Goal: Task Accomplishment & Management: Manage account settings

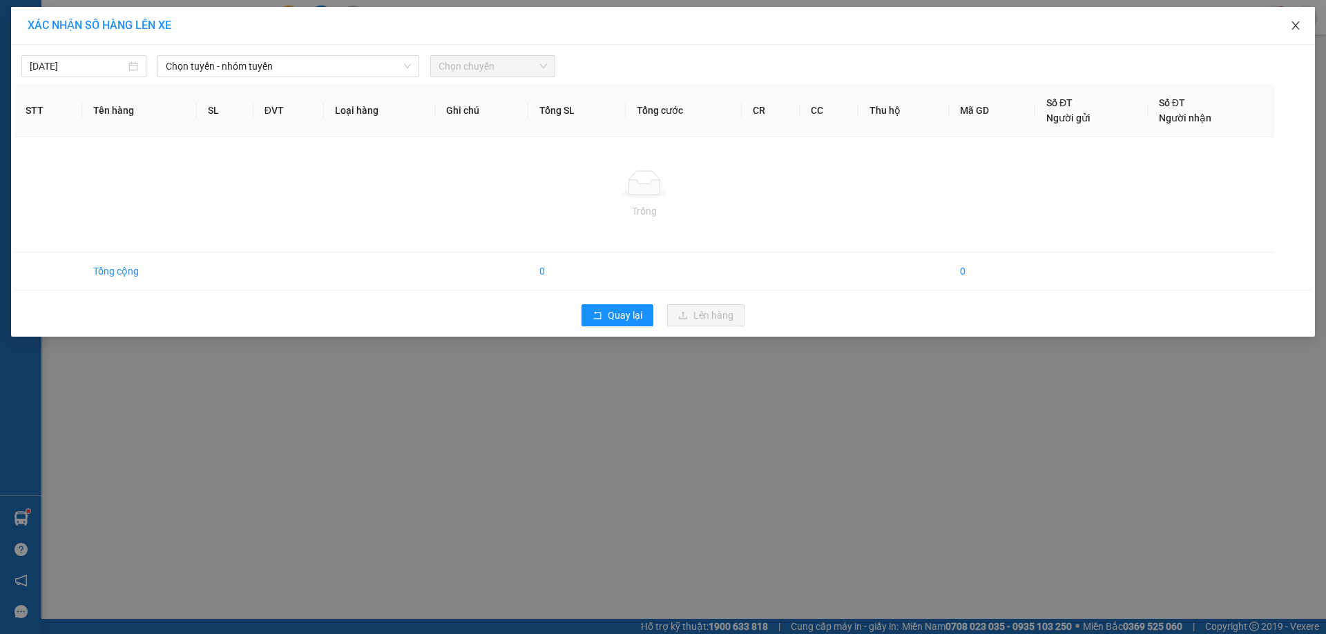
click at [1292, 26] on icon "close" at bounding box center [1295, 25] width 11 height 11
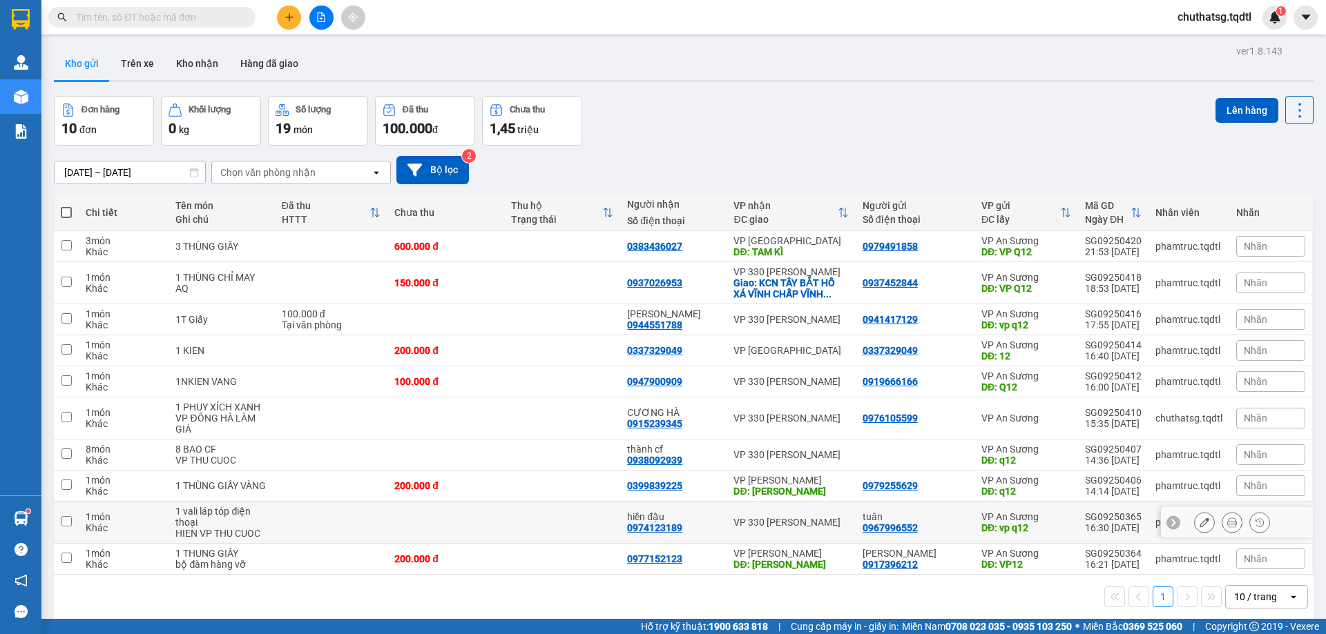
scroll to position [64, 0]
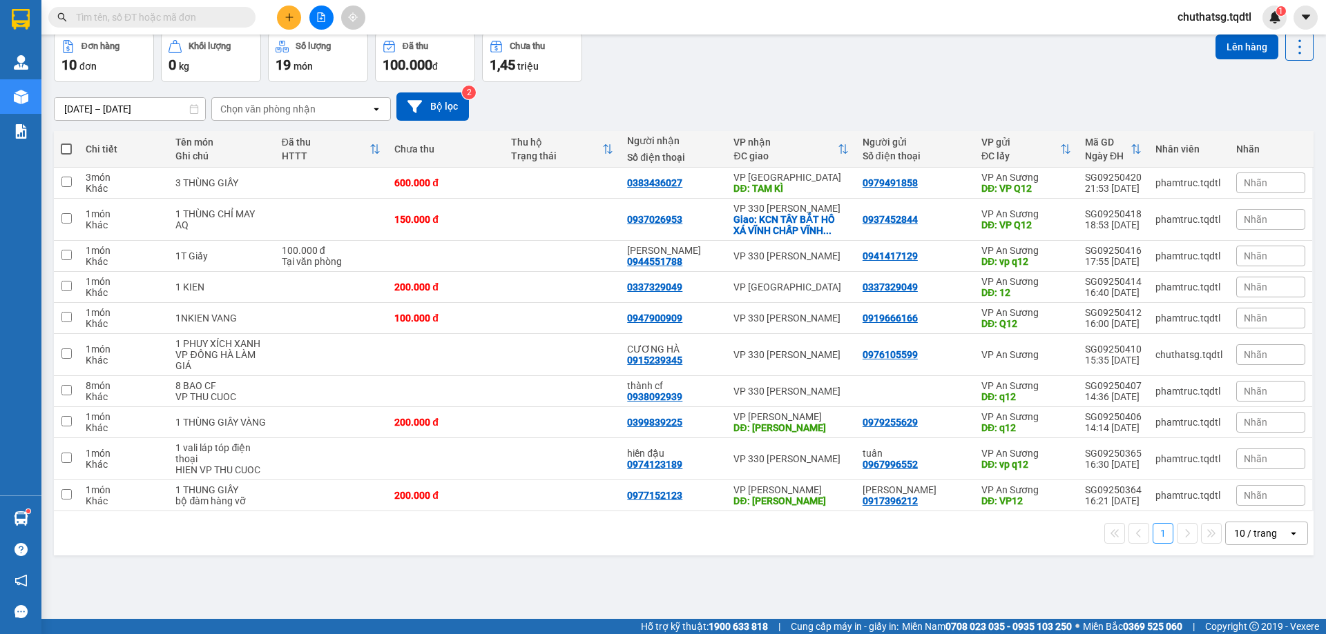
click at [1247, 527] on div "10 / trang" at bounding box center [1255, 534] width 43 height 14
click at [1243, 497] on span "100 / trang" at bounding box center [1250, 503] width 50 height 14
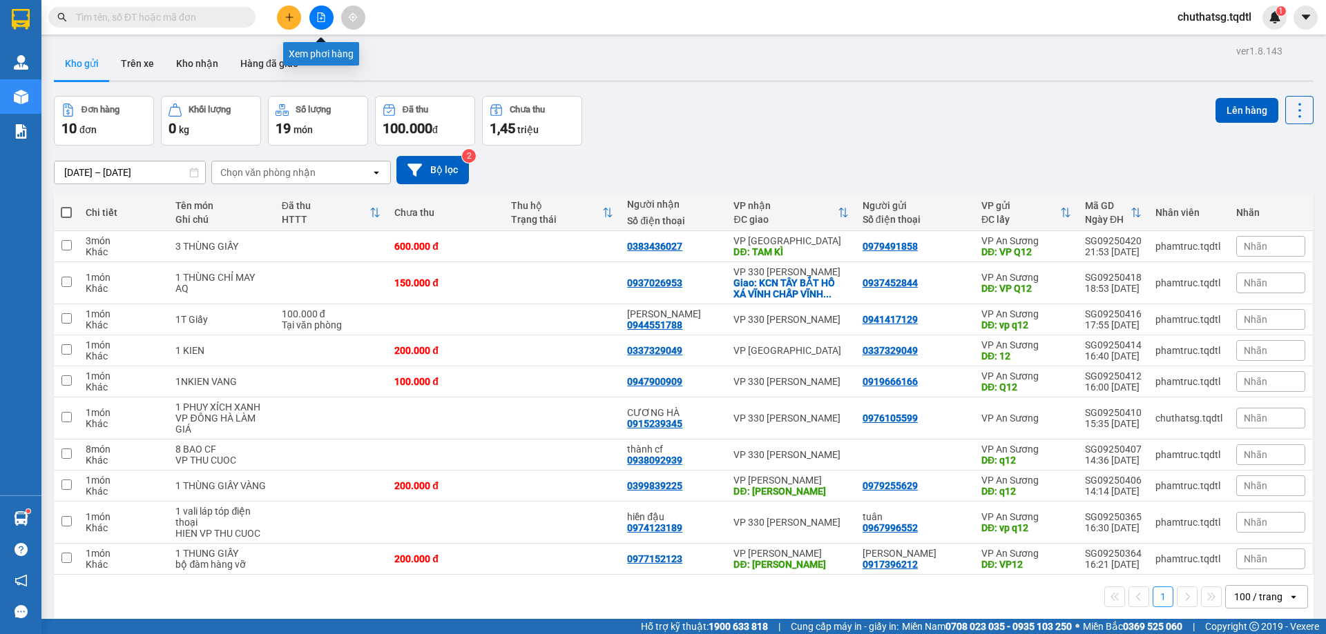
click at [319, 12] on button at bounding box center [321, 18] width 24 height 24
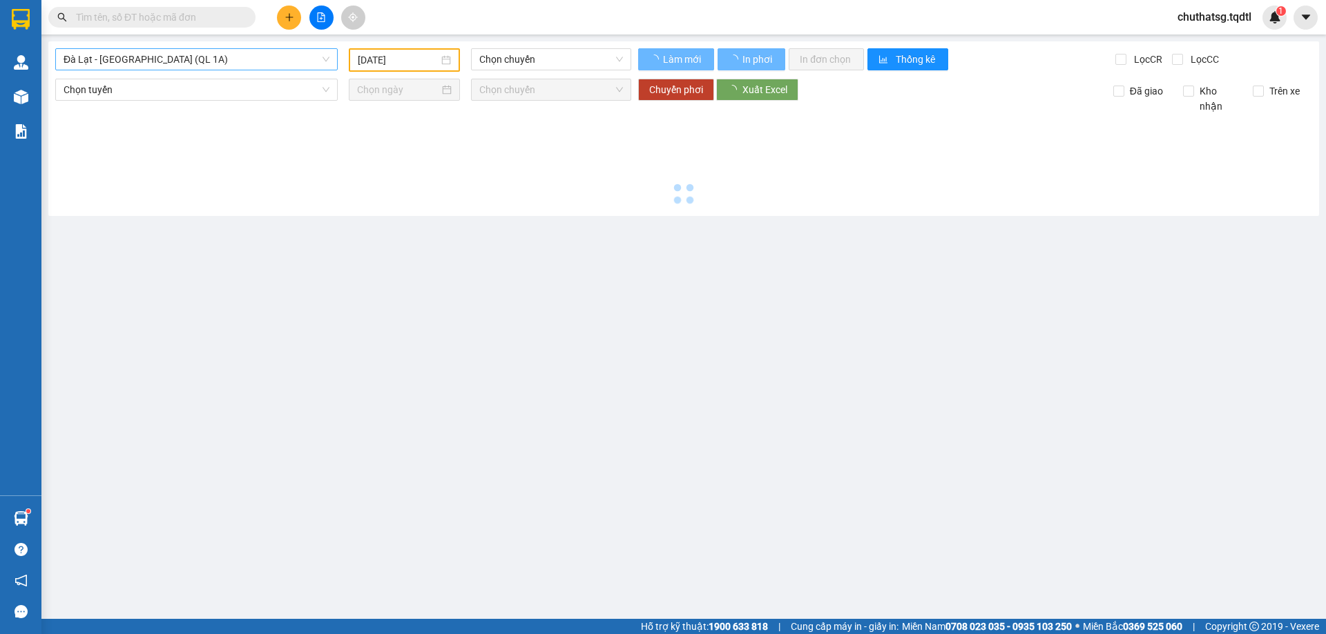
type input "[DATE]"
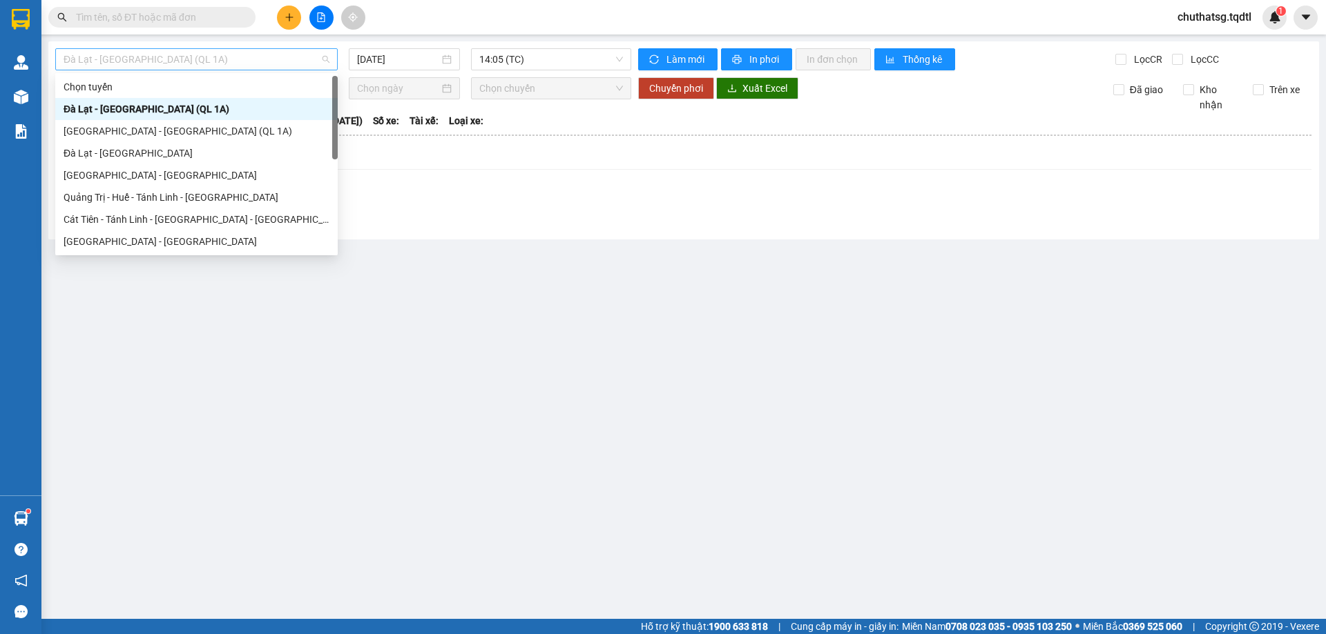
click at [284, 61] on span "Đà Lạt - [GEOGRAPHIC_DATA] (QL 1A)" at bounding box center [197, 59] width 266 height 21
type input "Q"
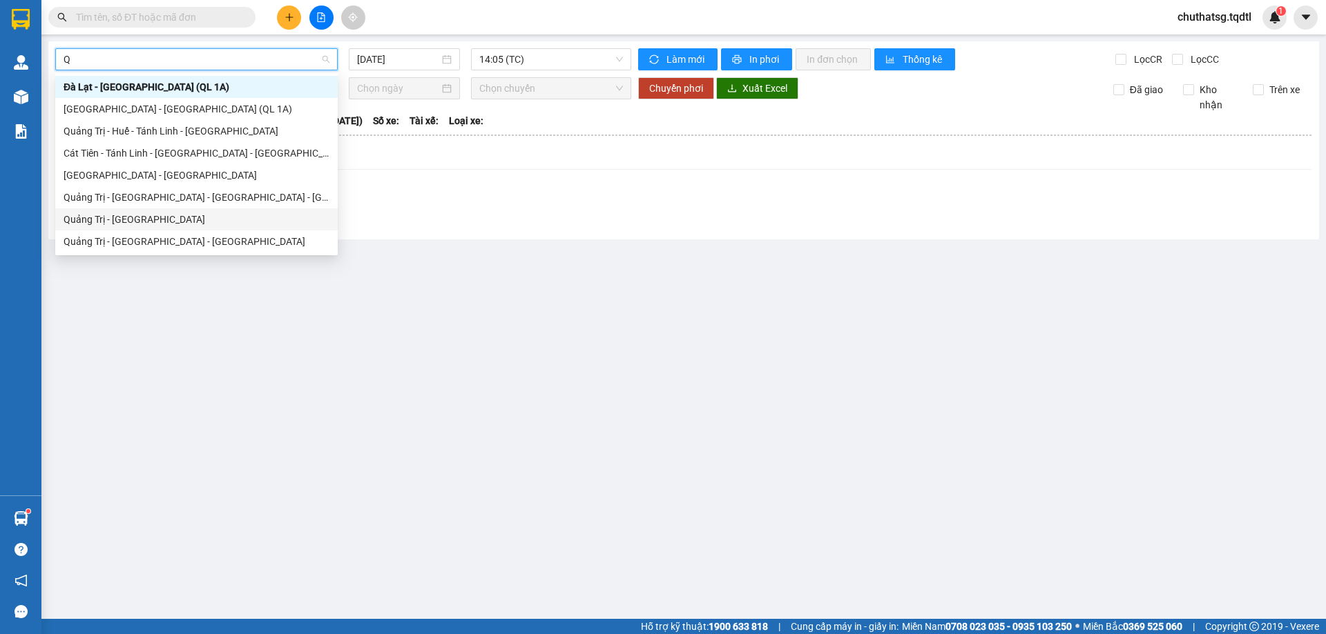
drag, startPoint x: 86, startPoint y: 220, endPoint x: 92, endPoint y: 211, distance: 11.5
click at [86, 220] on div "Quảng Trị - [GEOGRAPHIC_DATA]" at bounding box center [197, 219] width 266 height 15
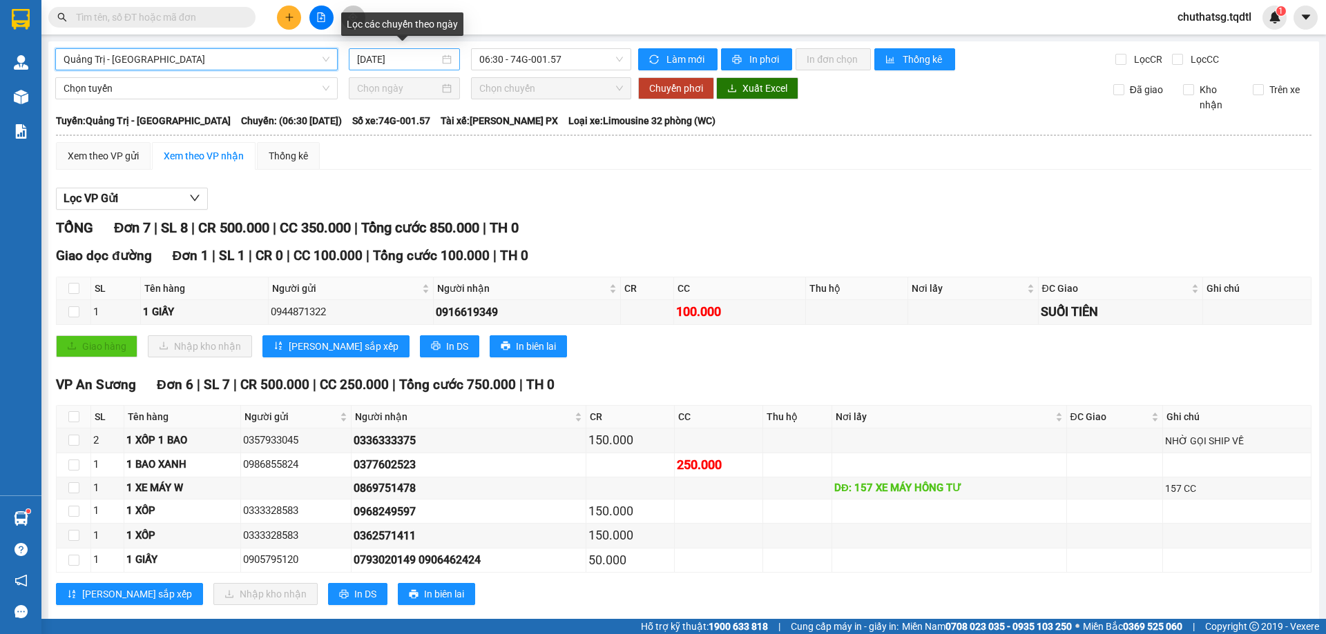
click at [426, 60] on input "[DATE]" at bounding box center [398, 59] width 82 height 15
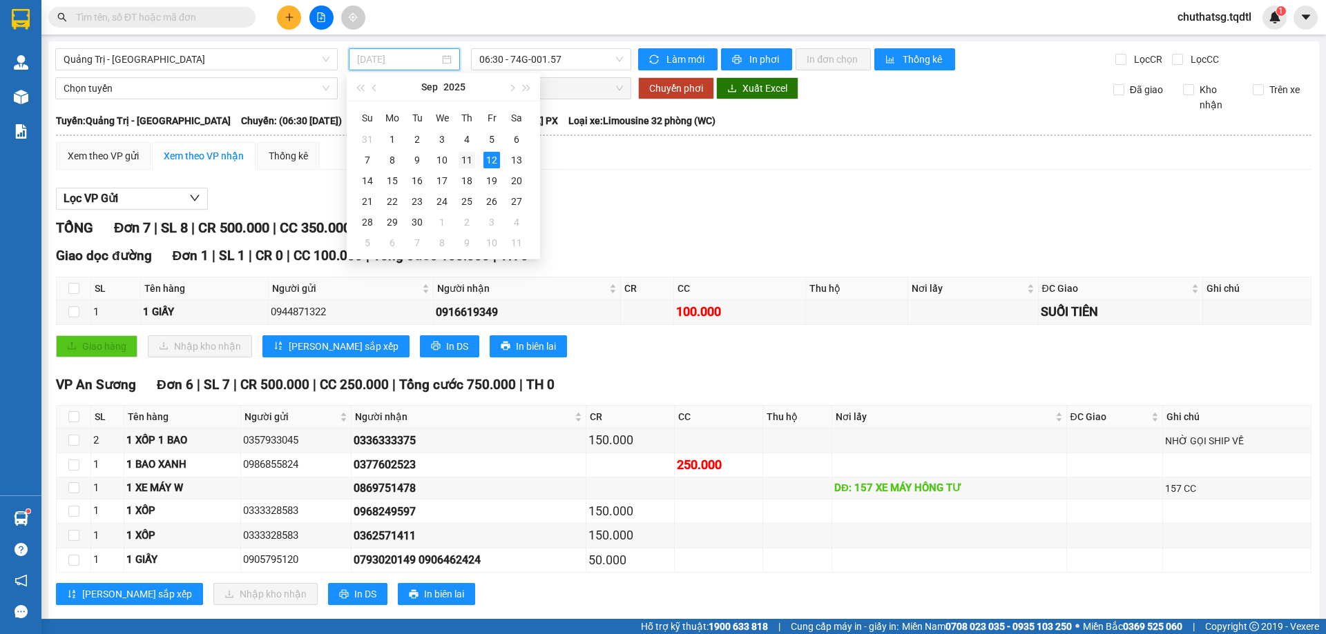
drag, startPoint x: 461, startPoint y: 159, endPoint x: 514, endPoint y: 103, distance: 77.2
click at [461, 159] on div "11" at bounding box center [466, 160] width 17 height 17
type input "[DATE]"
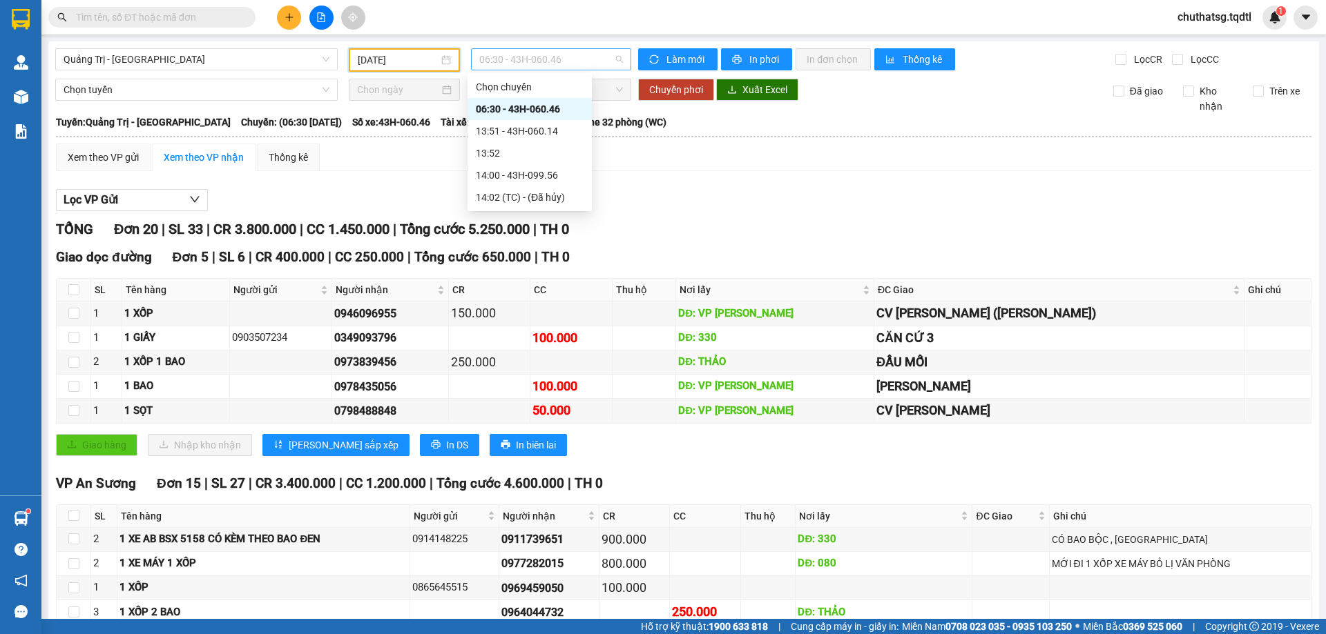
click at [565, 57] on span "06:30 - 43H-060.46" at bounding box center [551, 59] width 144 height 21
click at [532, 128] on div "13:51 - 43H-060.14" at bounding box center [530, 131] width 108 height 15
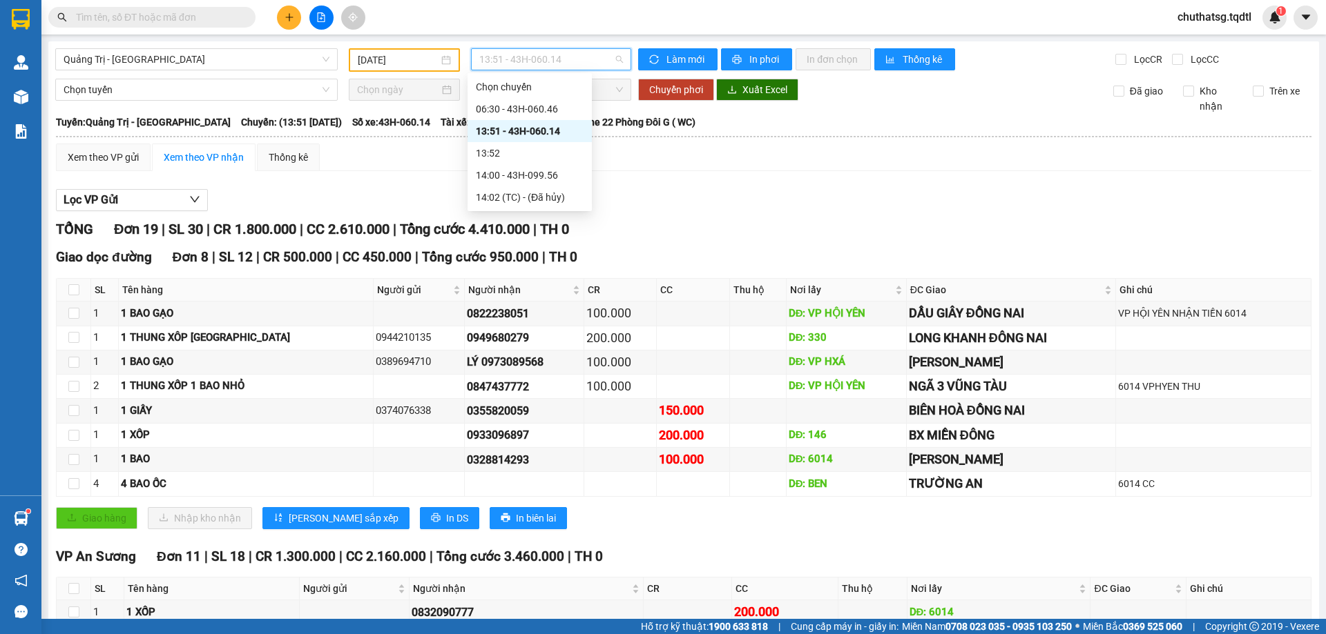
click at [594, 58] on span "13:51 - 43H-060.14" at bounding box center [551, 59] width 144 height 21
click at [525, 171] on div "14:00 - 43H-099.56" at bounding box center [530, 175] width 108 height 15
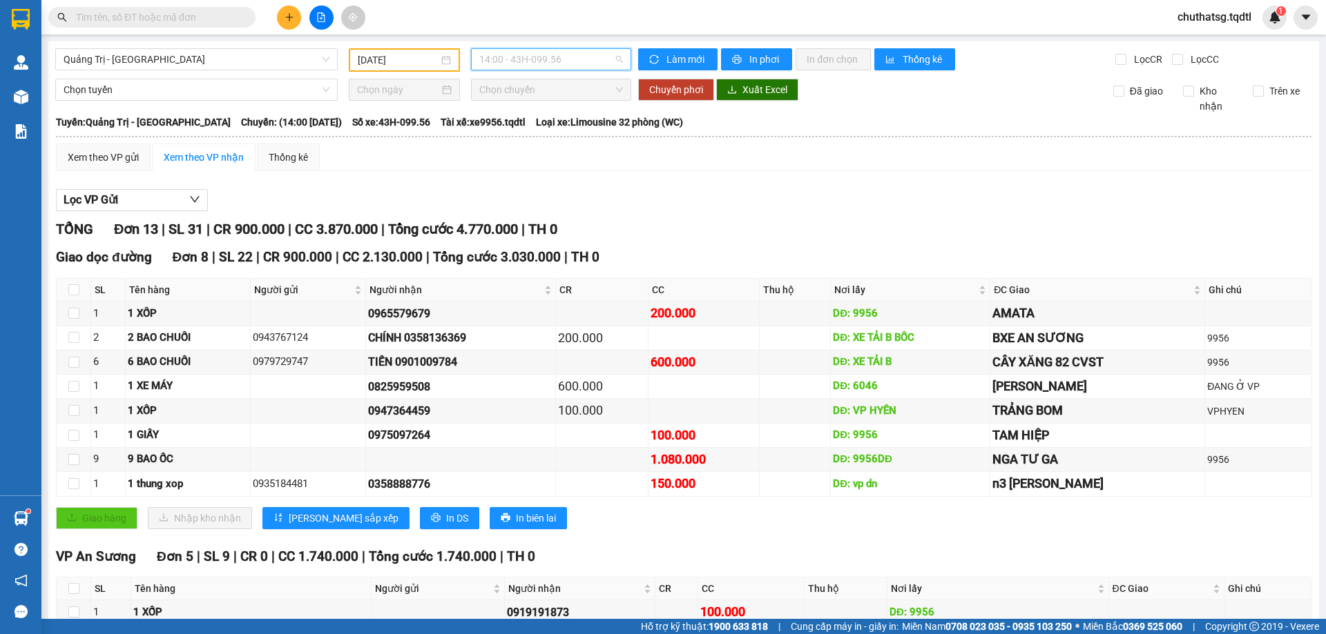
click at [574, 57] on span "14:00 - 43H-099.56" at bounding box center [551, 59] width 144 height 21
click at [556, 104] on div "06:30 - 43H-060.46" at bounding box center [530, 108] width 108 height 15
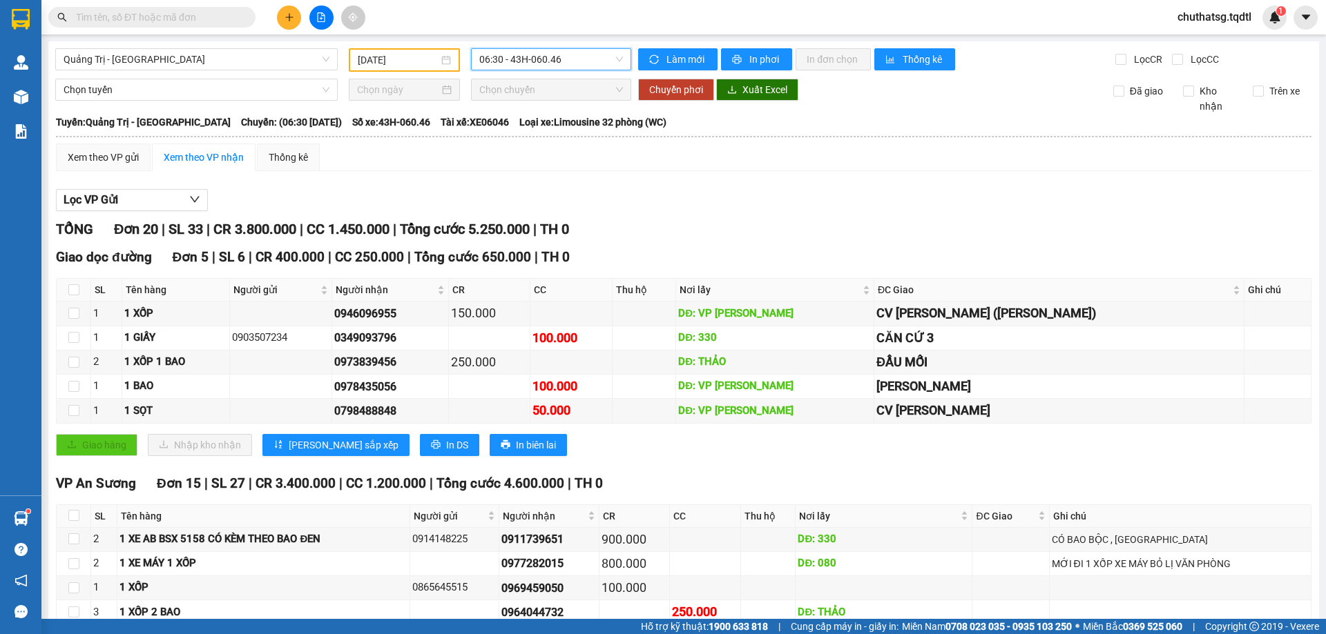
click at [582, 57] on span "06:30 - 43H-060.46" at bounding box center [551, 59] width 144 height 21
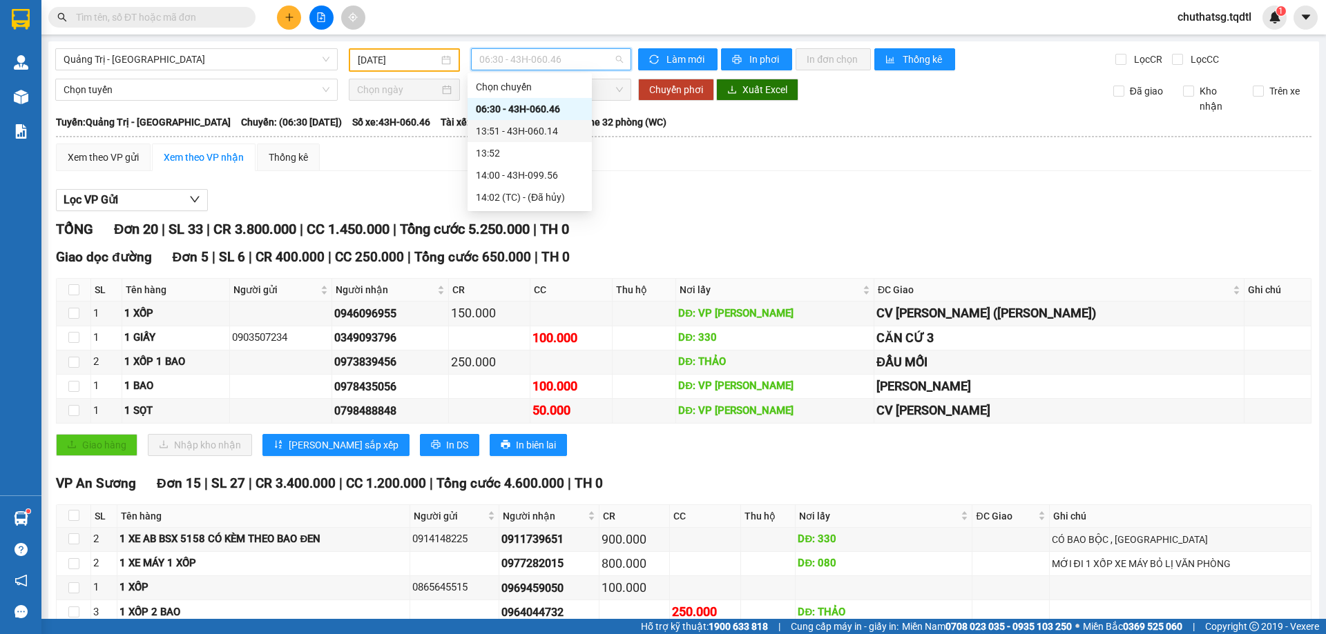
click at [557, 128] on div "13:51 - 43H-060.14" at bounding box center [530, 131] width 108 height 15
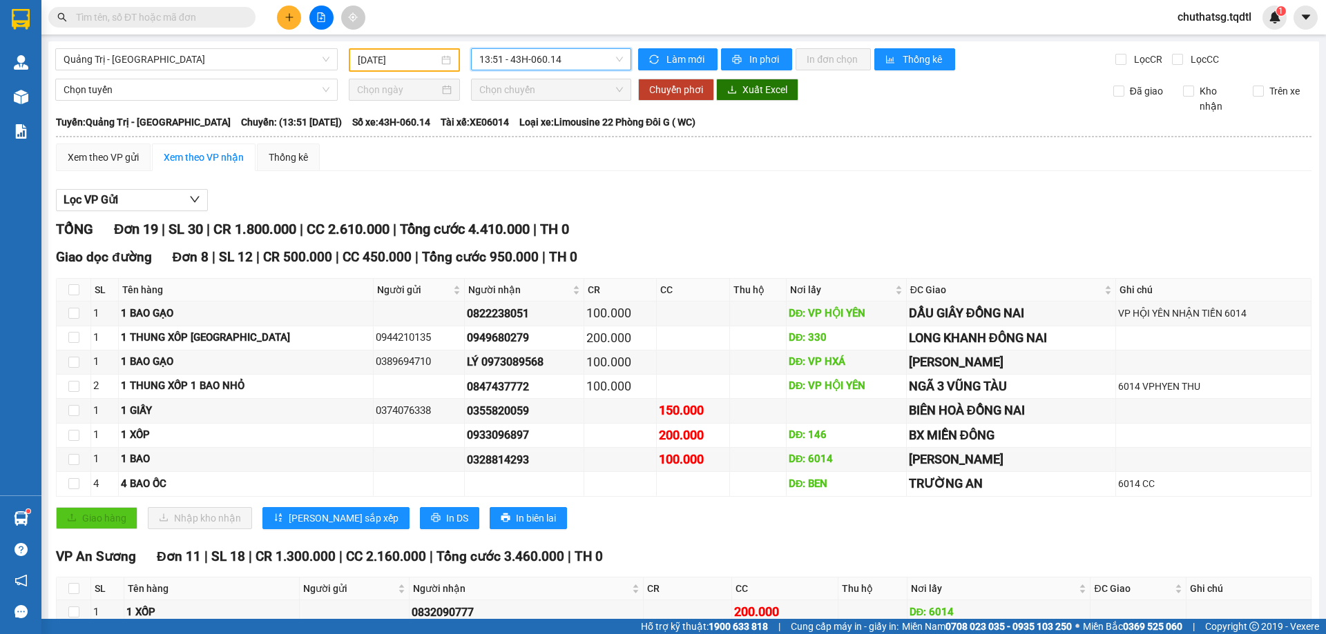
click at [577, 59] on span "13:51 - 43H-060.14" at bounding box center [551, 59] width 144 height 21
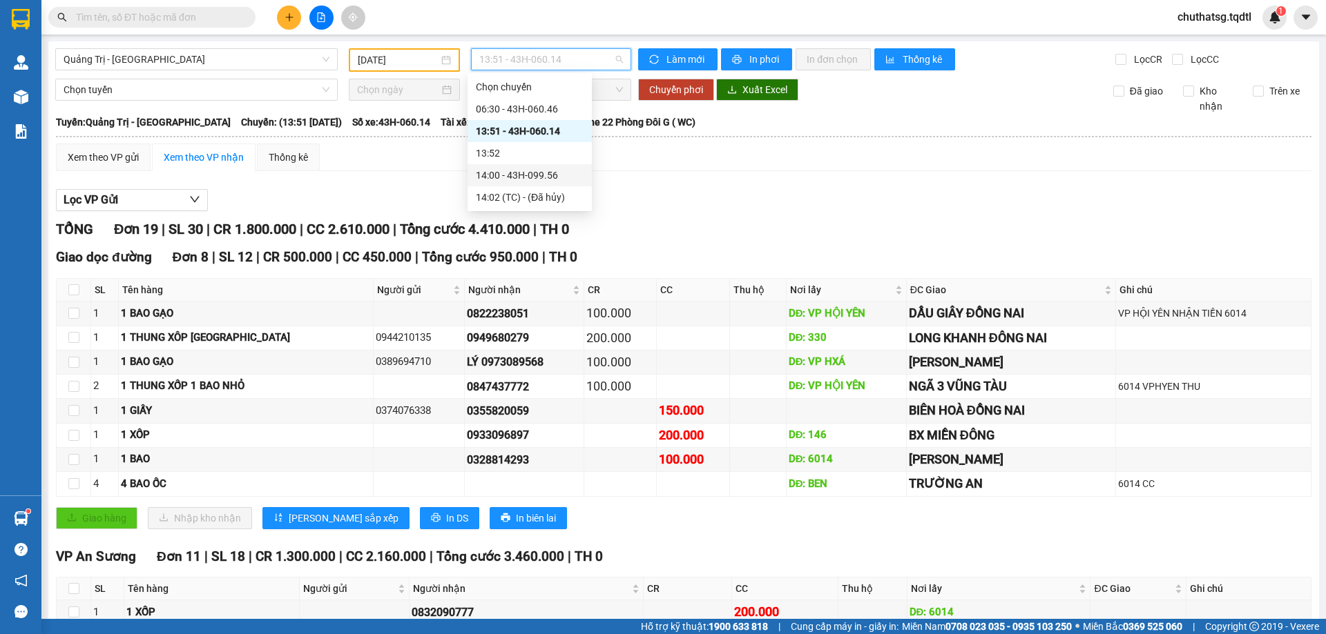
click at [539, 172] on div "14:00 - 43H-099.56" at bounding box center [530, 175] width 108 height 15
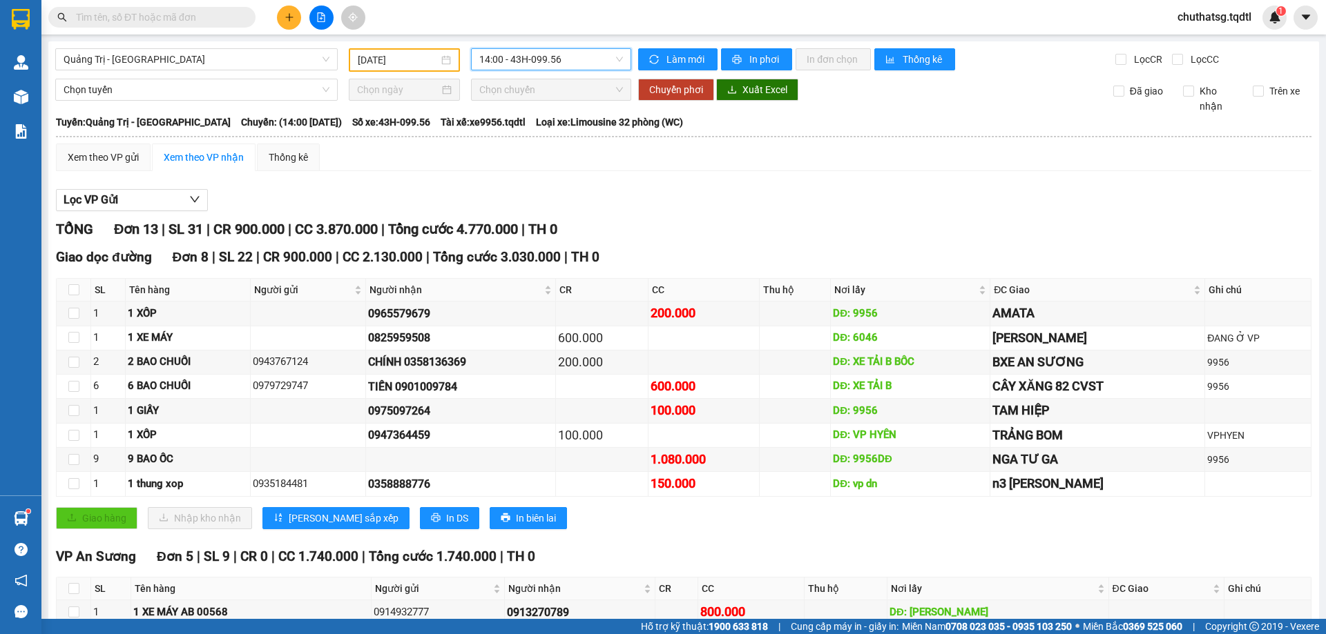
click at [586, 60] on span "14:00 - 43H-099.56" at bounding box center [551, 59] width 144 height 21
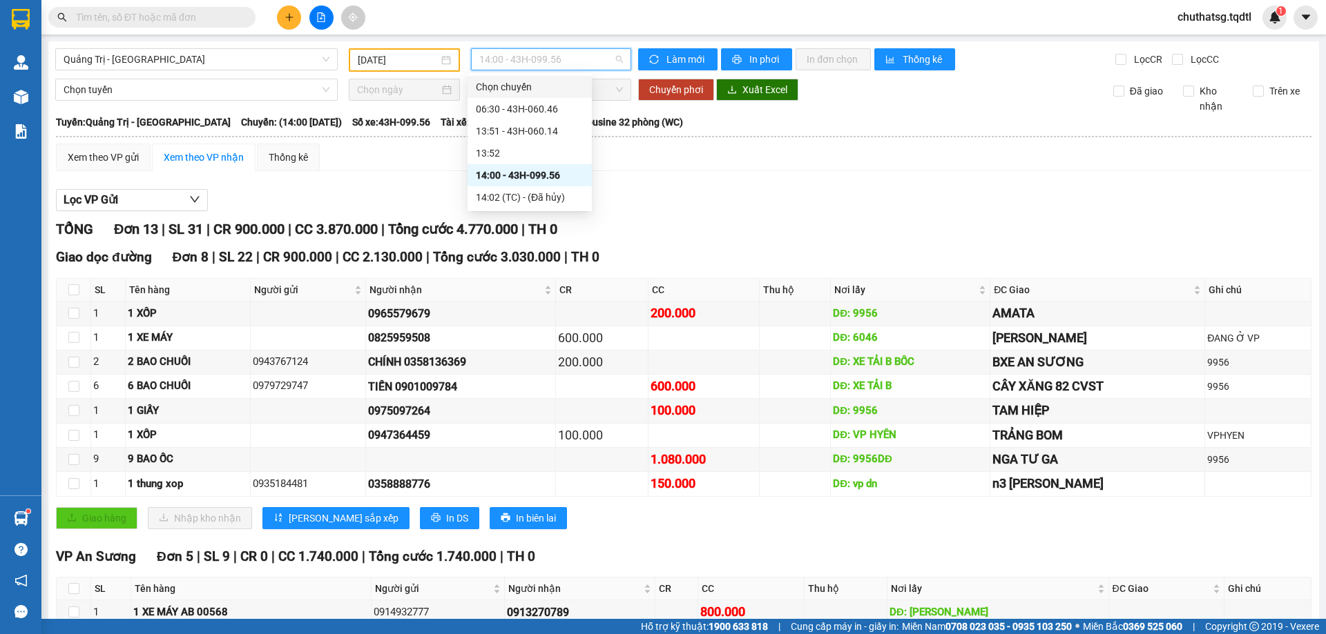
click at [570, 52] on span "14:00 - 43H-099.56" at bounding box center [551, 59] width 144 height 21
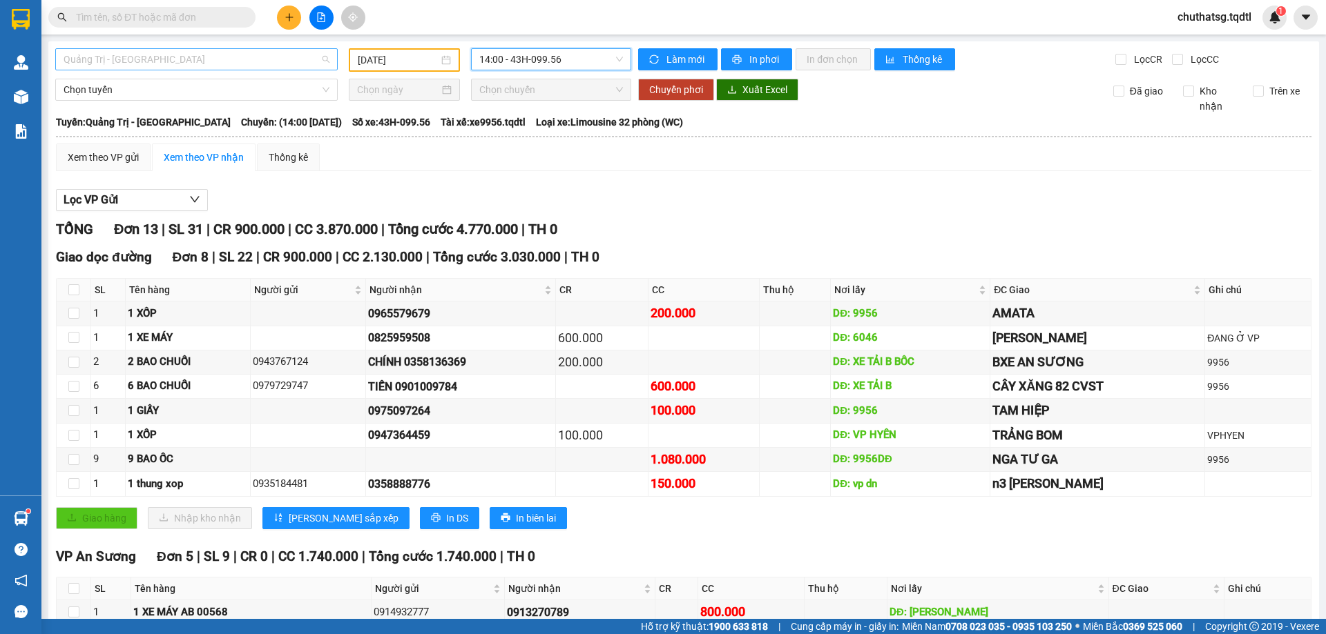
scroll to position [44, 0]
click at [198, 59] on span "Quảng Trị - [GEOGRAPHIC_DATA]" at bounding box center [197, 59] width 266 height 21
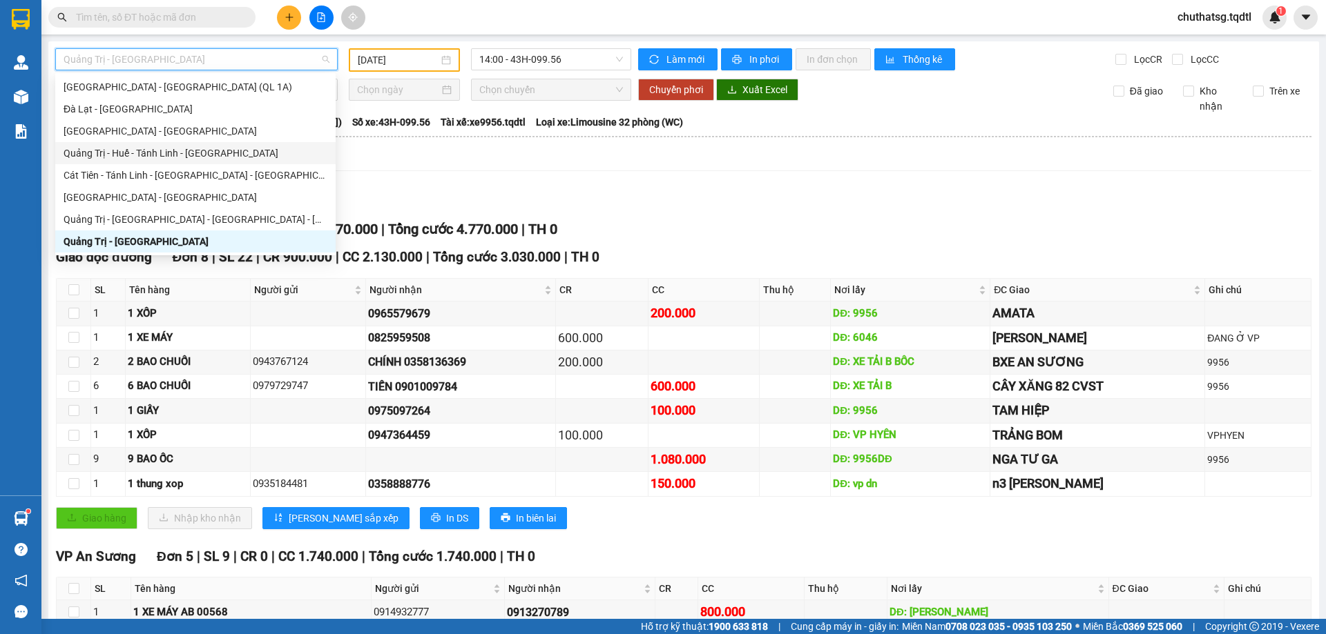
type input "Q"
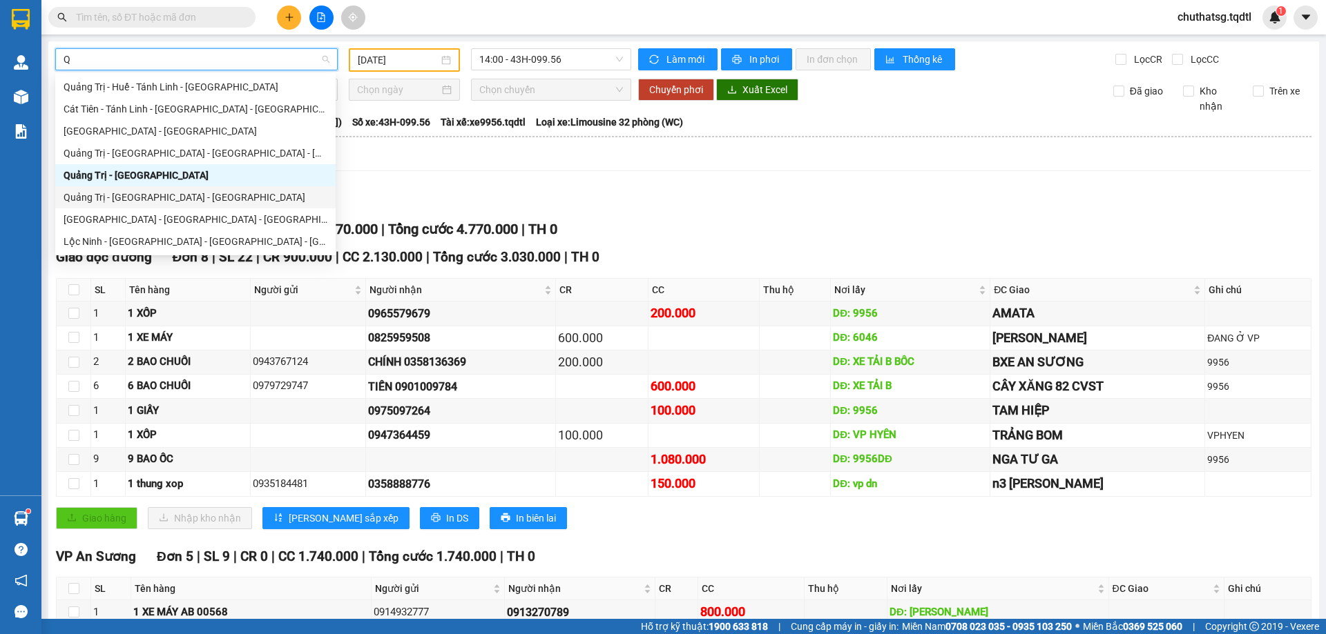
click at [90, 195] on div "Quảng Trị - [GEOGRAPHIC_DATA] - [GEOGRAPHIC_DATA]" at bounding box center [196, 197] width 264 height 15
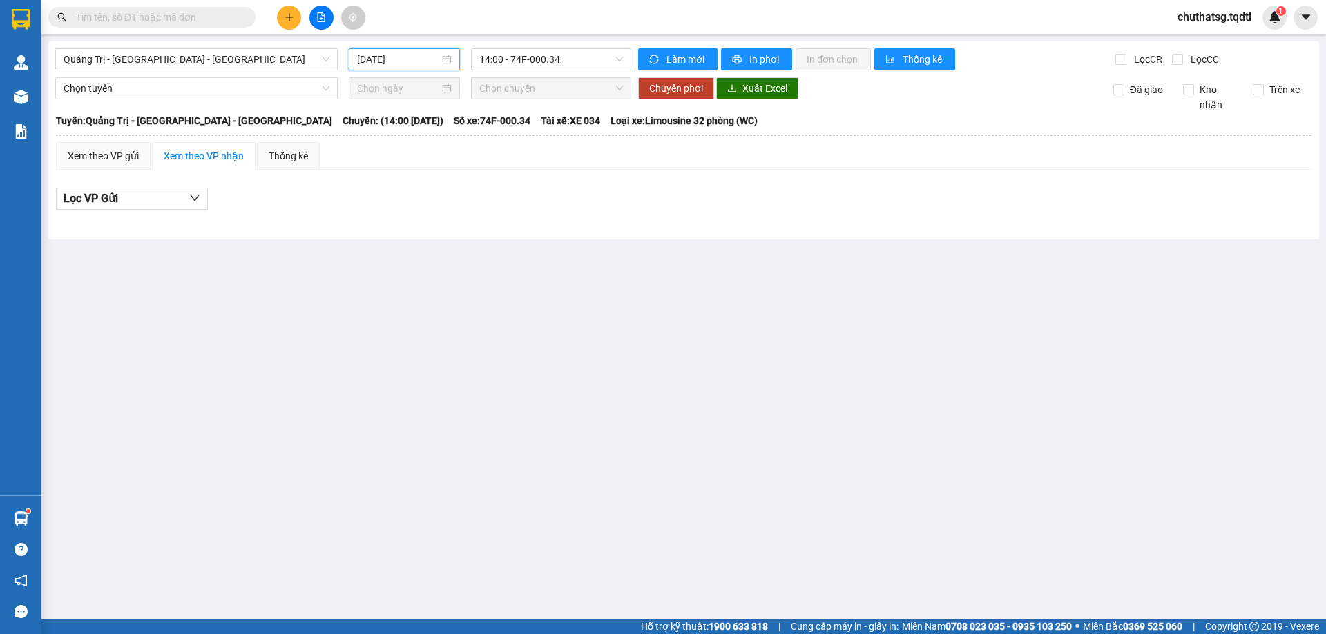
click at [416, 63] on input "[DATE]" at bounding box center [398, 59] width 82 height 15
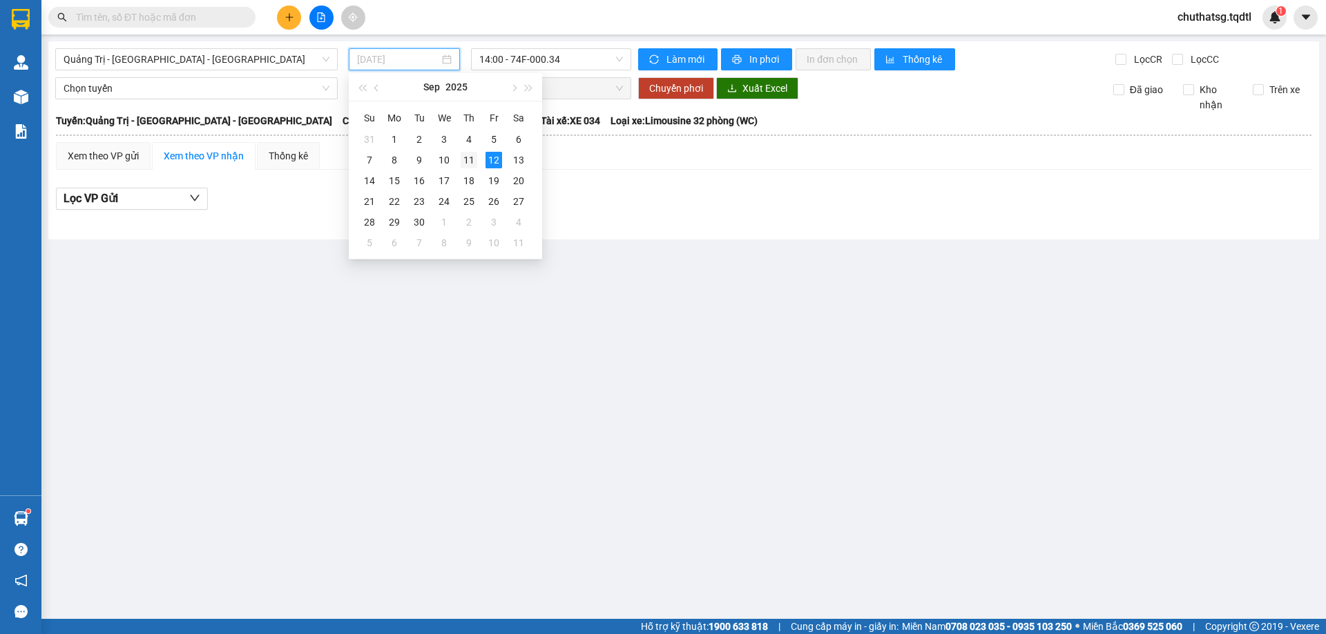
click at [465, 157] on div "11" at bounding box center [468, 160] width 17 height 17
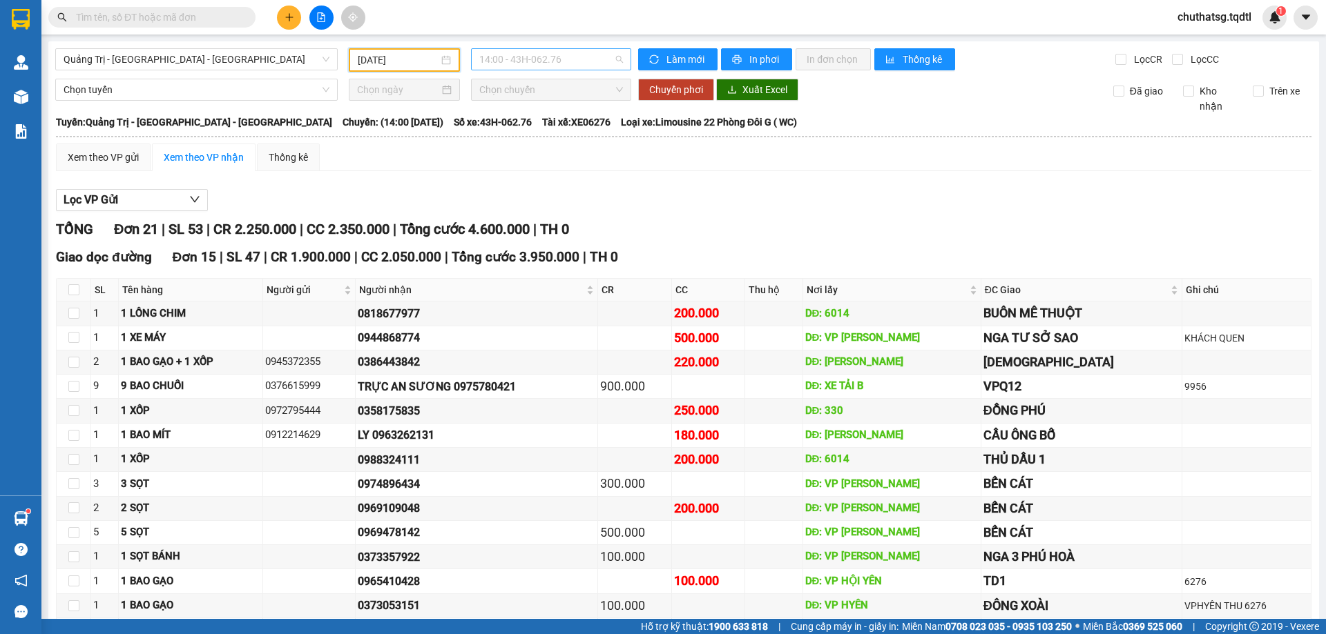
click at [561, 61] on span "14:00 - 43H-062.76" at bounding box center [551, 59] width 144 height 21
drag, startPoint x: 414, startPoint y: 57, endPoint x: 416, endPoint y: 64, distance: 7.2
click at [415, 61] on input "[DATE]" at bounding box center [398, 59] width 81 height 15
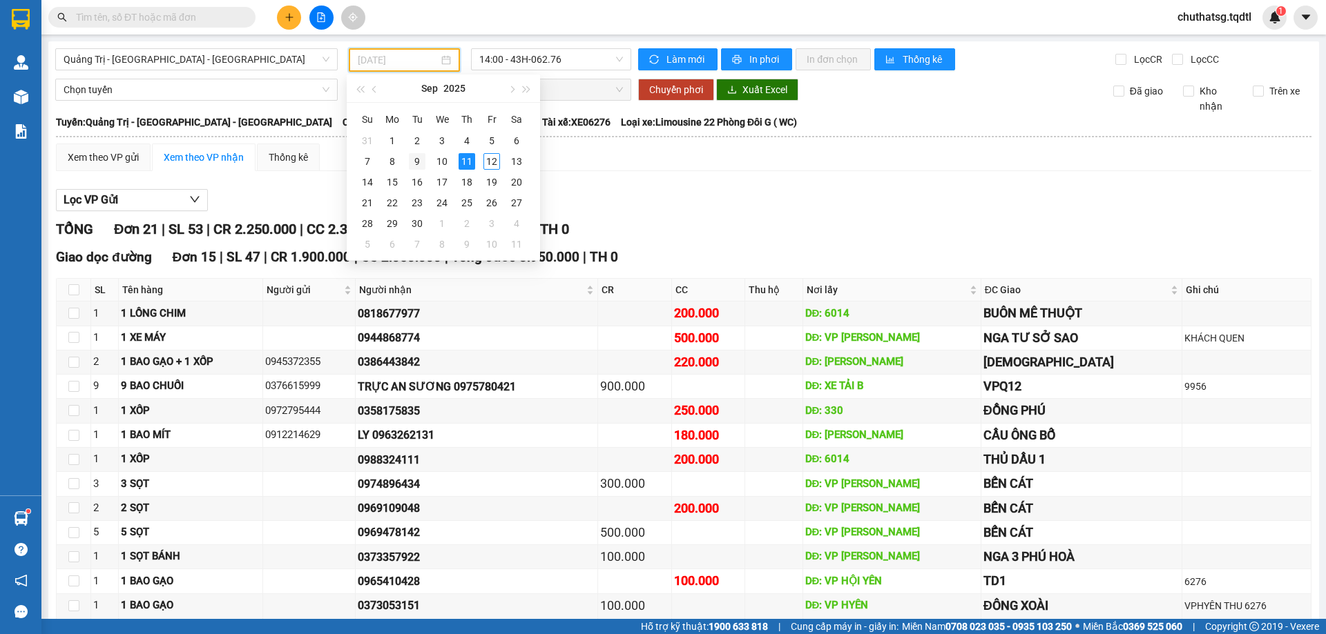
click at [416, 159] on div "9" at bounding box center [417, 161] width 17 height 17
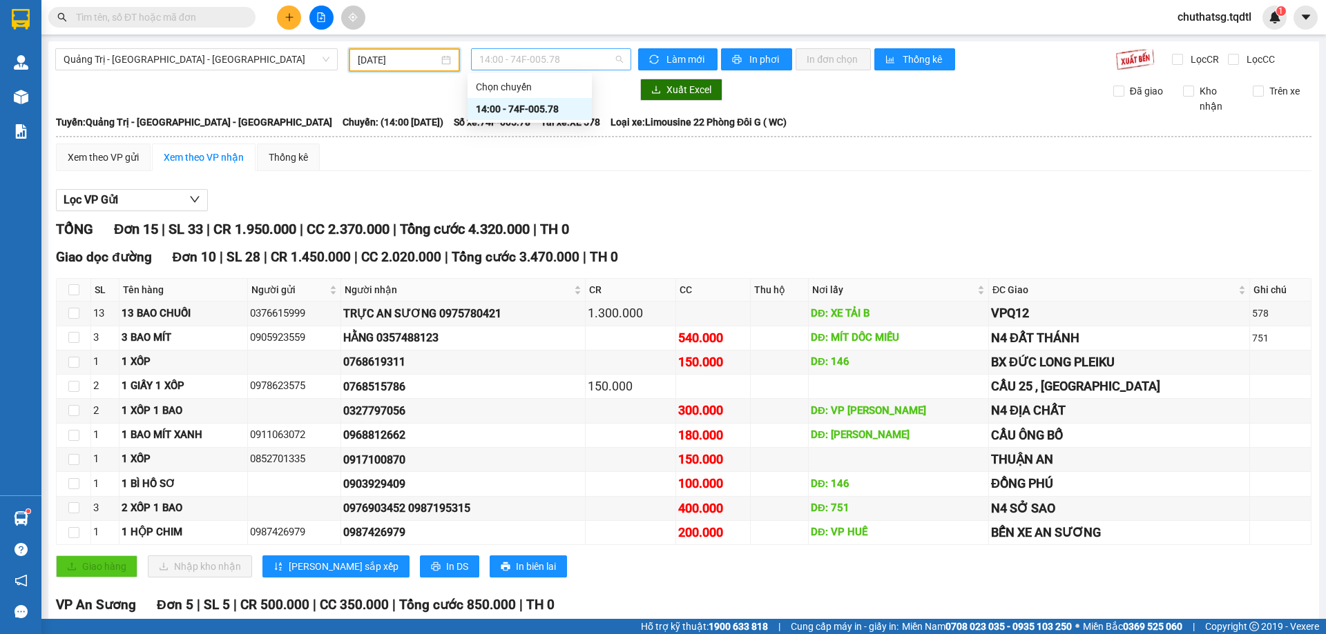
click at [569, 61] on span "14:00 - 74F-005.78" at bounding box center [551, 59] width 144 height 21
click at [414, 59] on input "[DATE]" at bounding box center [398, 59] width 81 height 15
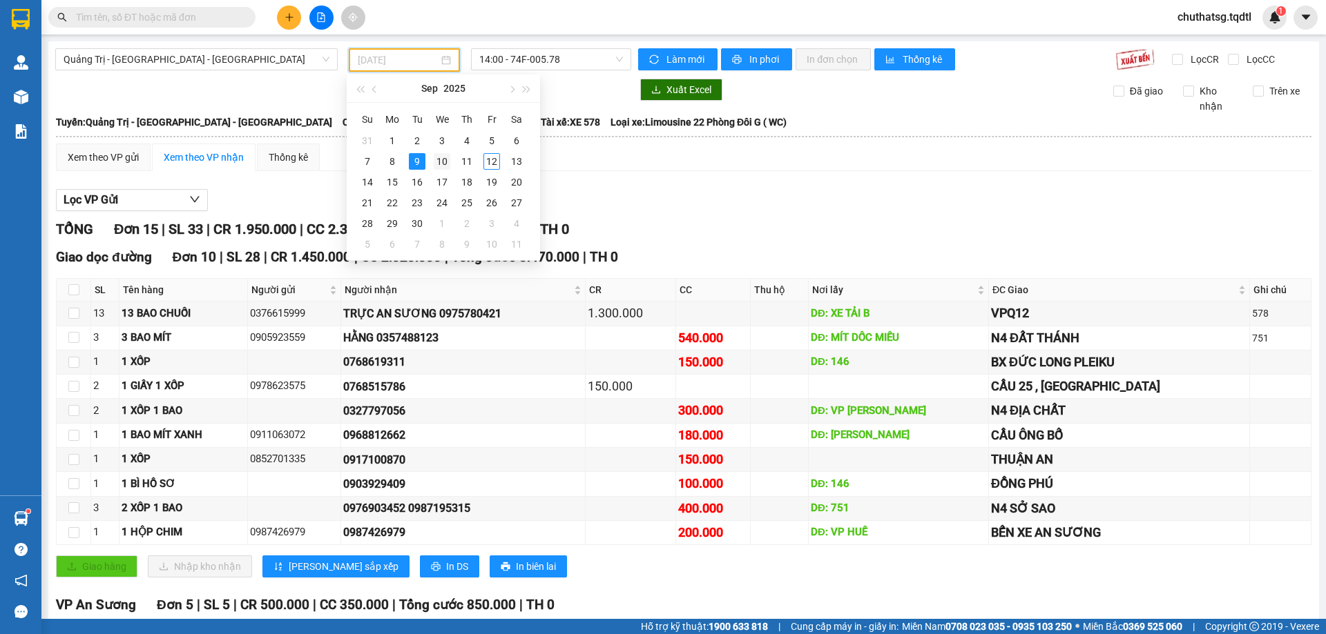
click at [445, 162] on div "10" at bounding box center [442, 161] width 17 height 17
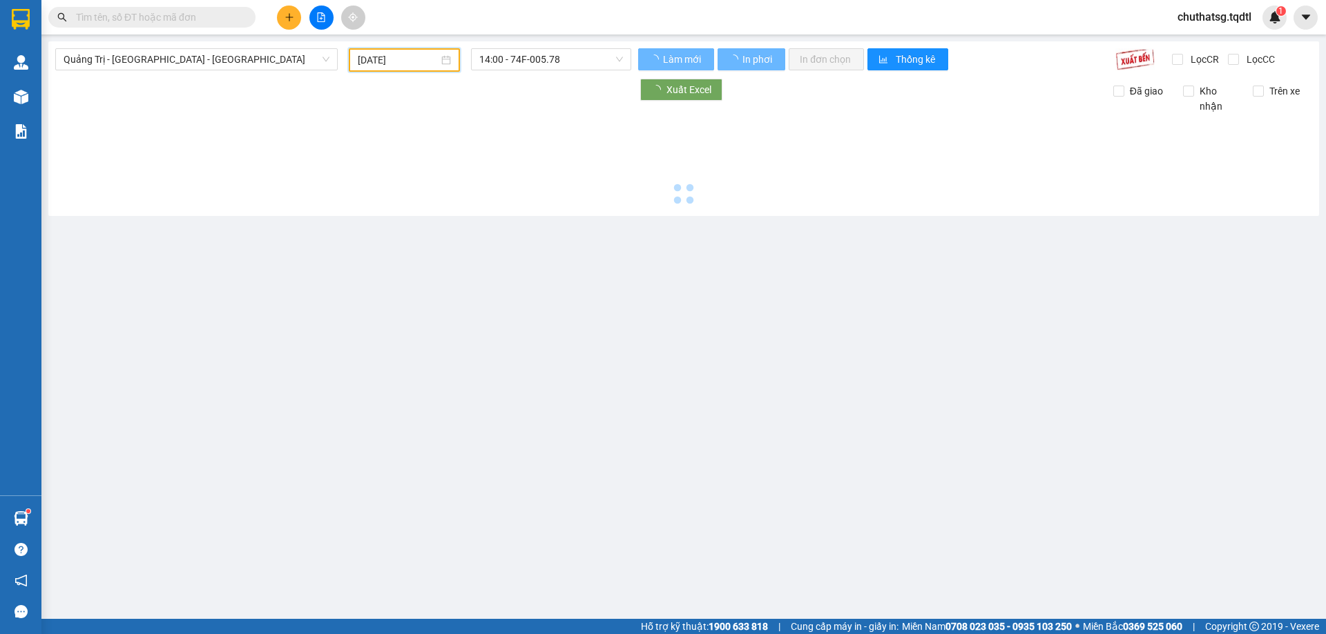
type input "[DATE]"
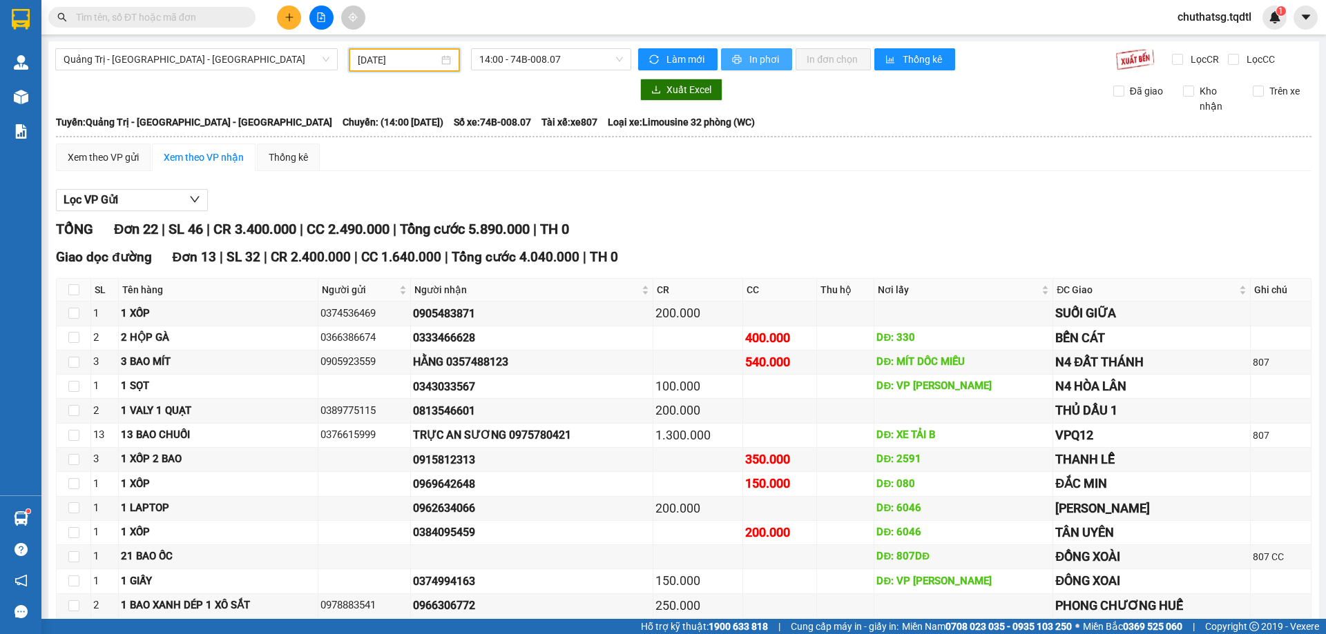
click at [732, 55] on icon "printer" at bounding box center [737, 60] width 10 height 10
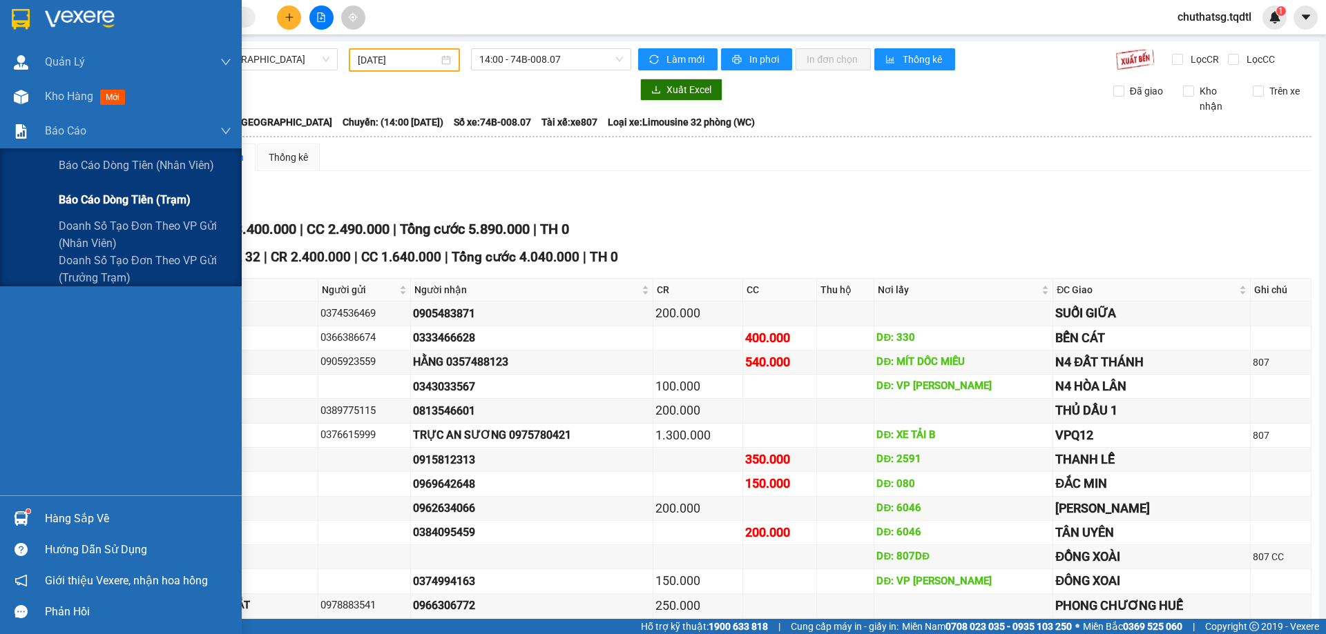
click at [74, 200] on span "Báo cáo dòng tiền (trạm)" at bounding box center [125, 199] width 132 height 17
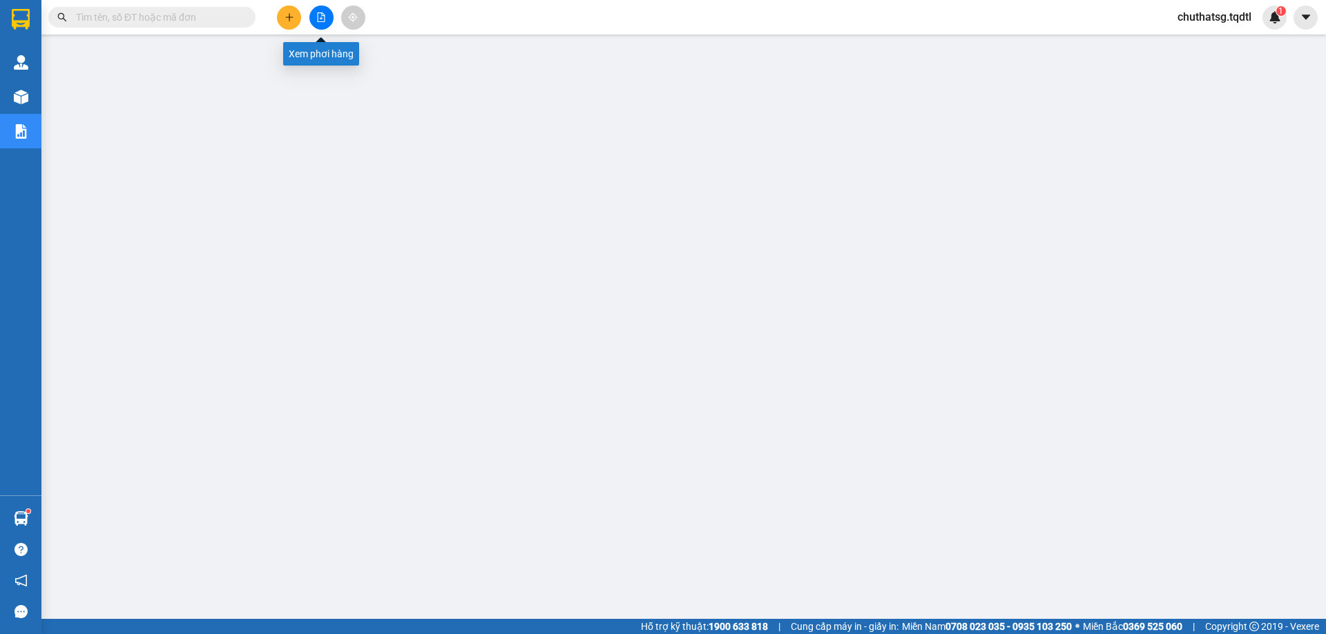
click at [319, 21] on icon "file-add" at bounding box center [321, 17] width 10 height 10
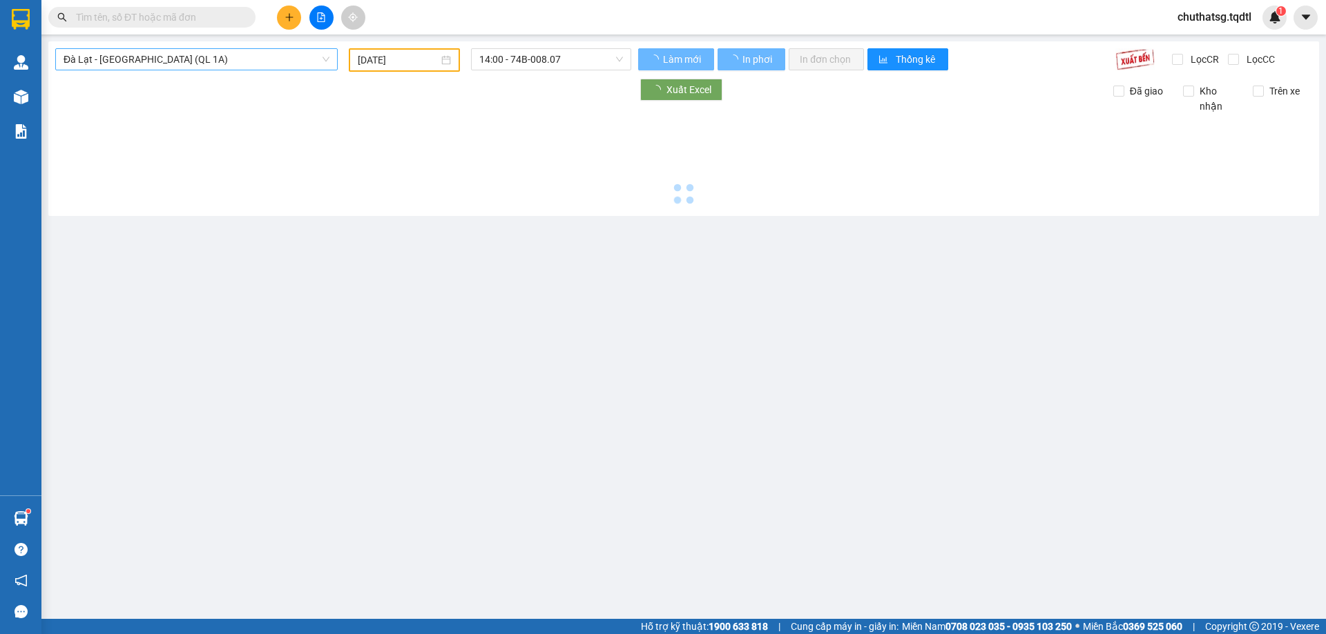
type input "[DATE]"
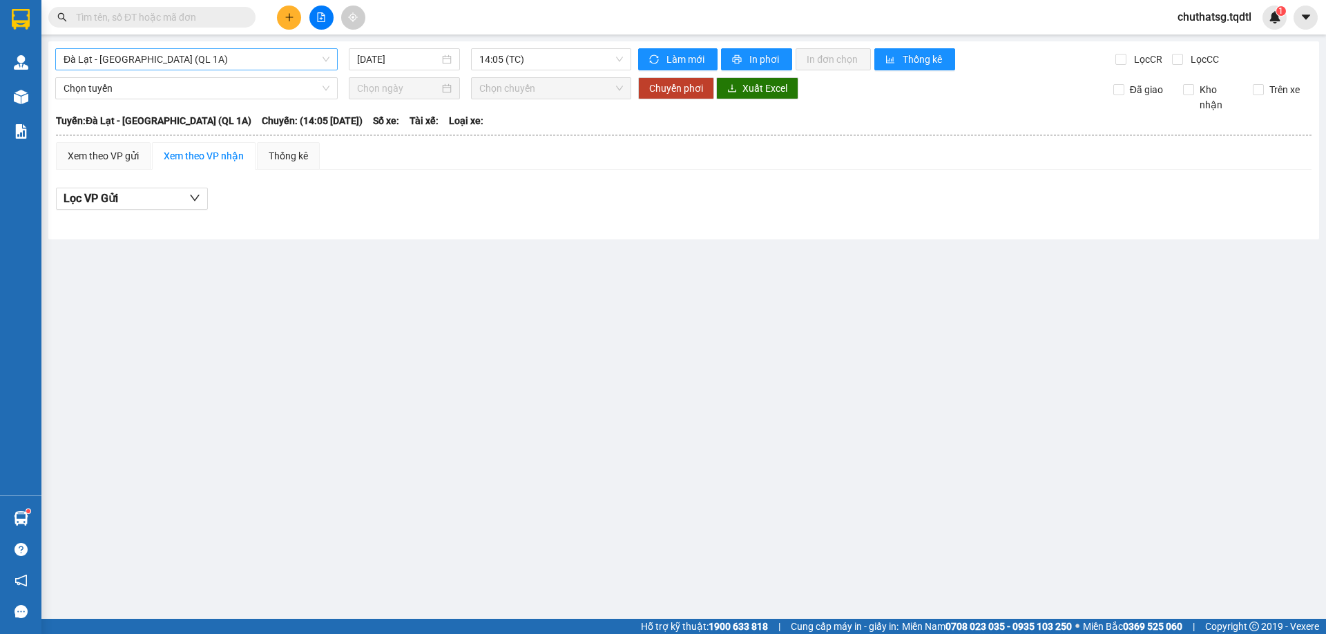
click at [260, 60] on span "Đà Lạt - [GEOGRAPHIC_DATA] (QL 1A)" at bounding box center [197, 59] width 266 height 21
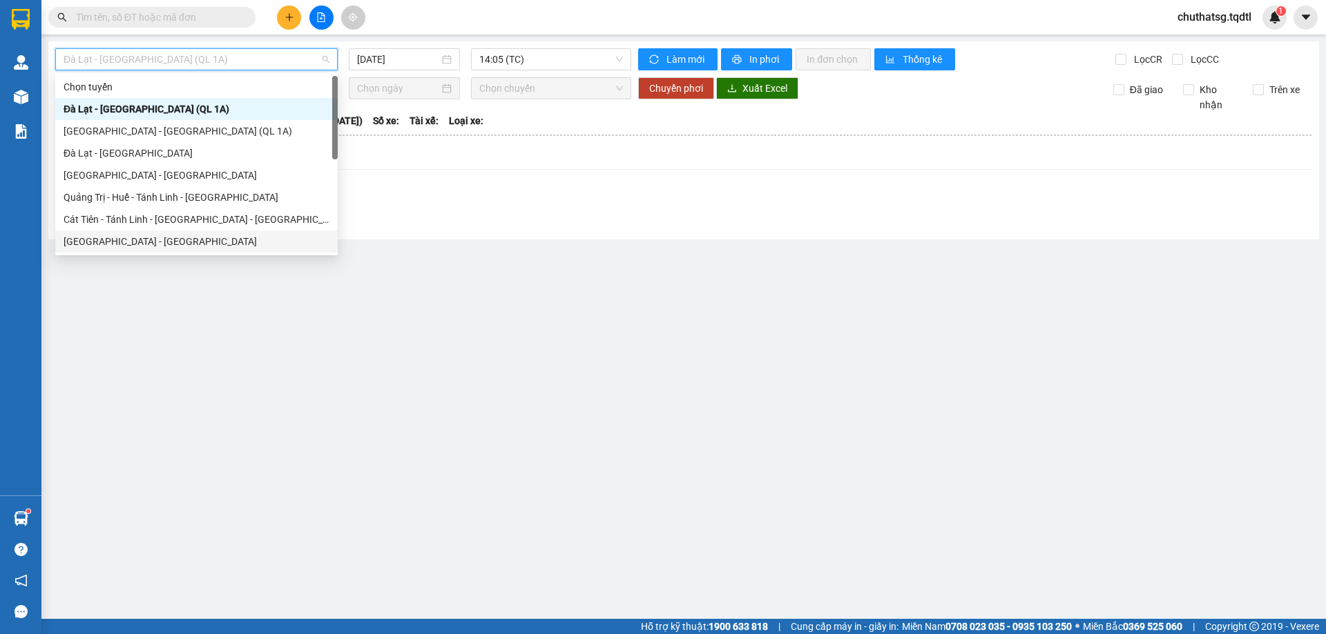
click at [106, 240] on div "[GEOGRAPHIC_DATA] - [GEOGRAPHIC_DATA]" at bounding box center [197, 241] width 266 height 15
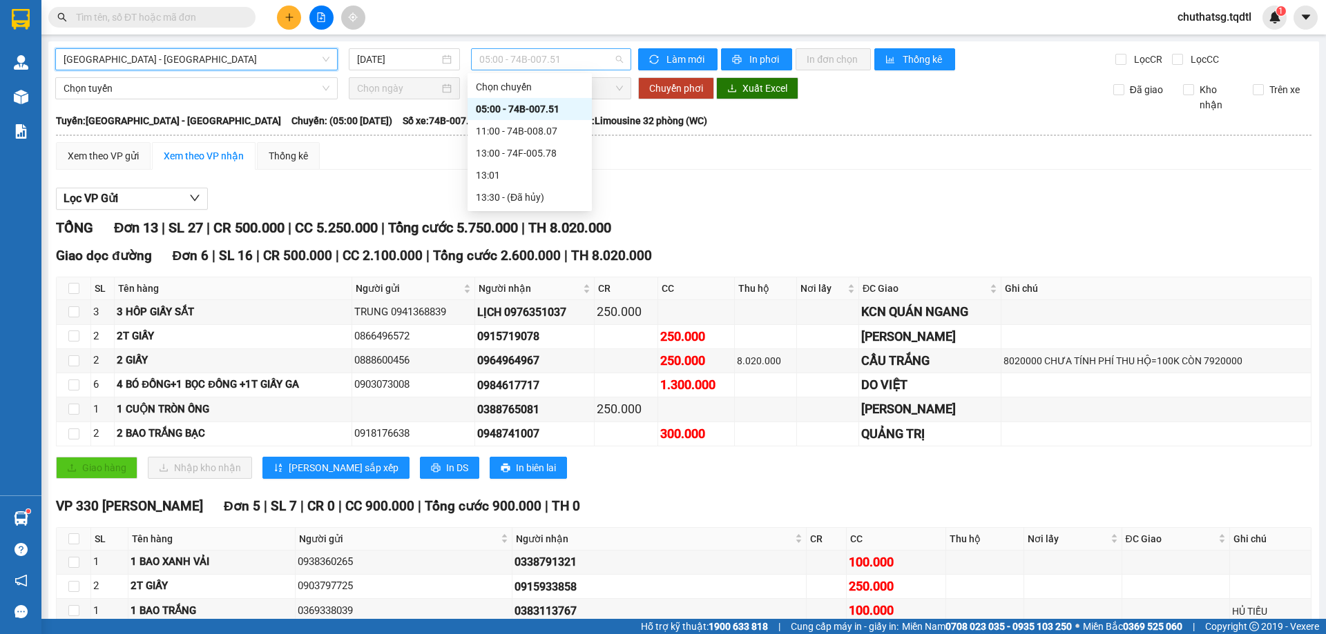
click at [579, 58] on span "05:00 - 74B-007.51" at bounding box center [551, 59] width 144 height 21
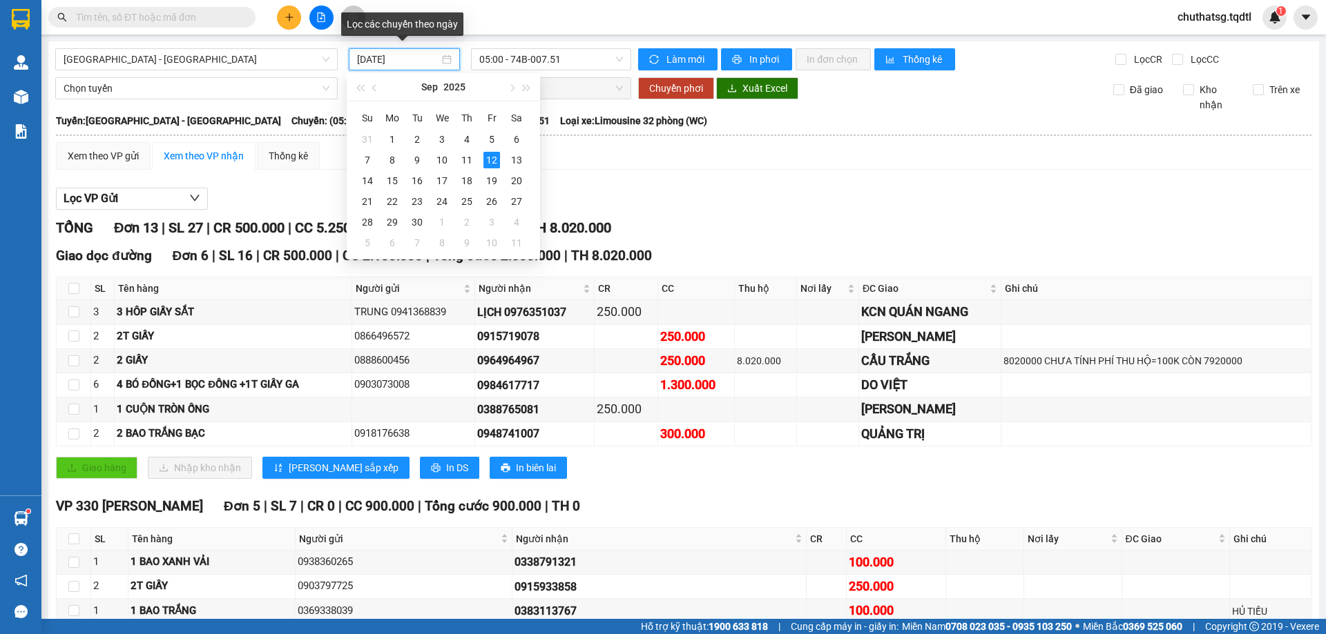
click at [419, 56] on input "[DATE]" at bounding box center [398, 59] width 82 height 15
click at [462, 159] on div "11" at bounding box center [466, 160] width 17 height 17
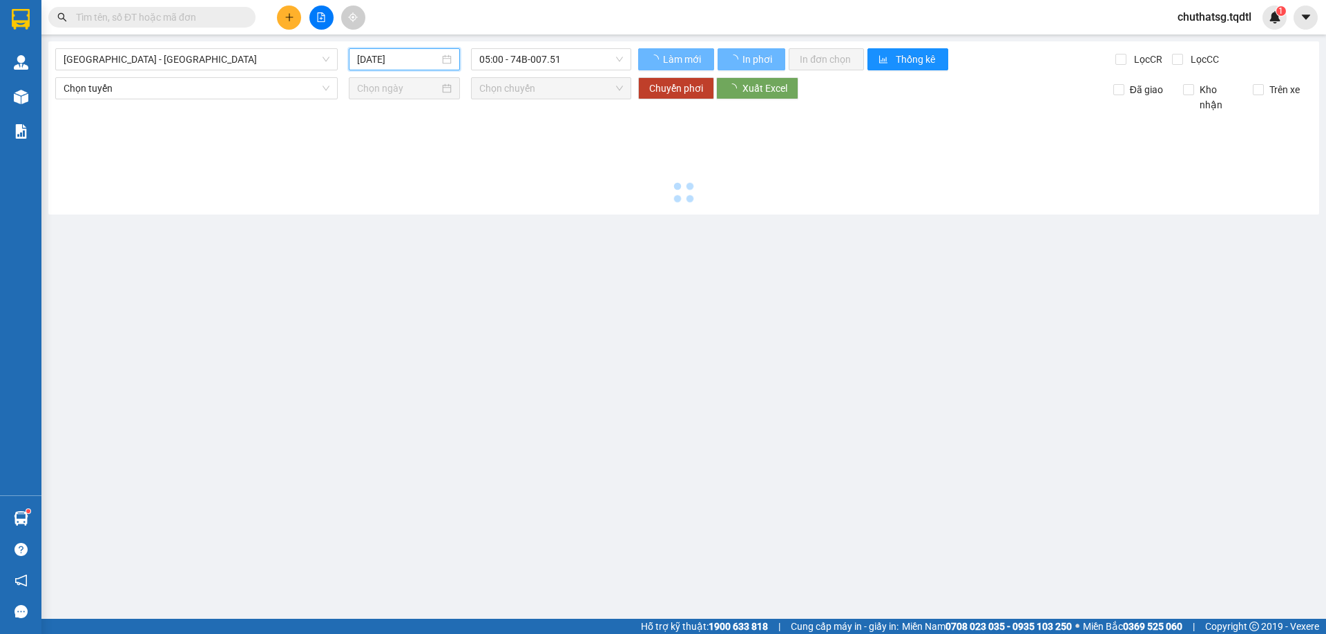
type input "[DATE]"
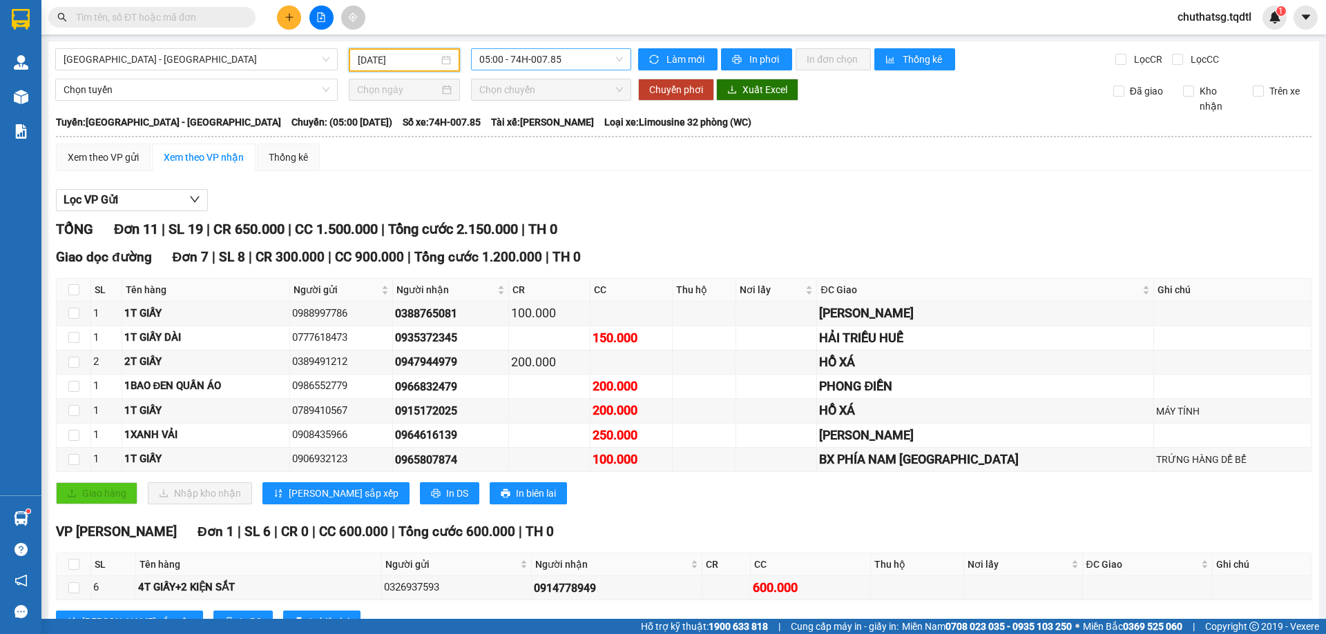
click at [579, 59] on span "05:00 - 74H-007.85" at bounding box center [551, 59] width 144 height 21
click at [519, 132] on div "11:00 - 74F-000.34" at bounding box center [530, 131] width 108 height 15
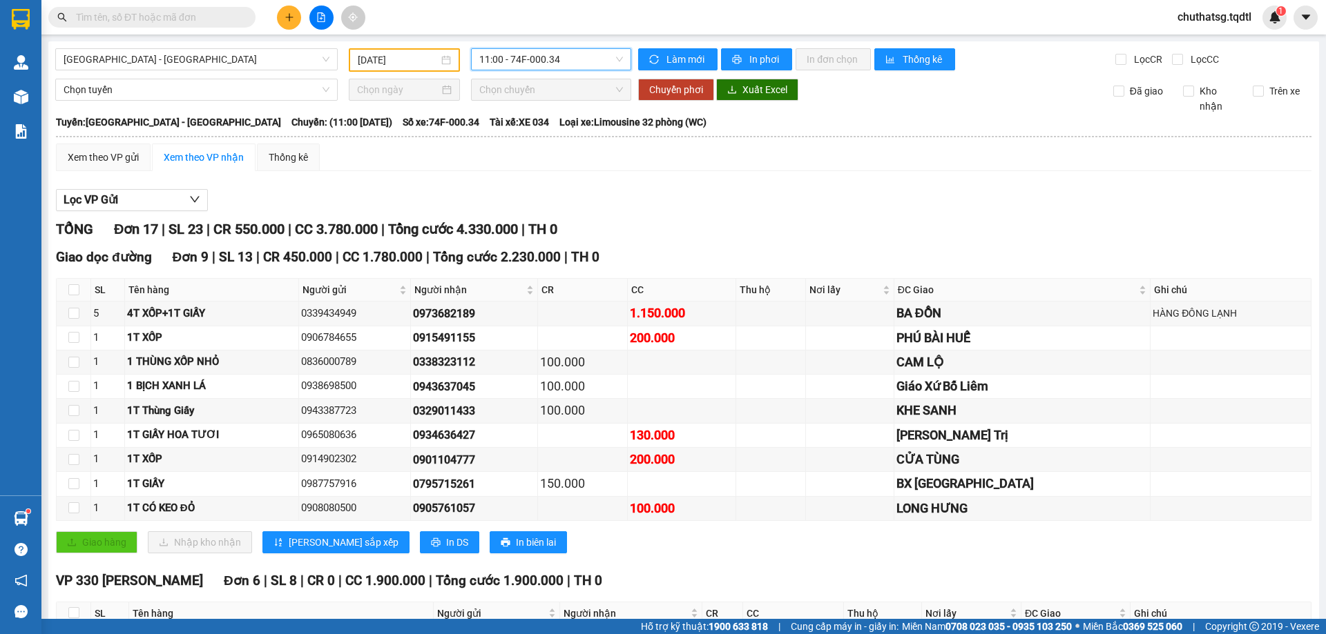
click at [586, 60] on span "11:00 - 74F-000.34" at bounding box center [551, 59] width 144 height 21
click at [545, 151] on div "13:00 - 74H-025.43" at bounding box center [530, 153] width 108 height 15
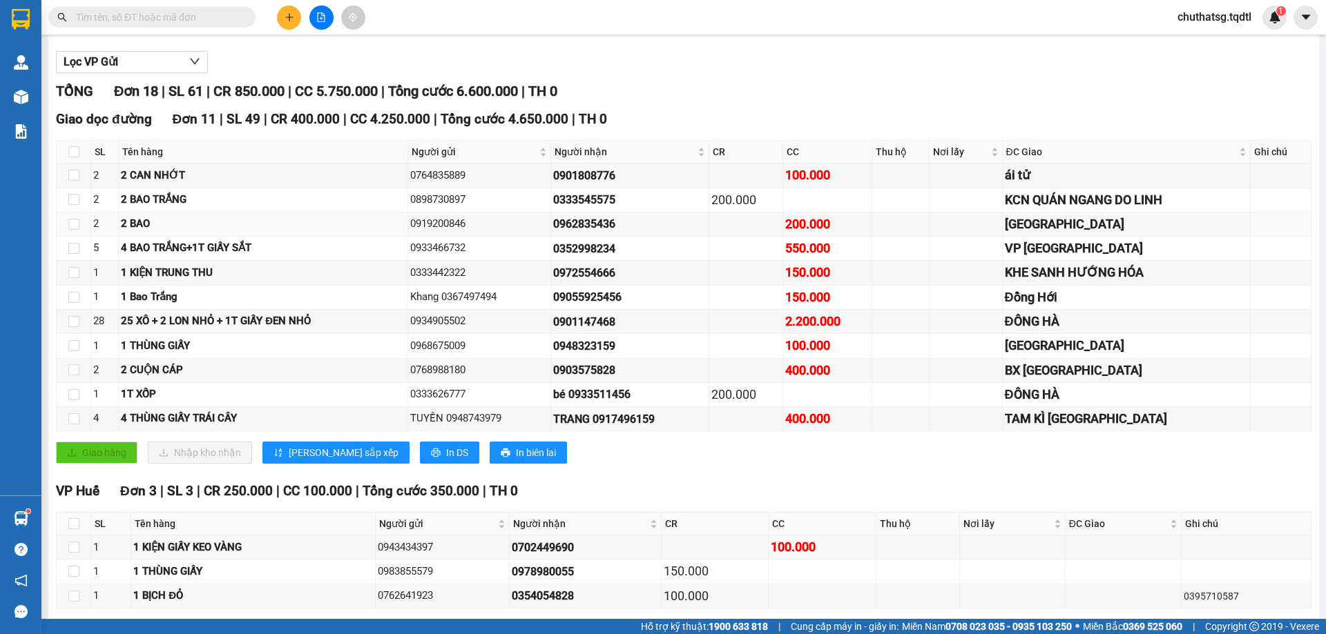
scroll to position [207, 0]
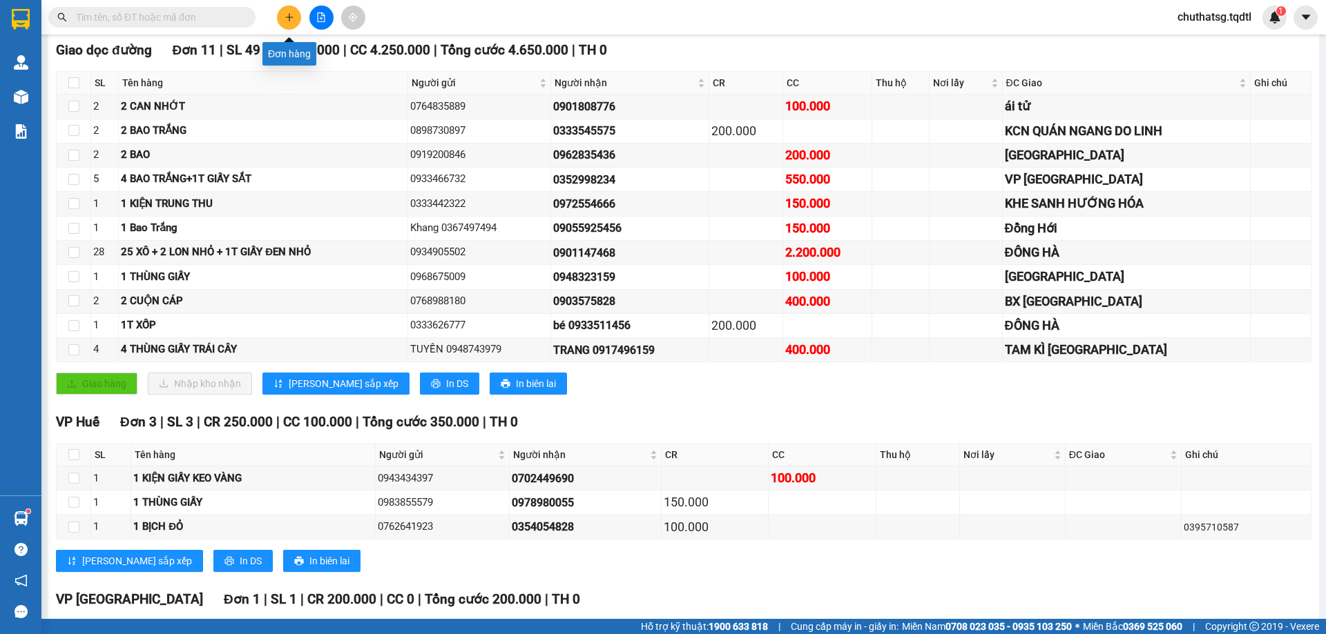
click at [289, 17] on icon "plus" at bounding box center [289, 17] width 10 height 10
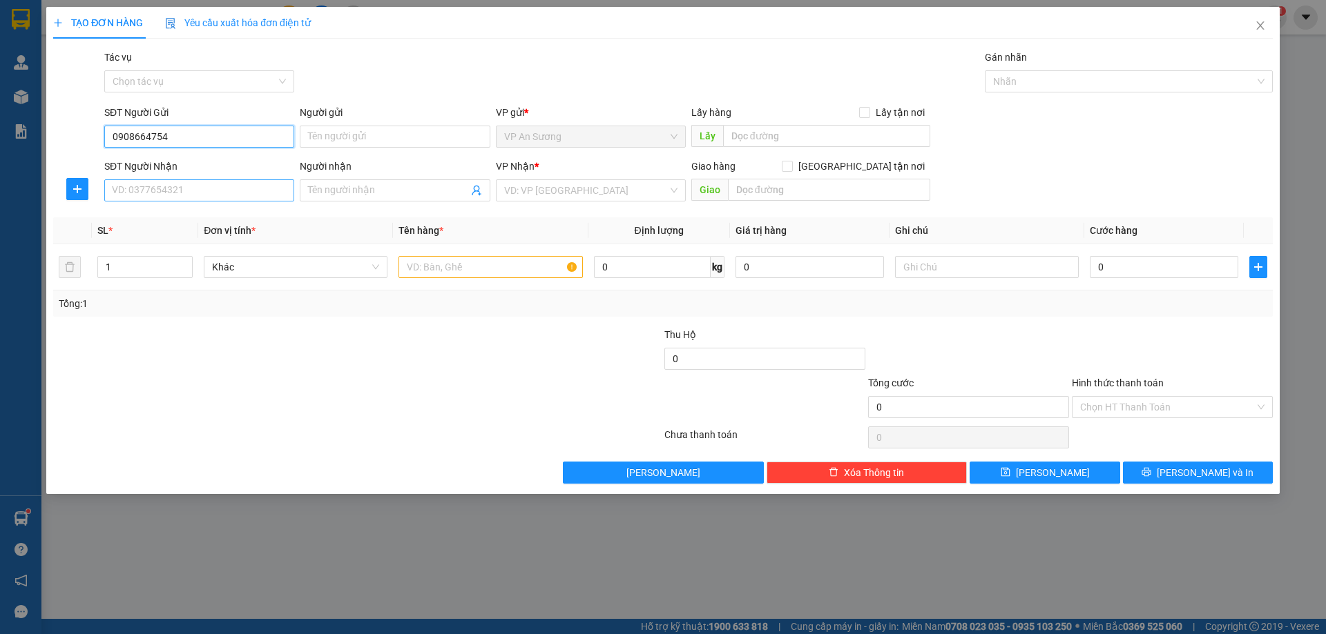
type input "0908664754"
click at [194, 190] on input "SĐT Người Nhận" at bounding box center [199, 191] width 190 height 22
click at [135, 217] on div "0966163333" at bounding box center [199, 218] width 173 height 15
type input "0966163333"
type input "CẦU TRẮNG"
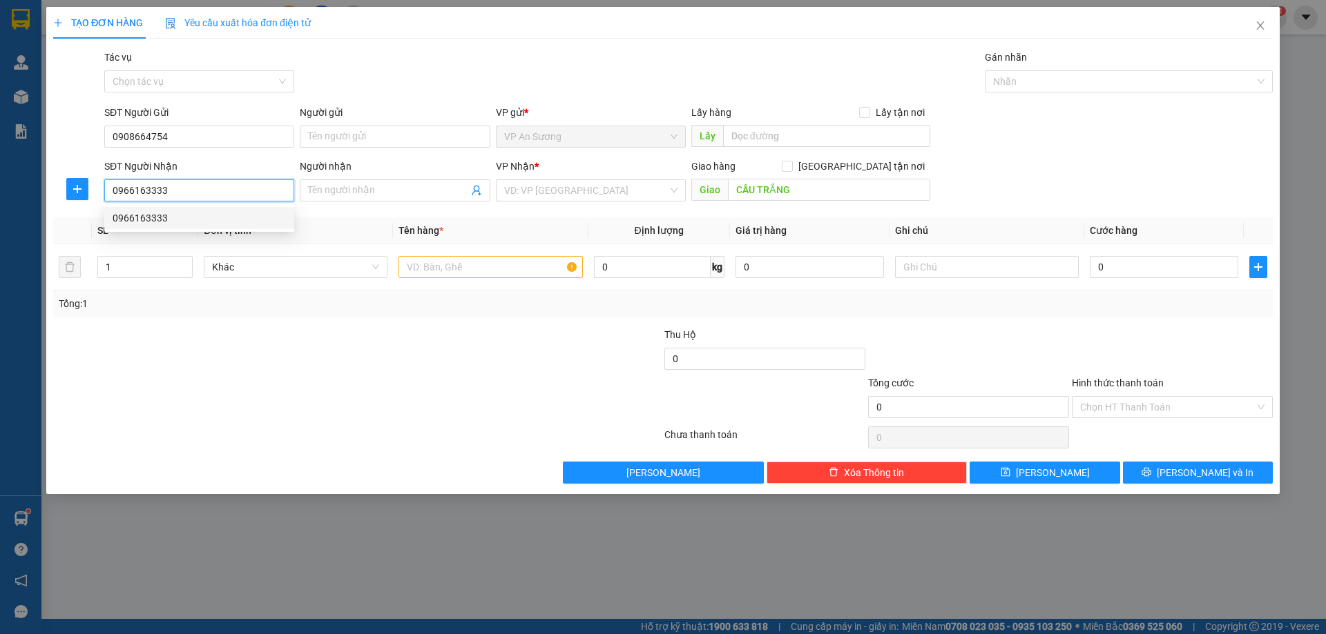
type input "100.000"
type input "0966163333"
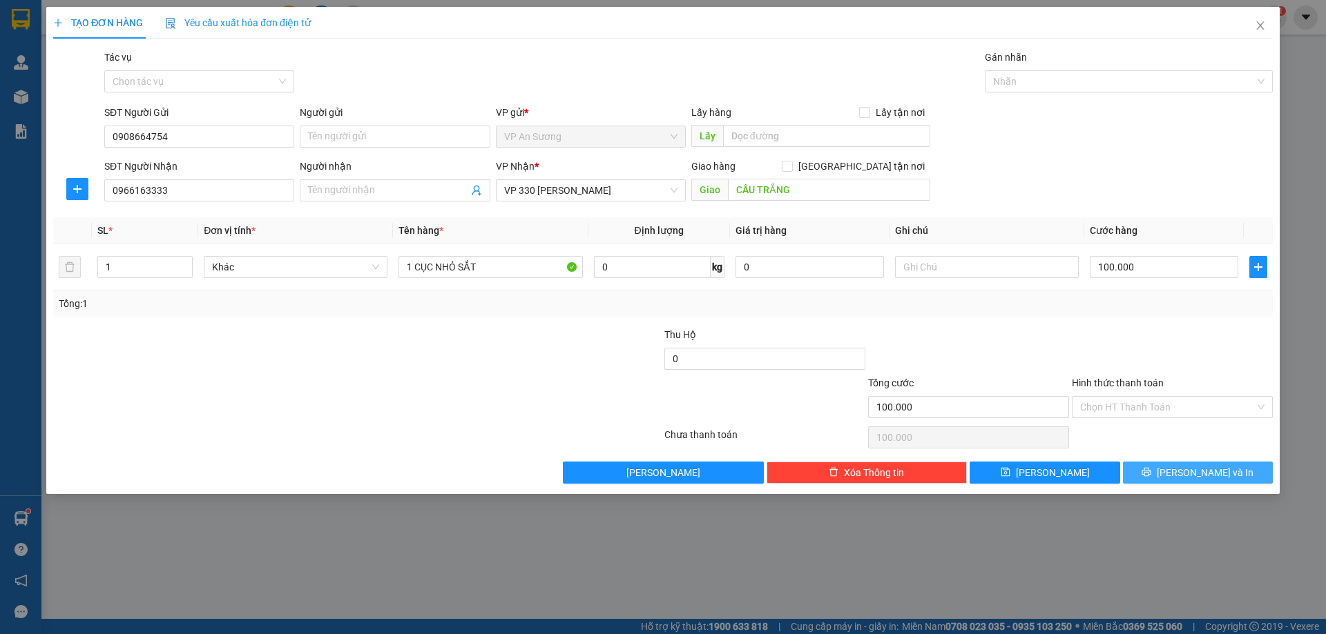
drag, startPoint x: 1178, startPoint y: 468, endPoint x: 1170, endPoint y: 465, distance: 8.1
click at [1151, 468] on icon "printer" at bounding box center [1146, 472] width 10 height 10
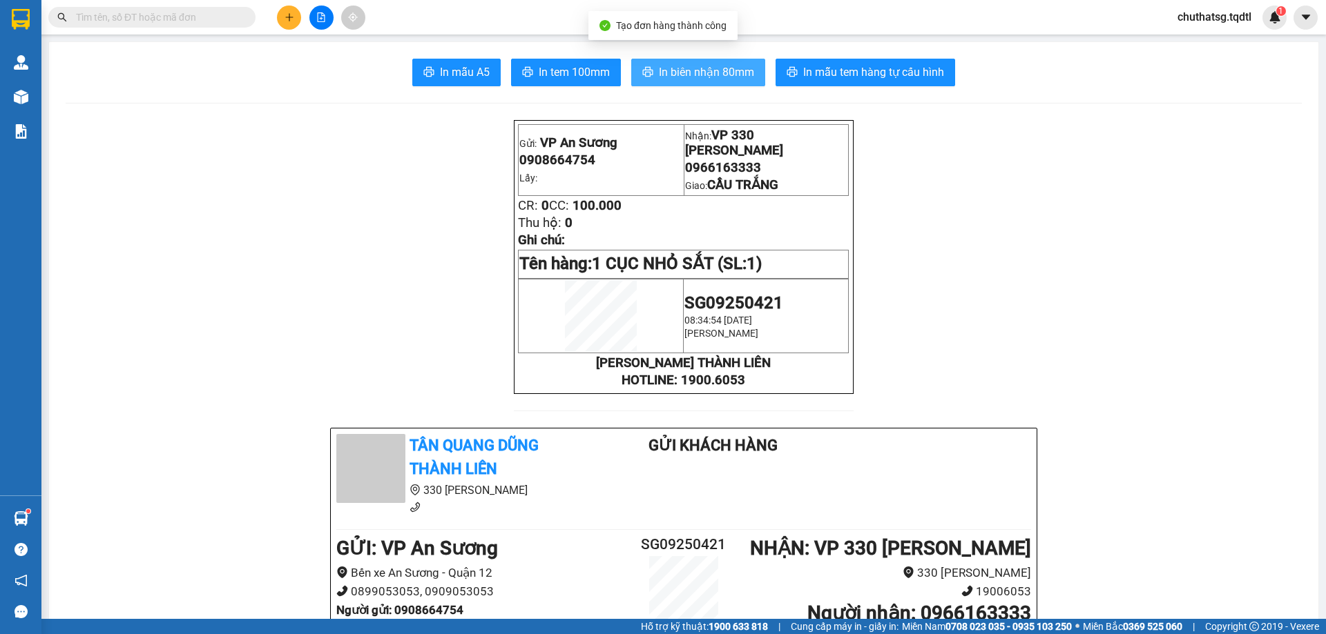
click at [695, 64] on span "In biên nhận 80mm" at bounding box center [706, 72] width 95 height 17
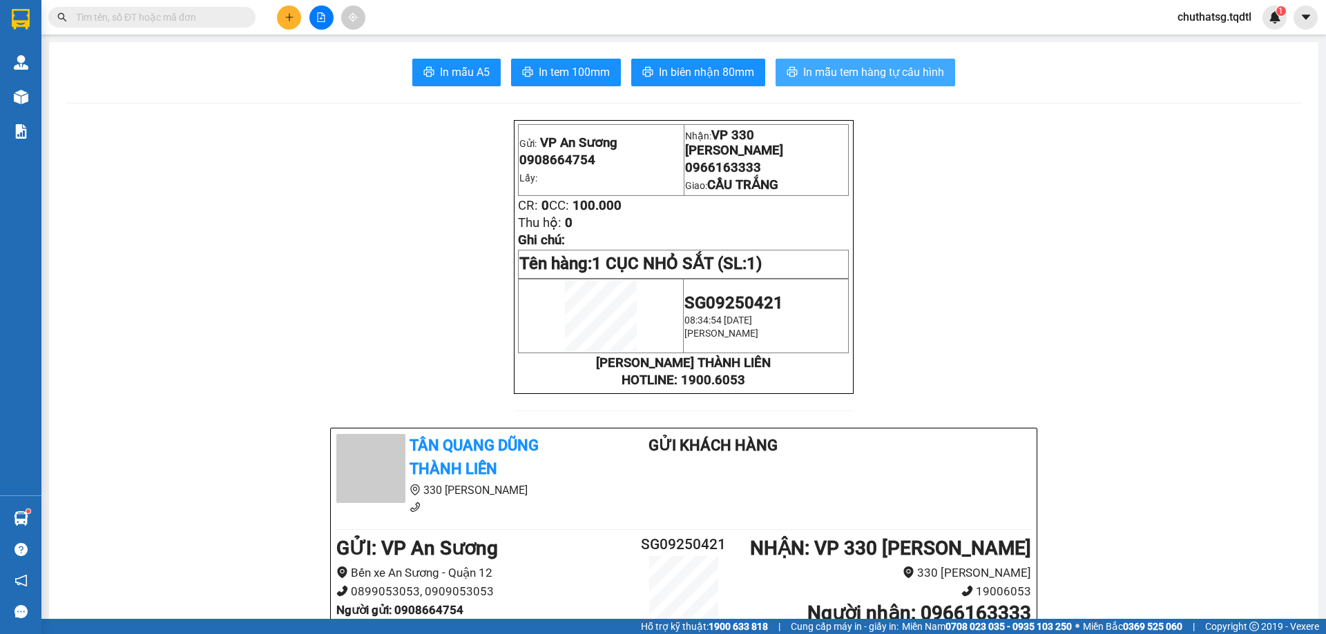
click at [846, 74] on span "In mẫu tem hàng tự cấu hình" at bounding box center [873, 72] width 141 height 17
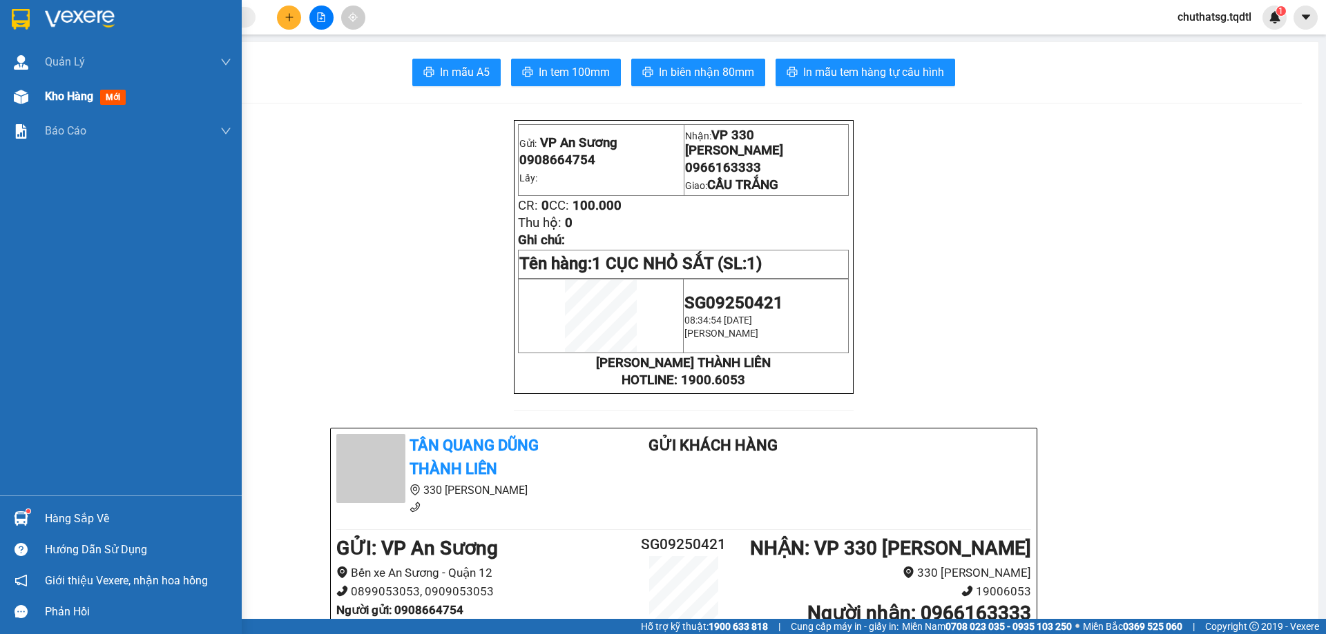
click at [61, 95] on span "Kho hàng" at bounding box center [69, 96] width 48 height 13
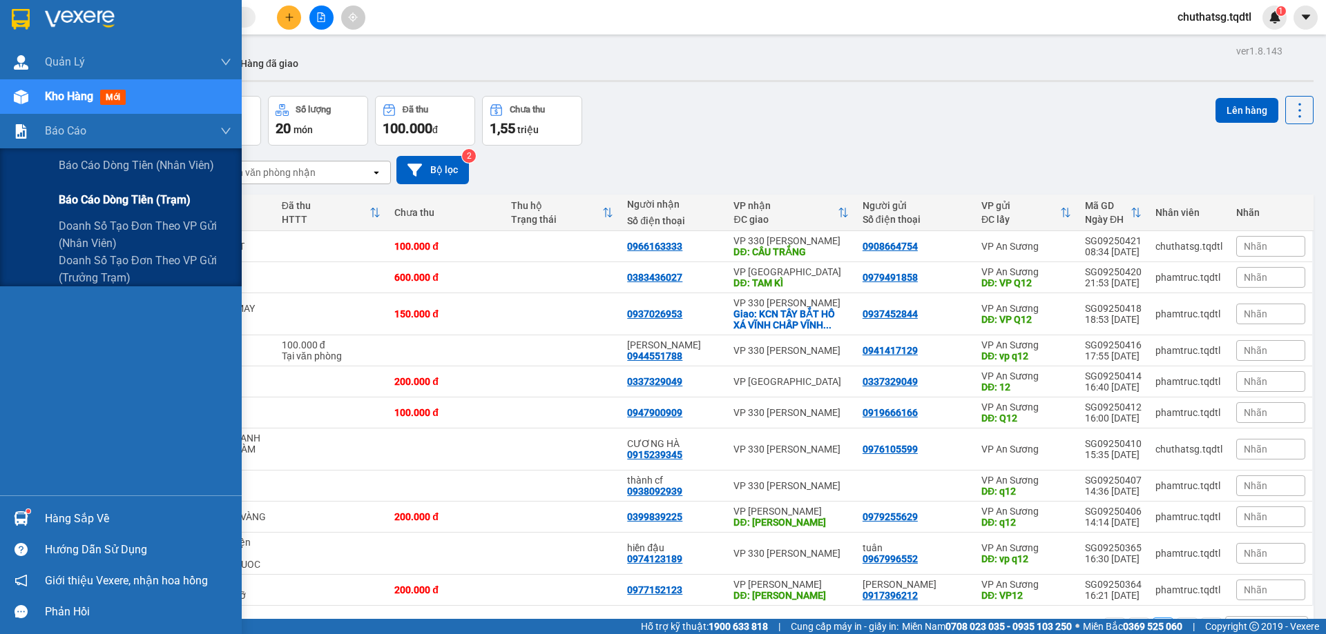
click at [72, 195] on span "Báo cáo dòng tiền (trạm)" at bounding box center [125, 199] width 132 height 17
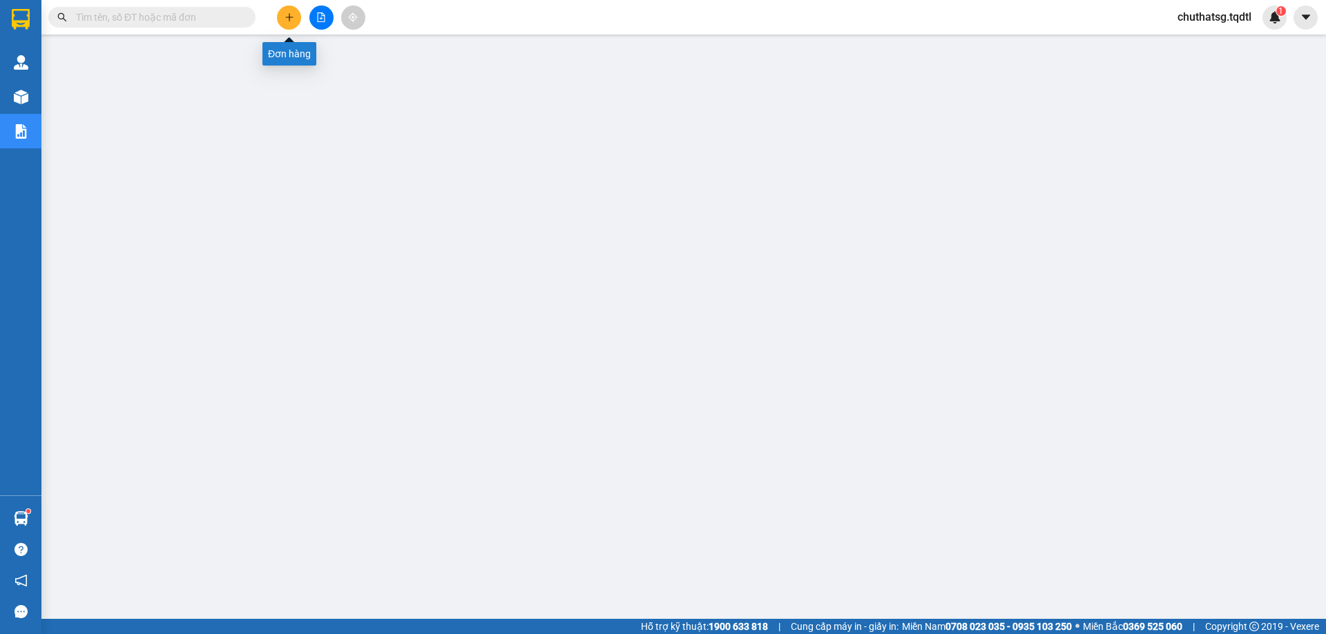
click at [285, 18] on icon "plus" at bounding box center [289, 17] width 10 height 10
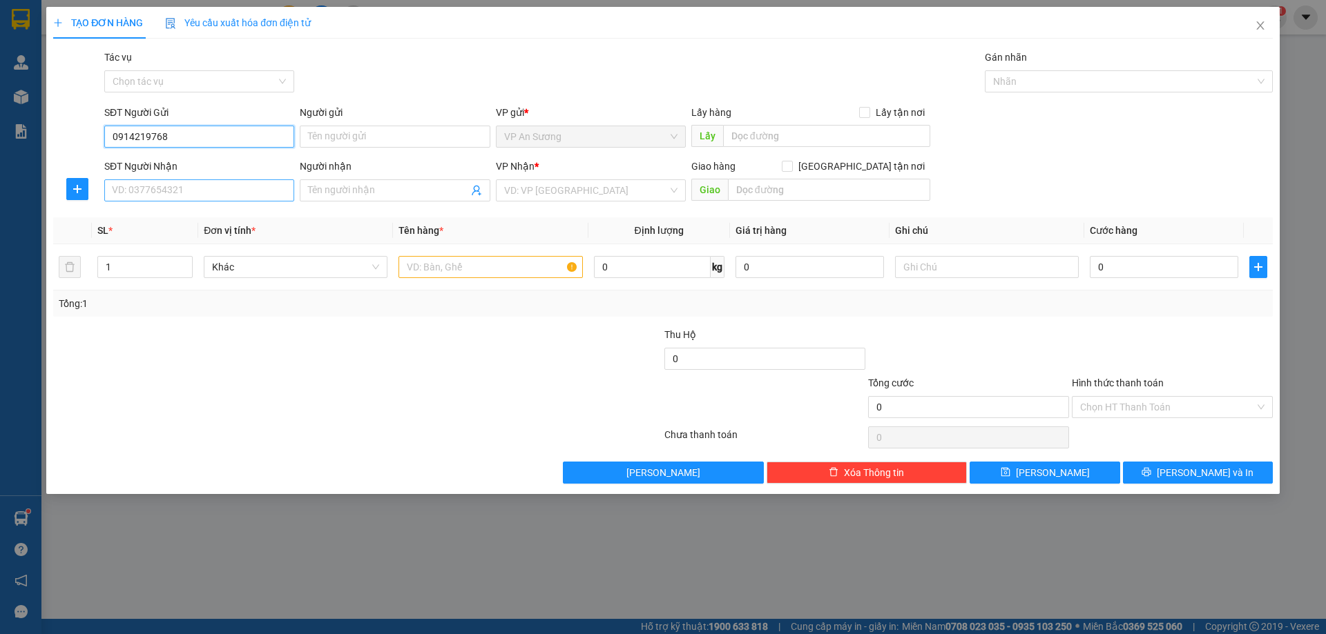
type input "0914219768"
click at [209, 191] on input "SĐT Người Nhận" at bounding box center [199, 191] width 190 height 22
type input "0907749286"
click at [135, 216] on div "0907749286" at bounding box center [199, 218] width 173 height 15
type input "MỸ CHÁNH"
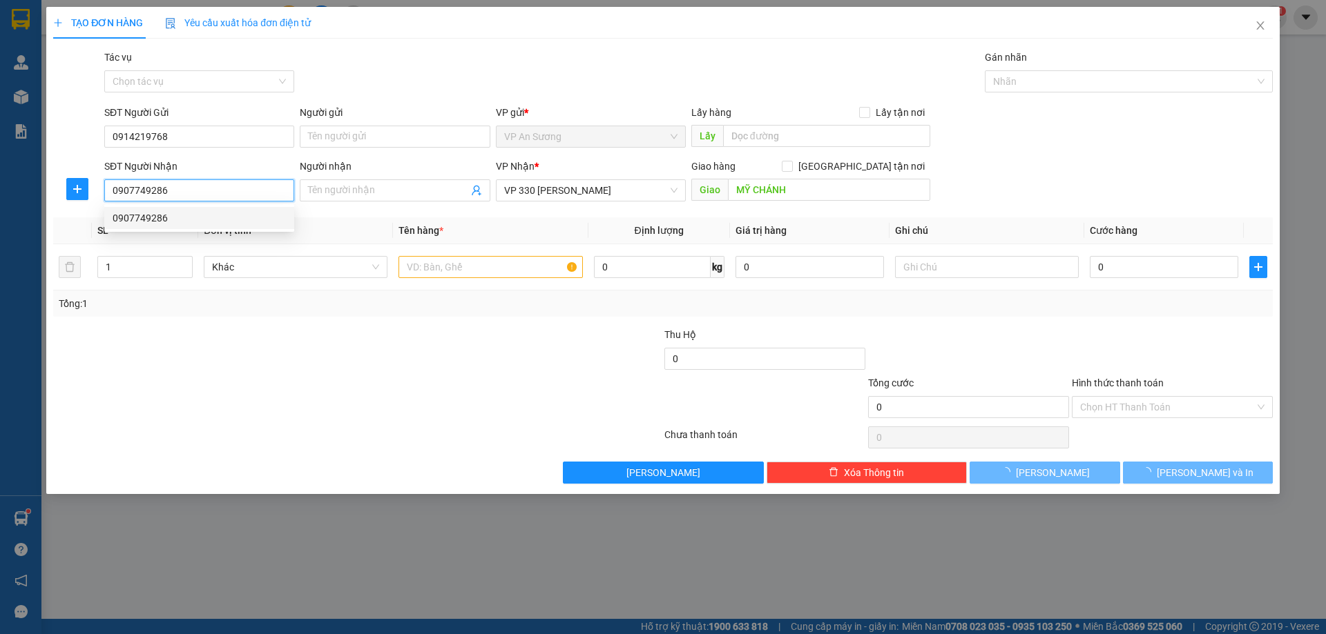
type input "100.000"
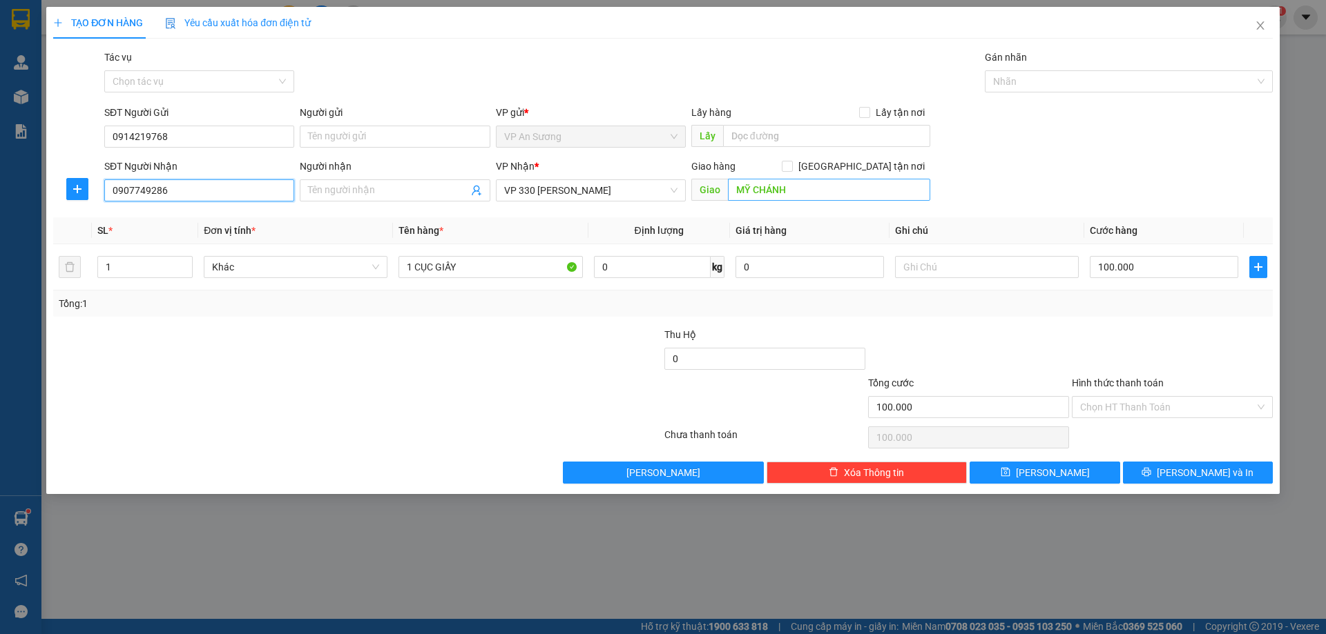
type input "0907749286"
click at [810, 196] on input "MỸ CHÁNH" at bounding box center [829, 190] width 202 height 22
type input "[GEOGRAPHIC_DATA]"
drag, startPoint x: 1187, startPoint y: 474, endPoint x: 1182, endPoint y: 467, distance: 8.8
click at [1184, 469] on button "[PERSON_NAME] và In" at bounding box center [1198, 473] width 150 height 22
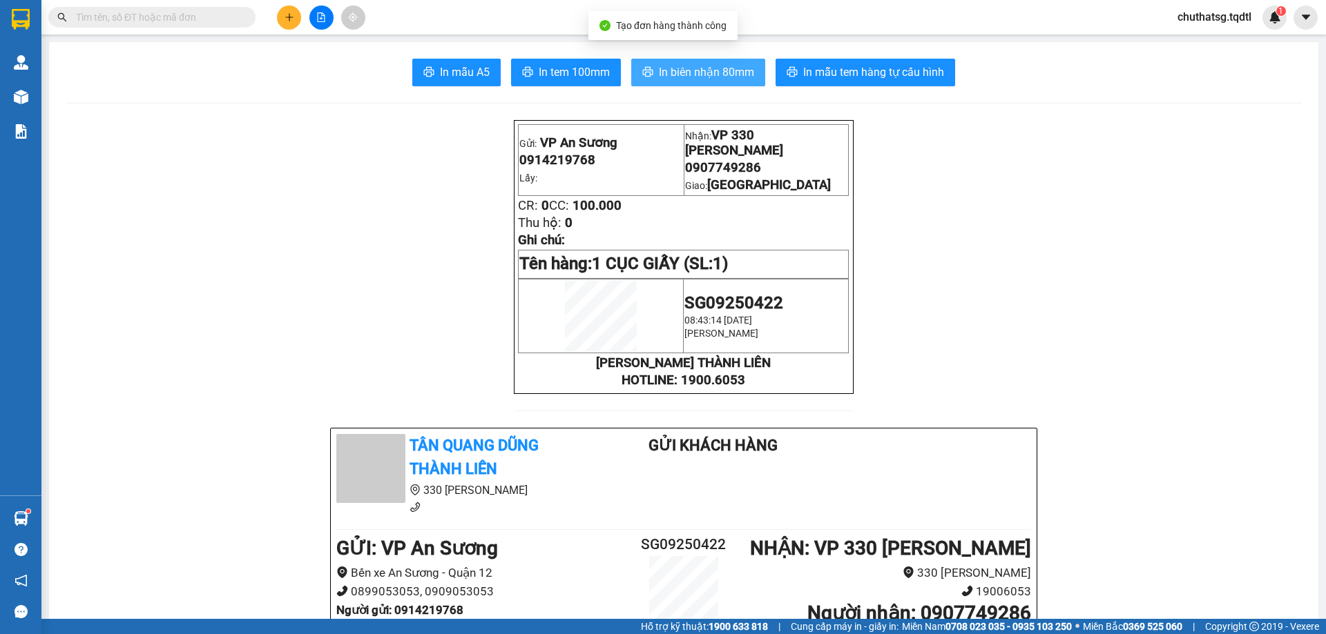
click at [690, 67] on span "In biên nhận 80mm" at bounding box center [706, 72] width 95 height 17
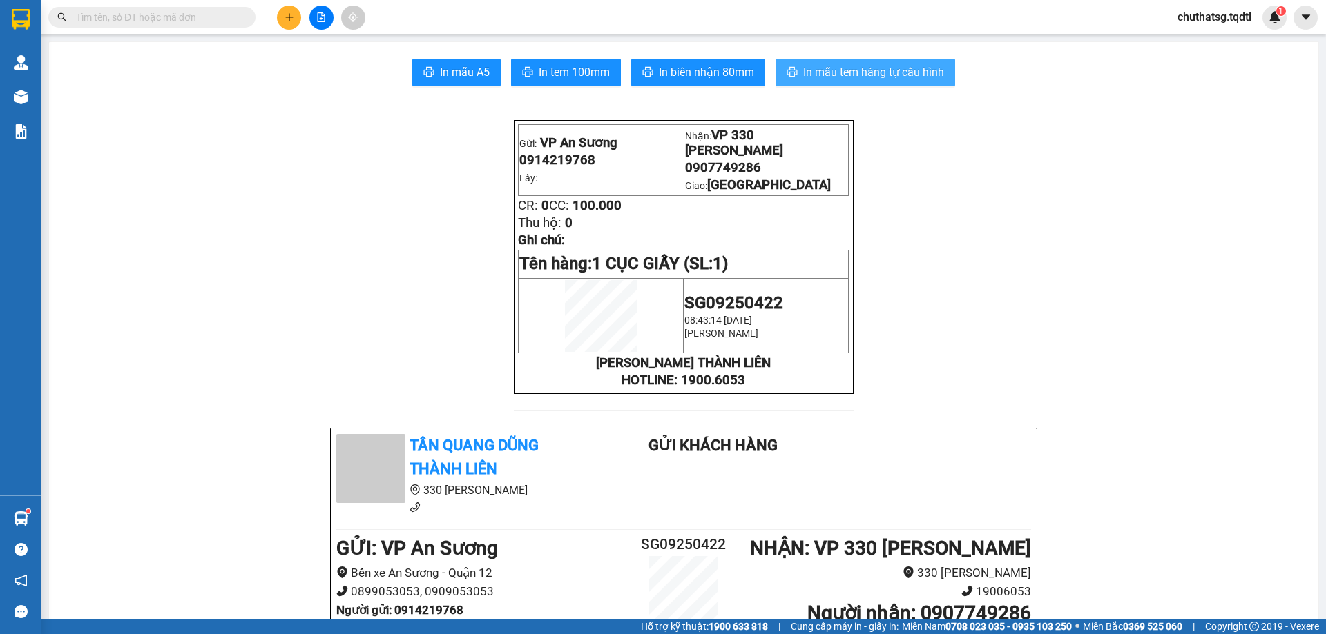
click at [840, 73] on span "In mẫu tem hàng tự cấu hình" at bounding box center [873, 72] width 141 height 17
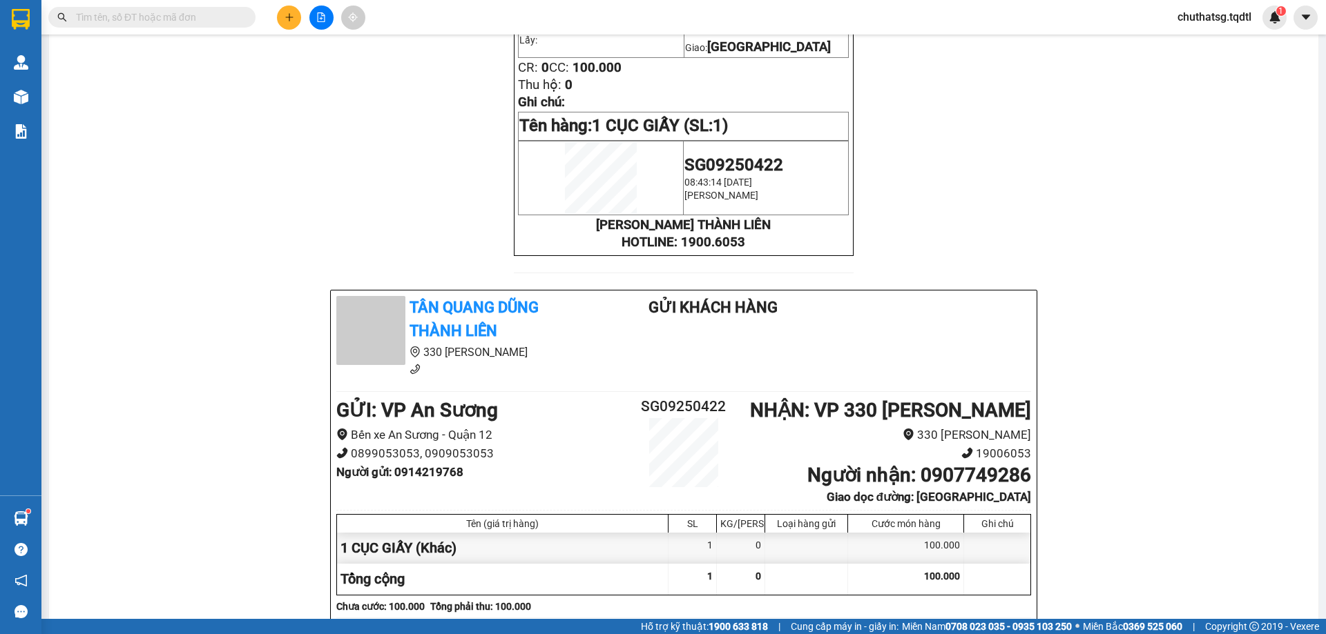
scroll to position [69, 0]
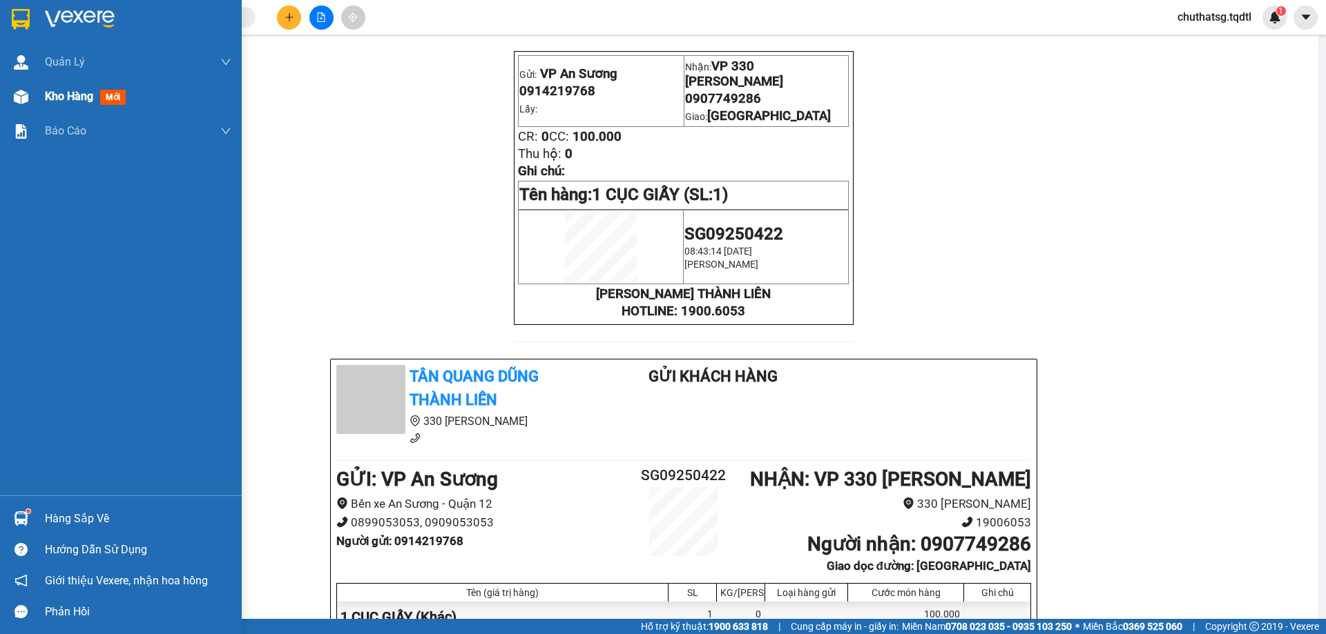
click at [52, 90] on span "Kho hàng" at bounding box center [69, 96] width 48 height 13
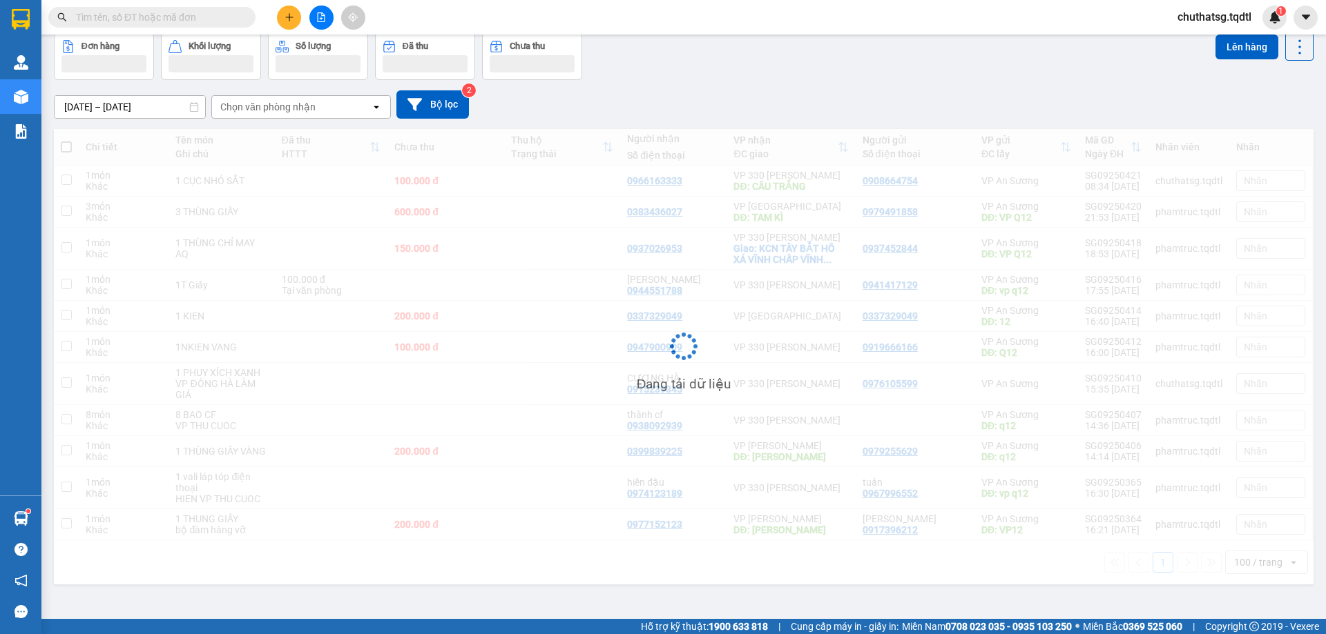
scroll to position [64, 0]
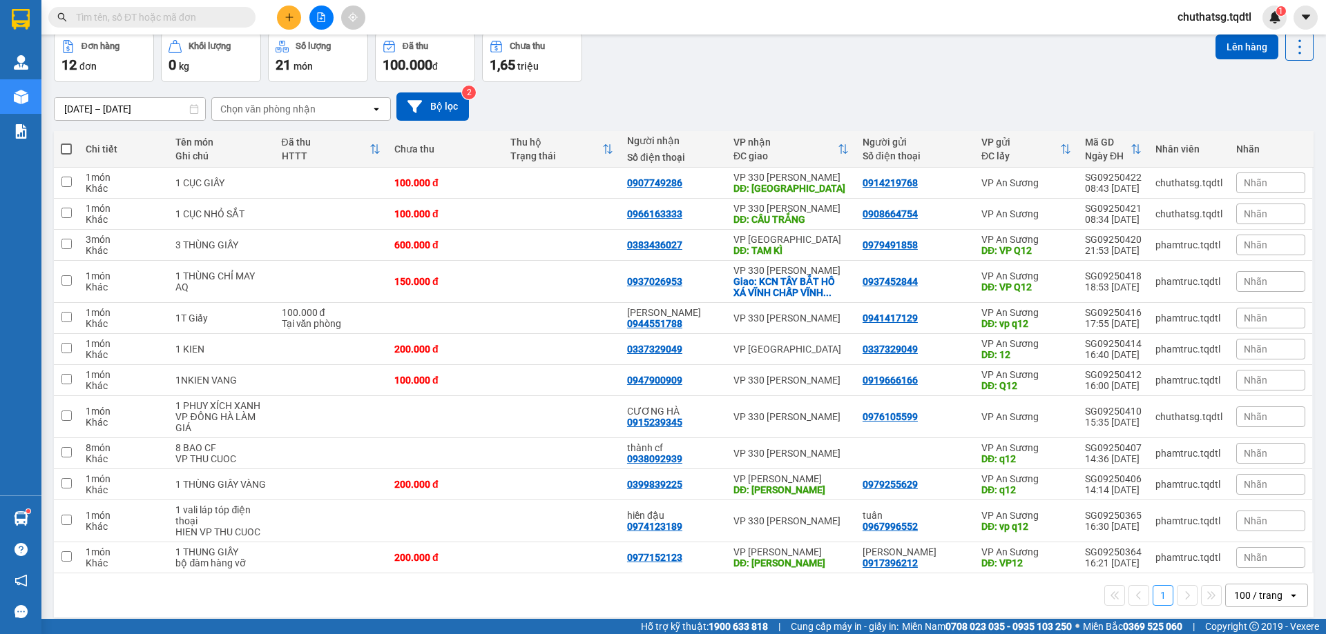
click at [46, 126] on main "ver 1.8.143 Kho gửi Trên xe Kho nhận Hàng đã giao Đơn hàng 12 đơn Khối lượng 0 …" at bounding box center [663, 309] width 1326 height 619
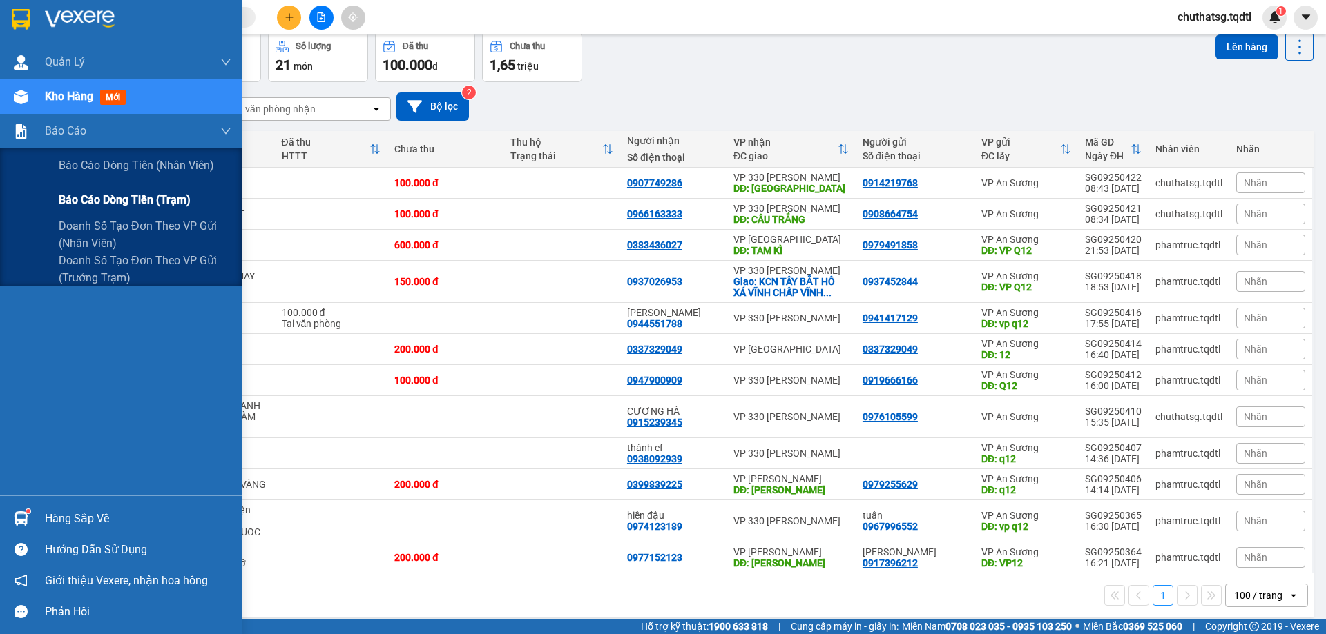
click at [69, 200] on span "Báo cáo dòng tiền (trạm)" at bounding box center [125, 199] width 132 height 17
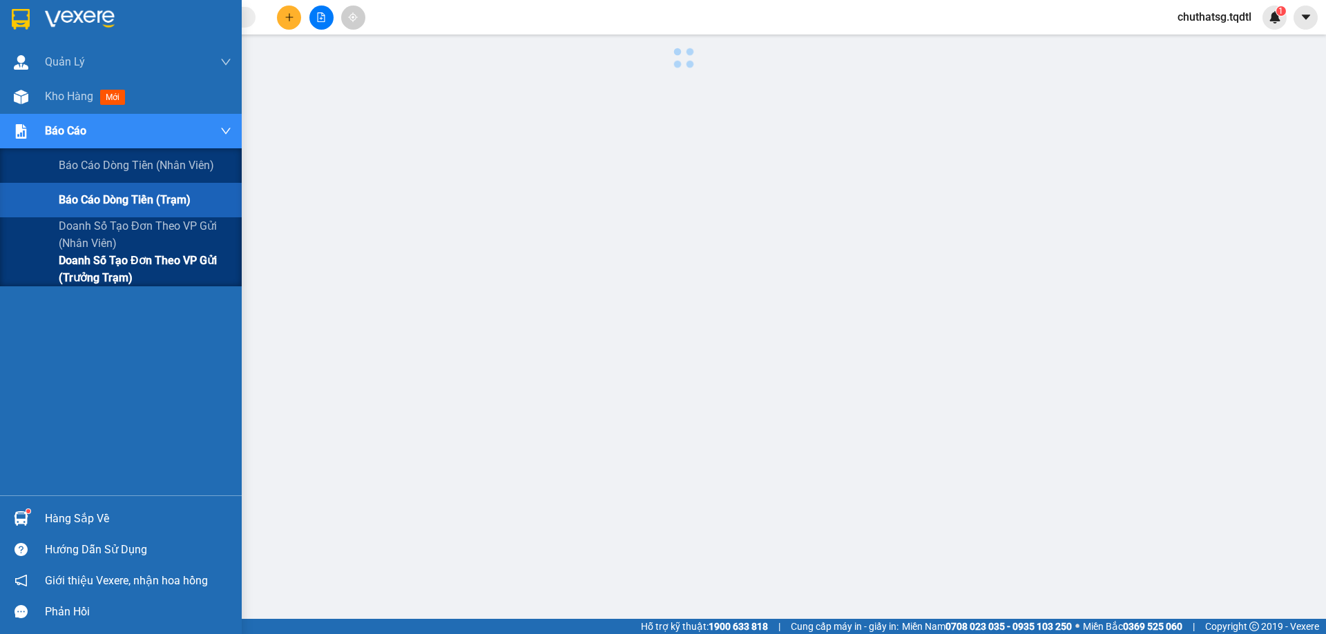
scroll to position [50, 0]
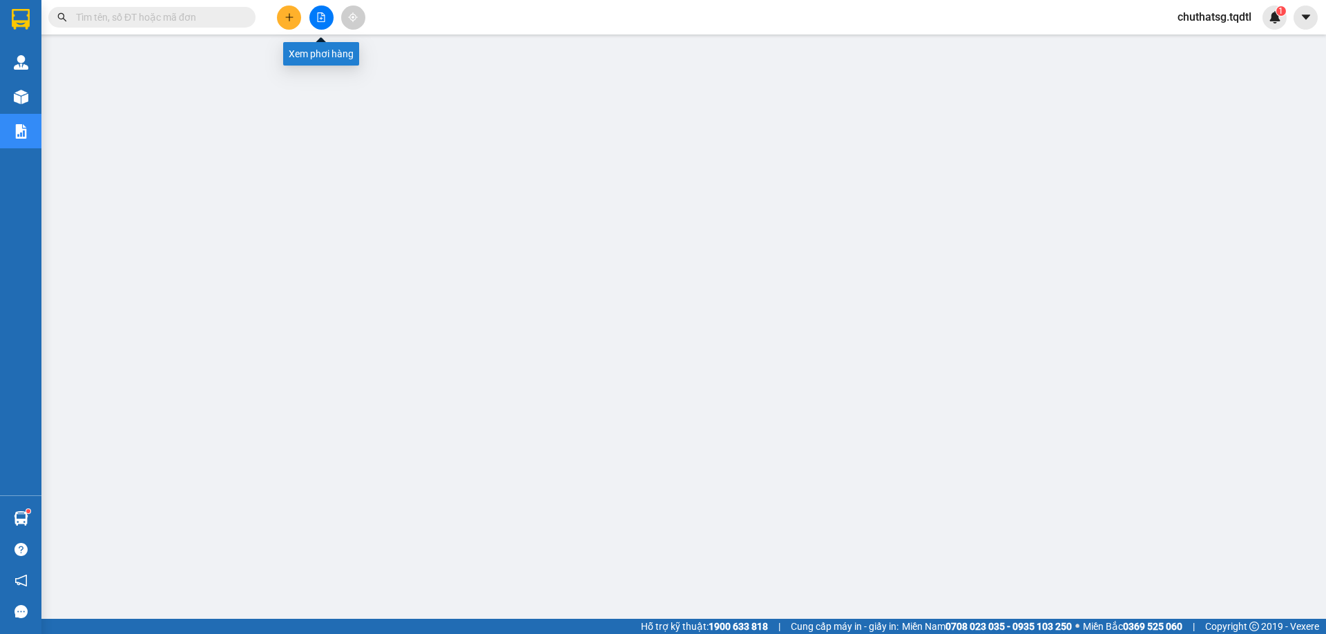
click at [320, 18] on icon "file-add" at bounding box center [321, 17] width 10 height 10
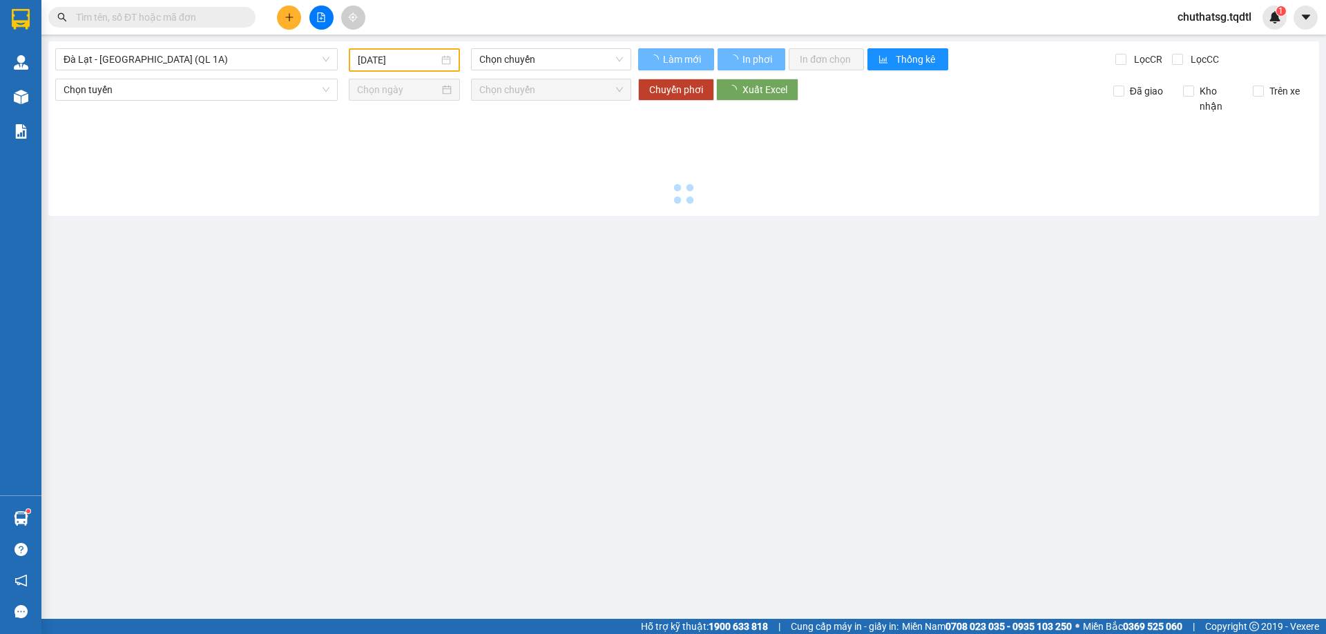
type input "[DATE]"
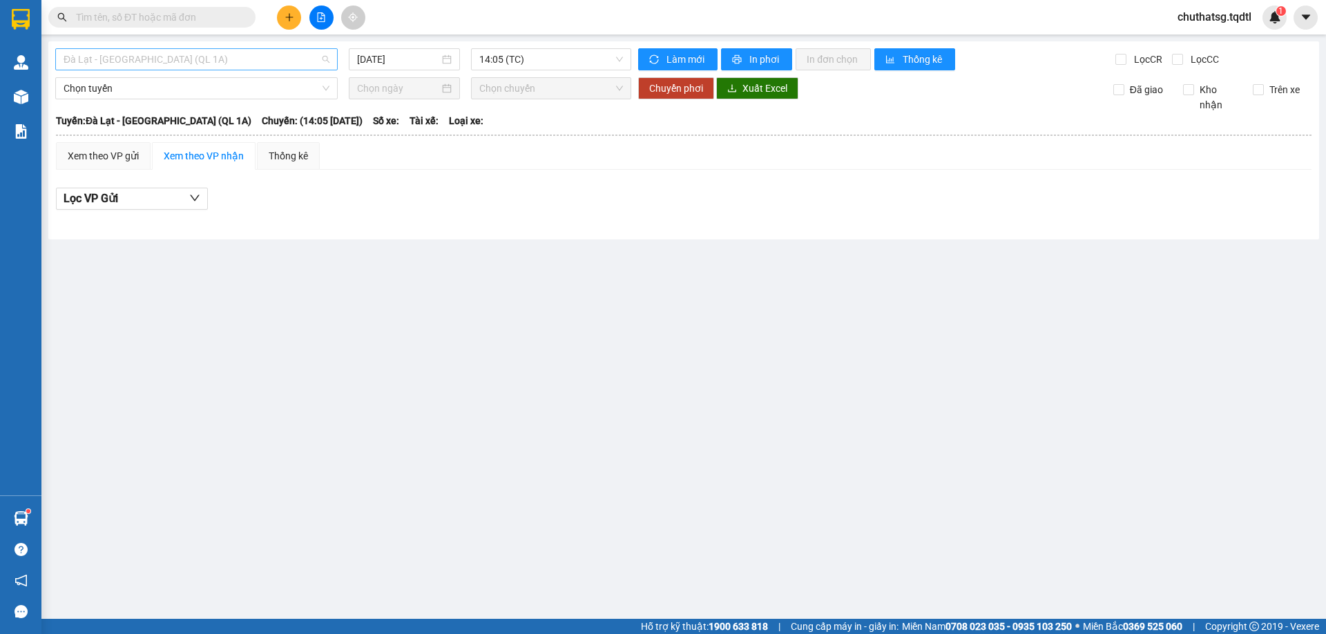
click at [251, 61] on span "Đà Lạt - [GEOGRAPHIC_DATA] (QL 1A)" at bounding box center [197, 59] width 266 height 21
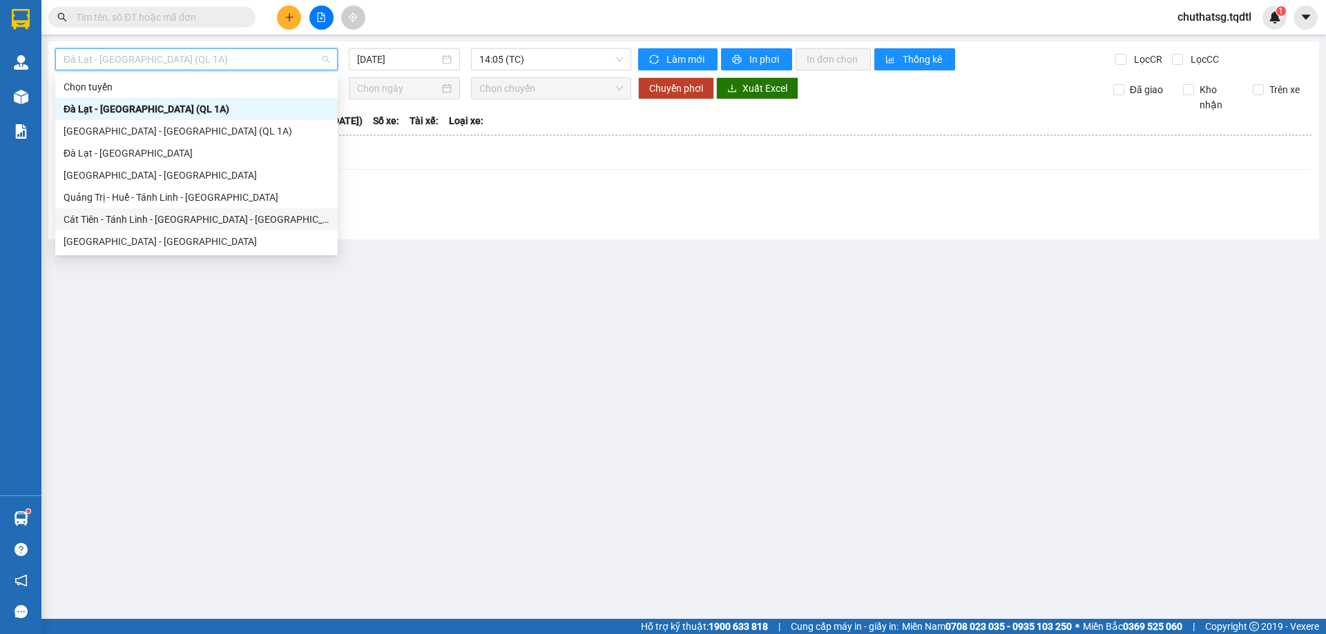
type input "Q"
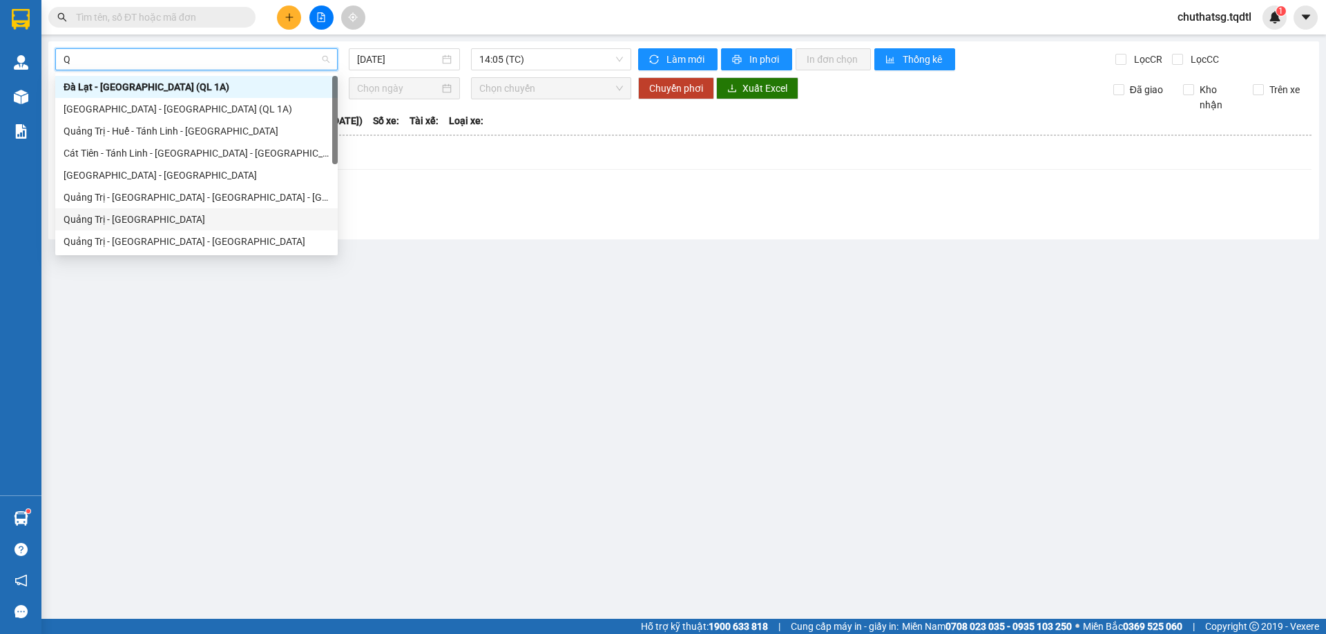
click at [100, 217] on div "Quảng Trị - [GEOGRAPHIC_DATA]" at bounding box center [197, 219] width 266 height 15
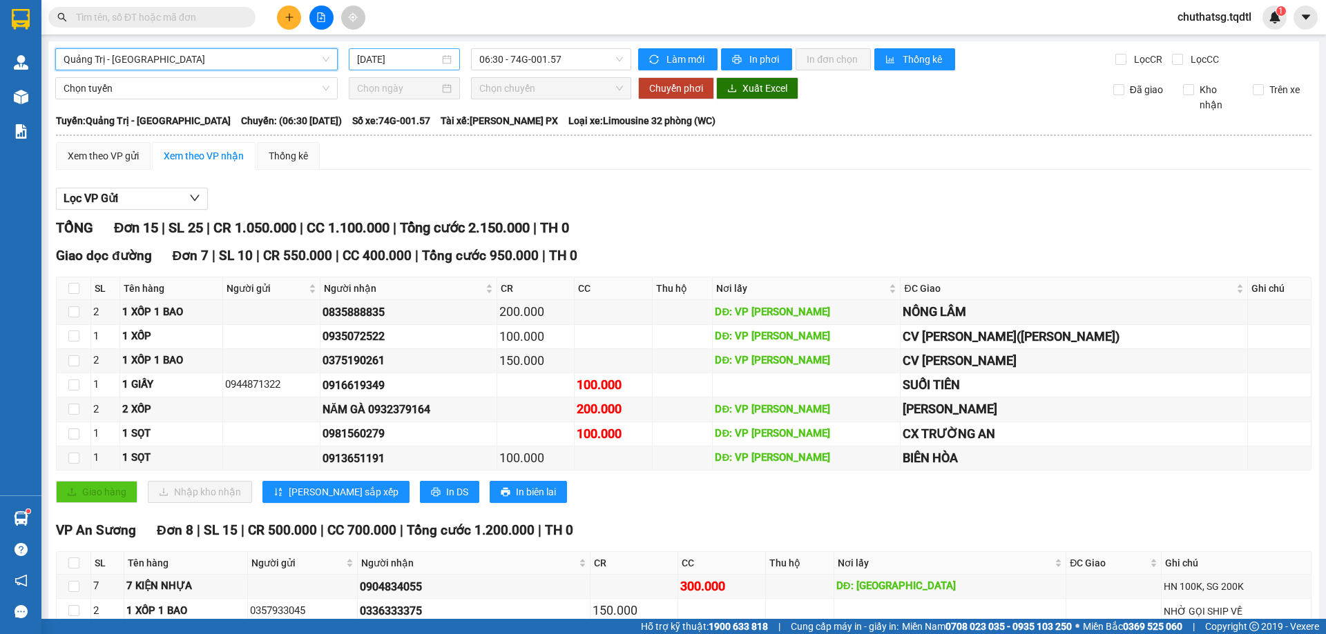
click at [423, 61] on input "[DATE]" at bounding box center [398, 59] width 82 height 15
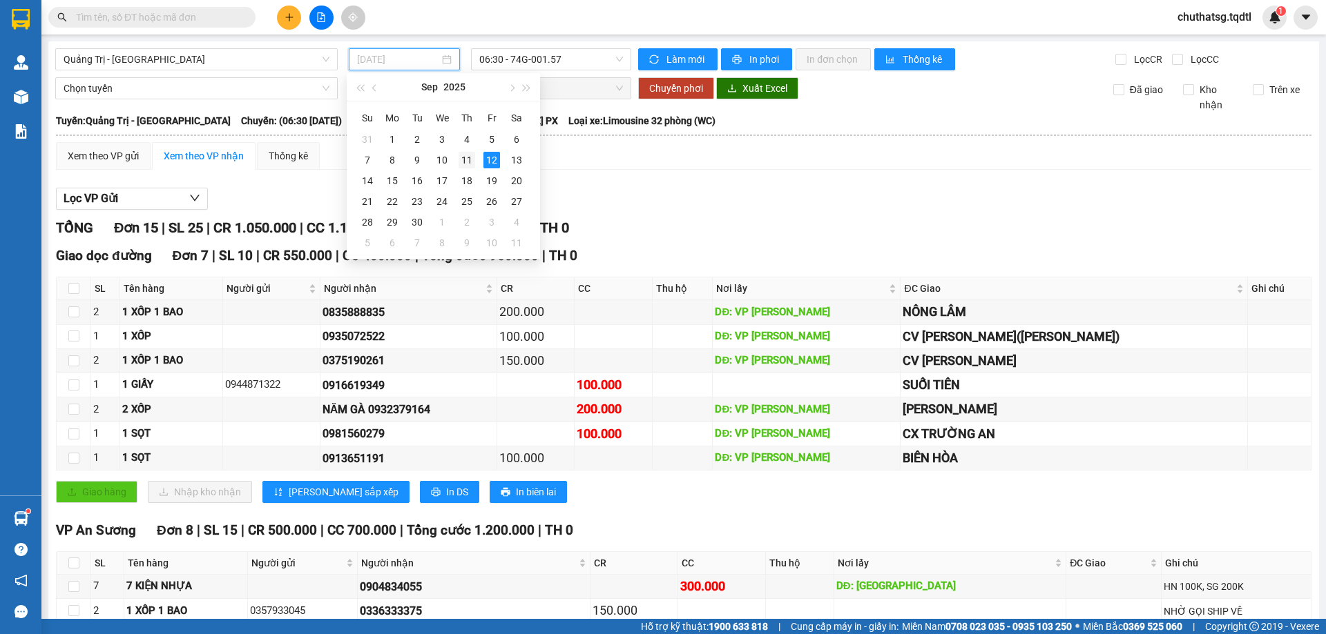
drag, startPoint x: 466, startPoint y: 157, endPoint x: 552, endPoint y: 93, distance: 106.6
click at [467, 157] on div "11" at bounding box center [466, 160] width 17 height 17
type input "[DATE]"
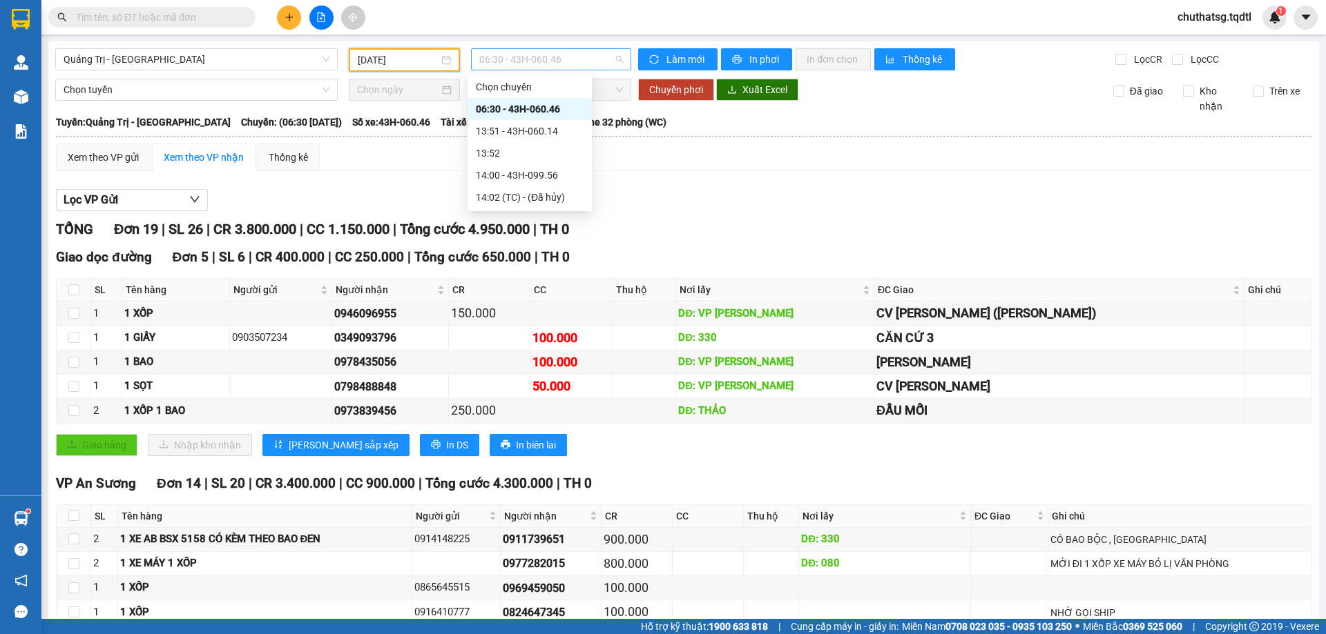
click at [588, 56] on span "06:30 - 43H-060.46" at bounding box center [551, 59] width 144 height 21
click at [531, 171] on div "14:00 - 43H-099.56" at bounding box center [530, 175] width 108 height 15
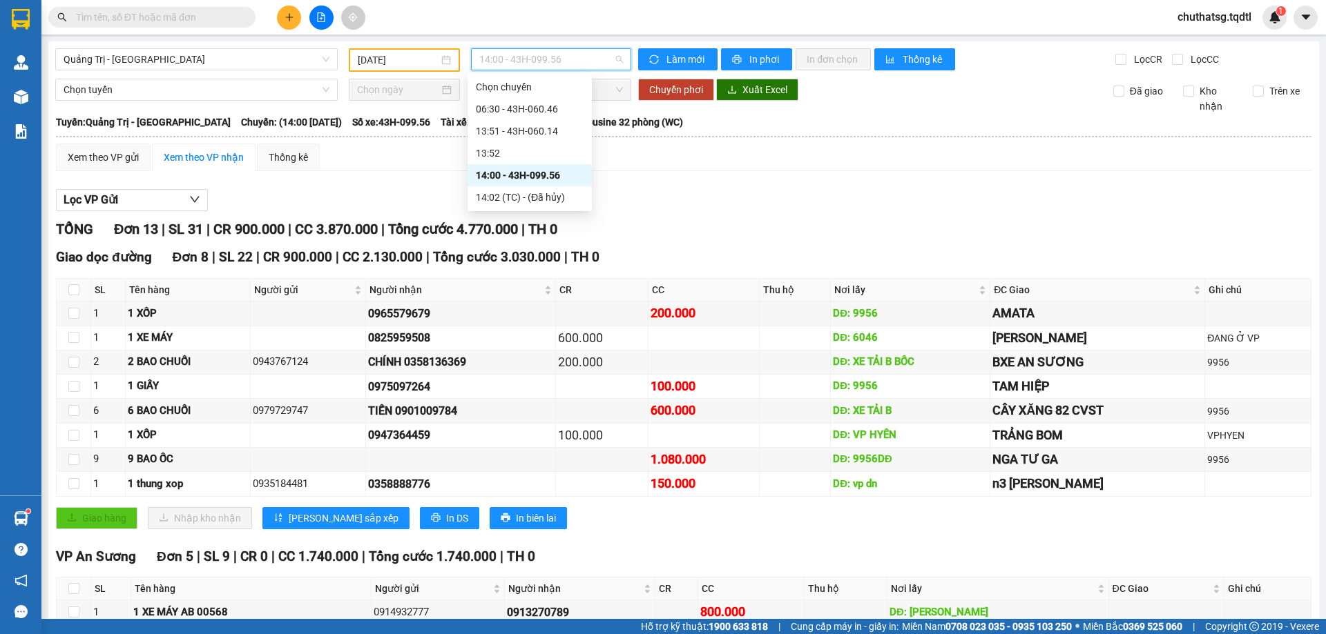
click at [590, 50] on span "14:00 - 43H-099.56" at bounding box center [551, 59] width 144 height 21
click at [521, 127] on div "13:51 - 43H-060.14" at bounding box center [530, 131] width 108 height 15
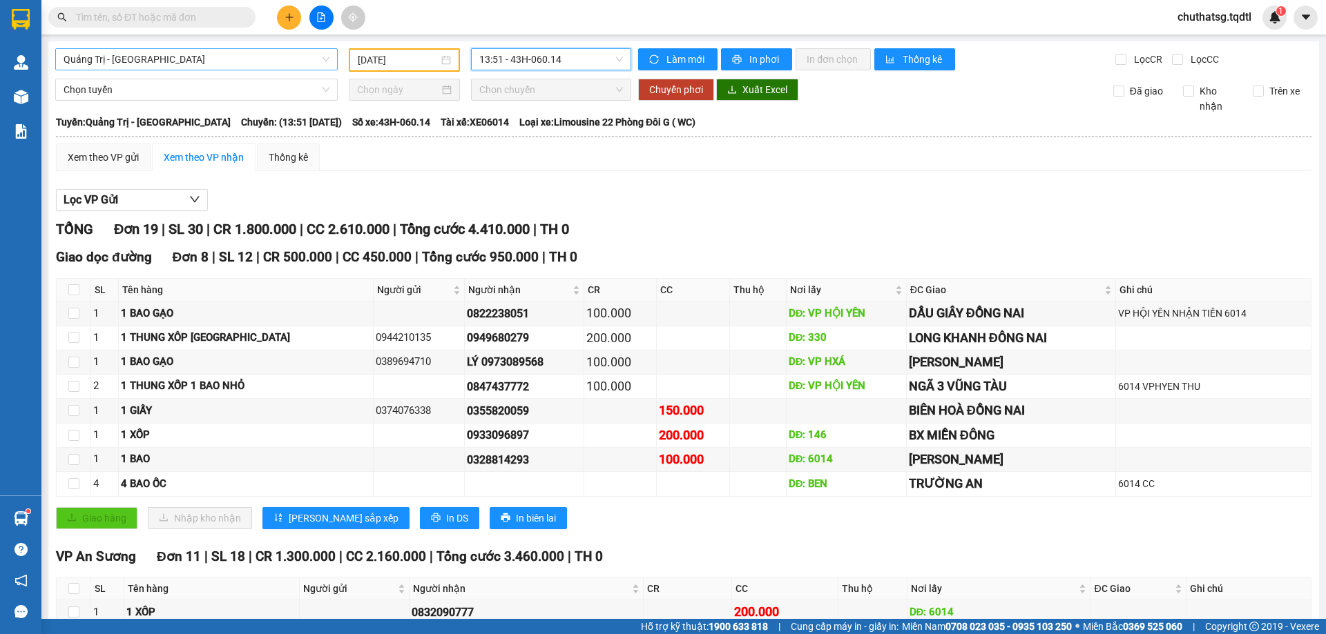
scroll to position [44, 0]
click at [217, 58] on span "Quảng Trị - [GEOGRAPHIC_DATA]" at bounding box center [197, 59] width 266 height 21
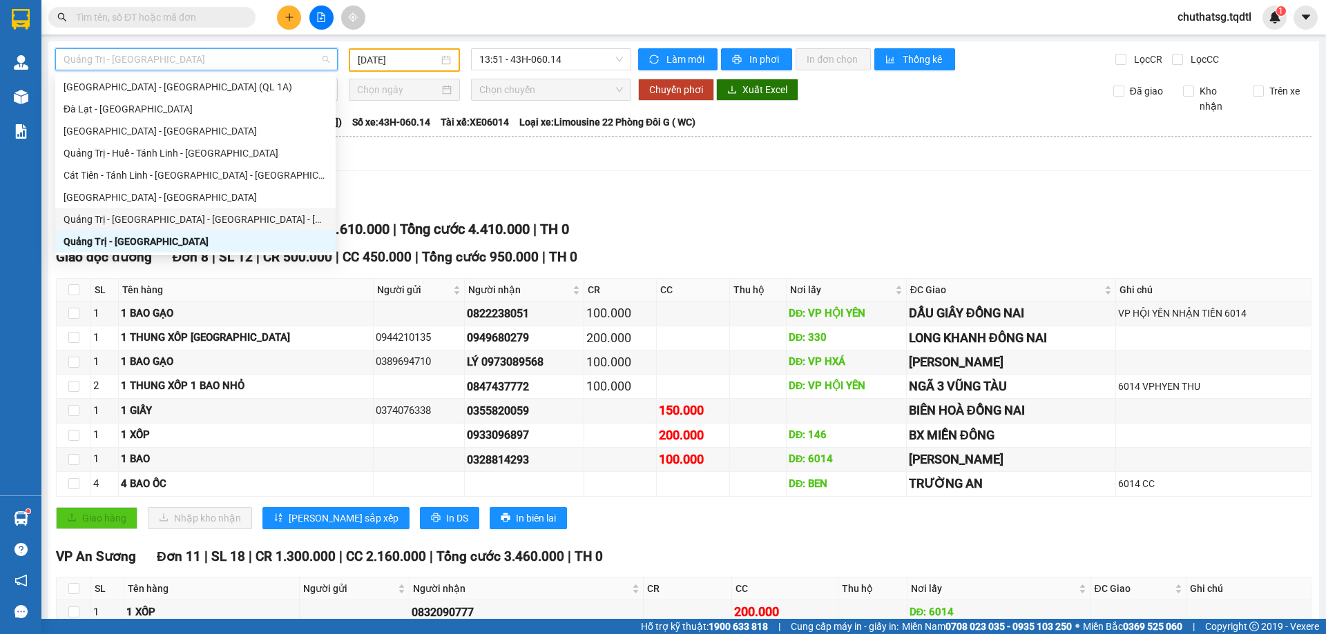
type input "S"
type input "Q"
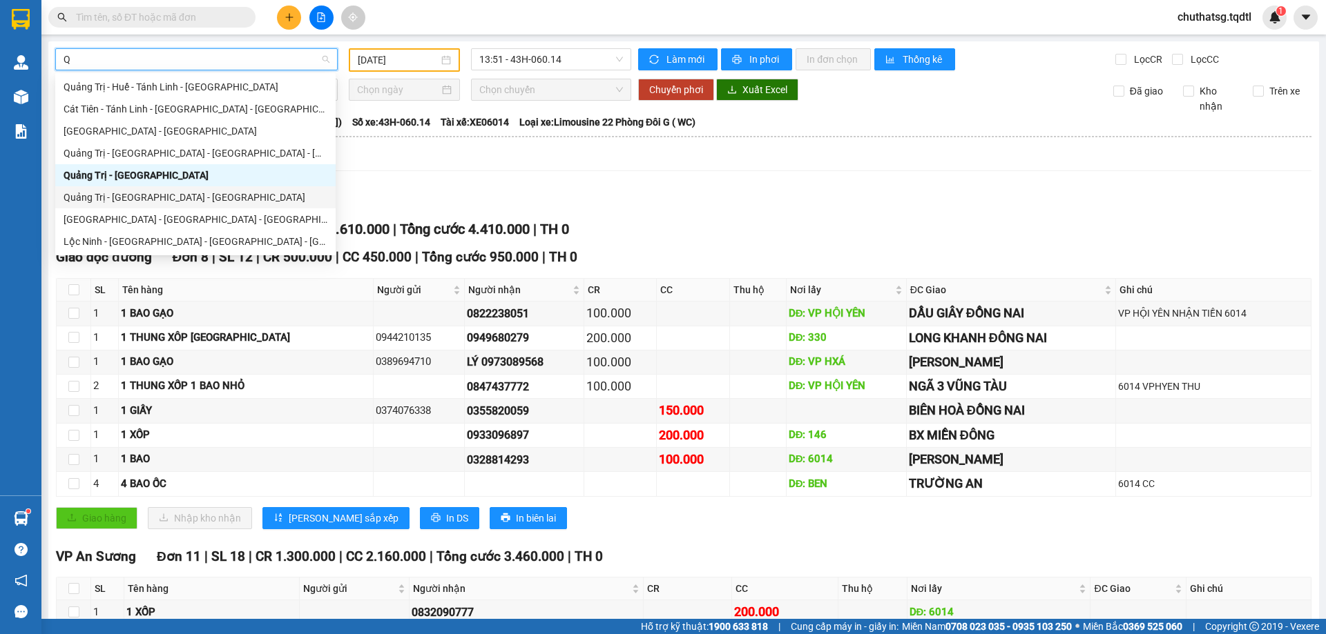
click at [86, 196] on div "Quảng Trị - [GEOGRAPHIC_DATA] - [GEOGRAPHIC_DATA]" at bounding box center [196, 197] width 264 height 15
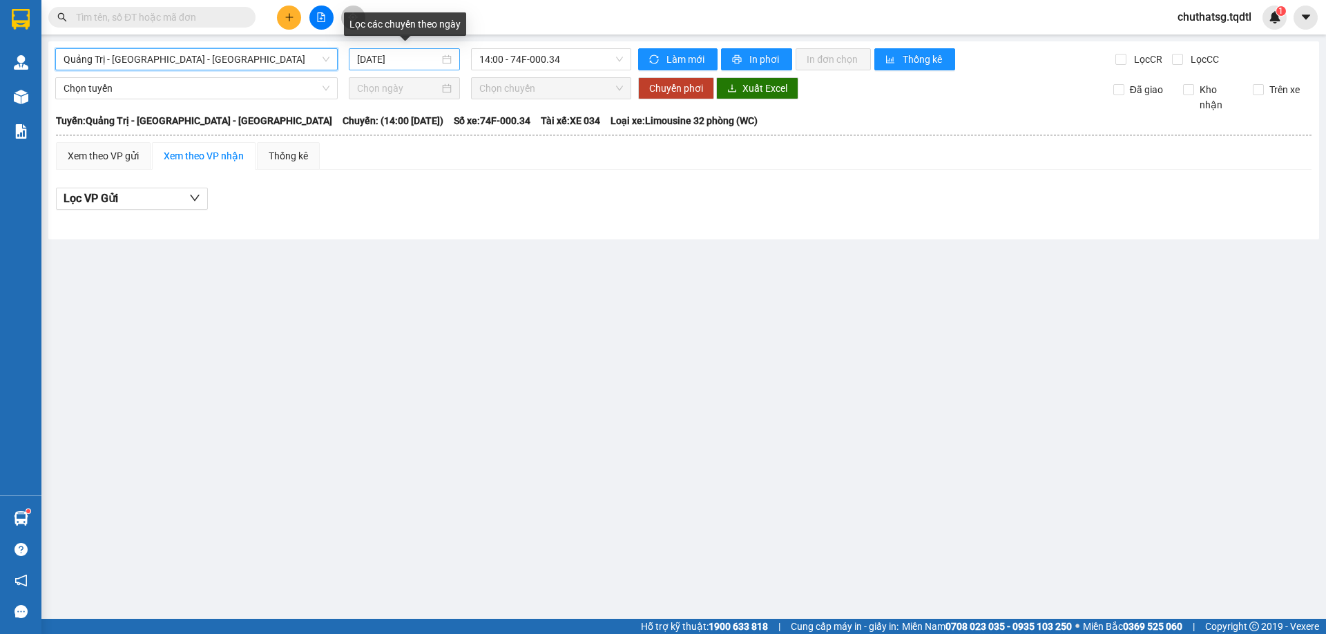
drag, startPoint x: 400, startPoint y: 63, endPoint x: 407, endPoint y: 68, distance: 8.4
click at [403, 64] on input "[DATE]" at bounding box center [398, 59] width 82 height 15
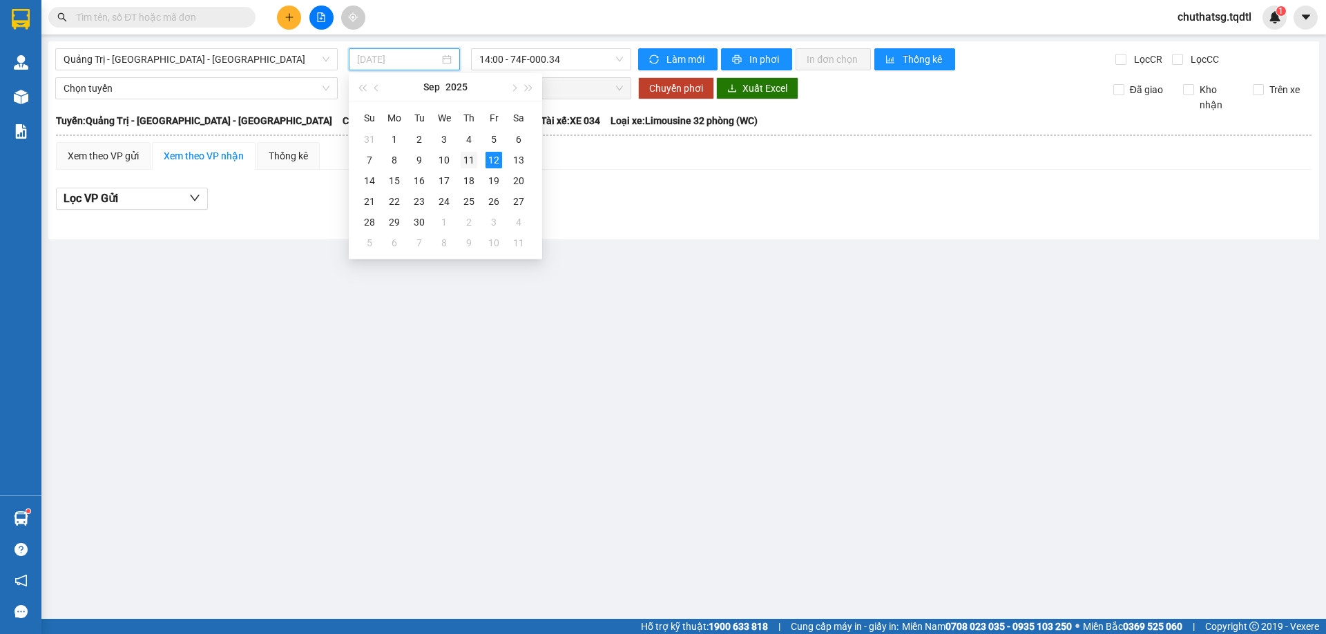
click at [467, 159] on div "11" at bounding box center [468, 160] width 17 height 17
type input "[DATE]"
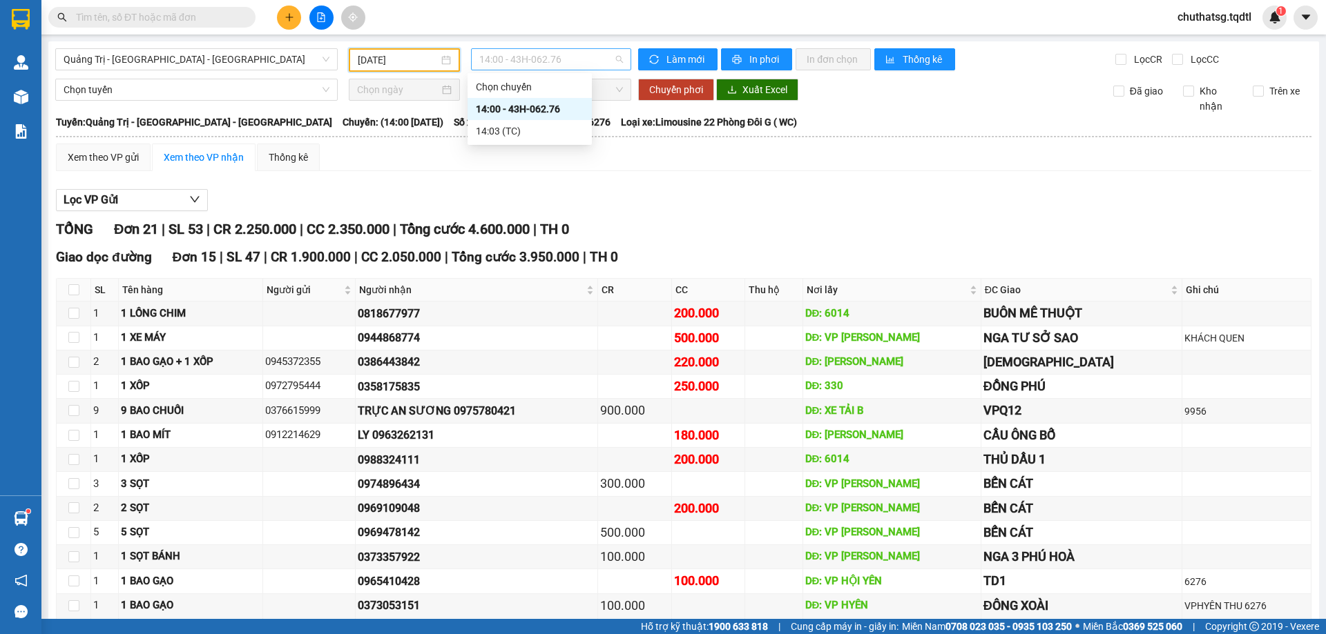
click at [587, 56] on span "14:00 - 43H-062.76" at bounding box center [551, 59] width 144 height 21
click at [533, 105] on div "14:00 - 43H-062.76" at bounding box center [530, 108] width 108 height 15
click at [581, 61] on span "14:00 - 43H-062.76" at bounding box center [551, 59] width 144 height 21
click at [265, 53] on span "Quảng Trị - [GEOGRAPHIC_DATA] - [GEOGRAPHIC_DATA]" at bounding box center [197, 59] width 266 height 21
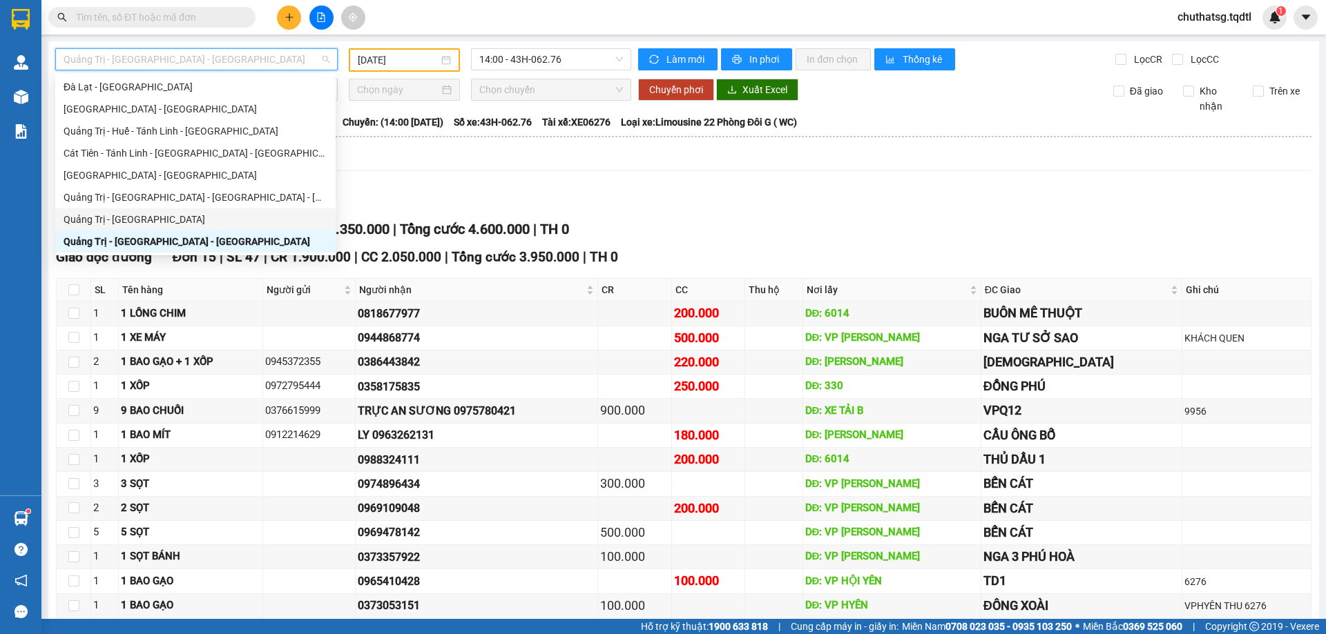
click at [99, 220] on div "Quảng Trị - [GEOGRAPHIC_DATA]" at bounding box center [196, 219] width 264 height 15
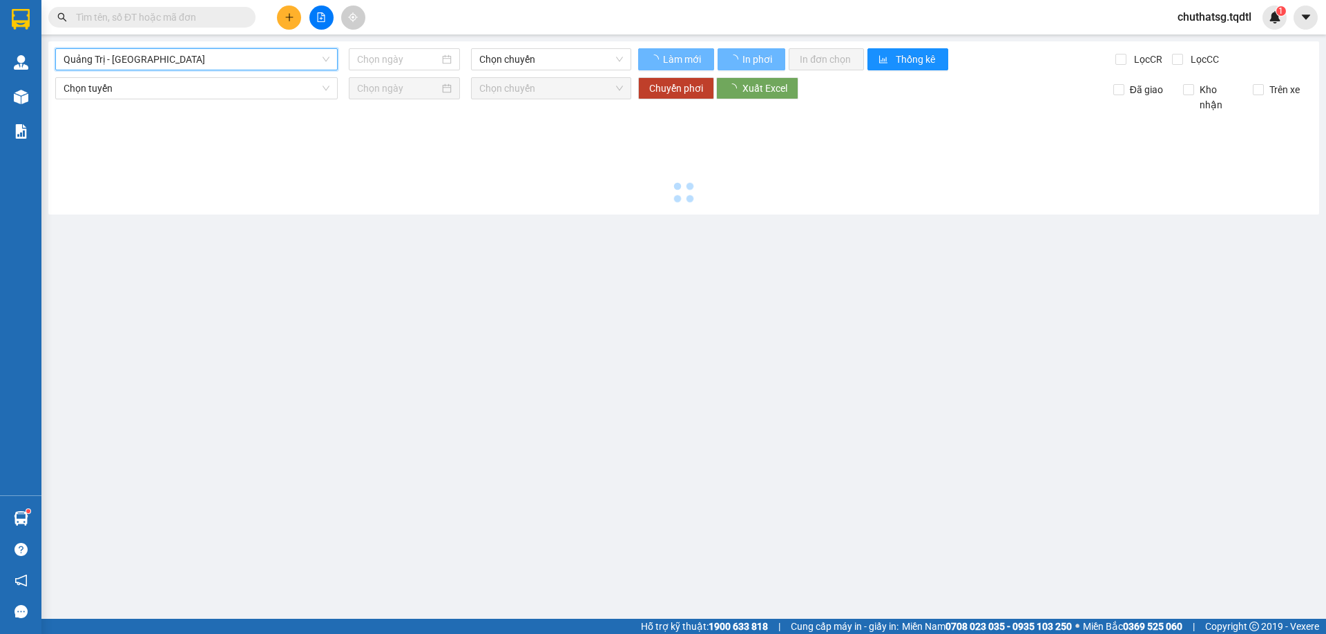
type input "[DATE]"
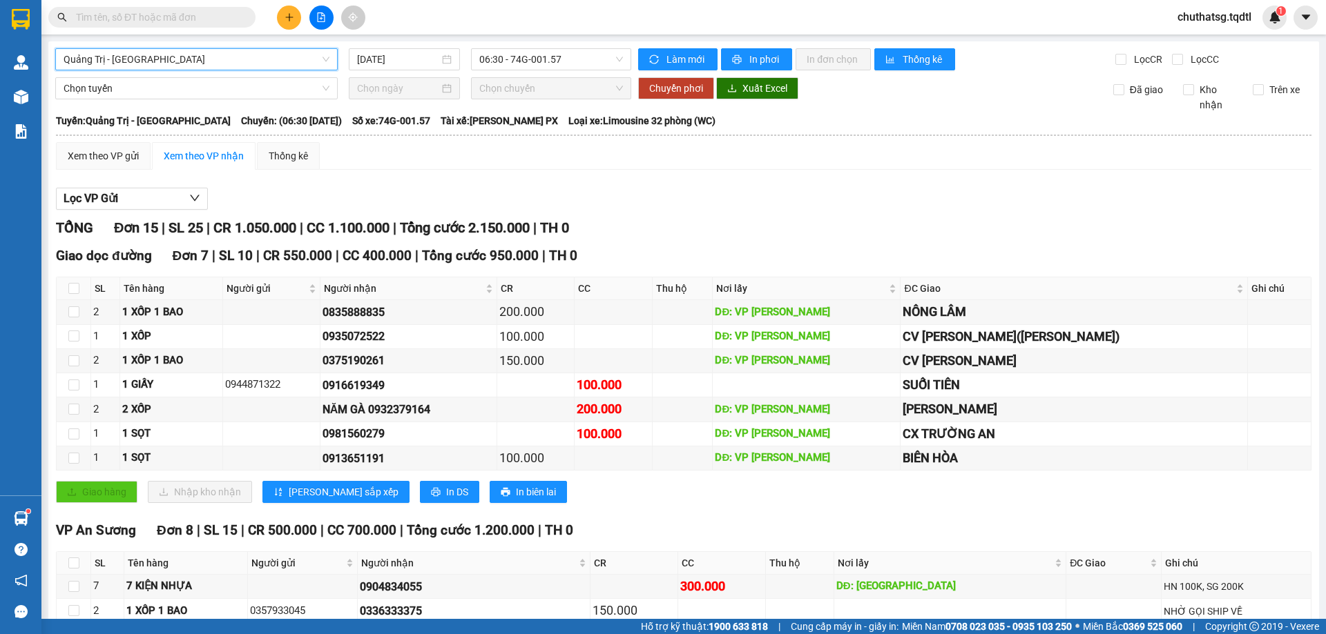
scroll to position [207, 0]
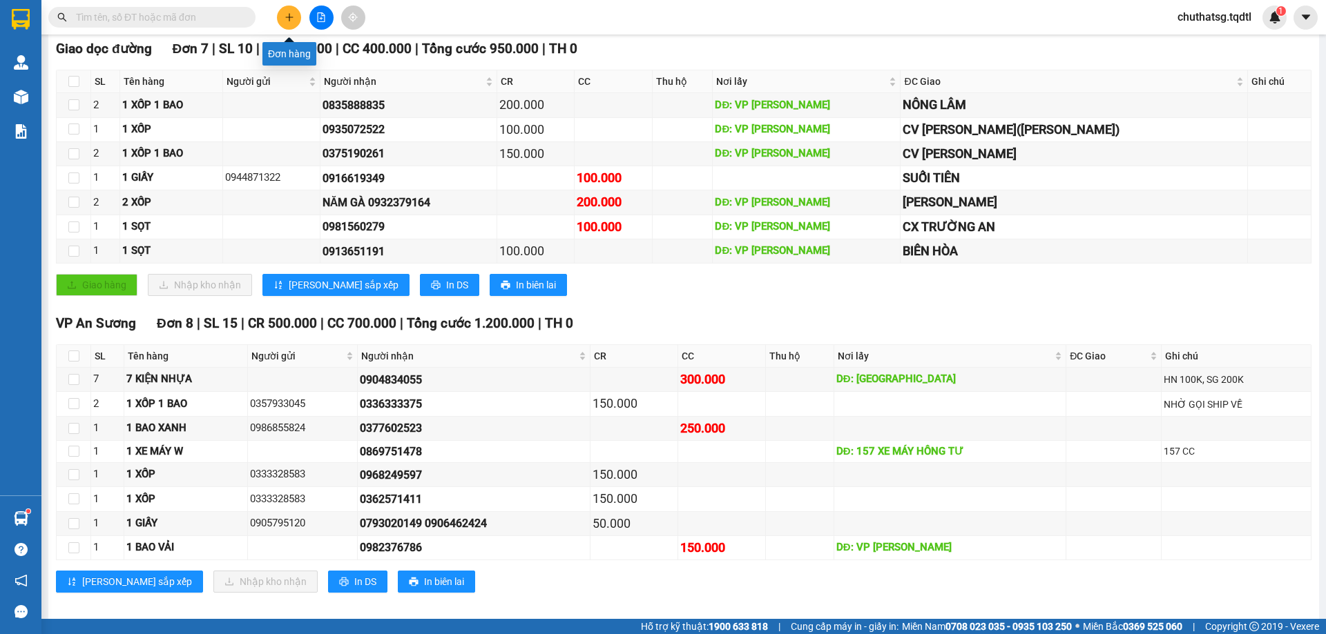
click at [285, 17] on icon "plus" at bounding box center [289, 17] width 10 height 10
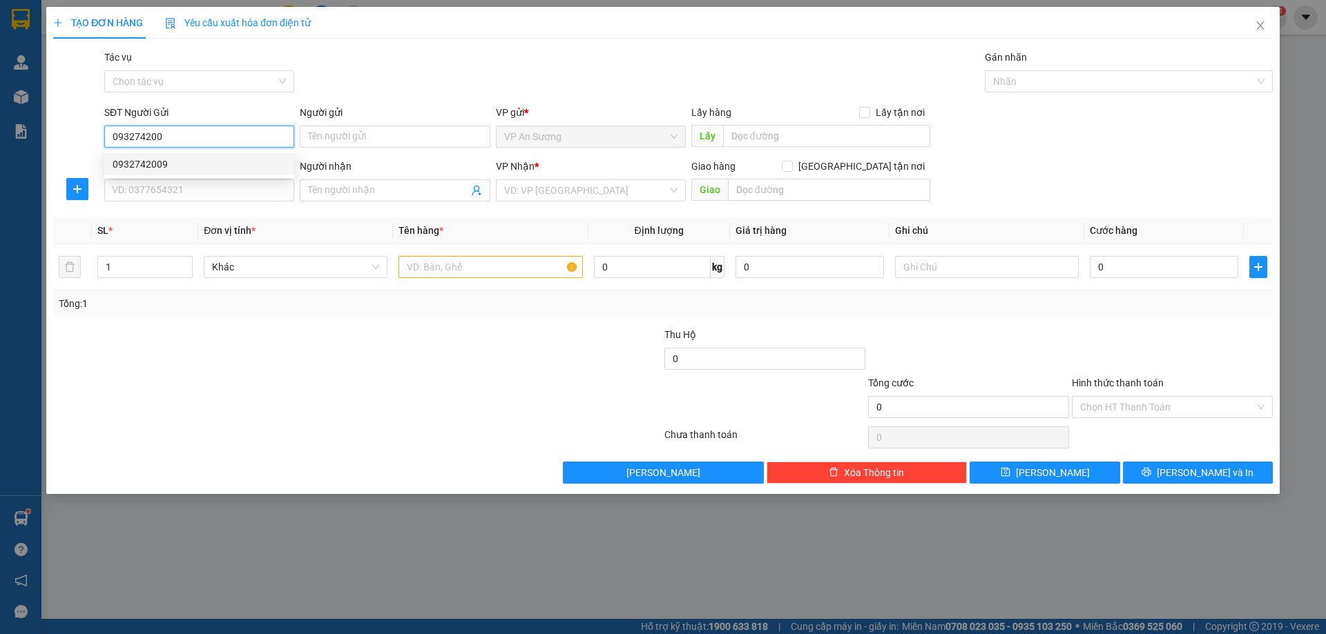
click at [133, 164] on div "0932742009" at bounding box center [199, 164] width 173 height 15
type input "0932742009"
type input "0867529184"
type input "[PERSON_NAME]"
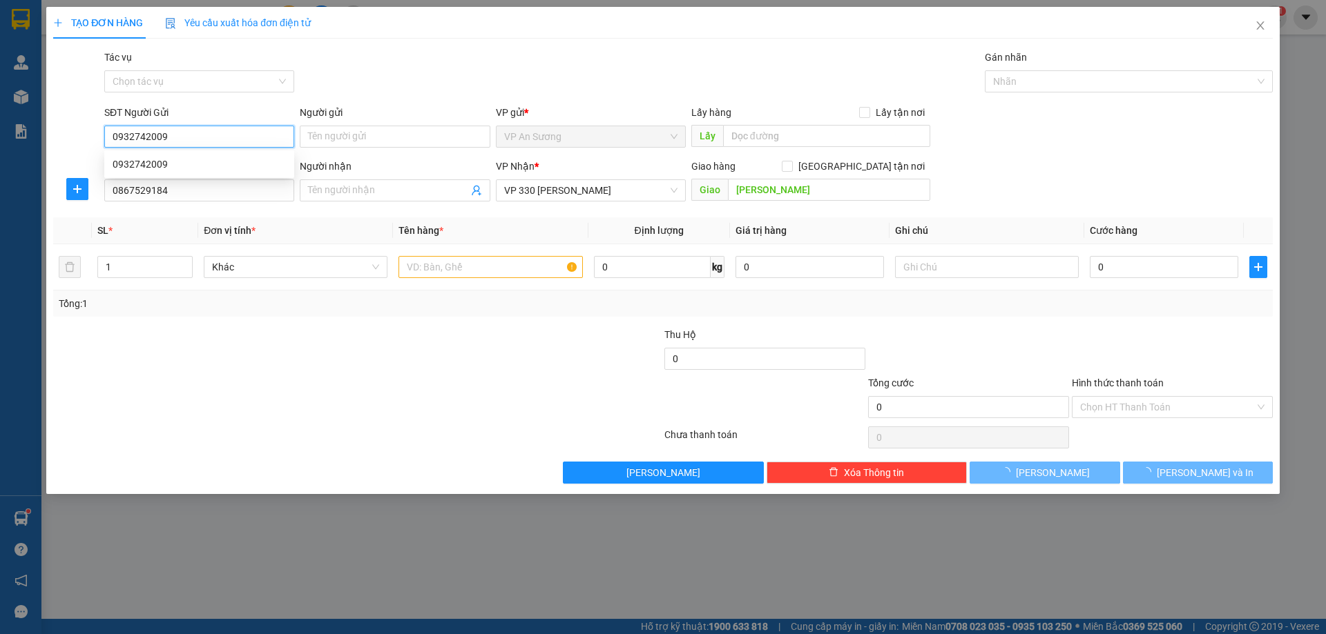
type input "100.000"
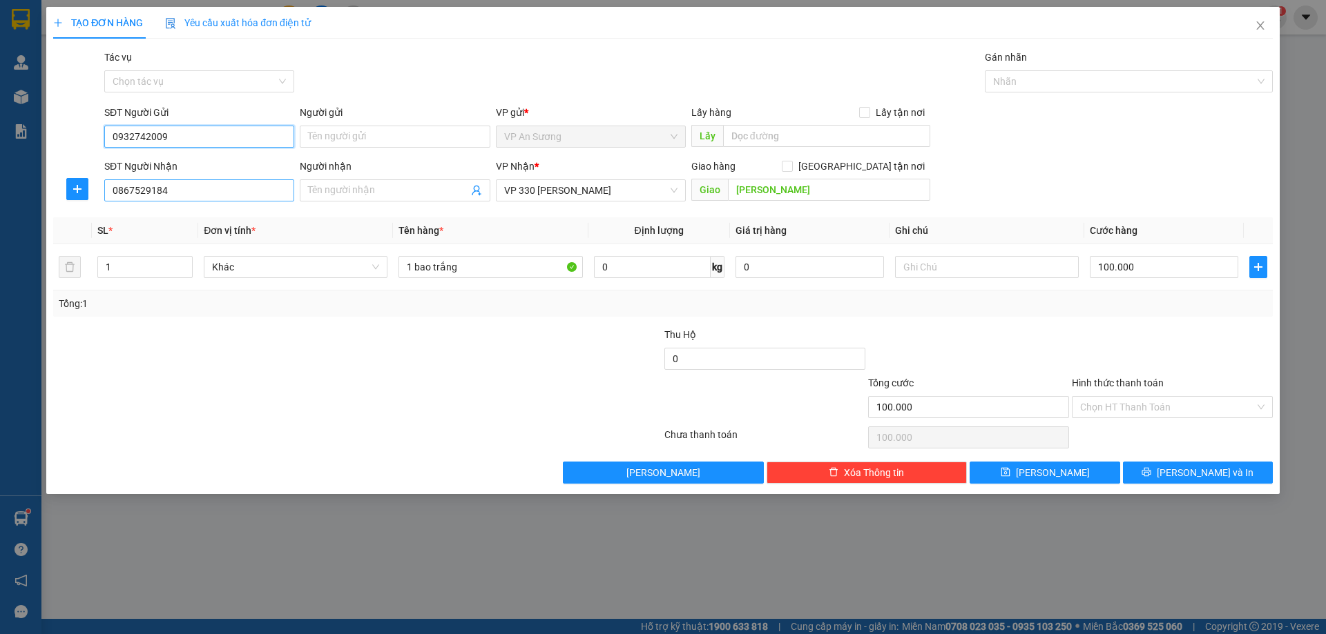
type input "0932742009"
click at [182, 195] on input "0867529184" at bounding box center [199, 191] width 190 height 22
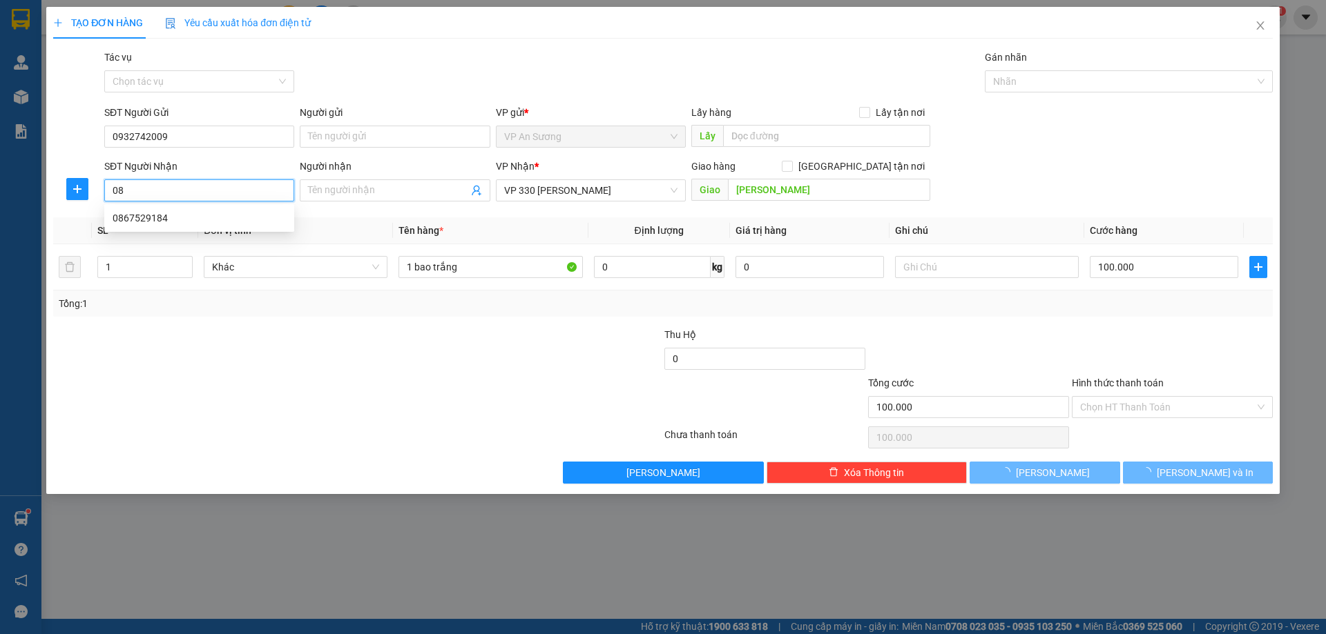
type input "0"
type input "0981847224"
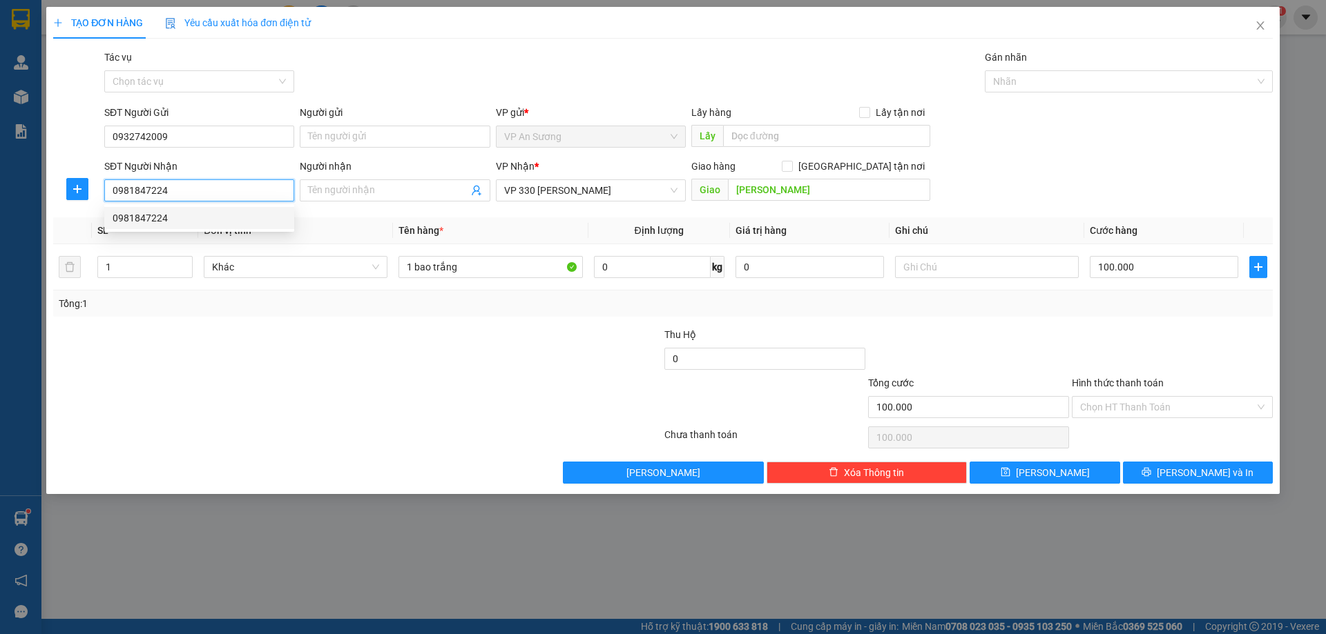
click at [135, 217] on div "0981847224" at bounding box center [199, 218] width 173 height 15
type input "[PERSON_NAME]"
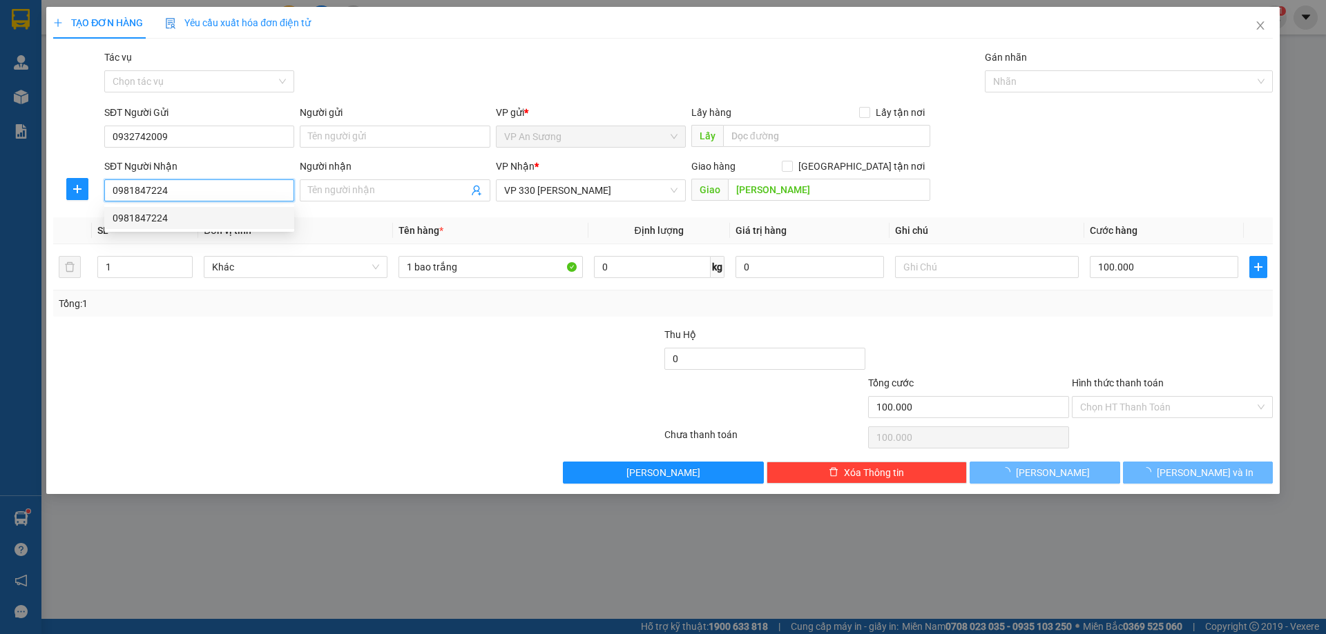
type input "300.000"
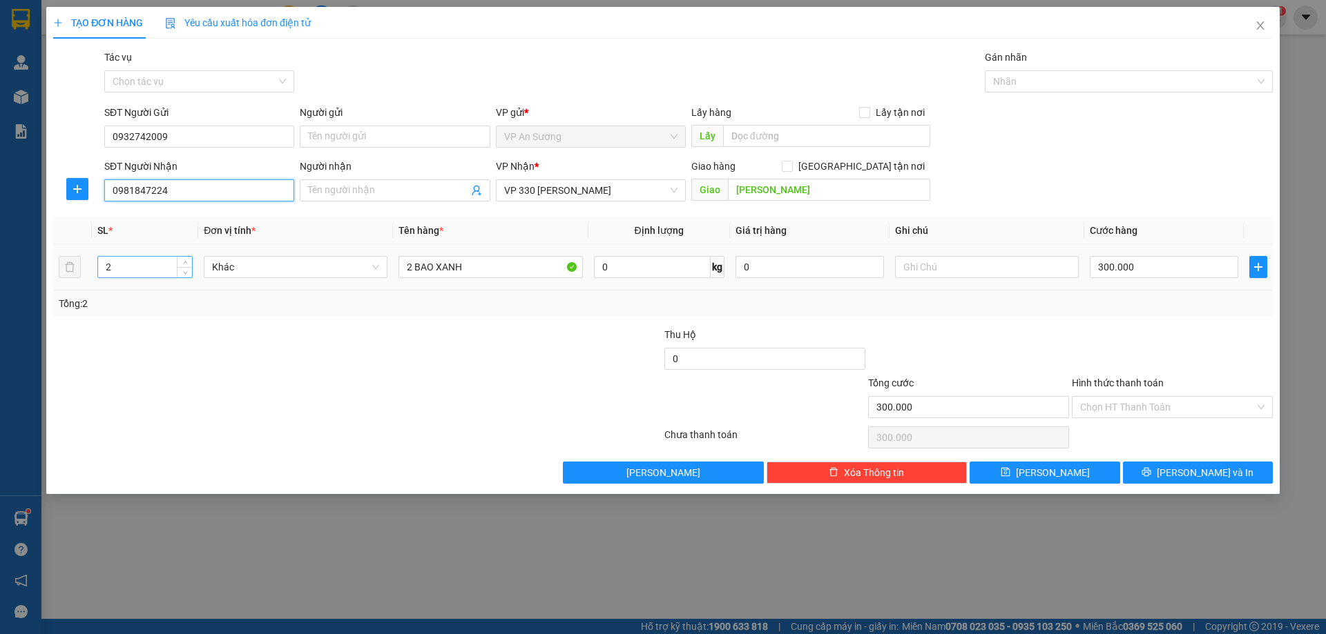
type input "0981847224"
click at [112, 267] on input "2" at bounding box center [145, 267] width 94 height 21
type input "1"
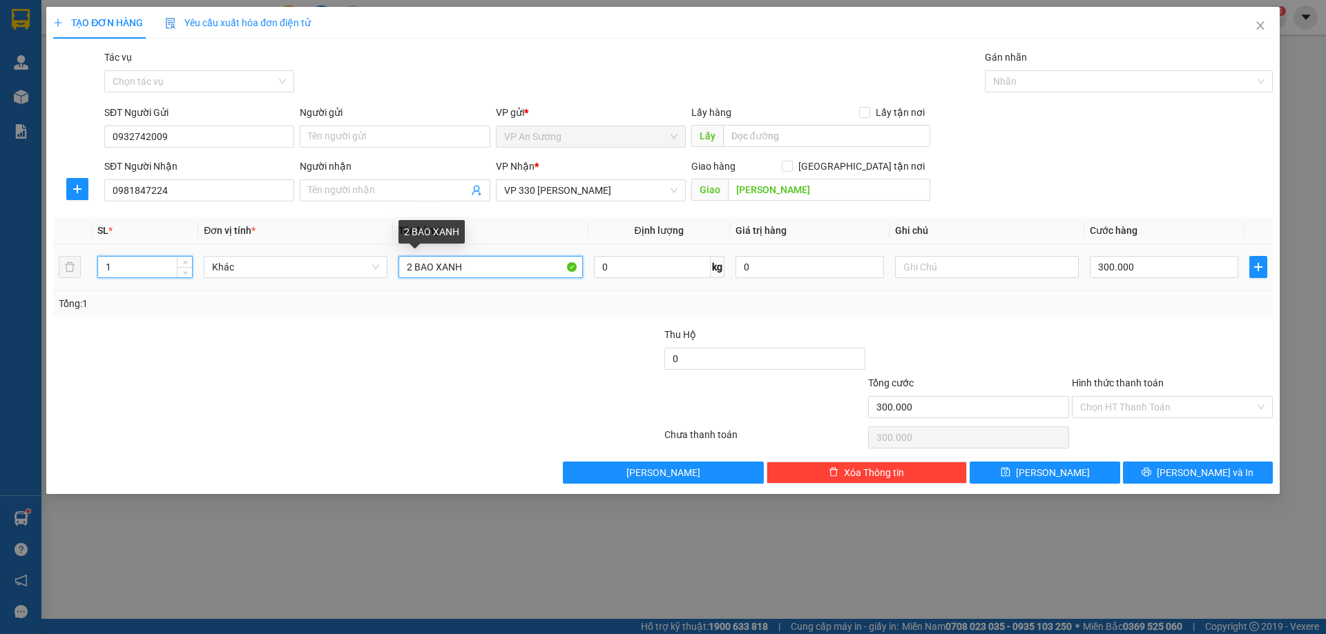
click at [412, 266] on input "2 BAO XANH" at bounding box center [490, 267] width 184 height 22
type input "1 BAO XANH"
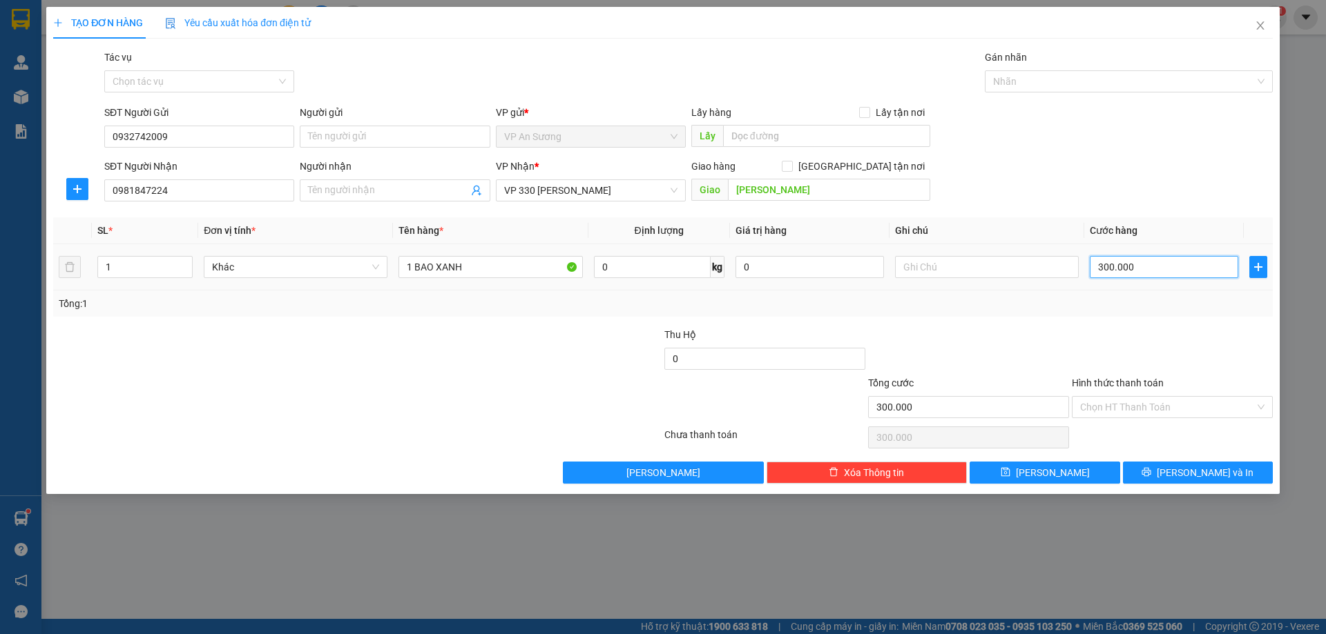
click at [1145, 268] on input "300.000" at bounding box center [1163, 267] width 148 height 22
type input "0"
type input "2"
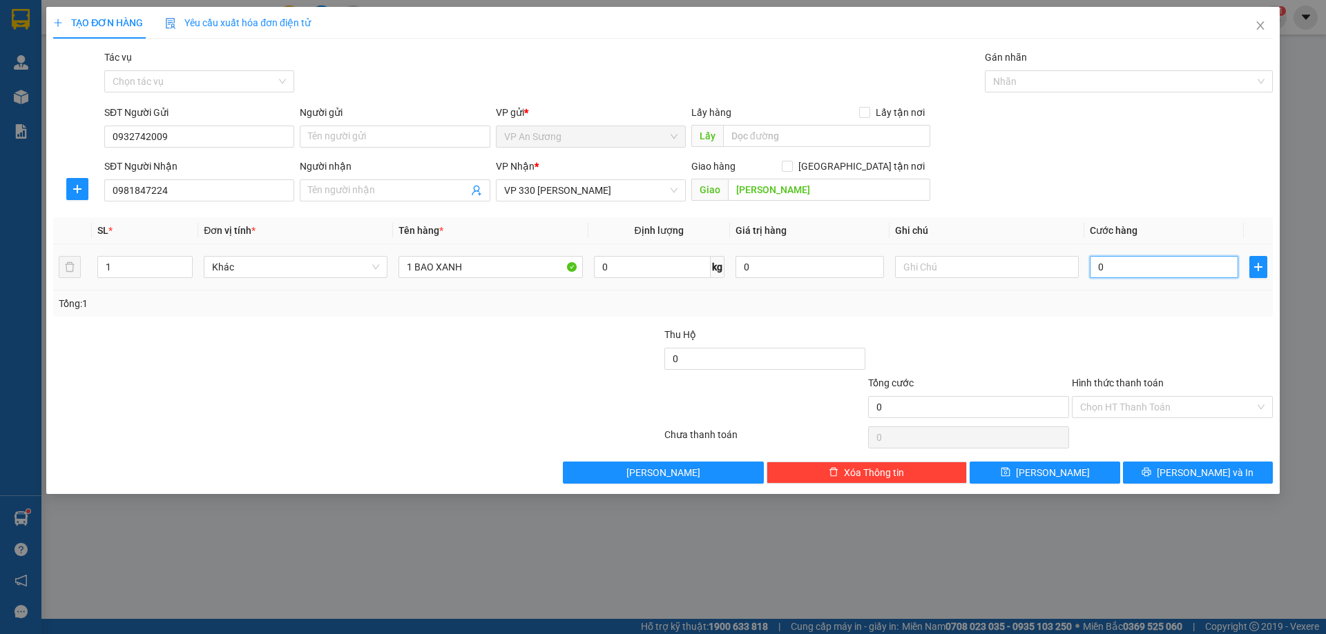
type input "2"
type input "02"
type input "20"
type input "020"
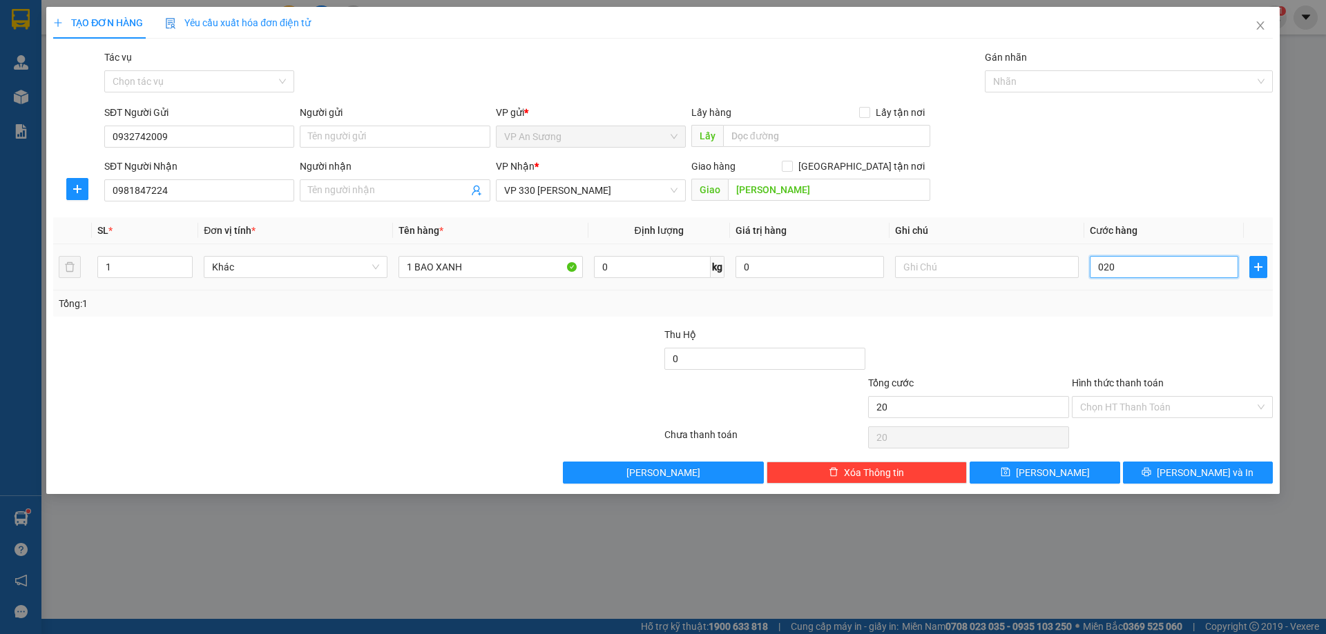
type input "200"
type input "0.200"
type input "200.000"
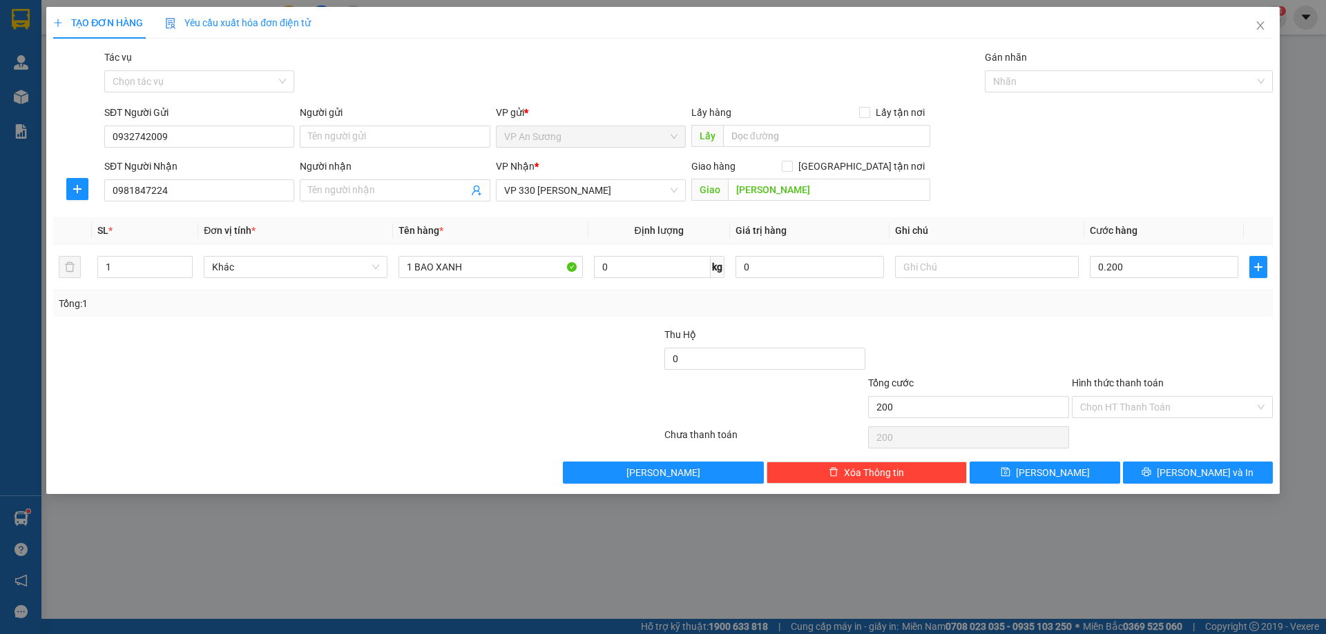
type input "200.000"
click at [1034, 302] on div "Tổng: 1" at bounding box center [663, 303] width 1208 height 15
click at [1197, 465] on span "[PERSON_NAME] và In" at bounding box center [1204, 472] width 97 height 15
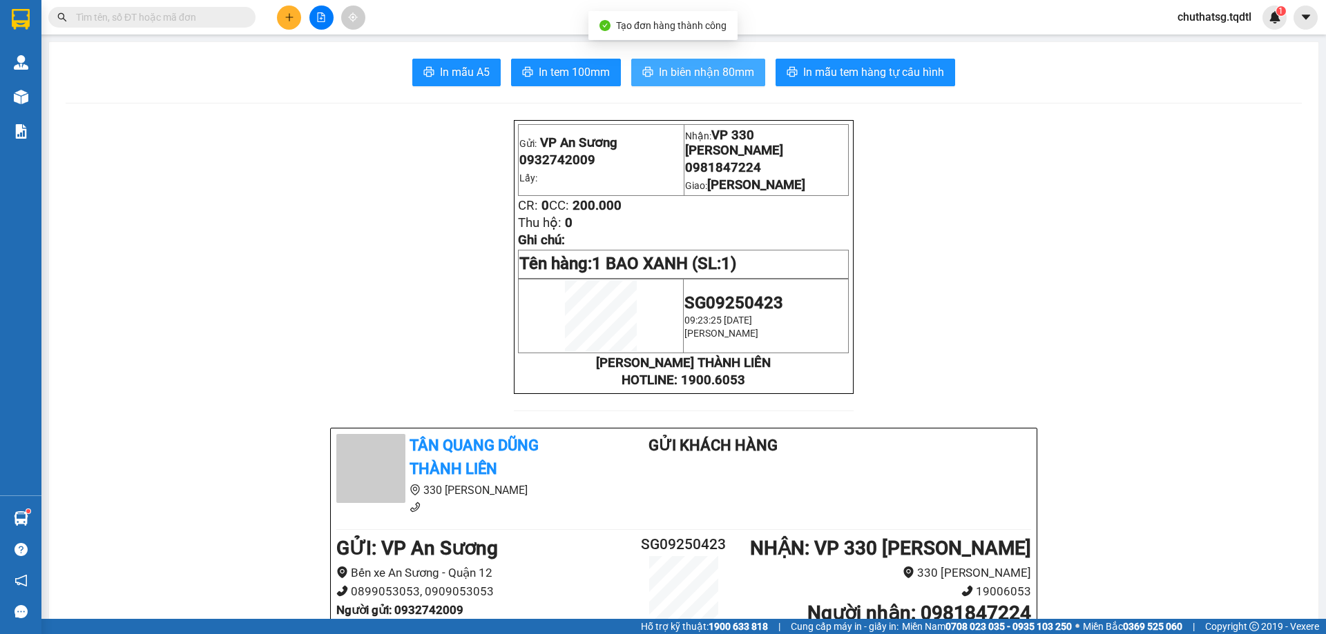
click at [675, 64] on span "In biên nhận 80mm" at bounding box center [706, 72] width 95 height 17
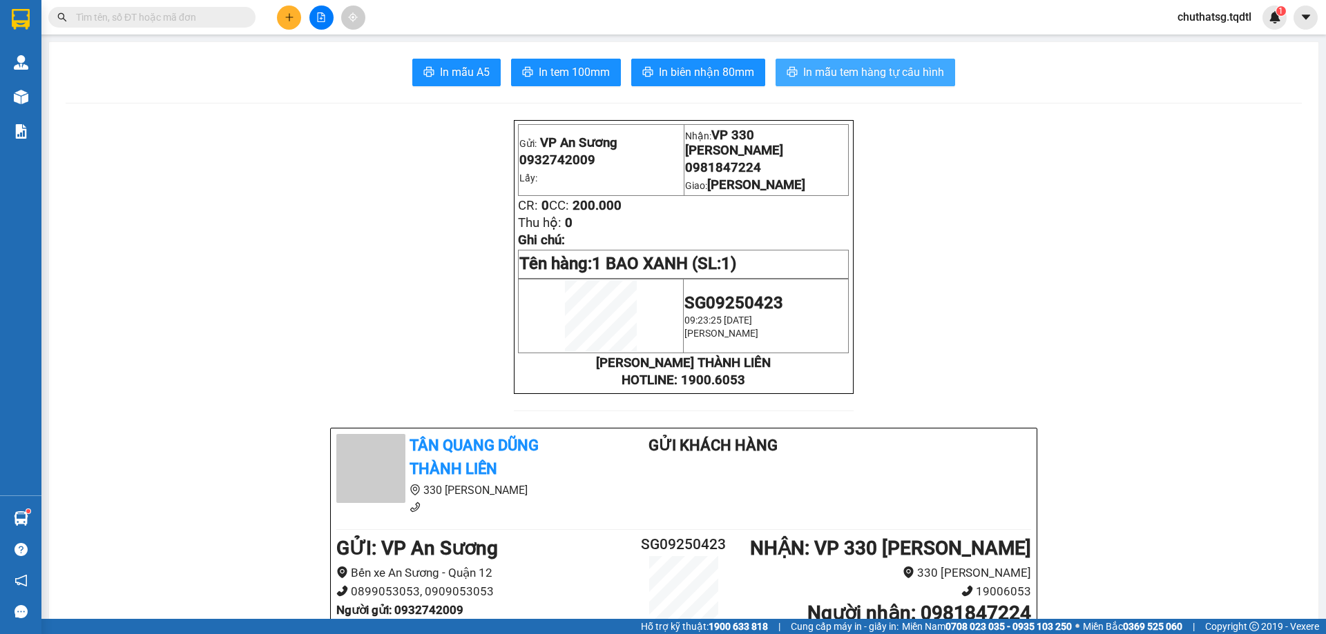
click at [866, 72] on span "In mẫu tem hàng tự cấu hình" at bounding box center [873, 72] width 141 height 17
drag, startPoint x: 284, startPoint y: 15, endPoint x: 291, endPoint y: 22, distance: 9.8
click at [291, 22] on button at bounding box center [289, 18] width 24 height 24
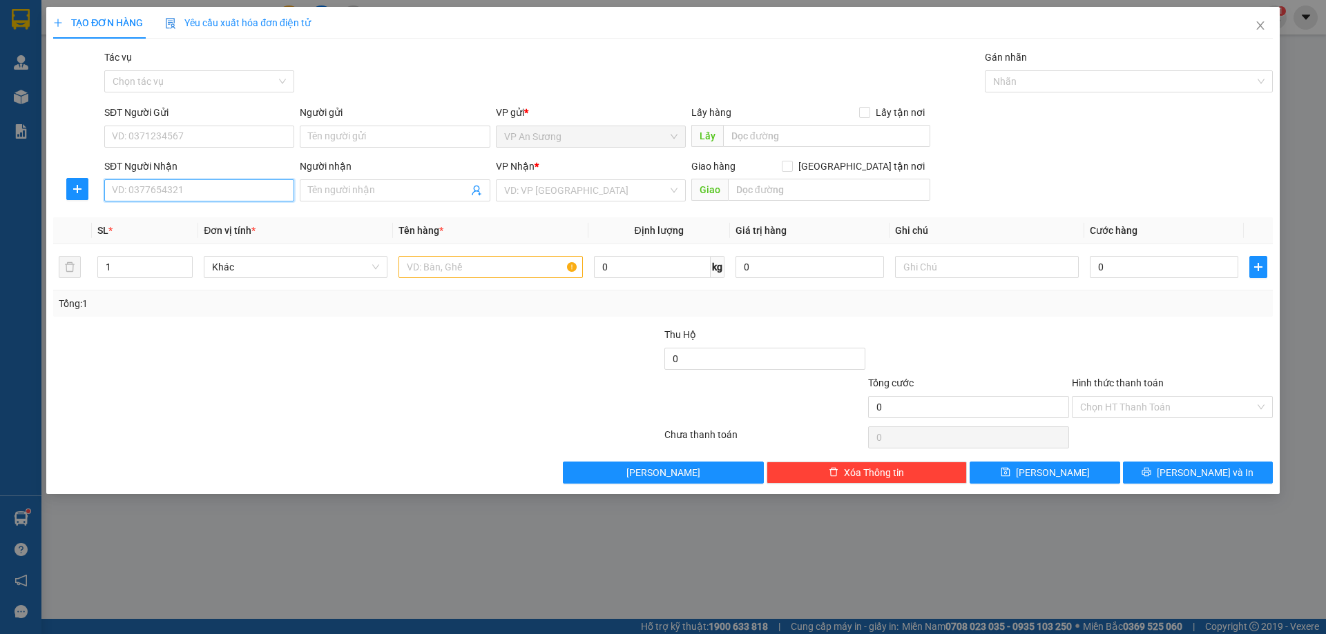
click at [191, 195] on input "SĐT Người Nhận" at bounding box center [199, 191] width 190 height 22
type input "0766735333"
click at [581, 179] on div "VP Nhận *" at bounding box center [591, 169] width 190 height 21
click at [571, 188] on input "search" at bounding box center [586, 190] width 164 height 21
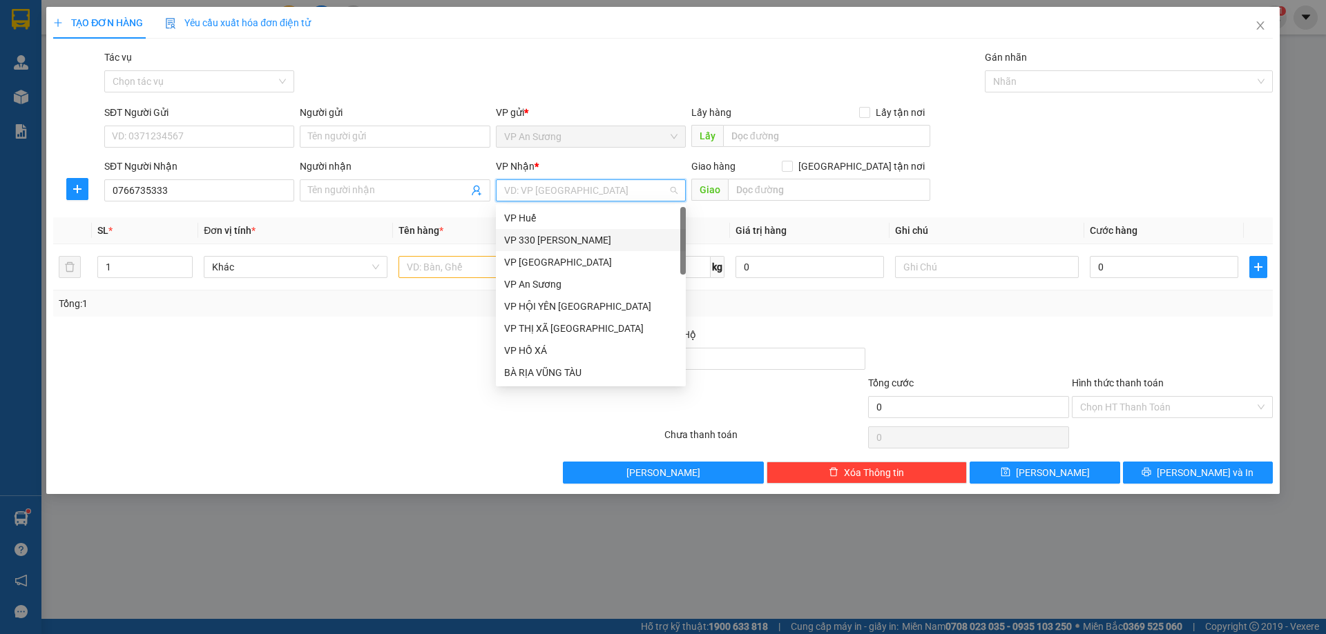
click at [559, 237] on div "VP 330 [PERSON_NAME]" at bounding box center [590, 240] width 173 height 15
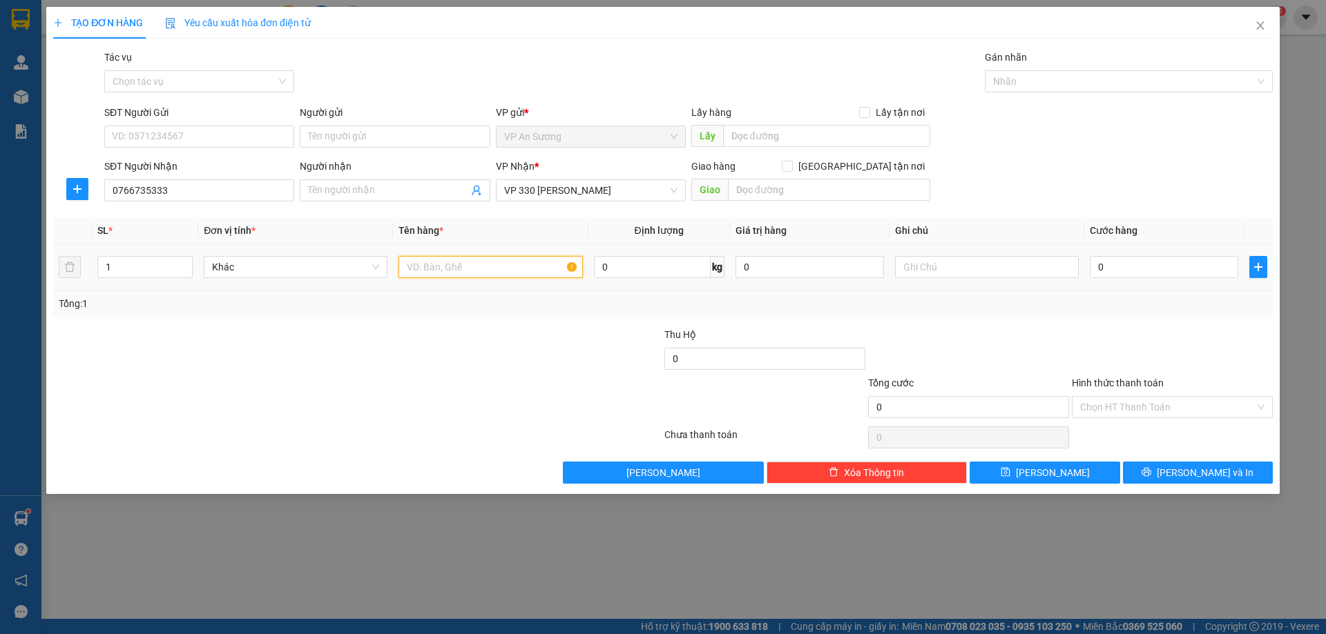
click at [409, 267] on input "text" at bounding box center [490, 267] width 184 height 22
type input "1 XE74C1 34547+CHÌA KHÓA"
type input "07"
type input "7"
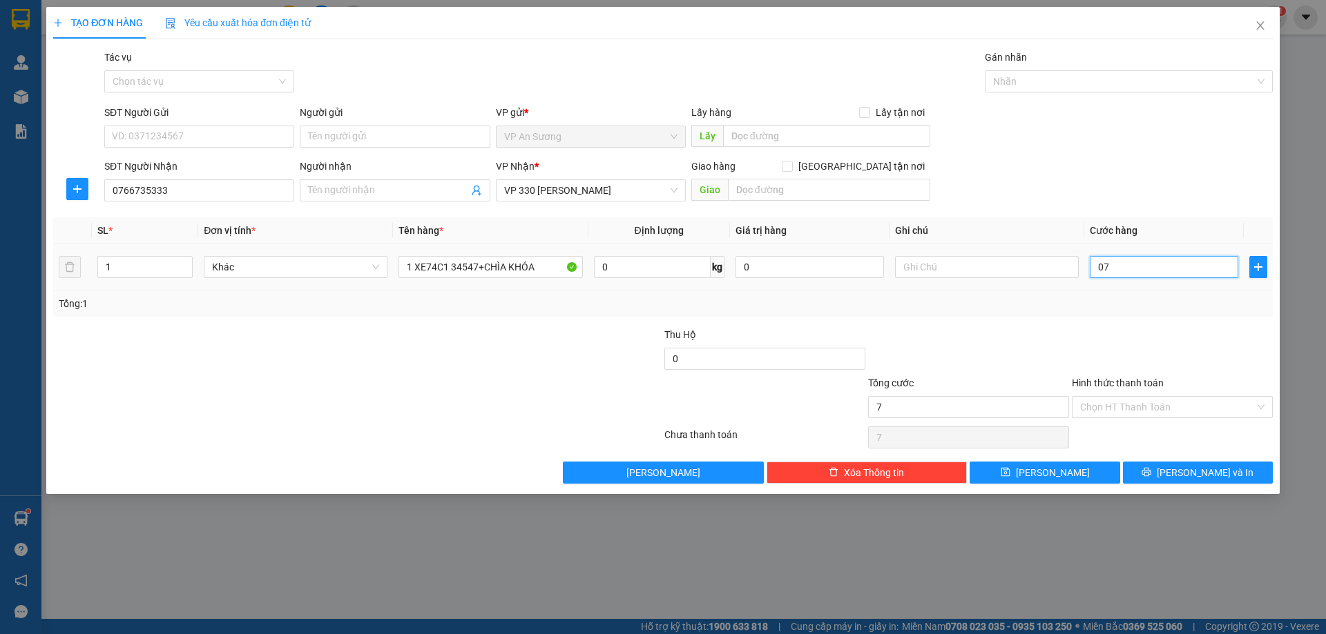
type input "070"
type input "70"
type input "0.700"
type input "700"
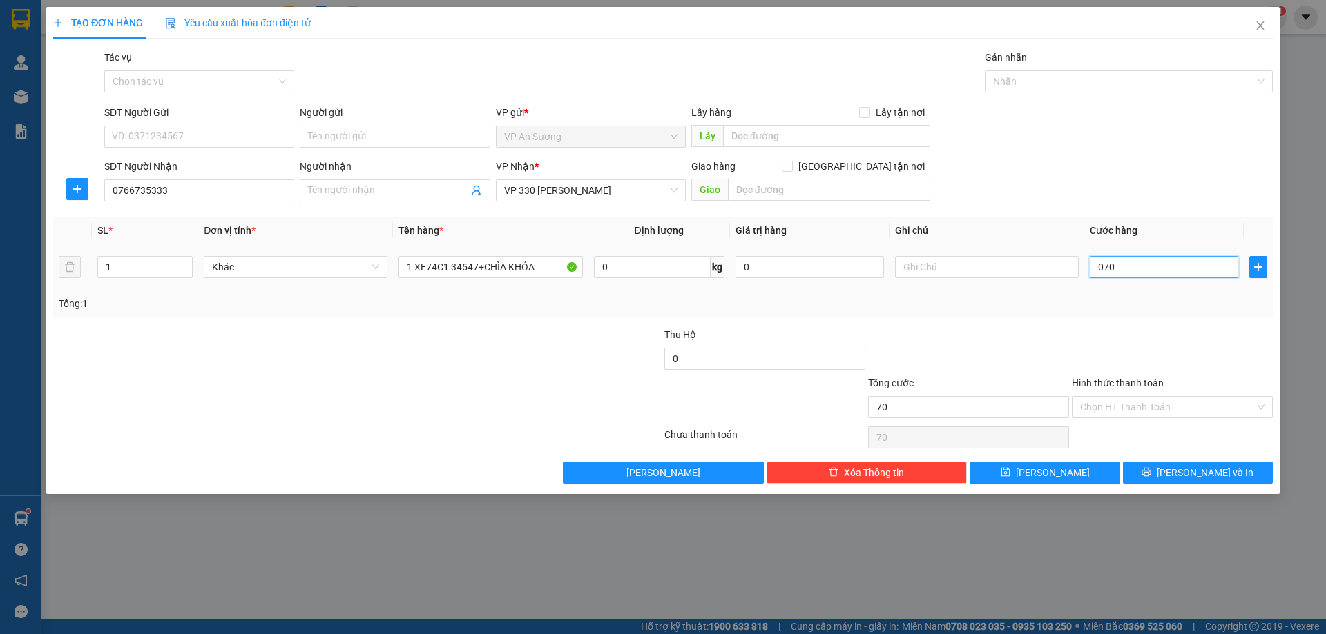
type input "700"
type input "700.000"
click at [1114, 327] on div at bounding box center [1172, 351] width 204 height 48
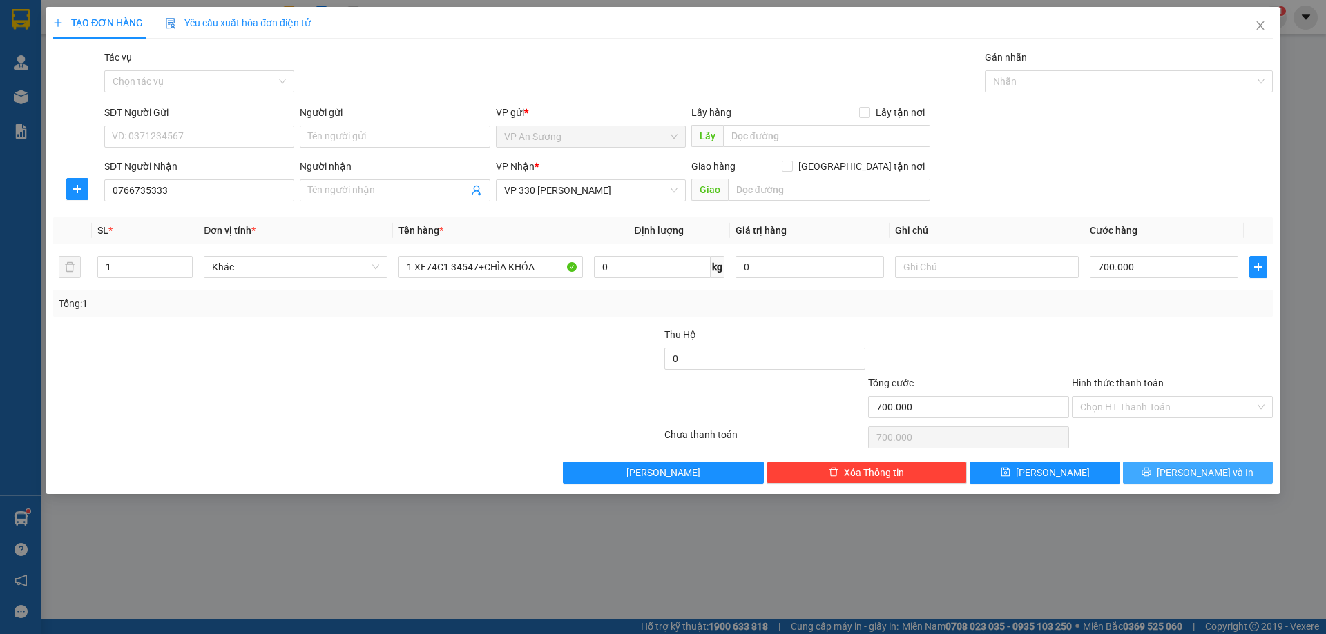
click at [1190, 472] on span "[PERSON_NAME] và In" at bounding box center [1204, 472] width 97 height 15
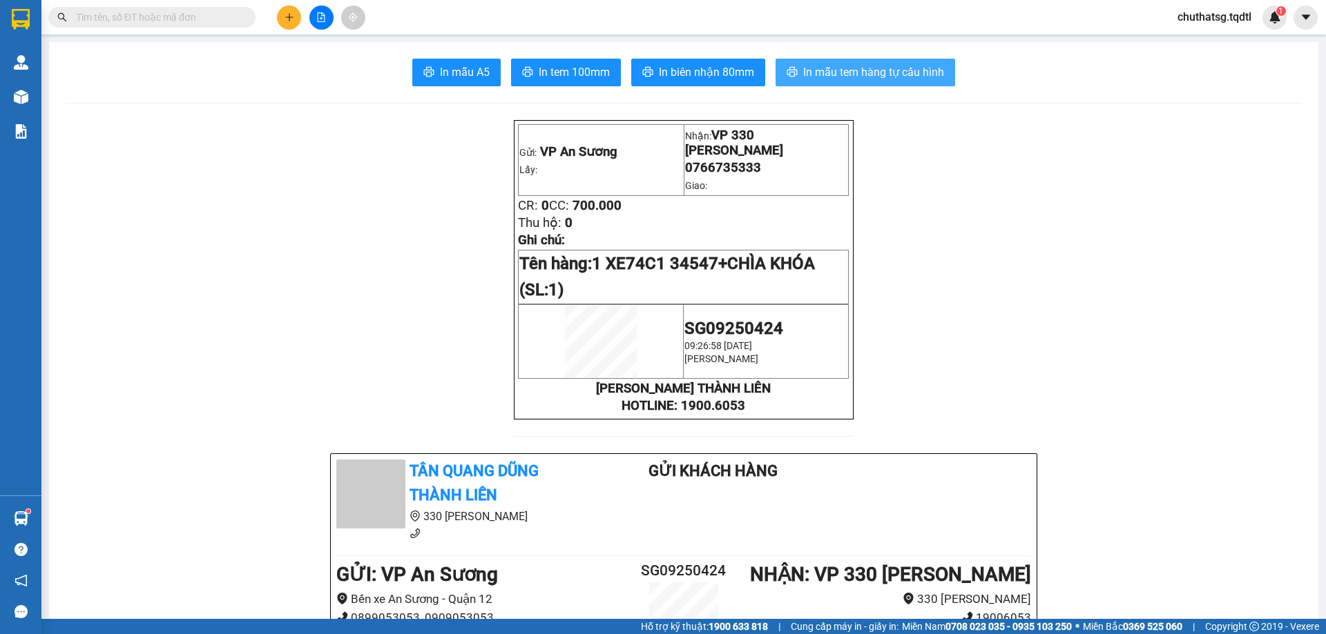
click at [846, 72] on span "In mẫu tem hàng tự cấu hình" at bounding box center [873, 72] width 141 height 17
click at [286, 10] on button at bounding box center [289, 18] width 24 height 24
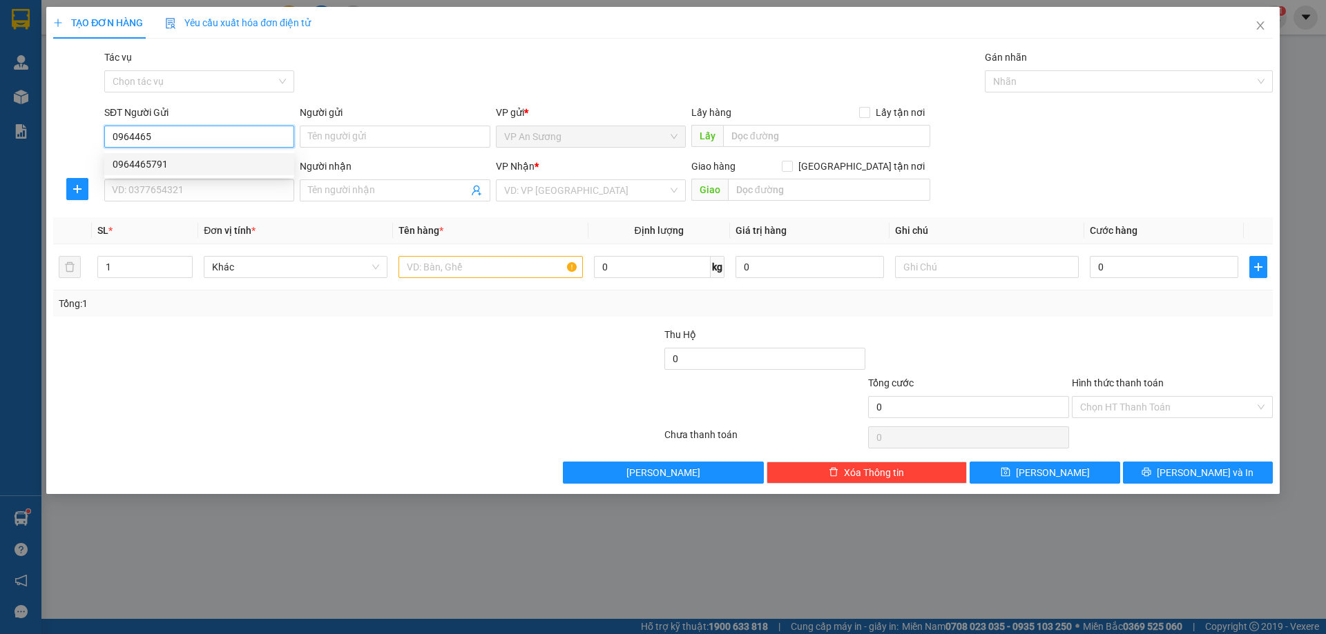
click at [136, 159] on div "0964465791" at bounding box center [199, 164] width 173 height 15
type input "0964465791"
type input "0943863346"
type input "KHE SANH"
type input "150.000"
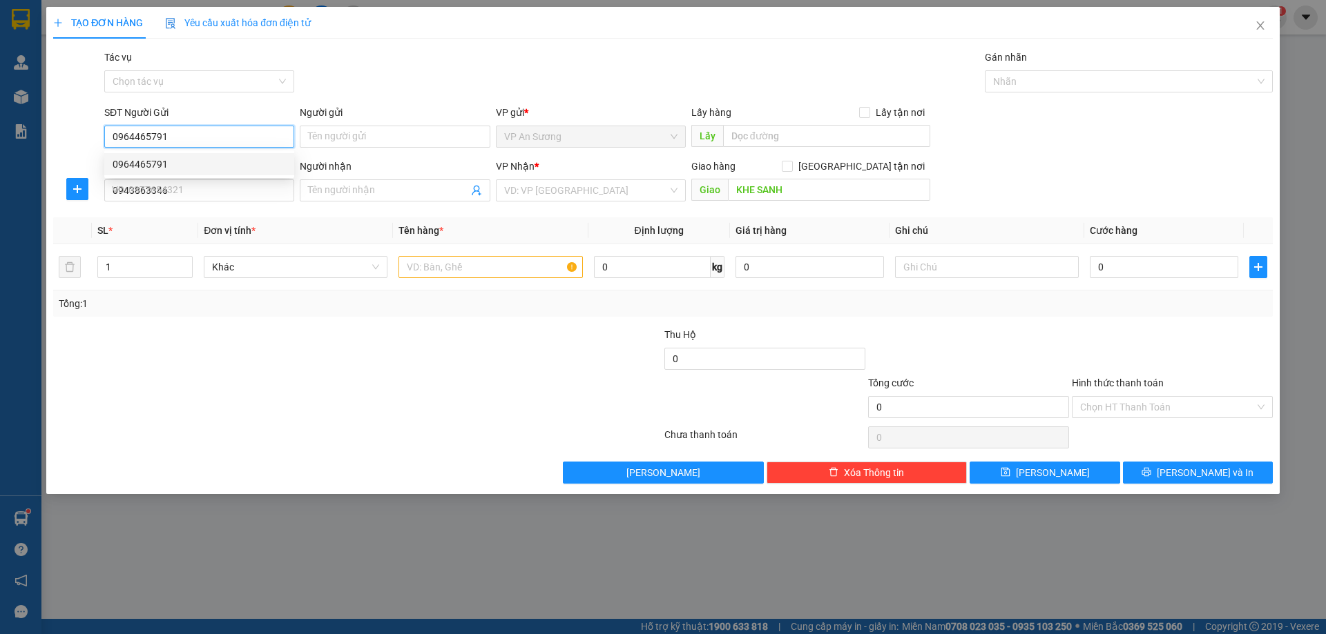
type input "150.000"
type input "0964465791"
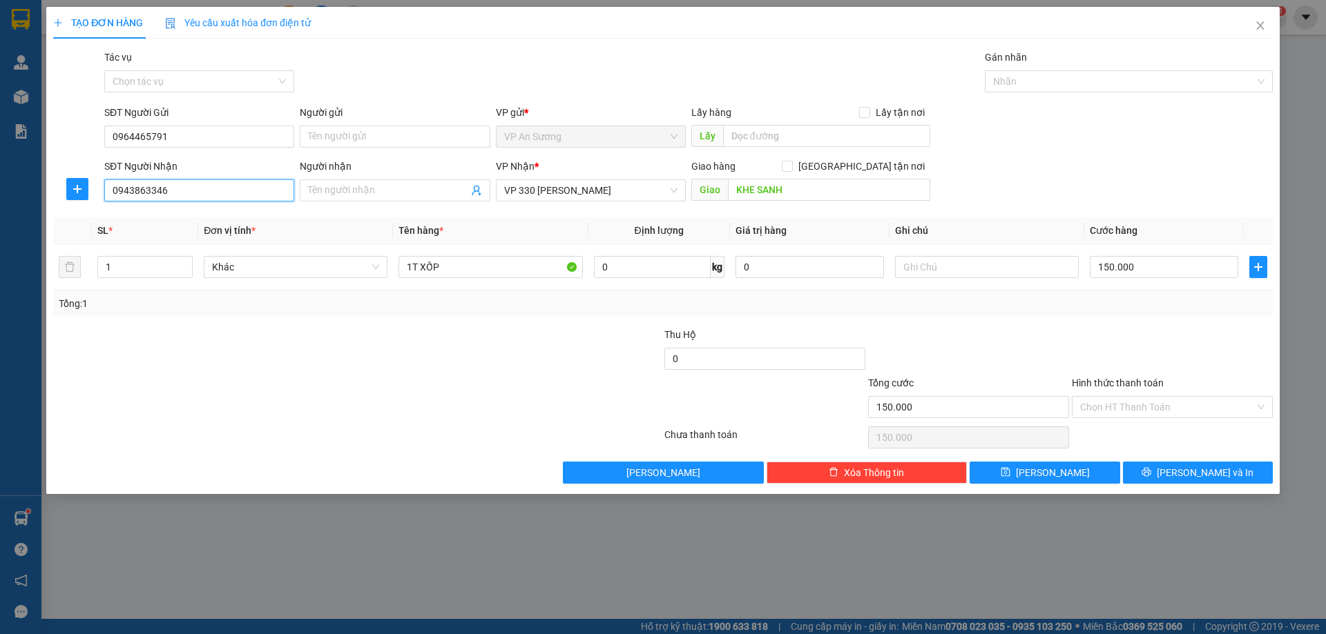
click at [179, 198] on input "0943863346" at bounding box center [199, 191] width 190 height 22
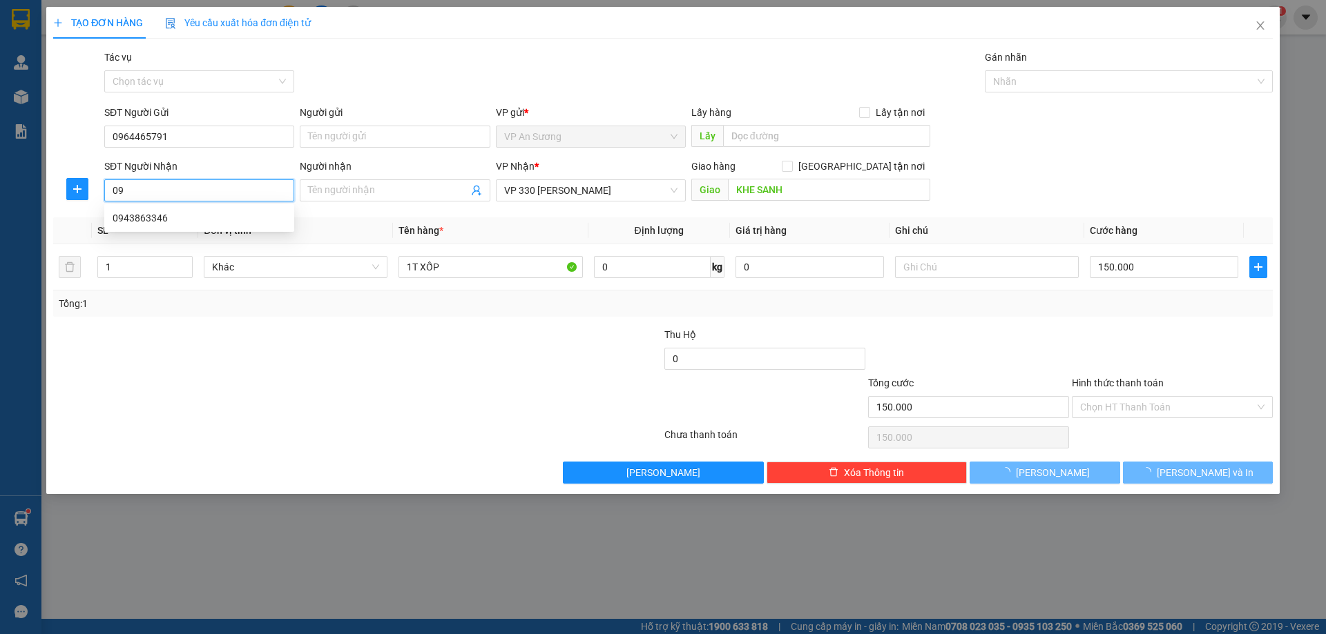
type input "0"
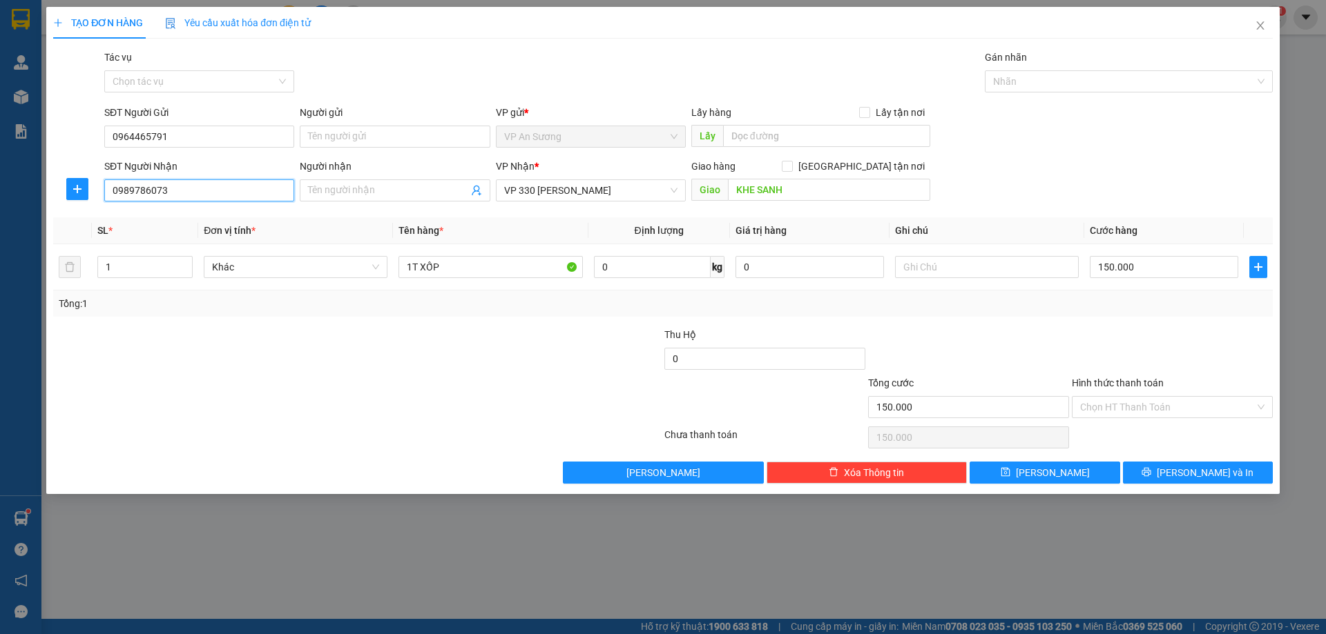
drag, startPoint x: 574, startPoint y: 193, endPoint x: 576, endPoint y: 203, distance: 9.9
click at [576, 195] on span "VP 330 [PERSON_NAME]" at bounding box center [590, 190] width 173 height 21
type input "0989786073"
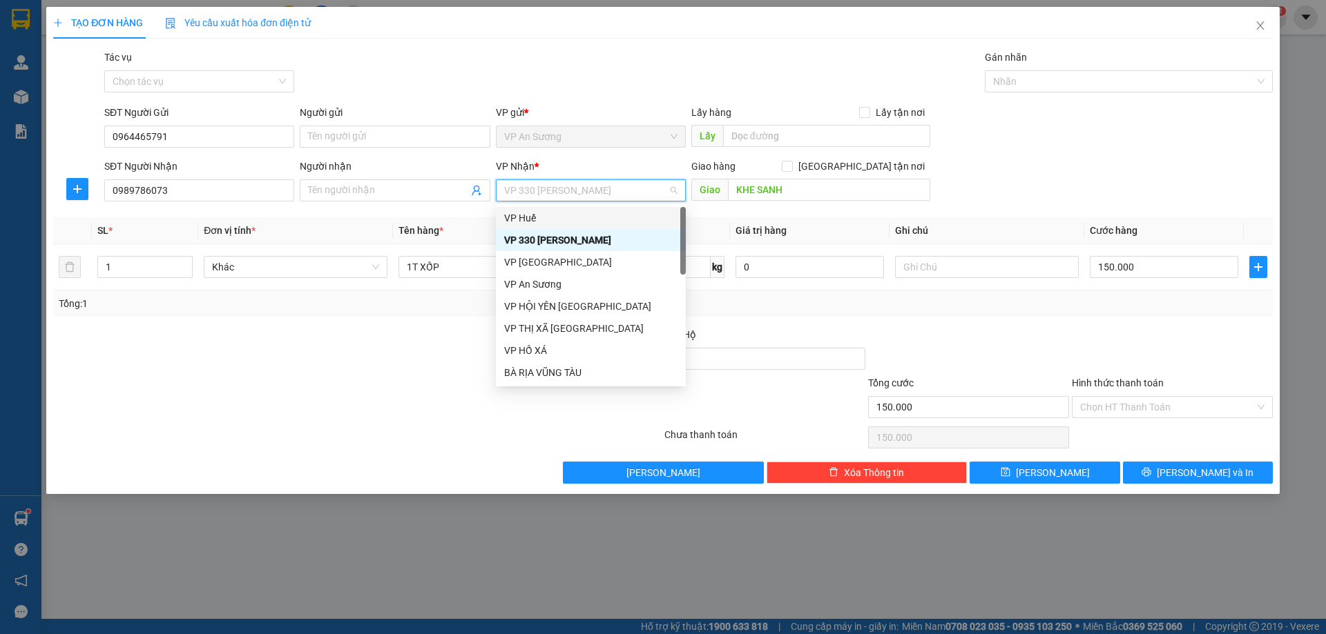
click at [525, 217] on div "VP Huế" at bounding box center [590, 218] width 173 height 15
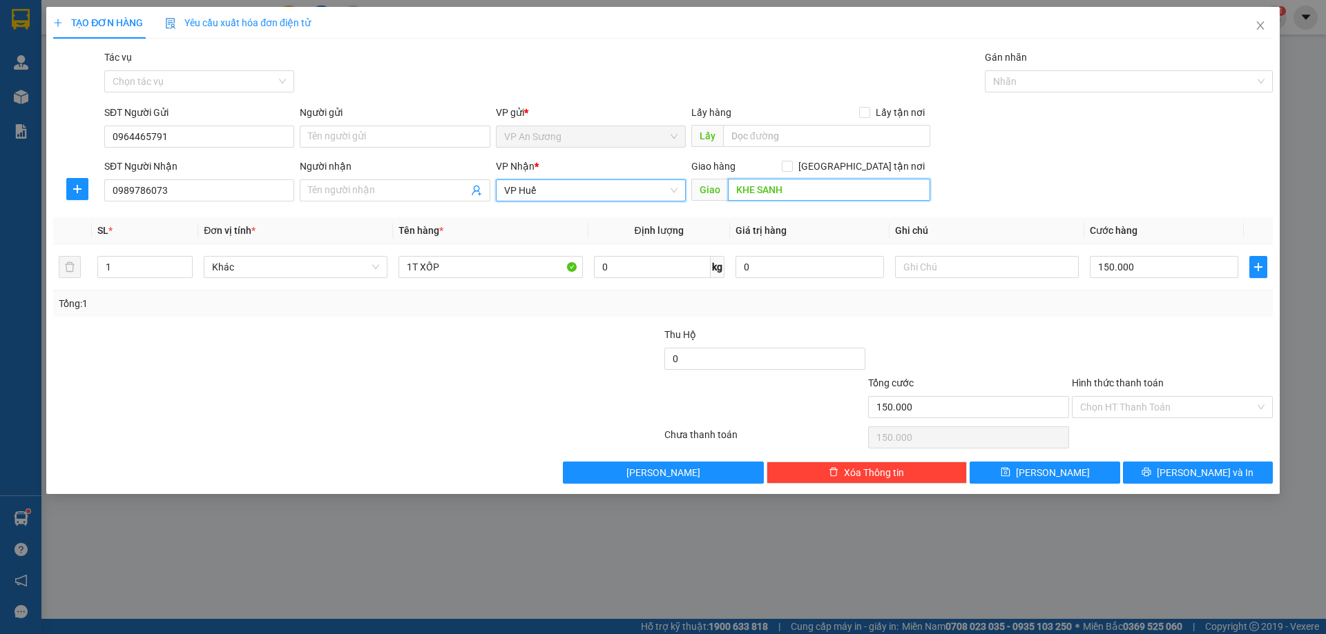
click at [794, 192] on input "KHE SANH" at bounding box center [829, 190] width 202 height 22
type input "CẦU TUẦN HUẾ"
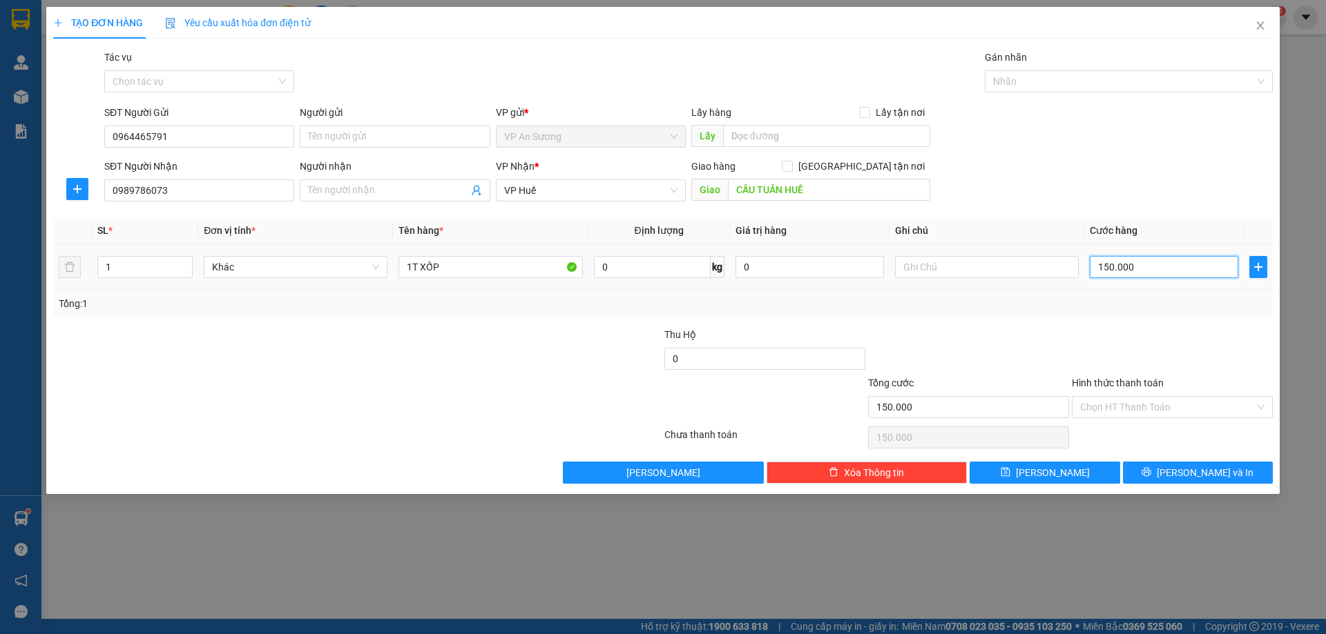
click at [1154, 268] on input "150.000" at bounding box center [1163, 267] width 148 height 22
type input "0"
type input "2"
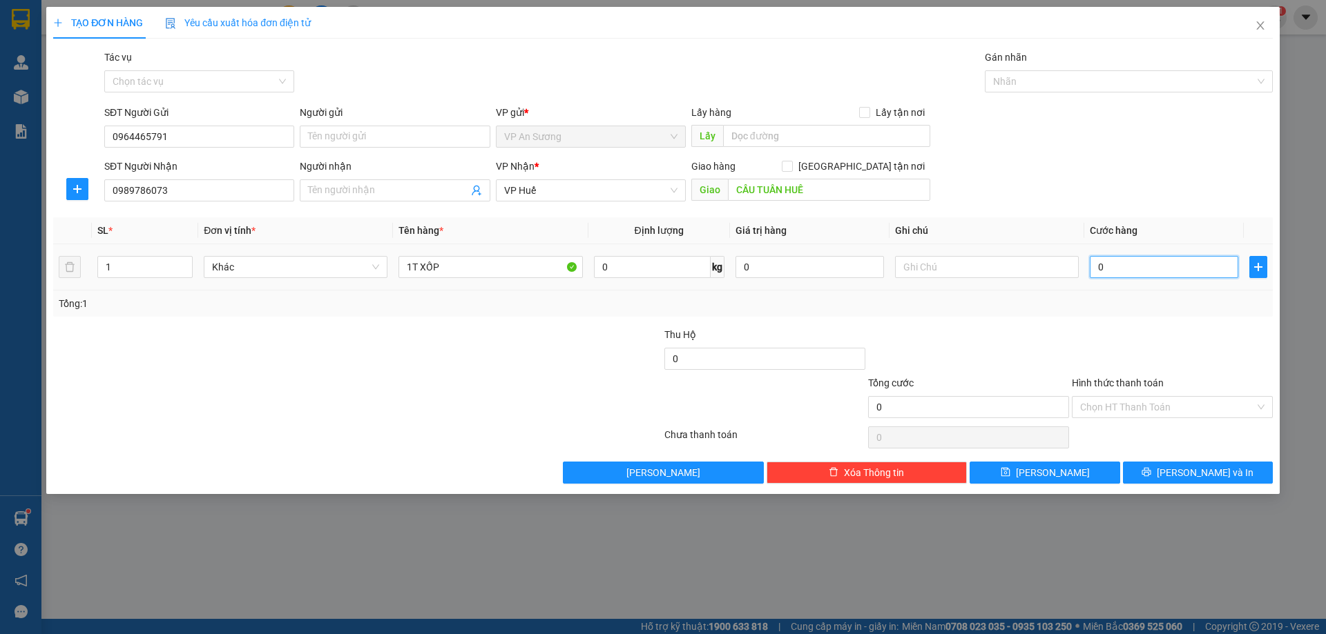
type input "2"
type input "02"
type input "20"
type input "020"
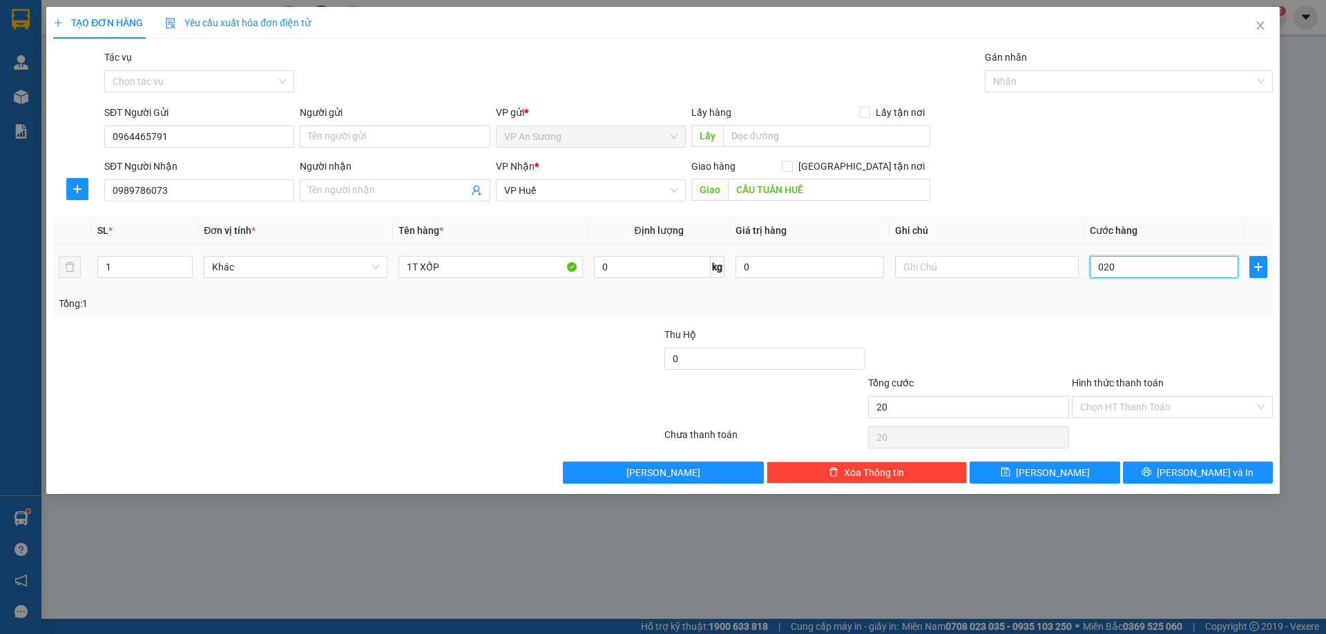
type input "200"
type input "0.200"
type input "200.000"
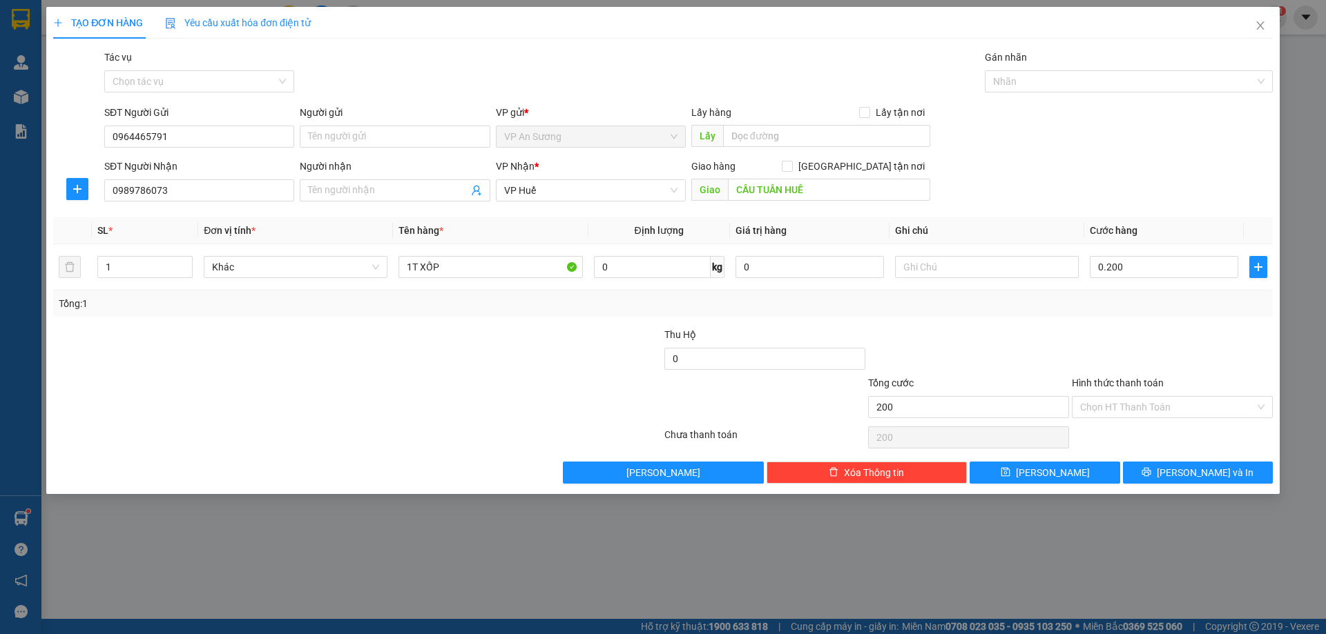
type input "200.000"
click at [1112, 353] on div at bounding box center [1172, 351] width 204 height 48
drag, startPoint x: 1196, startPoint y: 472, endPoint x: 1195, endPoint y: 463, distance: 8.4
click at [1196, 471] on span "[PERSON_NAME] và In" at bounding box center [1204, 472] width 97 height 15
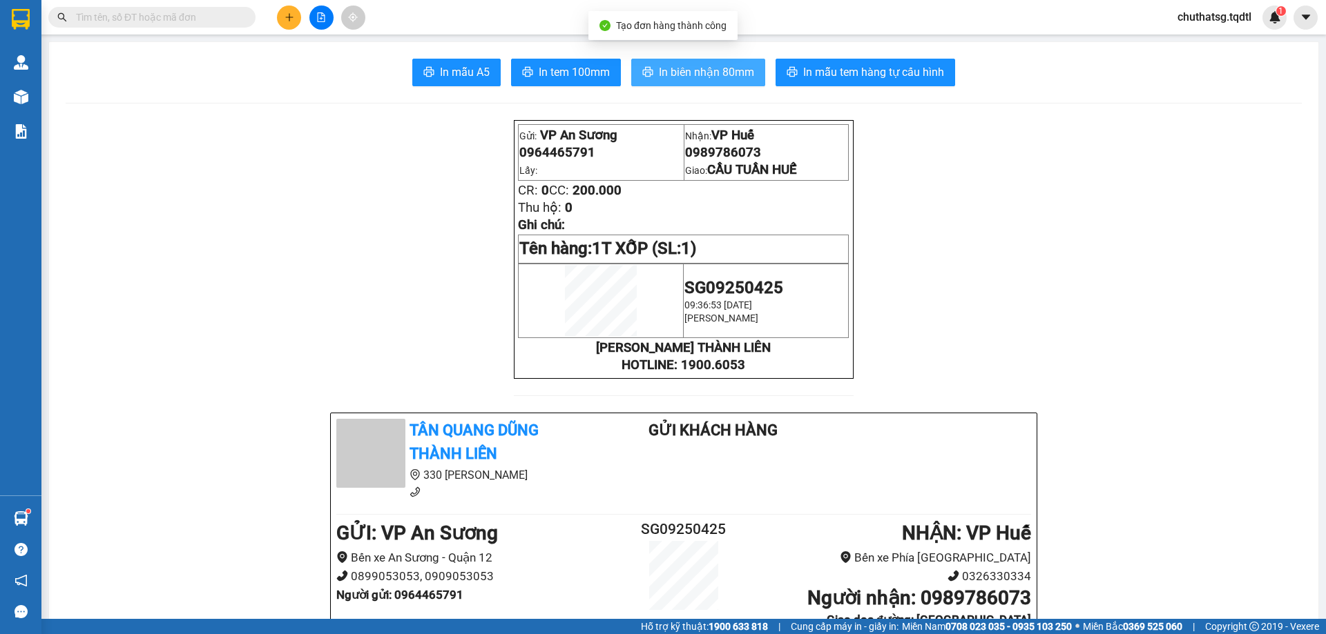
click at [686, 68] on span "In biên nhận 80mm" at bounding box center [706, 72] width 95 height 17
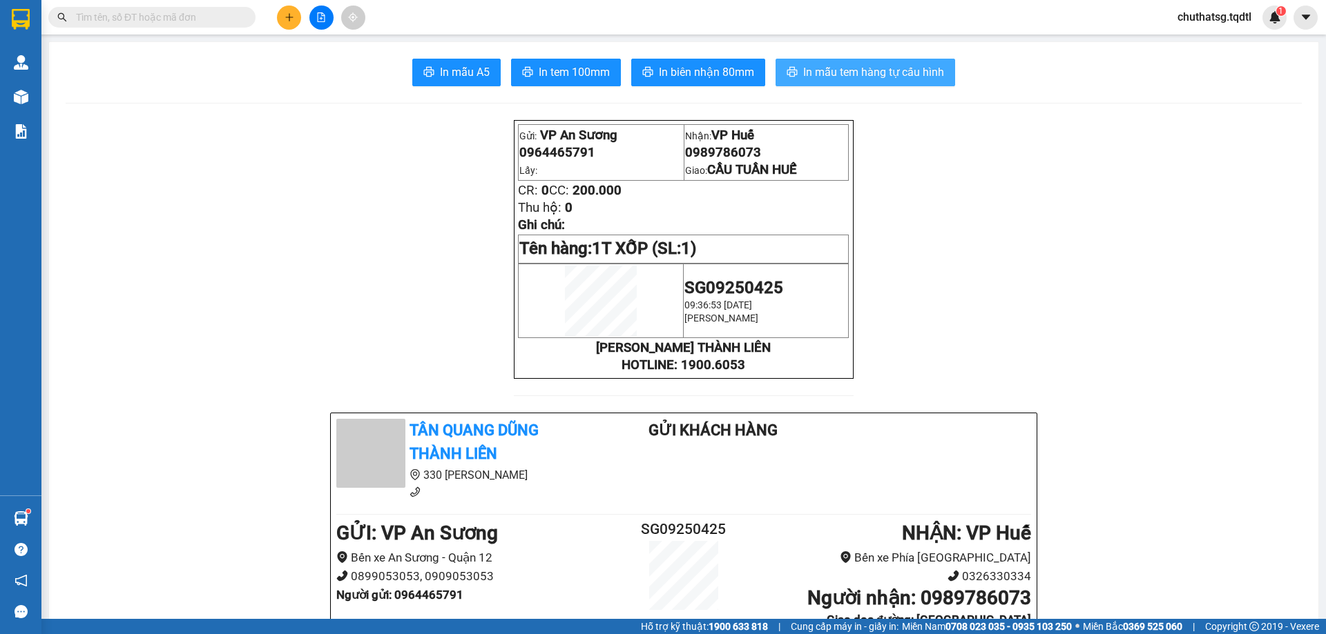
click at [843, 70] on span "In mẫu tem hàng tự cấu hình" at bounding box center [873, 72] width 141 height 17
click at [290, 17] on icon "plus" at bounding box center [289, 17] width 8 height 1
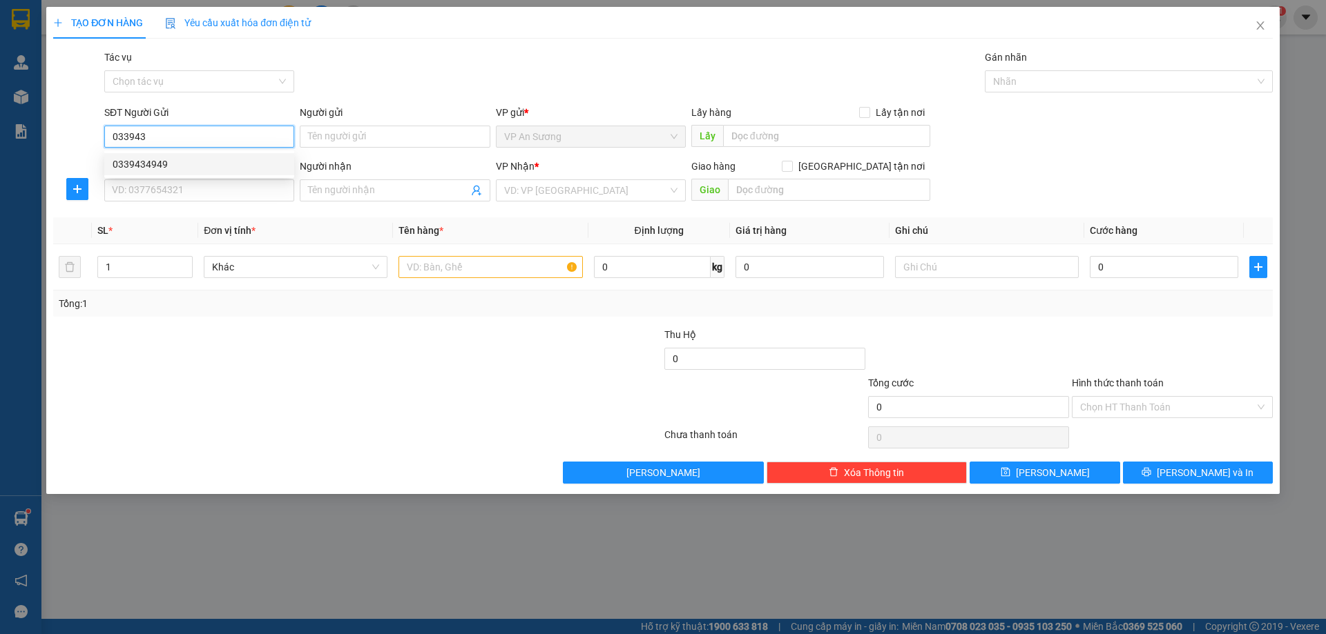
drag, startPoint x: 131, startPoint y: 159, endPoint x: 160, endPoint y: 148, distance: 31.0
click at [133, 159] on div "0339434949" at bounding box center [199, 164] width 173 height 15
type input "0339434949"
type input "0973682189"
type input "BA ĐỒN"
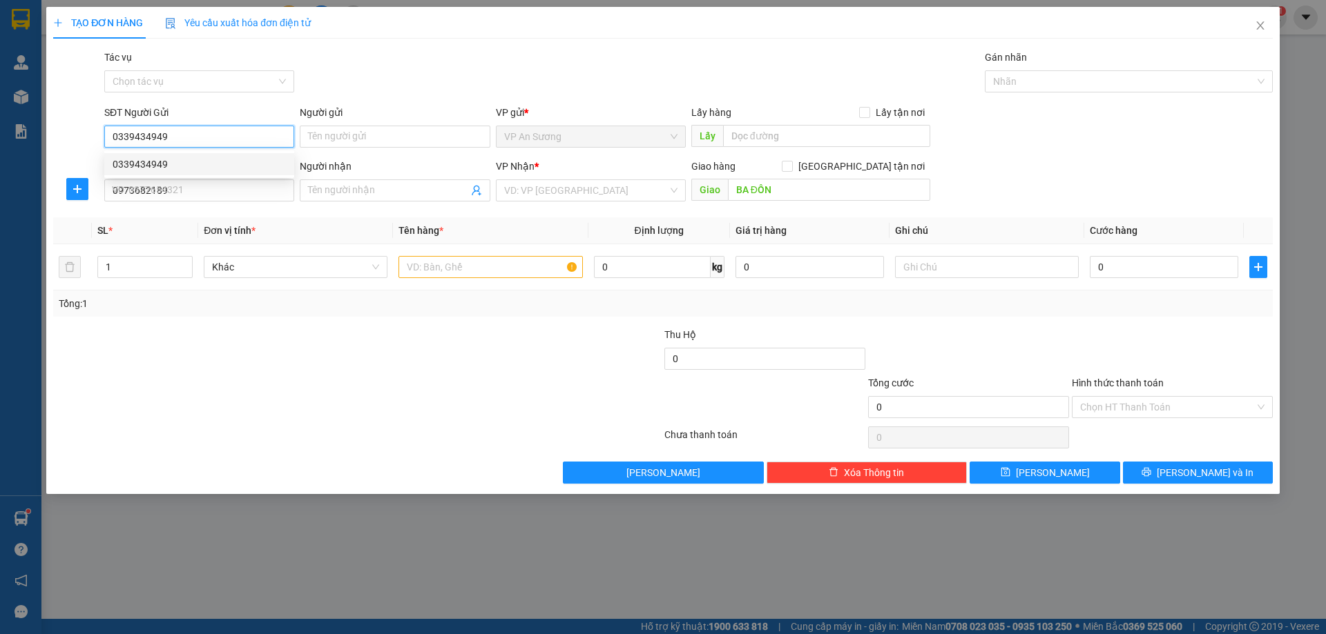
type input "1.150.000"
type input "0339434949"
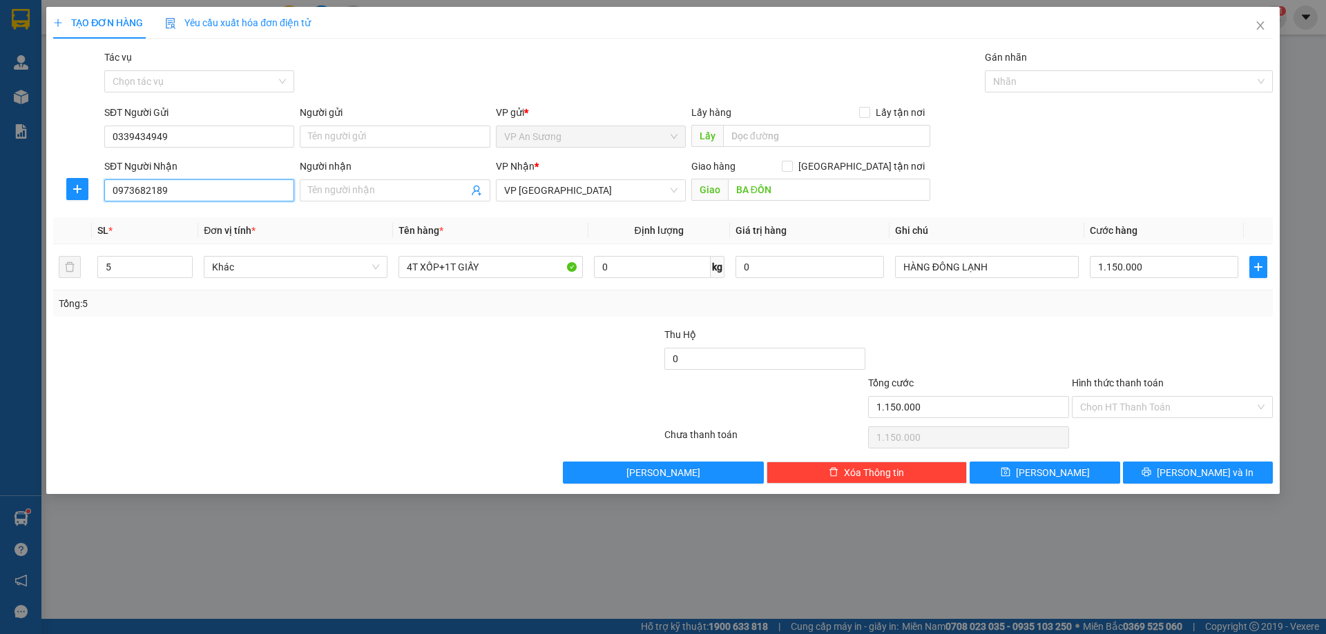
click at [185, 196] on input "0973682189" at bounding box center [199, 191] width 190 height 22
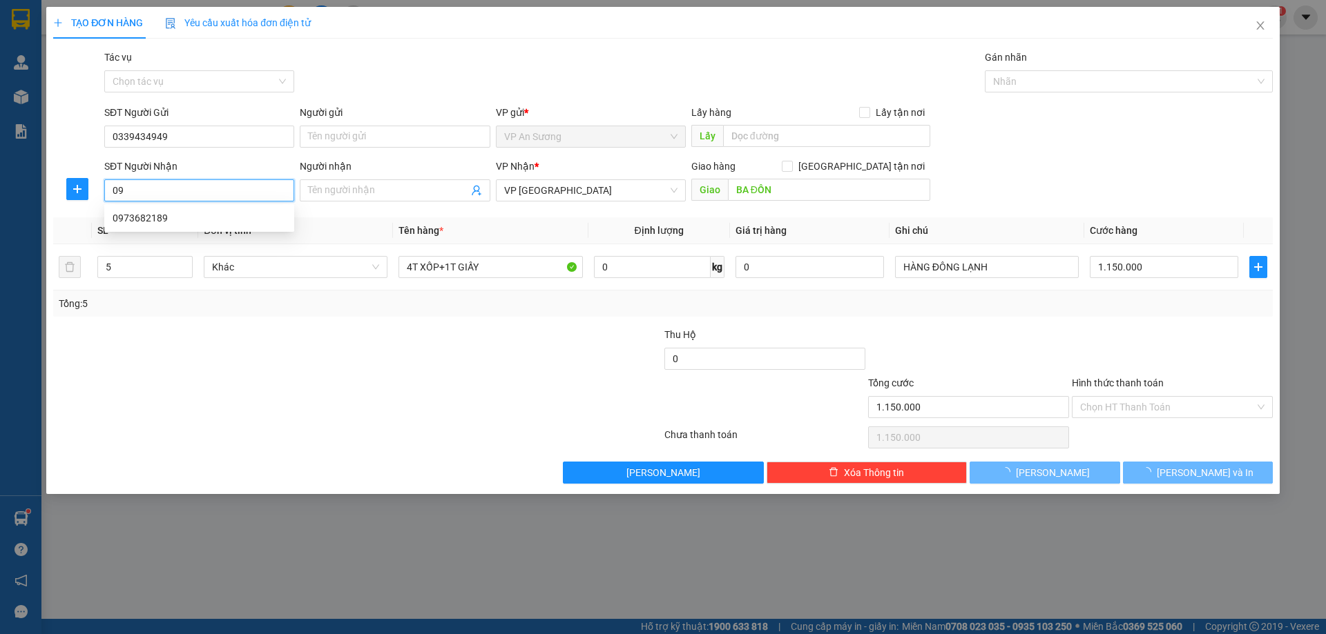
type input "0"
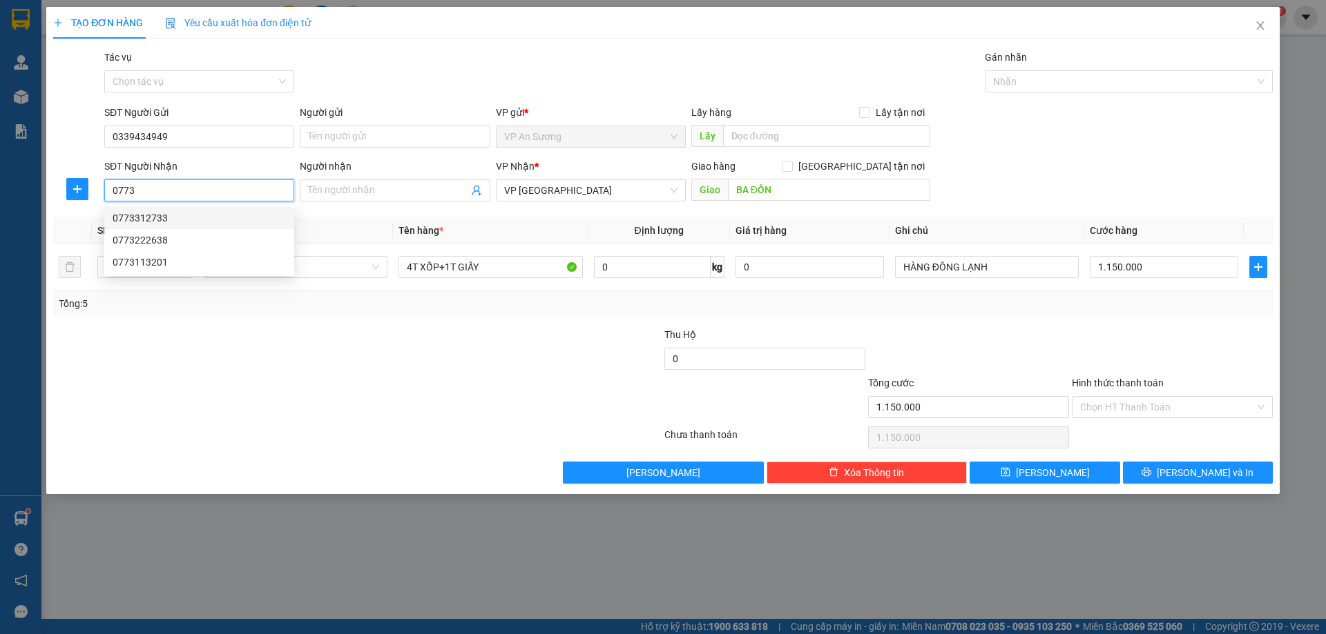
click at [135, 217] on div "0773312733" at bounding box center [199, 218] width 173 height 15
type input "0773312733"
type input "BỐ TRẠCH QUẢNG BÌNH"
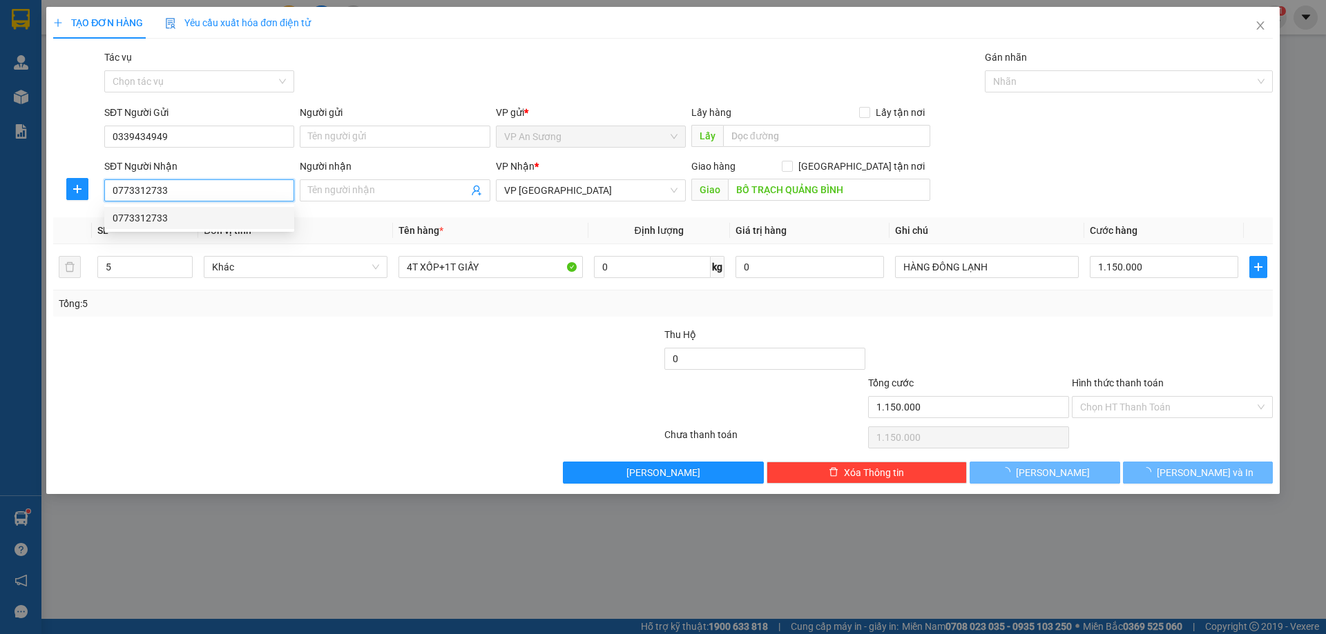
type input "200.000"
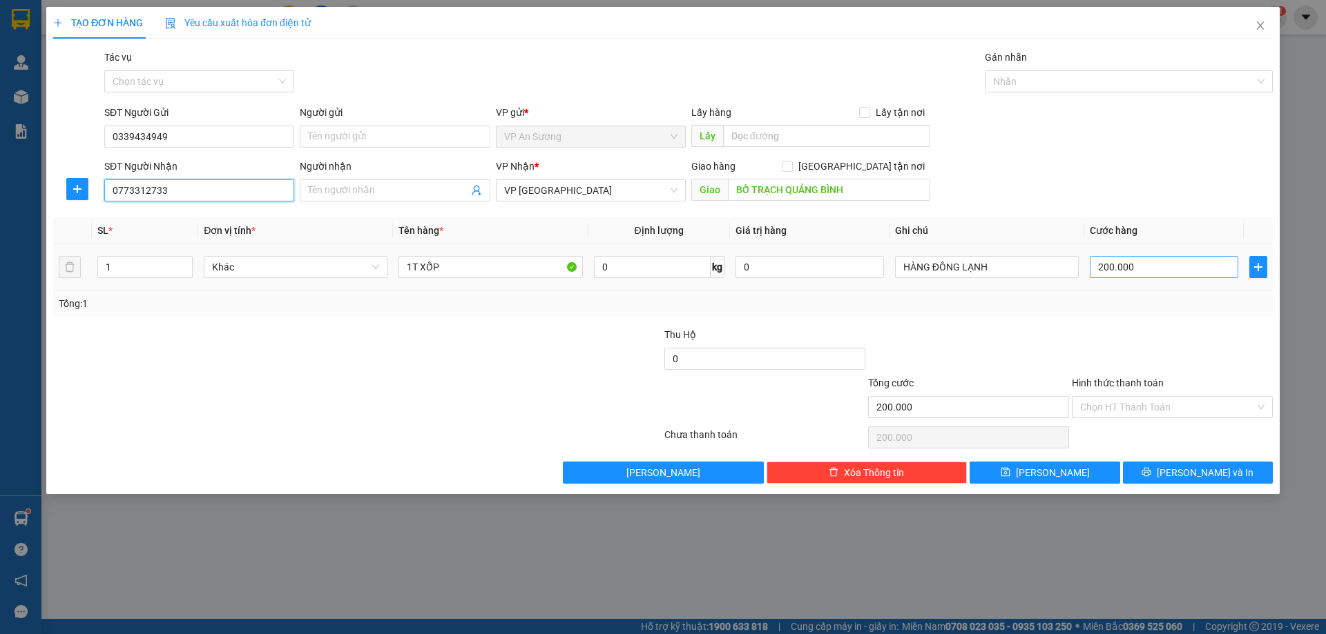
type input "0773312733"
click at [1147, 268] on input "200.000" at bounding box center [1163, 267] width 148 height 22
type input "0"
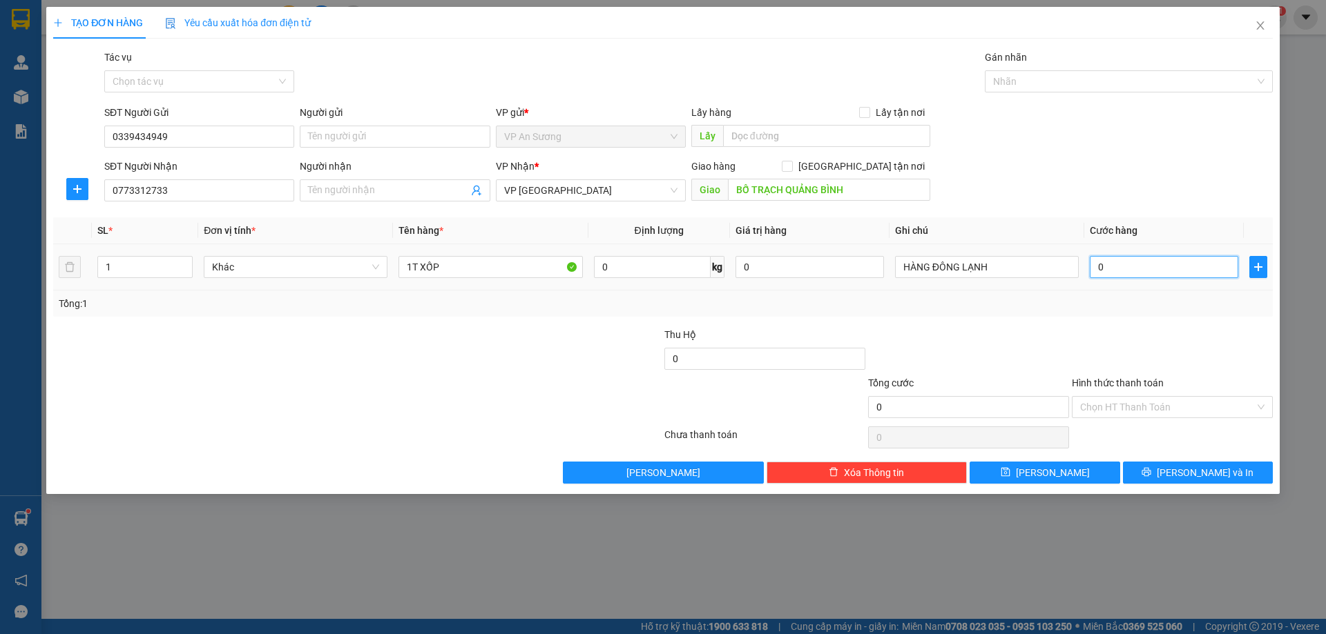
type input "2"
type input "02"
type input "25"
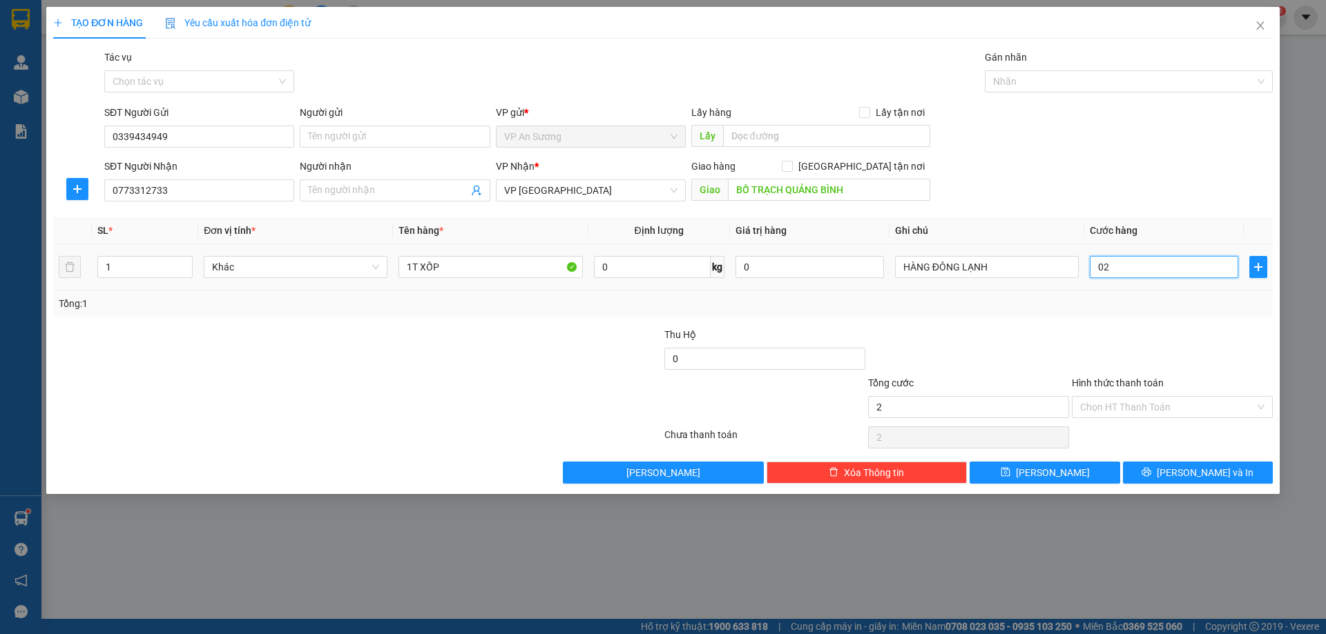
type input "025"
type input "250"
type input "0.250"
type input "250.000"
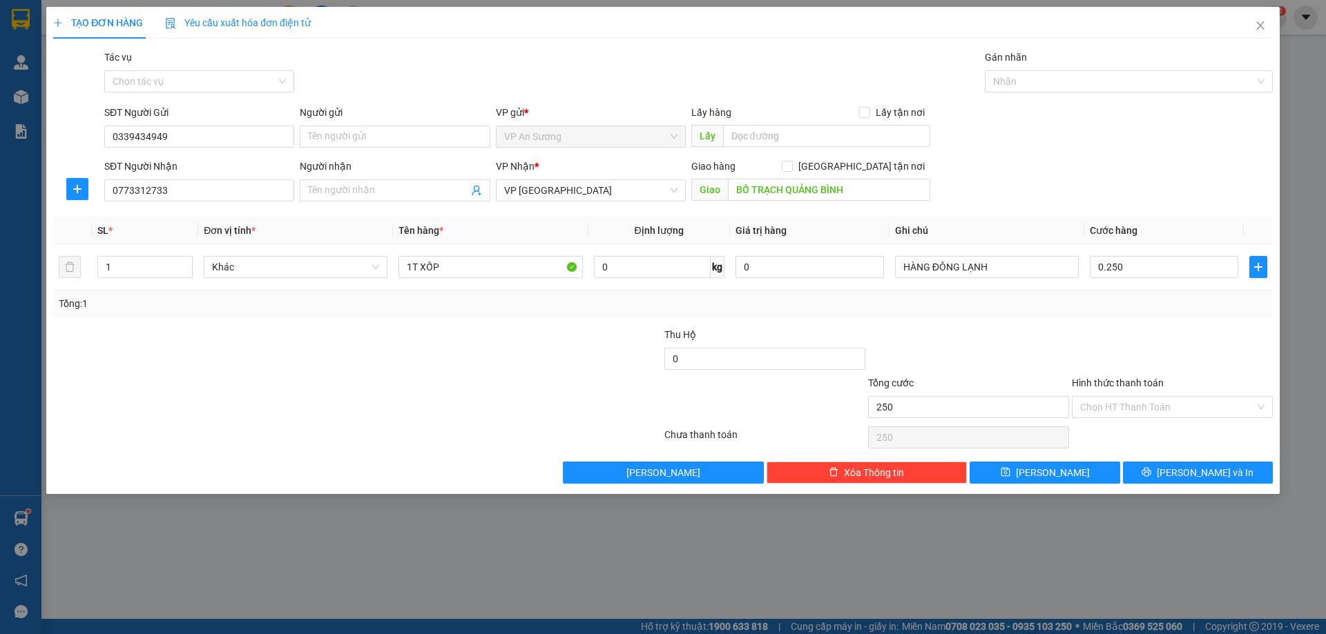
type input "250.000"
click at [1036, 328] on div at bounding box center [968, 351] width 204 height 48
click at [1196, 472] on span "[PERSON_NAME] và In" at bounding box center [1204, 472] width 97 height 15
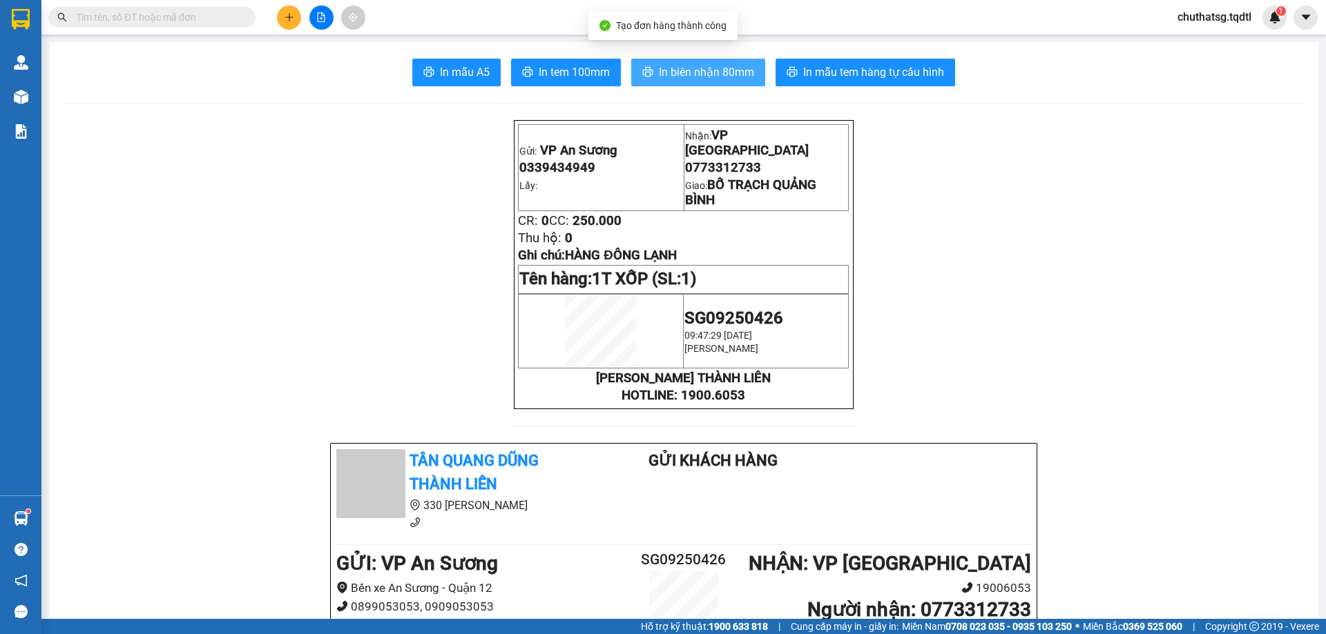
drag, startPoint x: 701, startPoint y: 66, endPoint x: 749, endPoint y: 136, distance: 84.4
click at [704, 68] on span "In biên nhận 80mm" at bounding box center [706, 72] width 95 height 17
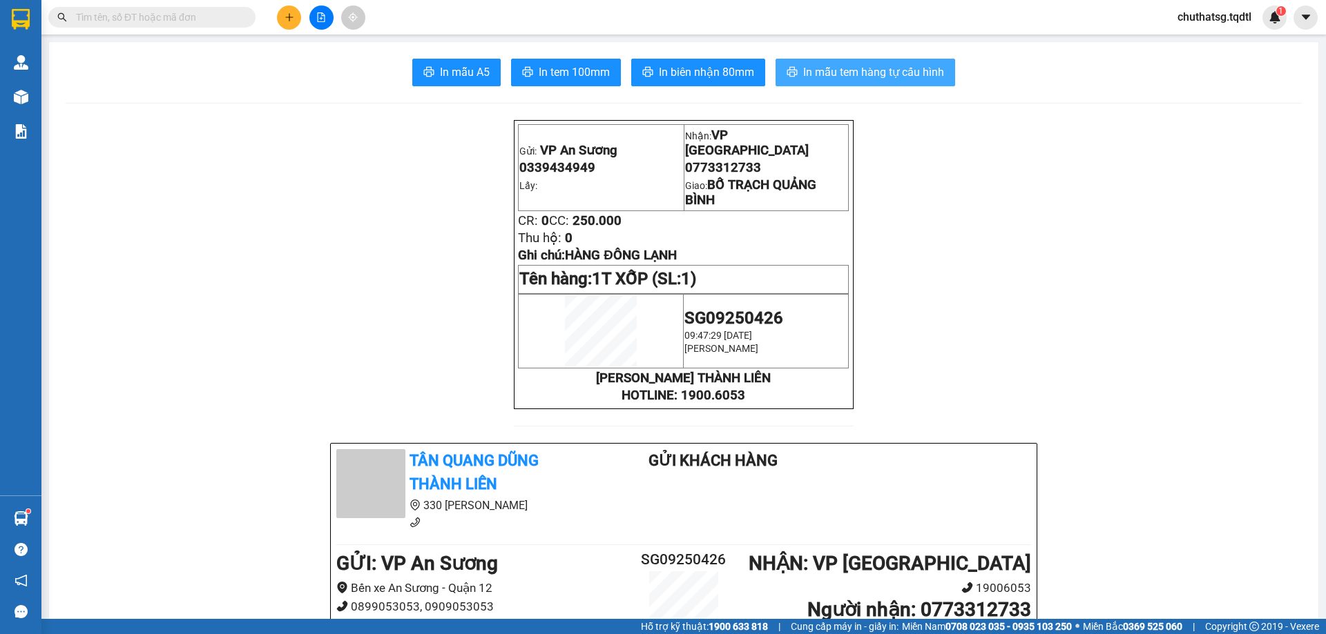
drag, startPoint x: 855, startPoint y: 73, endPoint x: 862, endPoint y: 83, distance: 11.9
click at [856, 73] on span "In mẫu tem hàng tự cấu hình" at bounding box center [873, 72] width 141 height 17
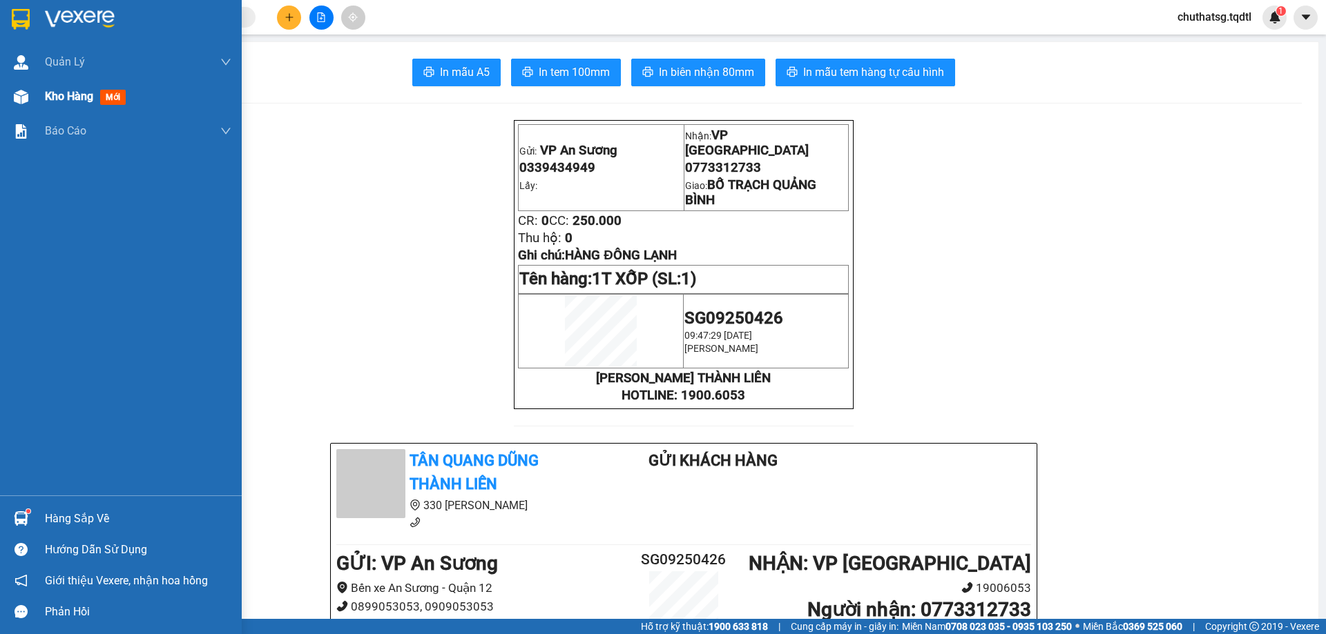
click at [67, 93] on span "Kho hàng" at bounding box center [69, 96] width 48 height 13
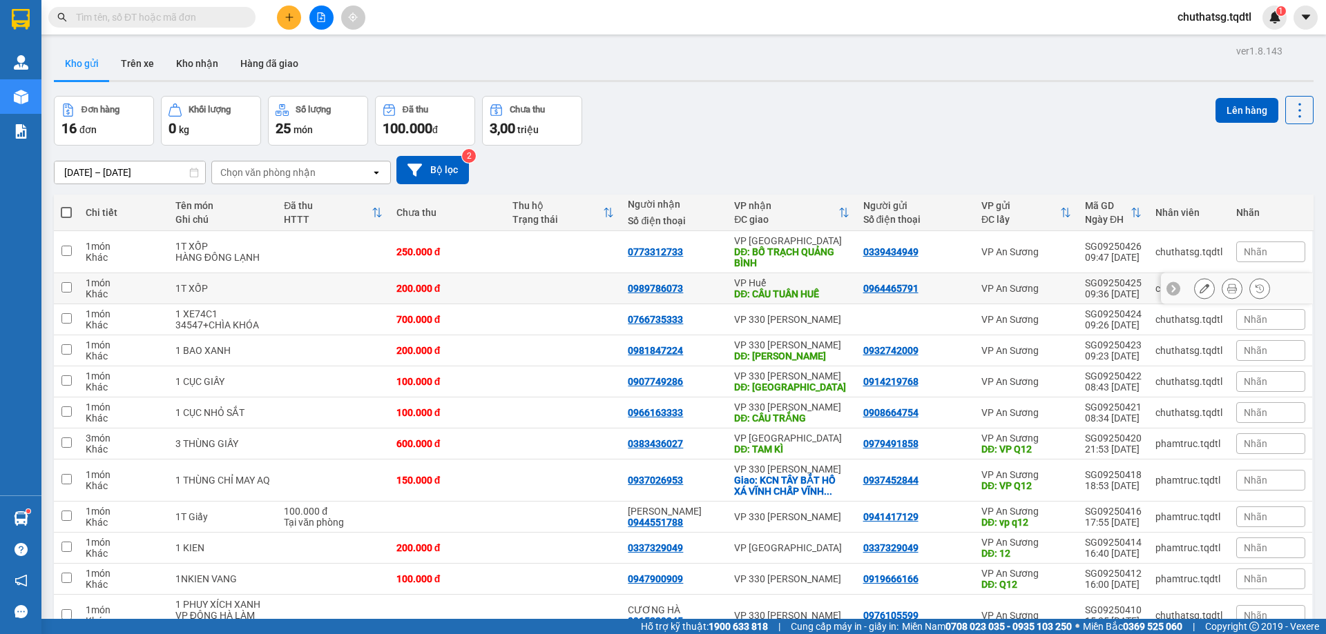
click at [64, 282] on input "checkbox" at bounding box center [66, 287] width 10 height 10
checkbox input "true"
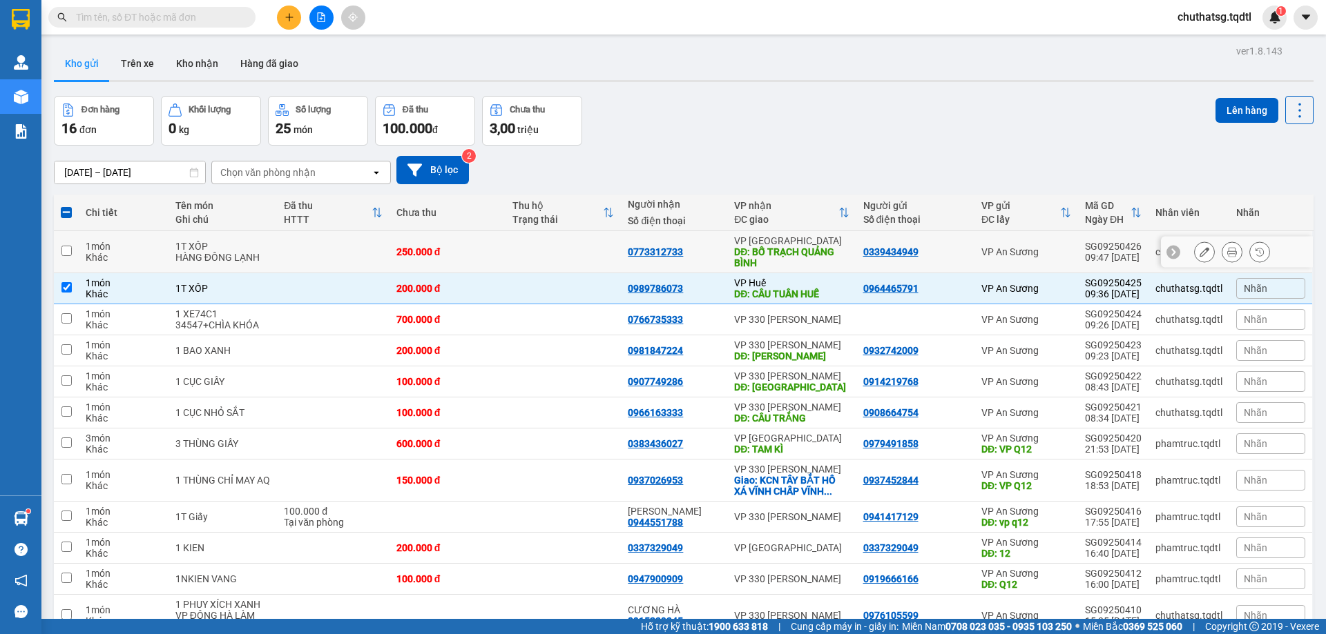
click at [67, 246] on input "checkbox" at bounding box center [66, 251] width 10 height 10
checkbox input "true"
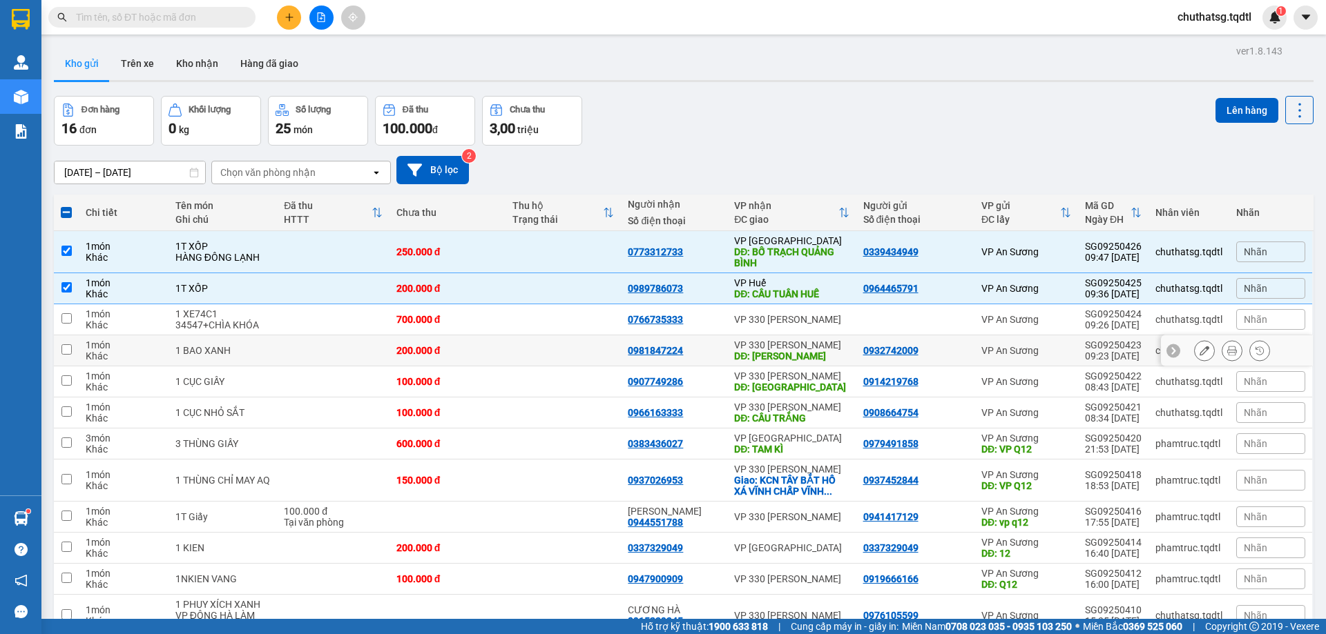
drag, startPoint x: 66, startPoint y: 351, endPoint x: 115, endPoint y: 344, distance: 49.5
click at [66, 349] on input "checkbox" at bounding box center [66, 350] width 10 height 10
checkbox input "true"
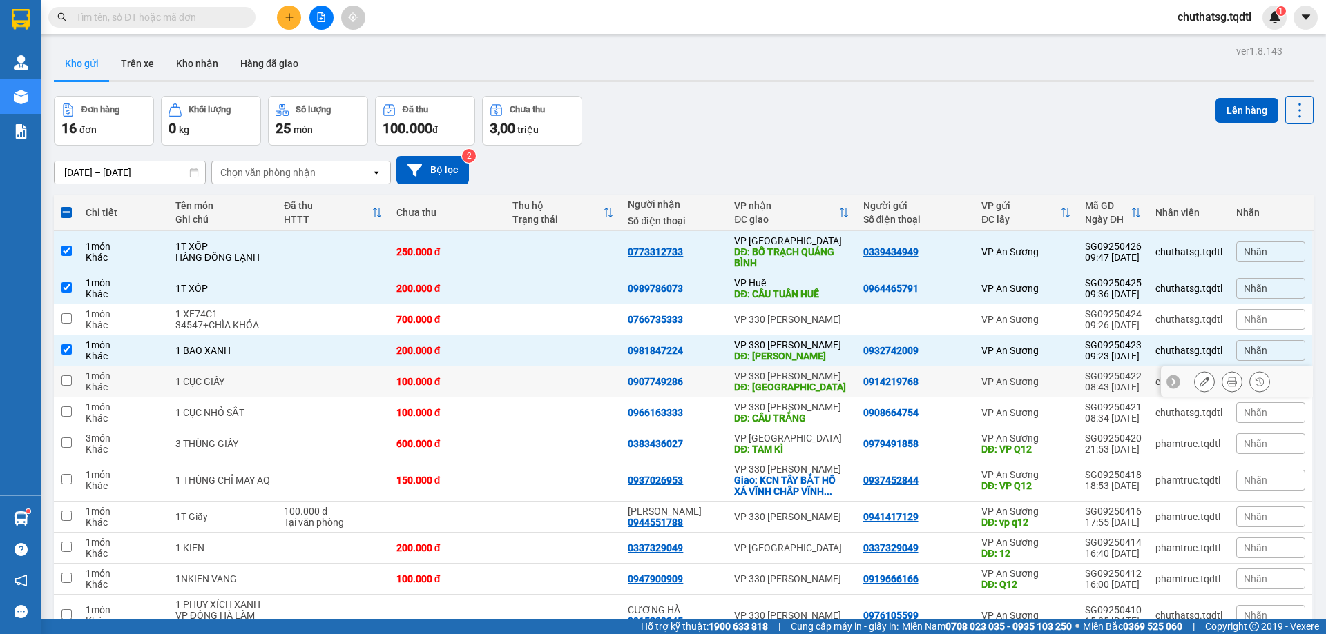
click at [65, 380] on input "checkbox" at bounding box center [66, 381] width 10 height 10
checkbox input "true"
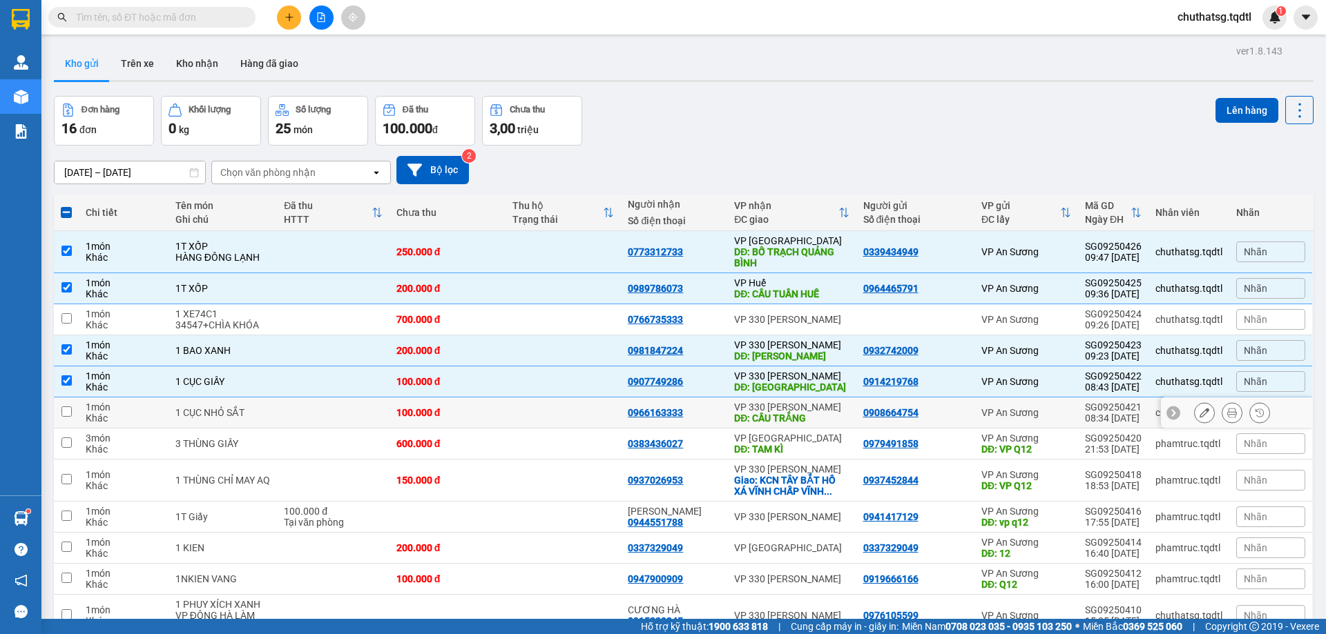
click at [59, 411] on td at bounding box center [66, 413] width 25 height 31
checkbox input "true"
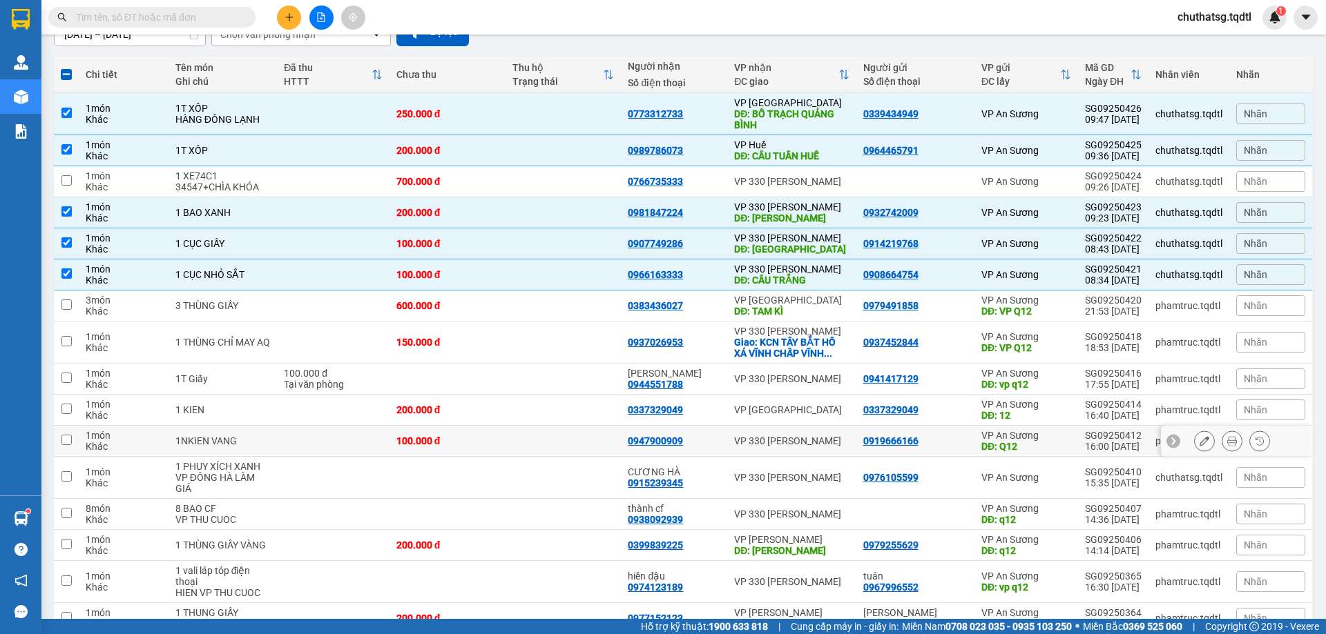
scroll to position [207, 0]
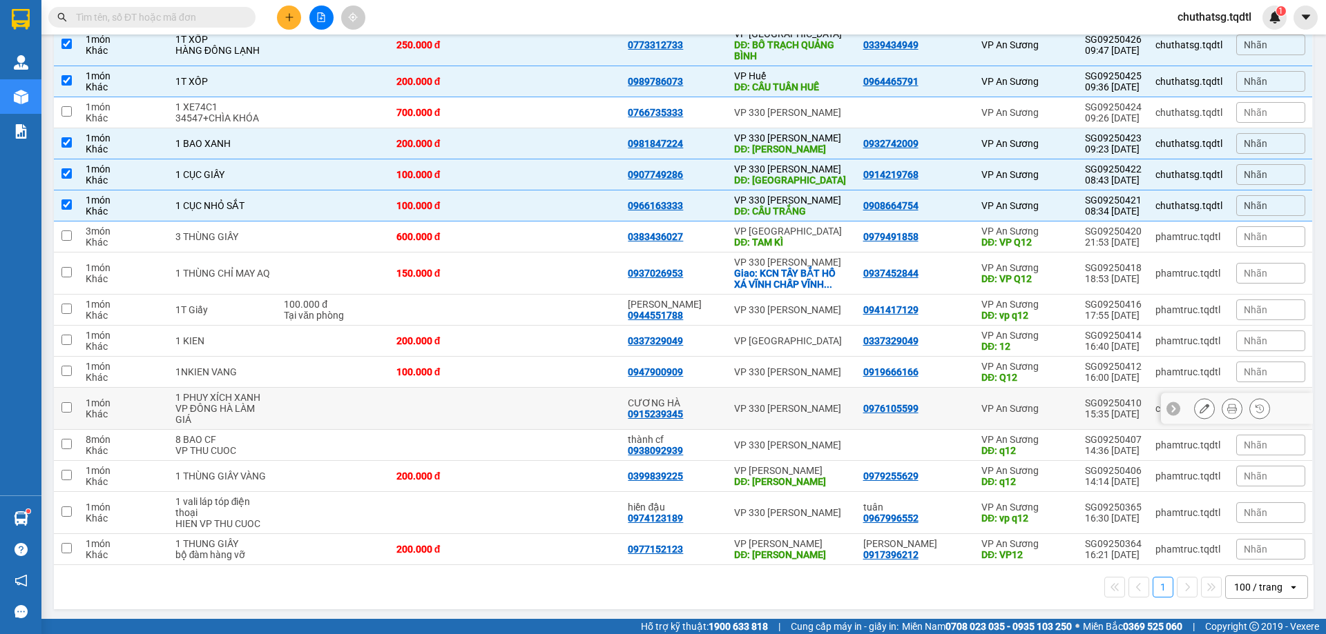
click at [66, 407] on input "checkbox" at bounding box center [66, 408] width 10 height 10
checkbox input "true"
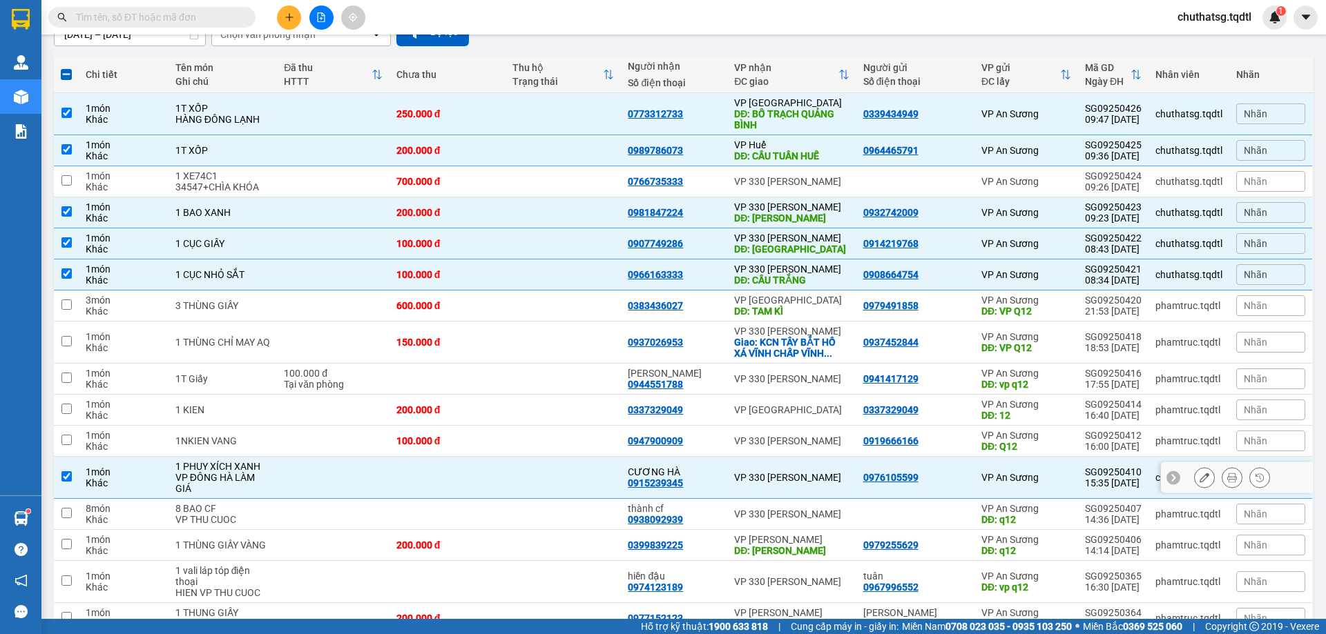
scroll to position [0, 0]
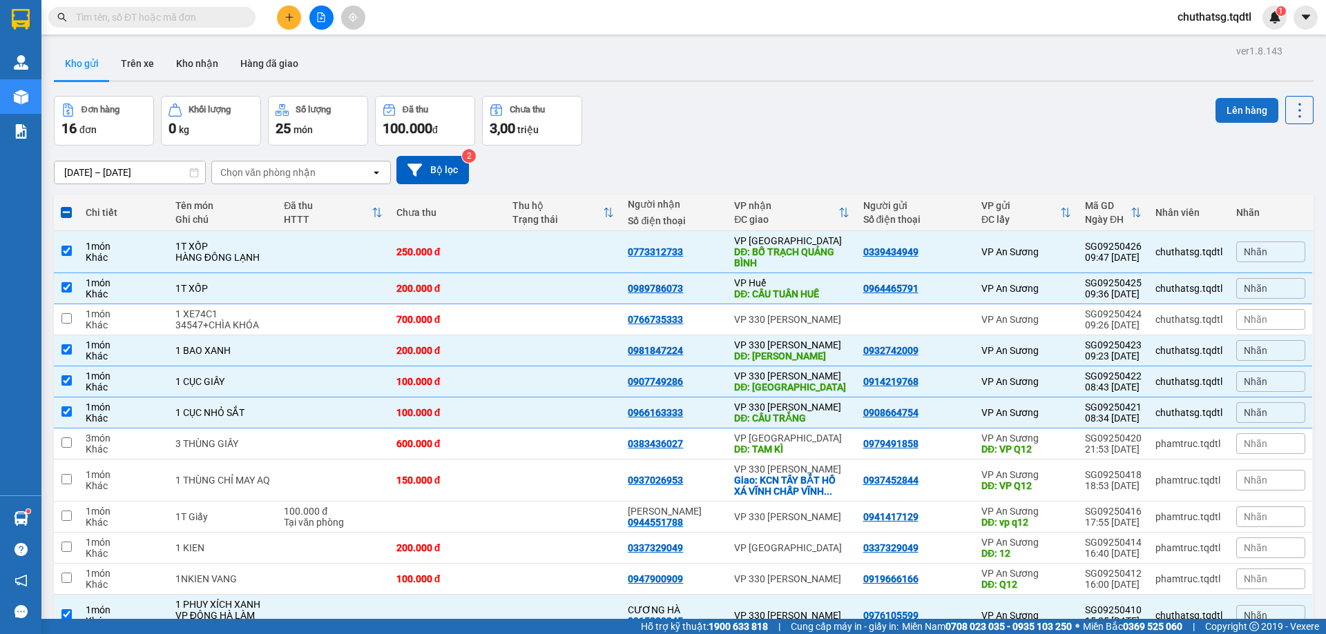
click at [1230, 108] on button "Lên hàng" at bounding box center [1246, 110] width 63 height 25
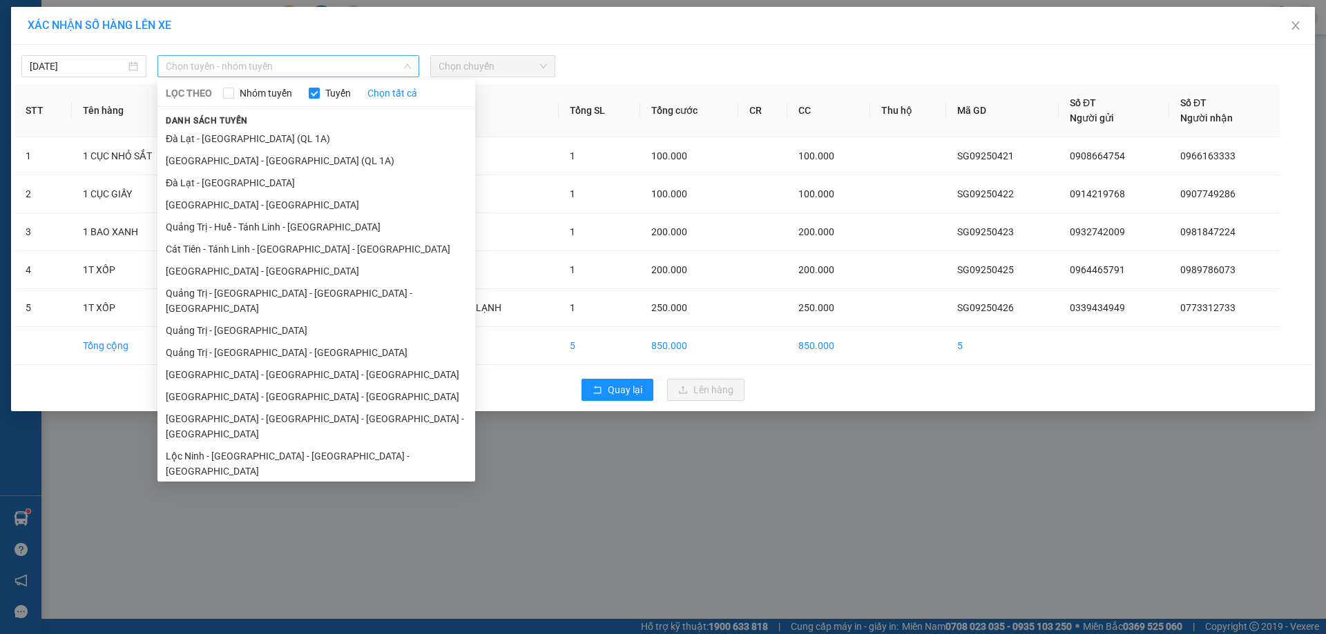
click at [330, 63] on span "Chọn tuyến - nhóm tuyến" at bounding box center [288, 66] width 245 height 21
click at [202, 269] on li "[GEOGRAPHIC_DATA] - [GEOGRAPHIC_DATA]" at bounding box center [316, 271] width 318 height 22
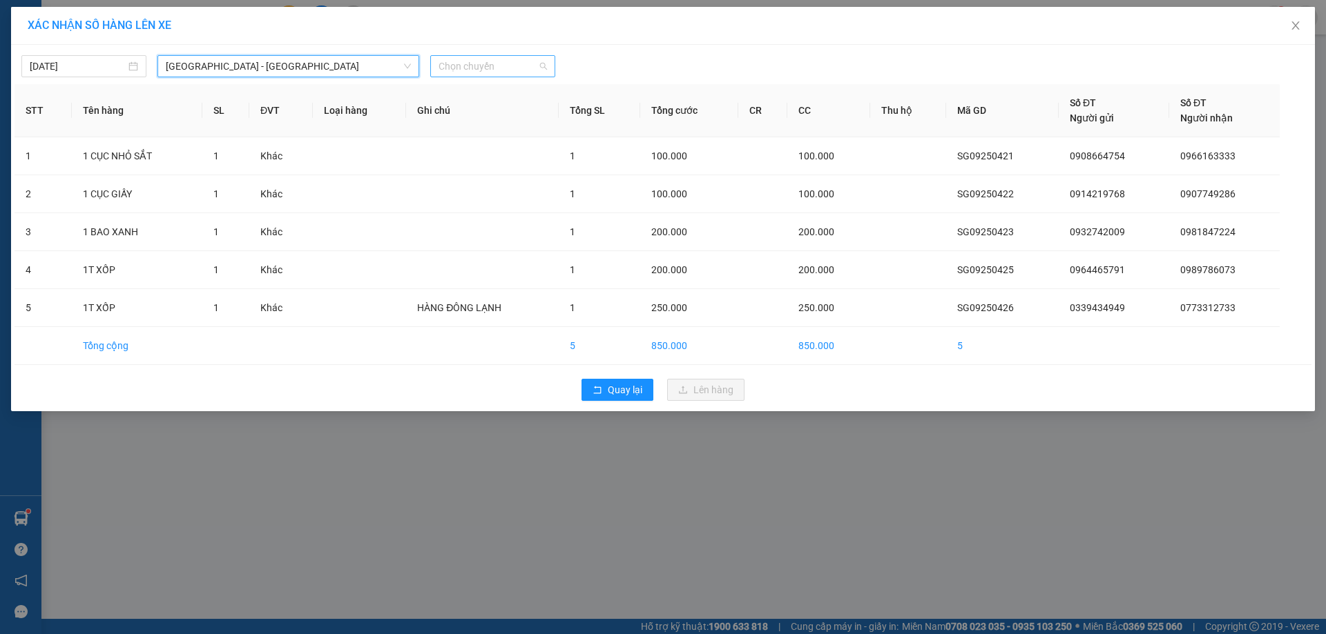
click at [500, 66] on span "Chọn chuyến" at bounding box center [492, 66] width 108 height 21
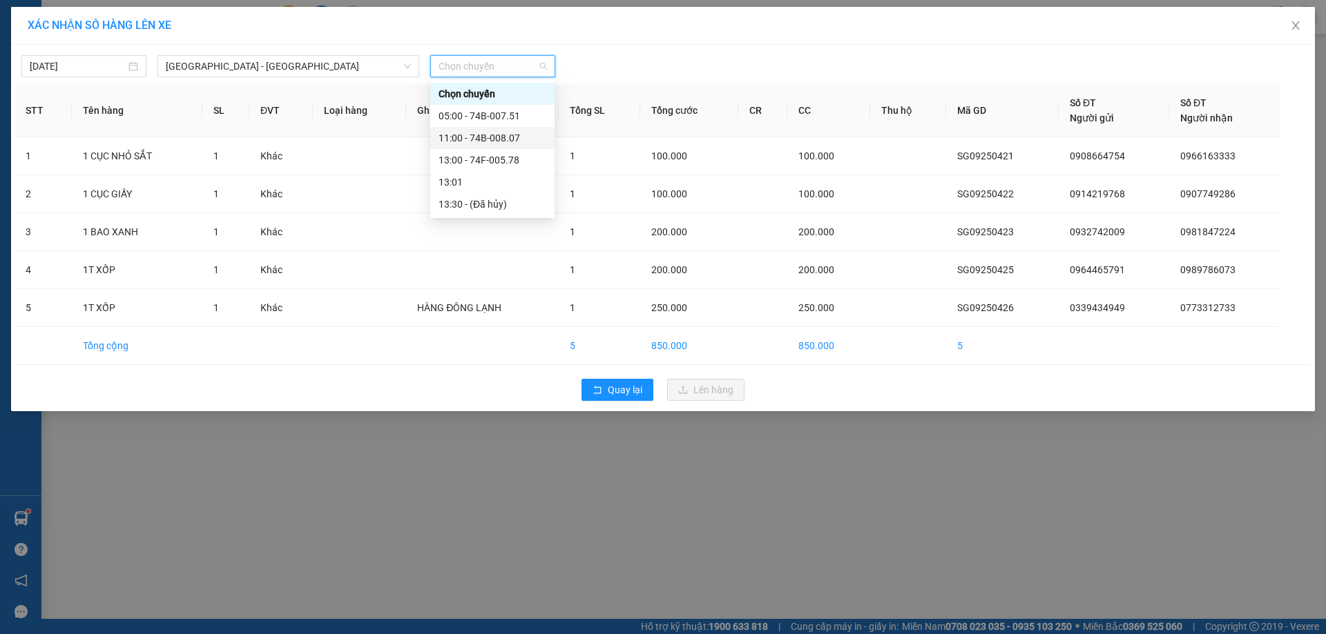
click at [484, 131] on div "11:00 - 74B-008.07" at bounding box center [492, 137] width 108 height 15
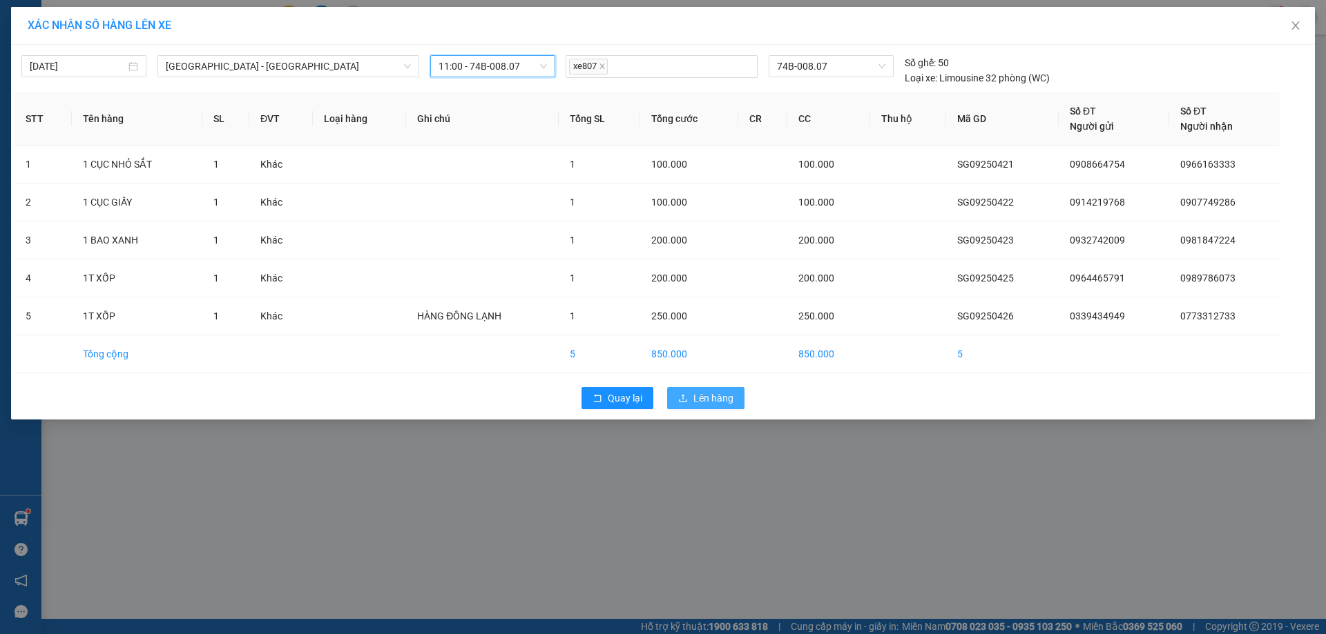
click at [708, 397] on span "Lên hàng" at bounding box center [713, 398] width 40 height 15
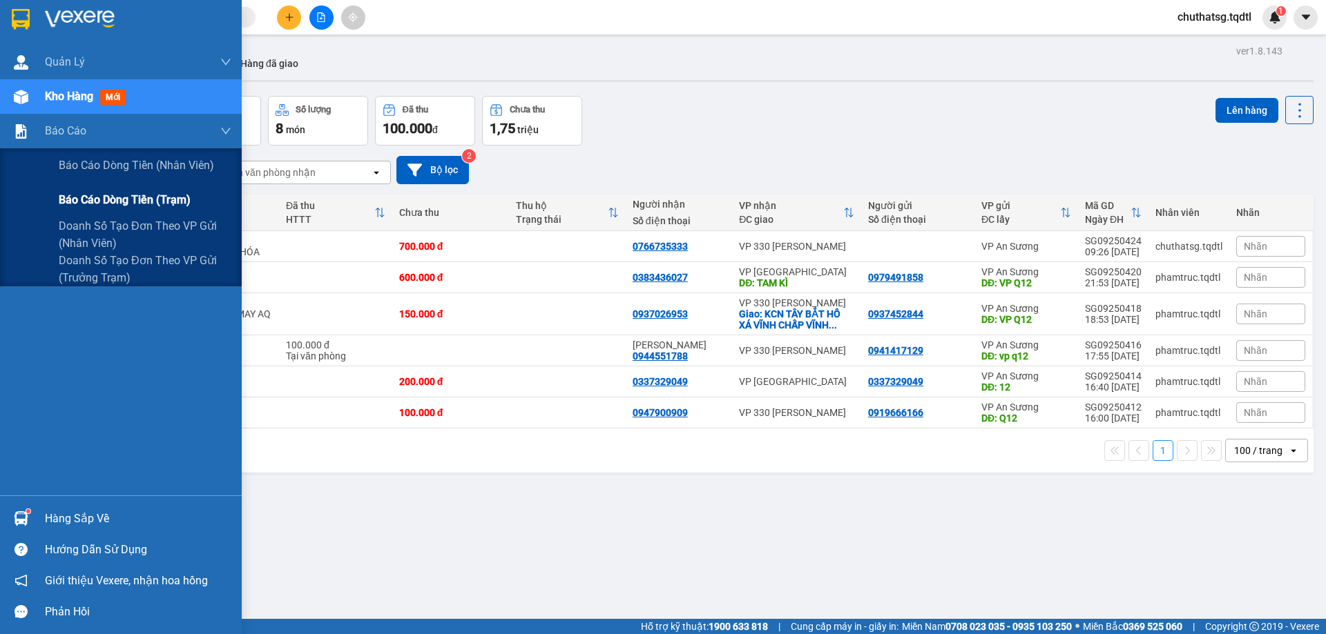
click at [53, 199] on div "Báo cáo dòng tiền (trạm)" at bounding box center [121, 200] width 242 height 35
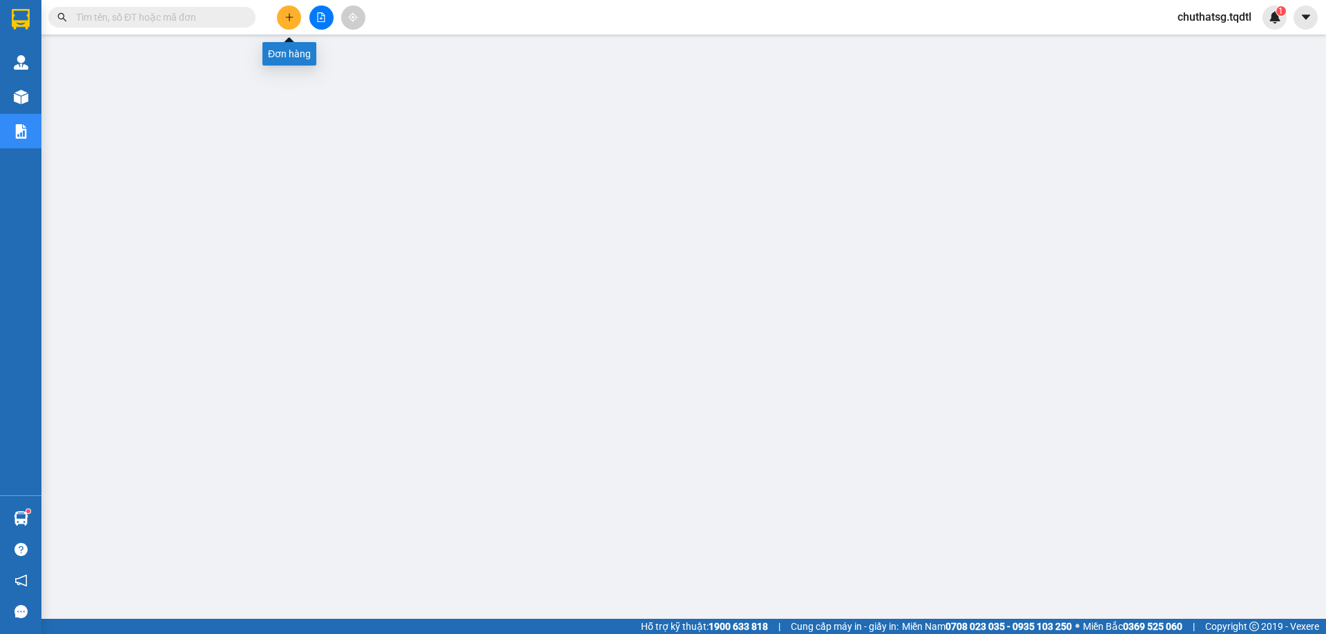
click at [289, 13] on icon "plus" at bounding box center [289, 17] width 10 height 10
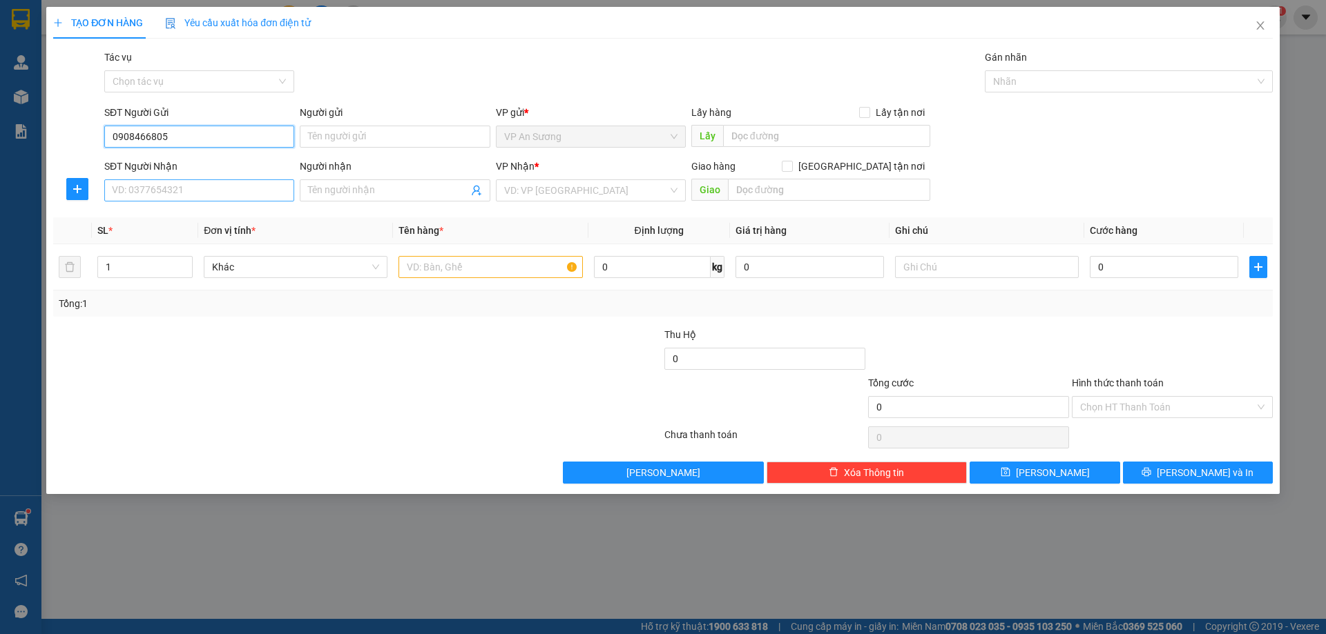
type input "0908466805"
click at [202, 193] on input "SĐT Người Nhận" at bounding box center [199, 191] width 190 height 22
click at [136, 218] on div "0975317528" at bounding box center [199, 218] width 173 height 15
type input "0975317528"
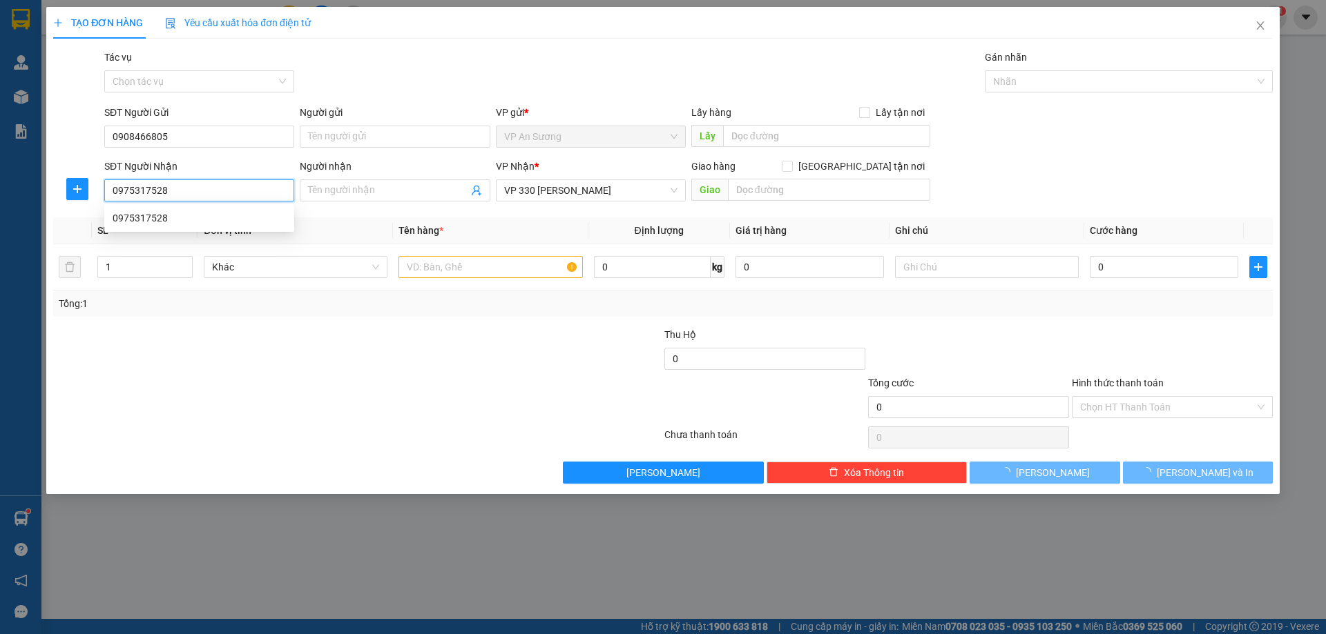
type input "300.000"
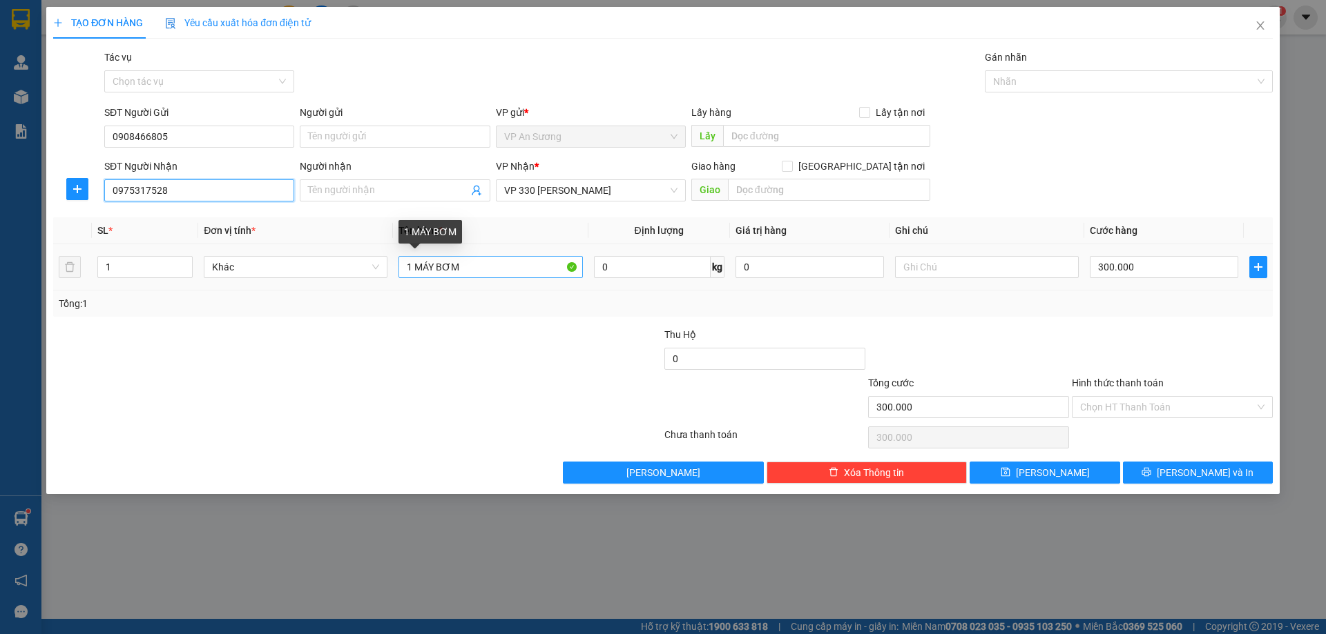
type input "0975317528"
click at [474, 264] on input "1 MÁY BƠM" at bounding box center [490, 267] width 184 height 22
type input "1 BAO TRẮNG"
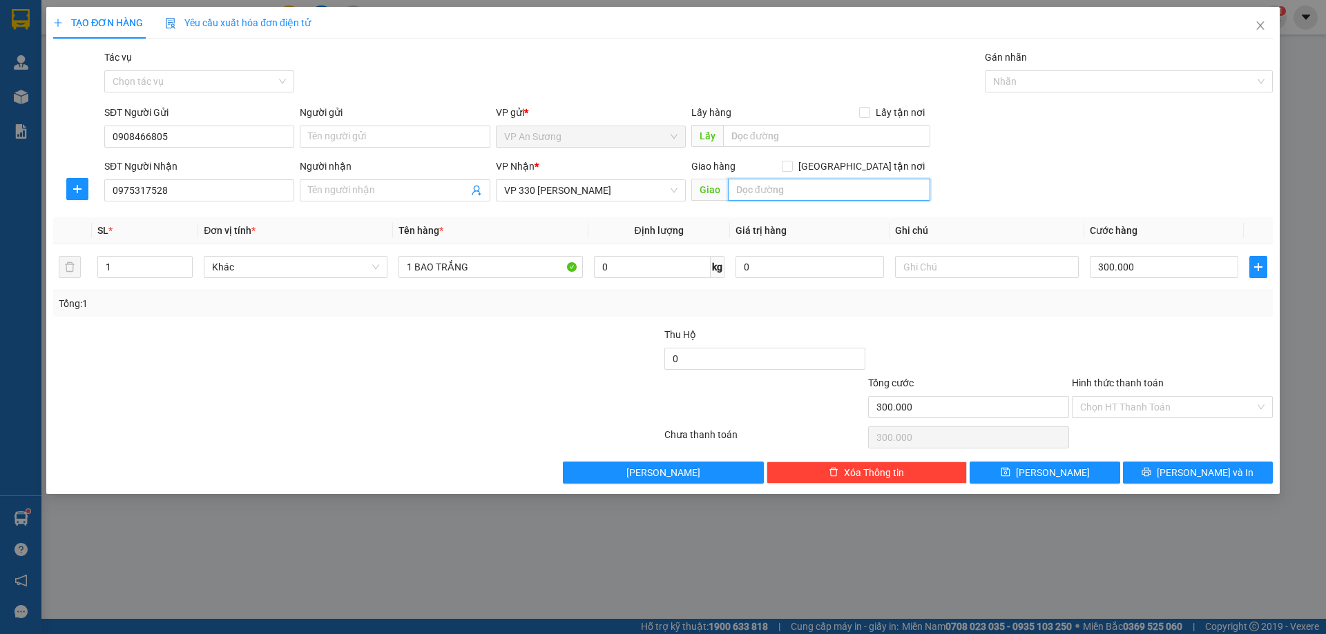
click at [748, 186] on input "text" at bounding box center [829, 190] width 202 height 22
type input "KLM3 QL9"
click at [1174, 271] on input "300.000" at bounding box center [1163, 267] width 148 height 22
type input "0"
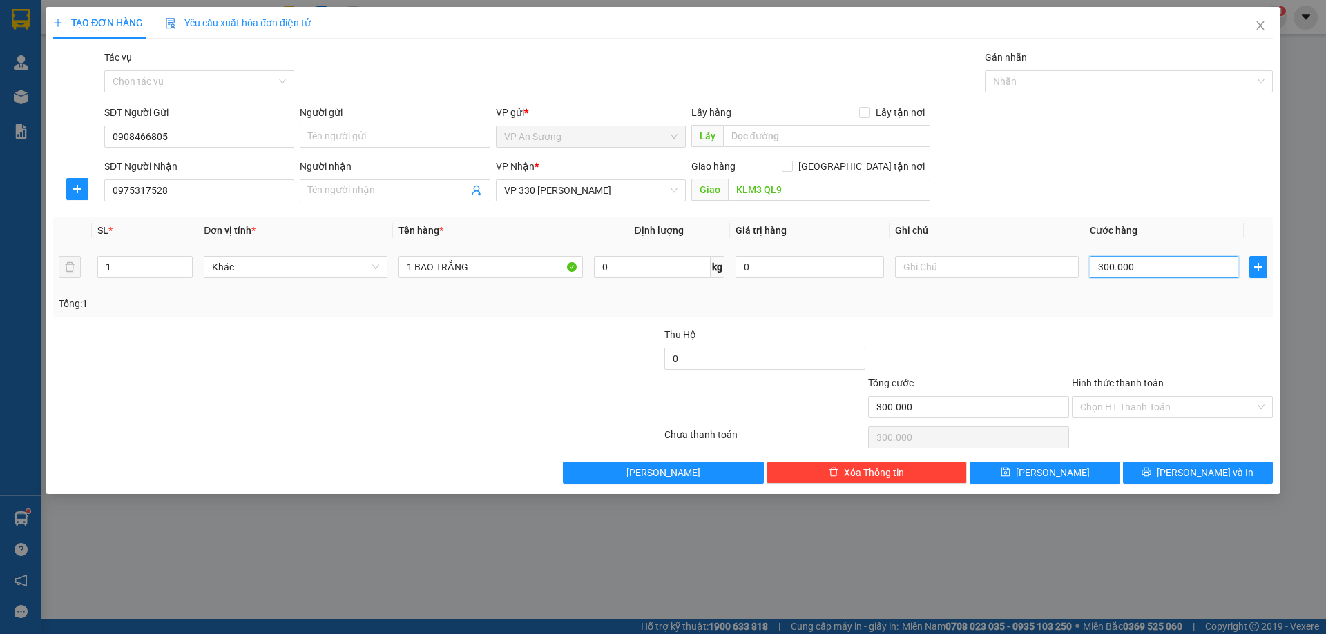
type input "0"
type input "1"
type input "01"
type input "10"
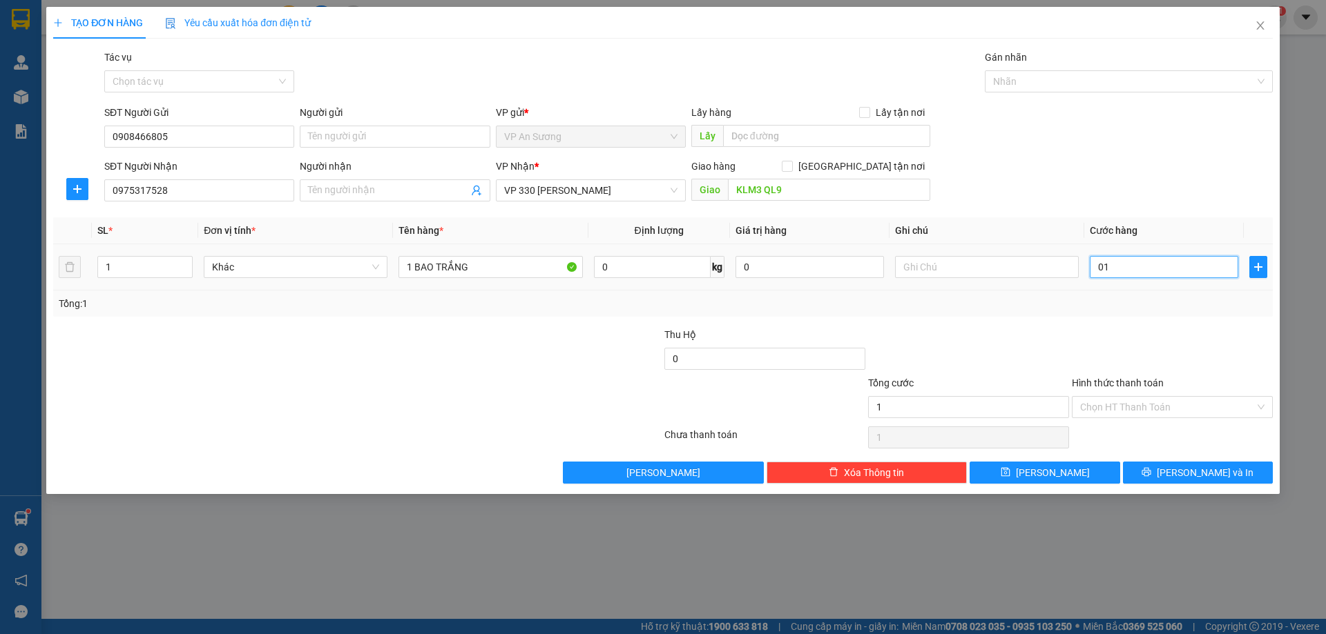
type input "10"
type input "010"
type input "100"
type input "0.100"
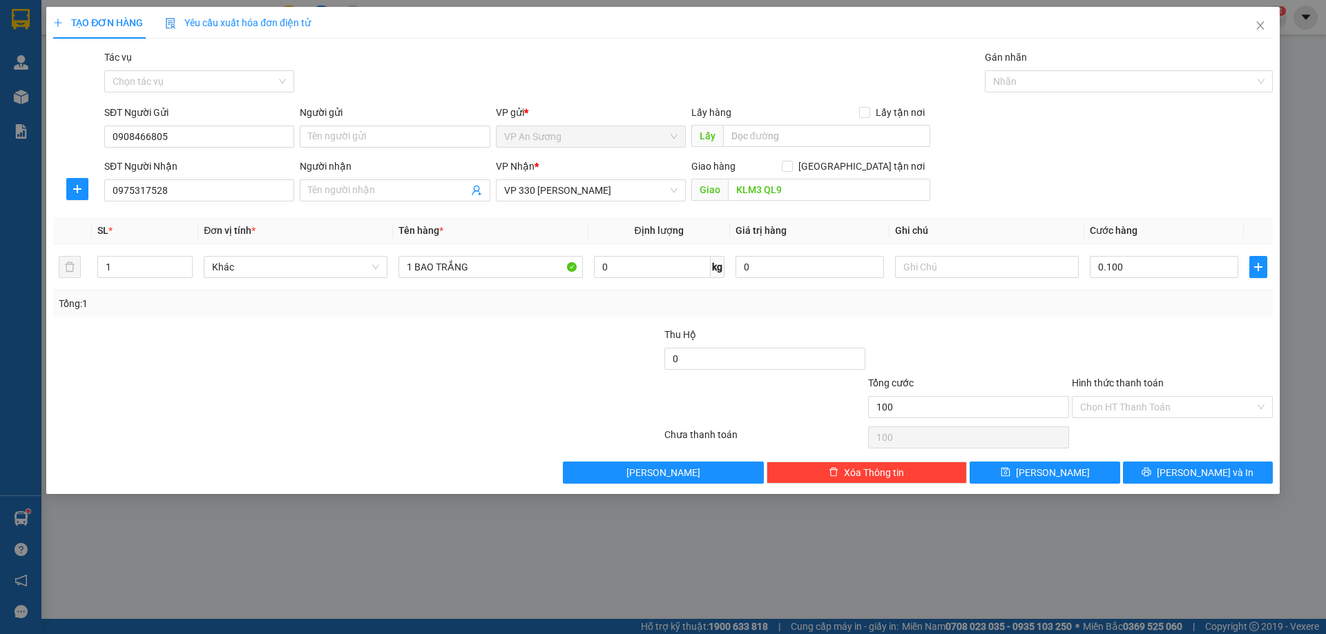
type input "100.000"
click at [1146, 332] on div at bounding box center [1172, 351] width 204 height 48
click at [1189, 472] on span "[PERSON_NAME] và In" at bounding box center [1204, 472] width 97 height 15
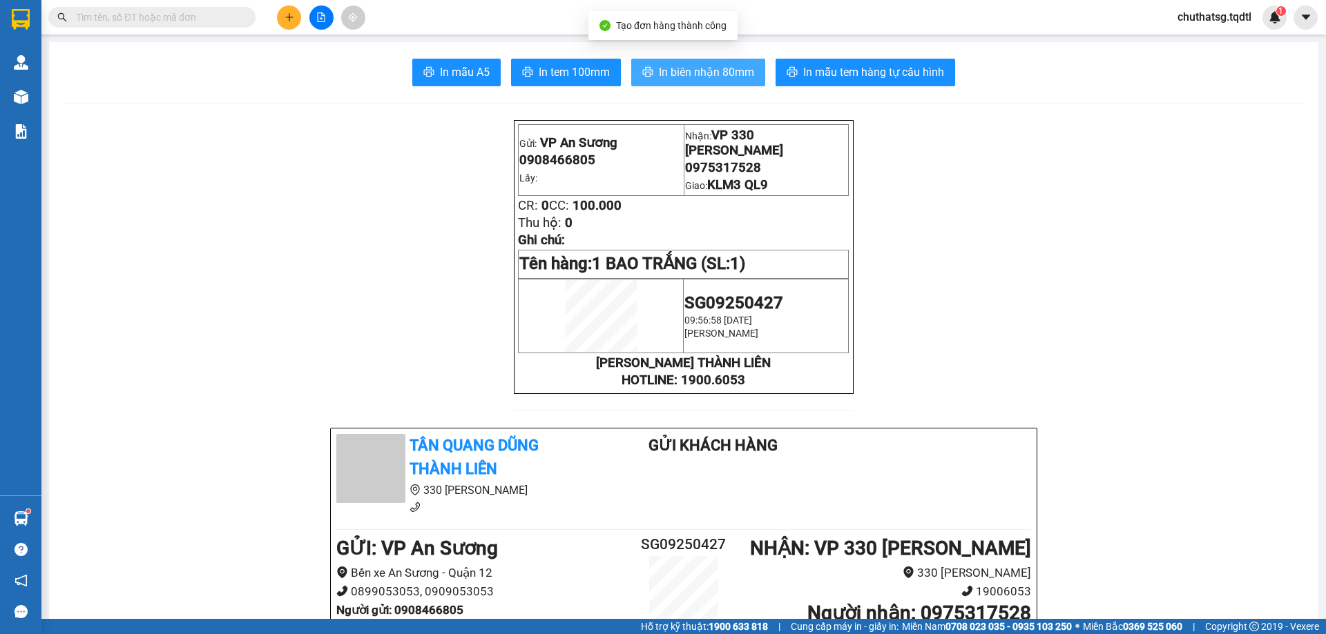
drag, startPoint x: 689, startPoint y: 65, endPoint x: 789, endPoint y: 128, distance: 118.2
click at [705, 75] on span "In biên nhận 80mm" at bounding box center [706, 72] width 95 height 17
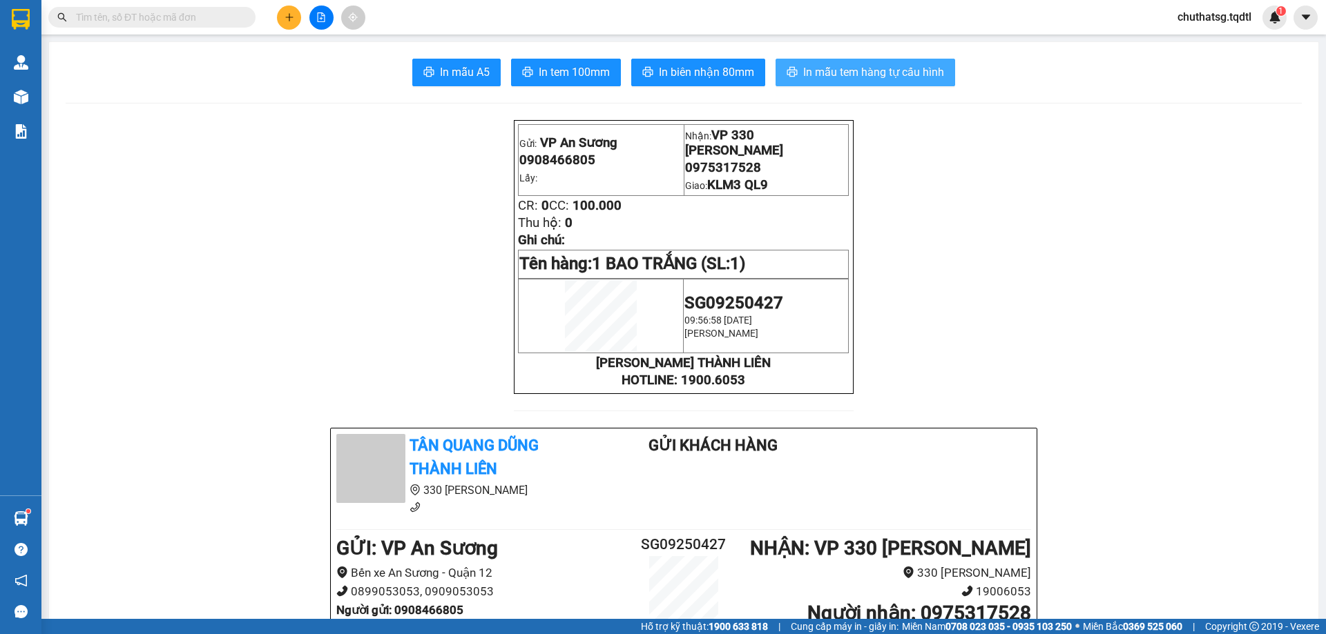
click at [862, 70] on span "In mẫu tem hàng tự cấu hình" at bounding box center [873, 72] width 141 height 17
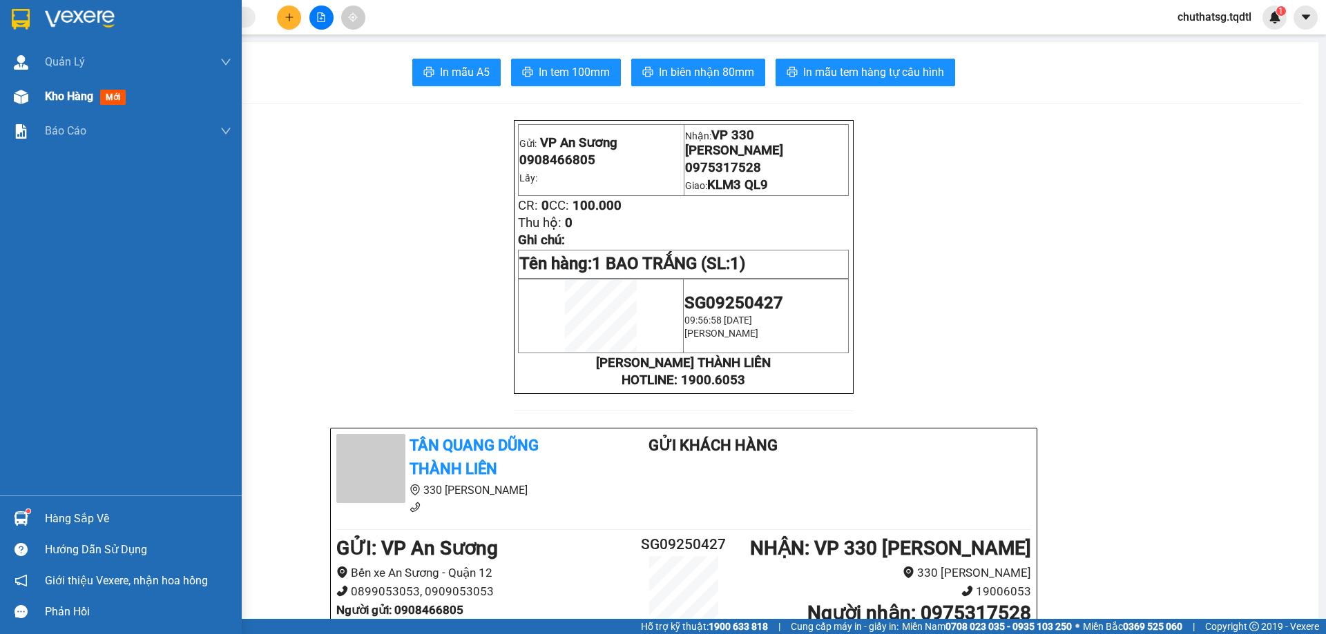
click at [51, 95] on span "Kho hàng" at bounding box center [69, 96] width 48 height 13
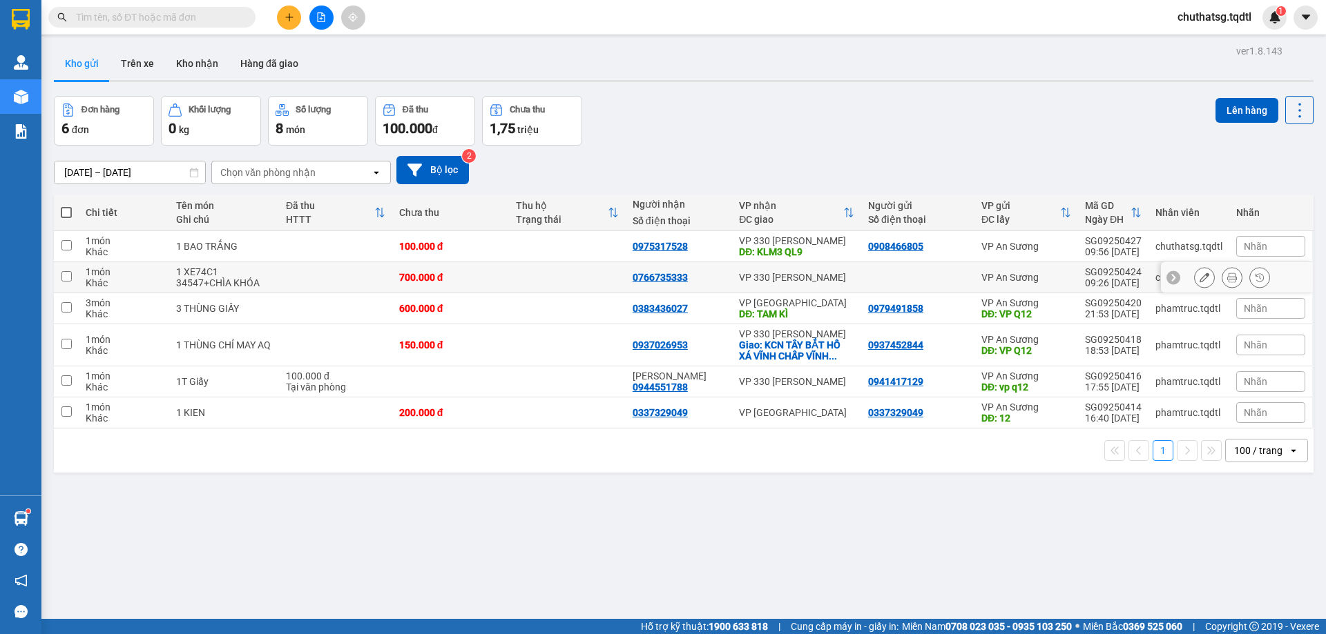
click at [66, 276] on input "checkbox" at bounding box center [66, 276] width 10 height 10
checkbox input "true"
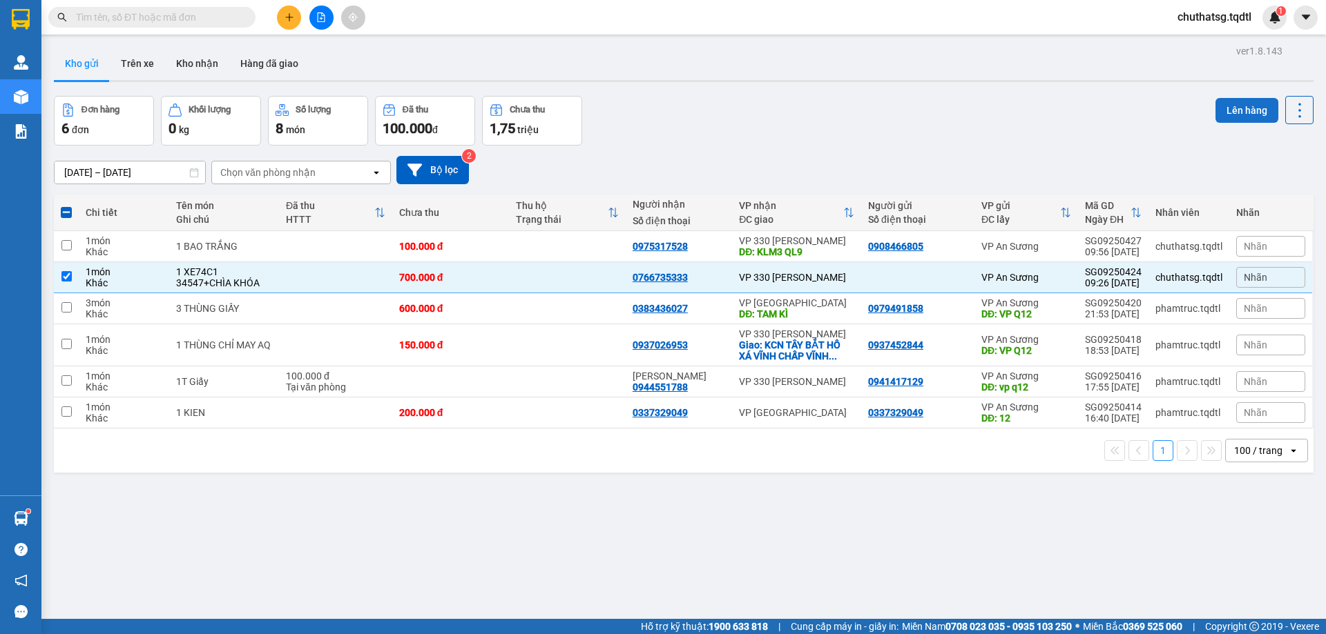
click at [1235, 110] on button "Lên hàng" at bounding box center [1246, 110] width 63 height 25
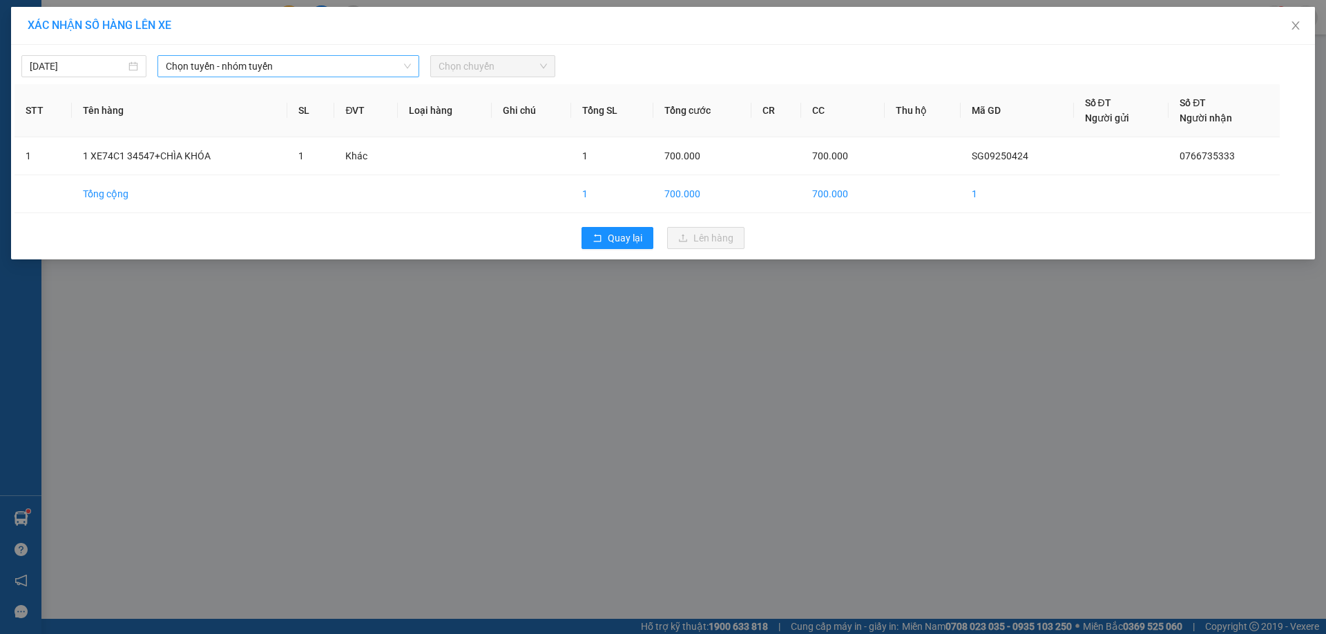
drag, startPoint x: 296, startPoint y: 63, endPoint x: 301, endPoint y: 75, distance: 13.3
click at [297, 64] on span "Chọn tuyến - nhóm tuyến" at bounding box center [288, 66] width 245 height 21
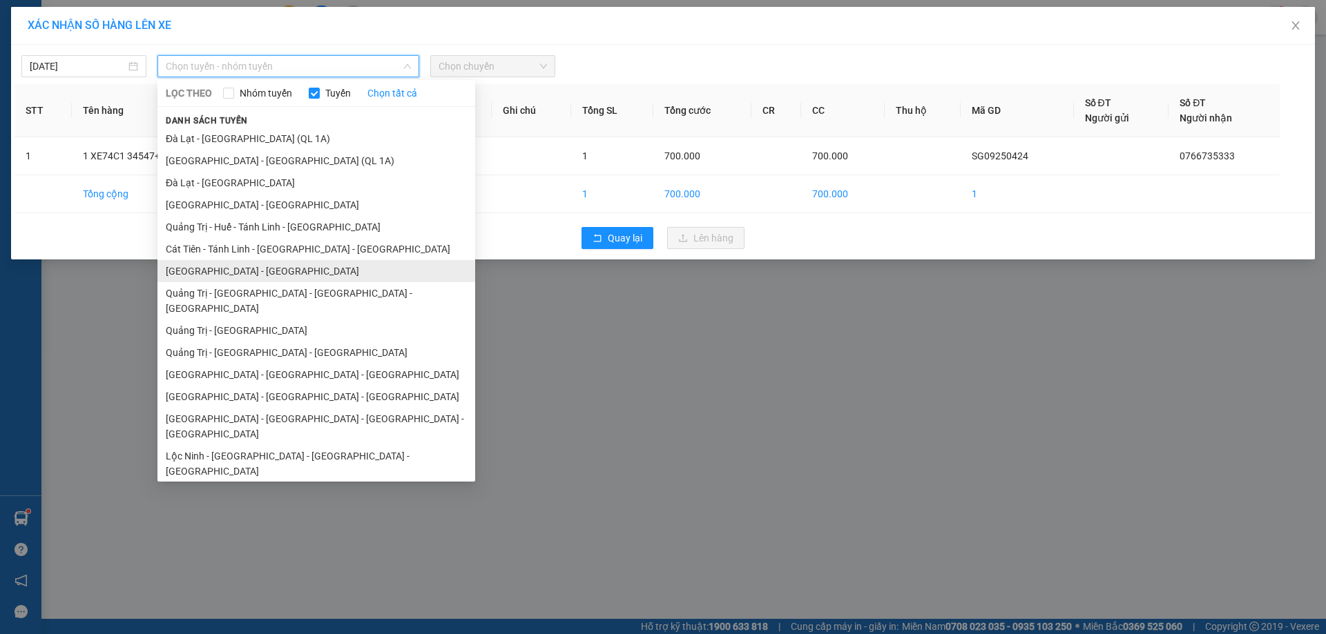
click at [251, 272] on li "[GEOGRAPHIC_DATA] - [GEOGRAPHIC_DATA]" at bounding box center [316, 271] width 318 height 22
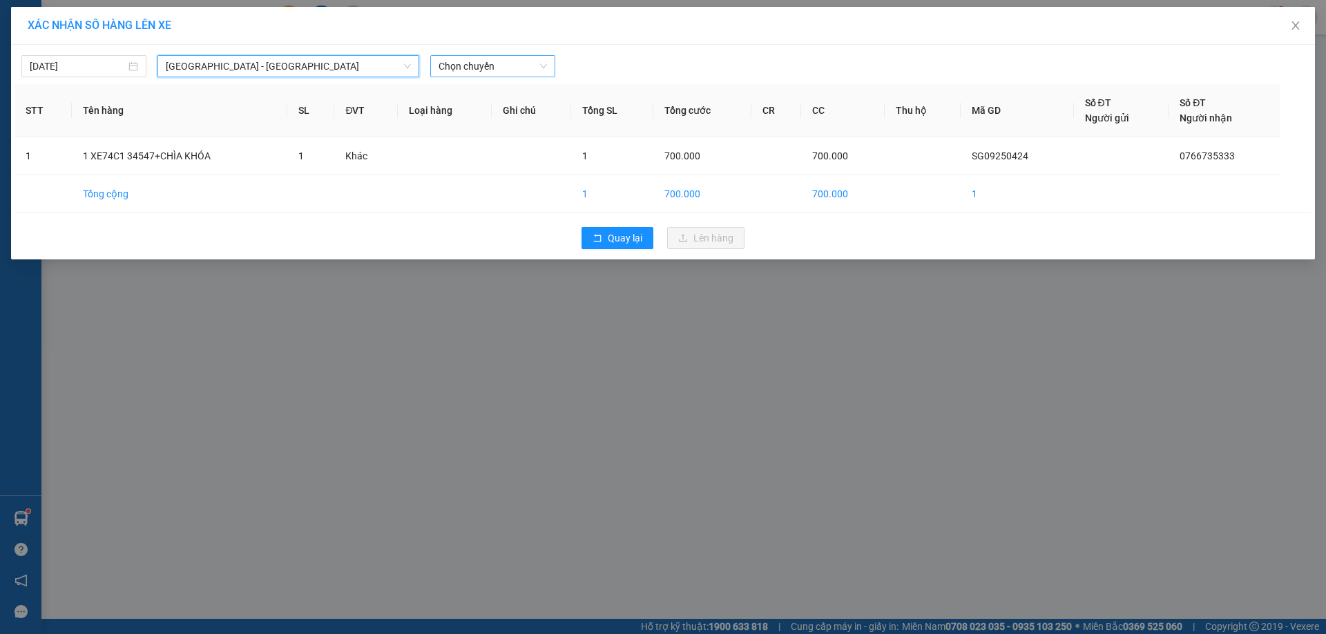
click at [518, 62] on span "Chọn chuyến" at bounding box center [492, 66] width 108 height 21
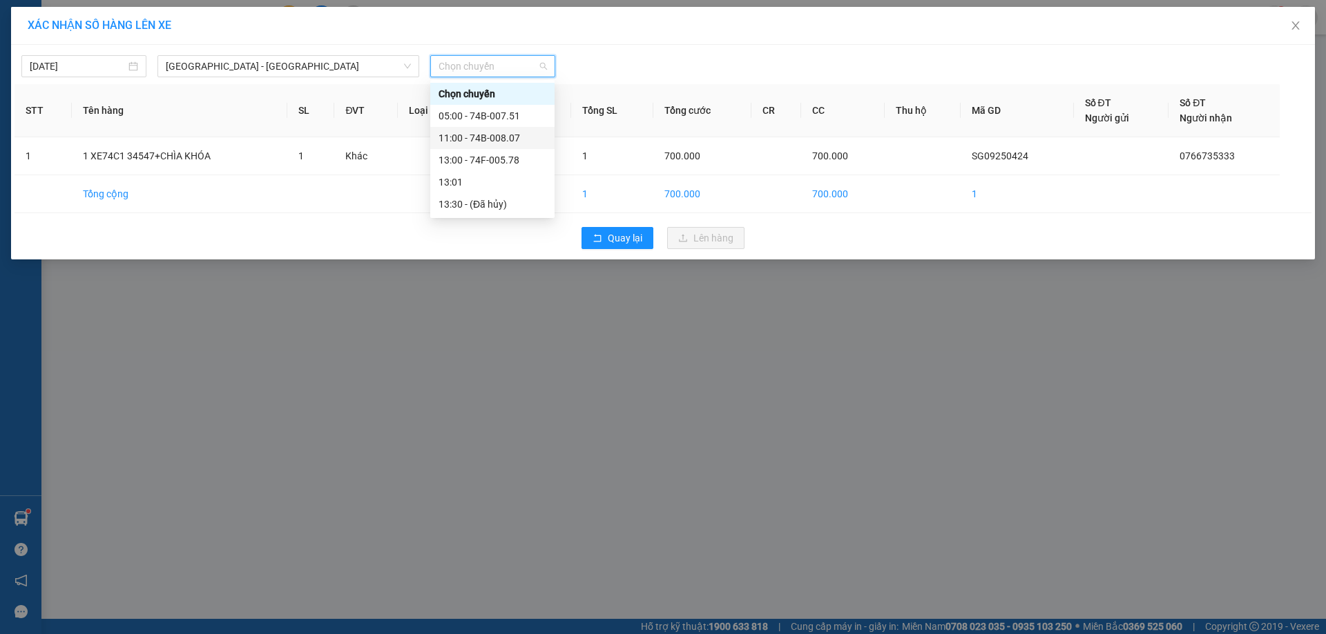
click at [498, 136] on div "11:00 - 74B-008.07" at bounding box center [492, 137] width 108 height 15
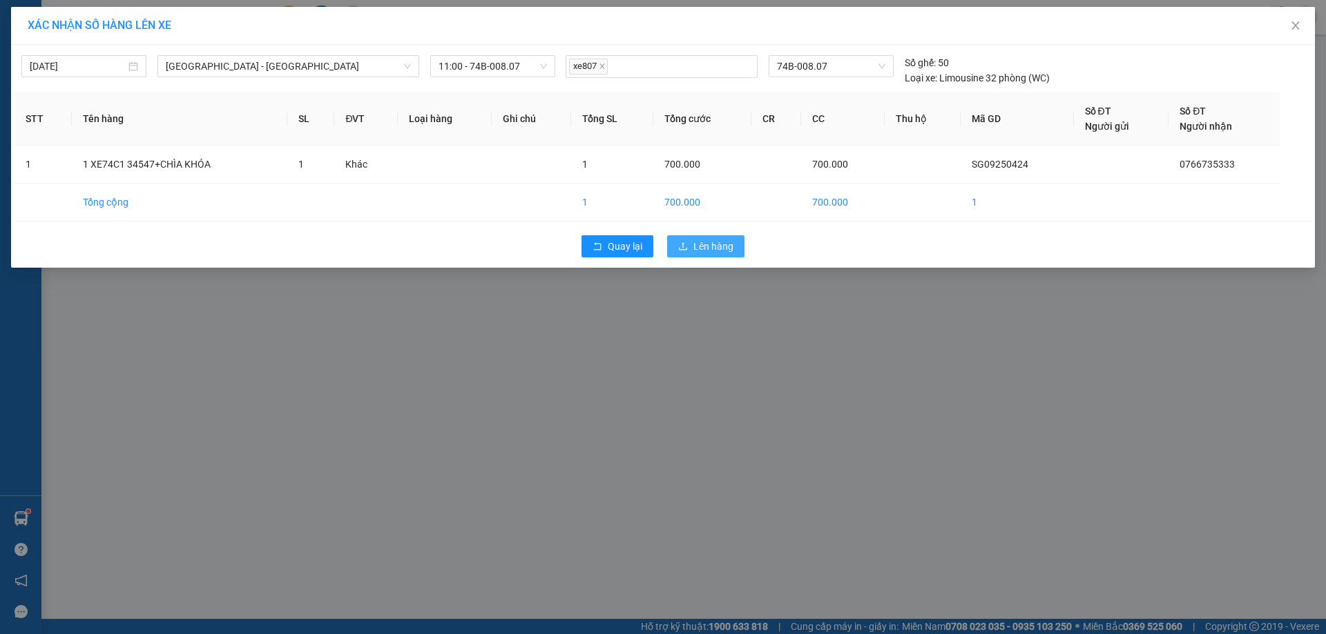
click at [709, 245] on span "Lên hàng" at bounding box center [713, 246] width 40 height 15
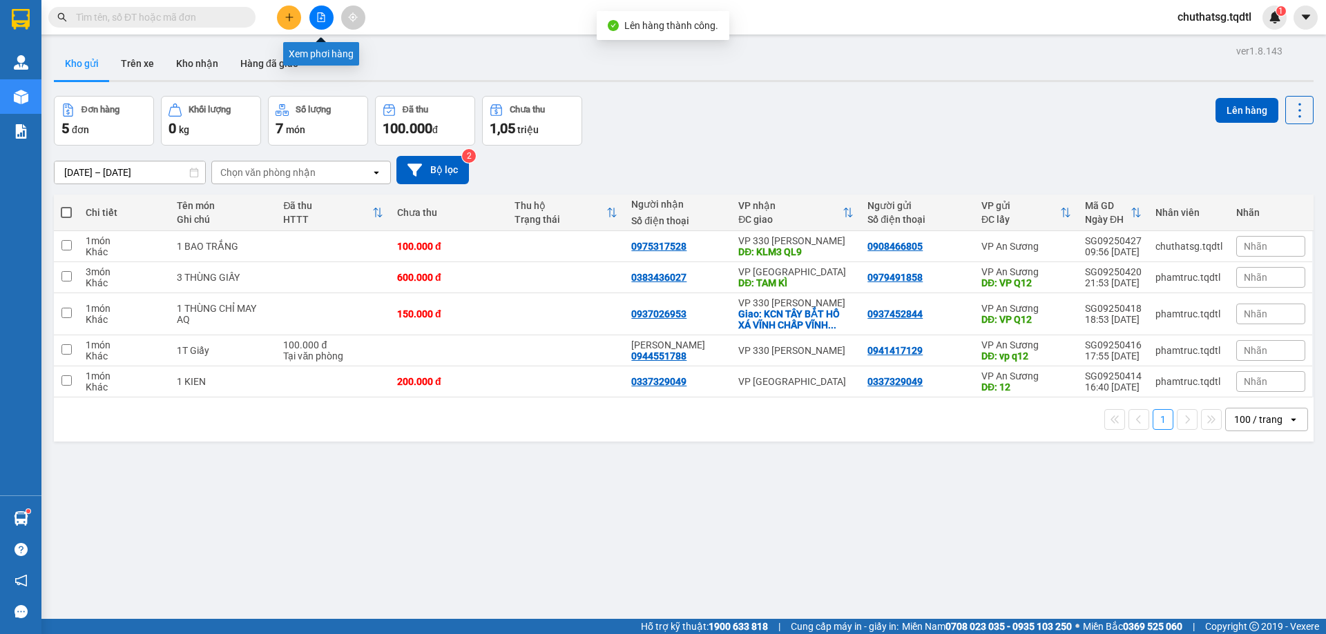
click at [318, 16] on icon "file-add" at bounding box center [321, 17] width 10 height 10
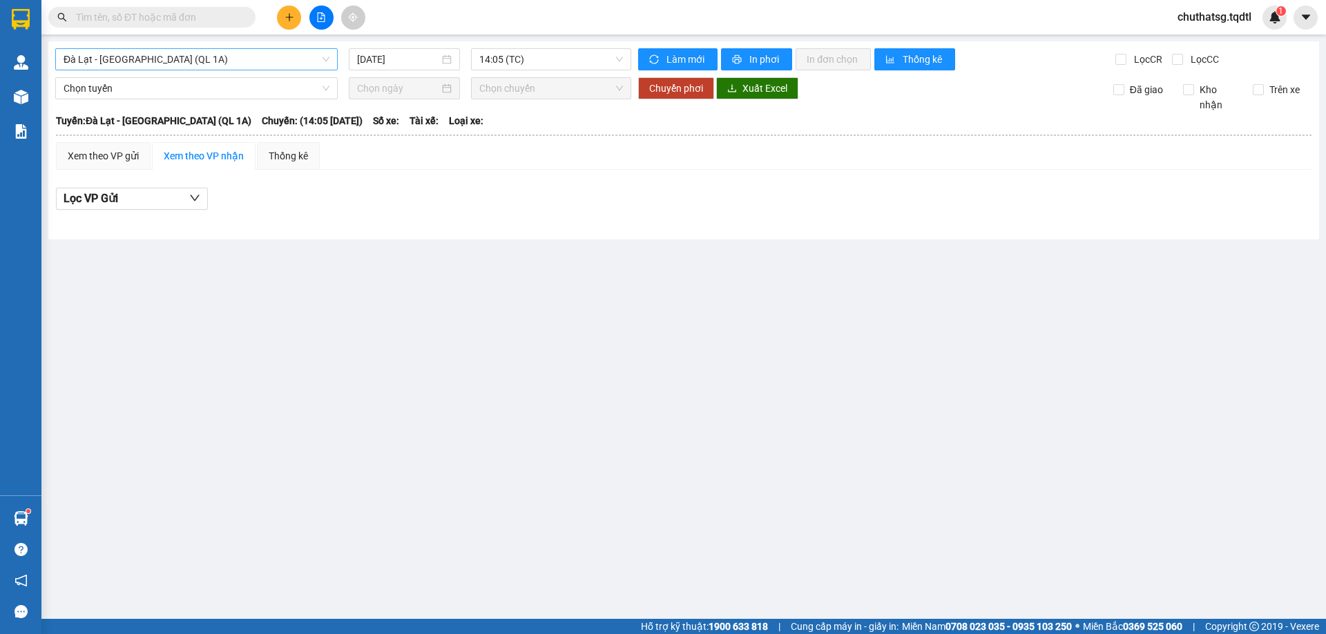
click at [267, 66] on span "Đà Lạt - [GEOGRAPHIC_DATA] (QL 1A)" at bounding box center [197, 59] width 266 height 21
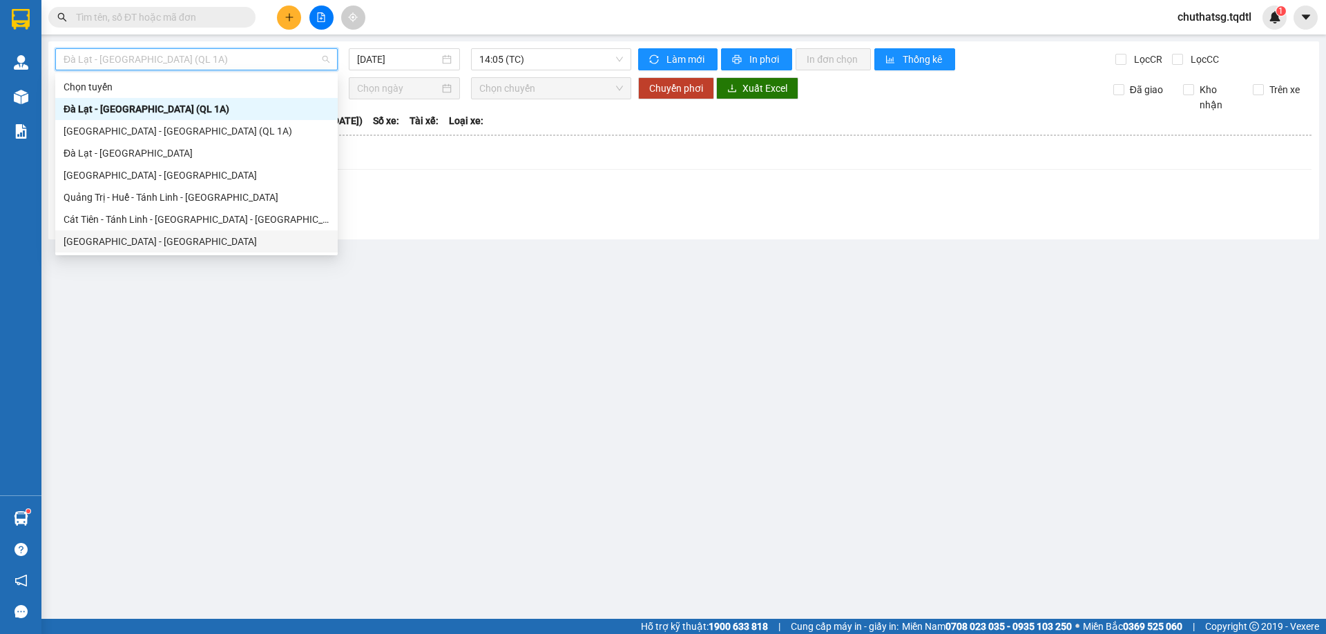
drag, startPoint x: 114, startPoint y: 242, endPoint x: 118, endPoint y: 229, distance: 13.1
click at [115, 240] on div "[GEOGRAPHIC_DATA] - [GEOGRAPHIC_DATA]" at bounding box center [197, 241] width 266 height 15
type input "[DATE]"
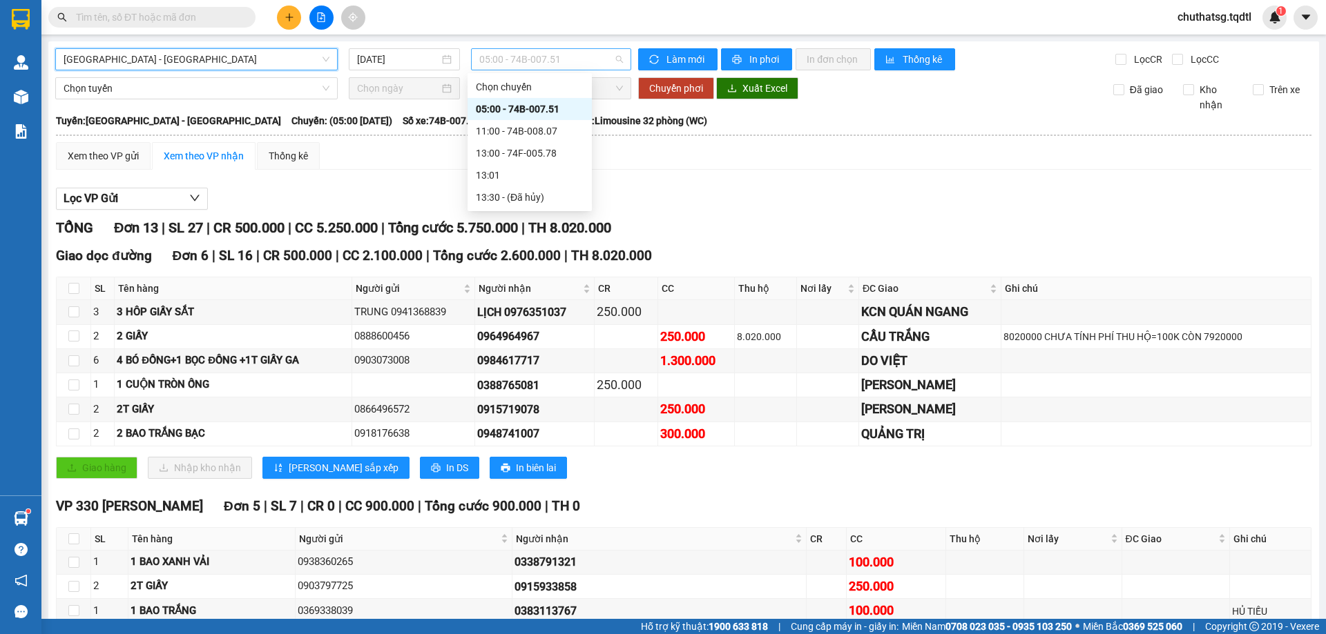
click at [572, 61] on span "05:00 - 74B-007.51" at bounding box center [551, 59] width 144 height 21
click at [538, 129] on div "11:00 - 74B-008.07" at bounding box center [530, 131] width 108 height 15
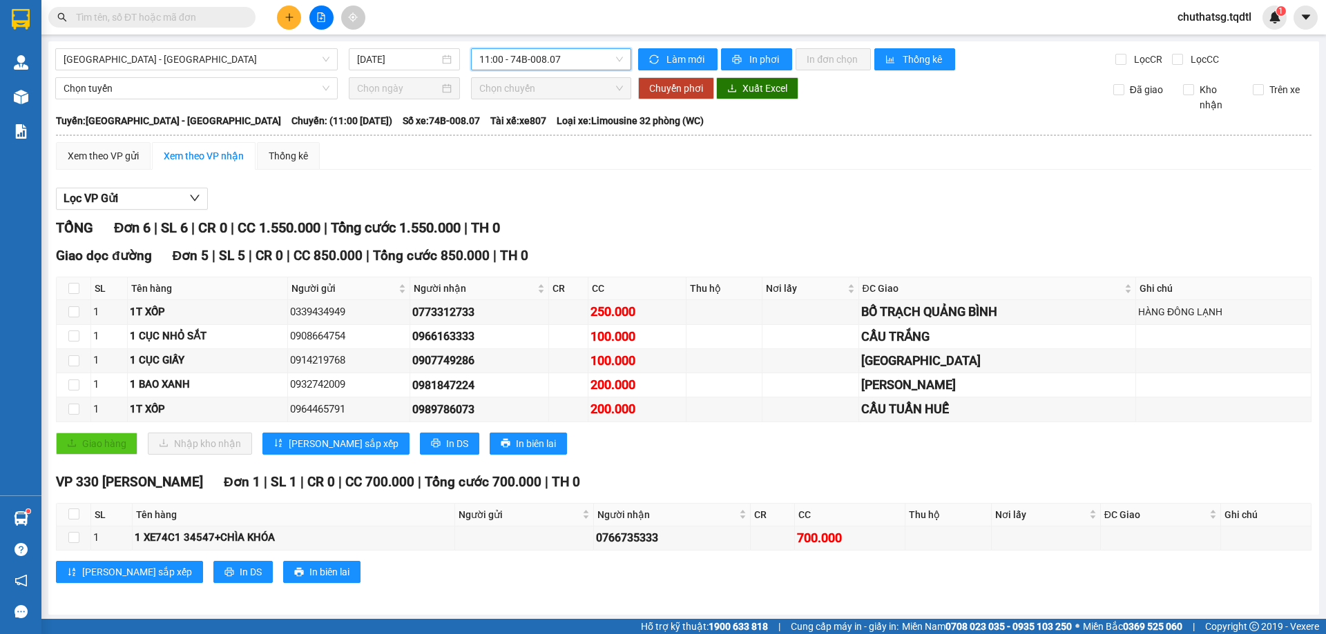
scroll to position [3, 0]
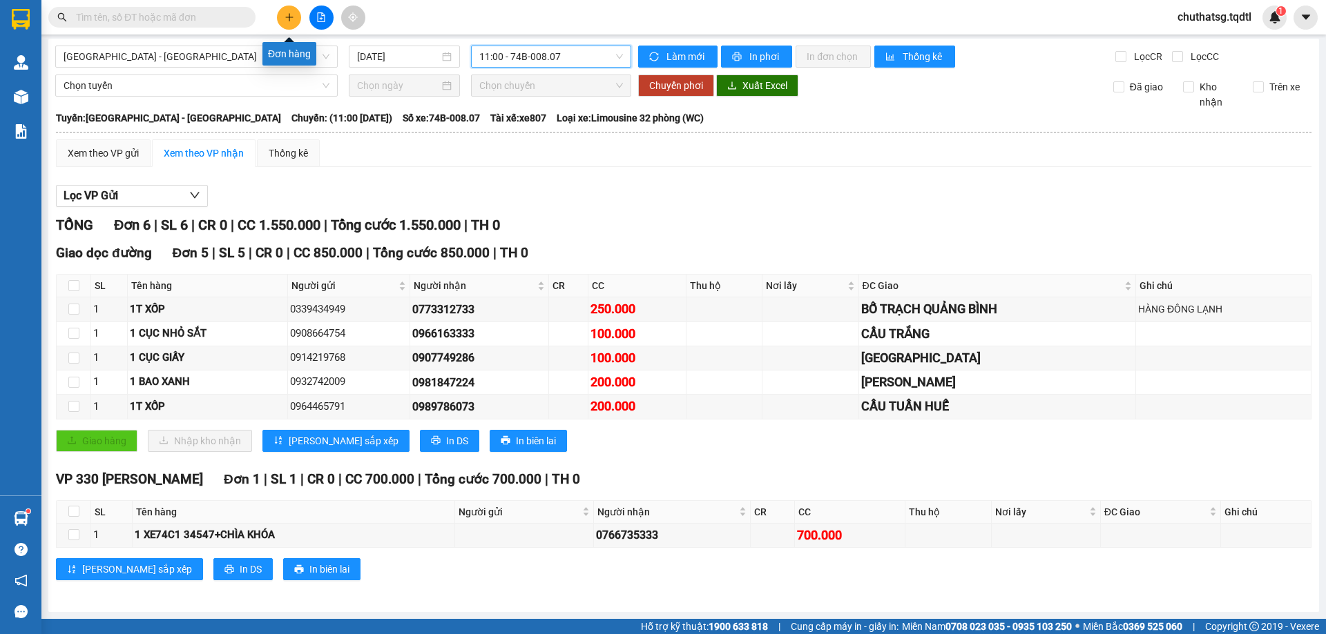
click at [289, 15] on icon "plus" at bounding box center [289, 17] width 10 height 10
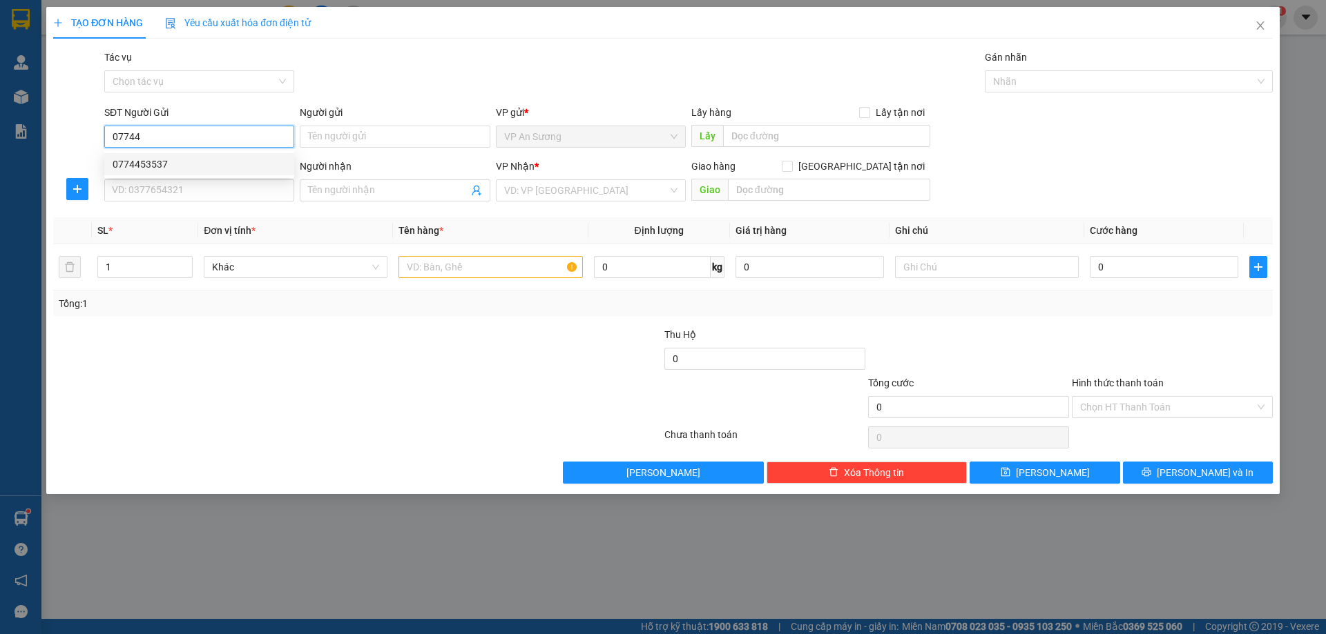
click at [130, 162] on div "0774453537" at bounding box center [199, 164] width 173 height 15
type input "0774453537"
type input "0902990991"
type input "150.000"
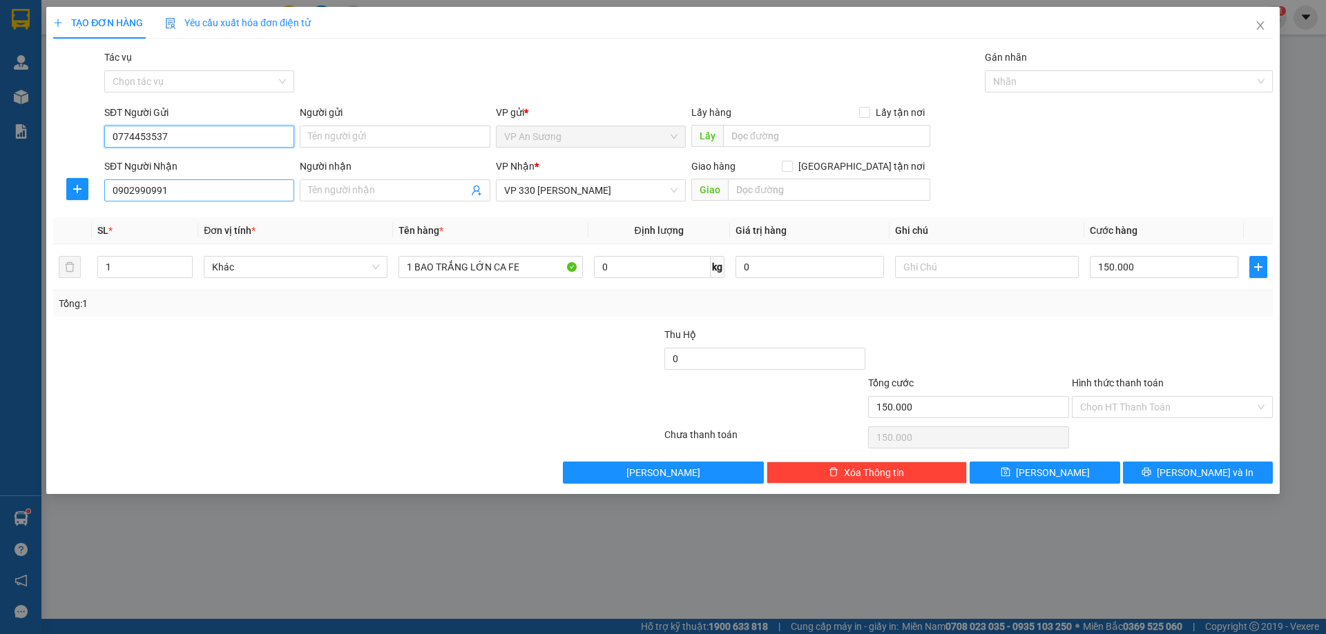
type input "0774453537"
click at [179, 192] on input "0902990991" at bounding box center [199, 191] width 190 height 22
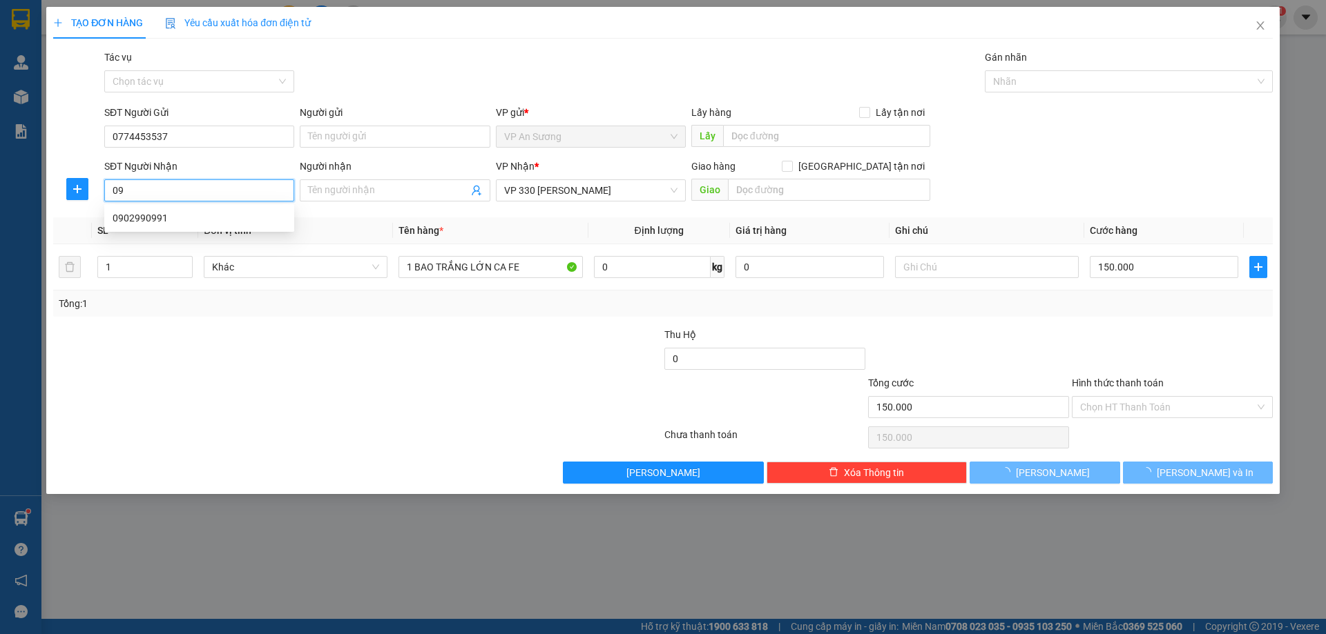
type input "0"
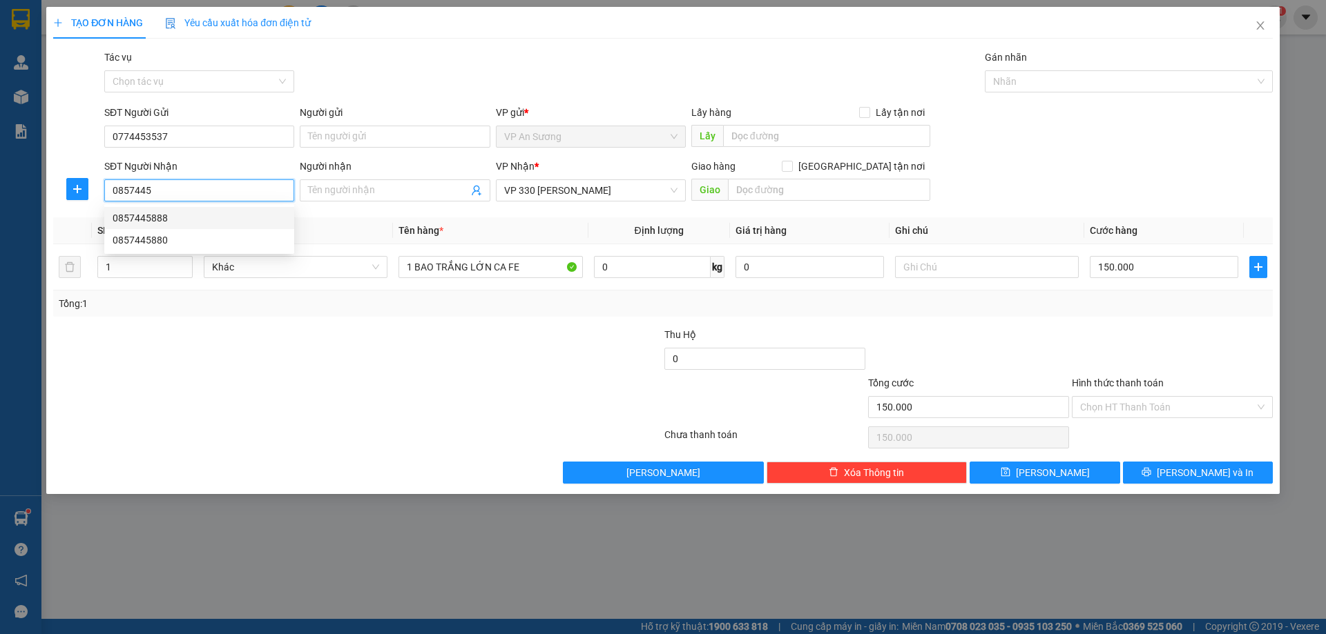
click at [133, 218] on div "0857445888" at bounding box center [199, 218] width 173 height 15
type input "0857445888"
checkbox input "true"
type input "427, qI9,[GEOGRAPHIC_DATA], [GEOGRAPHIC_DATA]"
type input "250.000"
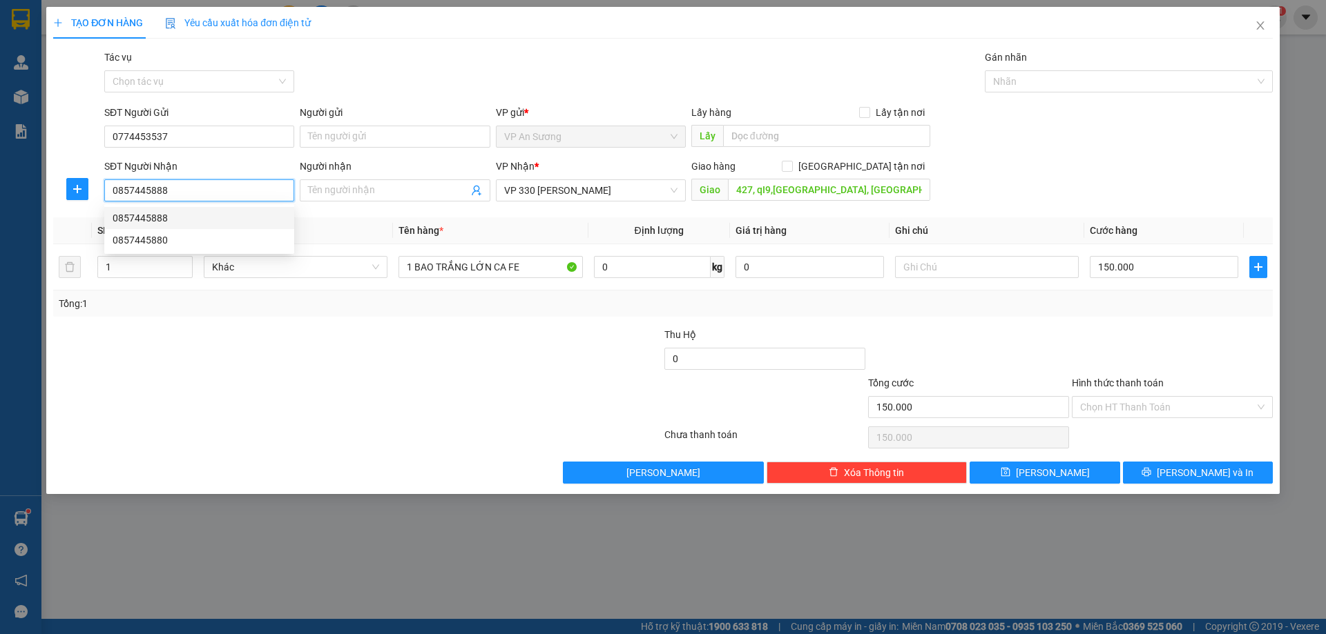
type input "250.000"
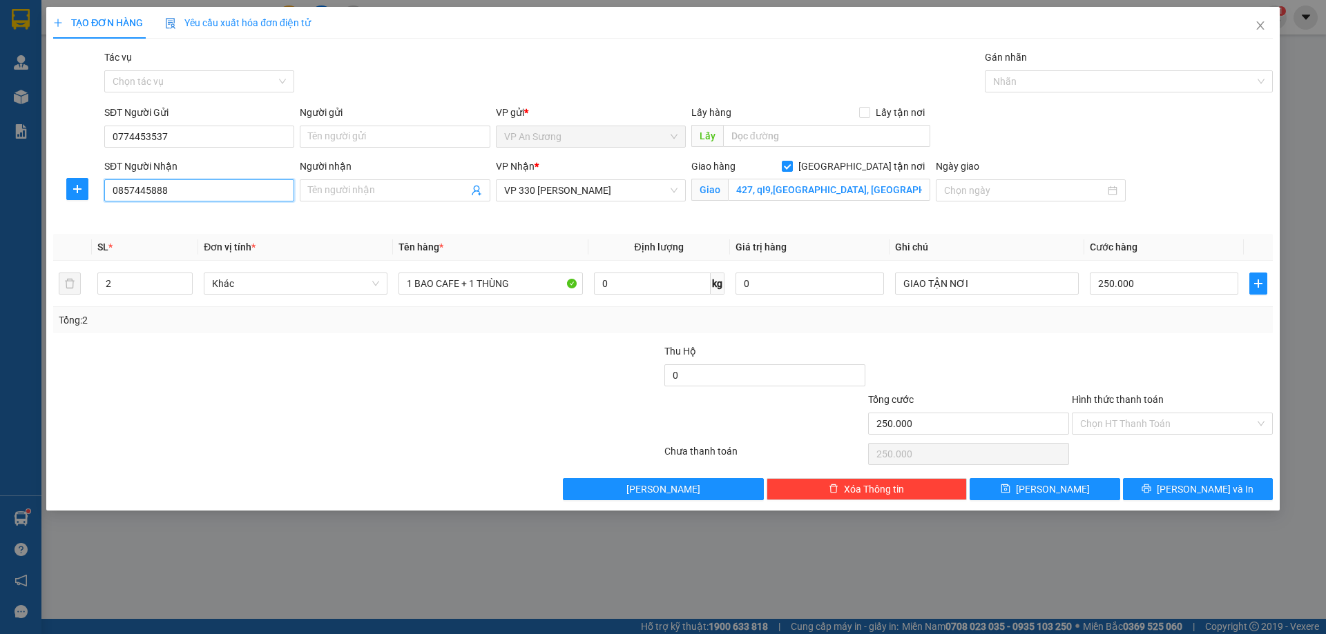
type input "0857445888"
click at [1205, 487] on span "[PERSON_NAME] và In" at bounding box center [1204, 489] width 97 height 15
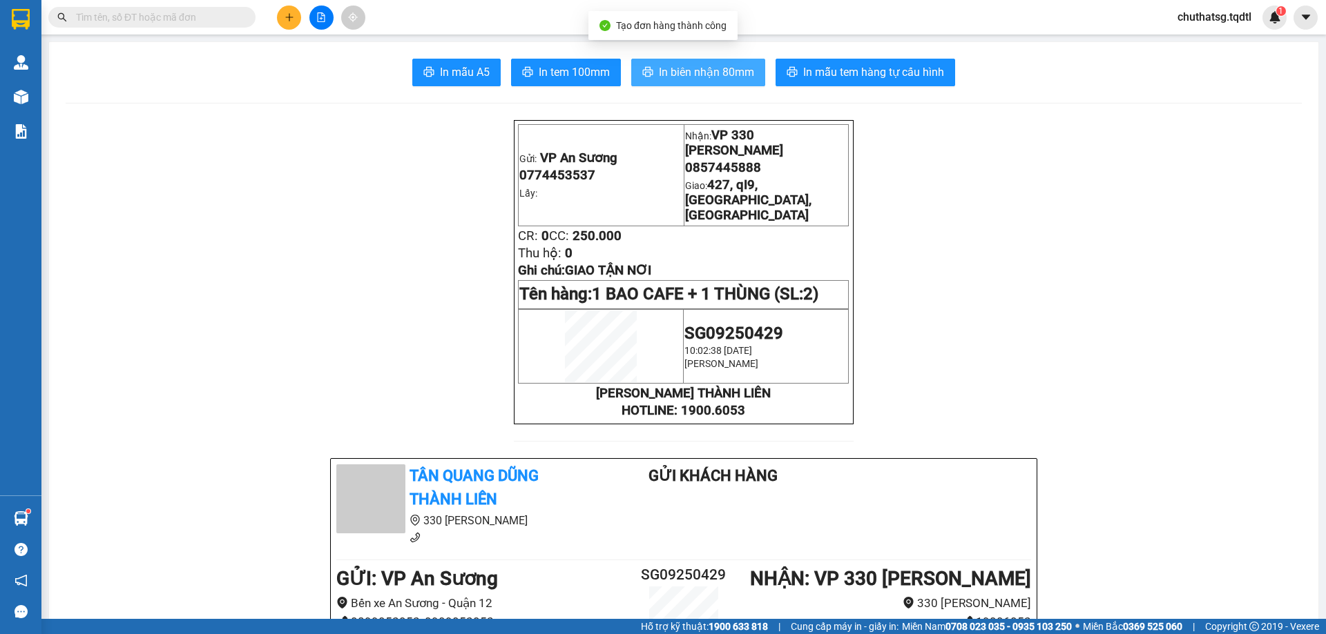
click at [689, 66] on span "In biên nhận 80mm" at bounding box center [706, 72] width 95 height 17
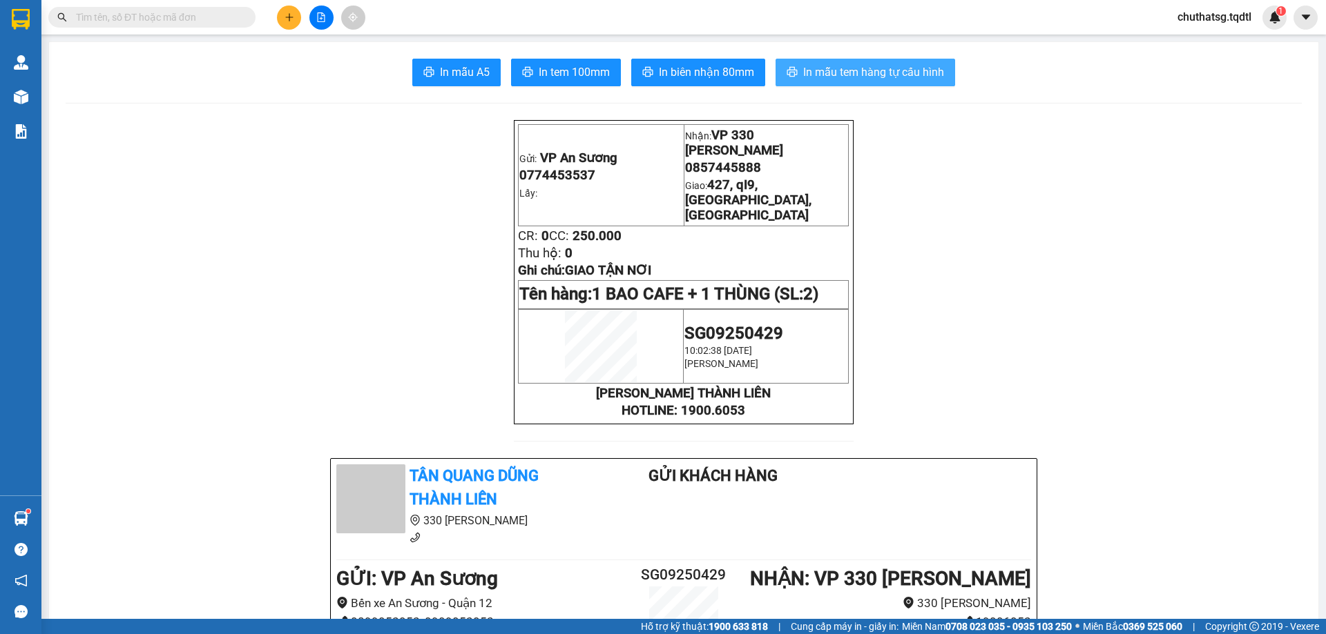
click at [871, 64] on span "In mẫu tem hàng tự cấu hình" at bounding box center [873, 72] width 141 height 17
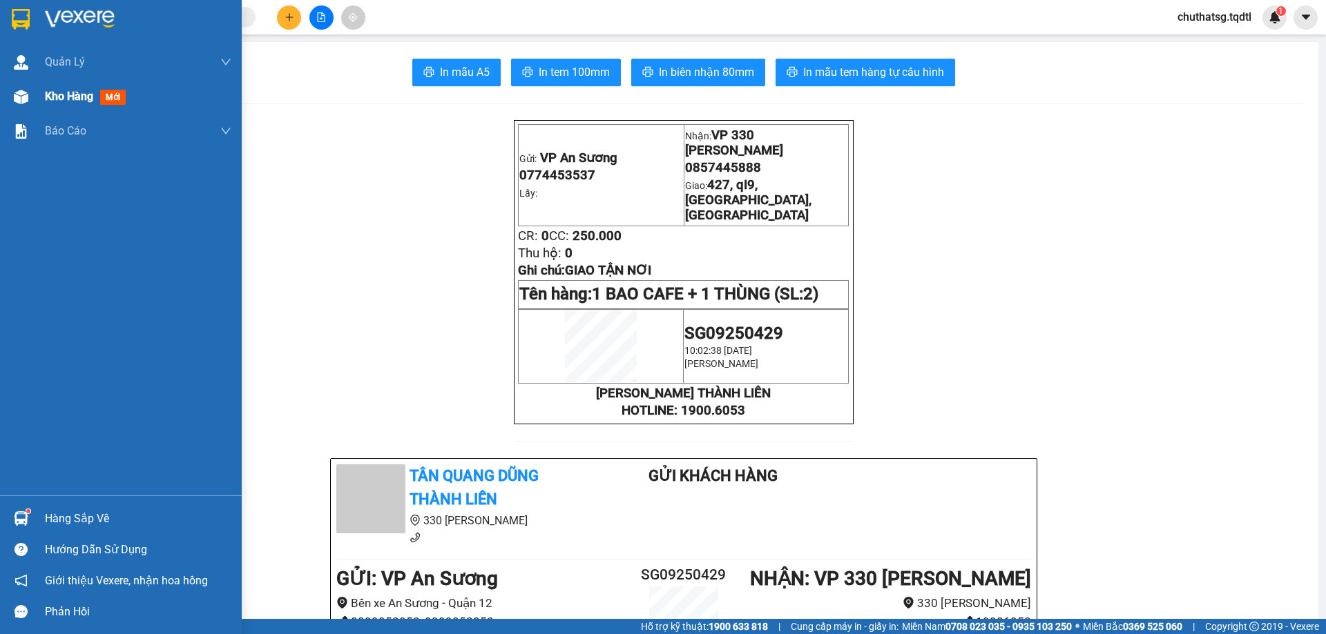
click at [72, 93] on span "Kho hàng" at bounding box center [69, 96] width 48 height 13
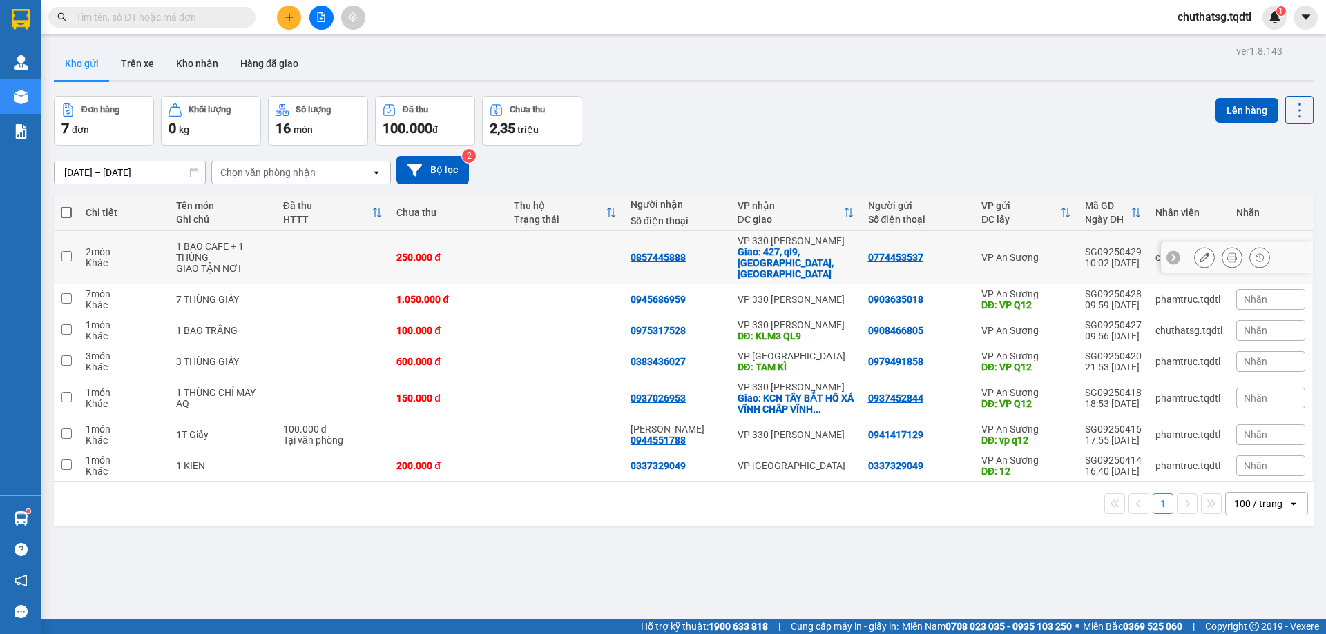
click at [63, 251] on input "checkbox" at bounding box center [66, 256] width 10 height 10
checkbox input "true"
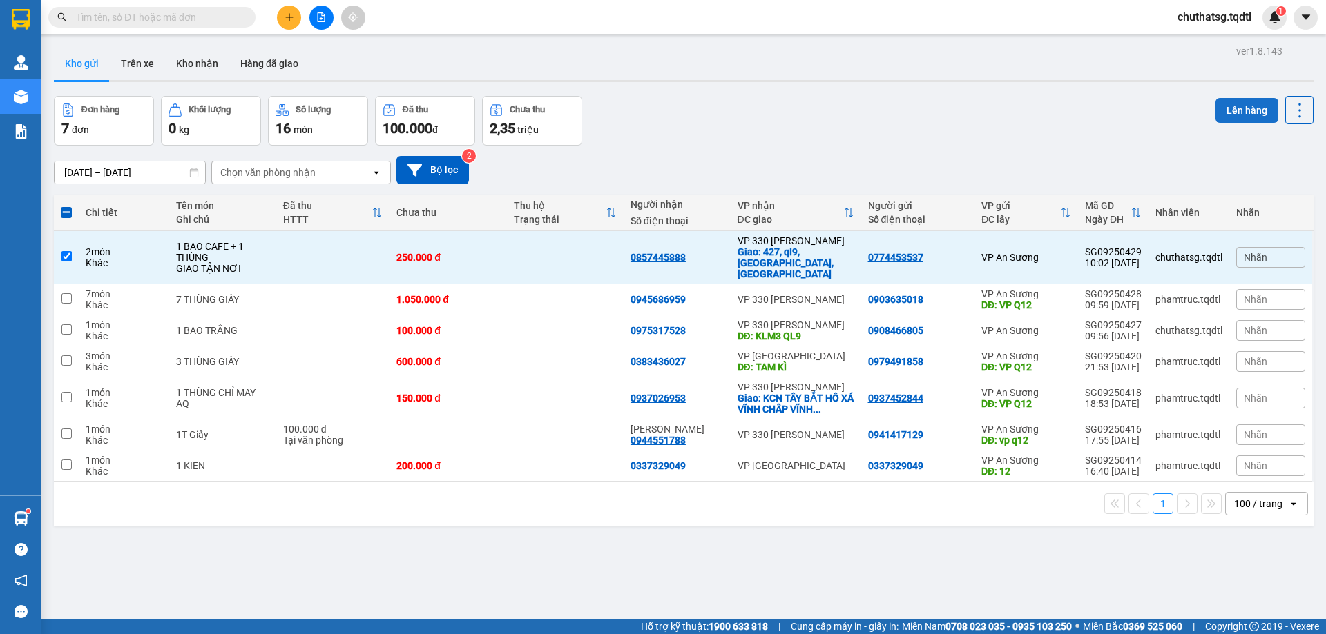
click at [1232, 108] on button "Lên hàng" at bounding box center [1246, 110] width 63 height 25
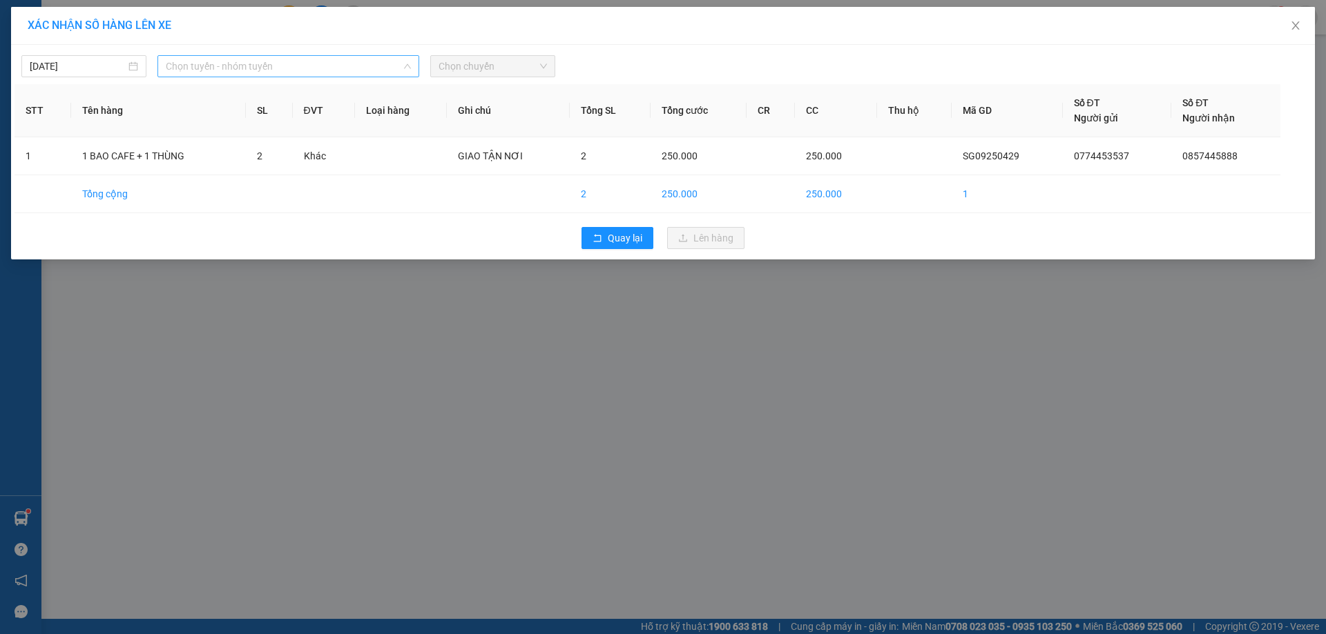
click at [328, 67] on span "Chọn tuyến - nhóm tuyến" at bounding box center [288, 66] width 245 height 21
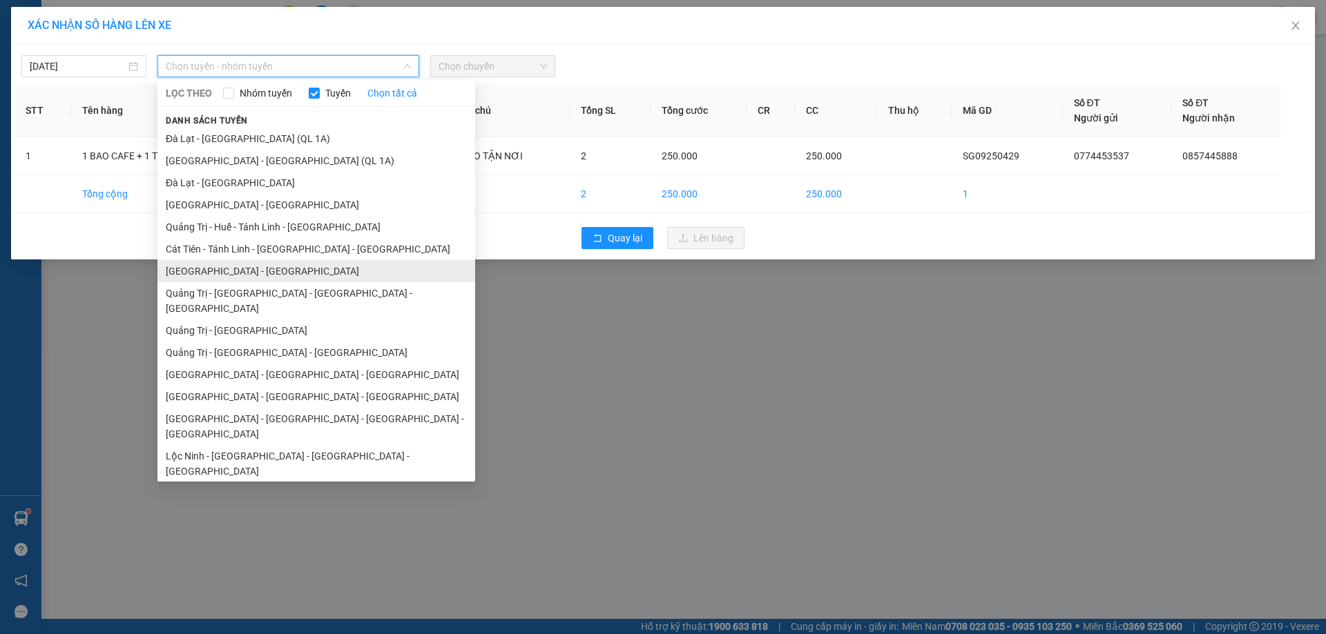
drag, startPoint x: 197, startPoint y: 271, endPoint x: 226, endPoint y: 234, distance: 46.8
click at [199, 267] on li "[GEOGRAPHIC_DATA] - [GEOGRAPHIC_DATA]" at bounding box center [316, 271] width 318 height 22
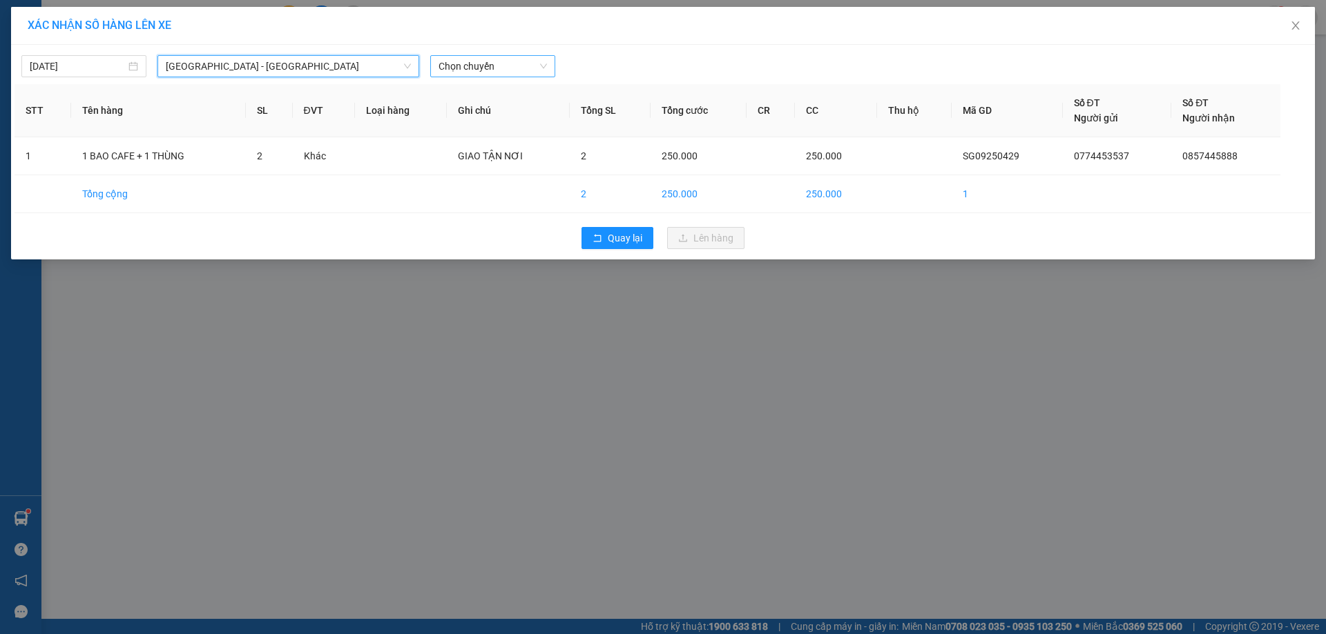
click at [493, 68] on span "Chọn chuyến" at bounding box center [492, 66] width 108 height 21
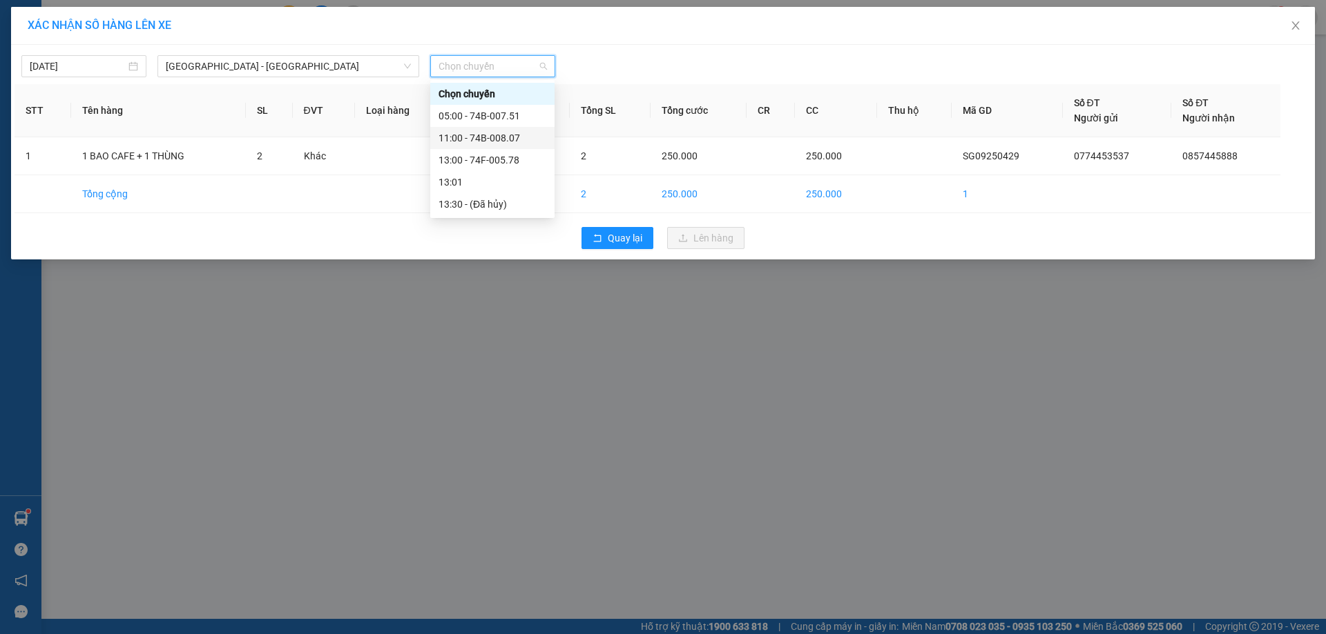
click at [475, 137] on div "11:00 - 74B-008.07" at bounding box center [492, 137] width 108 height 15
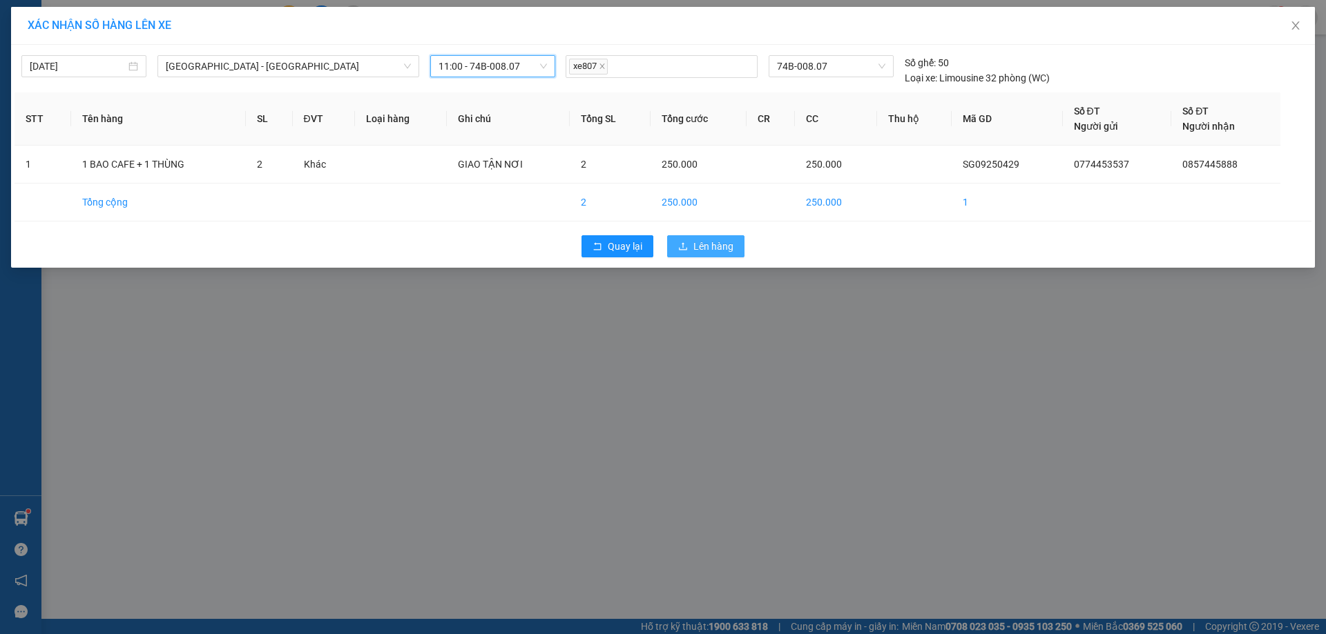
click at [712, 247] on span "Lên hàng" at bounding box center [713, 246] width 40 height 15
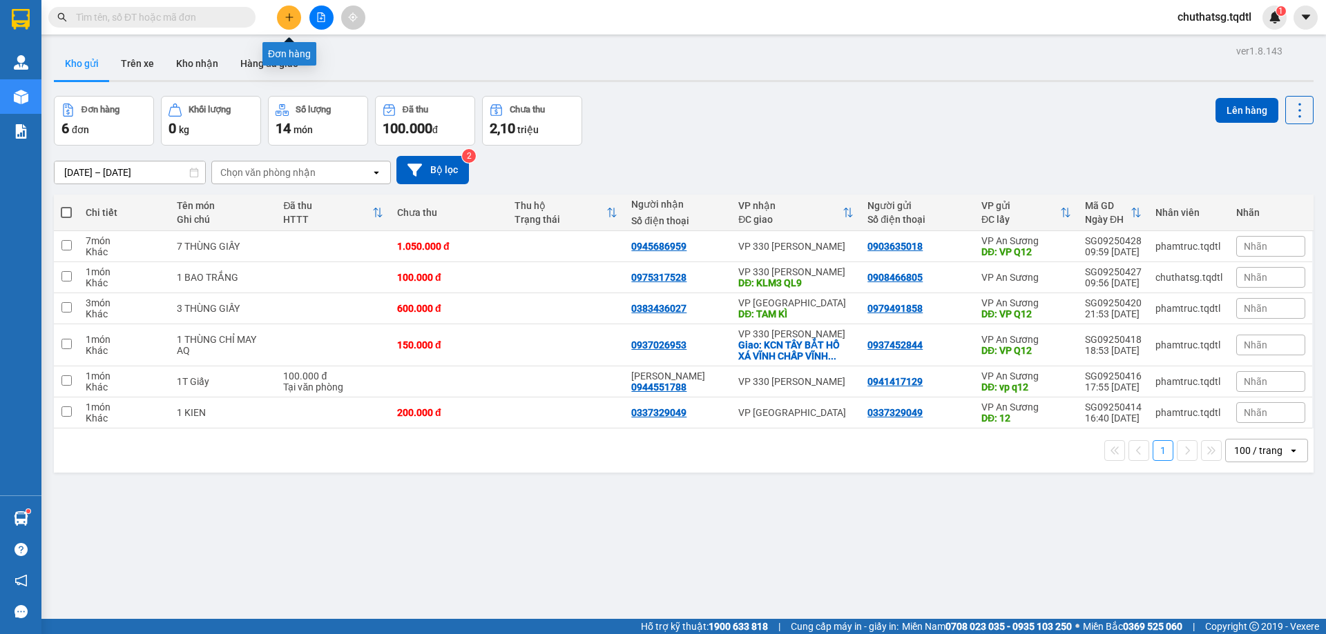
click at [287, 14] on icon "plus" at bounding box center [289, 17] width 10 height 10
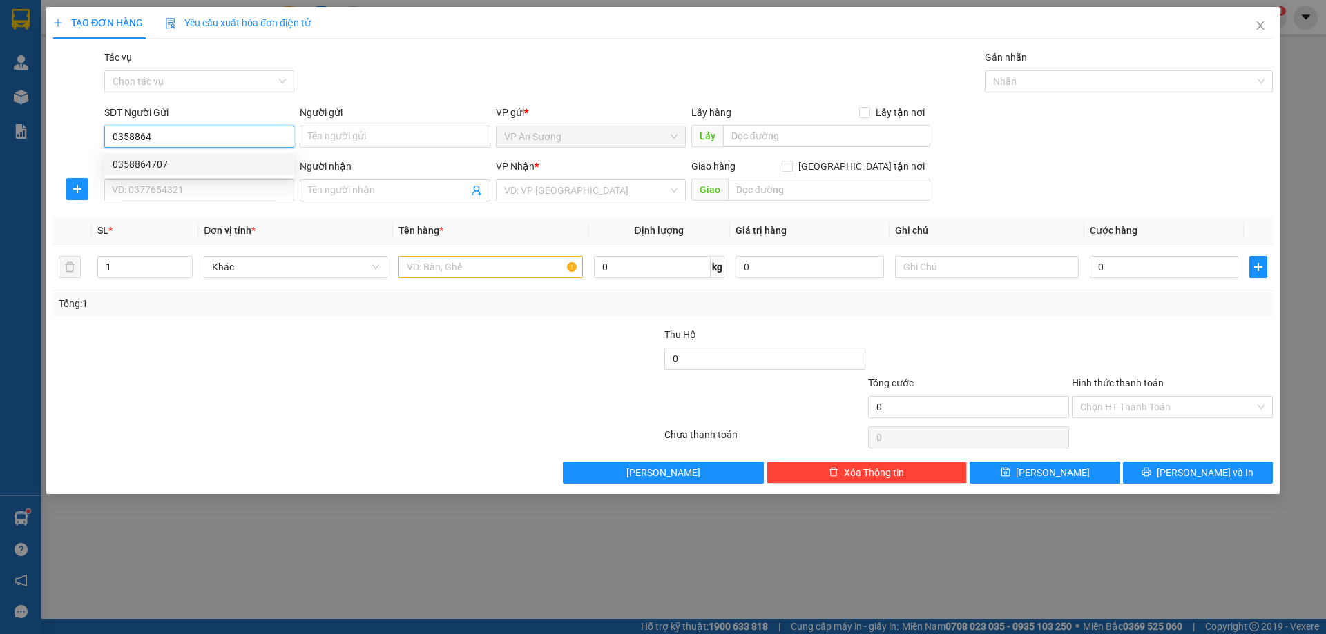
click at [145, 162] on div "0358864707" at bounding box center [199, 164] width 173 height 15
type input "0358864707"
type input "0349424376"
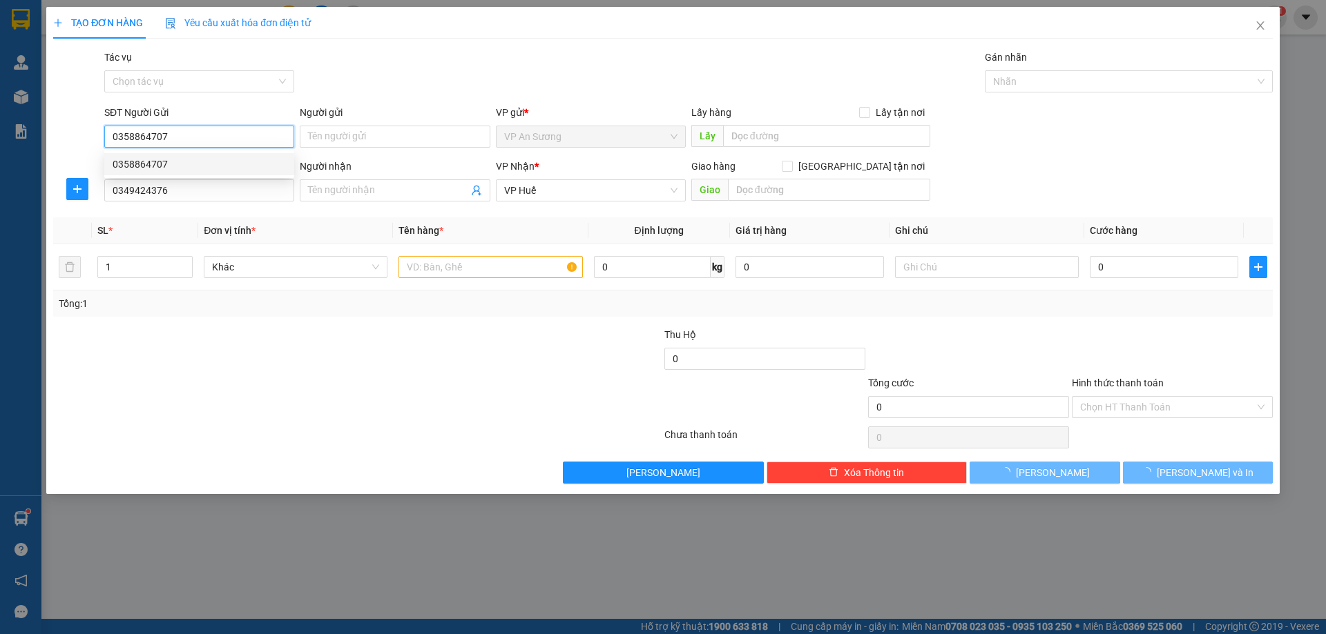
type input "200.000"
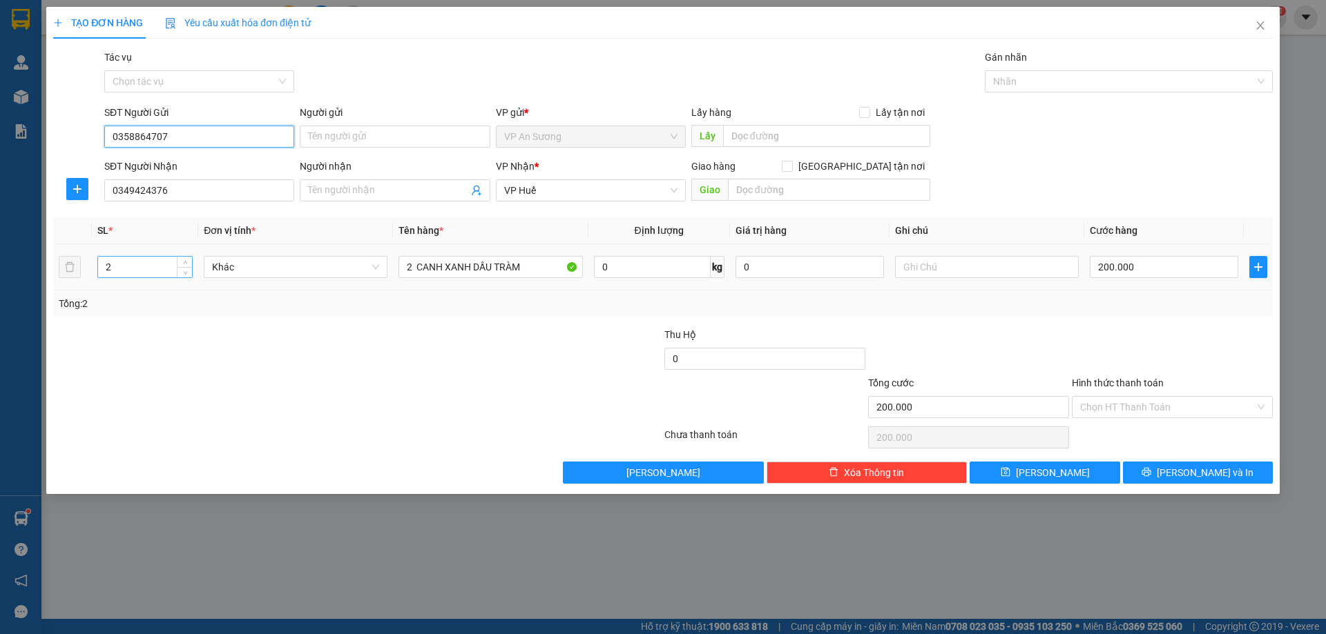
type input "0358864707"
click at [119, 275] on input "2" at bounding box center [145, 267] width 94 height 21
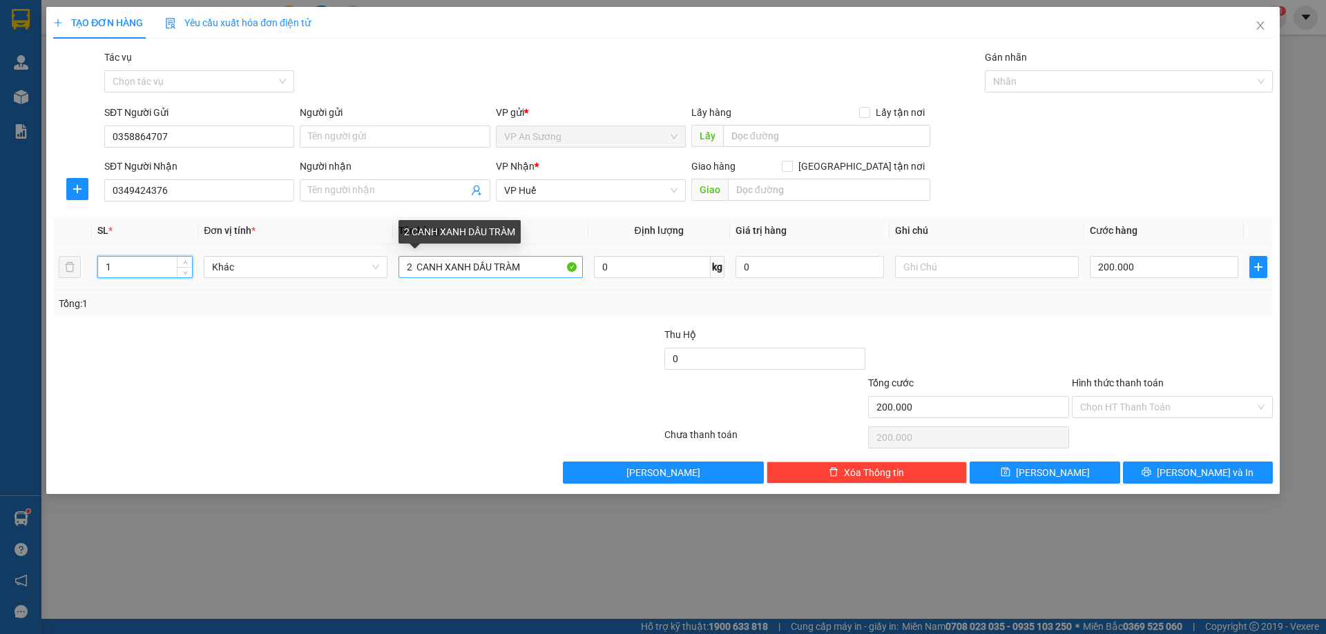
type input "1"
click at [414, 267] on input "2 CANH XANH DẦU TRÀM" at bounding box center [490, 267] width 184 height 22
type input "1 CANH XANH DẦU TRÀM"
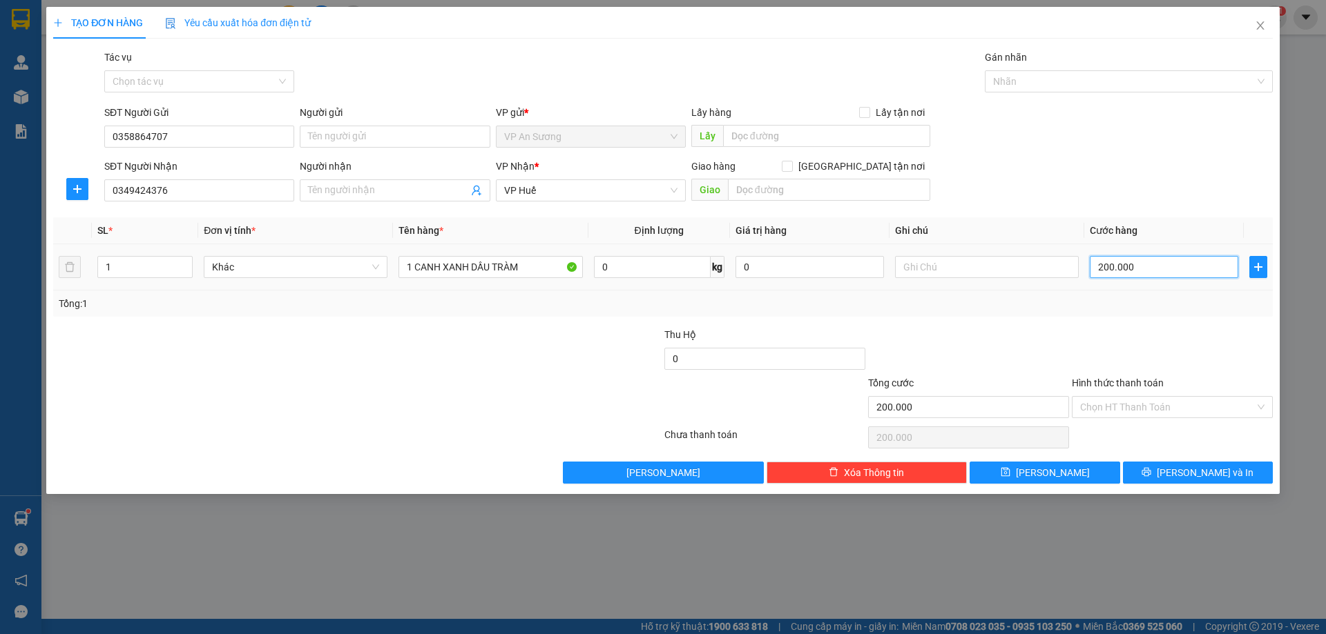
click at [1147, 265] on input "200.000" at bounding box center [1163, 267] width 148 height 22
type input "0"
type input "1"
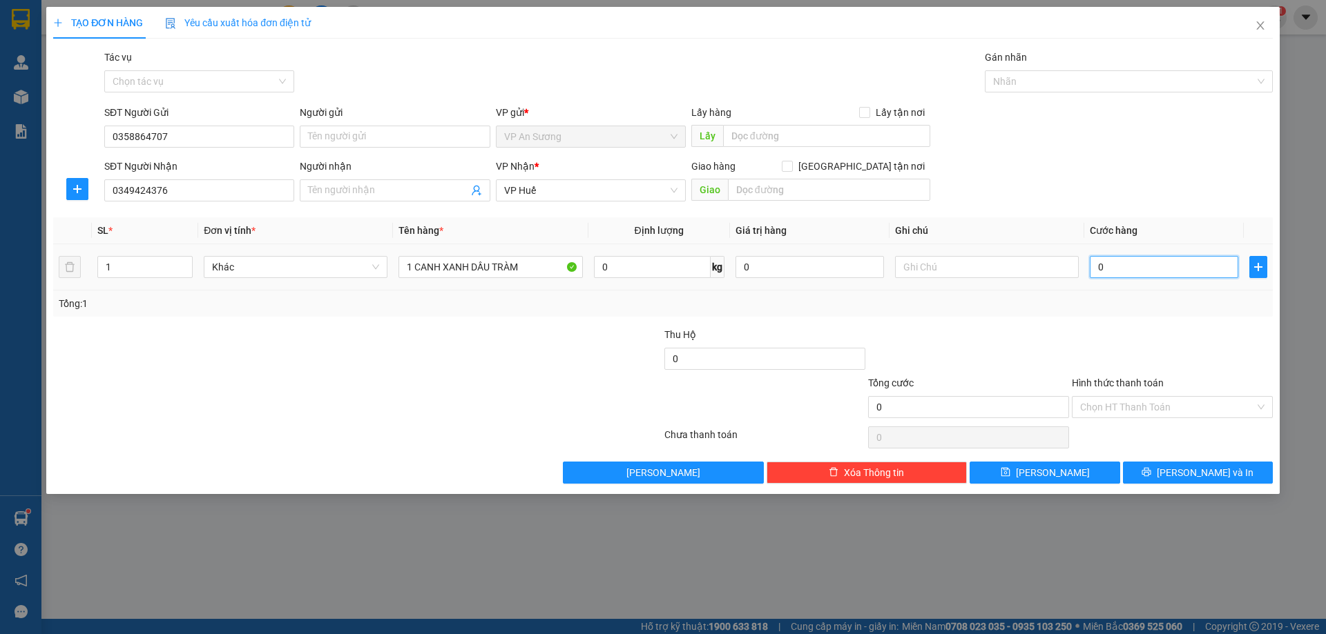
type input "1"
type input "01"
type input "10"
type input "010"
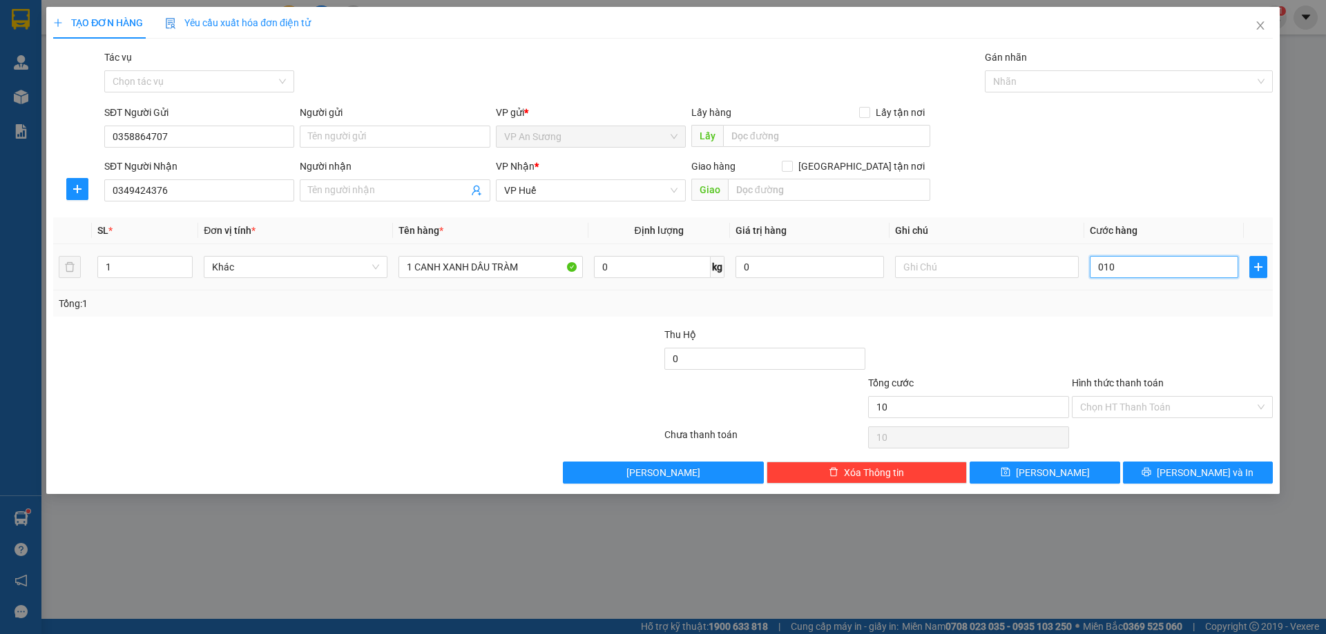
type input "100"
type input "0.100"
type input "100.000"
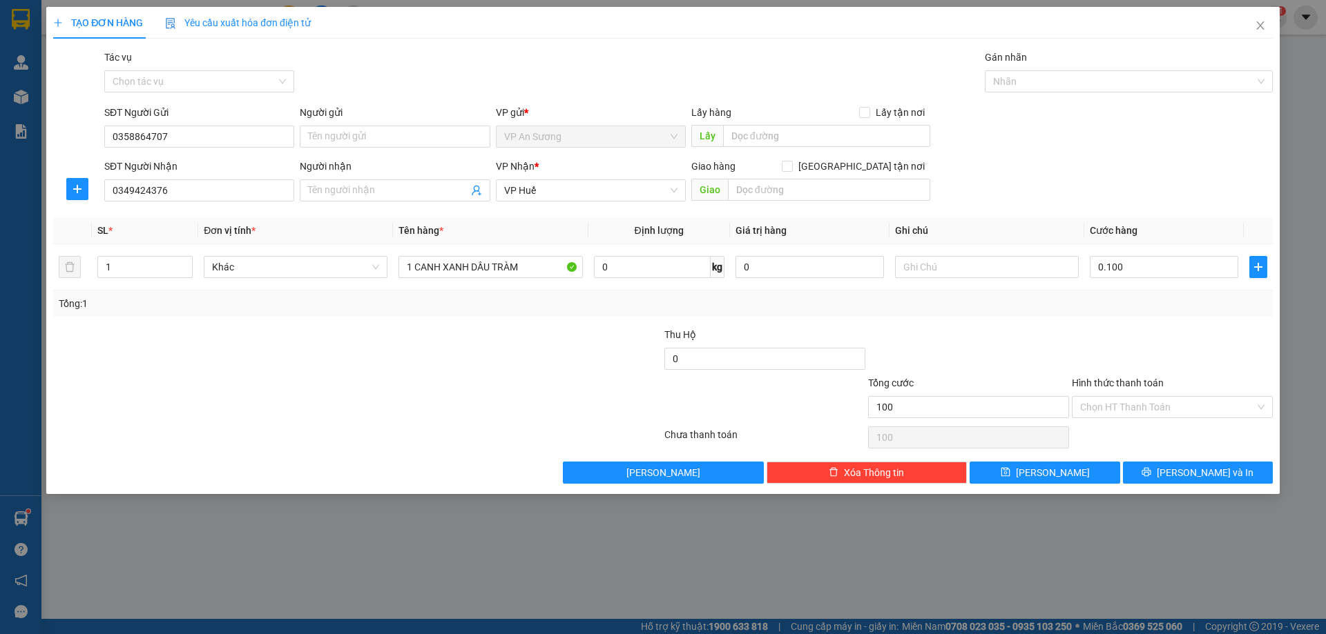
type input "100.000"
click at [1094, 320] on div "Transit Pickup Surcharge Ids Transit Deliver Surcharge Ids Transit Deliver Surc…" at bounding box center [662, 267] width 1219 height 434
click at [1196, 472] on span "[PERSON_NAME] và In" at bounding box center [1204, 472] width 97 height 15
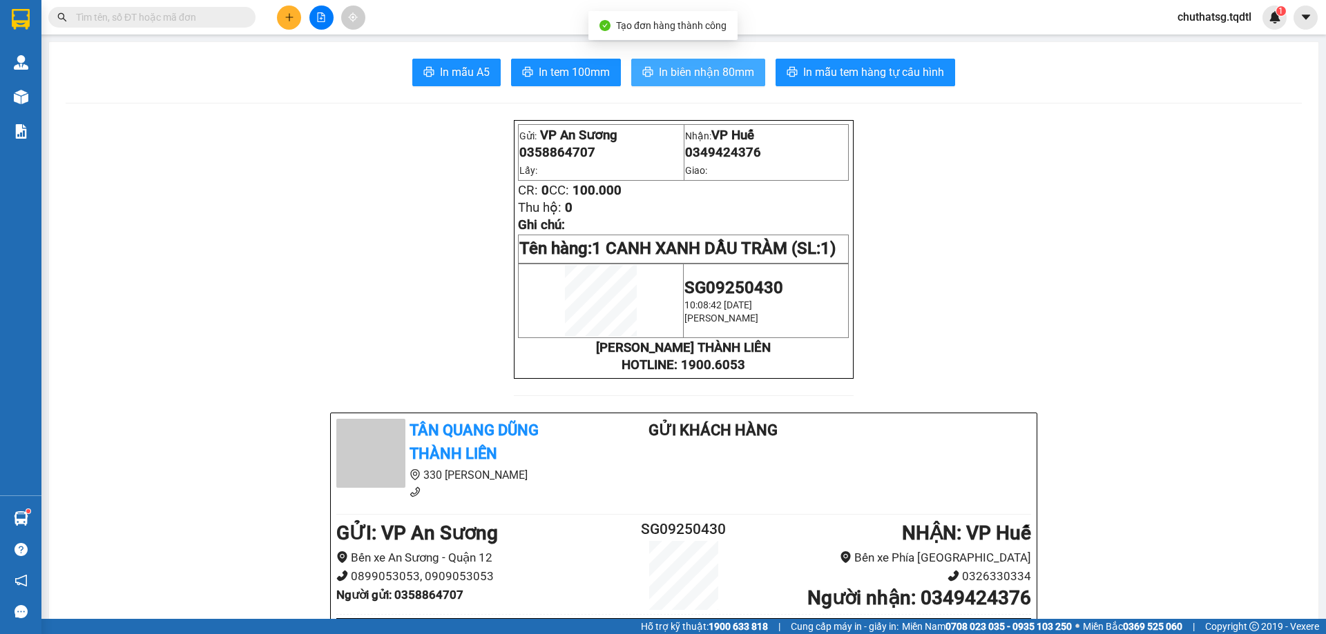
click at [686, 67] on span "In biên nhận 80mm" at bounding box center [706, 72] width 95 height 17
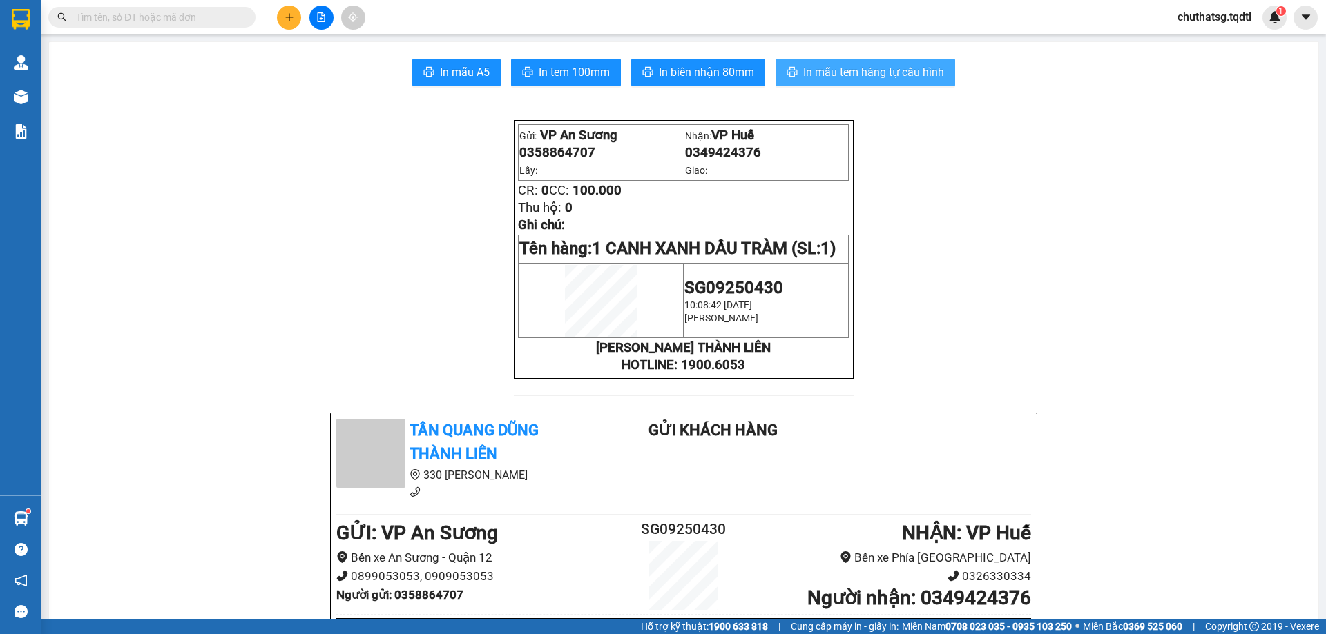
click at [838, 67] on span "In mẫu tem hàng tự cấu hình" at bounding box center [873, 72] width 141 height 17
click at [285, 17] on icon "plus" at bounding box center [289, 17] width 10 height 10
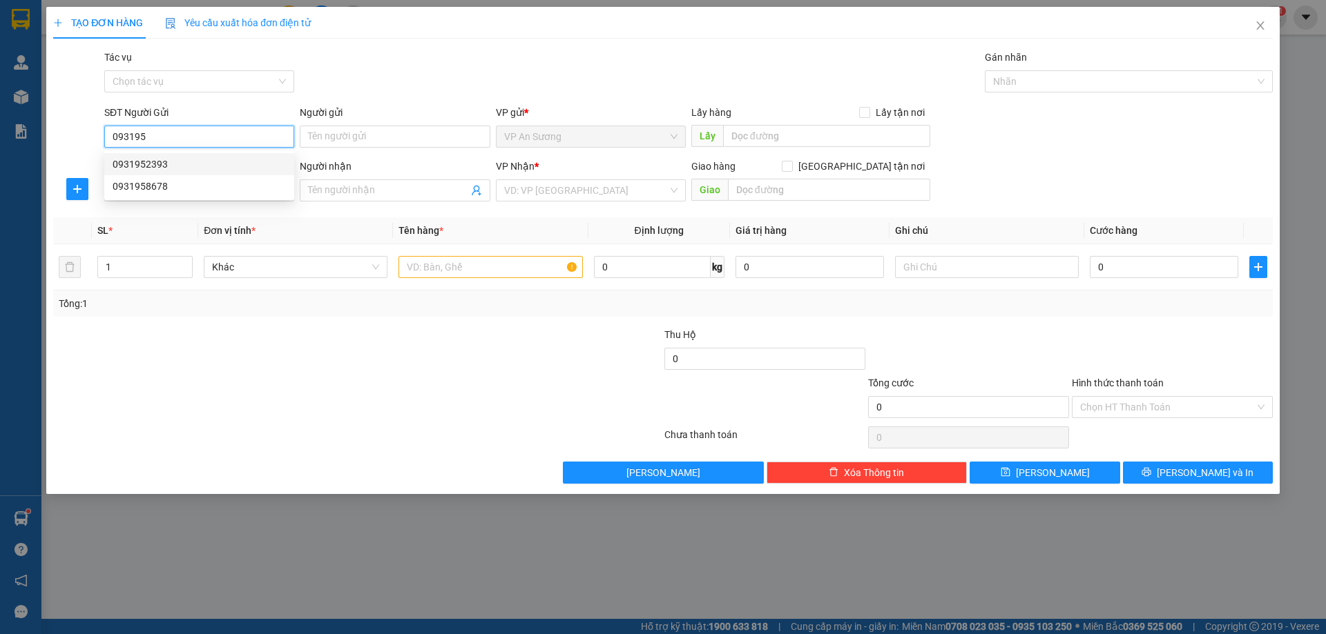
click at [133, 157] on div "0931952393" at bounding box center [199, 164] width 173 height 15
type input "0931952393"
type input "0971060076"
type input "CAM LỘ"
type input "200.000"
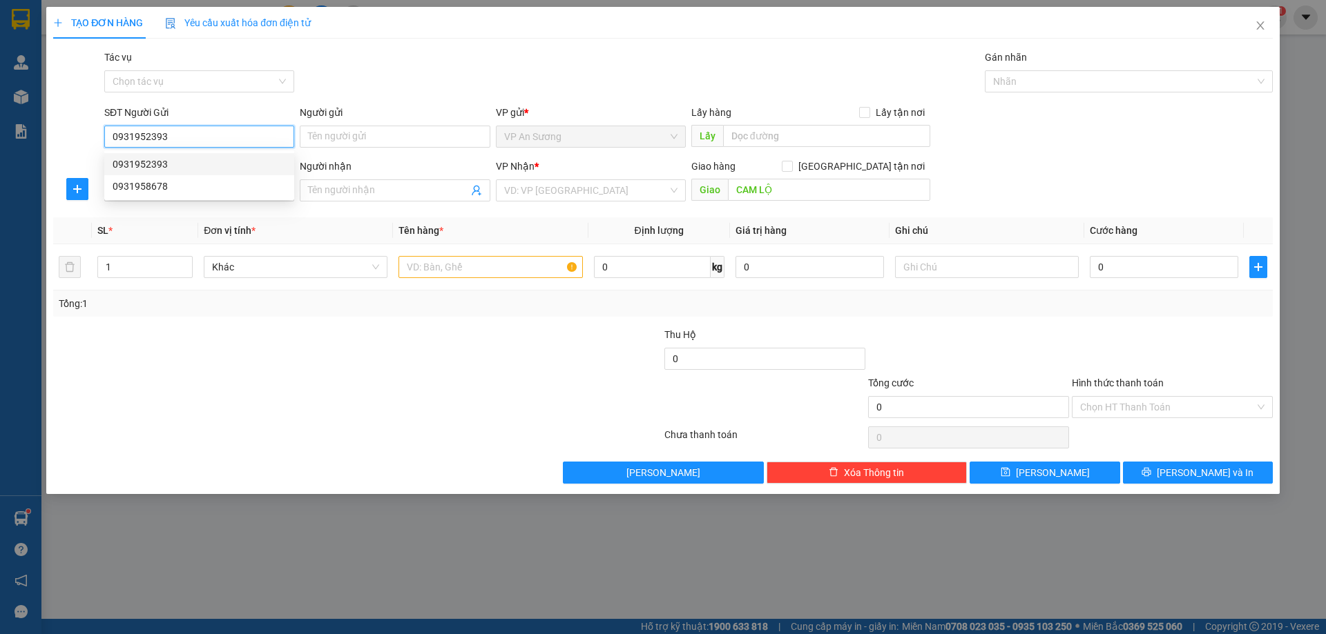
type input "200.000"
type input "0931952393"
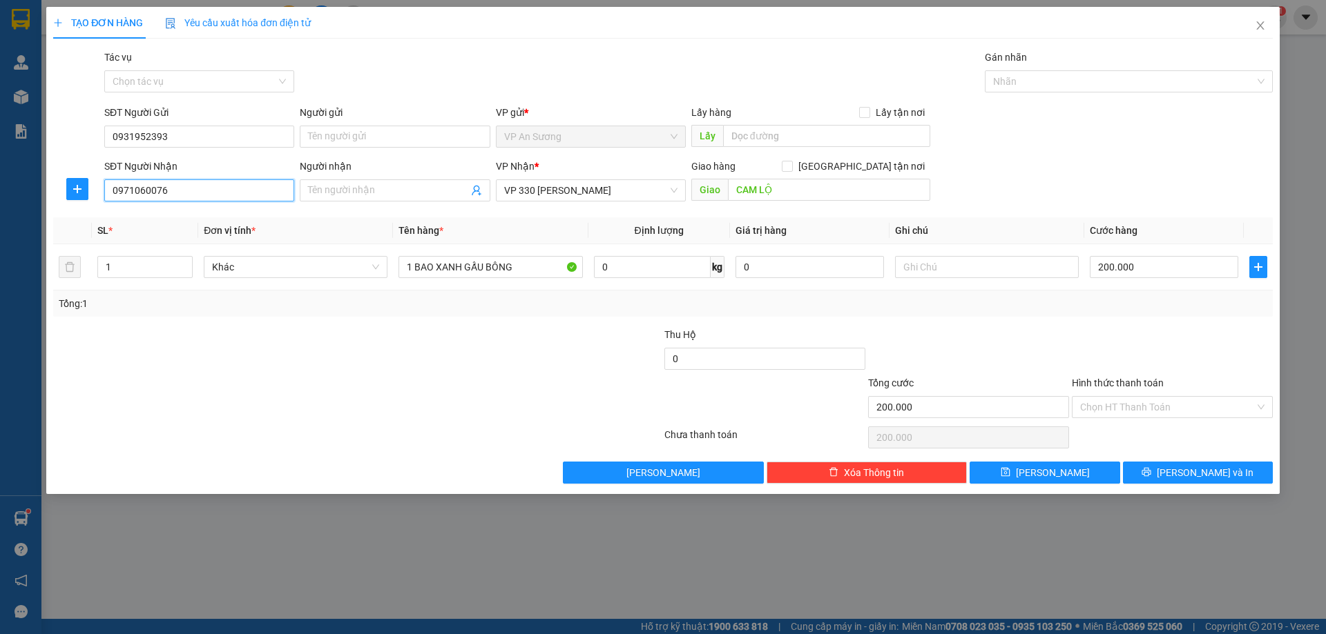
drag, startPoint x: 176, startPoint y: 182, endPoint x: 177, endPoint y: 188, distance: 6.9
click at [177, 186] on input "0971060076" at bounding box center [199, 191] width 190 height 22
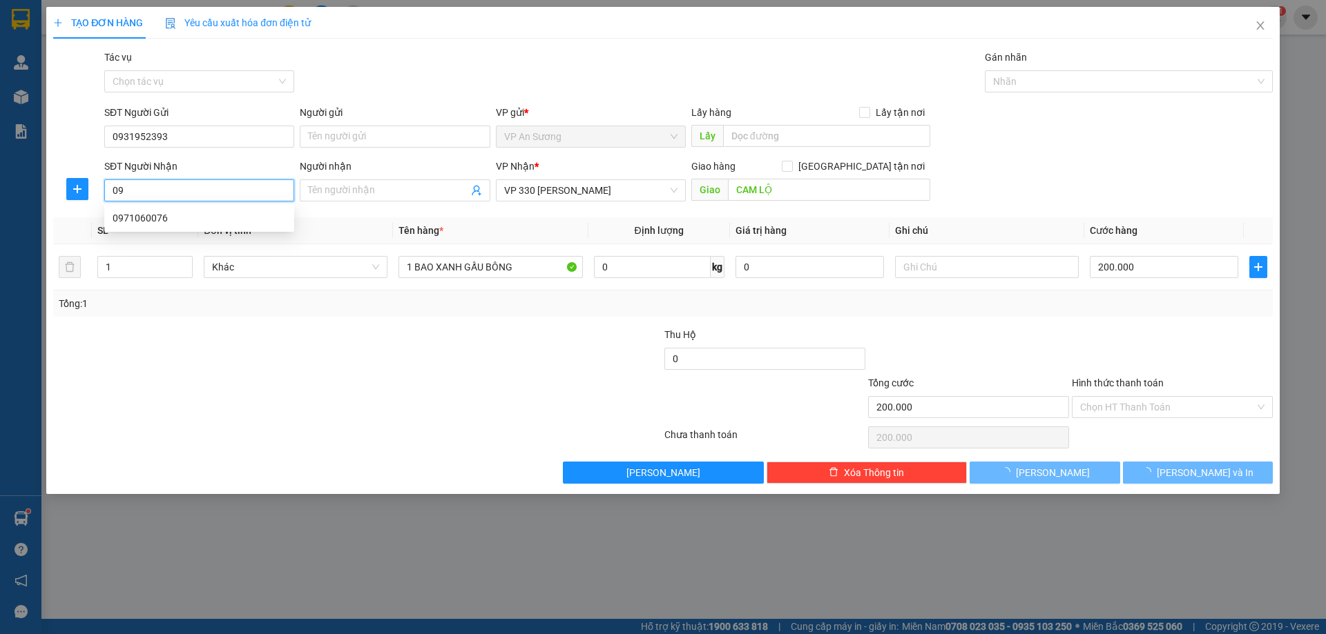
type input "0"
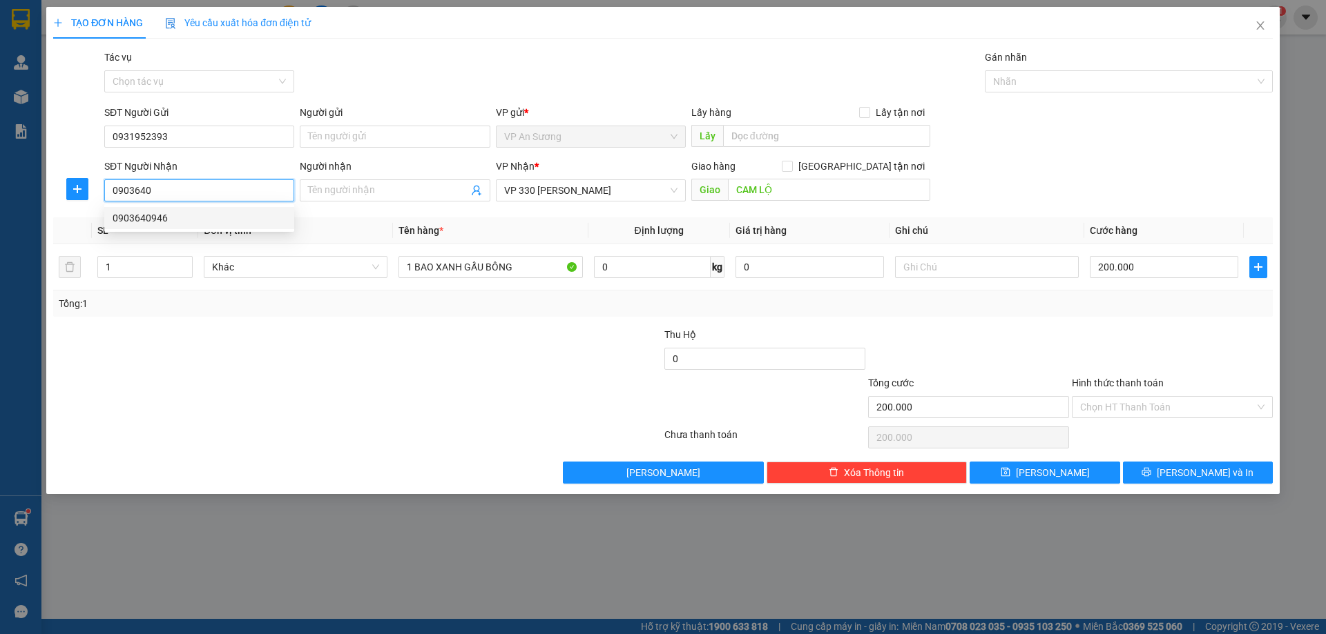
click at [124, 216] on div "0903640946" at bounding box center [199, 218] width 173 height 15
type input "0903640946"
type input "[GEOGRAPHIC_DATA]"
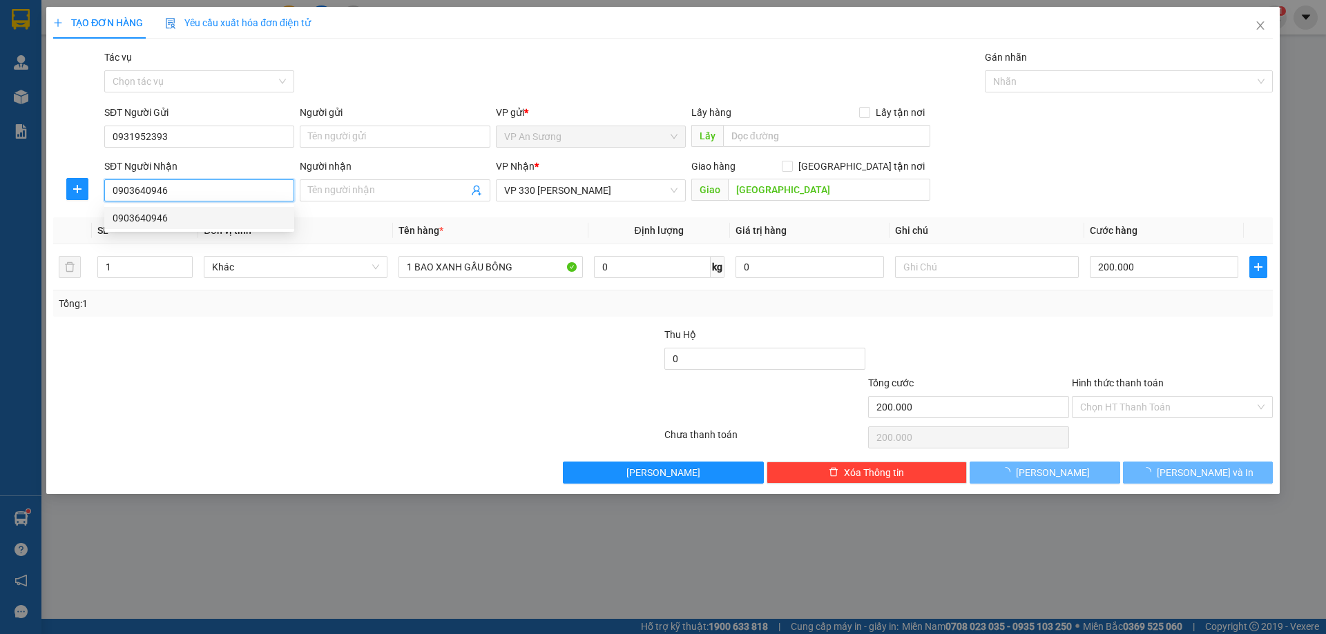
type input "300.000"
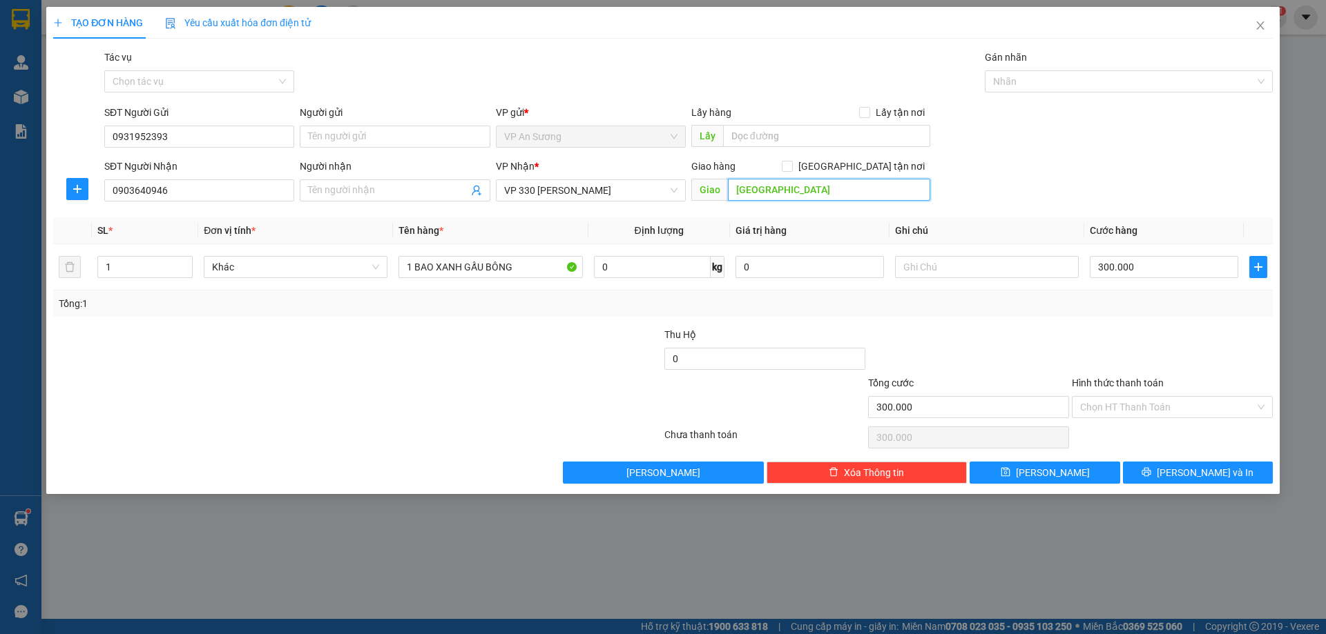
click at [862, 187] on input "[GEOGRAPHIC_DATA]" at bounding box center [829, 190] width 202 height 22
click at [732, 191] on input "ĐĂK RÔNG" at bounding box center [829, 190] width 202 height 22
click at [1153, 270] on input "300.000" at bounding box center [1163, 267] width 148 height 22
click at [1108, 312] on div "Tổng: 1" at bounding box center [662, 304] width 1219 height 26
click at [1196, 472] on span "[PERSON_NAME] và In" at bounding box center [1204, 472] width 97 height 15
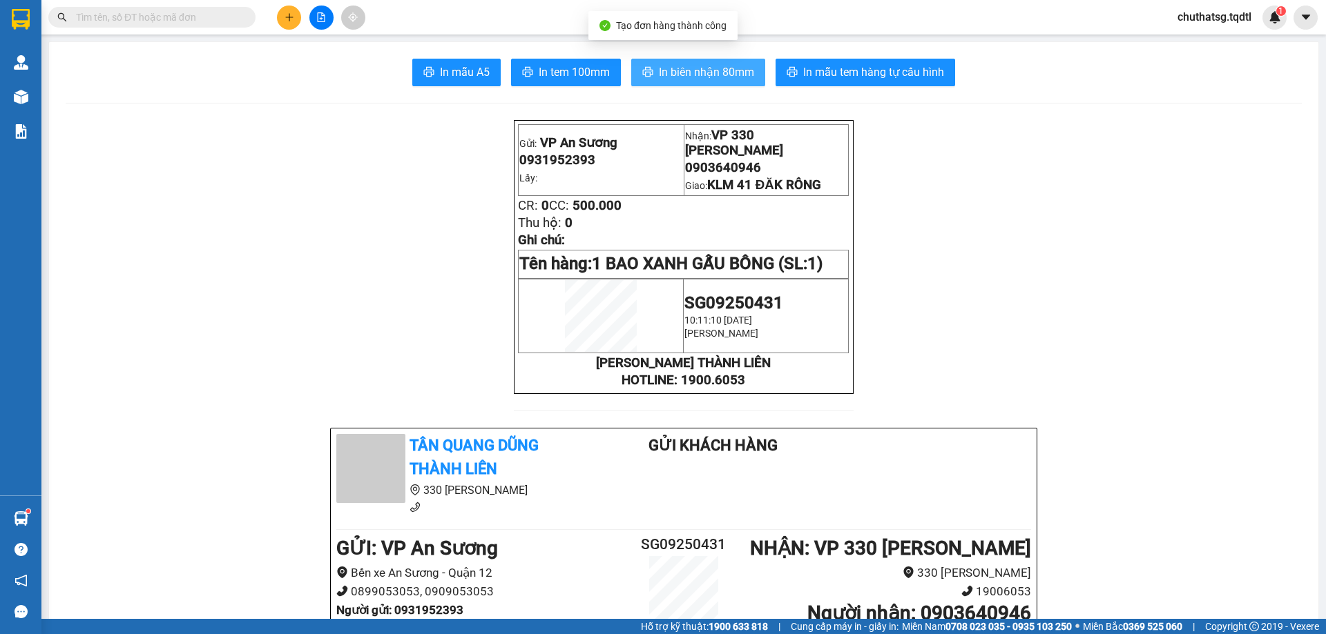
click at [683, 65] on span "In biên nhận 80mm" at bounding box center [706, 72] width 95 height 17
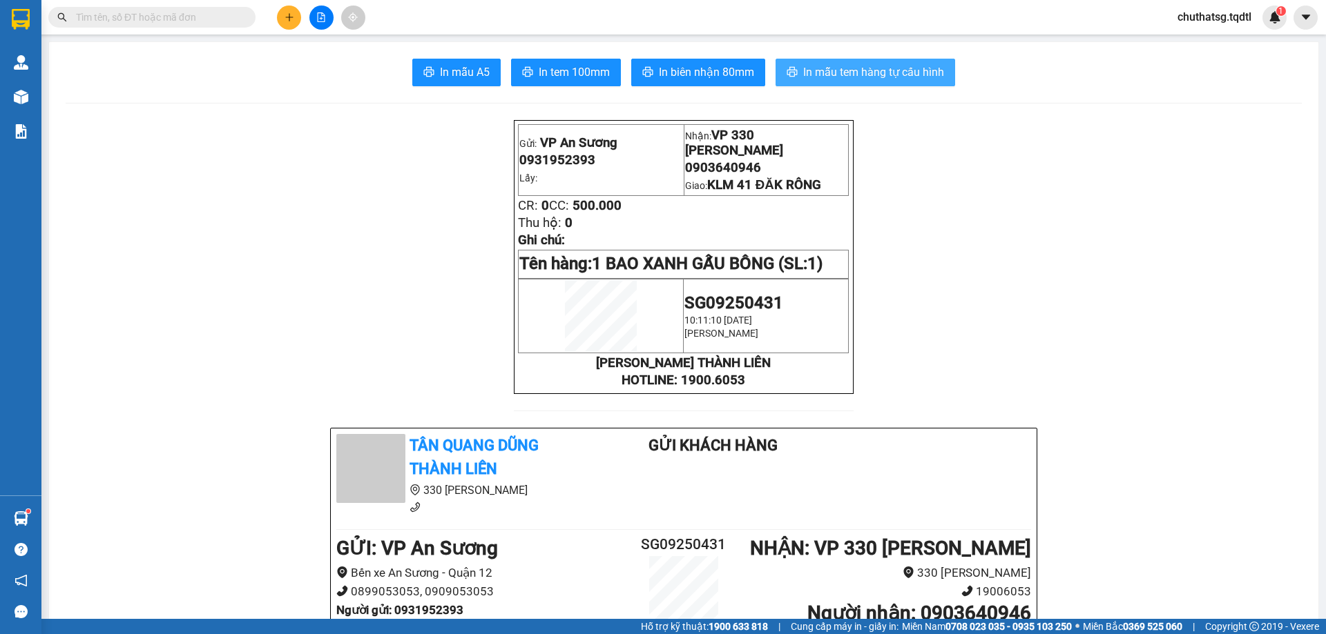
click at [875, 70] on span "In mẫu tem hàng tự cấu hình" at bounding box center [873, 72] width 141 height 17
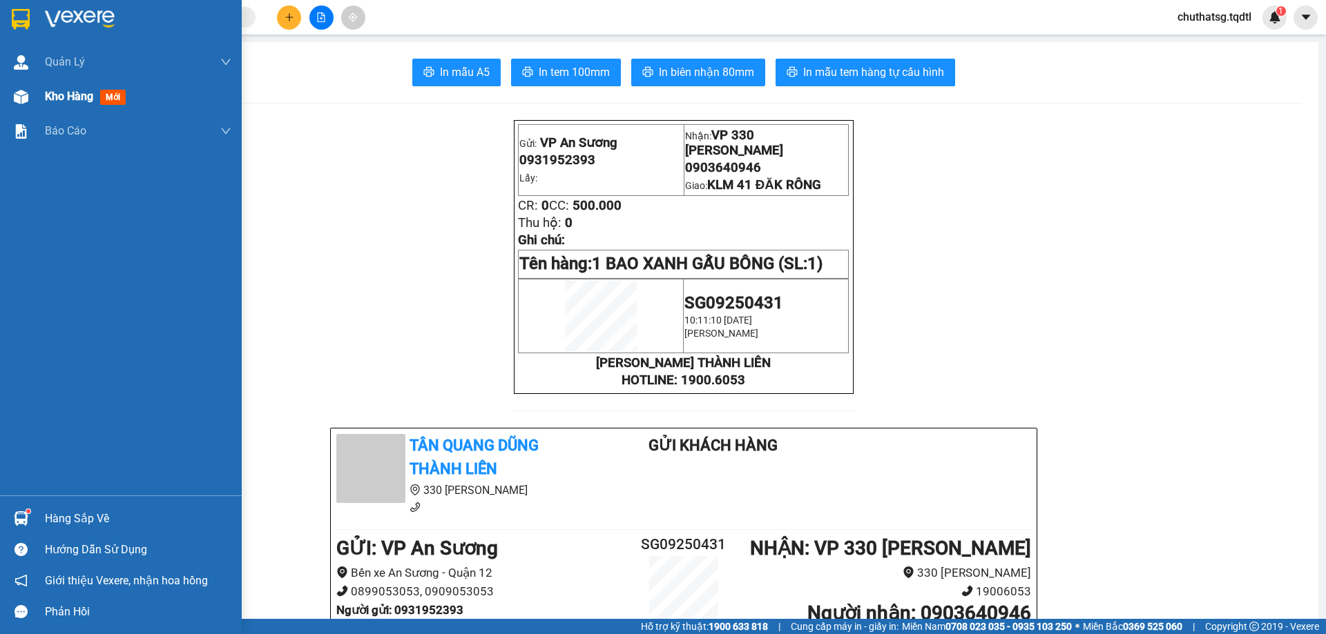
click at [59, 90] on span "Kho hàng" at bounding box center [69, 96] width 48 height 13
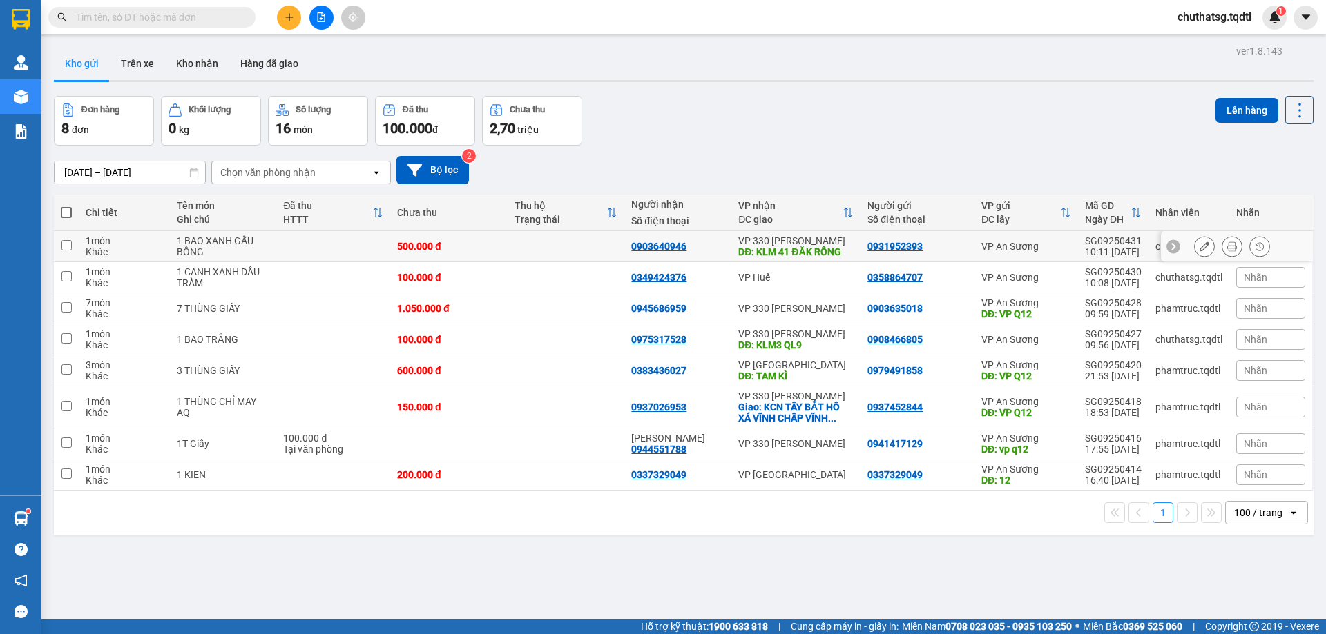
drag, startPoint x: 63, startPoint y: 243, endPoint x: 125, endPoint y: 237, distance: 62.4
click at [71, 240] on input "checkbox" at bounding box center [66, 245] width 10 height 10
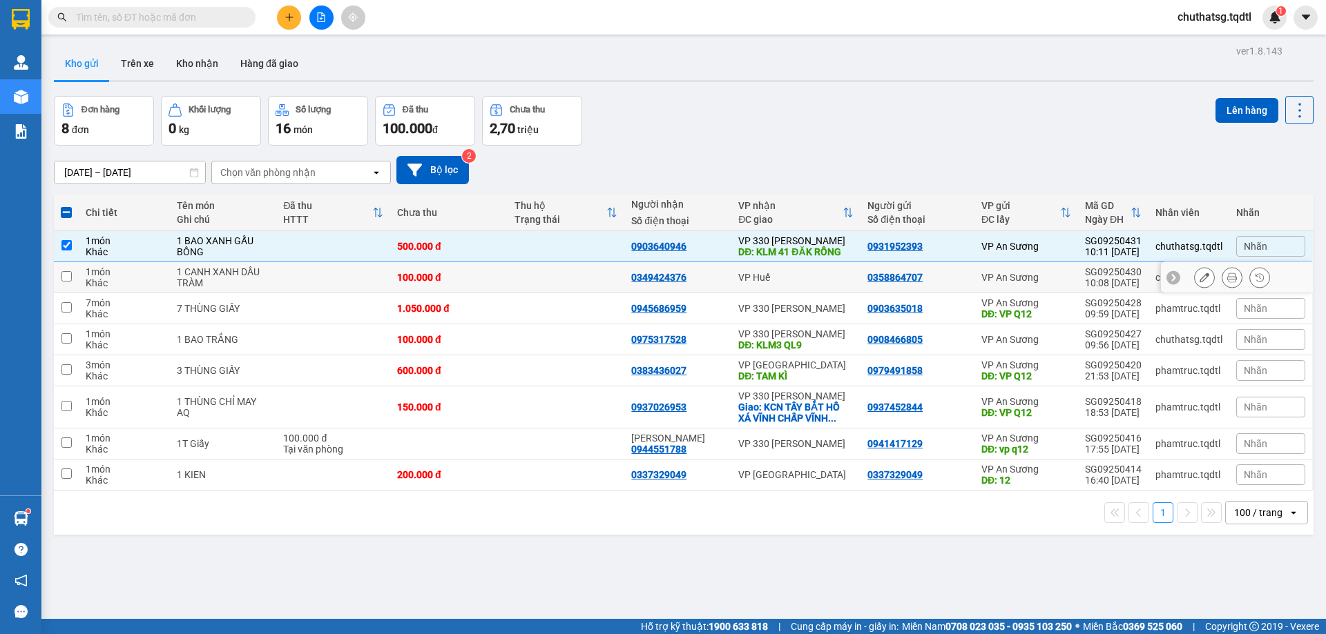
drag, startPoint x: 66, startPoint y: 273, endPoint x: 151, endPoint y: 272, distance: 85.6
click at [75, 273] on td at bounding box center [66, 277] width 25 height 31
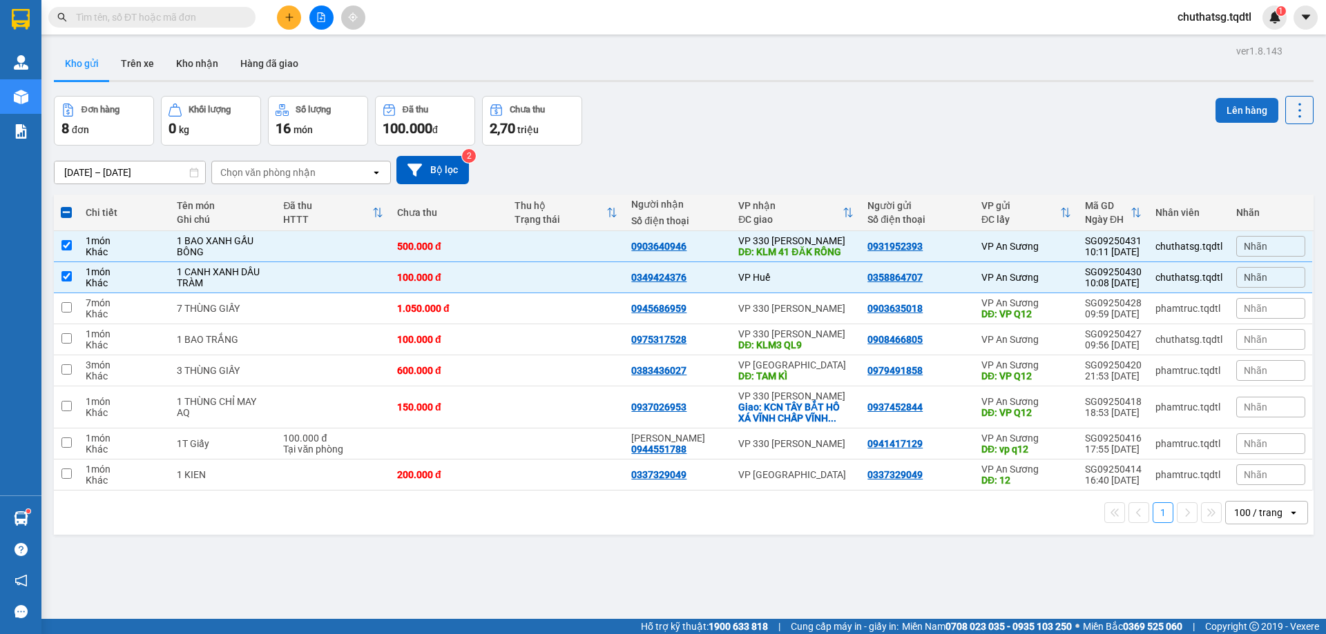
click at [1225, 104] on button "Lên hàng" at bounding box center [1246, 110] width 63 height 25
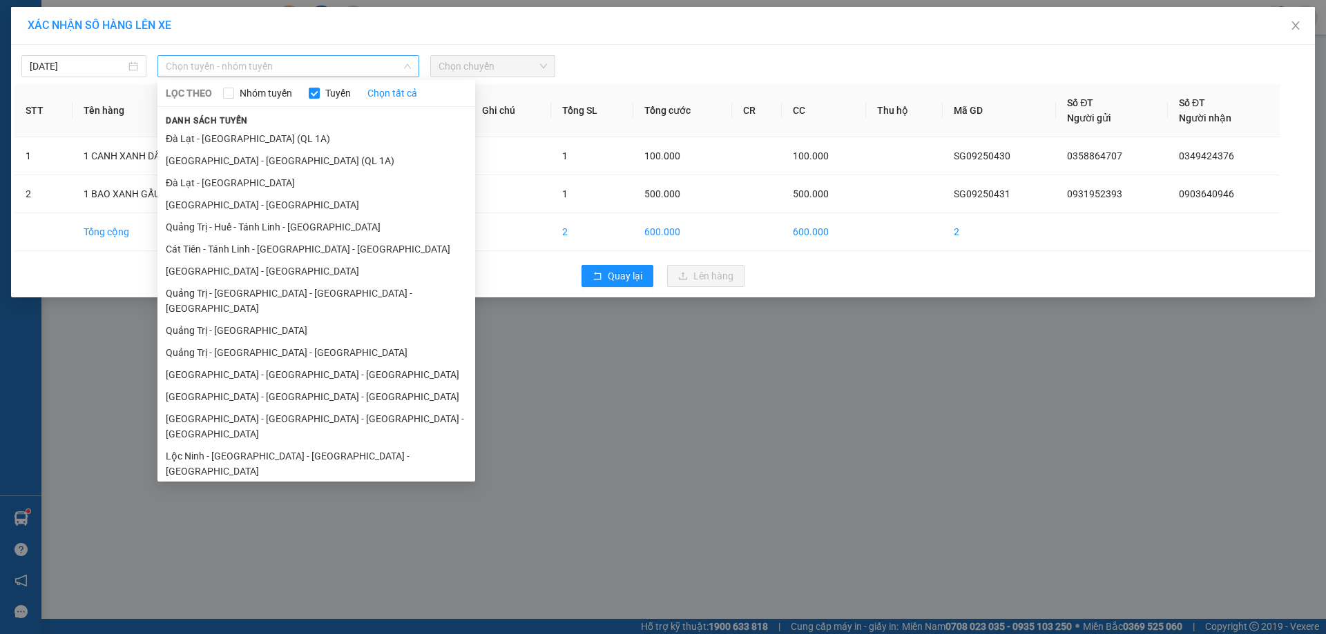
click at [308, 67] on span "Chọn tuyến - nhóm tuyến" at bounding box center [288, 66] width 245 height 21
drag, startPoint x: 213, startPoint y: 269, endPoint x: 223, endPoint y: 253, distance: 19.0
click at [213, 269] on li "[GEOGRAPHIC_DATA] - [GEOGRAPHIC_DATA]" at bounding box center [316, 271] width 318 height 22
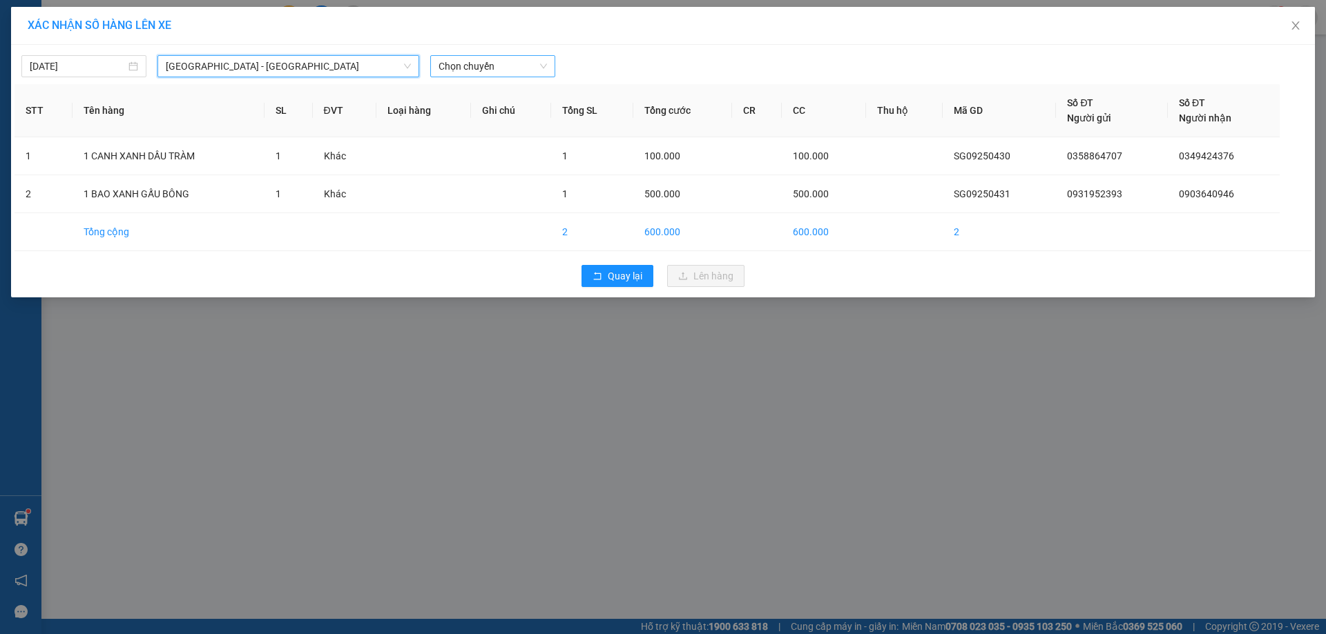
click at [516, 64] on span "Chọn chuyến" at bounding box center [492, 66] width 108 height 21
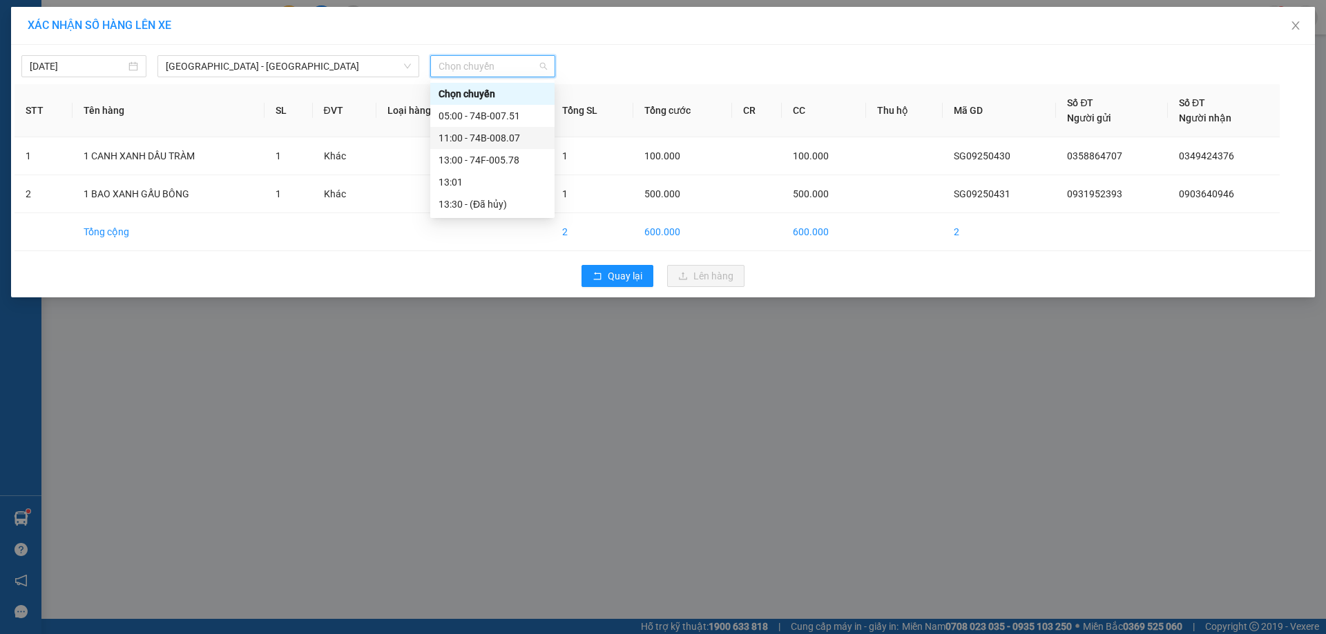
click at [480, 137] on div "11:00 - 74B-008.07" at bounding box center [492, 137] width 108 height 15
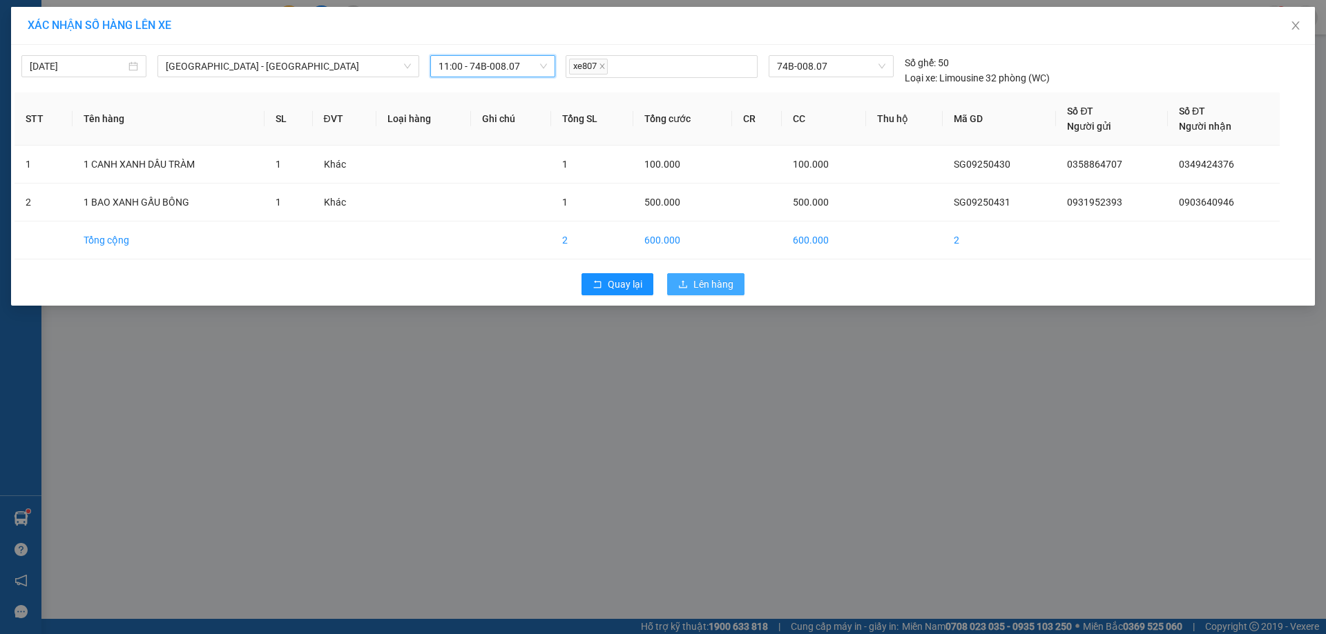
click at [723, 279] on span "Lên hàng" at bounding box center [713, 284] width 40 height 15
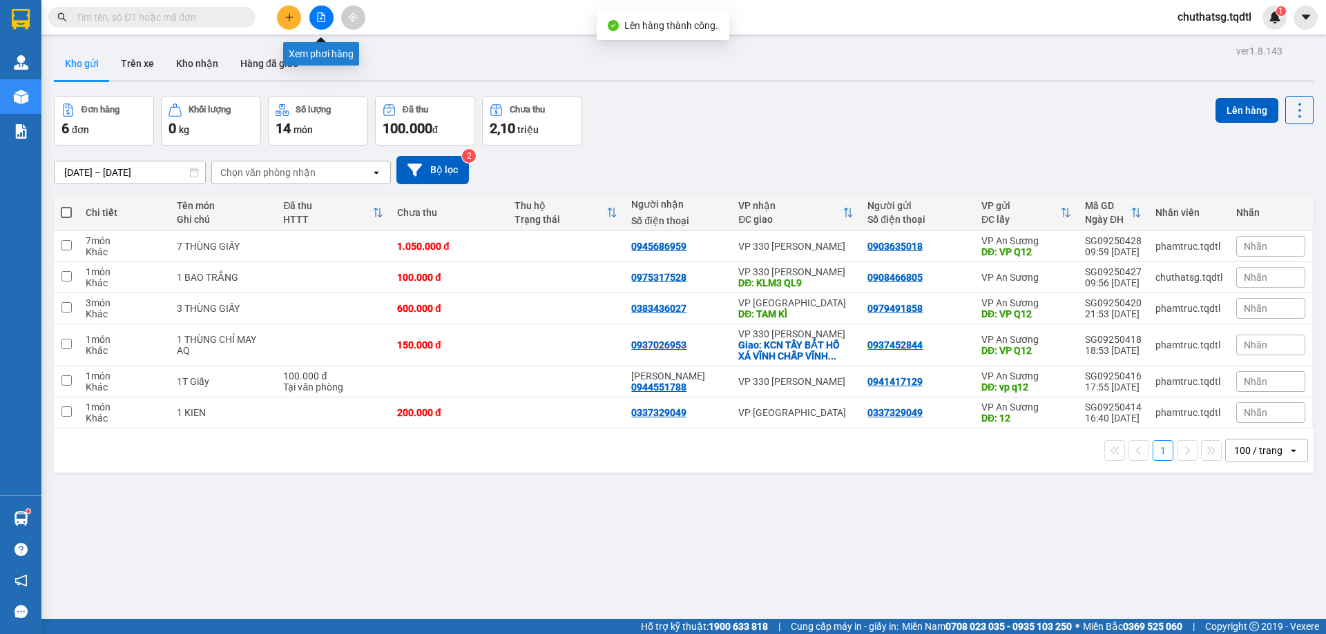
click at [316, 16] on icon "file-add" at bounding box center [321, 17] width 10 height 10
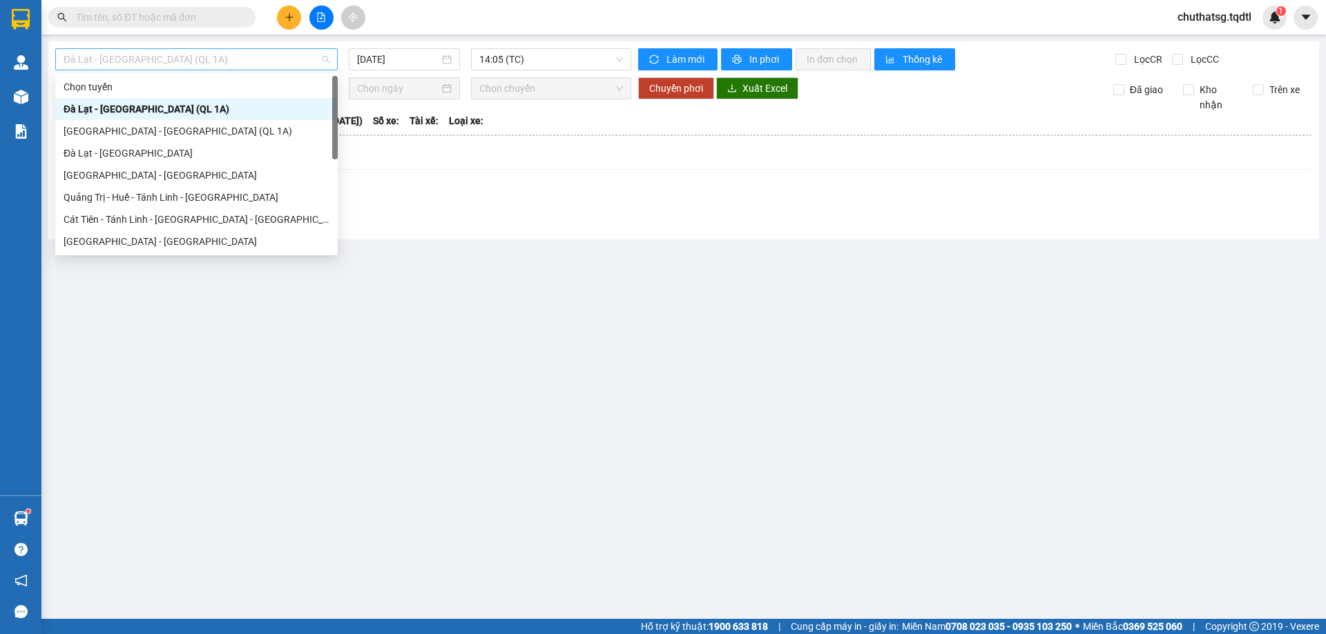
drag, startPoint x: 298, startPoint y: 59, endPoint x: 245, endPoint y: 95, distance: 64.1
click at [298, 59] on span "Đà Lạt - [GEOGRAPHIC_DATA] (QL 1A)" at bounding box center [197, 59] width 266 height 21
click at [97, 242] on div "[GEOGRAPHIC_DATA] - [GEOGRAPHIC_DATA]" at bounding box center [197, 241] width 266 height 15
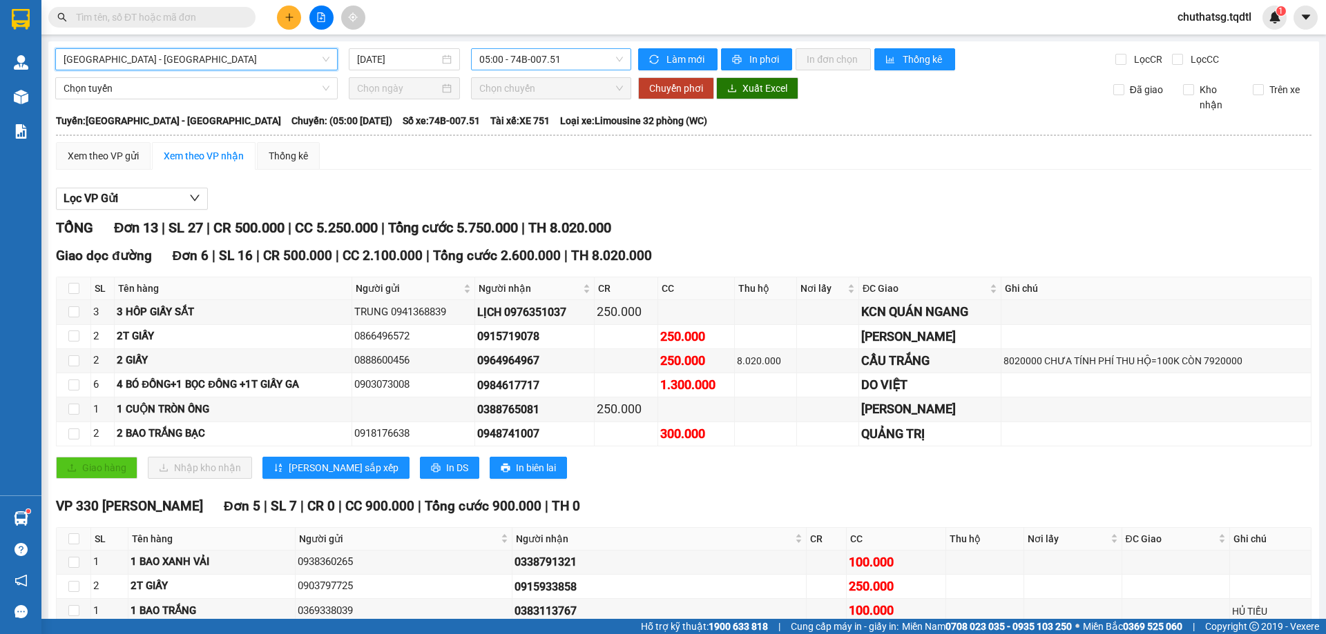
click at [578, 61] on span "05:00 - 74B-007.51" at bounding box center [551, 59] width 144 height 21
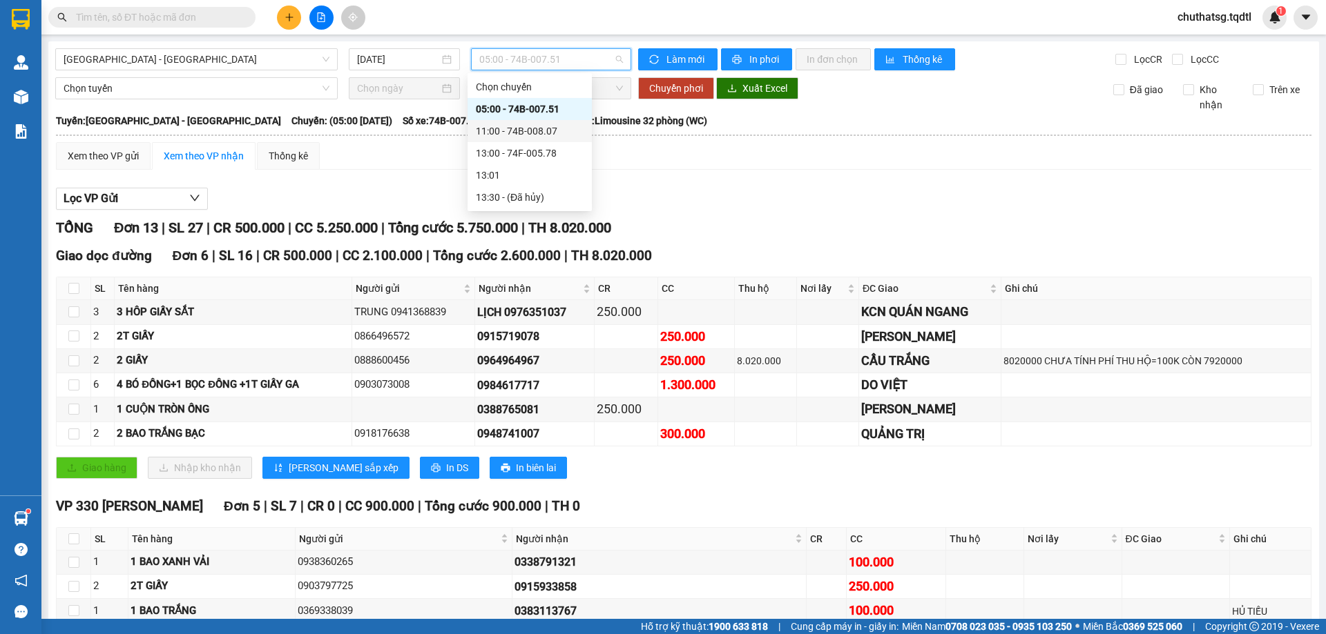
click at [527, 128] on div "11:00 - 74B-008.07" at bounding box center [530, 131] width 108 height 15
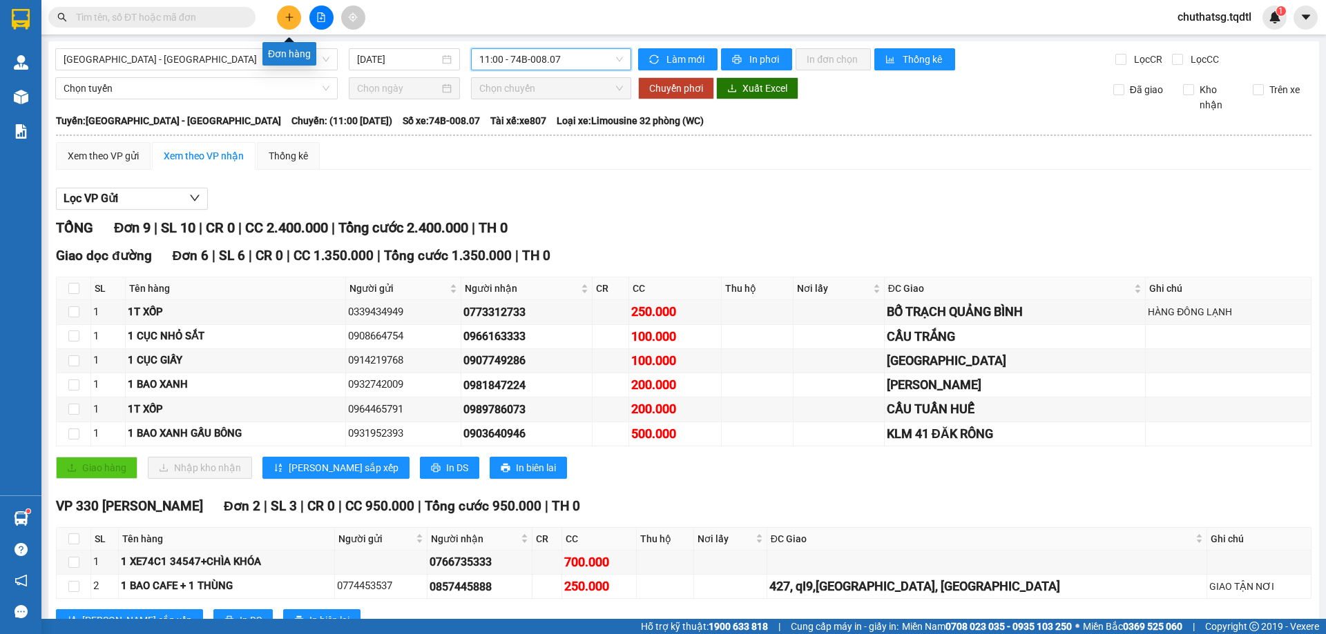
click at [290, 19] on icon "plus" at bounding box center [289, 17] width 10 height 10
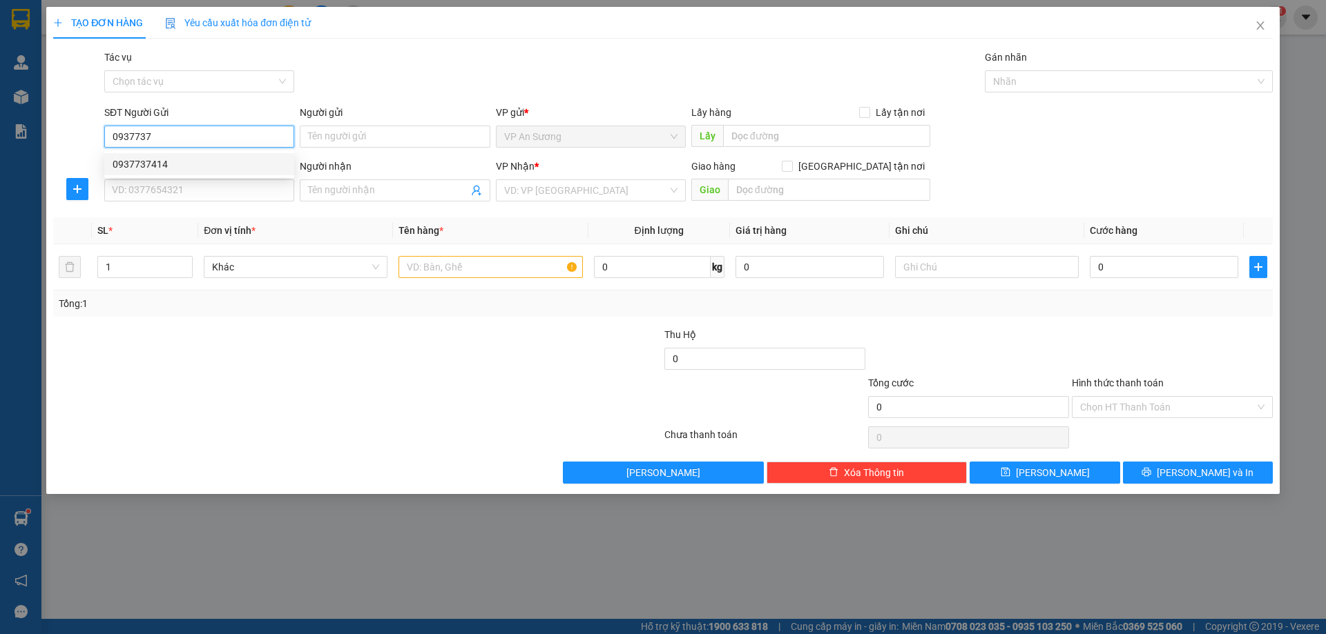
click at [133, 162] on div "0937737414" at bounding box center [199, 164] width 173 height 15
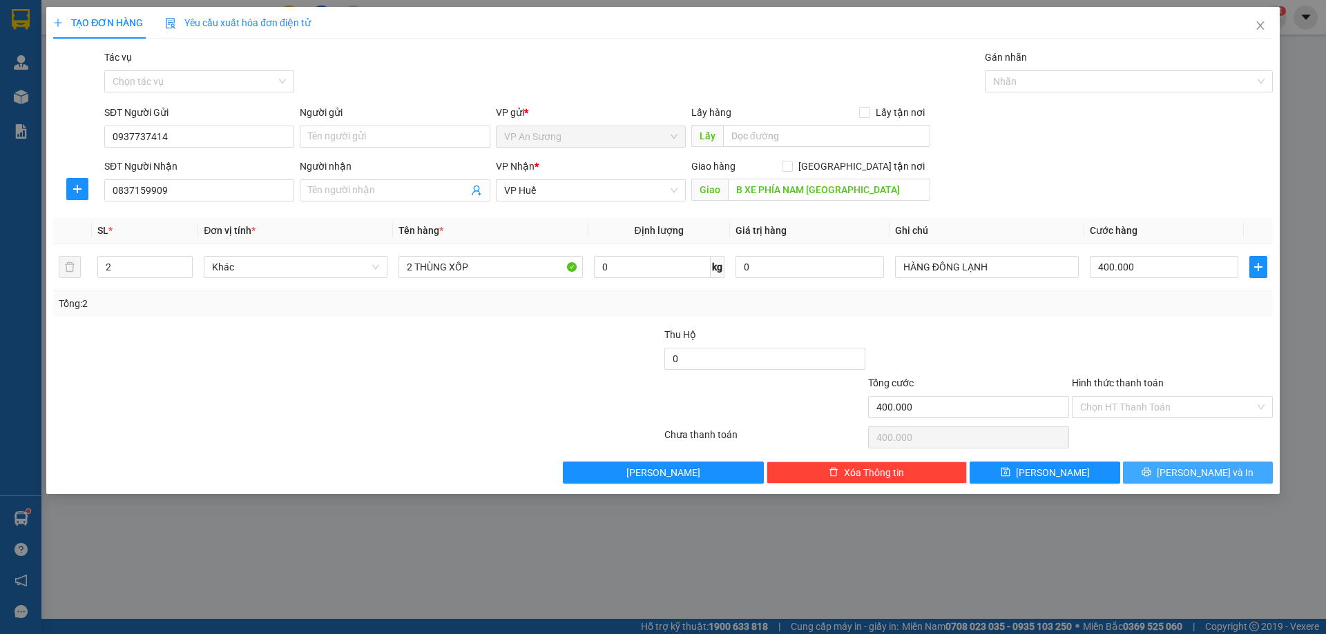
click at [1176, 467] on button "[PERSON_NAME] và In" at bounding box center [1198, 473] width 150 height 22
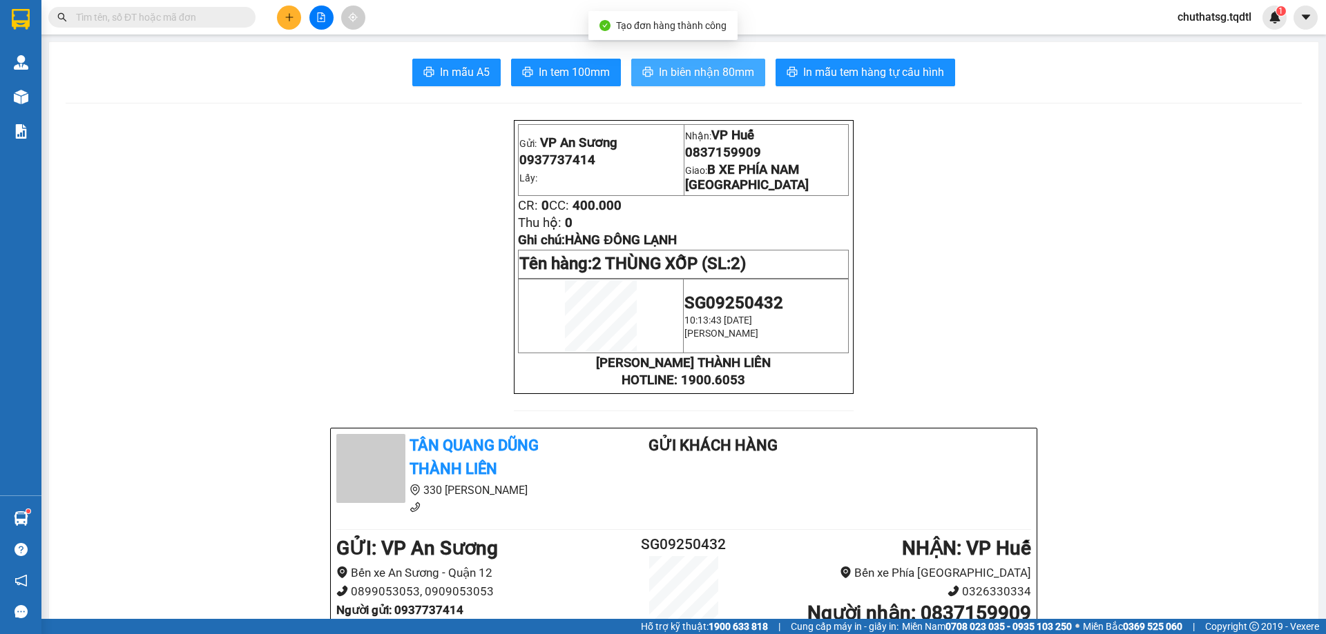
click at [688, 72] on span "In biên nhận 80mm" at bounding box center [706, 72] width 95 height 17
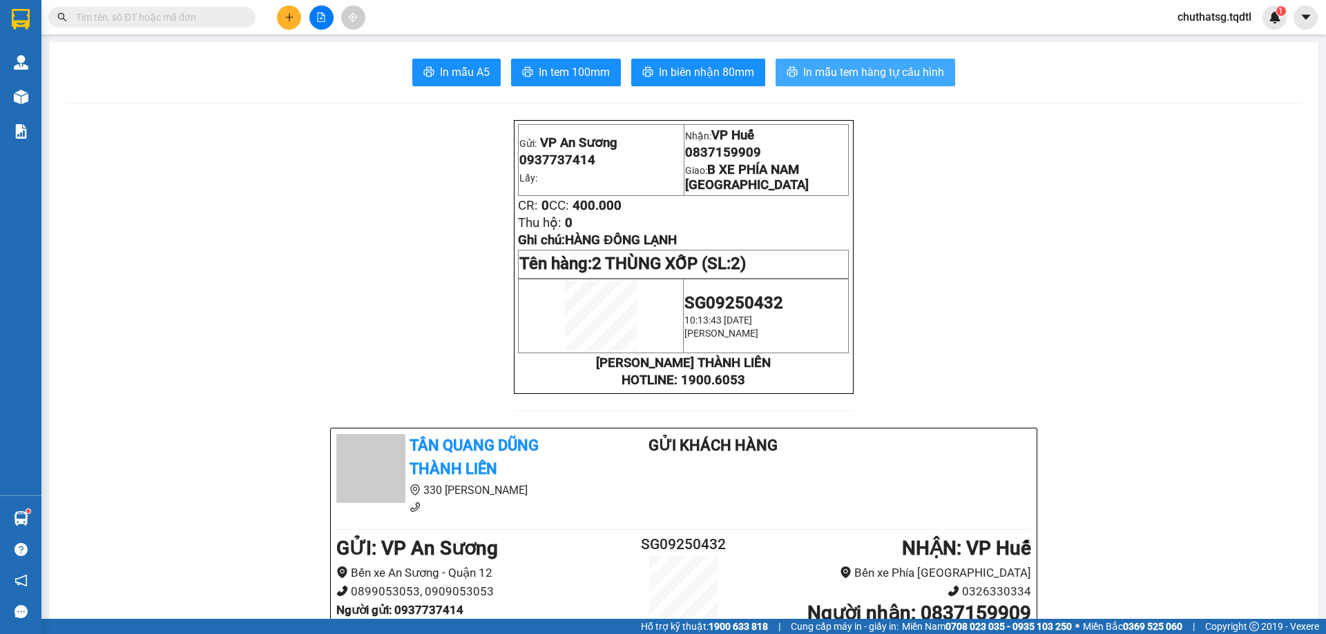
click at [853, 71] on span "In mẫu tem hàng tự cấu hình" at bounding box center [873, 72] width 141 height 17
click at [831, 70] on span "In mẫu tem hàng tự cấu hình" at bounding box center [873, 72] width 141 height 17
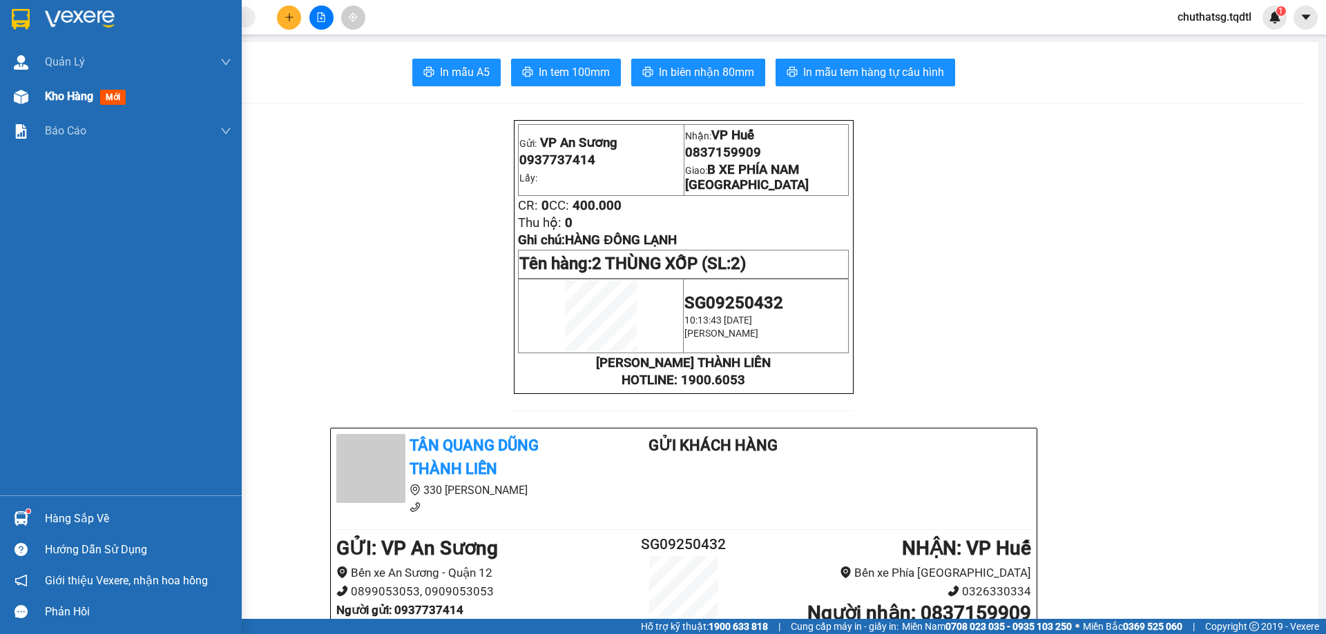
click at [50, 96] on span "Kho hàng" at bounding box center [69, 96] width 48 height 13
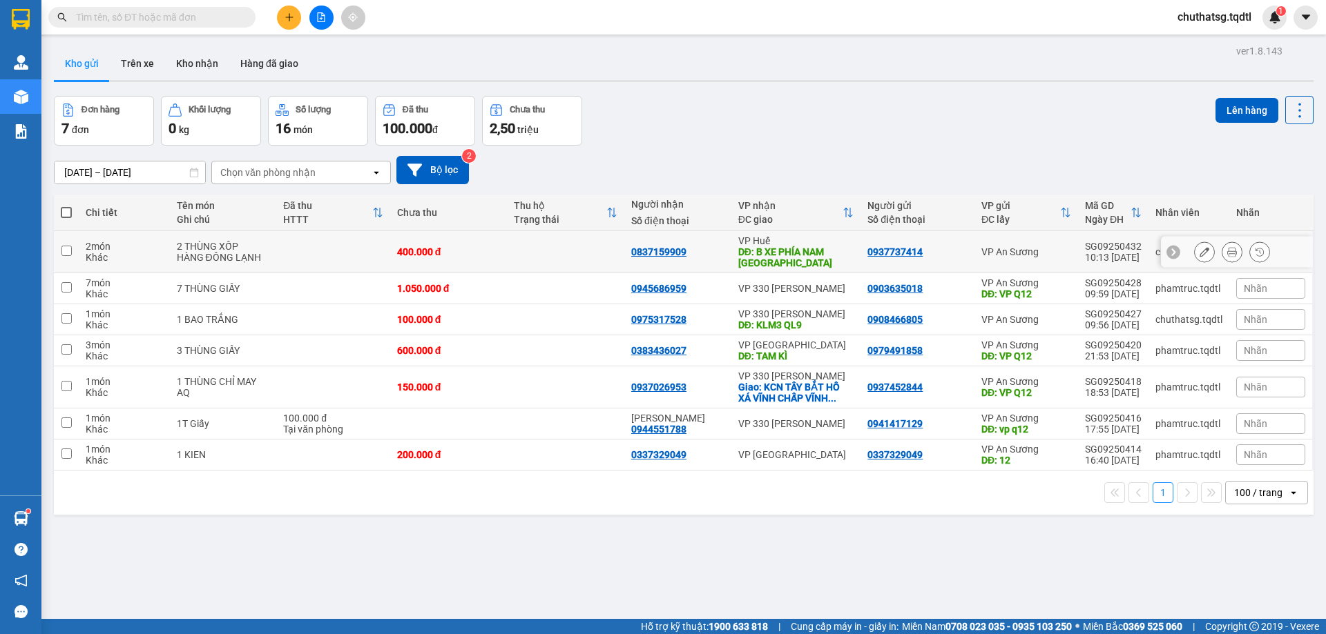
drag, startPoint x: 65, startPoint y: 249, endPoint x: 145, endPoint y: 254, distance: 80.2
click at [72, 249] on td at bounding box center [66, 252] width 25 height 42
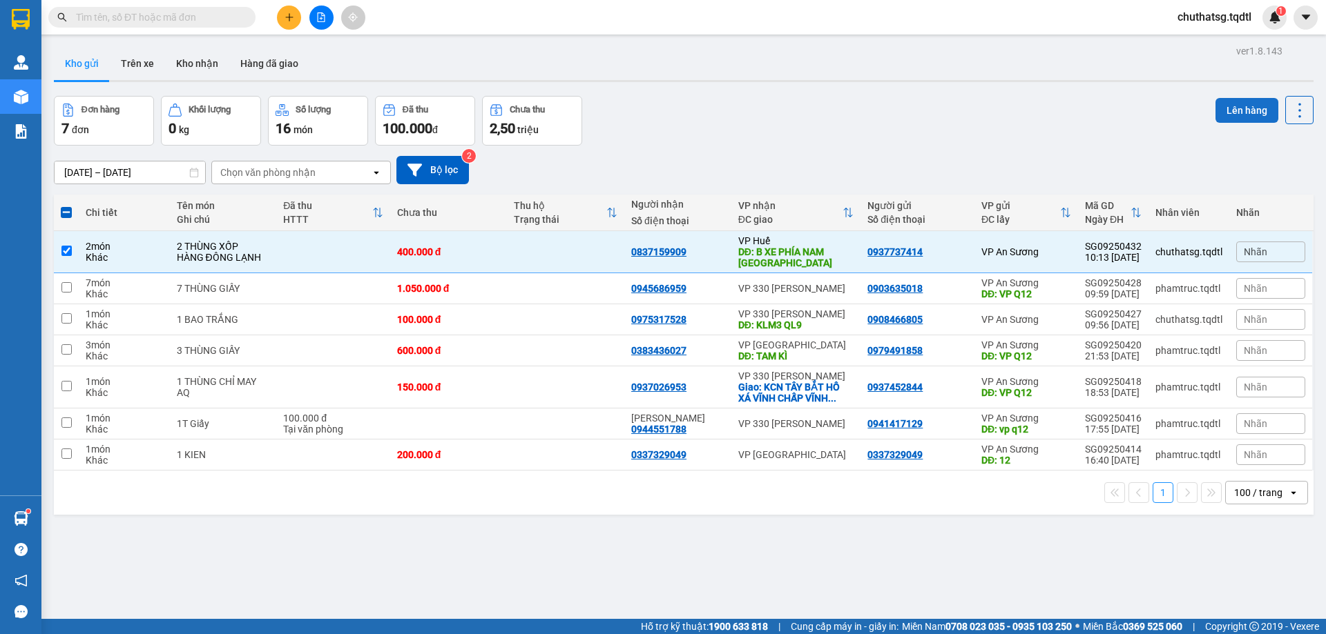
click at [1242, 110] on button "Lên hàng" at bounding box center [1246, 110] width 63 height 25
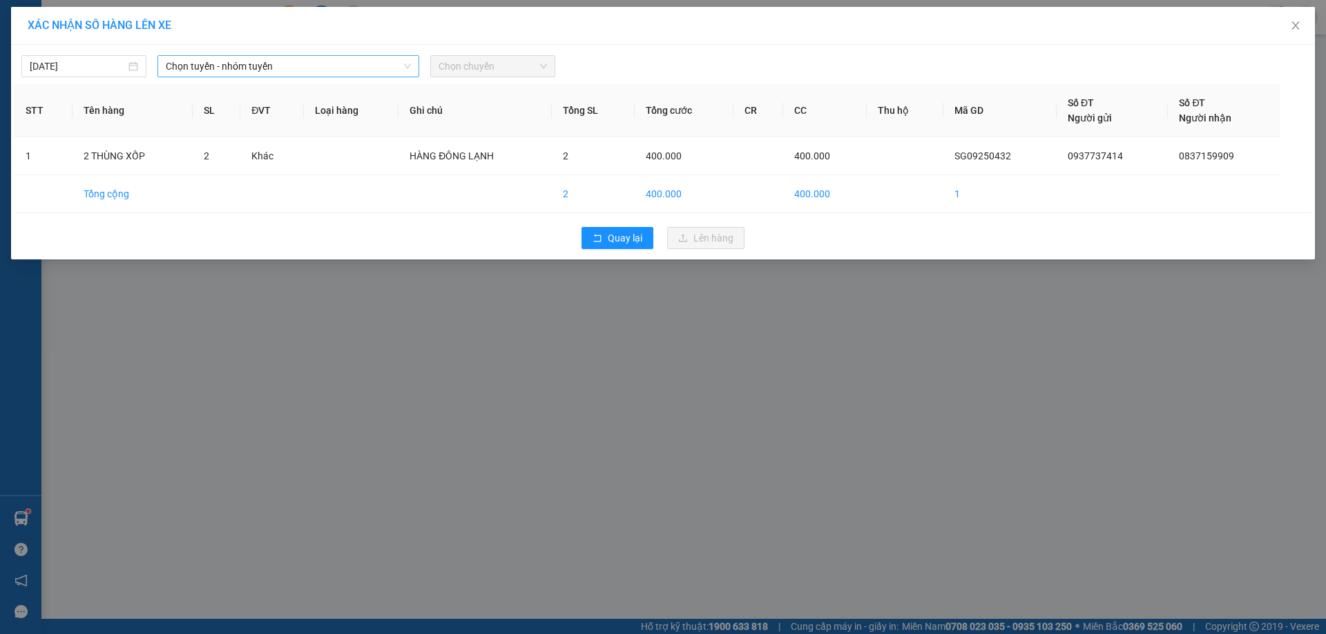
click at [318, 68] on span "Chọn tuyến - nhóm tuyến" at bounding box center [288, 66] width 245 height 21
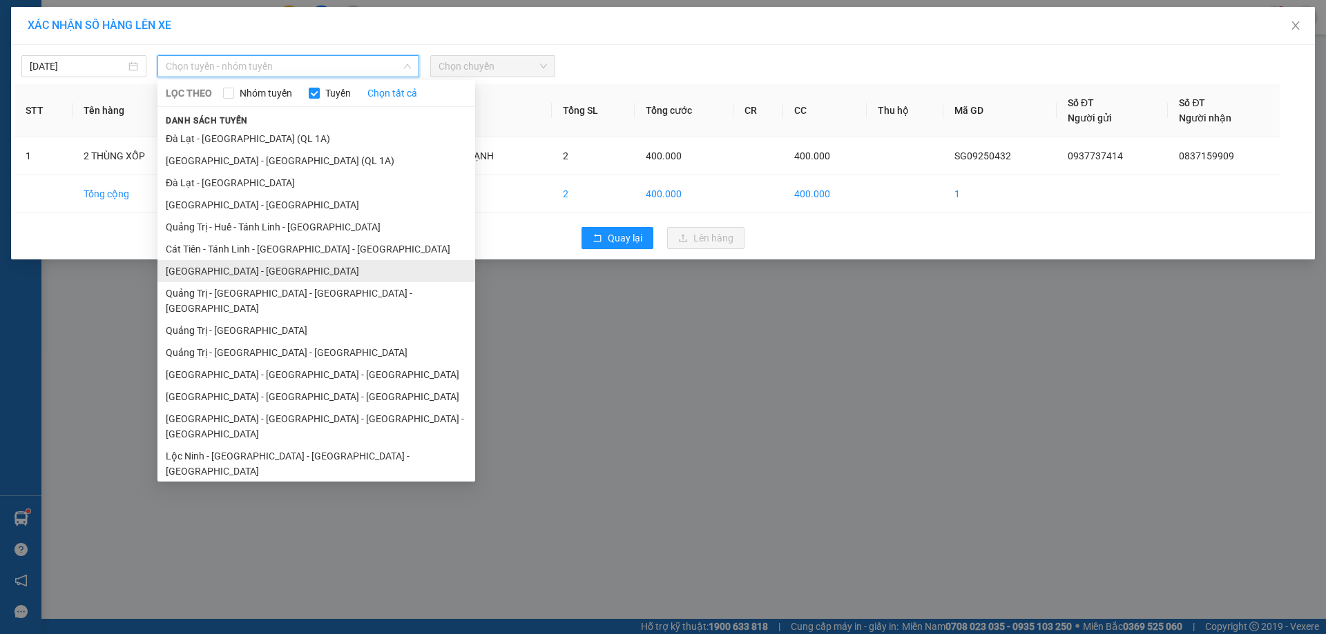
click at [255, 263] on li "[GEOGRAPHIC_DATA] - [GEOGRAPHIC_DATA]" at bounding box center [316, 271] width 318 height 22
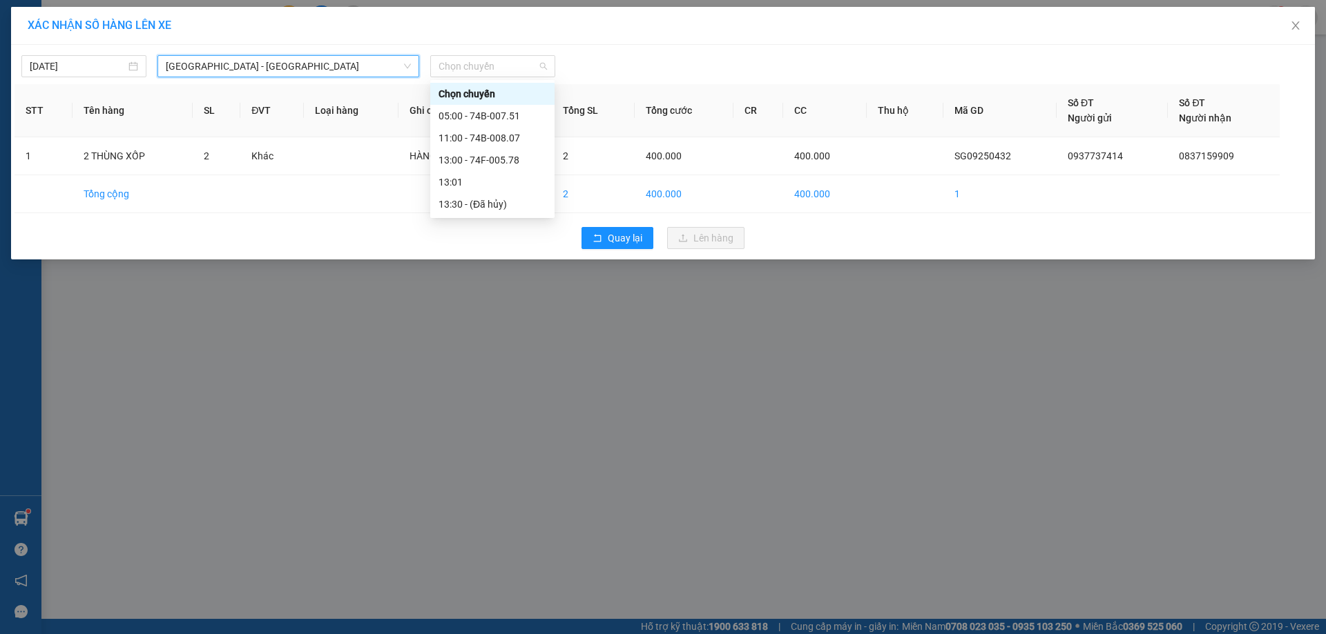
drag, startPoint x: 523, startPoint y: 66, endPoint x: 511, endPoint y: 91, distance: 28.1
click at [521, 68] on span "Chọn chuyến" at bounding box center [492, 66] width 108 height 21
click at [482, 135] on div "11:00 - 74B-008.07" at bounding box center [492, 137] width 108 height 15
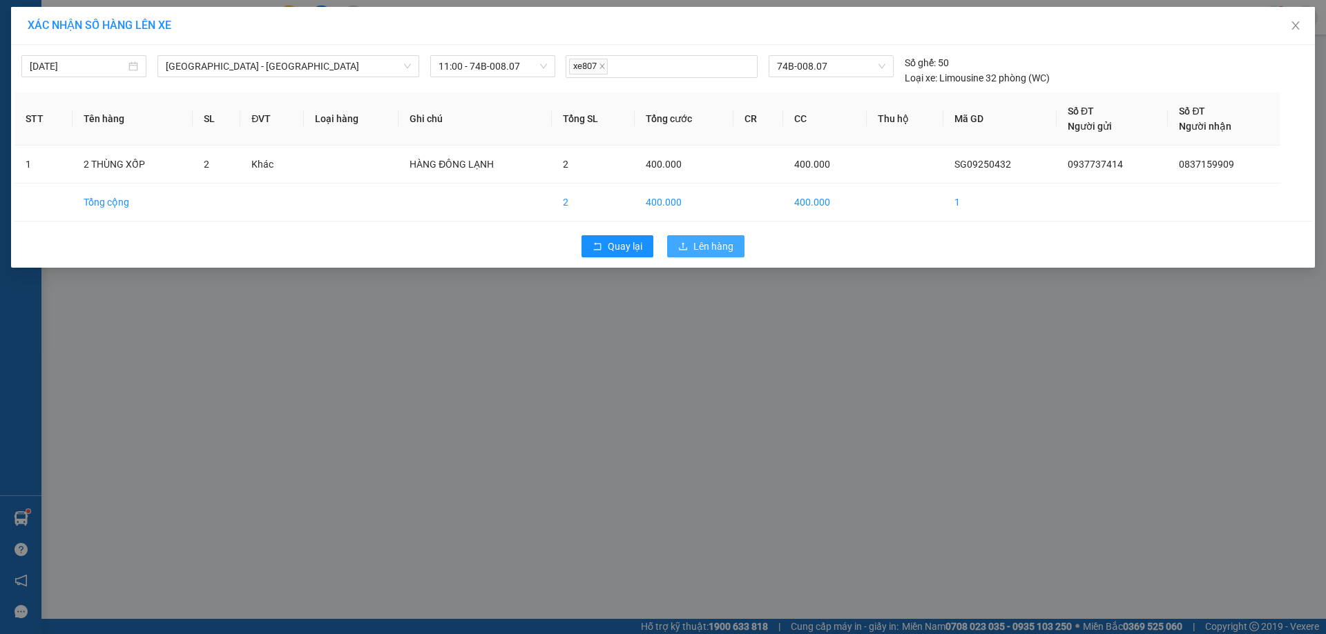
click at [719, 245] on span "Lên hàng" at bounding box center [713, 246] width 40 height 15
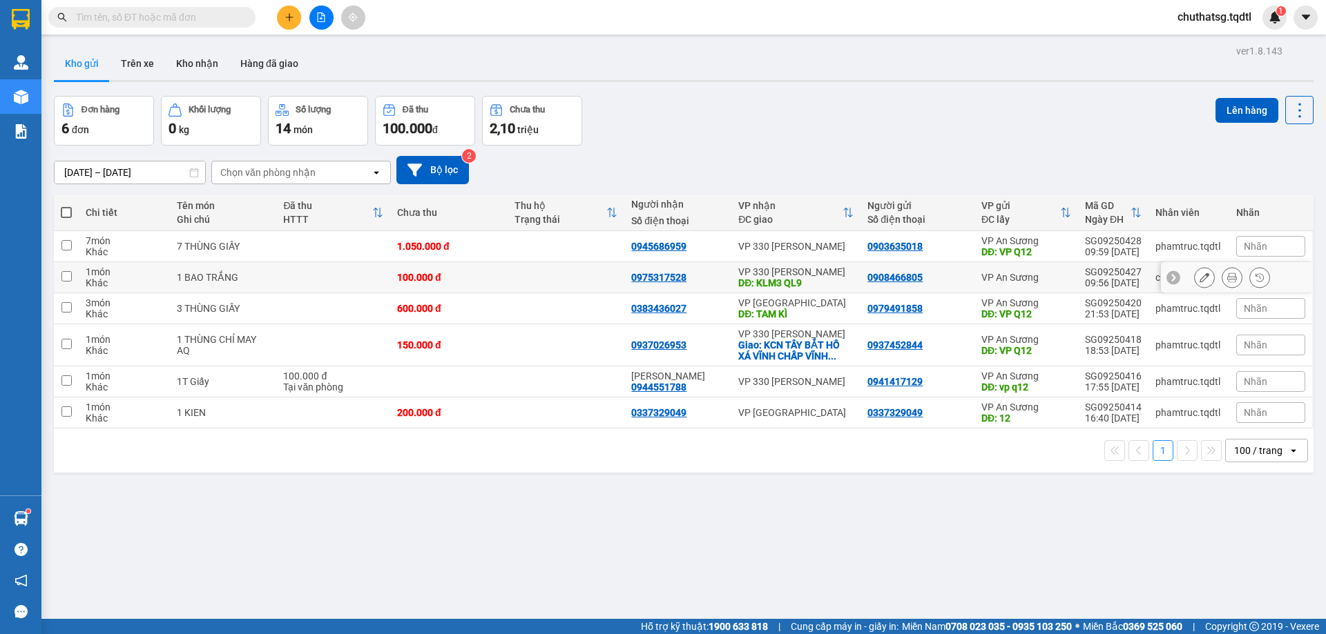
drag, startPoint x: 66, startPoint y: 273, endPoint x: 88, endPoint y: 266, distance: 23.4
click at [72, 271] on td at bounding box center [66, 277] width 25 height 31
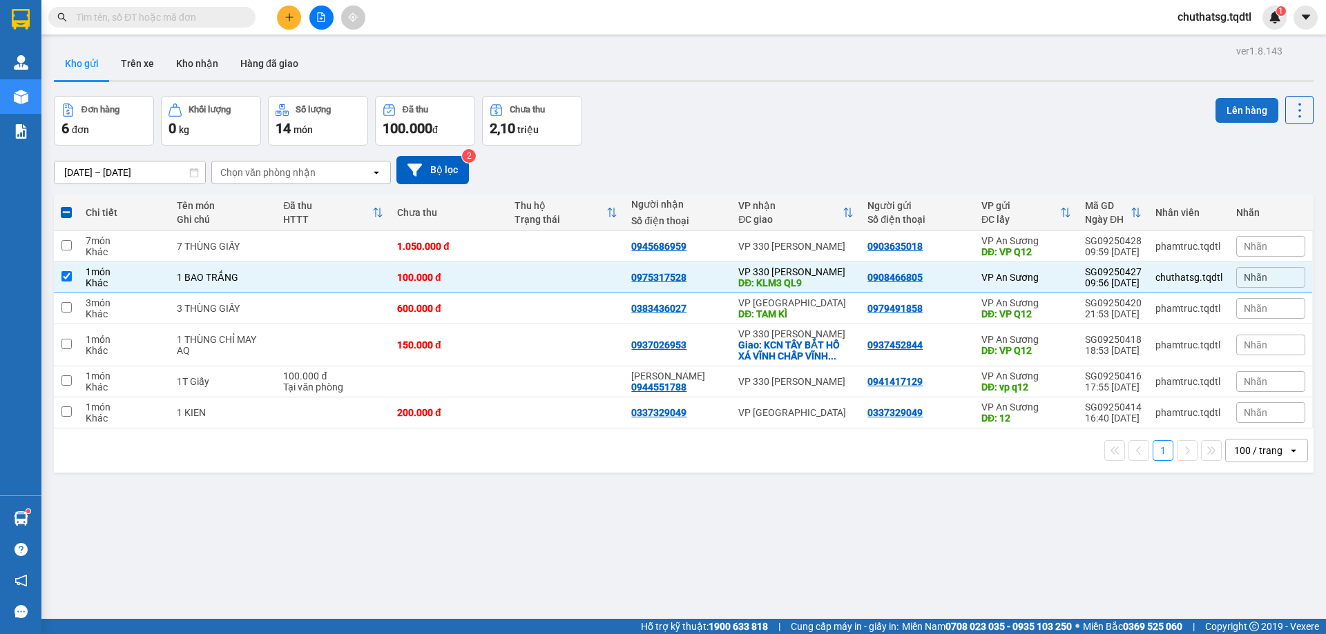
click at [1235, 111] on button "Lên hàng" at bounding box center [1246, 110] width 63 height 25
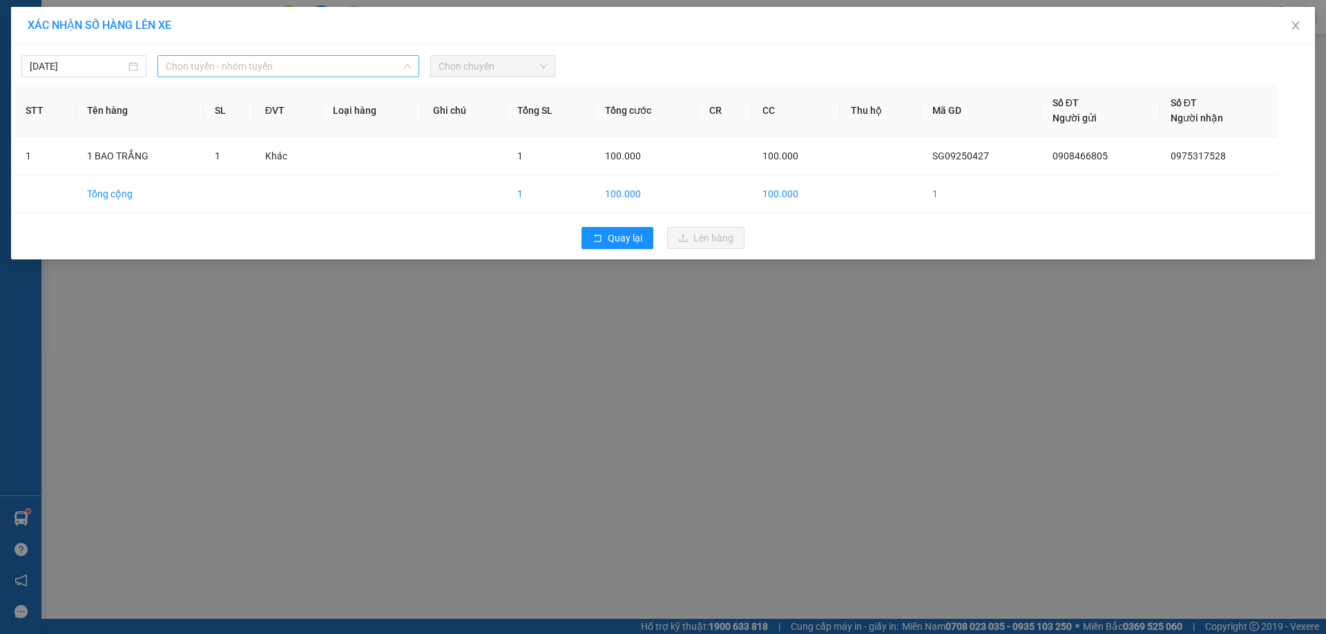
drag, startPoint x: 275, startPoint y: 65, endPoint x: 287, endPoint y: 94, distance: 31.0
click at [275, 68] on span "Chọn tuyến - nhóm tuyến" at bounding box center [288, 66] width 245 height 21
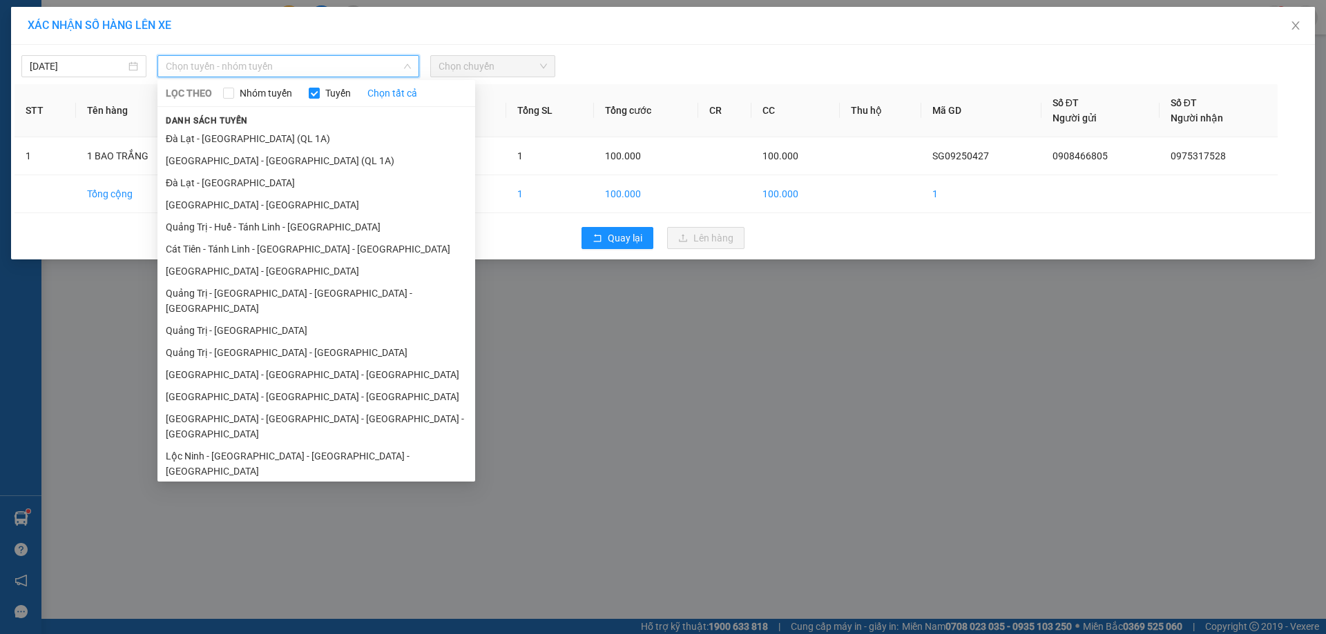
drag, startPoint x: 231, startPoint y: 274, endPoint x: 246, endPoint y: 242, distance: 35.8
click at [234, 270] on li "[GEOGRAPHIC_DATA] - [GEOGRAPHIC_DATA]" at bounding box center [316, 271] width 318 height 22
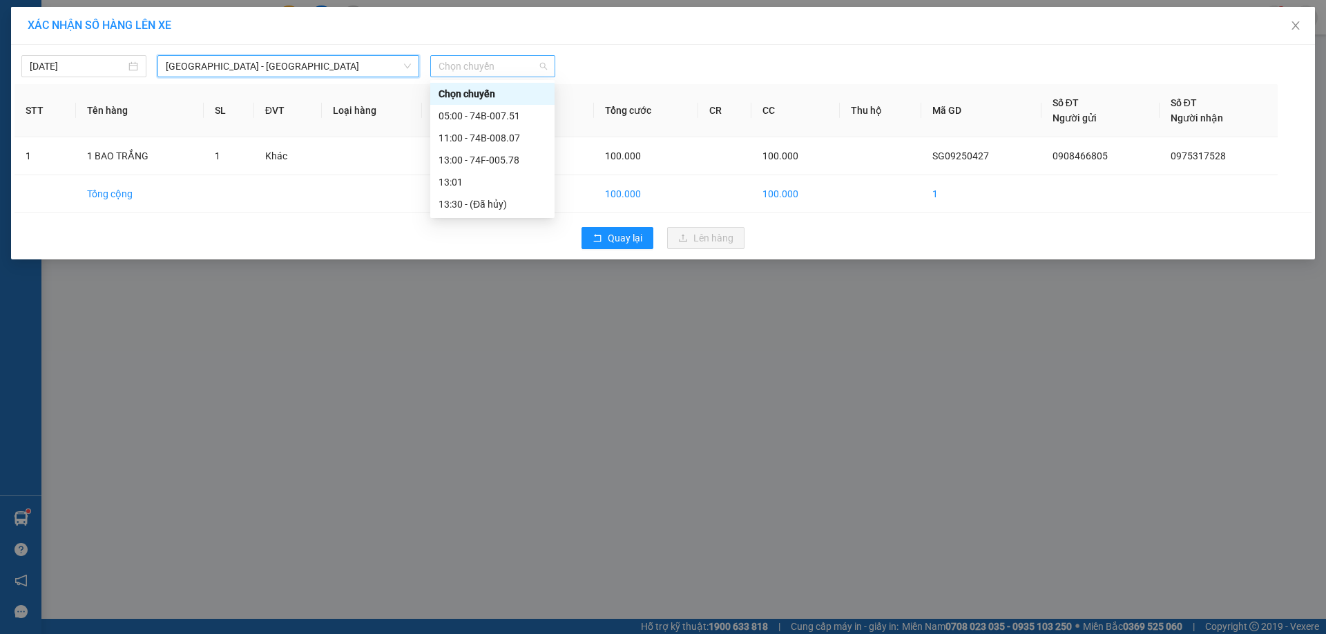
click at [505, 58] on span "Chọn chuyến" at bounding box center [492, 66] width 108 height 21
click at [474, 133] on div "11:00 - 74B-008.07" at bounding box center [492, 137] width 108 height 15
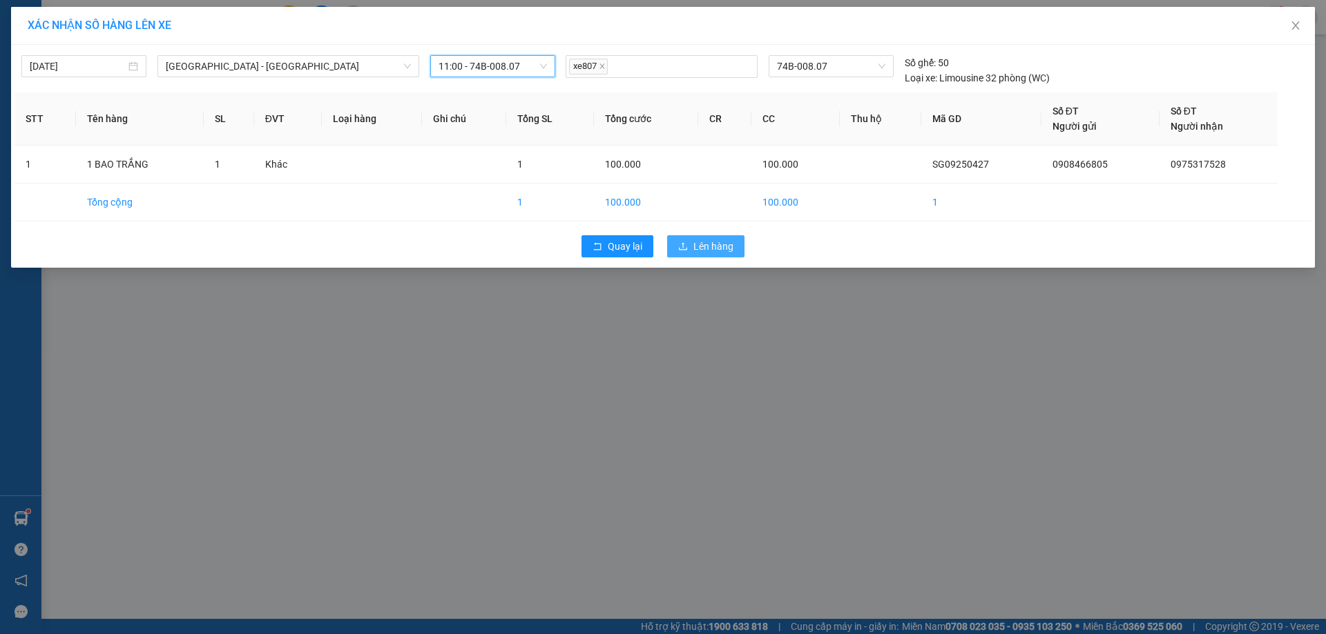
click at [721, 245] on span "Lên hàng" at bounding box center [713, 246] width 40 height 15
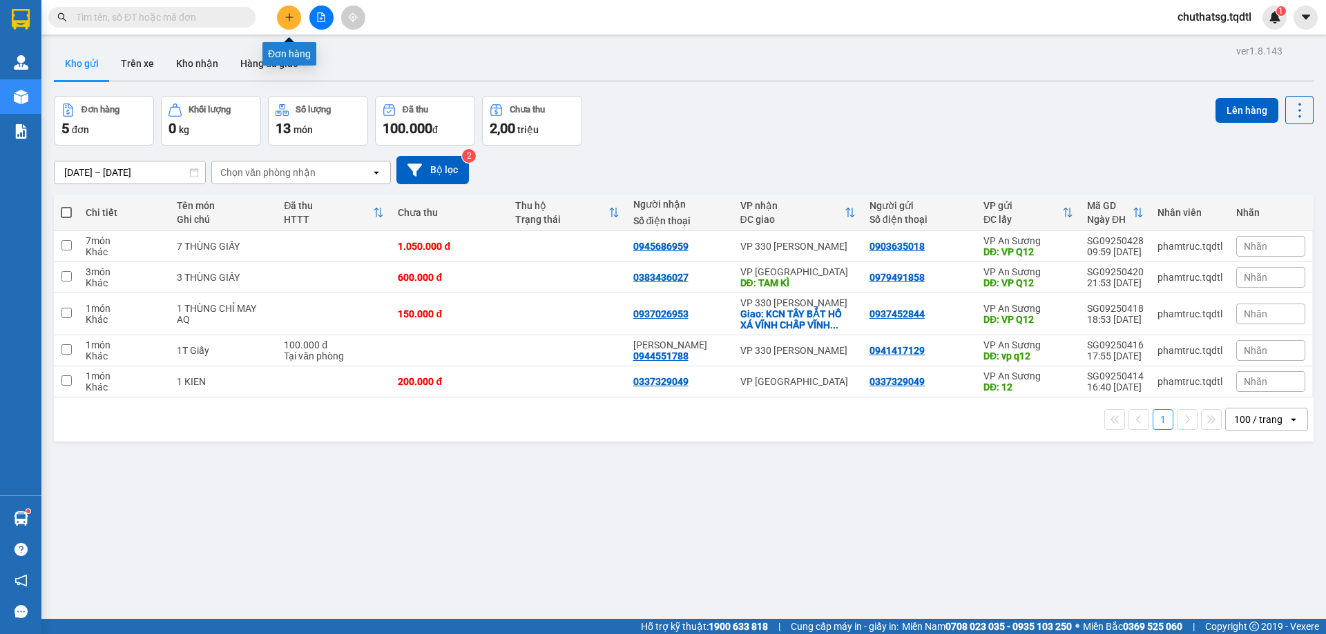
click at [288, 12] on icon "plus" at bounding box center [289, 17] width 10 height 10
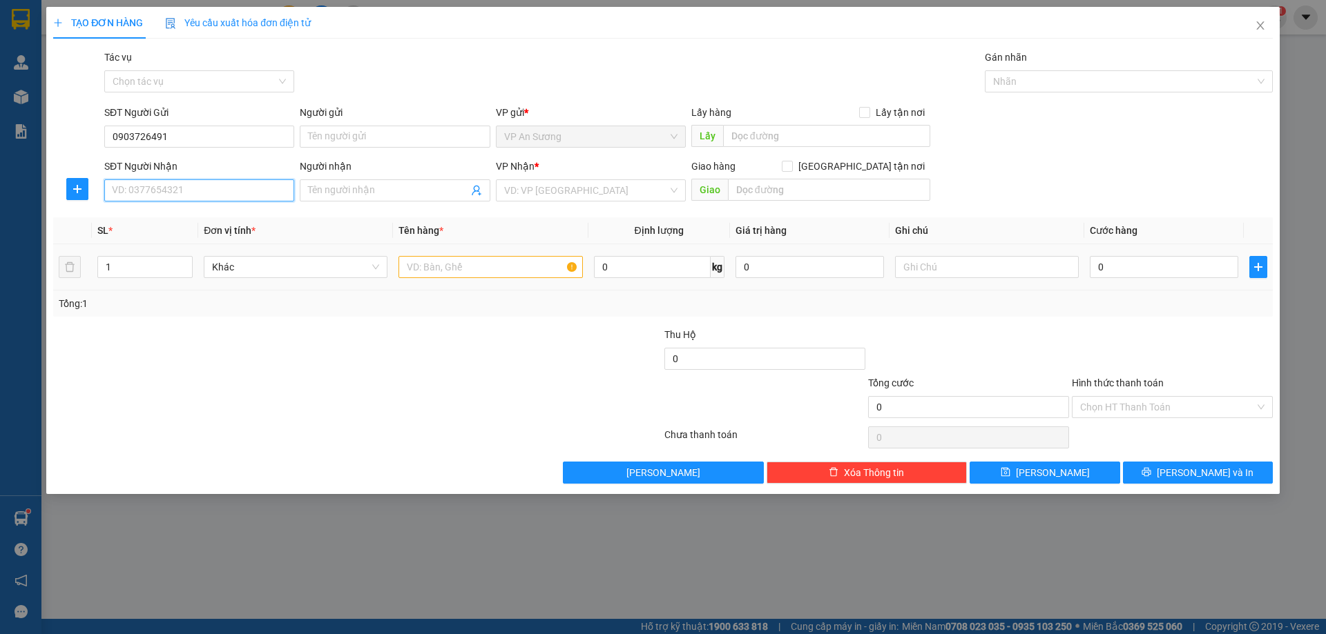
drag, startPoint x: 185, startPoint y: 194, endPoint x: 177, endPoint y: 244, distance: 51.0
click at [186, 195] on input "SĐT Người Nhận" at bounding box center [199, 191] width 190 height 22
click at [132, 217] on div "0914016336" at bounding box center [199, 218] width 173 height 15
click at [120, 267] on input "1" at bounding box center [145, 267] width 94 height 21
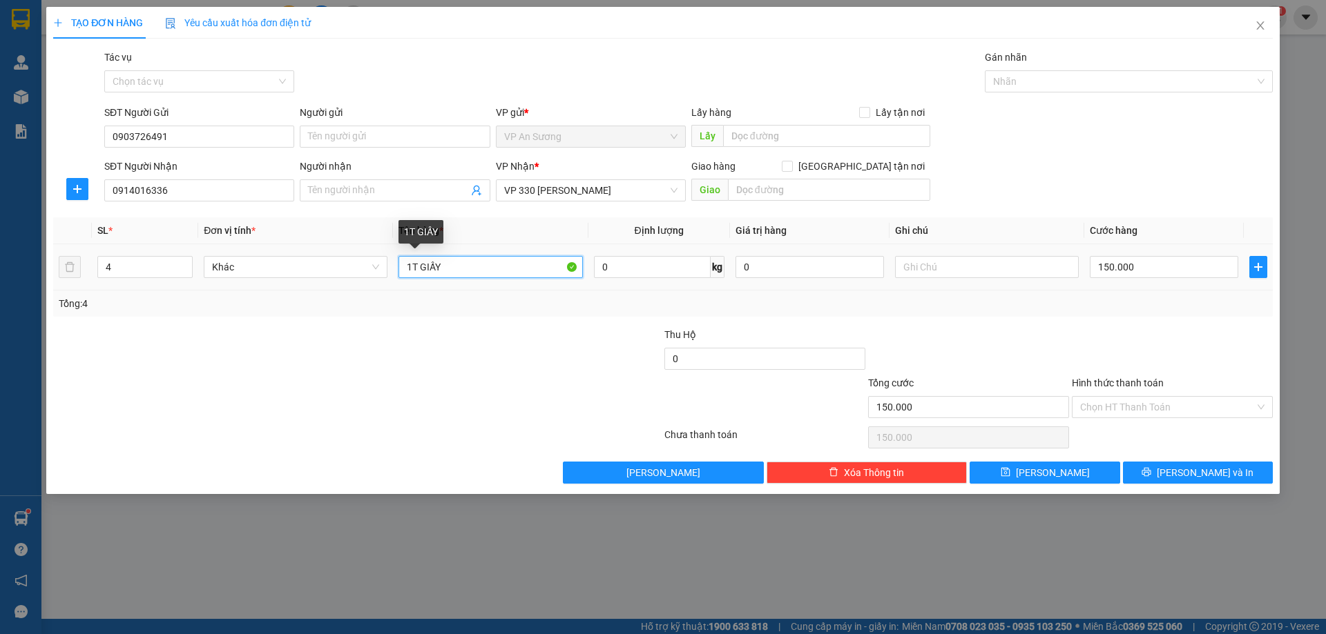
click at [410, 266] on input "1T GIẤY" at bounding box center [490, 267] width 184 height 22
click at [1158, 269] on input "150.000" at bounding box center [1163, 267] width 148 height 22
click at [1085, 331] on div at bounding box center [1172, 351] width 204 height 48
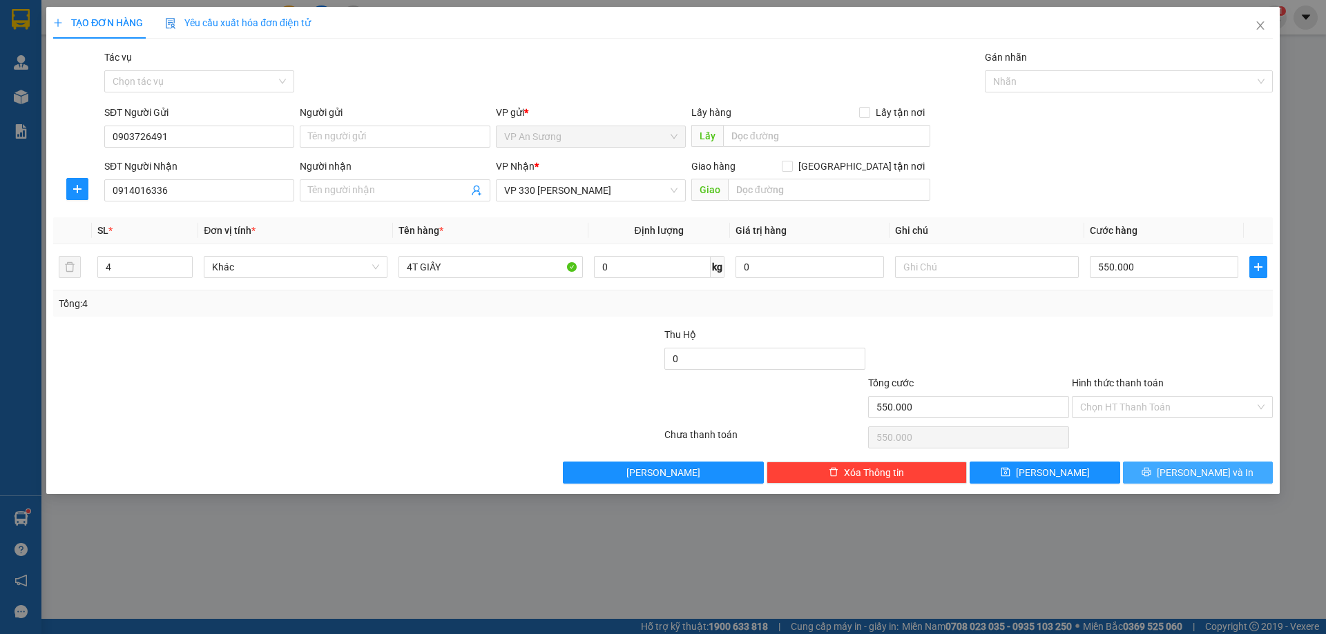
click at [1200, 469] on span "[PERSON_NAME] và In" at bounding box center [1204, 472] width 97 height 15
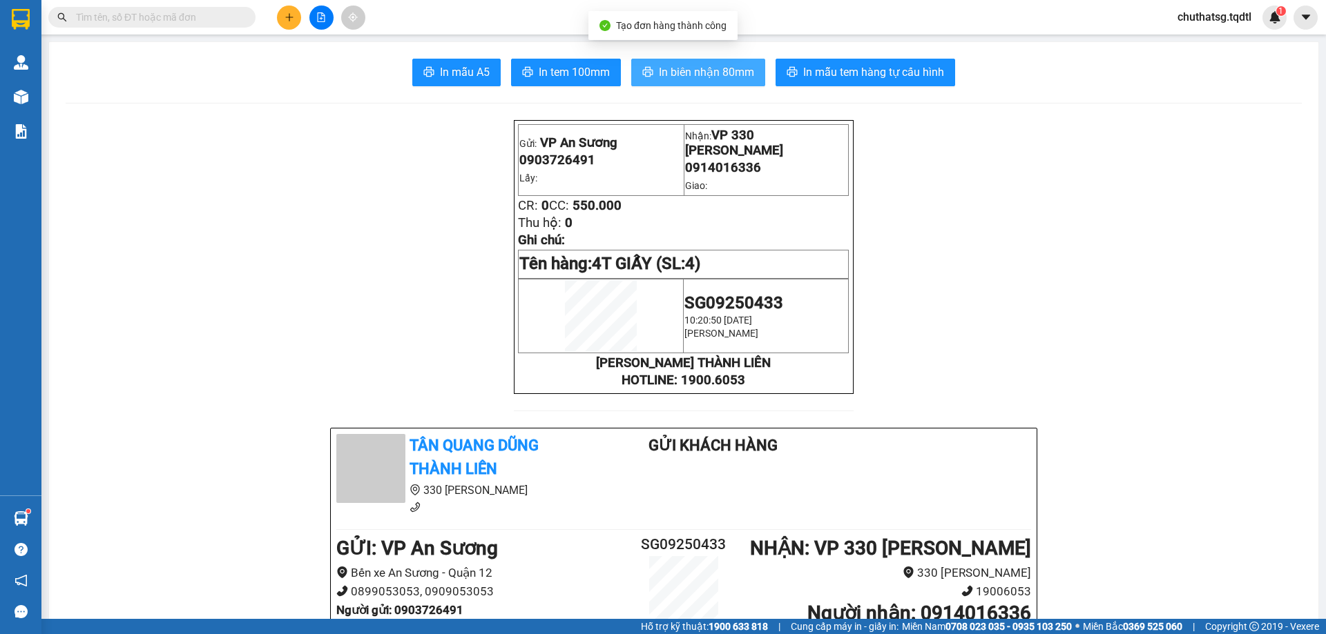
click at [697, 70] on span "In biên nhận 80mm" at bounding box center [706, 72] width 95 height 17
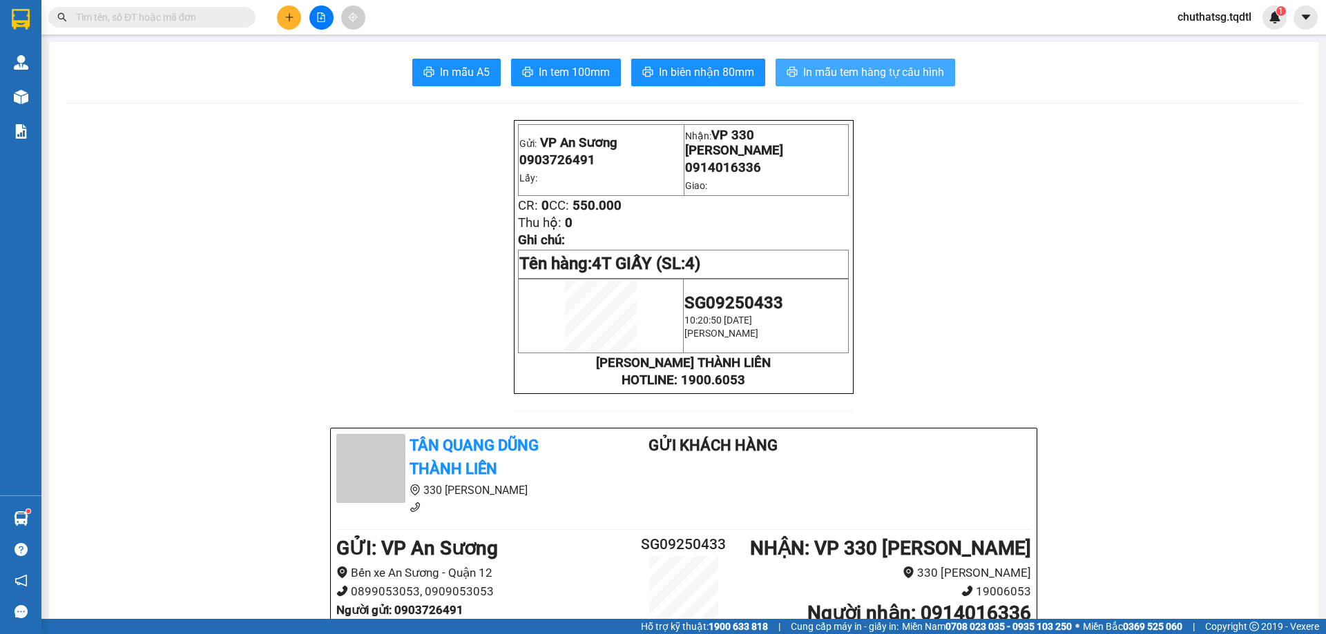
click at [860, 66] on span "In mẫu tem hàng tự cấu hình" at bounding box center [873, 72] width 141 height 17
click at [287, 17] on icon "plus" at bounding box center [289, 17] width 8 height 1
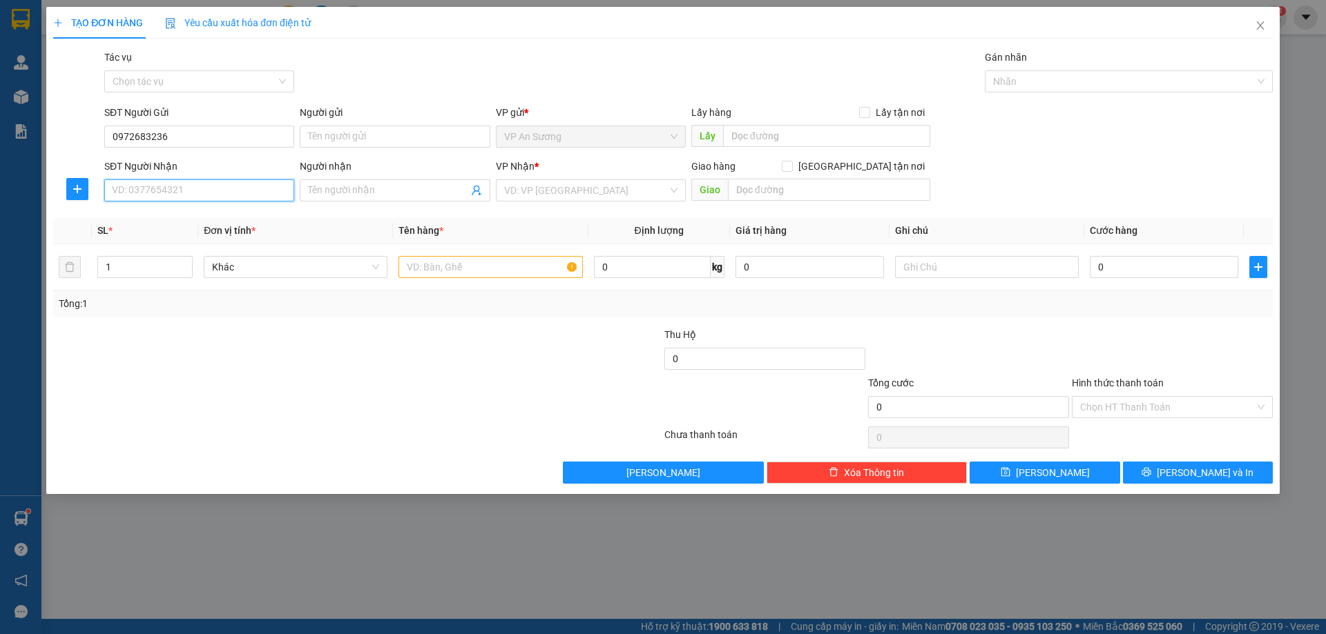
click at [207, 195] on input "SĐT Người Nhận" at bounding box center [199, 191] width 190 height 22
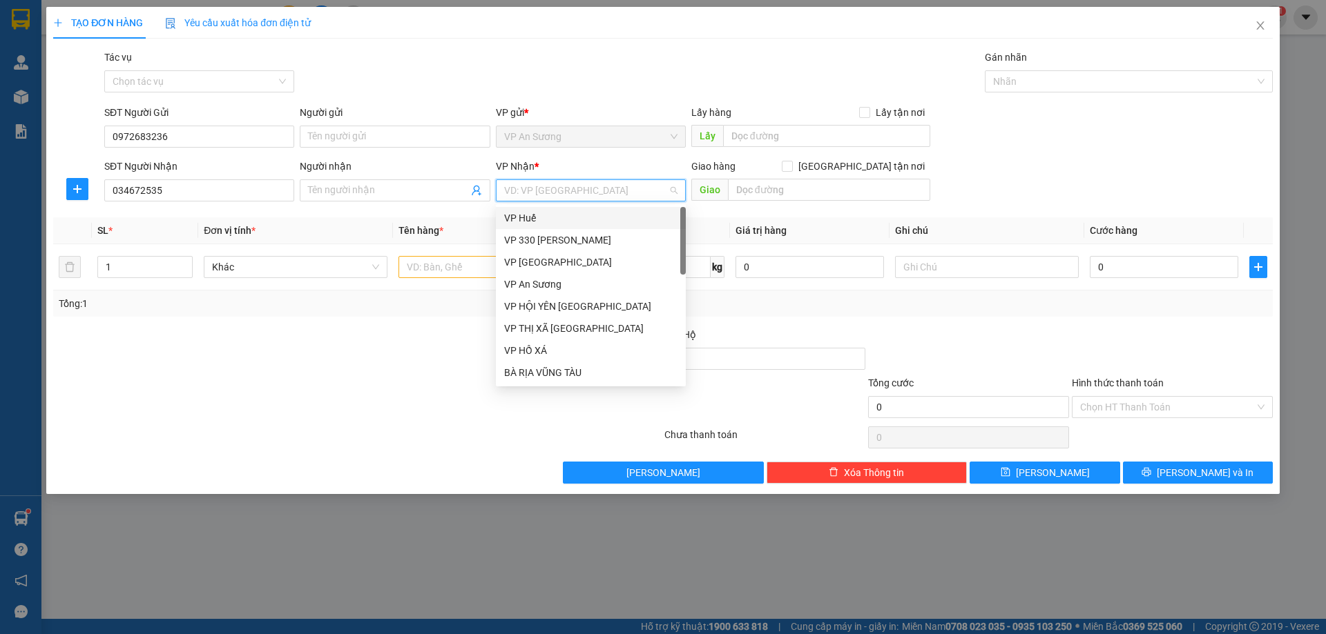
click at [581, 193] on input "search" at bounding box center [586, 190] width 164 height 21
click at [552, 239] on div "VP 330 [PERSON_NAME]" at bounding box center [590, 240] width 173 height 15
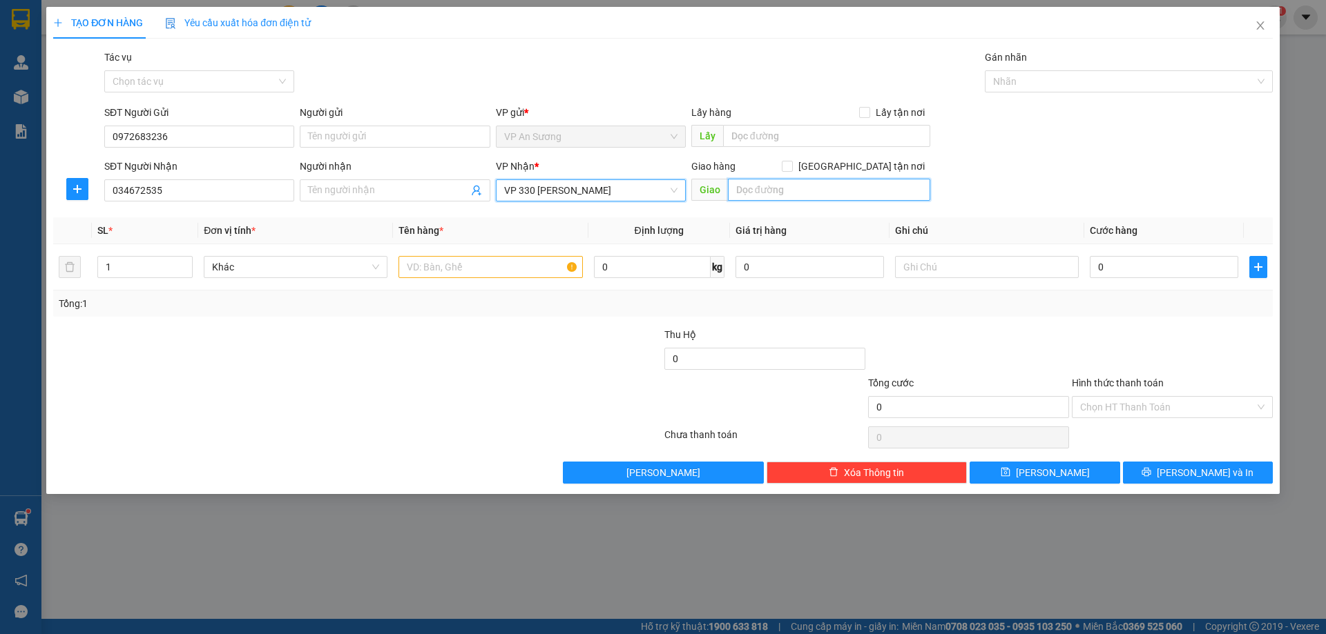
click at [764, 186] on input "text" at bounding box center [829, 190] width 202 height 22
click at [416, 271] on input "text" at bounding box center [490, 267] width 184 height 22
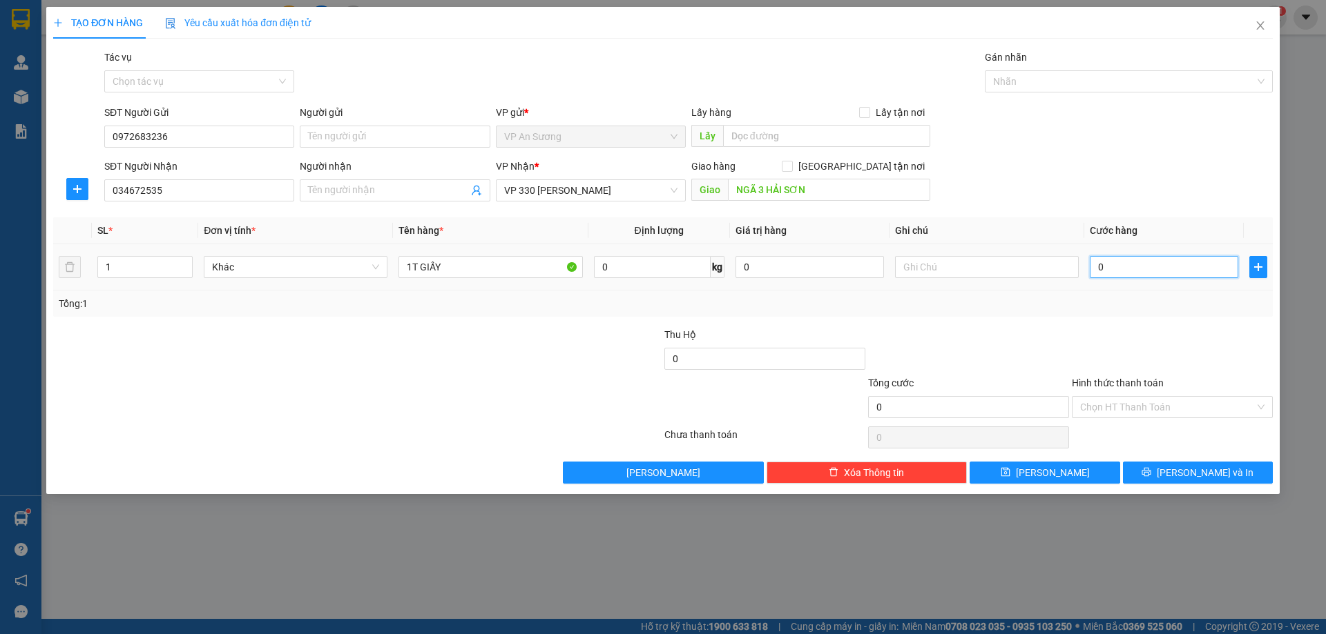
click at [1122, 266] on input "0" at bounding box center [1163, 267] width 148 height 22
click at [1119, 330] on div at bounding box center [1172, 351] width 204 height 48
click at [1118, 382] on label "Hình thức thanh toán" at bounding box center [1117, 383] width 92 height 11
click at [1118, 397] on input "Hình thức thanh toán" at bounding box center [1167, 407] width 175 height 21
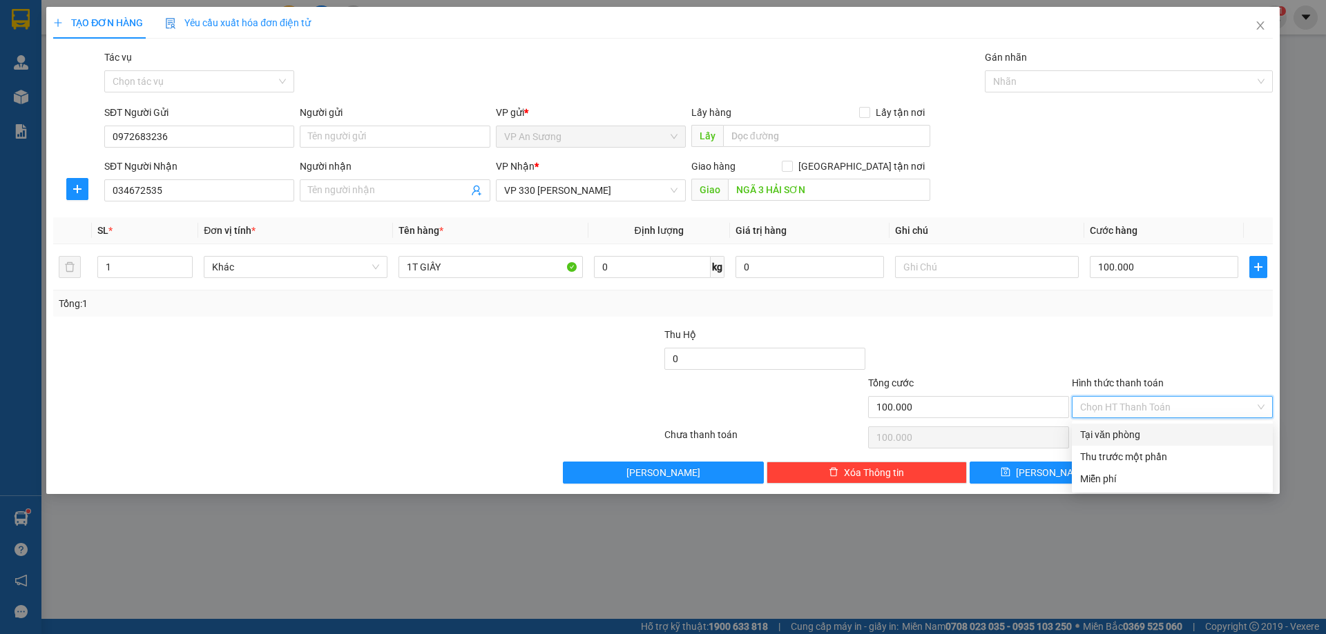
click at [1134, 431] on div "Tại văn phòng" at bounding box center [1172, 434] width 184 height 15
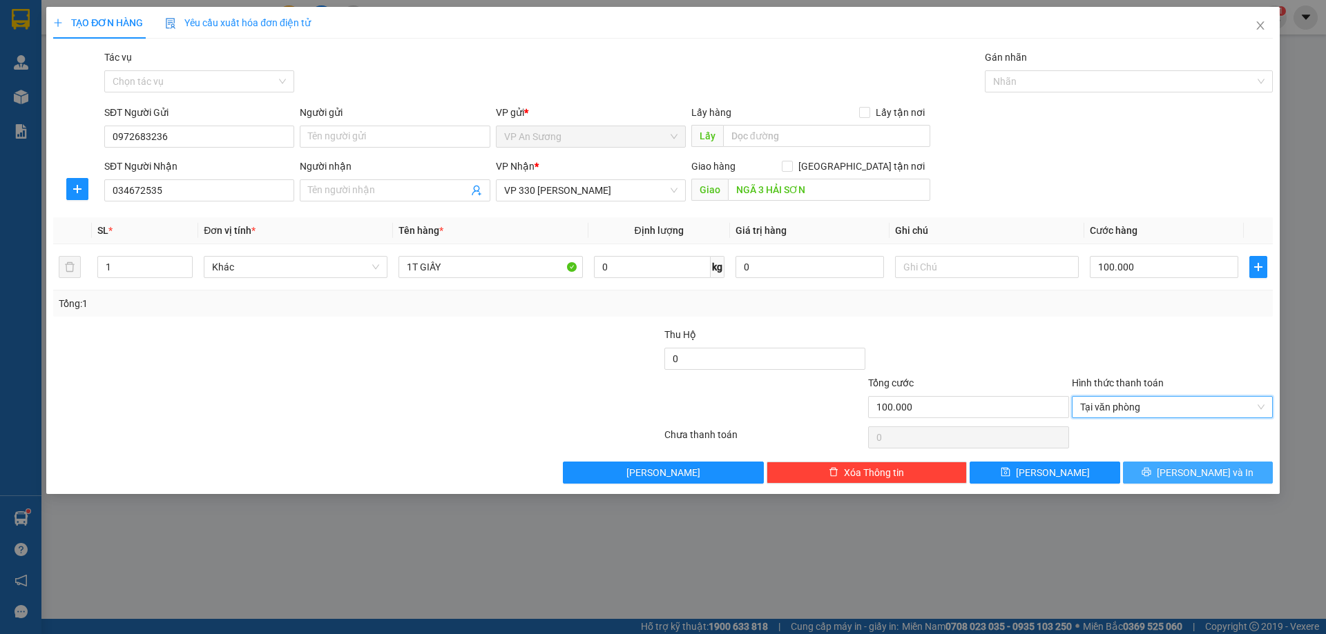
click at [1228, 470] on button "[PERSON_NAME] và In" at bounding box center [1198, 473] width 150 height 22
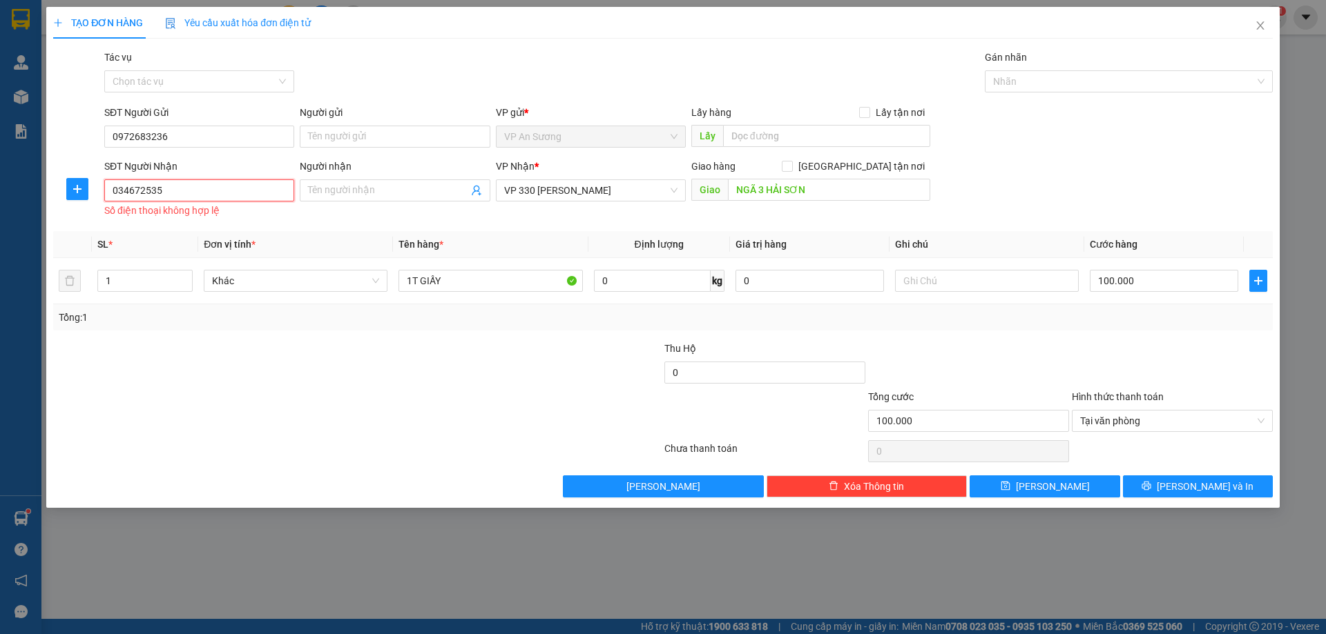
click at [143, 190] on input "034672535" at bounding box center [199, 191] width 190 height 22
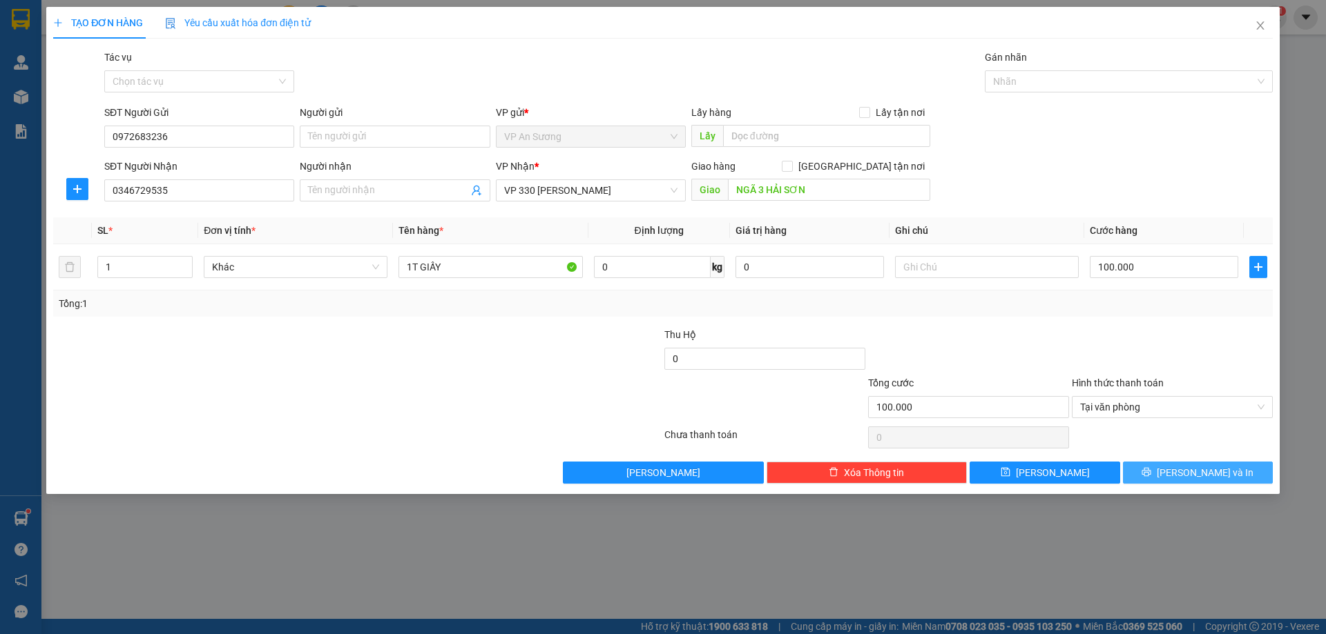
drag, startPoint x: 1190, startPoint y: 467, endPoint x: 1182, endPoint y: 463, distance: 8.7
click at [1187, 466] on span "[PERSON_NAME] và In" at bounding box center [1204, 472] width 97 height 15
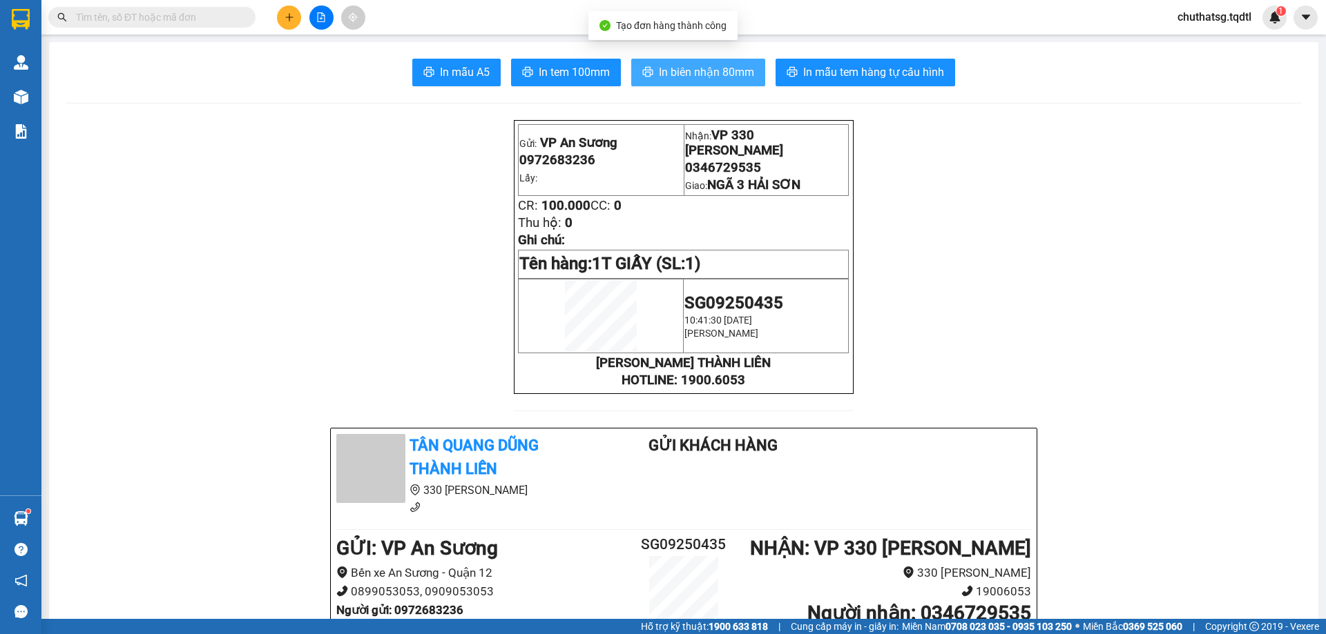
click at [688, 68] on span "In biên nhận 80mm" at bounding box center [706, 72] width 95 height 17
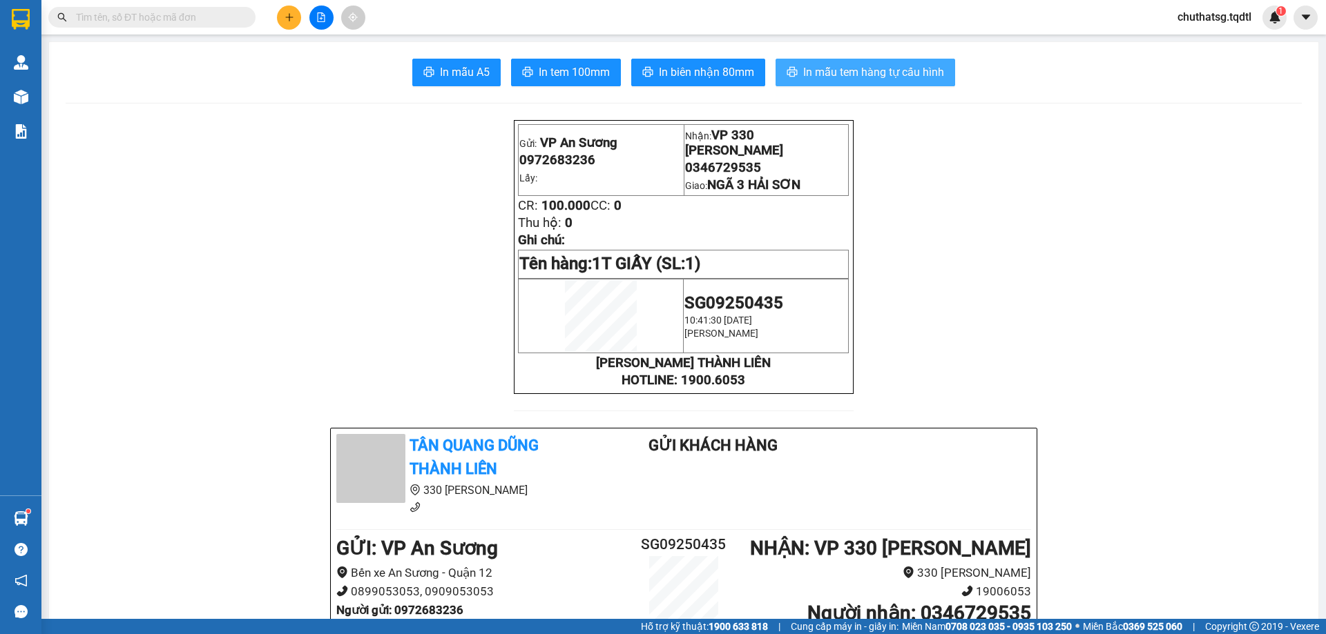
click at [867, 68] on span "In mẫu tem hàng tự cấu hình" at bounding box center [873, 72] width 141 height 17
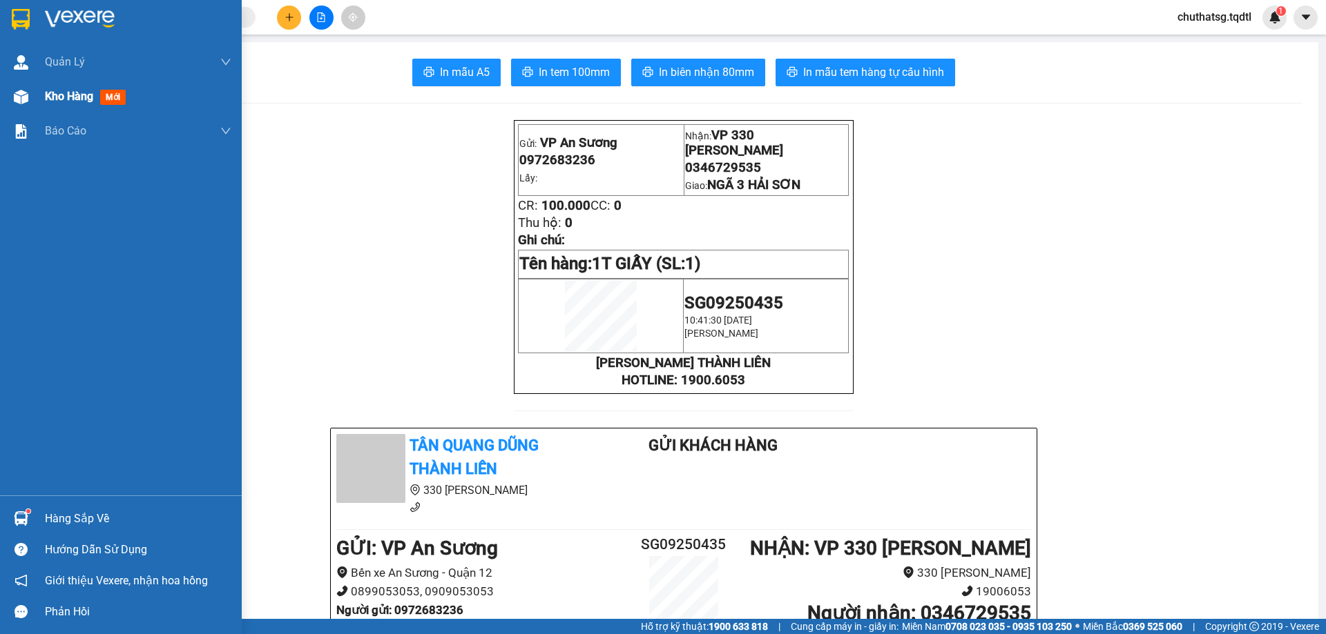
click at [59, 95] on span "Kho hàng" at bounding box center [69, 96] width 48 height 13
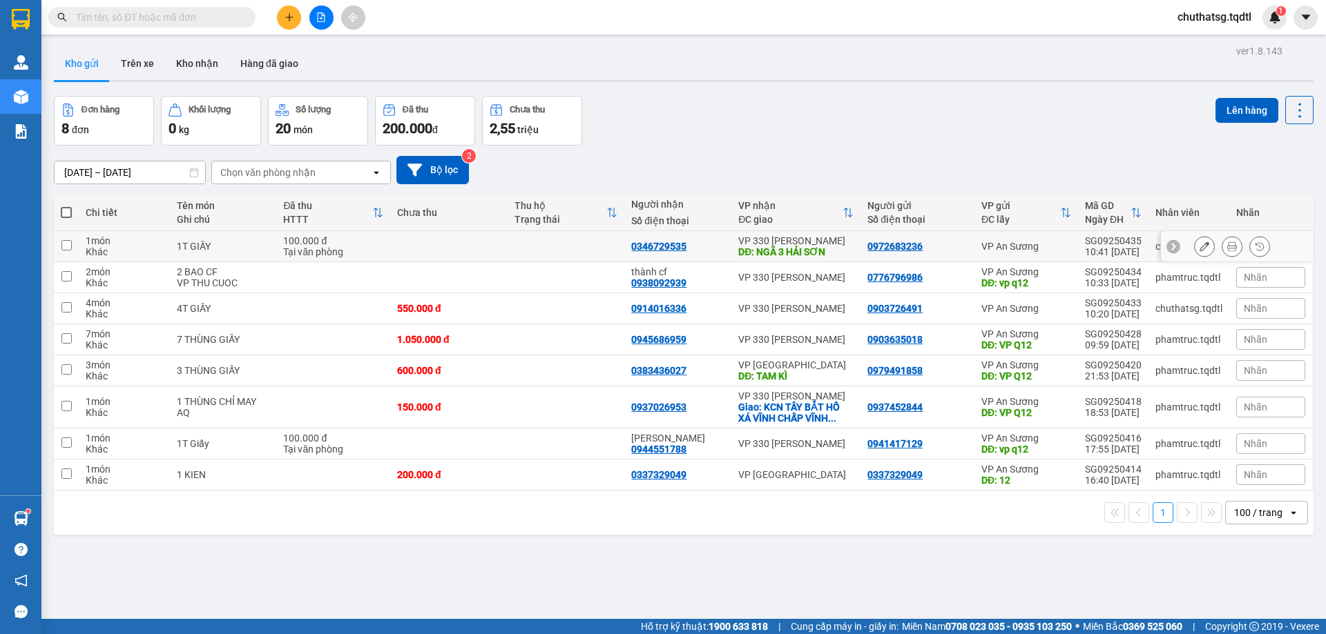
click at [63, 240] on input "checkbox" at bounding box center [66, 245] width 10 height 10
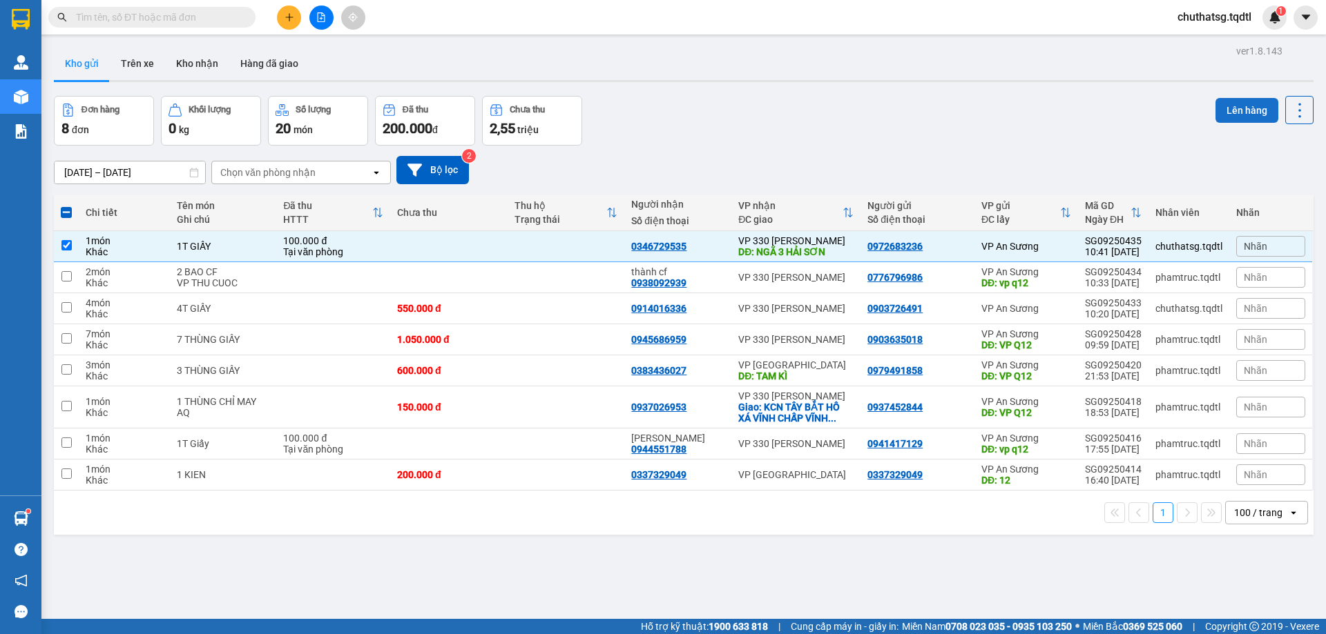
click at [1234, 105] on button "Lên hàng" at bounding box center [1246, 110] width 63 height 25
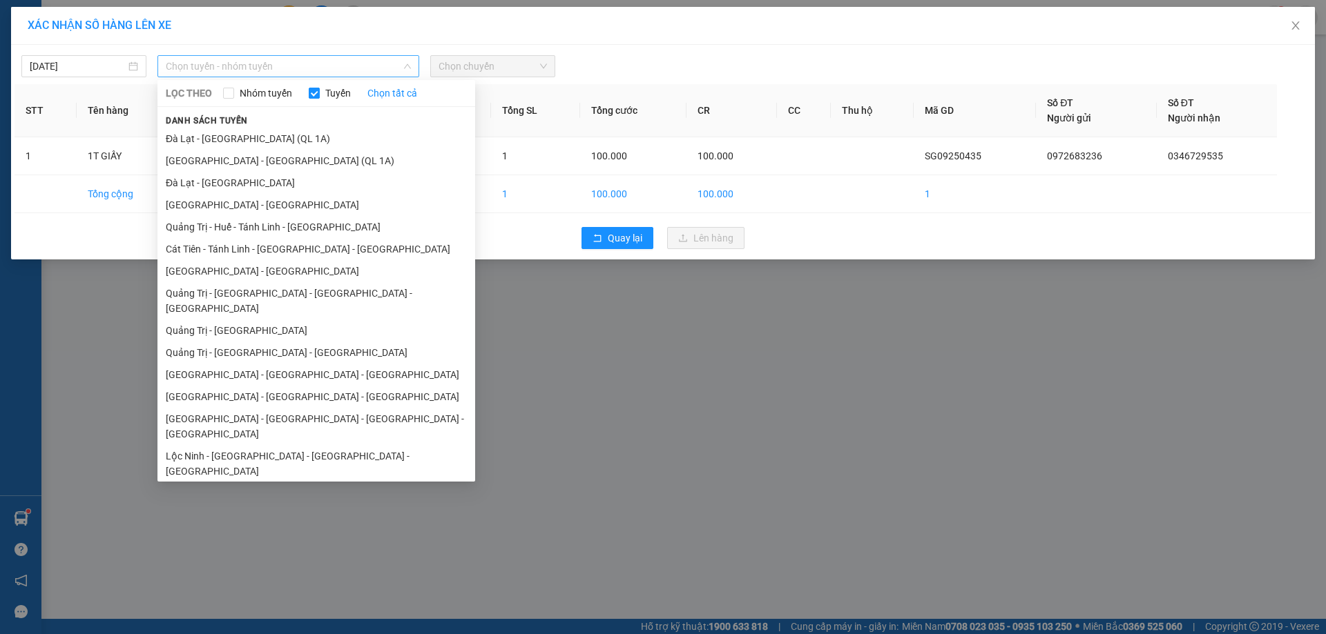
drag, startPoint x: 328, startPoint y: 70, endPoint x: 345, endPoint y: 88, distance: 24.9
click at [329, 69] on span "Chọn tuyến - nhóm tuyến" at bounding box center [288, 66] width 245 height 21
drag, startPoint x: 237, startPoint y: 271, endPoint x: 242, endPoint y: 255, distance: 16.4
click at [239, 269] on li "[GEOGRAPHIC_DATA] - [GEOGRAPHIC_DATA]" at bounding box center [316, 271] width 318 height 22
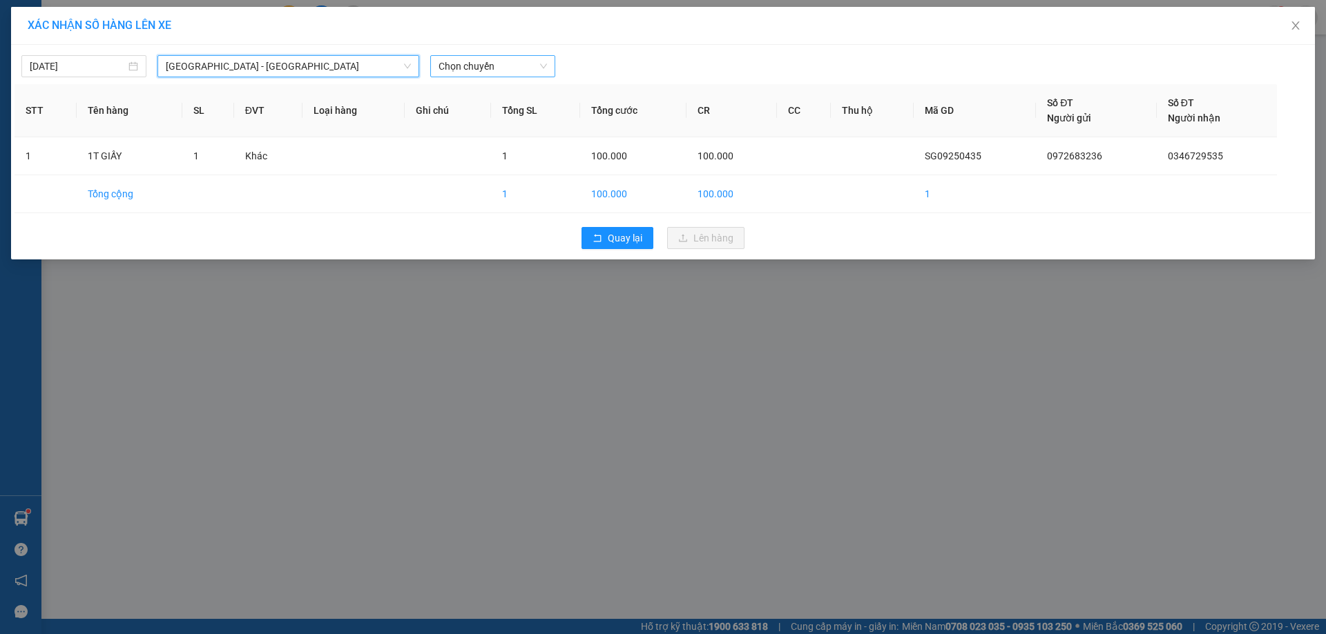
click at [501, 68] on span "Chọn chuyến" at bounding box center [492, 66] width 108 height 21
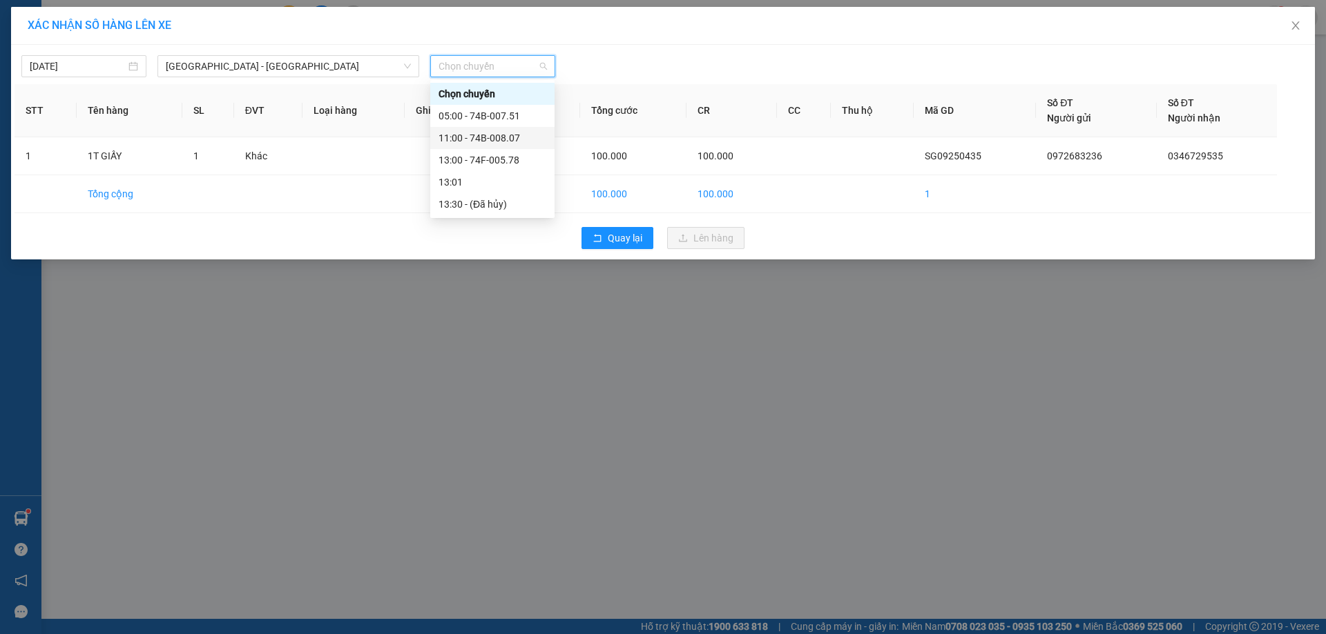
click at [498, 134] on div "11:00 - 74B-008.07" at bounding box center [492, 137] width 108 height 15
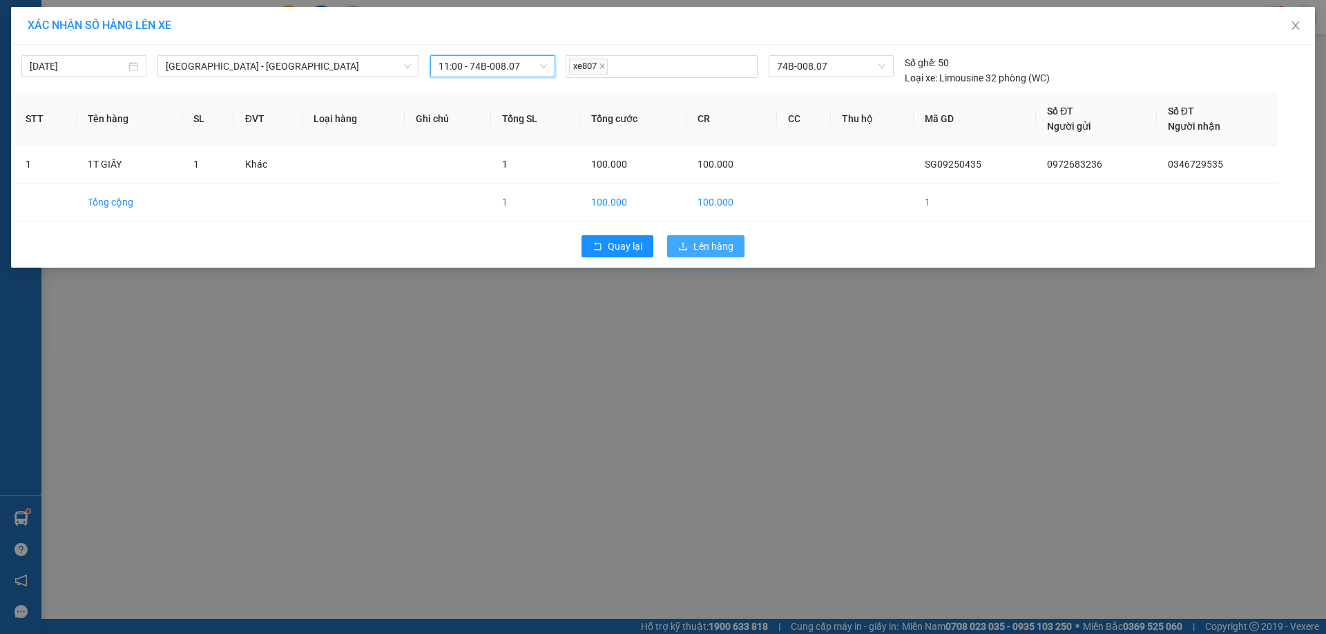
click at [720, 245] on span "Lên hàng" at bounding box center [713, 246] width 40 height 15
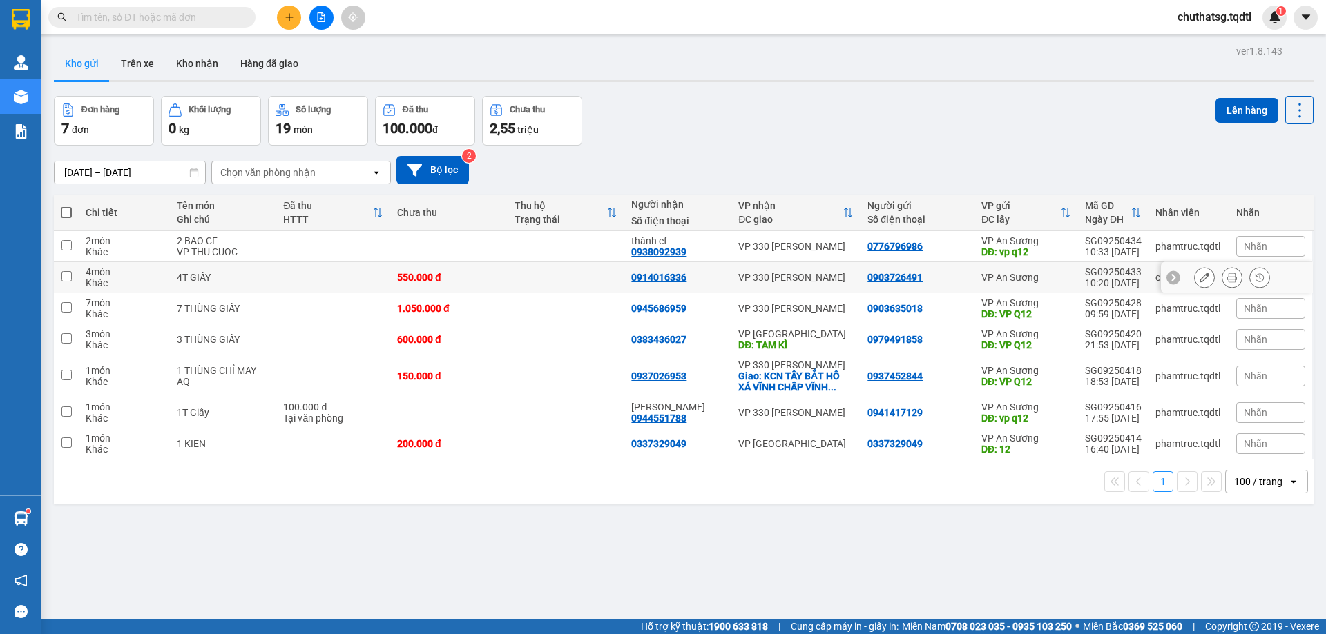
drag, startPoint x: 67, startPoint y: 275, endPoint x: 111, endPoint y: 268, distance: 44.8
click at [80, 271] on tr "4 món Khác 4T GIẤY 550.000 đ 0914016336 VP 330 [PERSON_NAME] 0903726491 VP An S…" at bounding box center [683, 277] width 1259 height 31
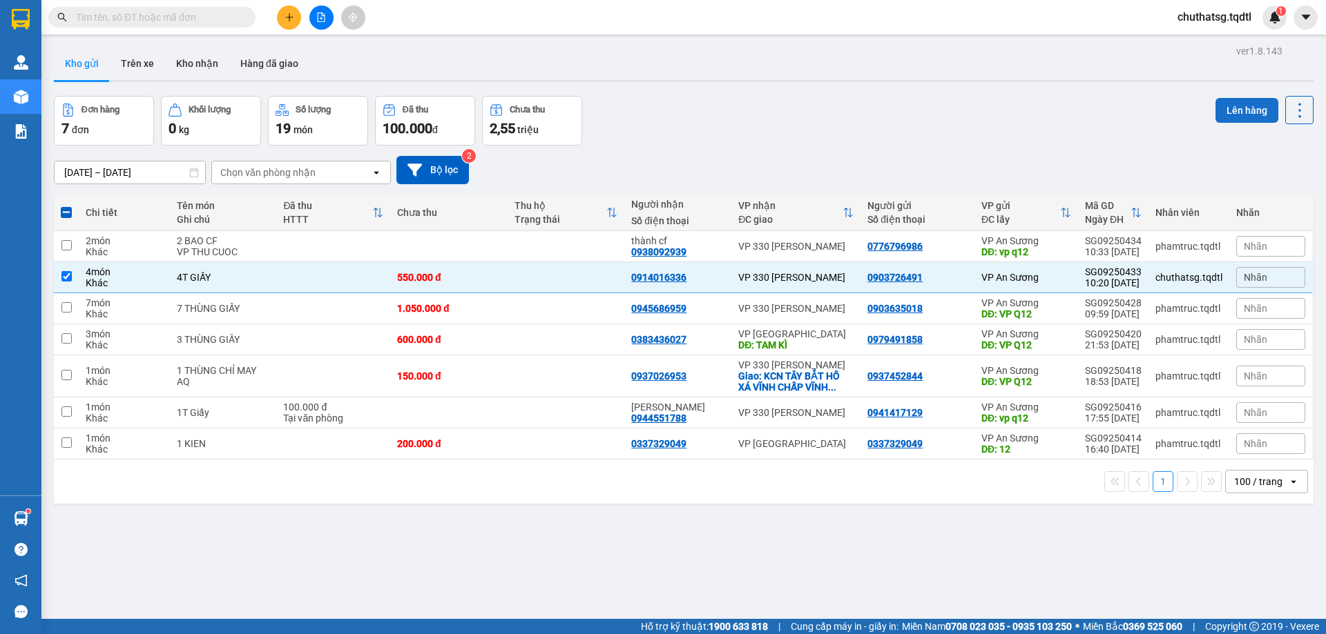
drag, startPoint x: 1235, startPoint y: 106, endPoint x: 1225, endPoint y: 105, distance: 9.8
click at [1230, 106] on button "Lên hàng" at bounding box center [1246, 110] width 63 height 25
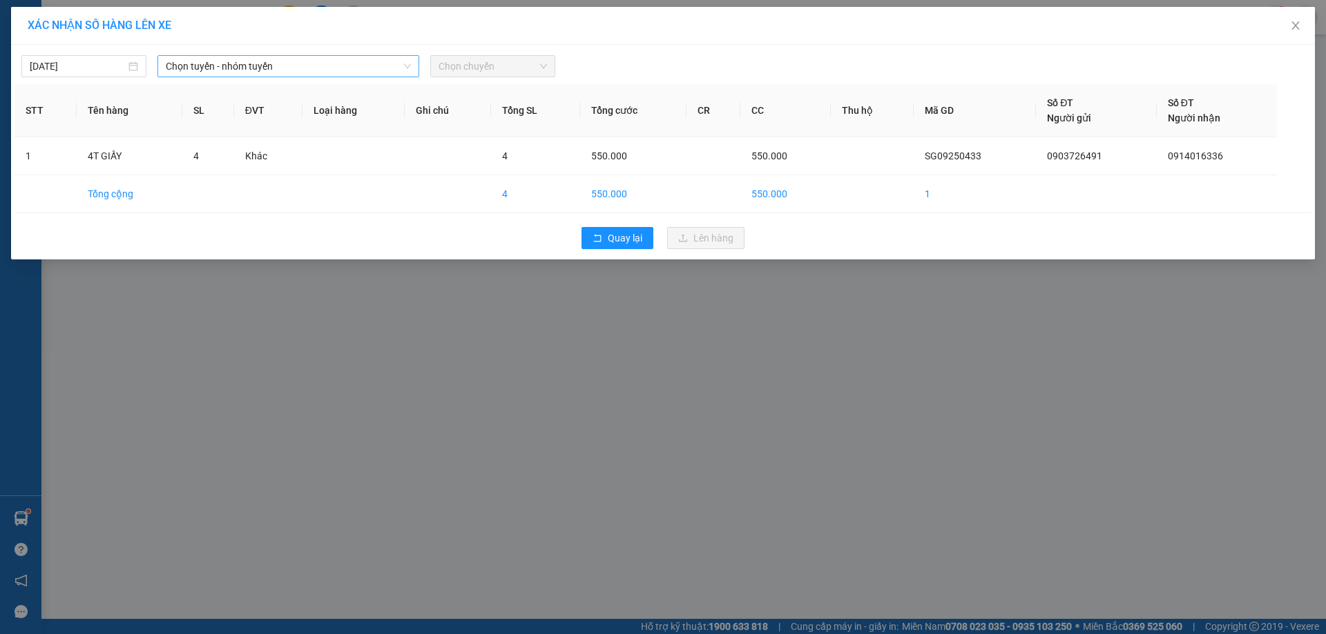
click at [307, 66] on span "Chọn tuyến - nhóm tuyến" at bounding box center [288, 66] width 245 height 21
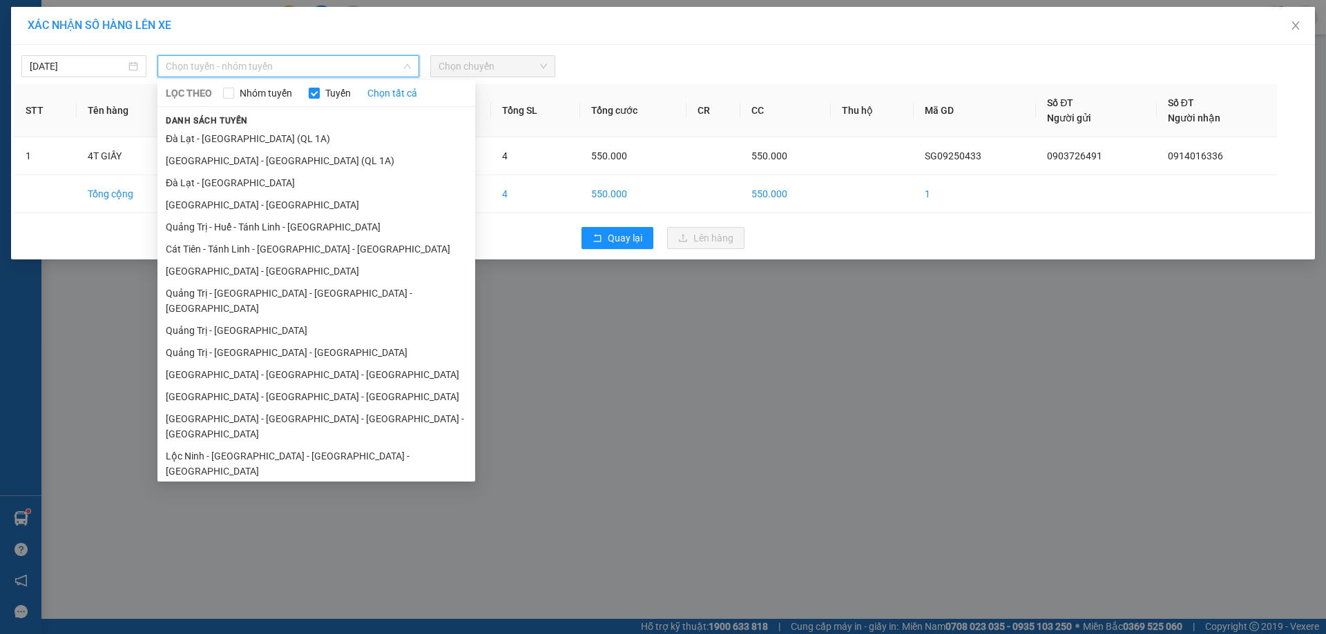
drag, startPoint x: 253, startPoint y: 271, endPoint x: 258, endPoint y: 235, distance: 36.3
click at [252, 266] on li "[GEOGRAPHIC_DATA] - [GEOGRAPHIC_DATA]" at bounding box center [316, 271] width 318 height 22
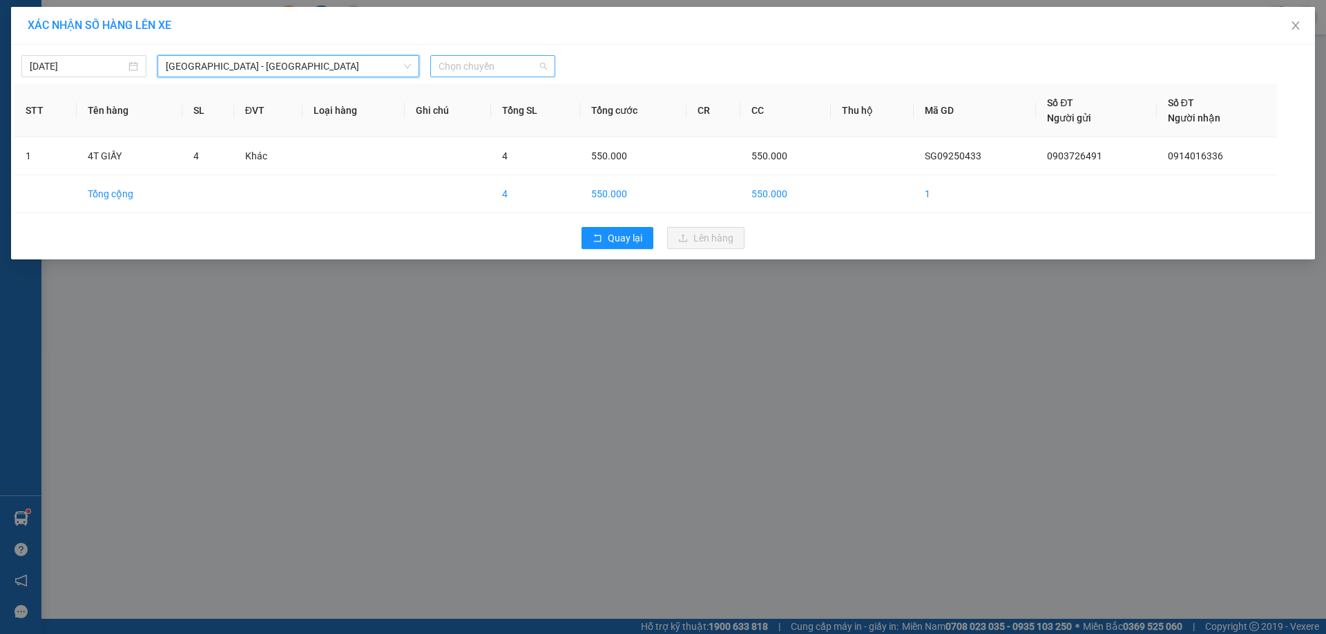
click at [515, 65] on span "Chọn chuyến" at bounding box center [492, 66] width 108 height 21
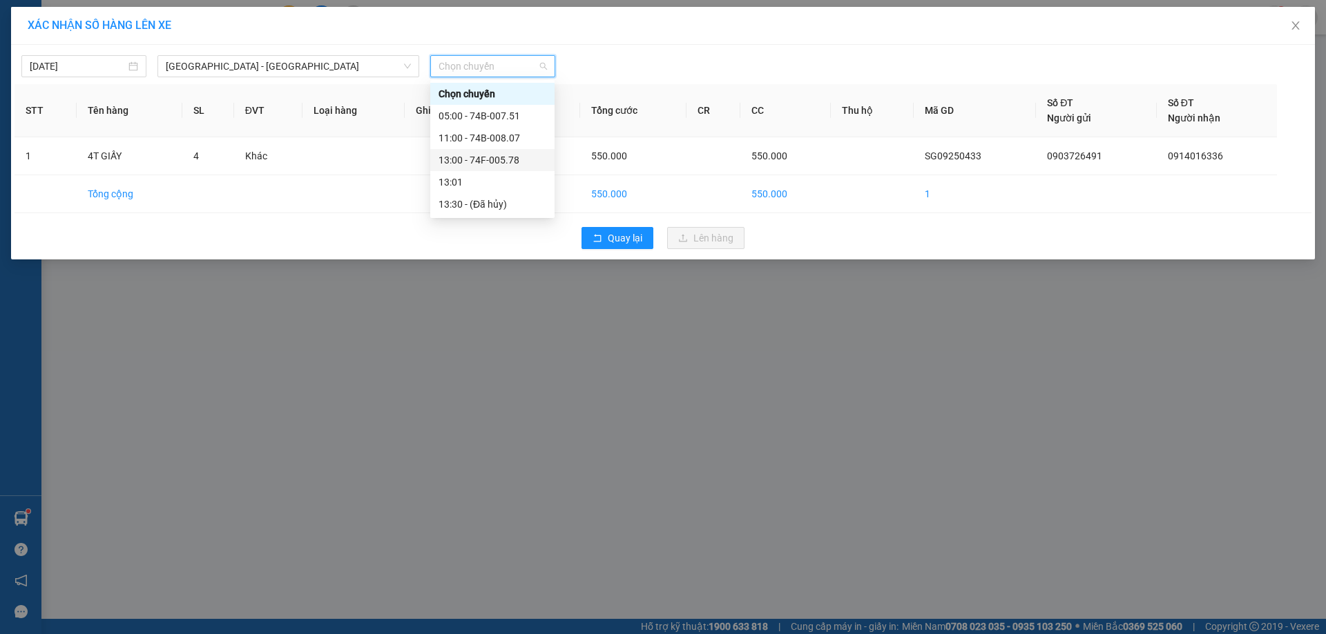
click at [494, 157] on div "13:00 - 74F-005.78" at bounding box center [492, 160] width 108 height 15
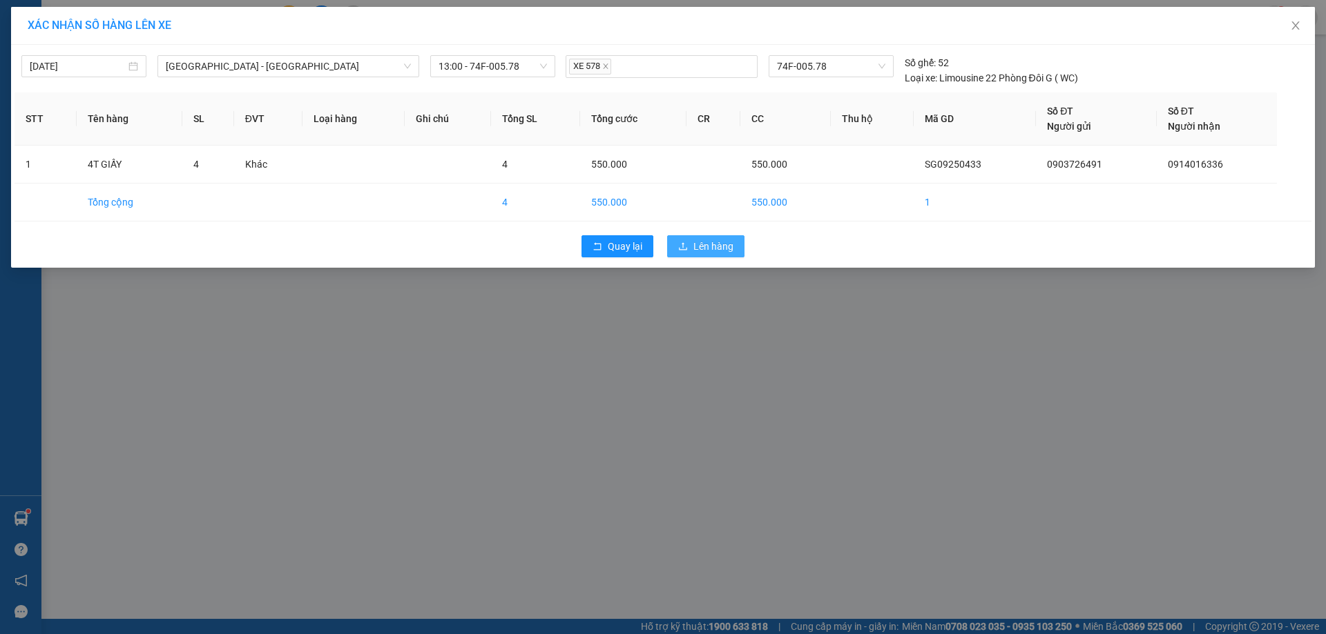
click at [710, 244] on span "Lên hàng" at bounding box center [713, 246] width 40 height 15
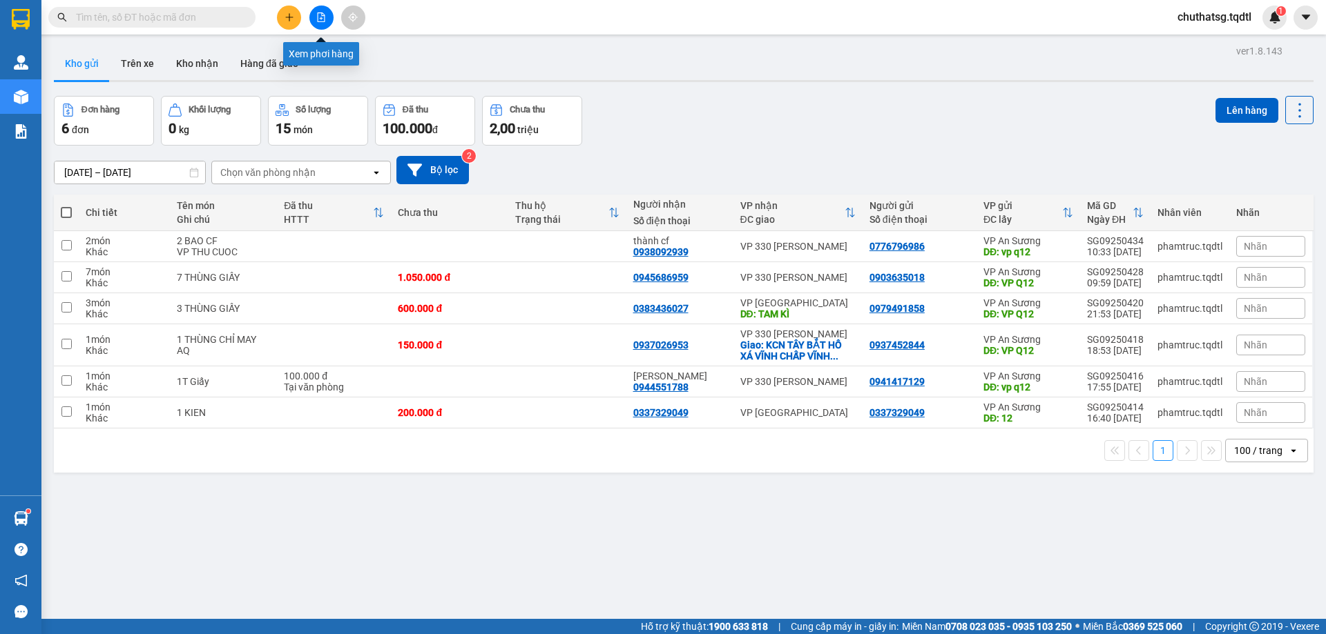
click at [319, 14] on icon "file-add" at bounding box center [321, 17] width 10 height 10
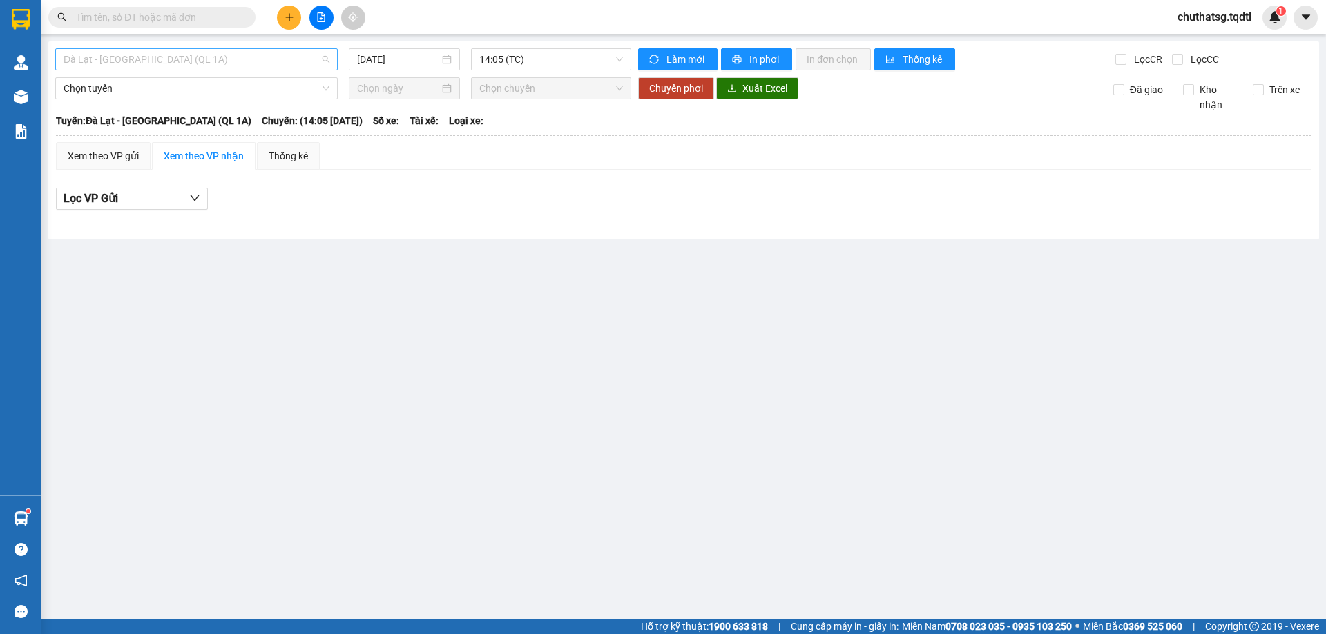
click at [196, 62] on span "Đà Lạt - [GEOGRAPHIC_DATA] (QL 1A)" at bounding box center [197, 59] width 266 height 21
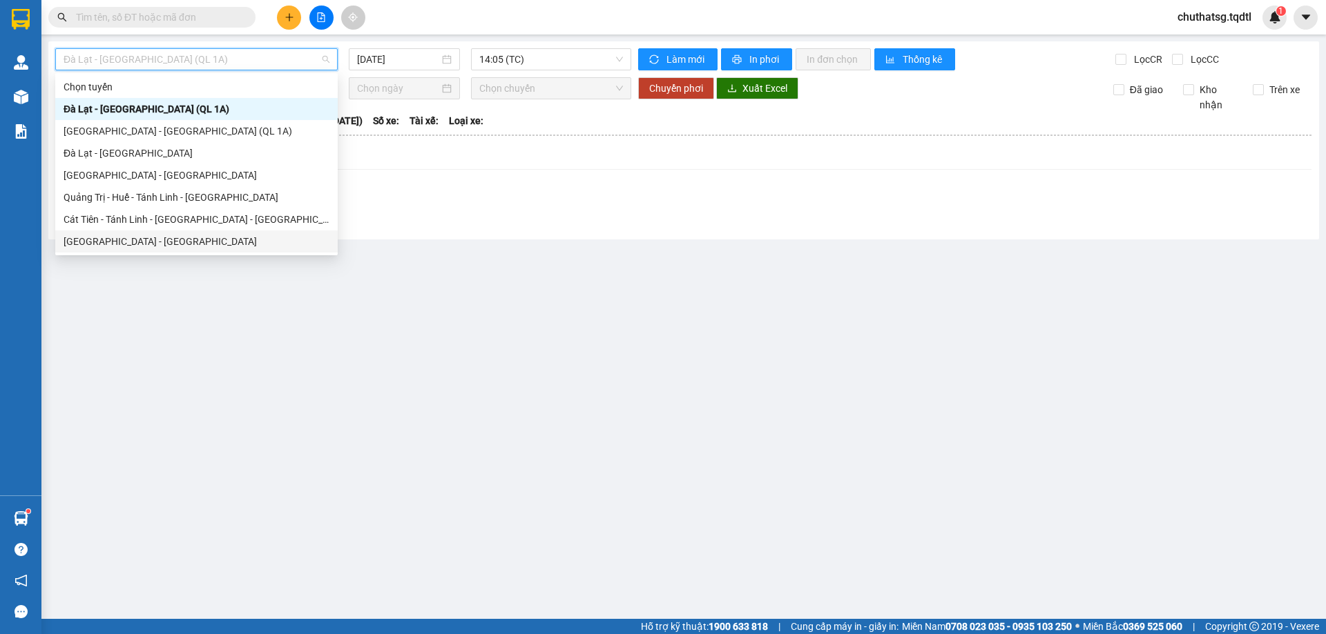
drag, startPoint x: 90, startPoint y: 241, endPoint x: 95, endPoint y: 212, distance: 29.4
click at [93, 233] on div "[GEOGRAPHIC_DATA] - [GEOGRAPHIC_DATA]" at bounding box center [196, 242] width 282 height 22
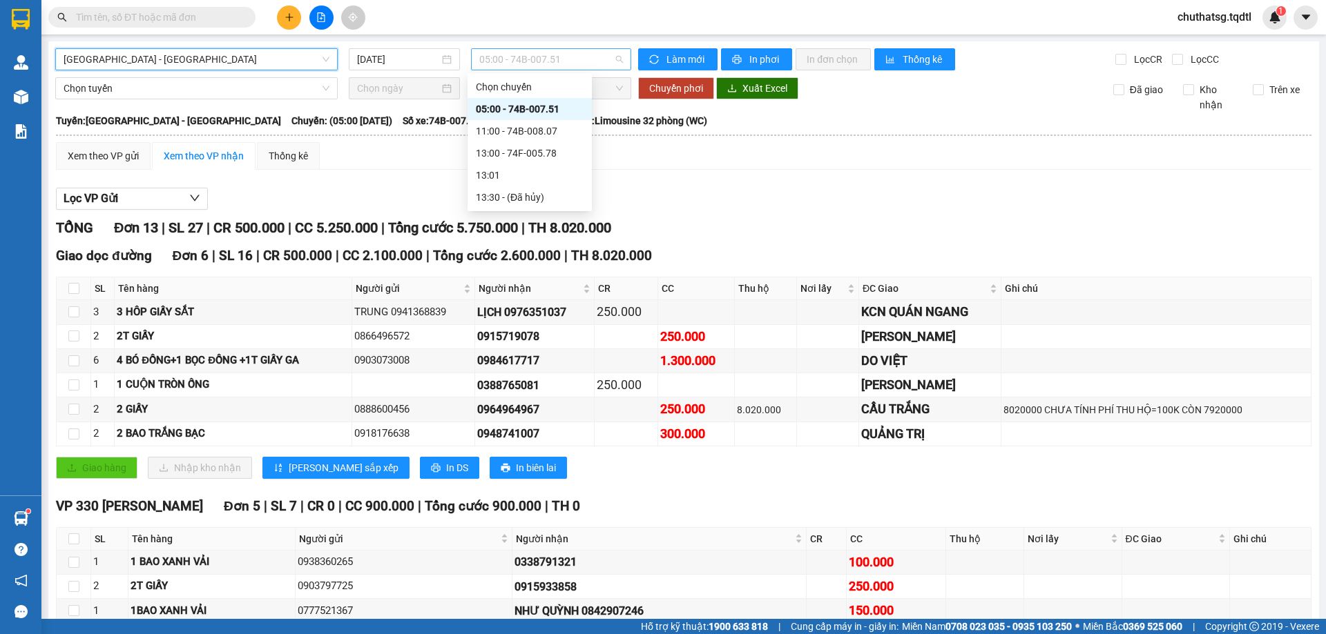
click at [576, 59] on span "05:00 - 74B-007.51" at bounding box center [551, 59] width 144 height 21
click at [532, 132] on div "11:00 - 74B-008.07" at bounding box center [530, 131] width 108 height 15
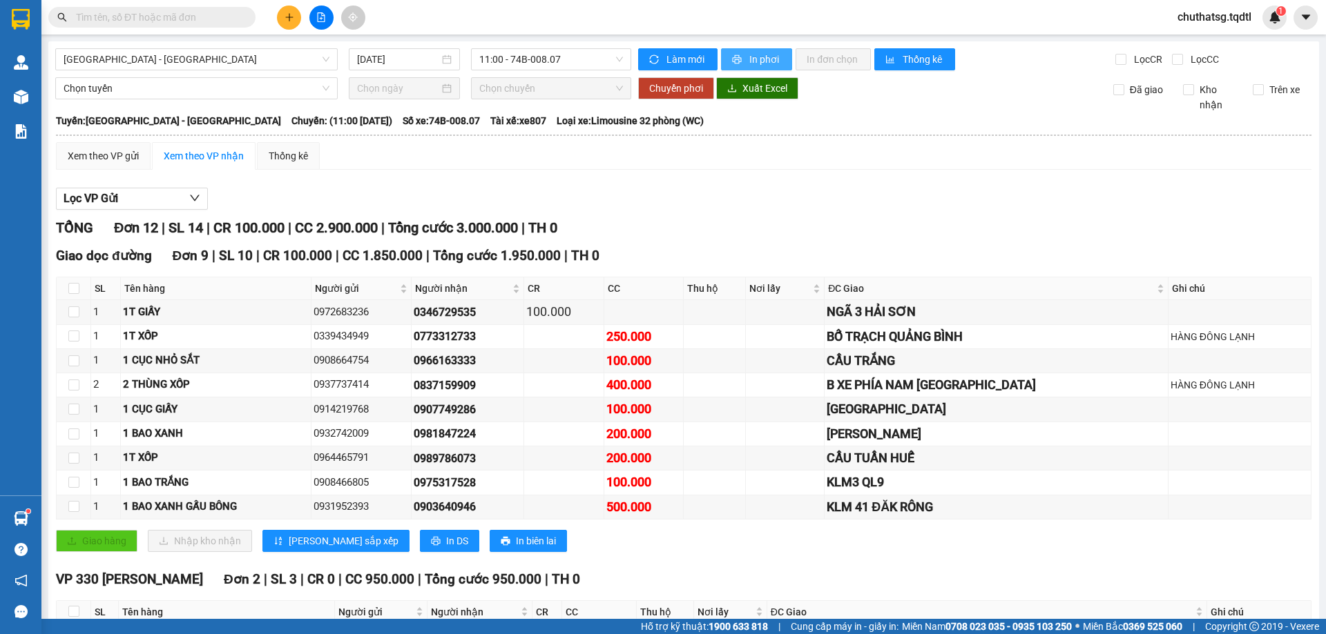
click at [733, 57] on icon "printer" at bounding box center [737, 59] width 9 height 9
click at [289, 18] on icon "plus" at bounding box center [289, 17] width 1 height 8
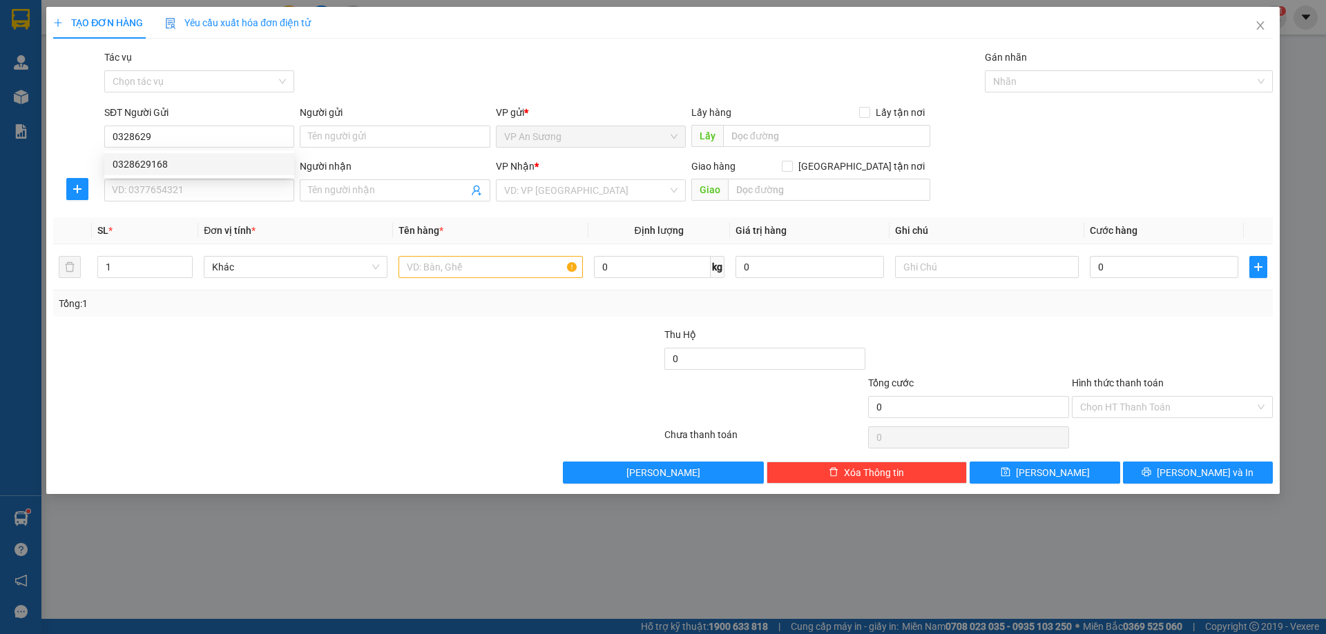
click at [141, 161] on div "0328629168" at bounding box center [199, 164] width 173 height 15
type input "0328629168"
type input "0388777514"
type input "NGÃ3 LONG HƯNG"
type input "150.000"
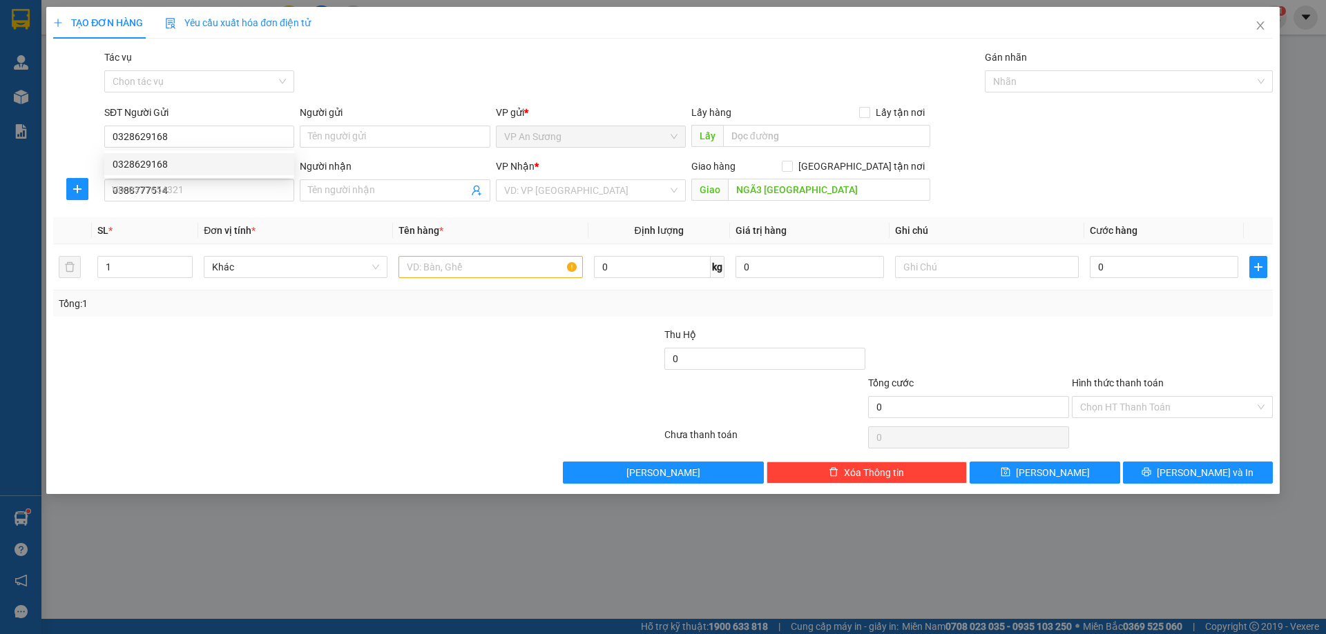
type input "150.000"
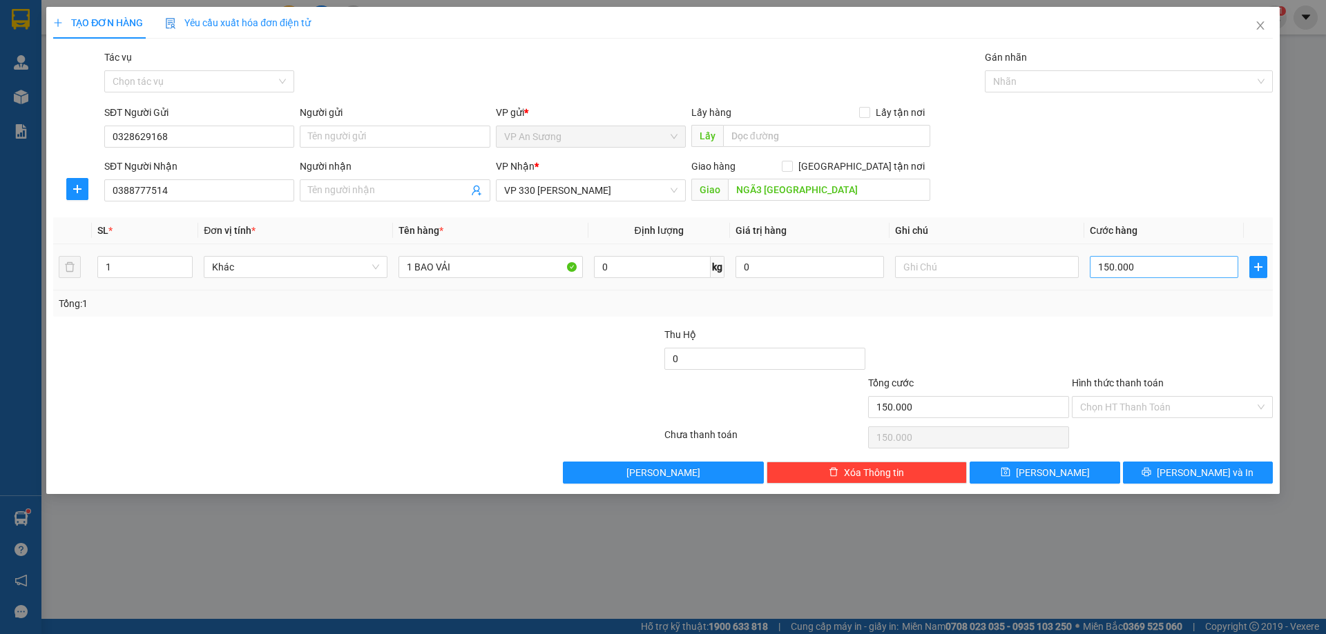
type input "0328629168"
click at [1161, 272] on input "150.000" at bounding box center [1163, 267] width 148 height 22
type input "0"
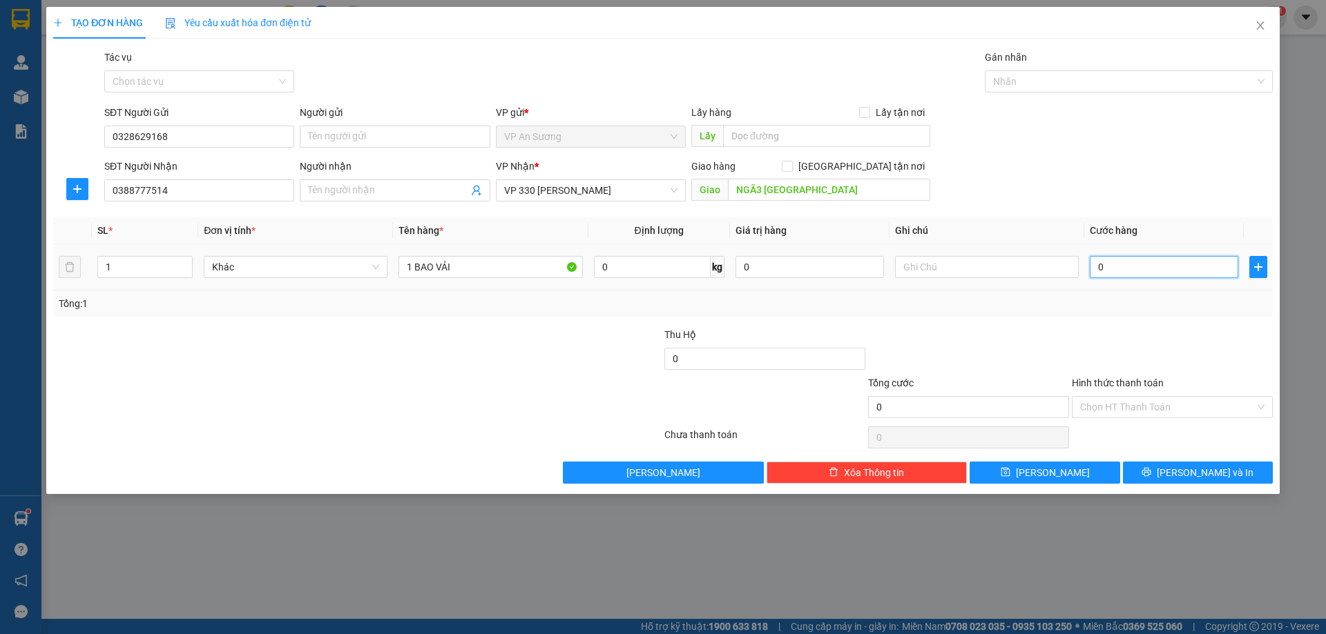
type input "1"
type input "01"
type input "10"
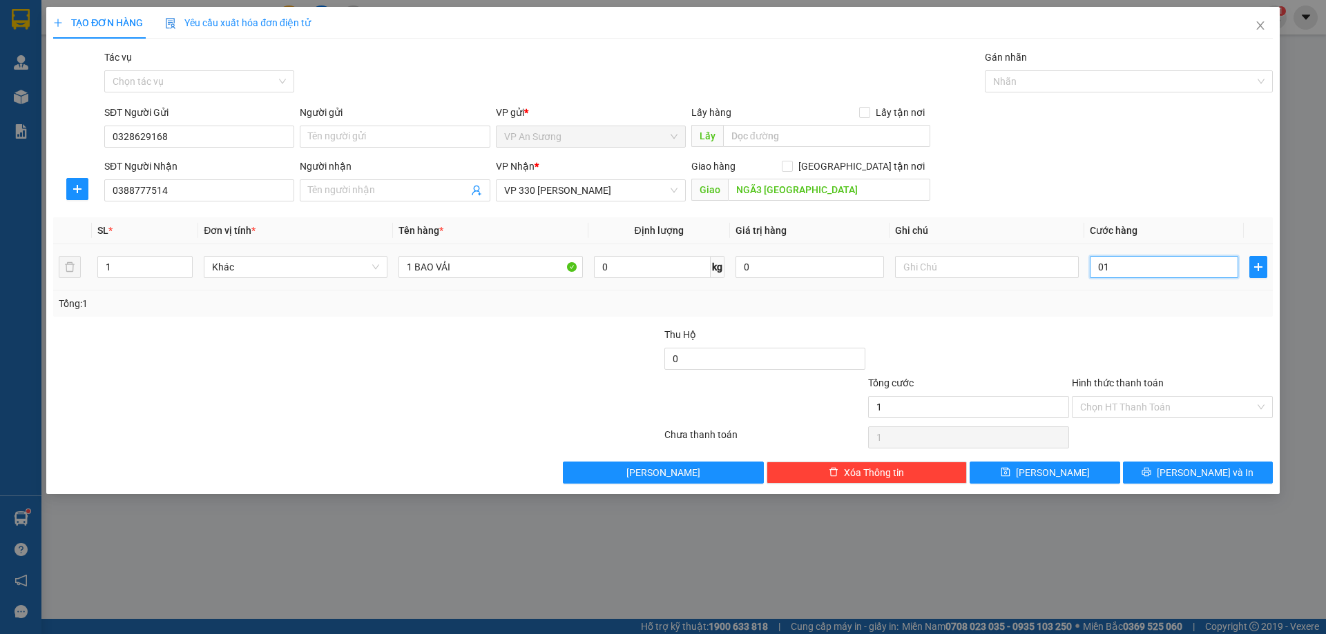
type input "010"
type input "100"
type input "0.100"
type input "100.000"
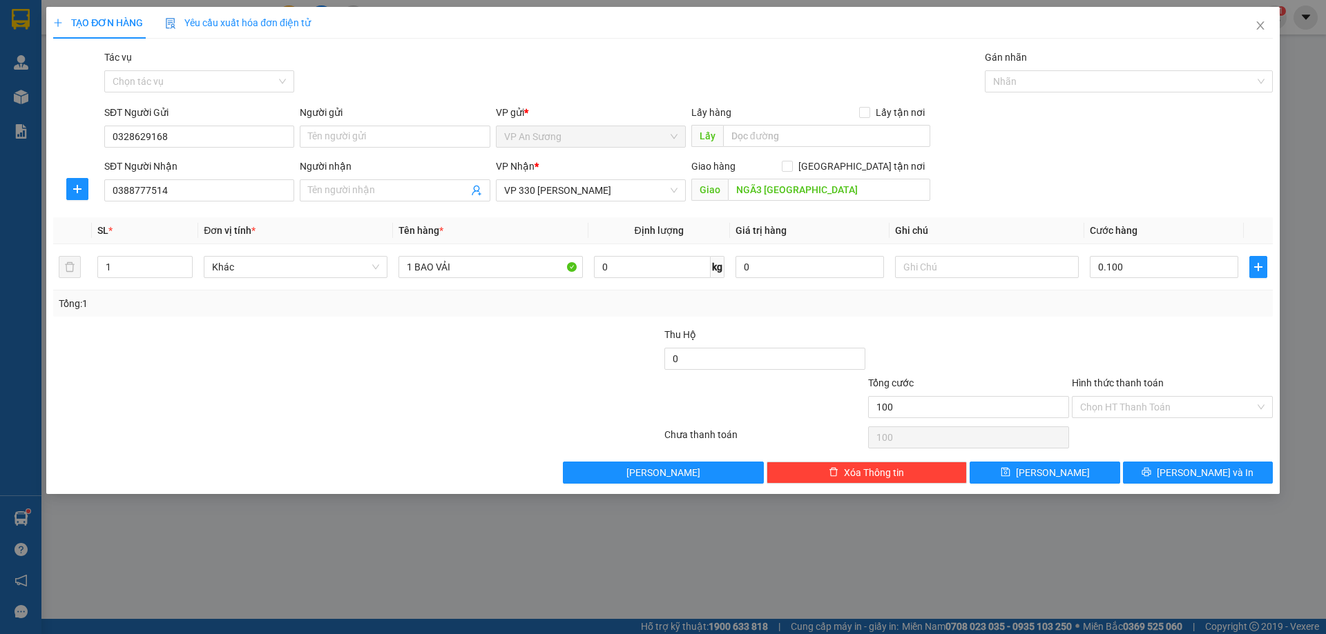
type input "100.000"
click at [1106, 328] on div at bounding box center [1172, 351] width 204 height 48
click at [1181, 471] on button "[PERSON_NAME] và In" at bounding box center [1198, 473] width 150 height 22
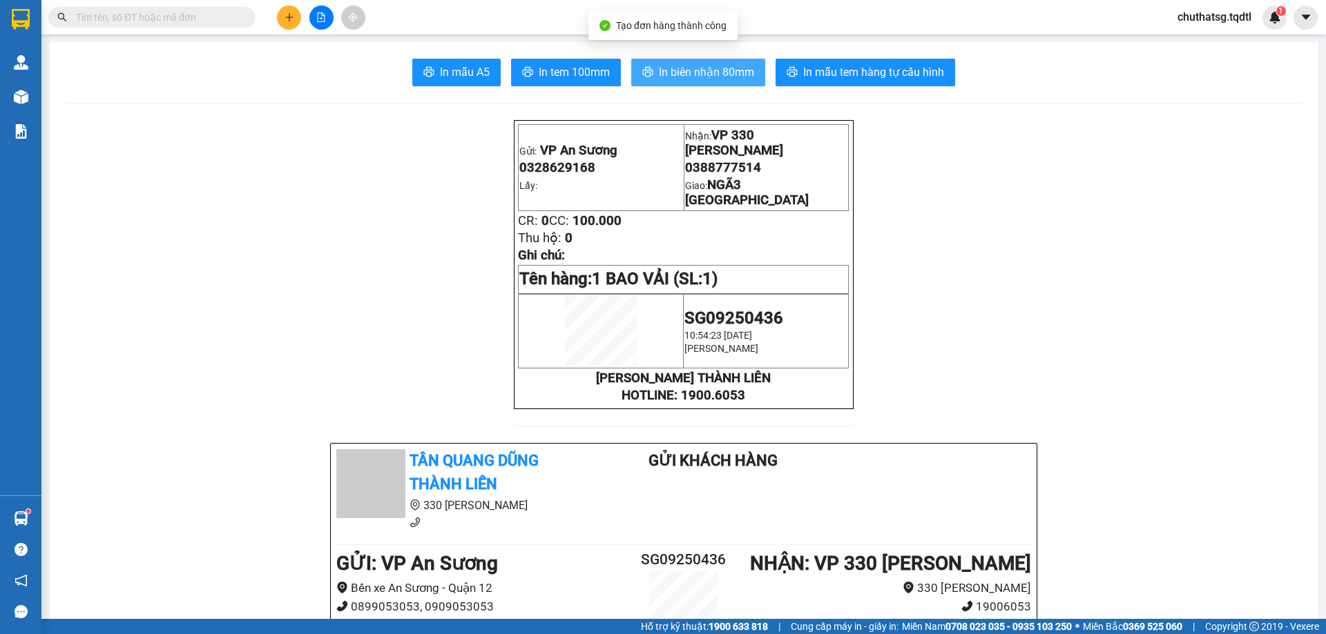
drag, startPoint x: 674, startPoint y: 71, endPoint x: 683, endPoint y: 79, distance: 11.8
click at [676, 70] on span "In biên nhận 80mm" at bounding box center [706, 72] width 95 height 17
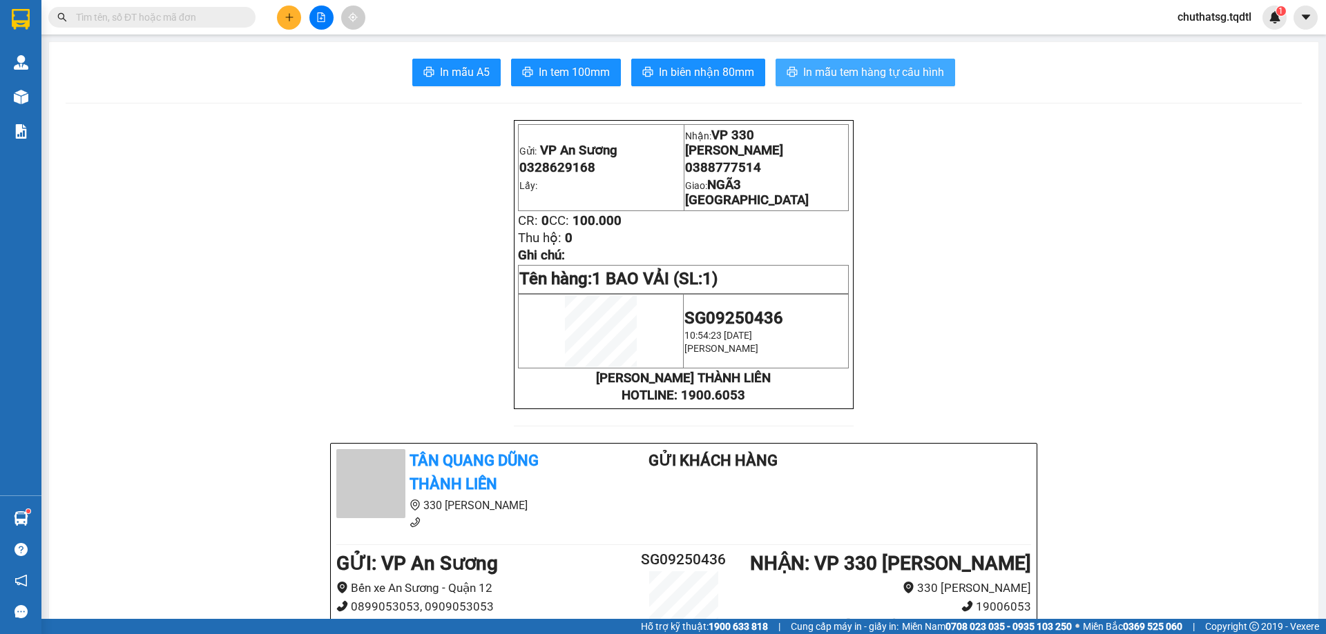
drag, startPoint x: 881, startPoint y: 65, endPoint x: 899, endPoint y: 71, distance: 19.0
click at [884, 66] on span "In mẫu tem hàng tự cấu hình" at bounding box center [873, 72] width 141 height 17
click at [291, 12] on icon "plus" at bounding box center [289, 17] width 10 height 10
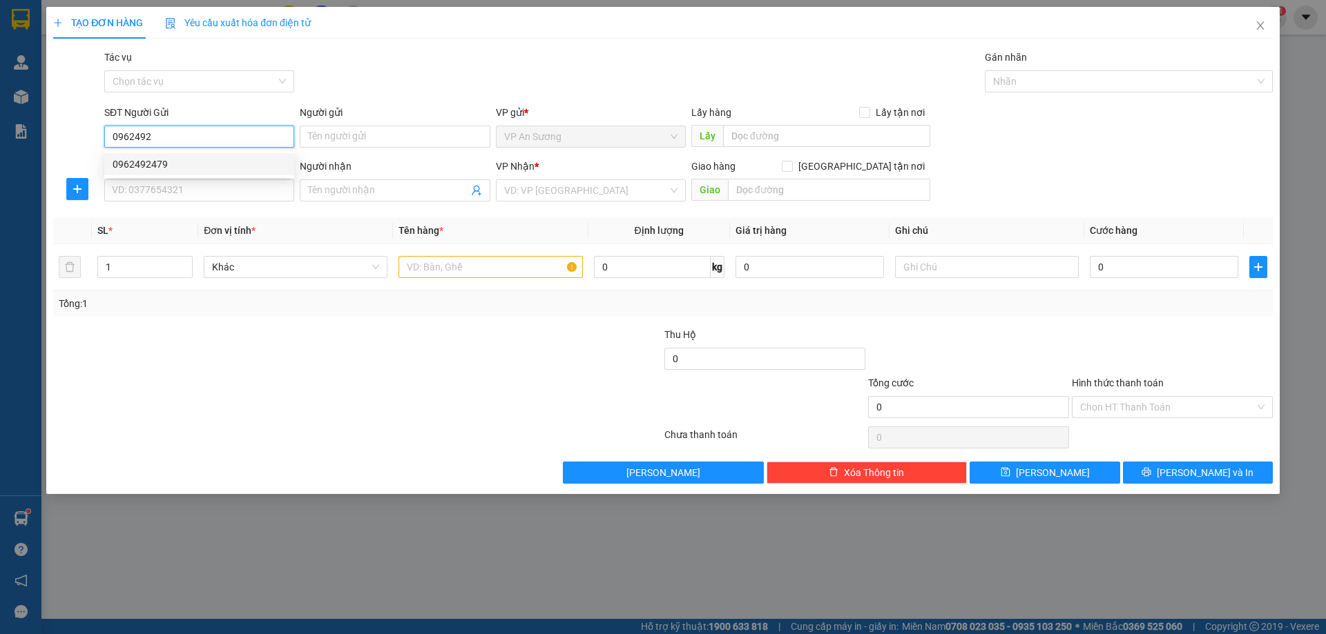
drag, startPoint x: 137, startPoint y: 164, endPoint x: 174, endPoint y: 148, distance: 40.5
click at [137, 164] on div "0962492479" at bounding box center [199, 164] width 173 height 15
type input "0962492479"
type input "0975240900"
type input "[GEOGRAPHIC_DATA]"
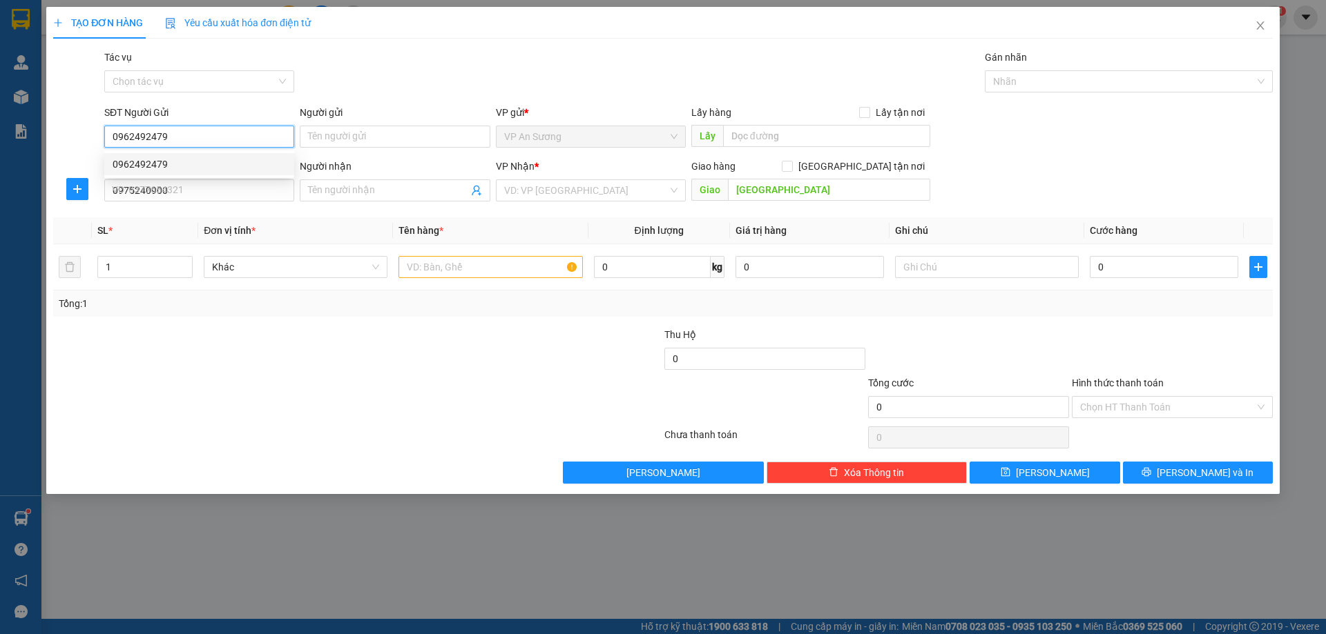
type input "900.000"
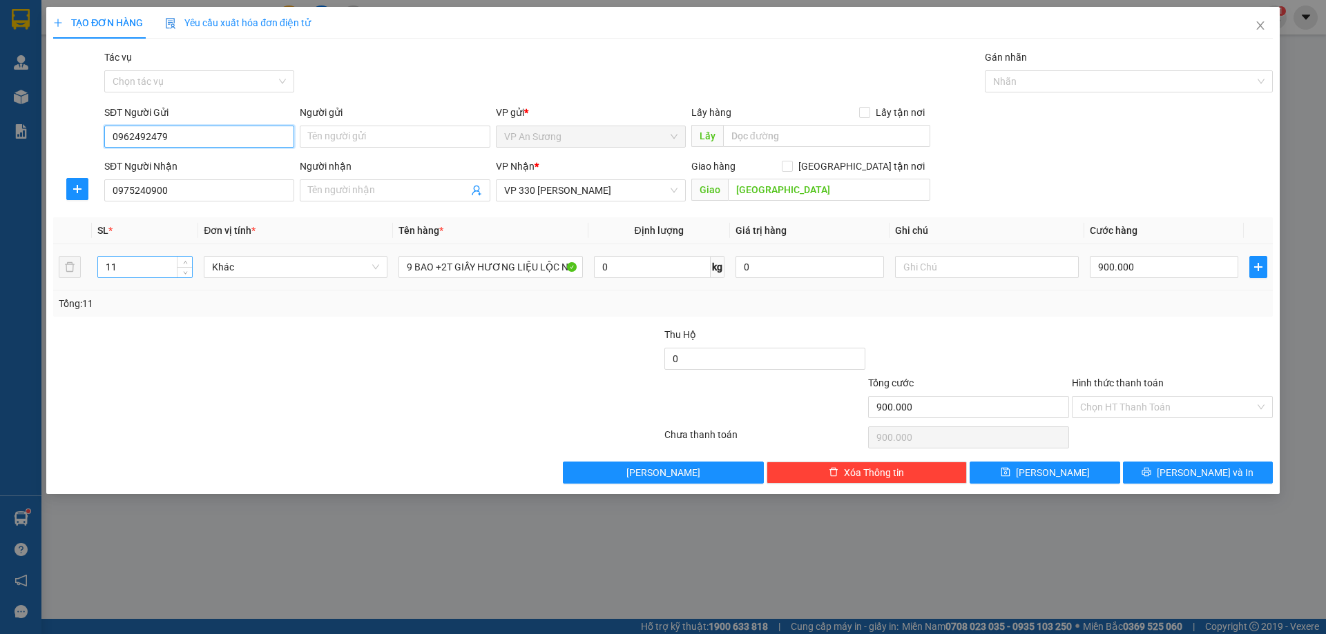
type input "0962492479"
click at [122, 266] on input "11" at bounding box center [145, 267] width 94 height 21
type input "1"
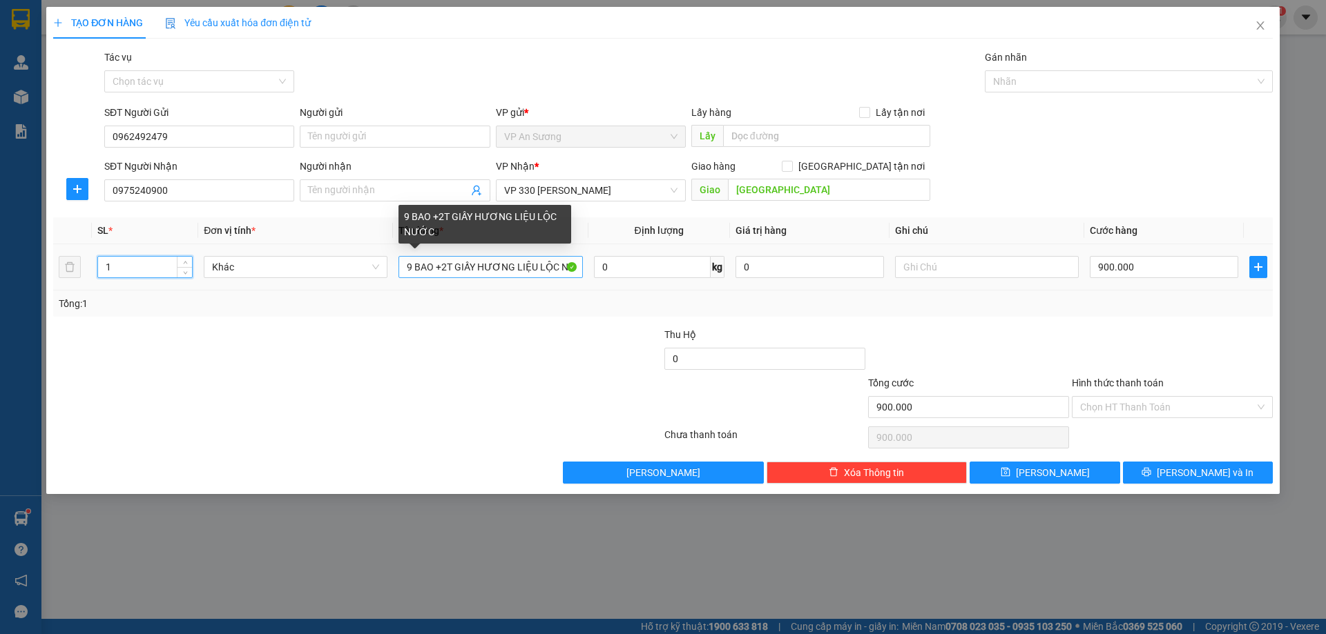
type input "1"
click at [576, 267] on input "9 BAO +2T GIẤY HƯƠNG LIỆU LỘC NƯỚC" at bounding box center [490, 267] width 184 height 22
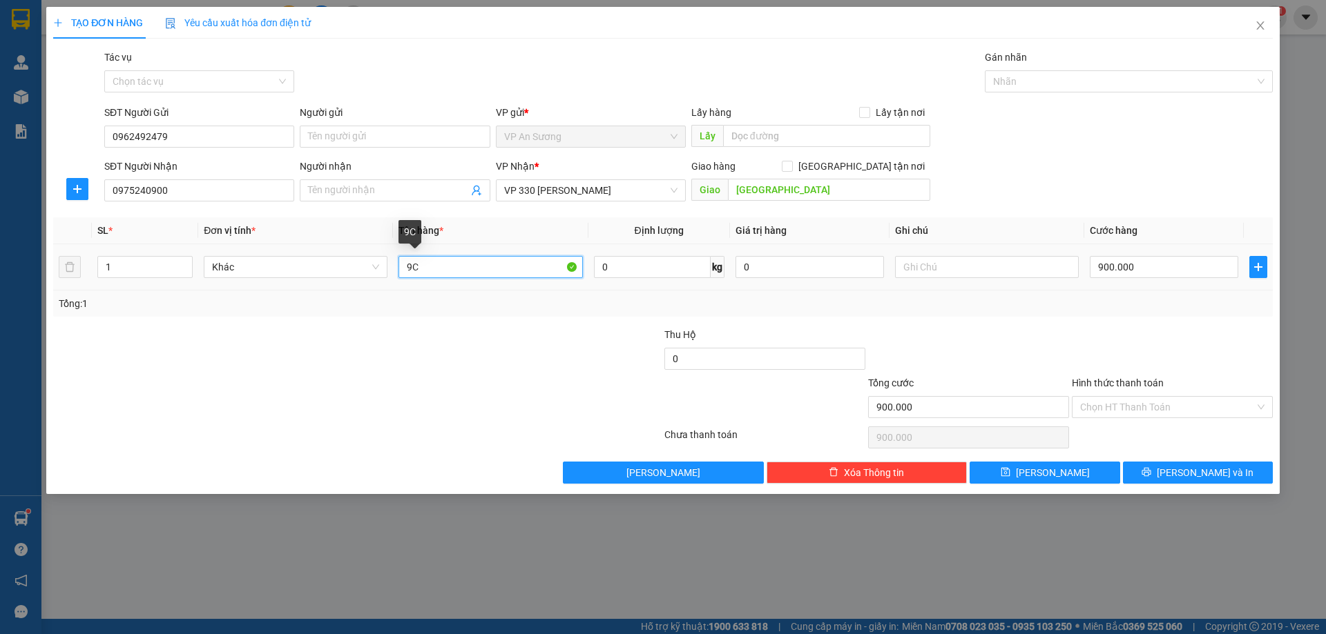
type input "C"
click at [416, 268] on input "C" at bounding box center [490, 267] width 184 height 22
type input "1 KIỆN GIẤY DÀI"
click at [1170, 264] on input "900.000" at bounding box center [1163, 267] width 148 height 22
type input "0"
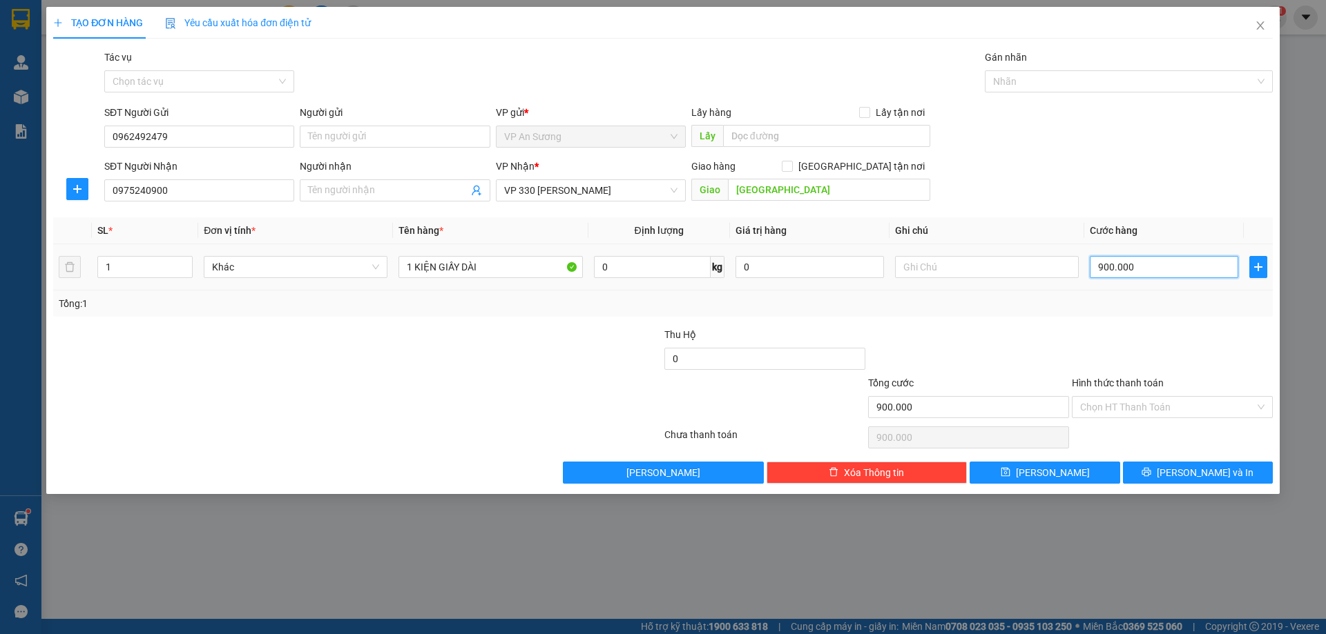
type input "0"
type input "1"
type input "01"
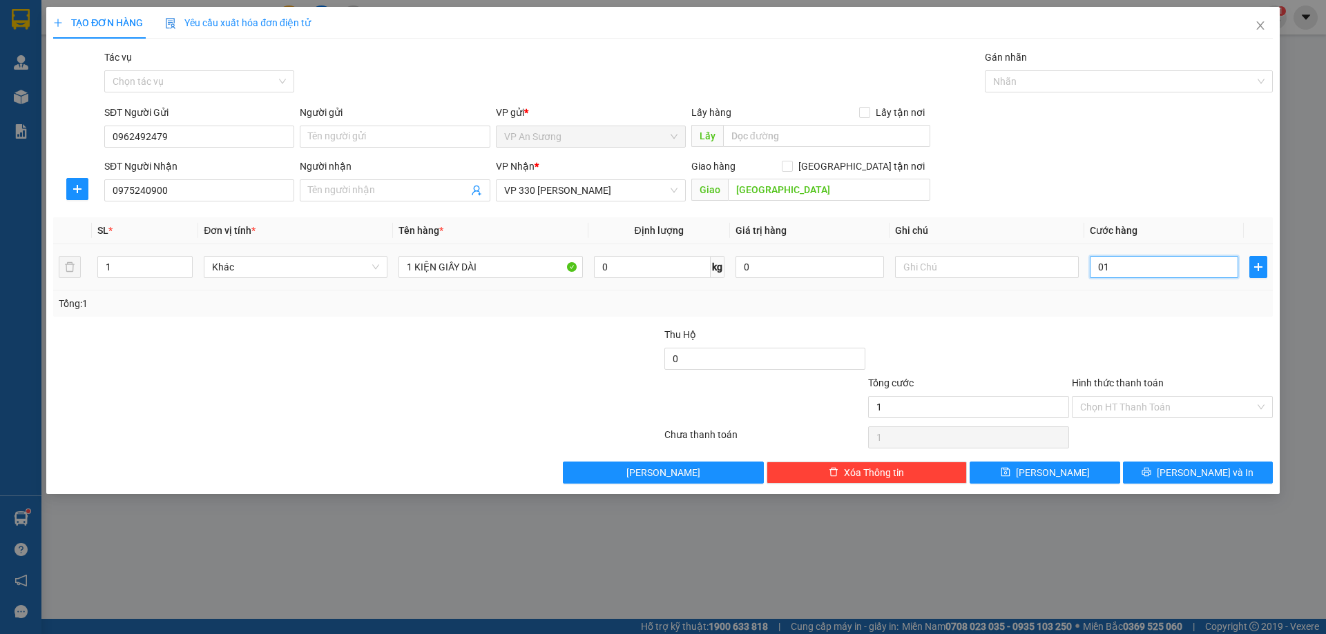
type input "0"
type input "2"
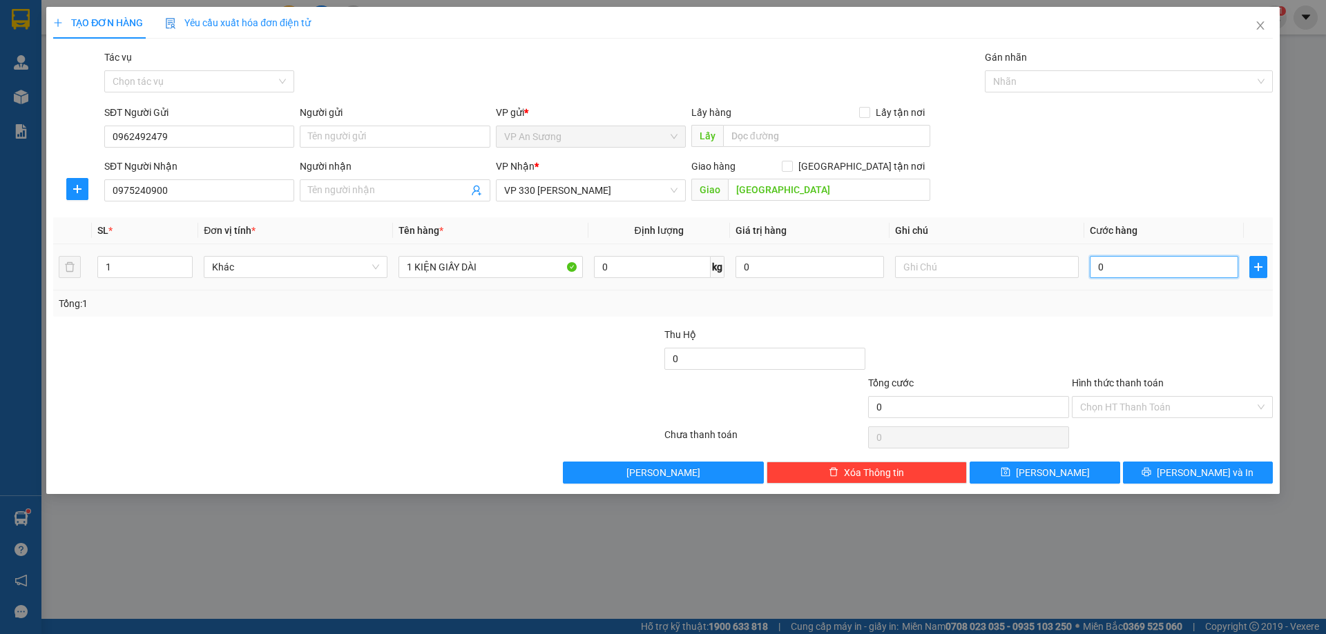
type input "02"
type input "20"
type input "020"
type input "200"
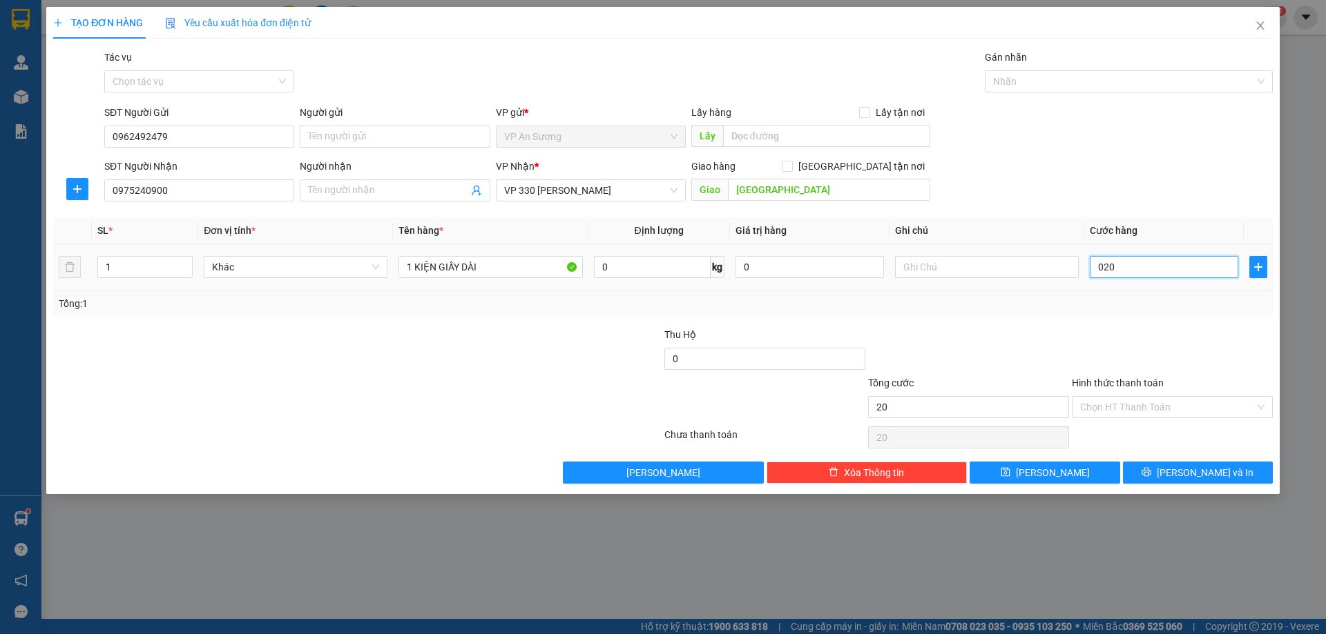
type input "200"
type input "0.200"
type input "200.000"
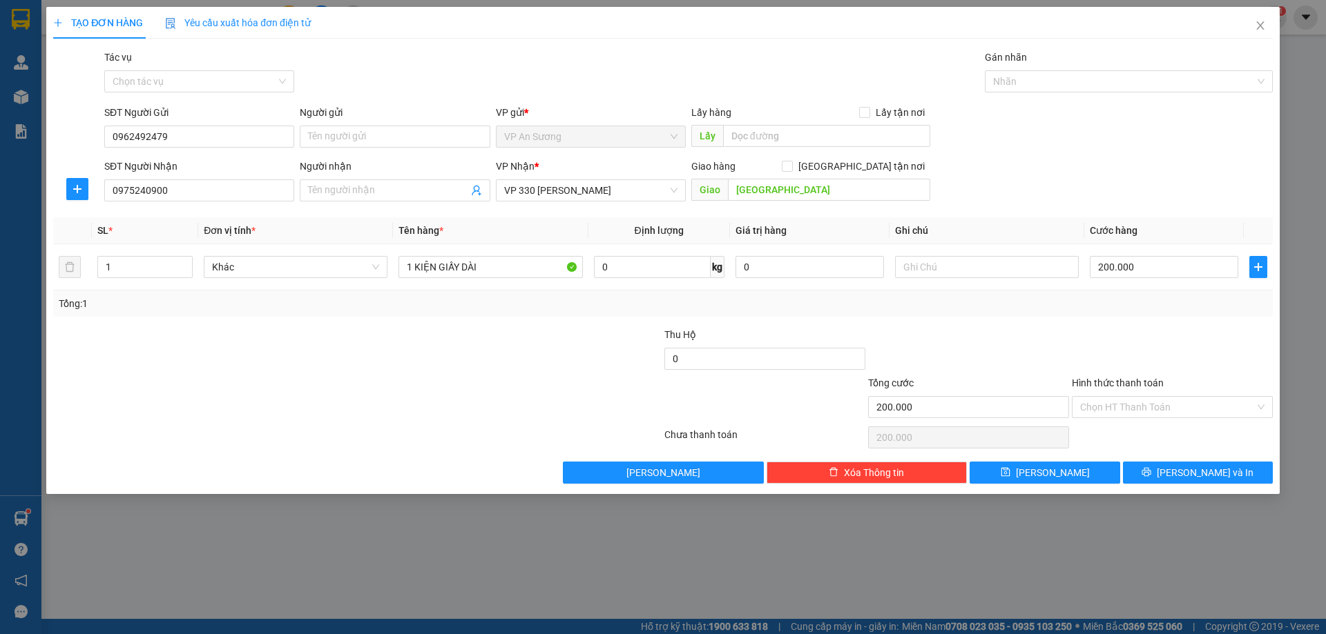
drag, startPoint x: 1064, startPoint y: 329, endPoint x: 1073, endPoint y: 322, distance: 11.3
click at [1069, 324] on div "Transit Pickup Surcharge Ids Transit Deliver Surcharge Ids Transit Deliver Surc…" at bounding box center [662, 267] width 1219 height 434
drag, startPoint x: 1114, startPoint y: 380, endPoint x: 1121, endPoint y: 420, distance: 40.0
click at [1114, 380] on label "Hình thức thanh toán" at bounding box center [1117, 383] width 92 height 11
click at [1114, 397] on input "Hình thức thanh toán" at bounding box center [1167, 407] width 175 height 21
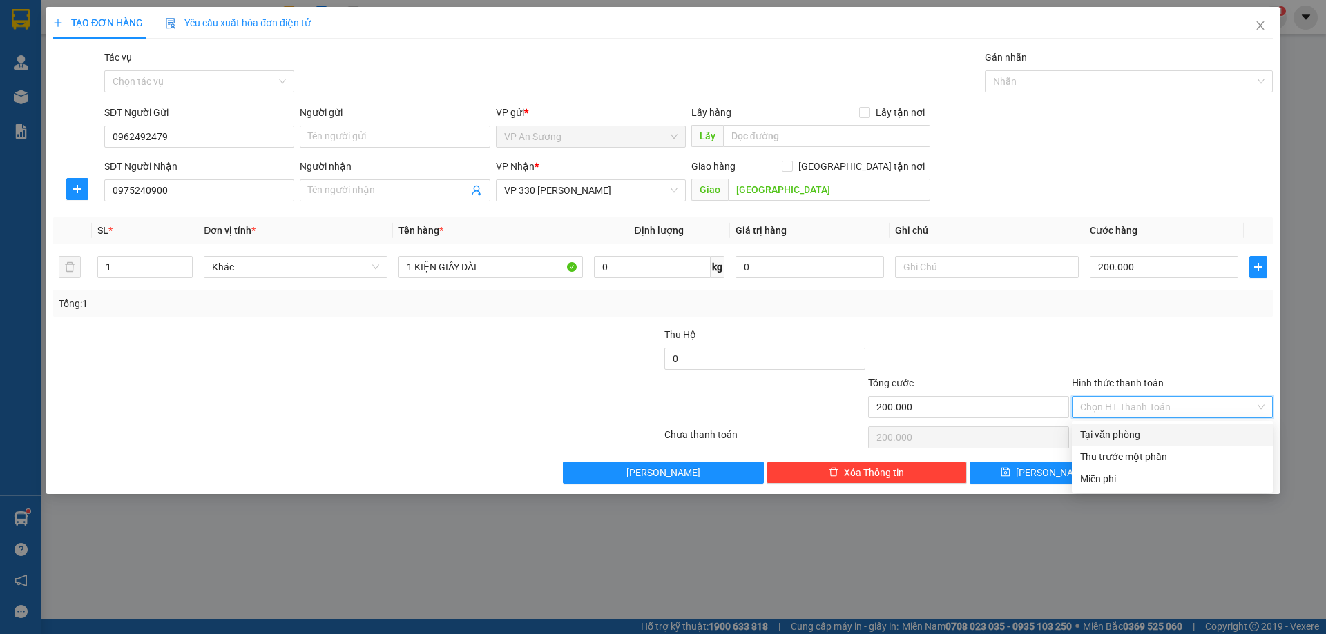
drag, startPoint x: 1132, startPoint y: 433, endPoint x: 1129, endPoint y: 444, distance: 11.6
click at [1130, 436] on div "Tại văn phòng" at bounding box center [1172, 434] width 184 height 15
type input "0"
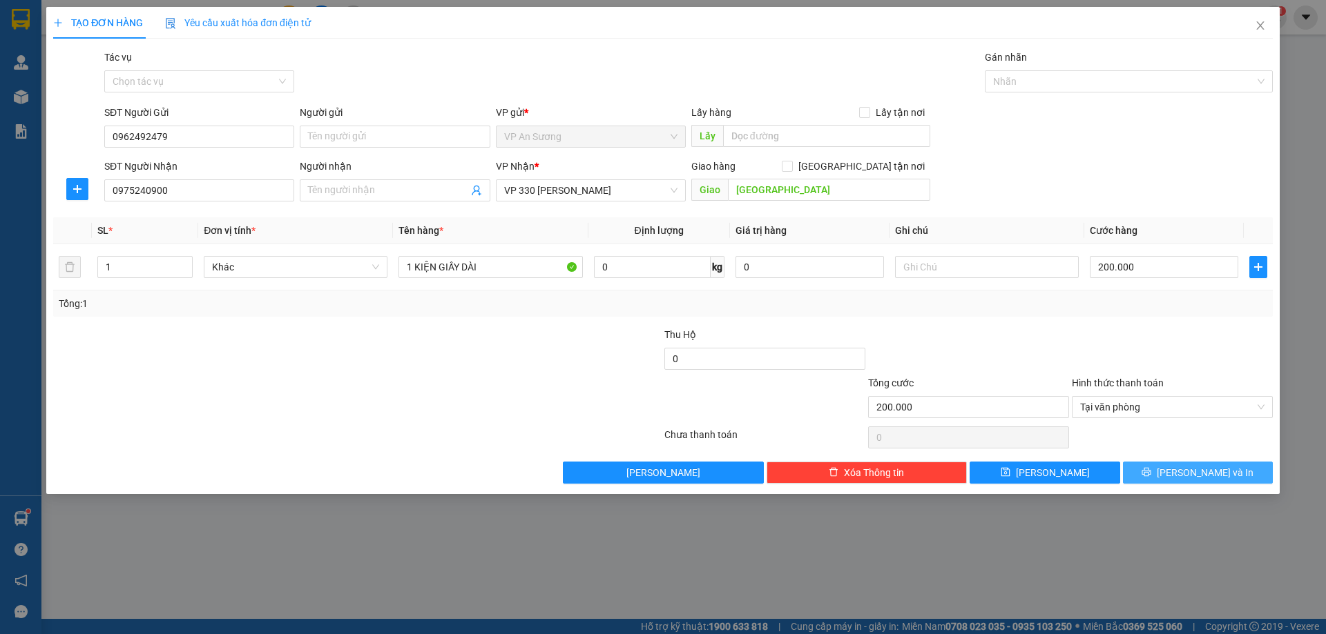
click at [1184, 472] on button "[PERSON_NAME] và In" at bounding box center [1198, 473] width 150 height 22
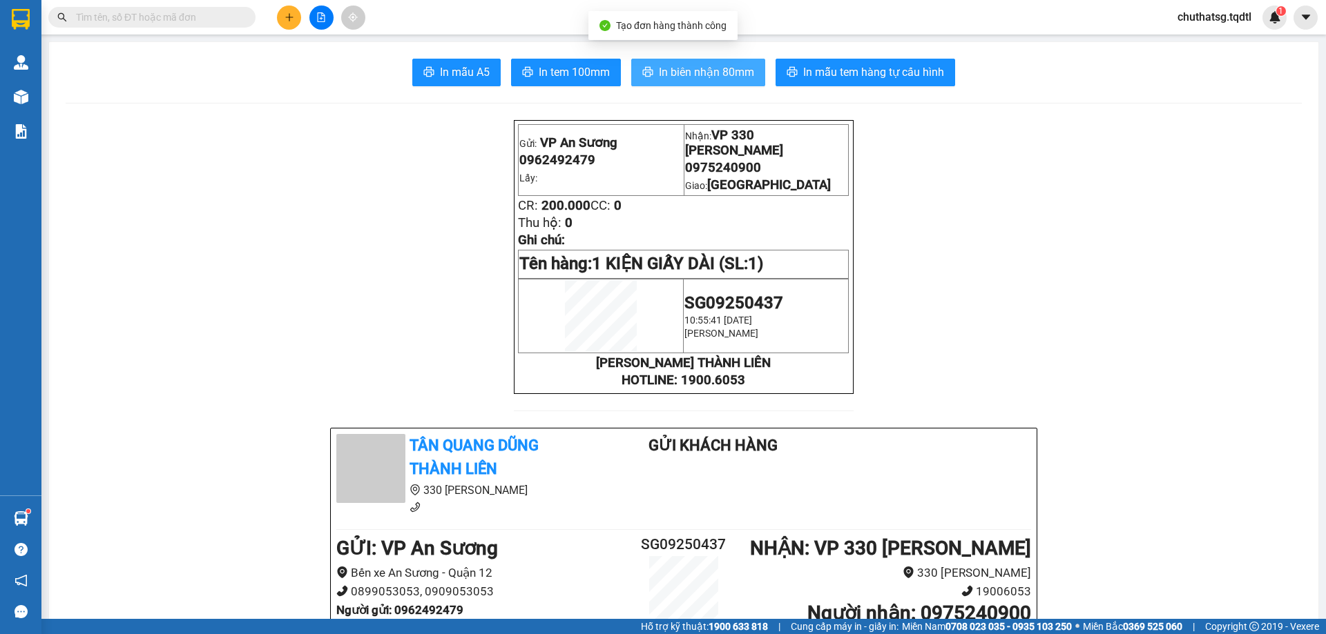
click at [695, 69] on span "In biên nhận 80mm" at bounding box center [706, 72] width 95 height 17
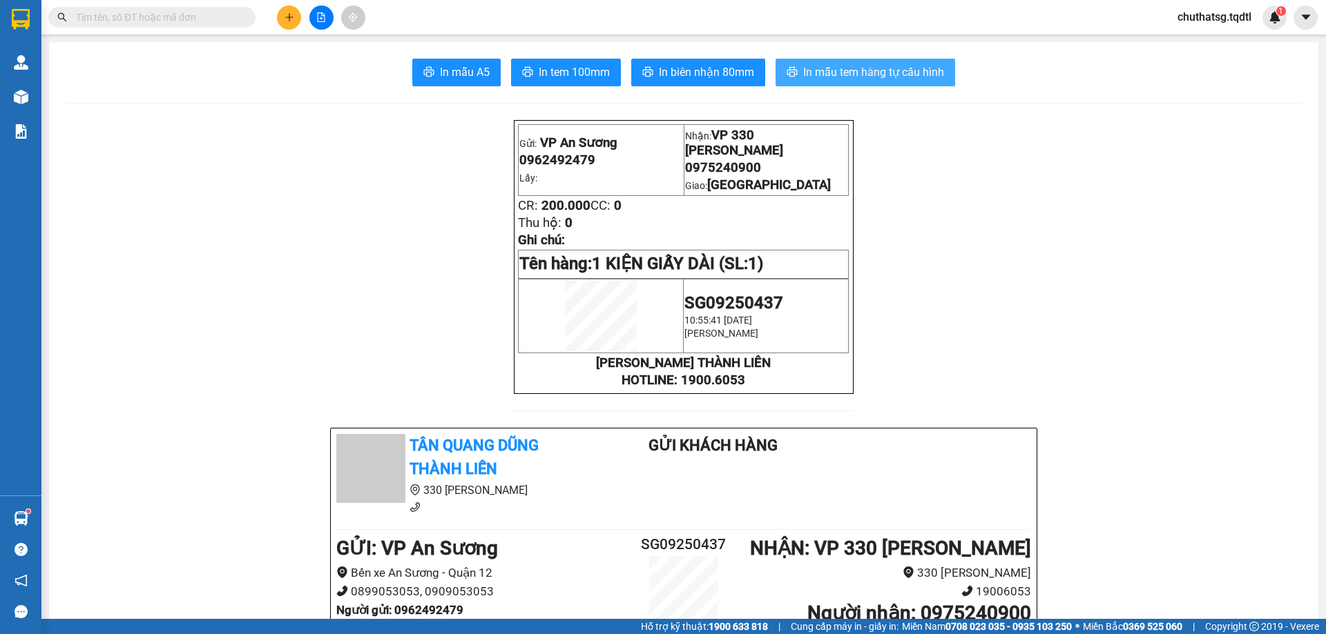
click at [867, 72] on span "In mẫu tem hàng tự cấu hình" at bounding box center [873, 72] width 141 height 17
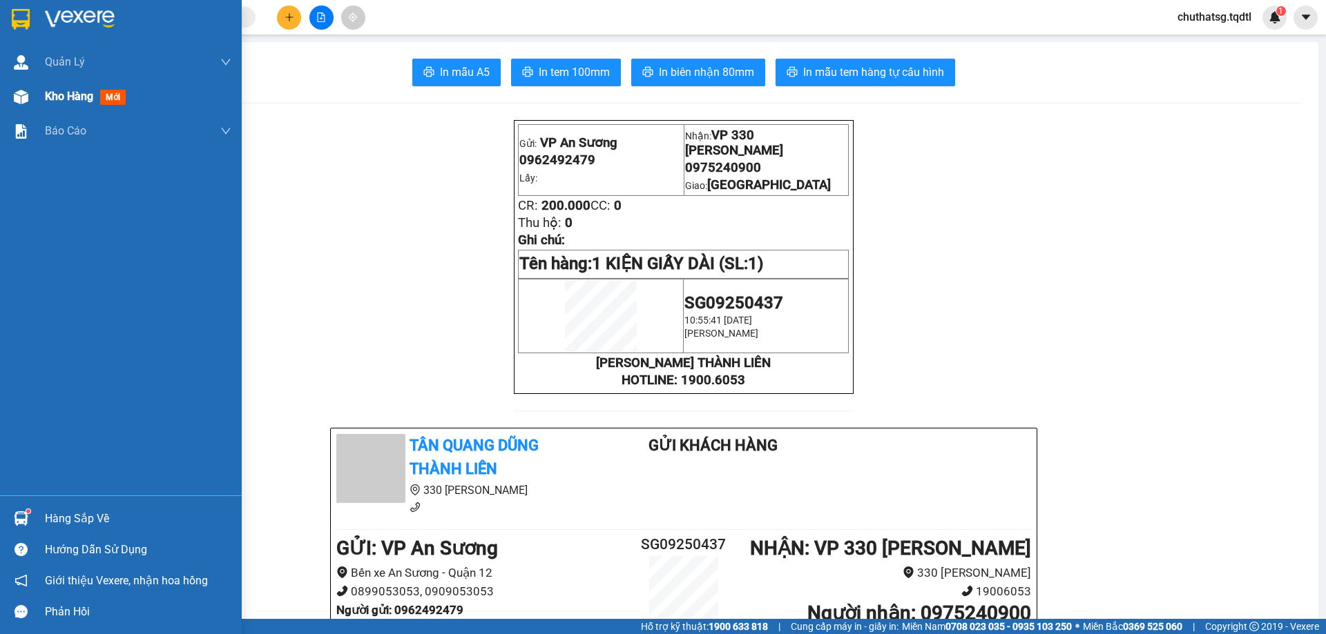
click at [61, 93] on span "Kho hàng" at bounding box center [69, 96] width 48 height 13
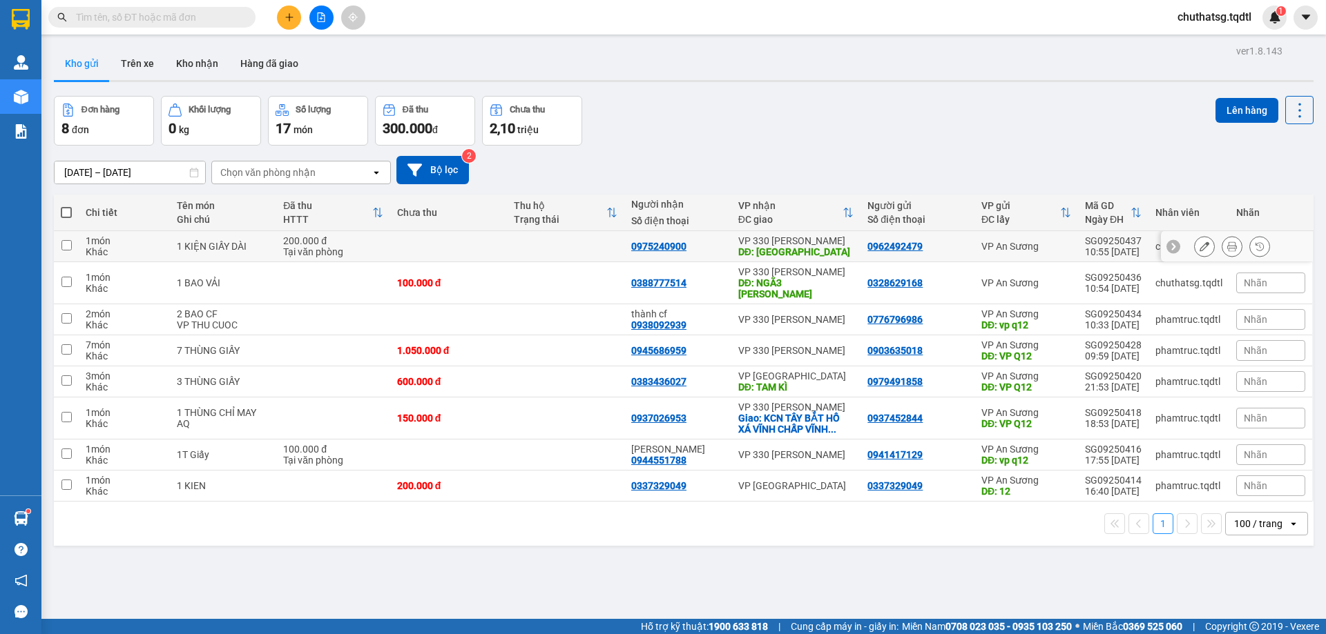
click at [64, 245] on input "checkbox" at bounding box center [66, 245] width 10 height 10
checkbox input "true"
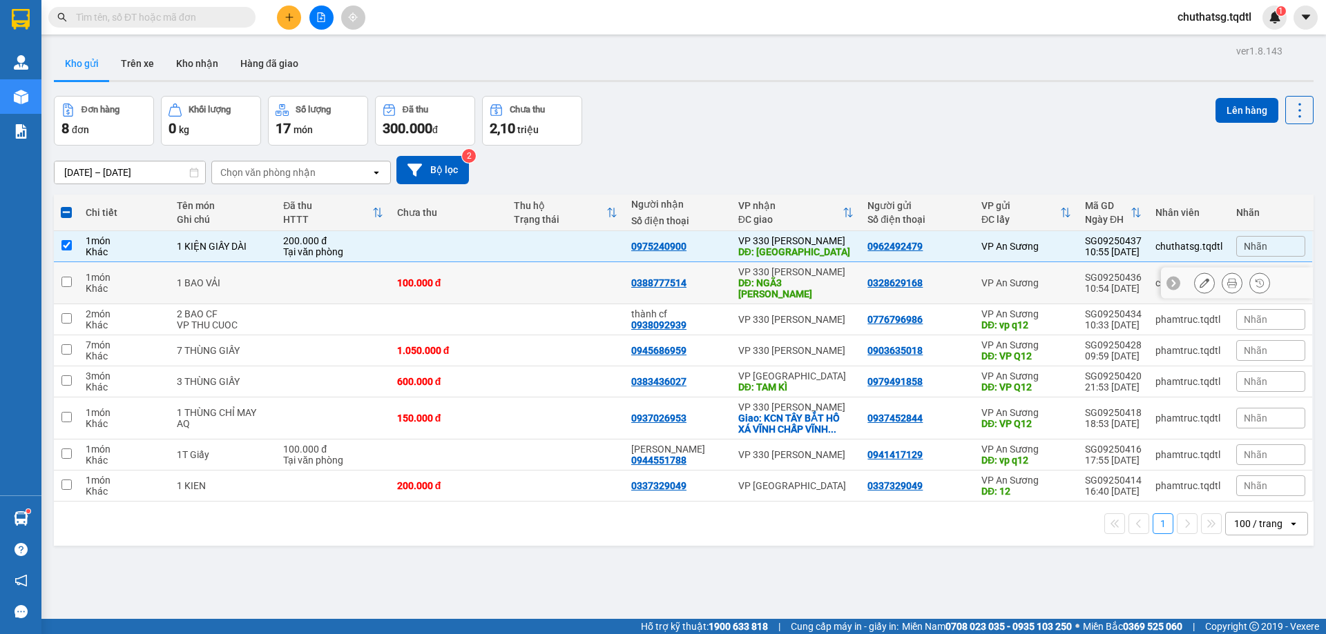
drag, startPoint x: 62, startPoint y: 274, endPoint x: 106, endPoint y: 266, distance: 44.2
click at [64, 277] on input "checkbox" at bounding box center [66, 282] width 10 height 10
checkbox input "true"
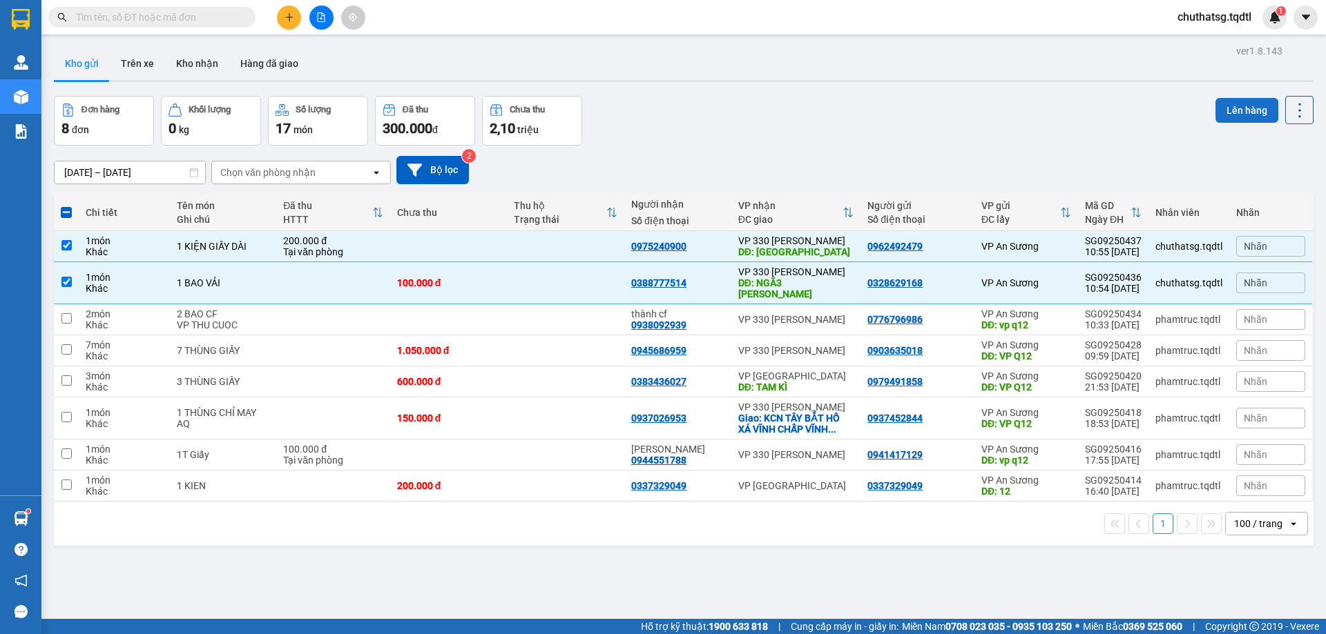
click at [1233, 108] on button "Lên hàng" at bounding box center [1246, 110] width 63 height 25
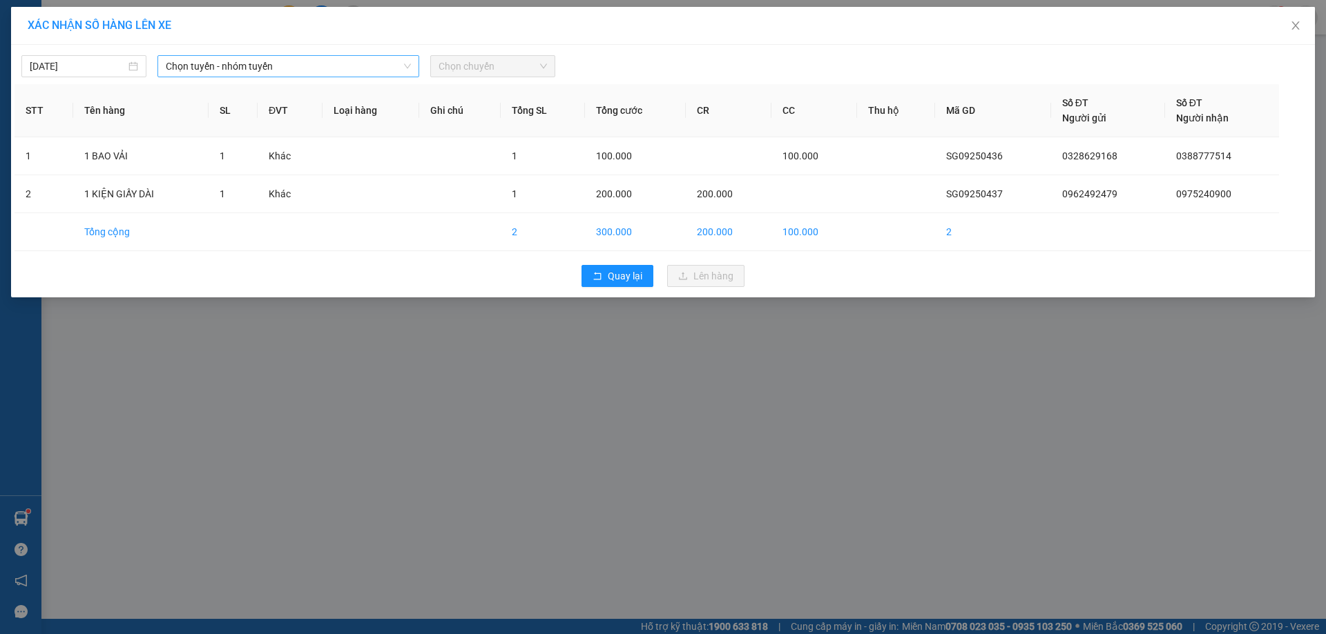
click at [298, 68] on span "Chọn tuyến - nhóm tuyến" at bounding box center [288, 66] width 245 height 21
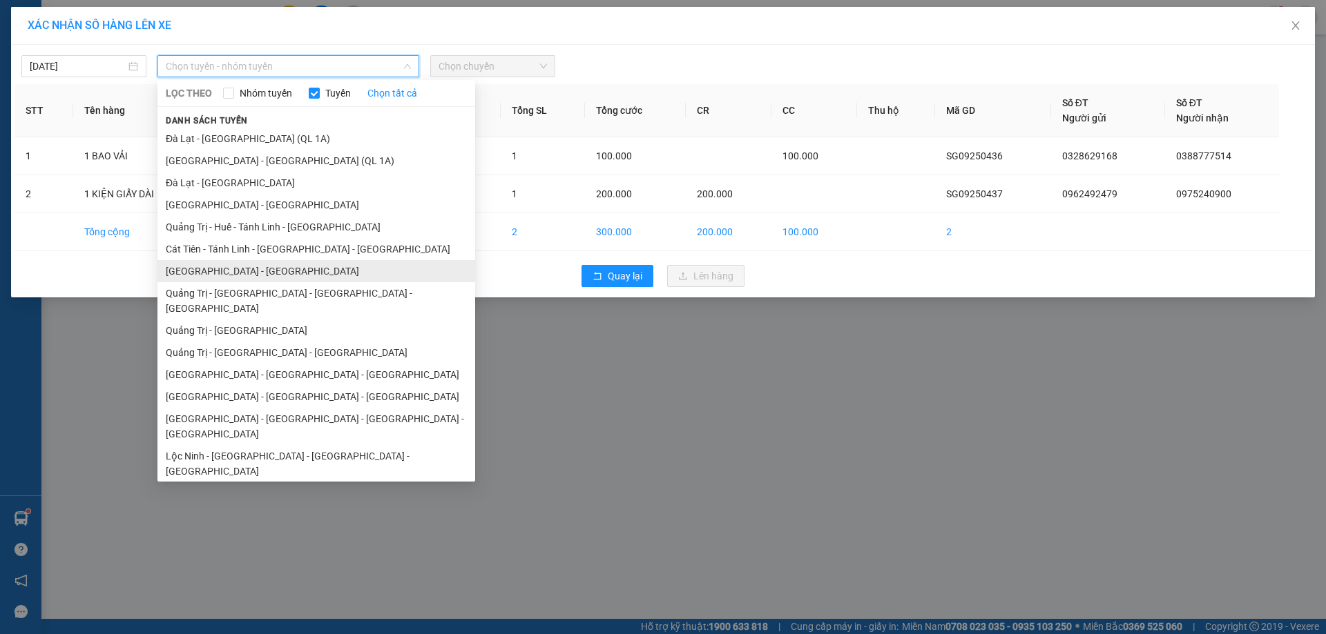
click at [265, 266] on li "[GEOGRAPHIC_DATA] - [GEOGRAPHIC_DATA]" at bounding box center [316, 271] width 318 height 22
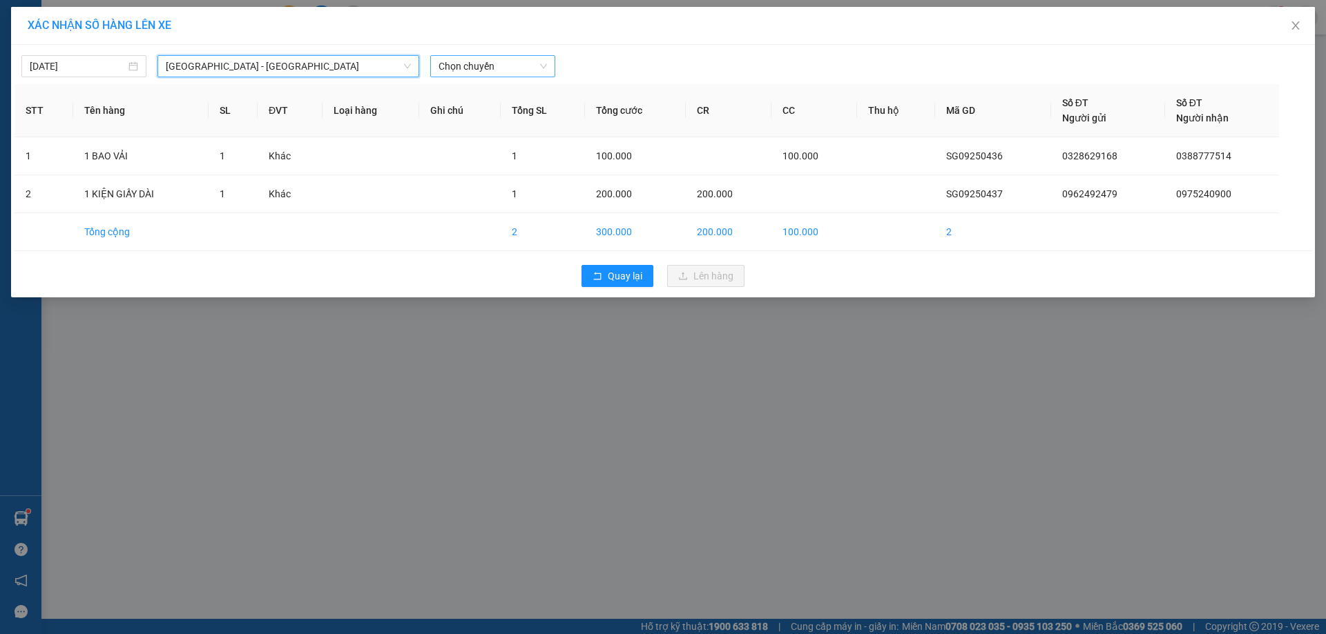
click at [512, 64] on span "Chọn chuyến" at bounding box center [492, 66] width 108 height 21
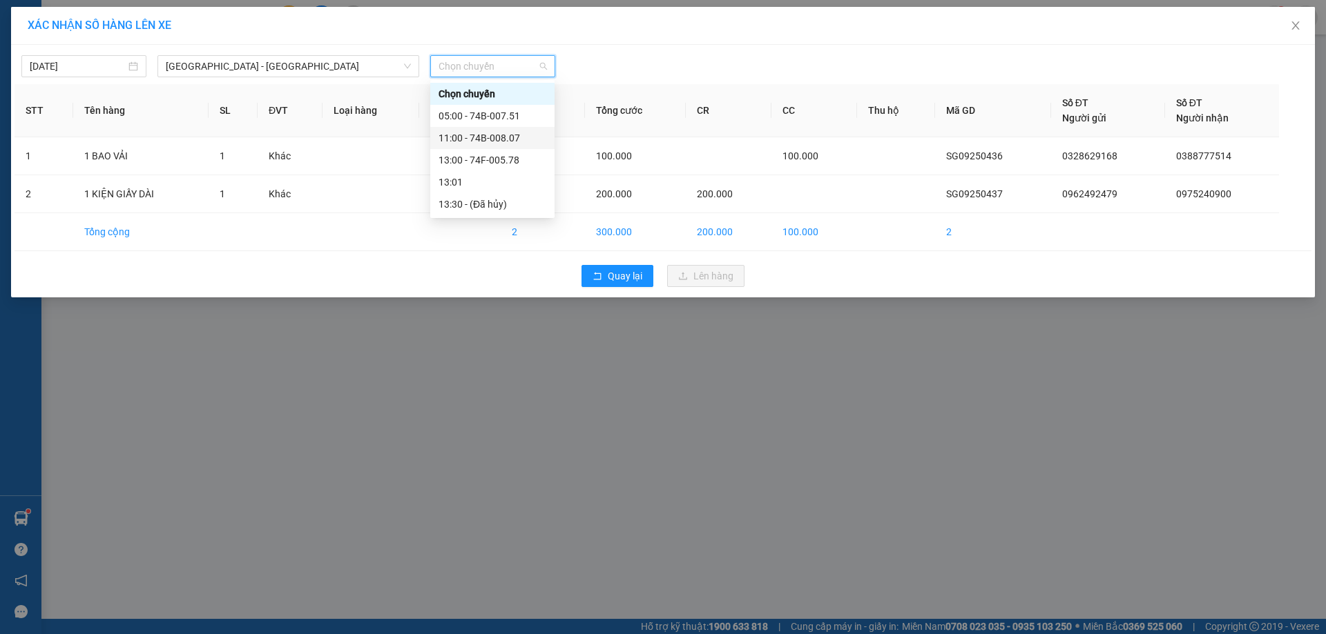
click at [492, 137] on div "11:00 - 74B-008.07" at bounding box center [492, 137] width 108 height 15
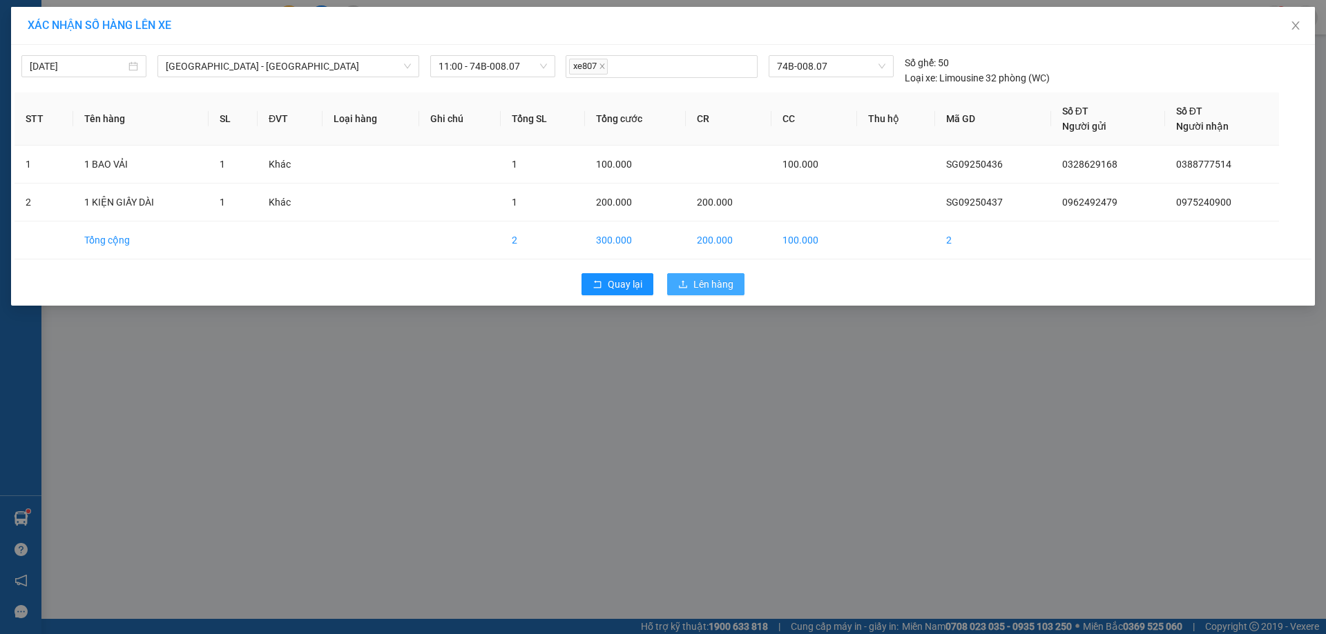
click at [714, 284] on span "Lên hàng" at bounding box center [713, 284] width 40 height 15
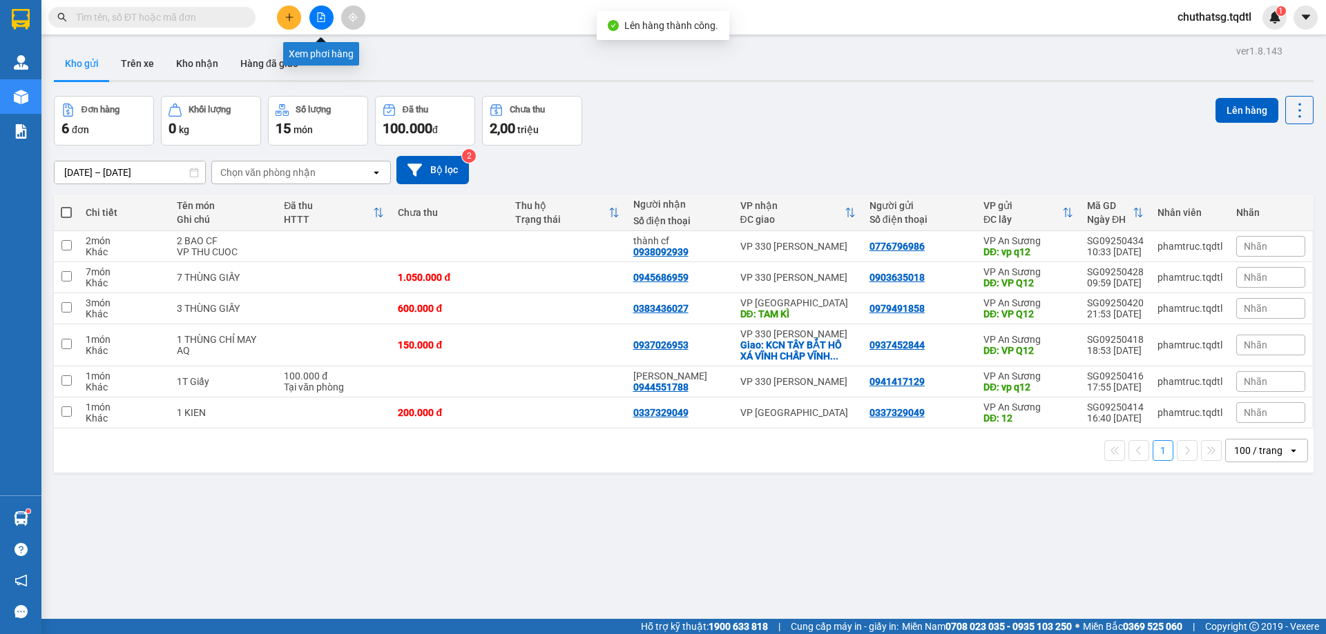
click at [321, 15] on icon "file-add" at bounding box center [321, 17] width 10 height 10
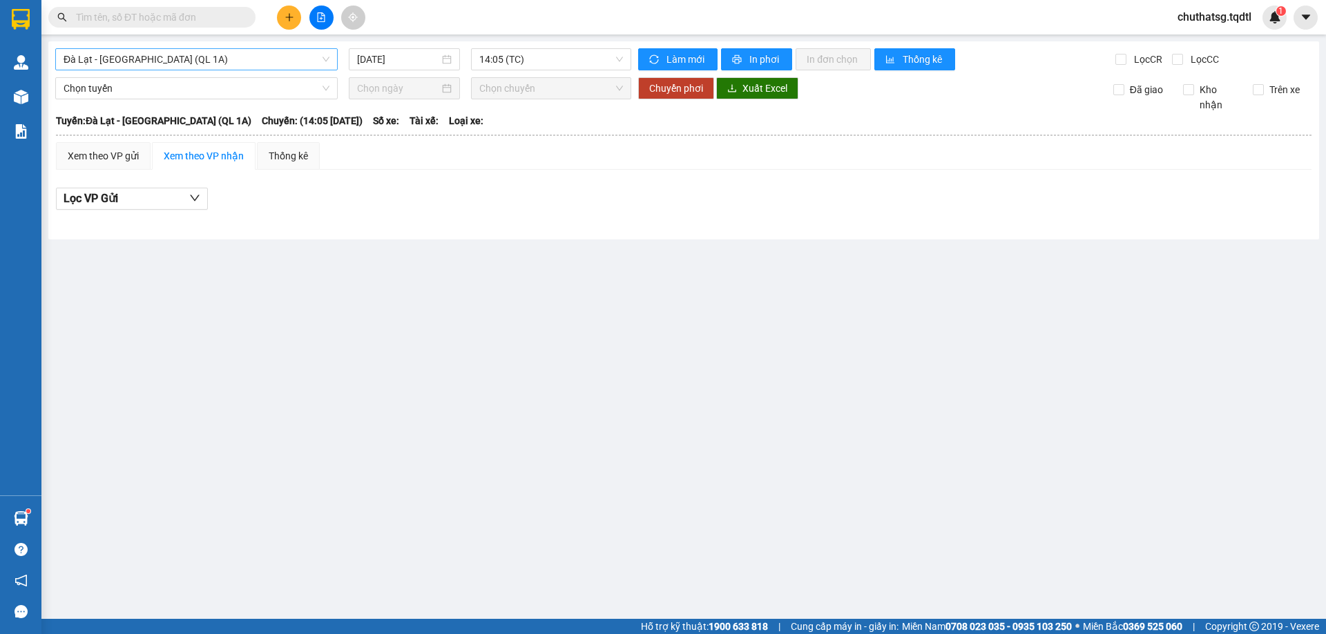
click at [276, 59] on span "Đà Lạt - [GEOGRAPHIC_DATA] (QL 1A)" at bounding box center [197, 59] width 266 height 21
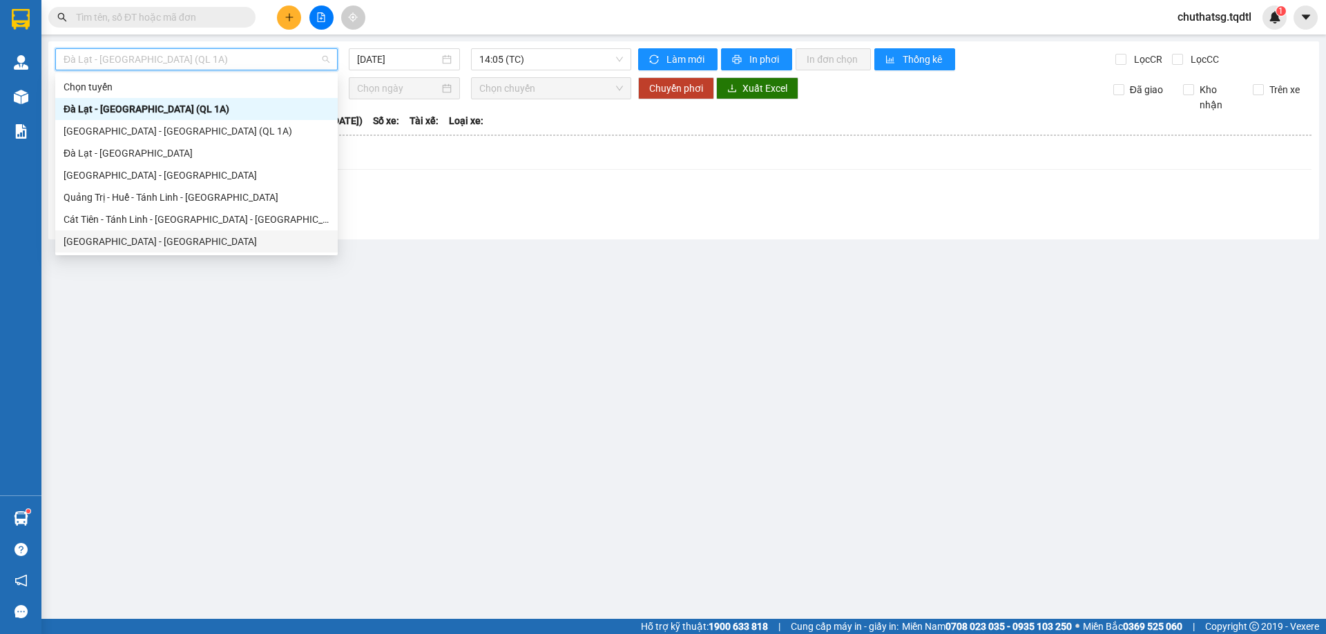
drag, startPoint x: 108, startPoint y: 241, endPoint x: 118, endPoint y: 229, distance: 16.2
click at [111, 237] on div "[GEOGRAPHIC_DATA] - [GEOGRAPHIC_DATA]" at bounding box center [197, 241] width 266 height 15
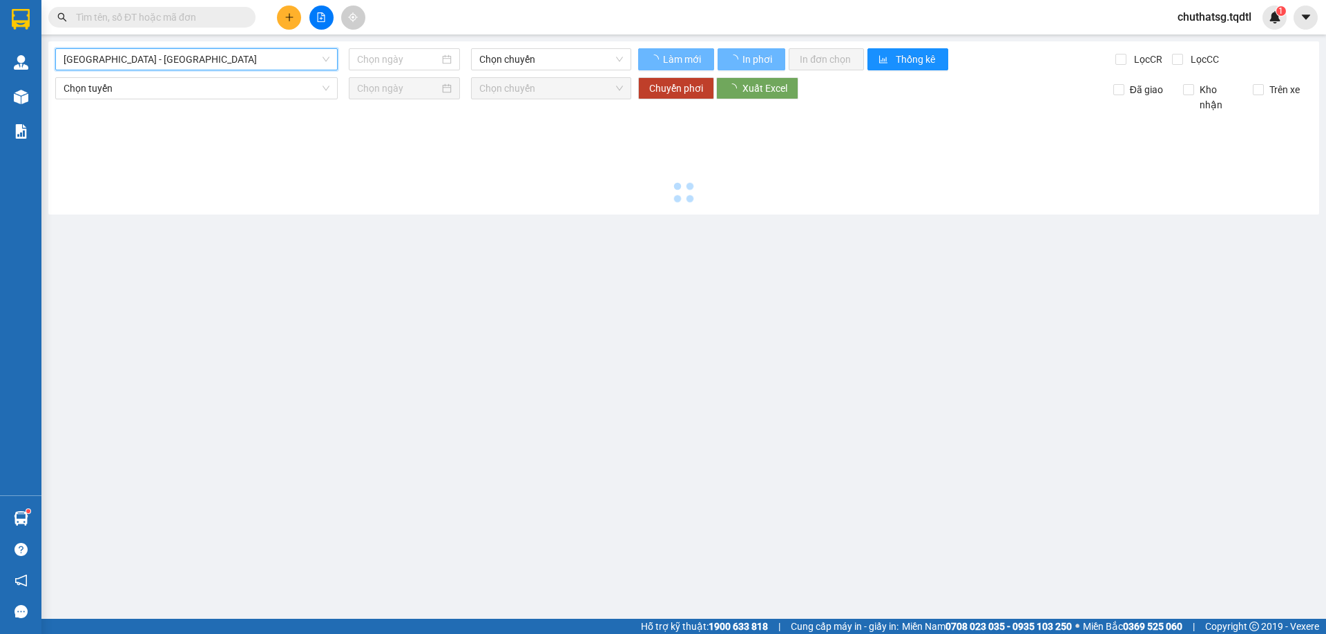
type input "[DATE]"
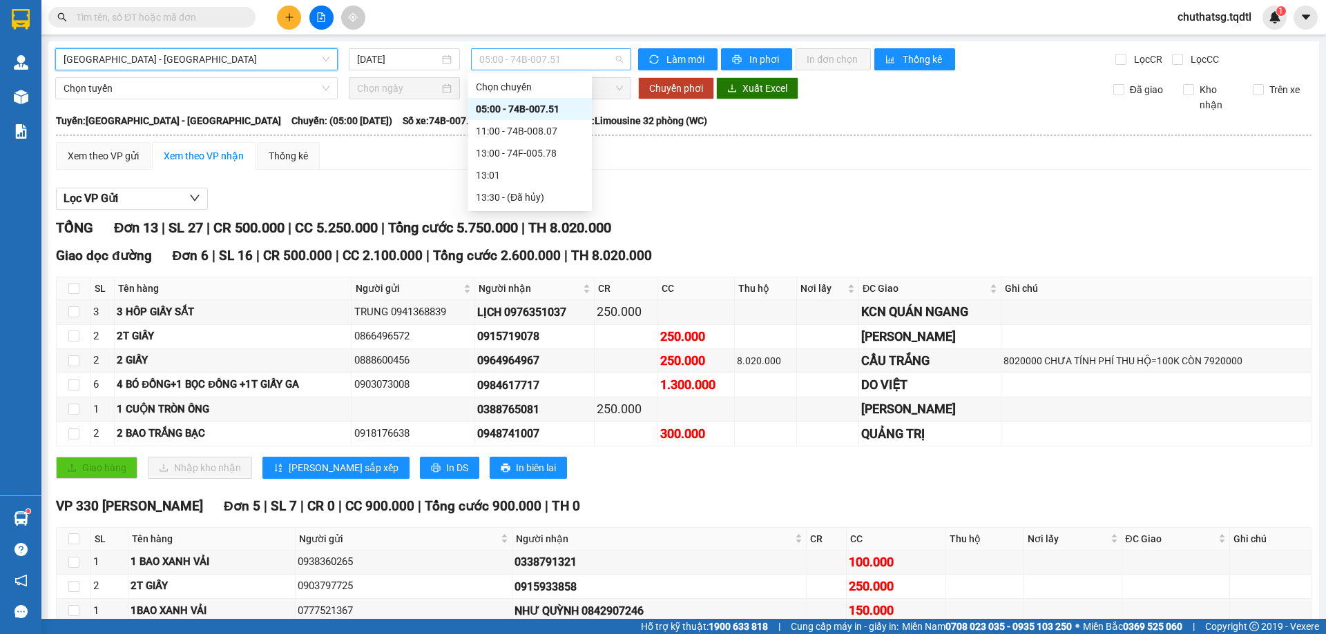
click at [565, 57] on span "05:00 - 74B-007.51" at bounding box center [551, 59] width 144 height 21
click at [526, 128] on div "11:00 - 74B-008.07" at bounding box center [530, 131] width 108 height 15
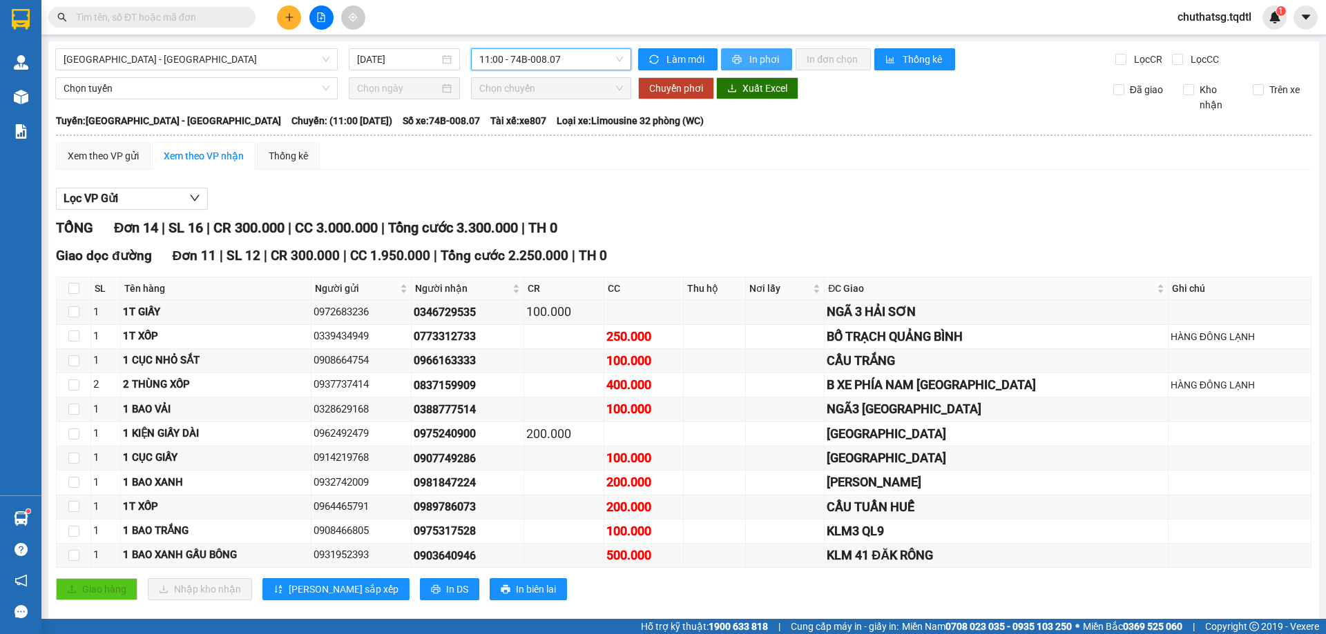
click at [733, 57] on icon "printer" at bounding box center [737, 59] width 9 height 9
click at [288, 16] on icon "plus" at bounding box center [289, 17] width 10 height 10
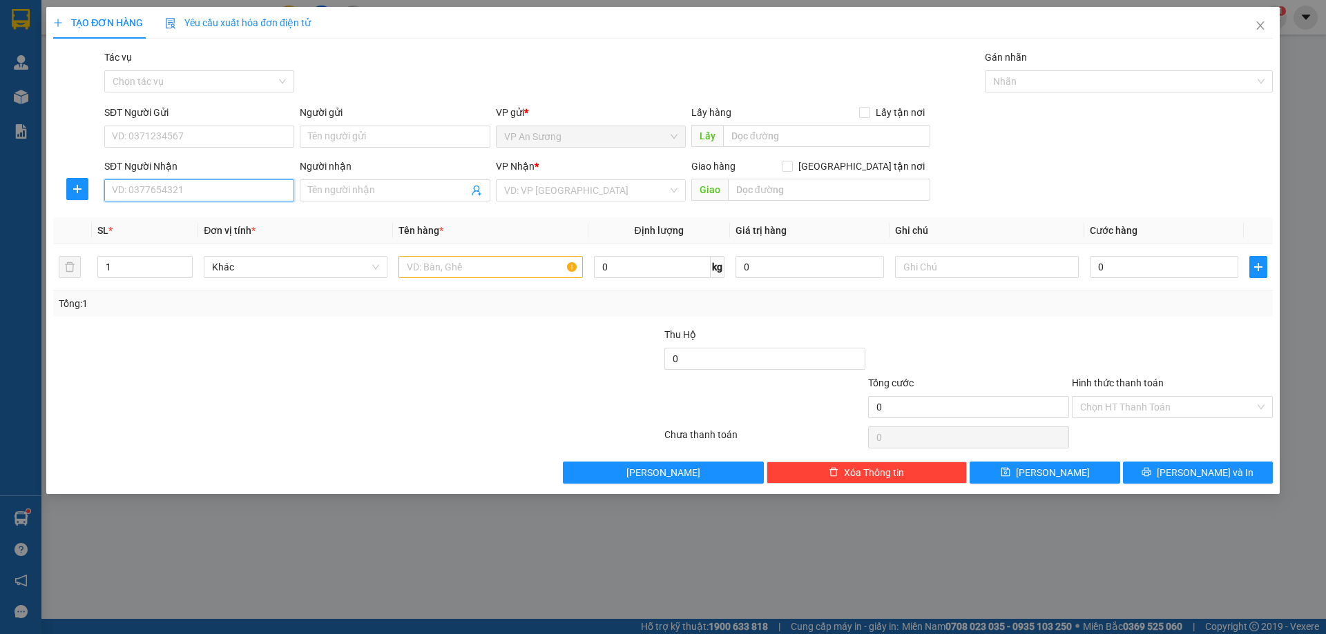
drag, startPoint x: 191, startPoint y: 192, endPoint x: 188, endPoint y: 220, distance: 27.7
click at [191, 193] on input "SĐT Người Nhận" at bounding box center [199, 191] width 190 height 22
drag, startPoint x: 144, startPoint y: 218, endPoint x: 139, endPoint y: 210, distance: 9.6
click at [141, 212] on div "0948862568" at bounding box center [199, 218] width 173 height 15
type input "0948862568"
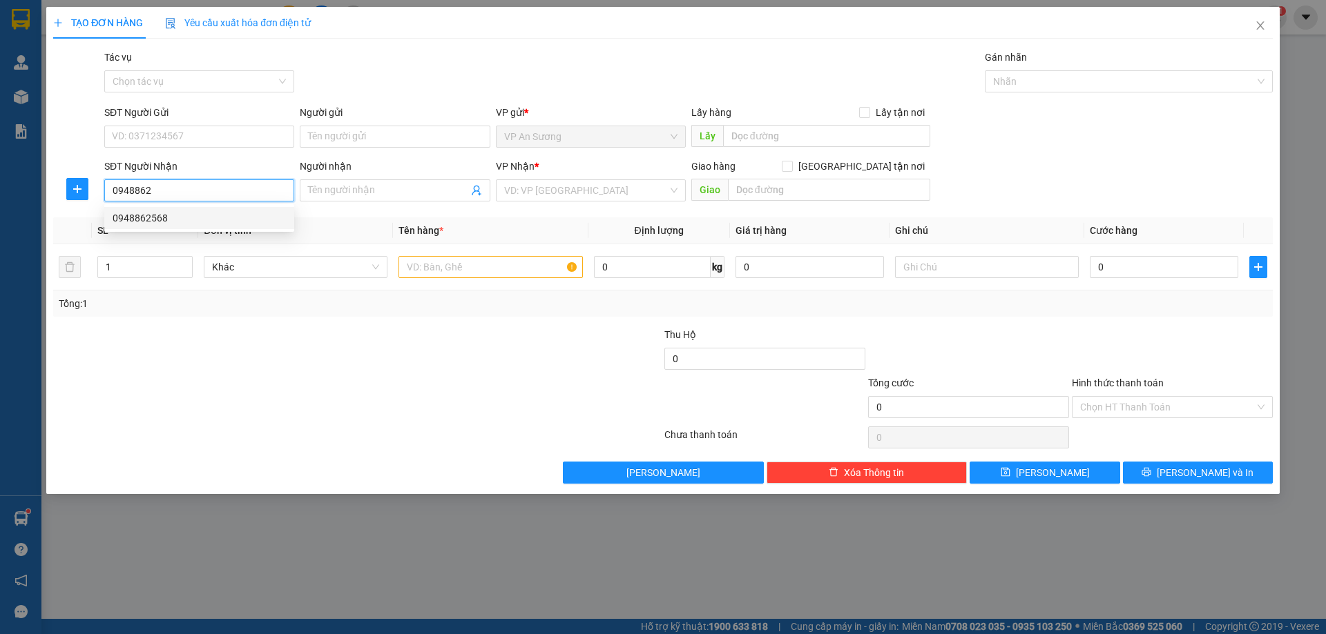
type input "TRIỆU THÀNH"
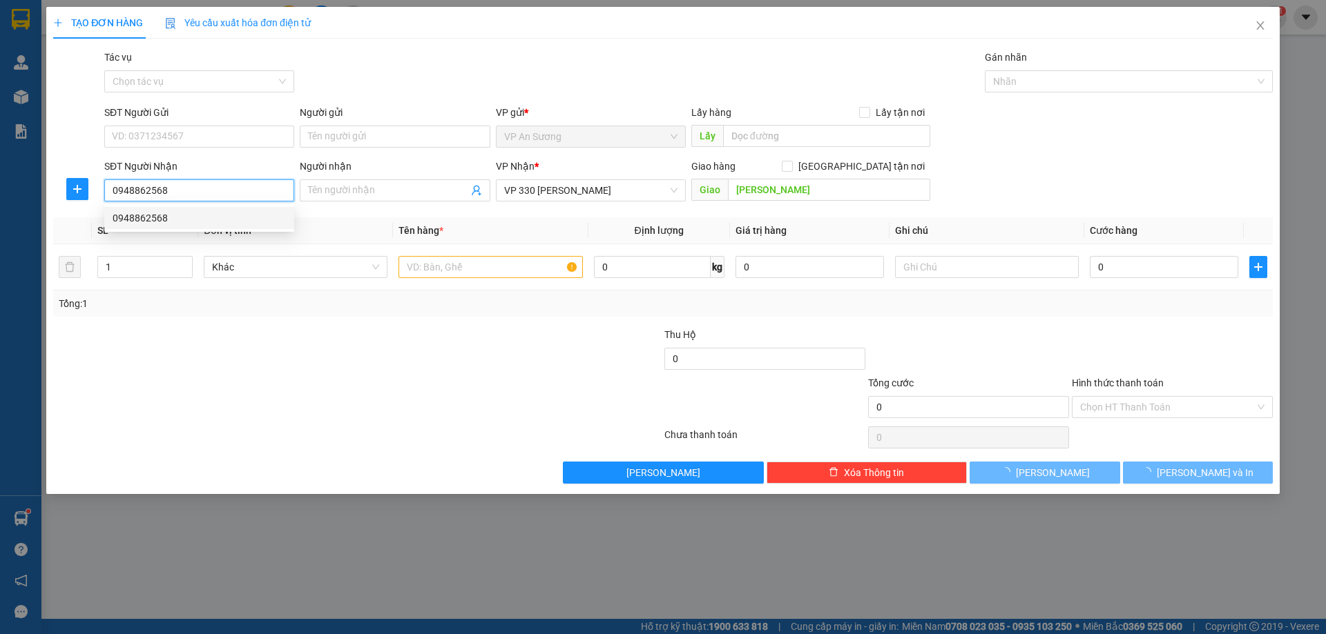
type input "1.750.000"
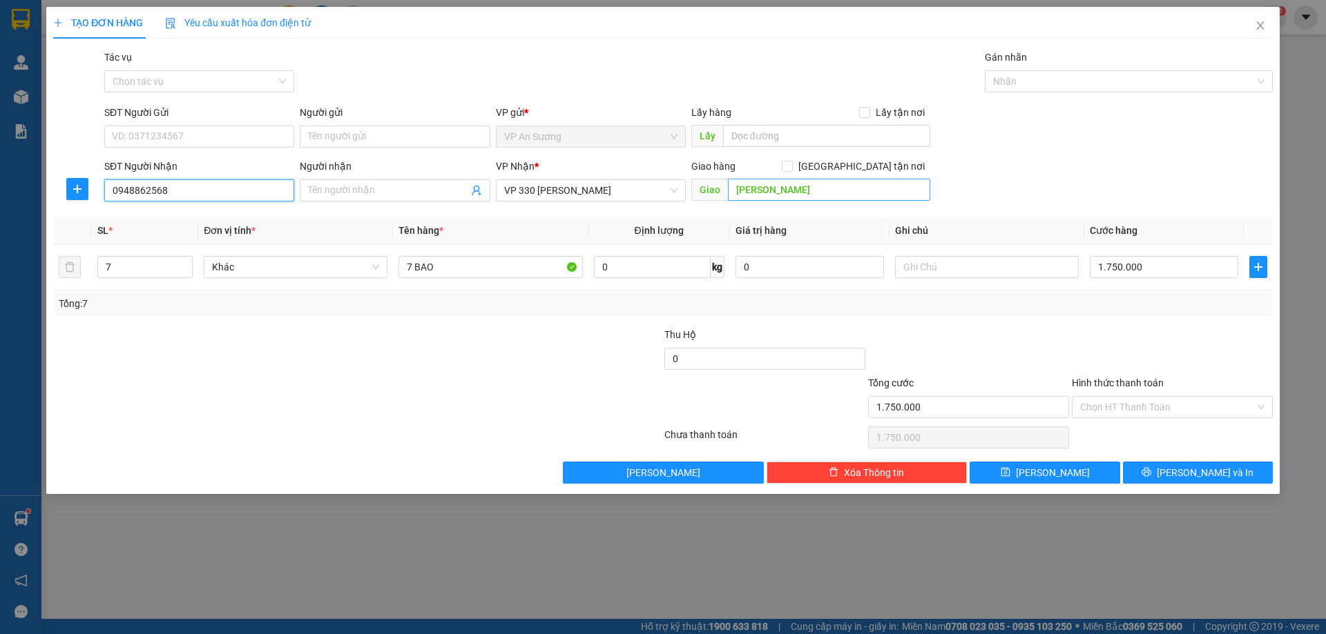
type input "0948862568"
click at [815, 191] on input "TRIỆU THÀNH" at bounding box center [829, 190] width 202 height 22
type input "A"
type input "ÁI TƯ TRIỆU PHONG"
click at [115, 267] on input "7" at bounding box center [145, 267] width 94 height 21
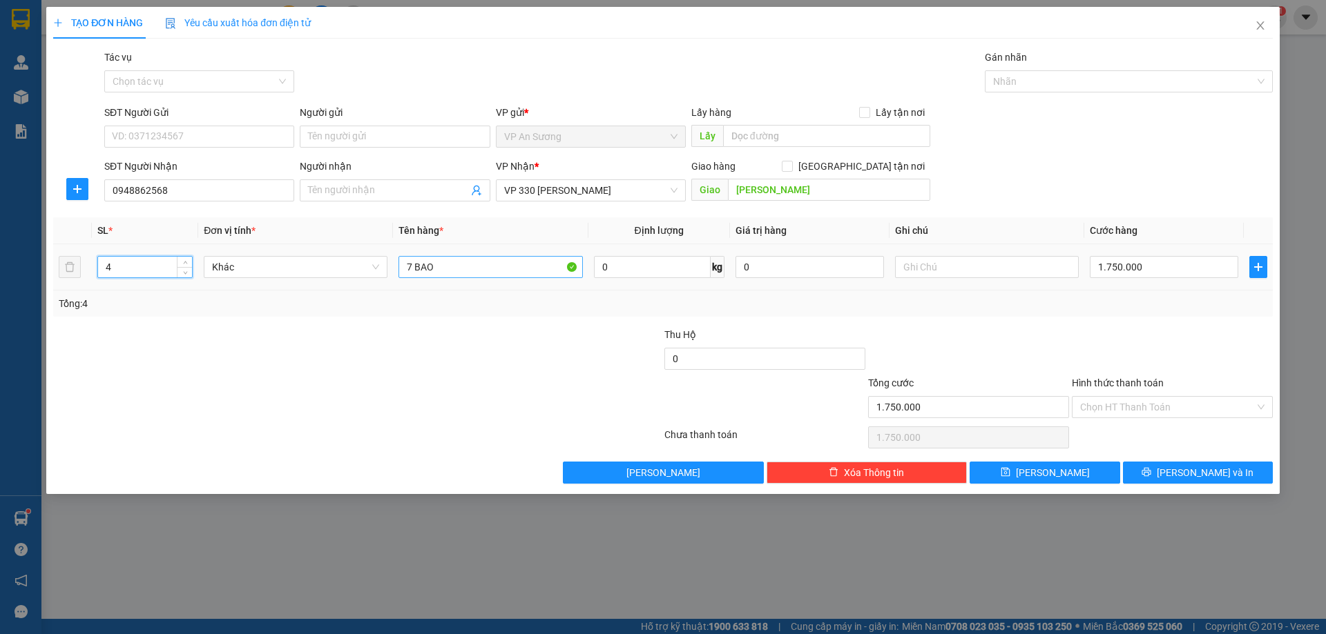
type input "4"
click at [447, 272] on input "7 BAO" at bounding box center [490, 267] width 184 height 22
type input "7"
type input "4 BỘ BÀN MÁY MAY"
click at [204, 133] on input "SĐT Người Gửi" at bounding box center [199, 137] width 190 height 22
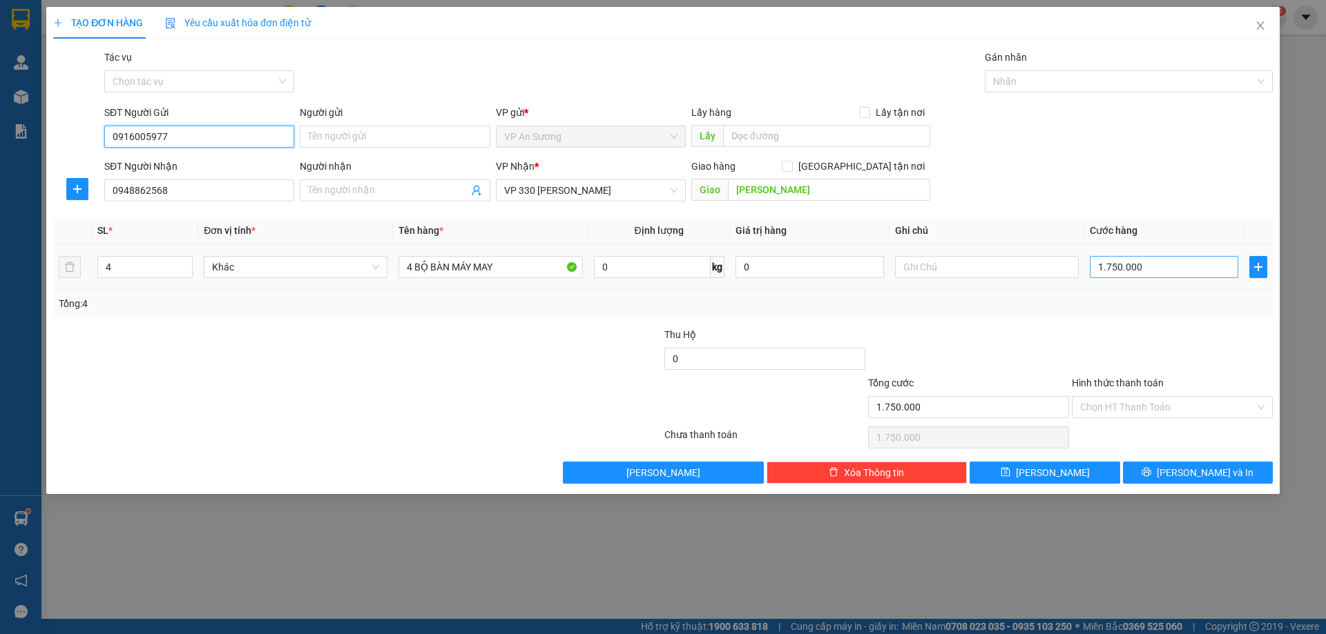
type input "0916005977"
drag, startPoint x: 1173, startPoint y: 264, endPoint x: 1165, endPoint y: 276, distance: 14.9
click at [1174, 264] on input "1.750.000" at bounding box center [1163, 267] width 148 height 22
type input "0"
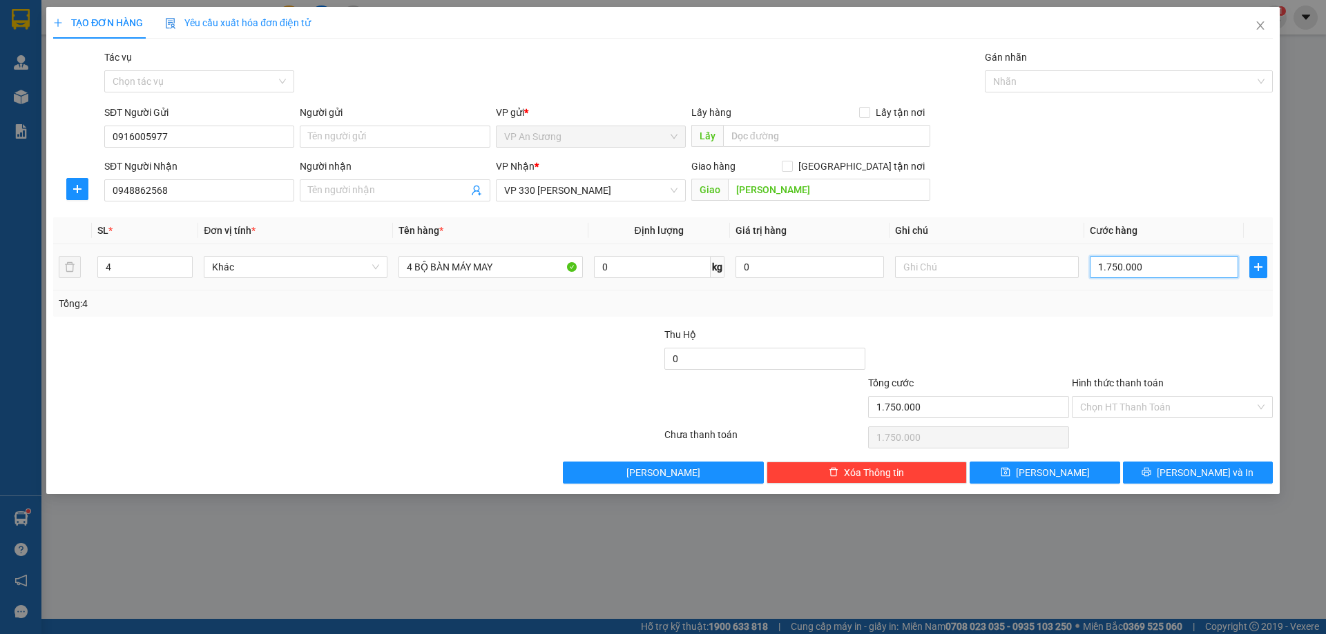
type input "0"
type input "1"
type input "01"
type input "12"
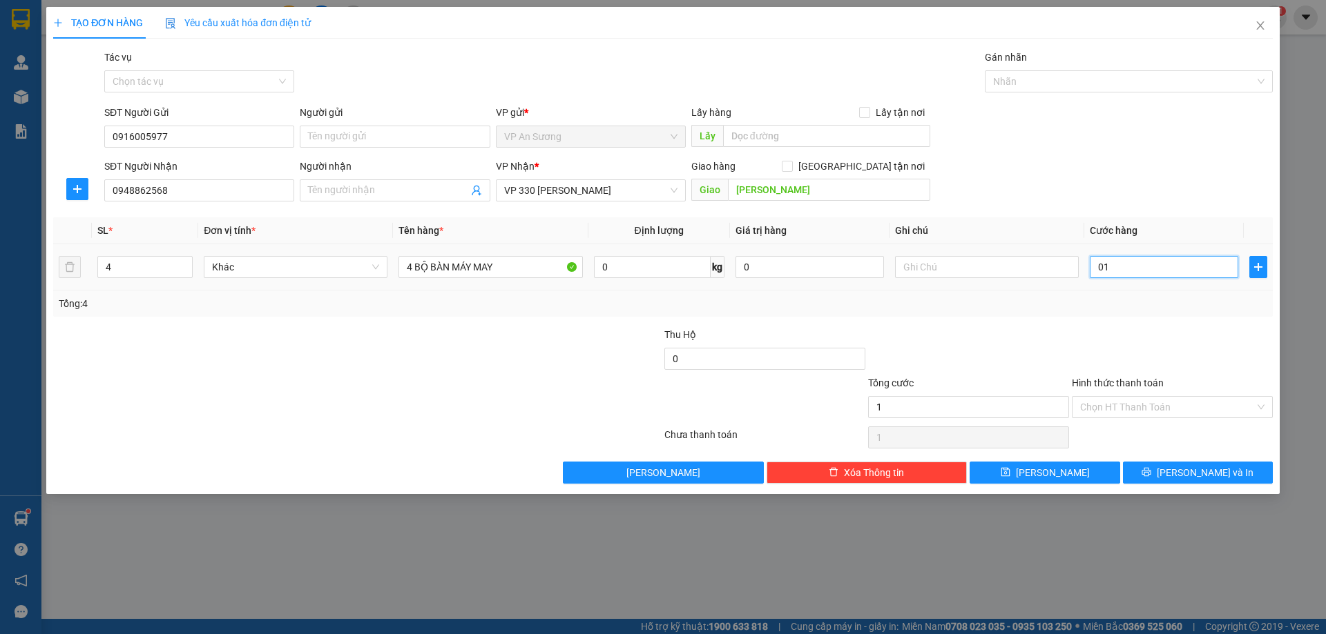
type input "12"
type input "012"
type input "120"
type input "0.120"
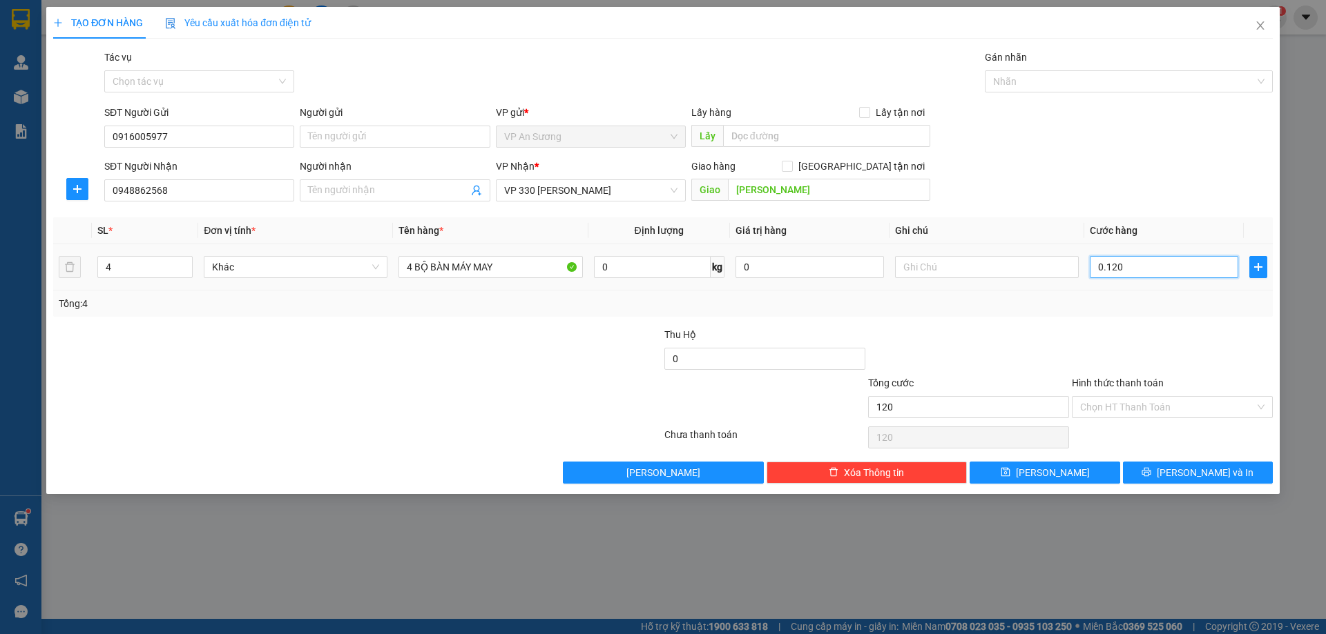
type input "1.200"
type input "01.200"
type input "1.200.000"
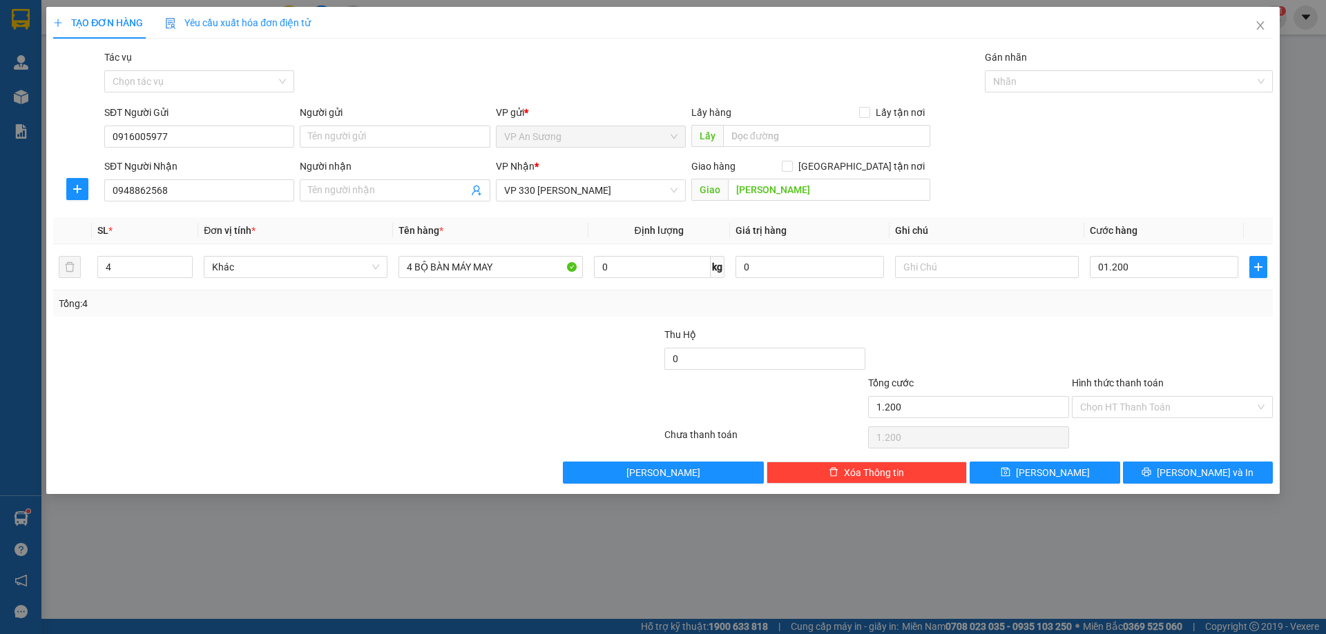
type input "1.200.000"
click at [1133, 336] on div at bounding box center [1172, 351] width 204 height 48
click at [1203, 467] on span "[PERSON_NAME] và In" at bounding box center [1204, 472] width 97 height 15
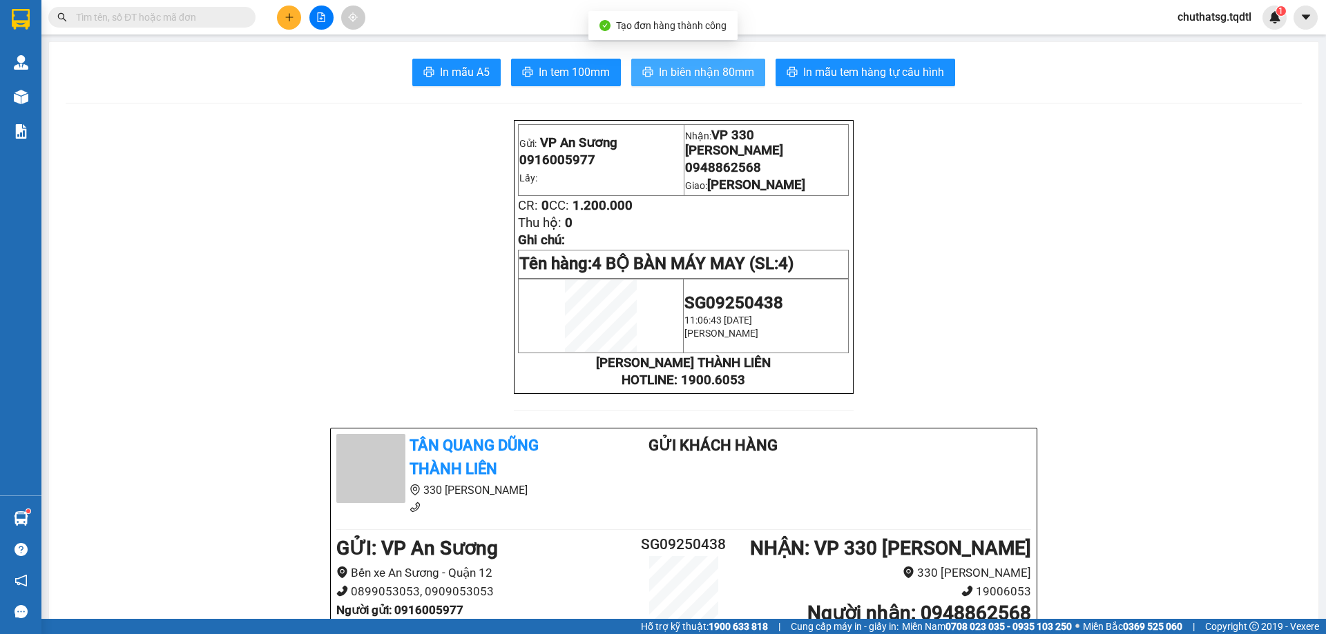
click at [694, 65] on span "In biên nhận 80mm" at bounding box center [706, 72] width 95 height 17
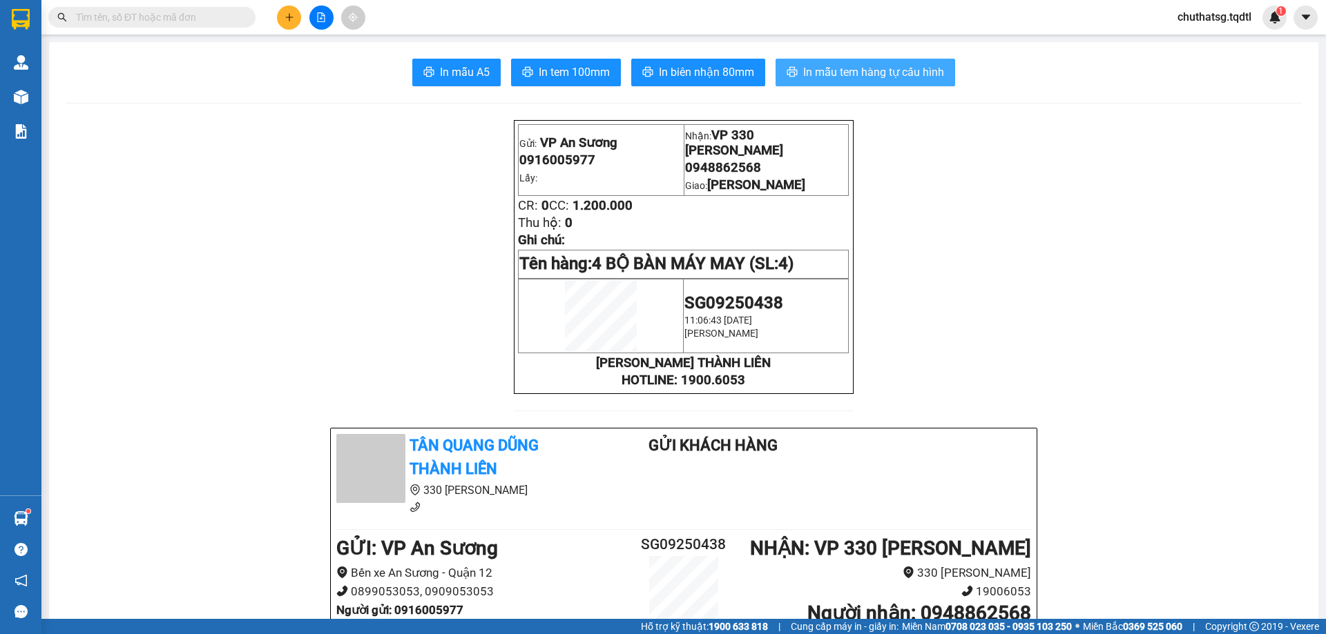
drag, startPoint x: 829, startPoint y: 66, endPoint x: 973, endPoint y: 115, distance: 152.2
click at [829, 66] on span "In mẫu tem hàng tự cấu hình" at bounding box center [873, 72] width 141 height 17
click at [831, 71] on span "In mẫu tem hàng tự cấu hình" at bounding box center [873, 72] width 141 height 17
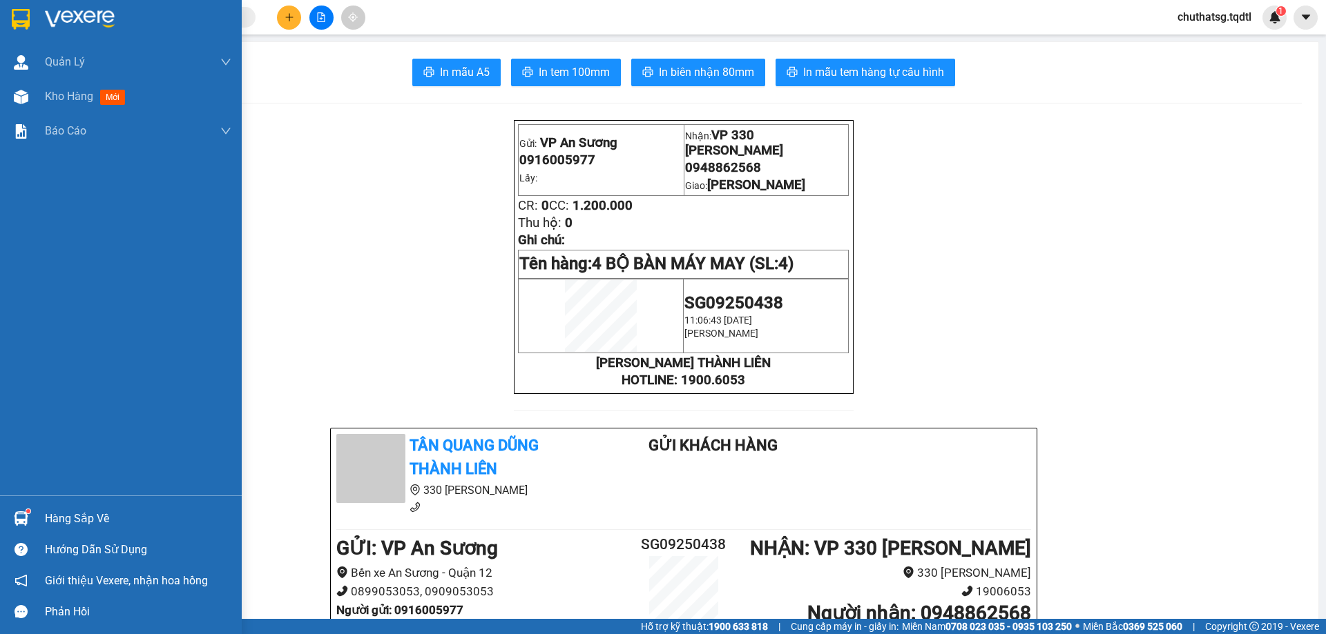
drag, startPoint x: 55, startPoint y: 98, endPoint x: 127, endPoint y: 164, distance: 97.8
click at [53, 98] on span "Kho hàng" at bounding box center [69, 96] width 48 height 13
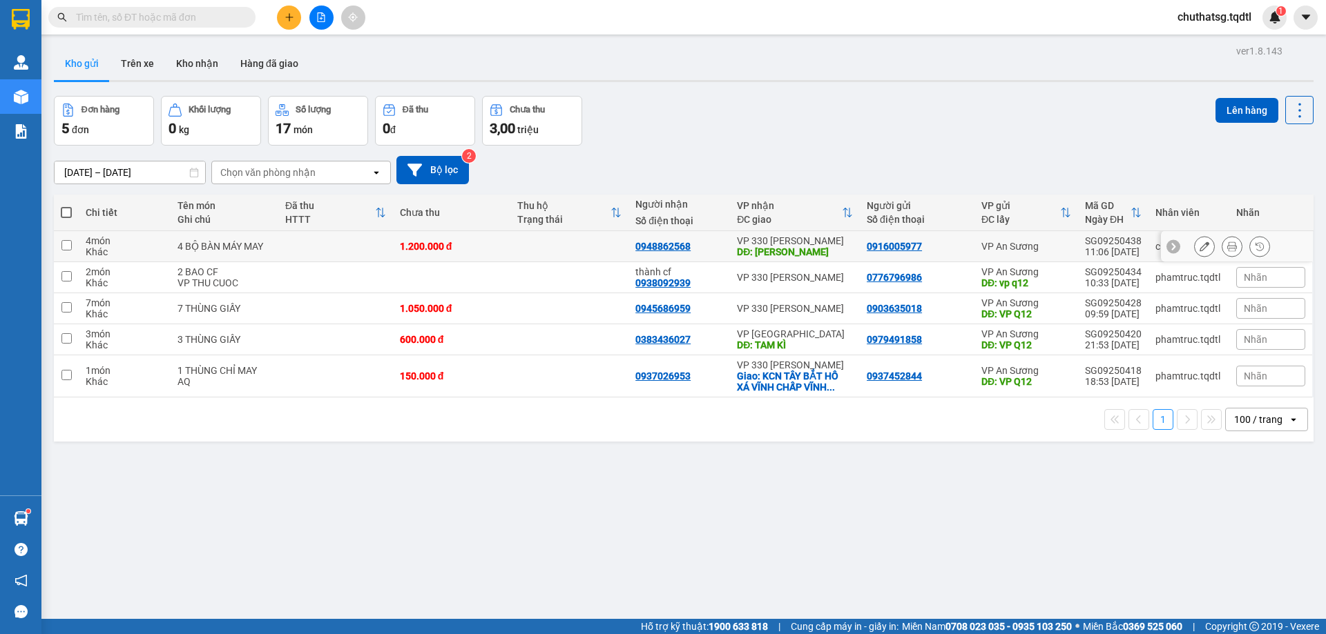
click at [68, 248] on input "checkbox" at bounding box center [66, 245] width 10 height 10
checkbox input "true"
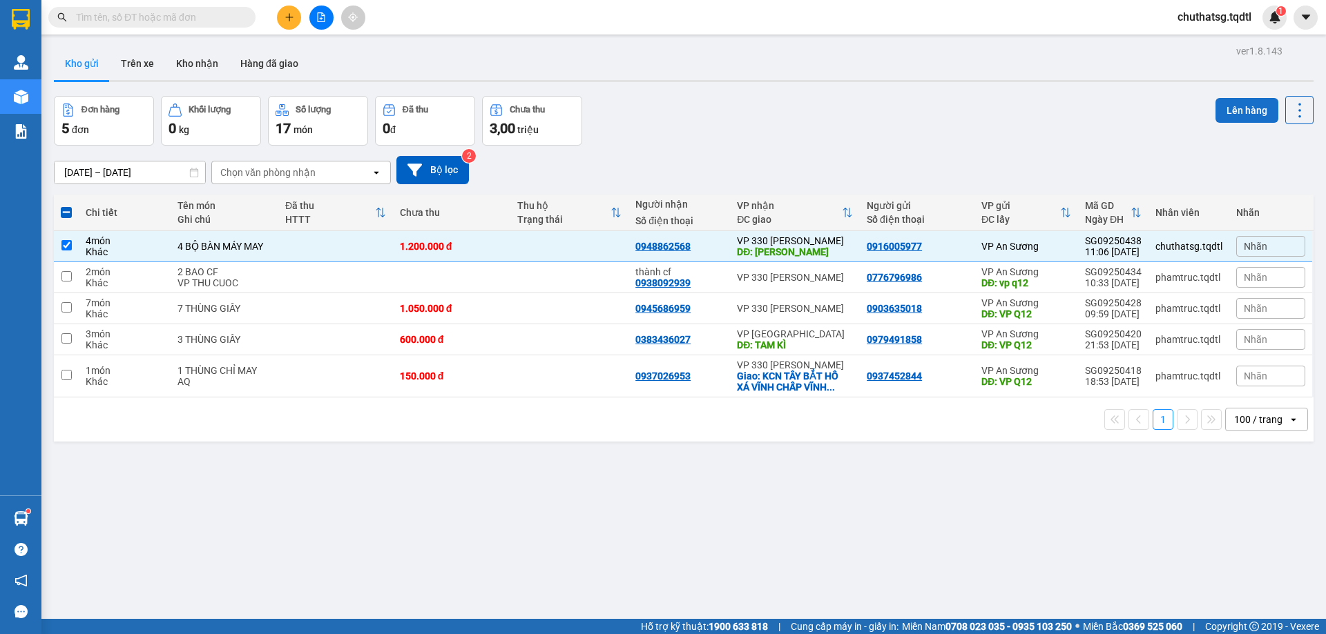
click at [1234, 104] on button "Lên hàng" at bounding box center [1246, 110] width 63 height 25
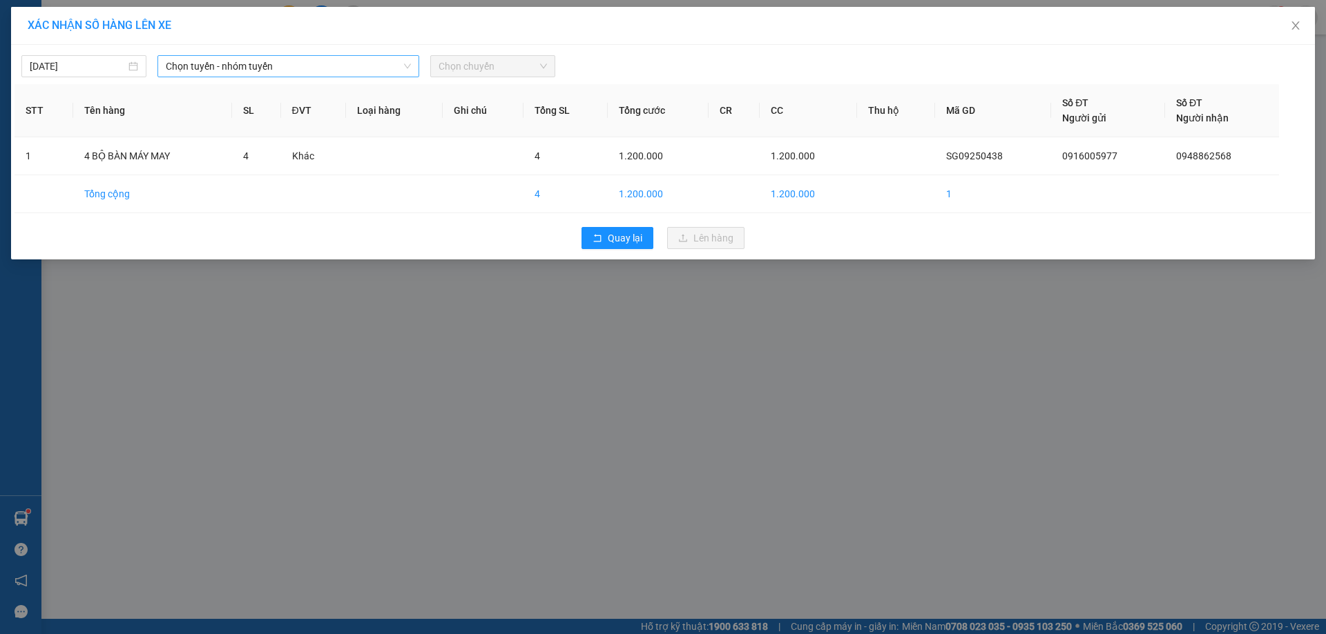
click at [326, 63] on span "Chọn tuyến - nhóm tuyến" at bounding box center [288, 66] width 245 height 21
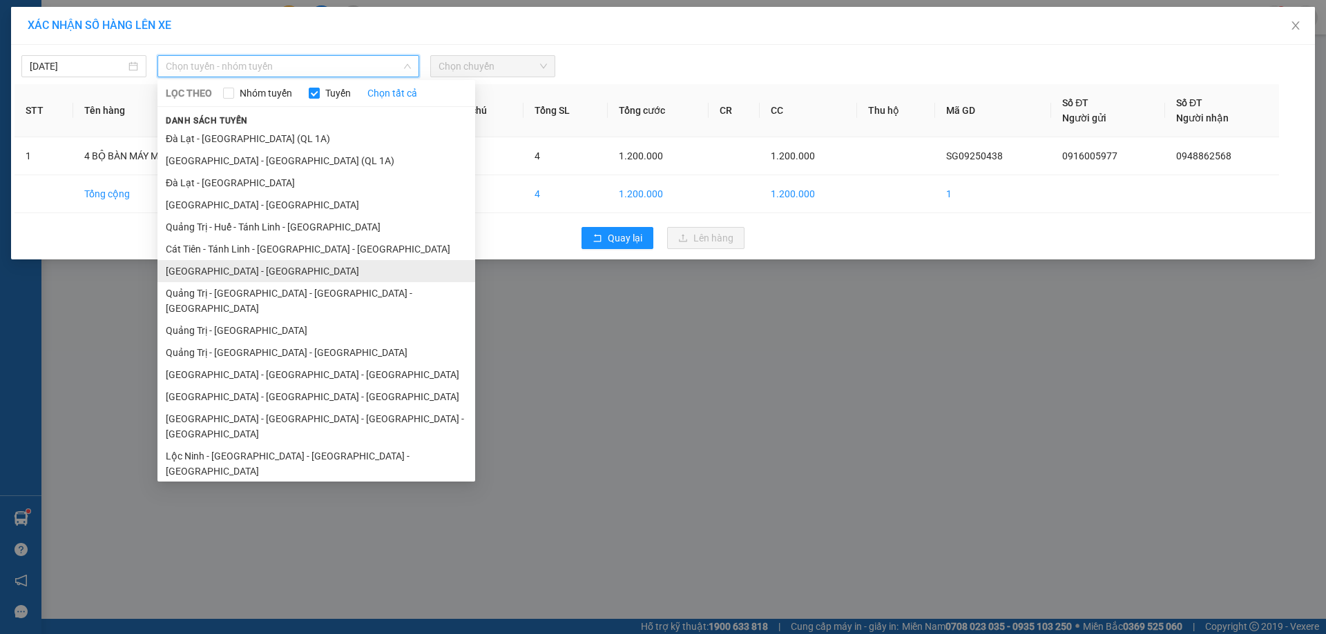
click at [253, 268] on li "[GEOGRAPHIC_DATA] - [GEOGRAPHIC_DATA]" at bounding box center [316, 271] width 318 height 22
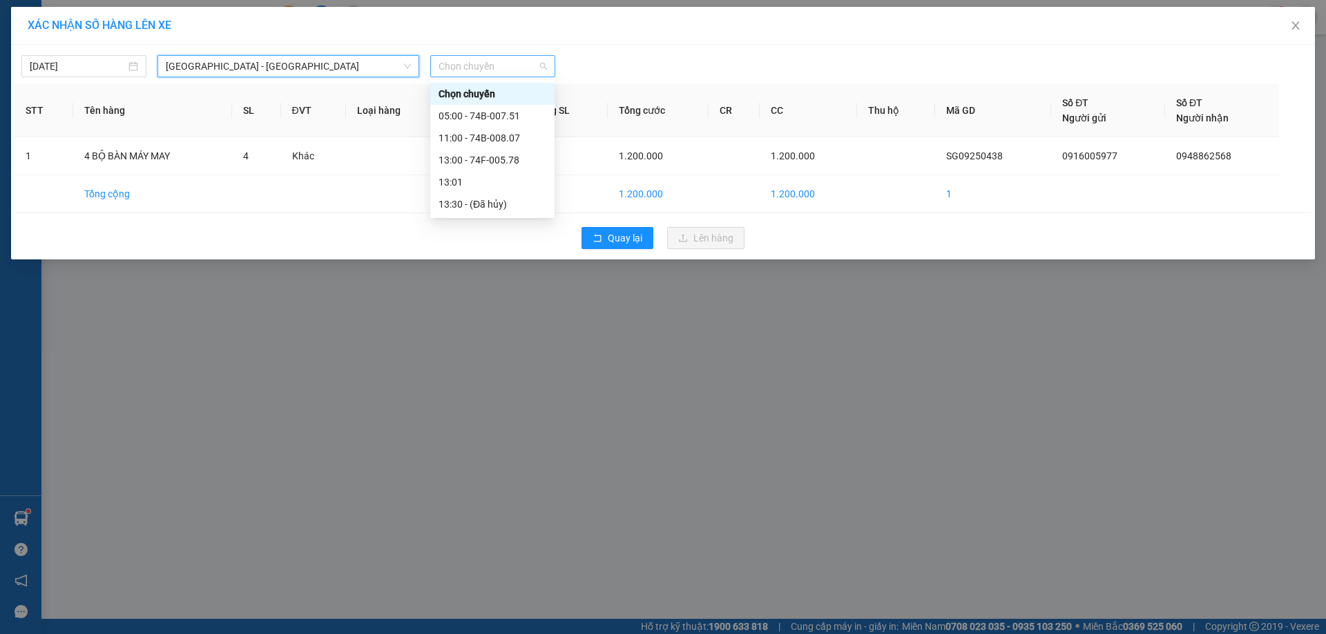
click at [515, 67] on span "Chọn chuyến" at bounding box center [492, 66] width 108 height 21
click at [481, 161] on div "13:00 - 74F-005.78" at bounding box center [492, 160] width 108 height 15
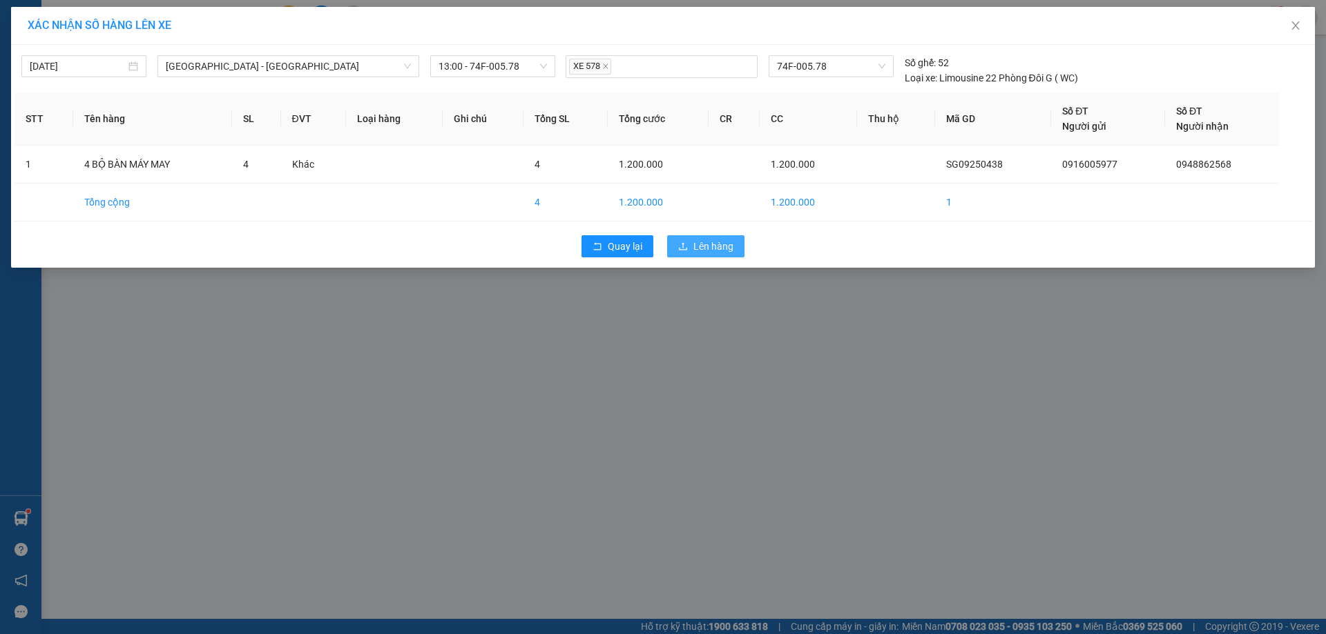
click at [708, 249] on span "Lên hàng" at bounding box center [713, 246] width 40 height 15
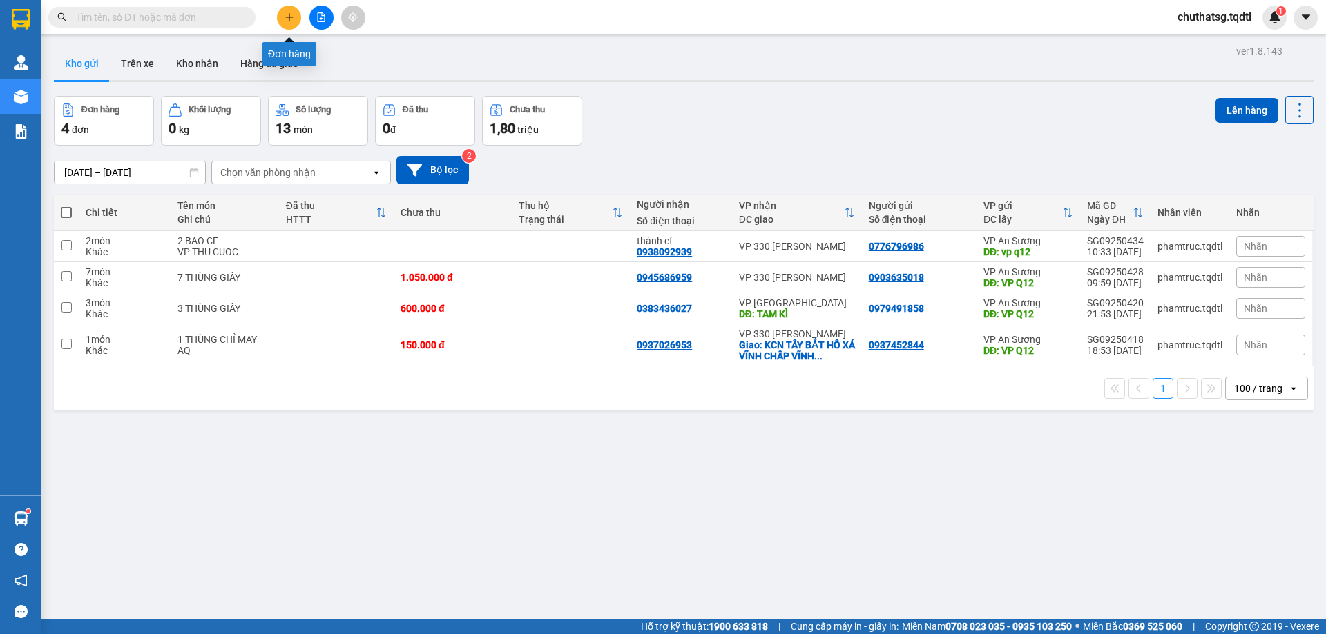
click at [289, 12] on icon "plus" at bounding box center [289, 17] width 10 height 10
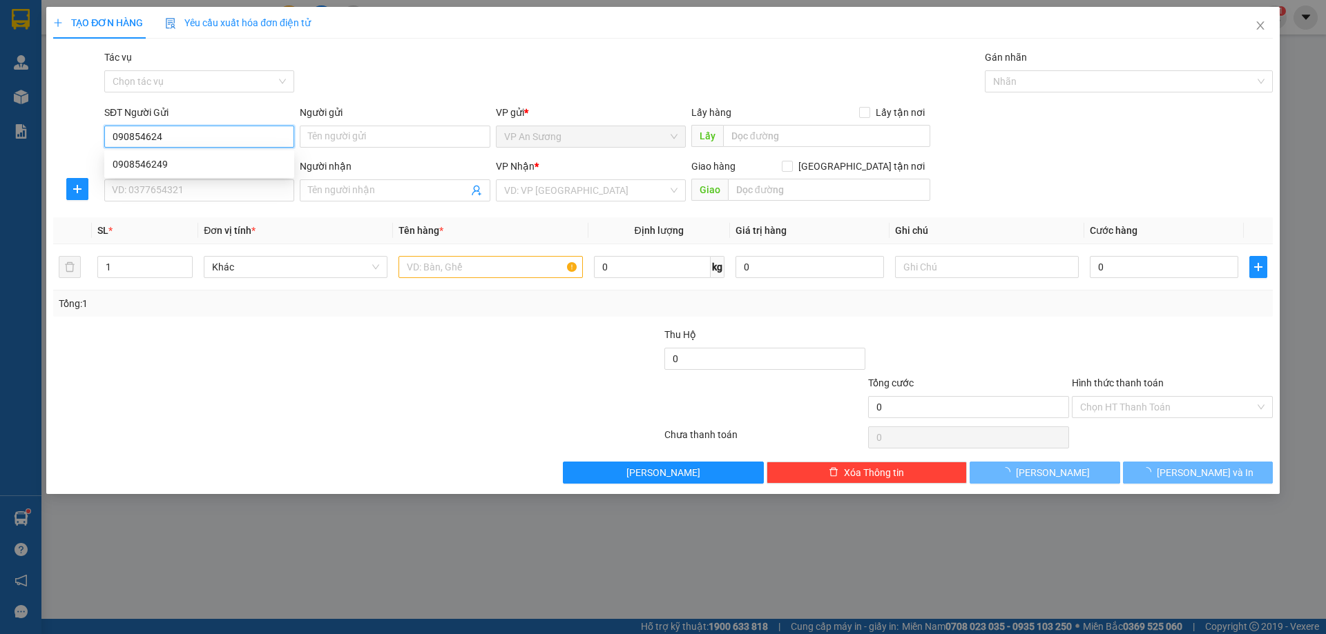
type input "0908546249"
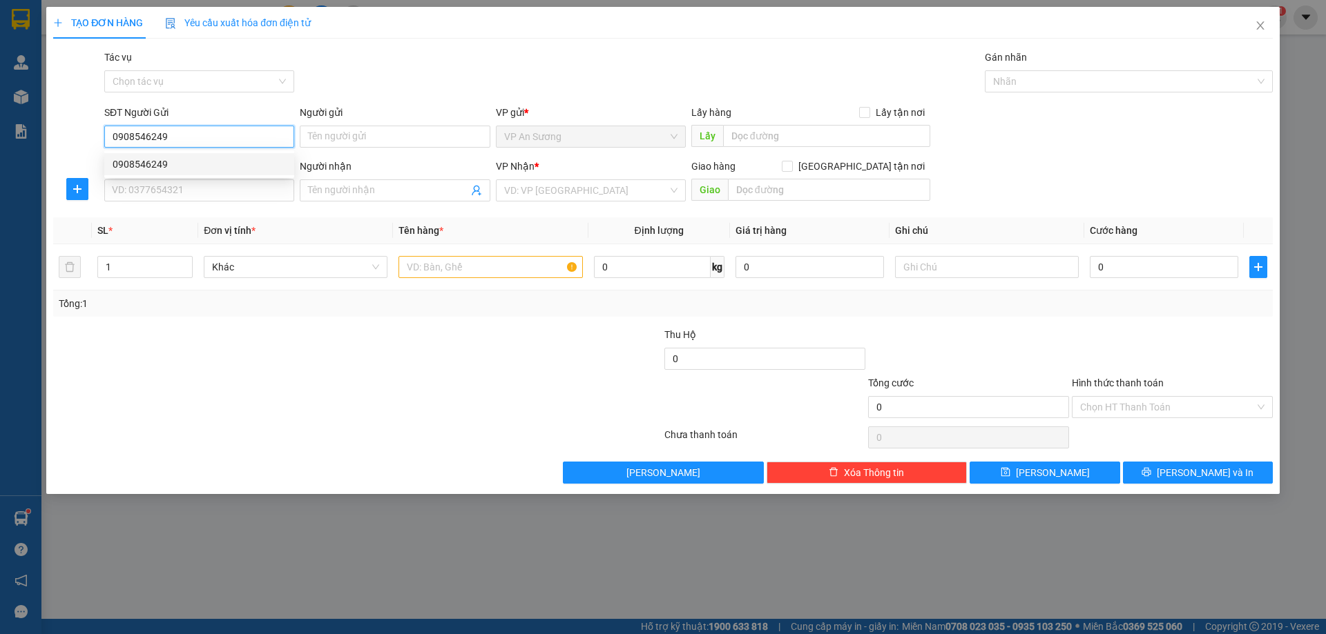
click at [140, 161] on div "0908546249" at bounding box center [199, 164] width 173 height 15
type input "0987313172"
type input "BX HUẾ"
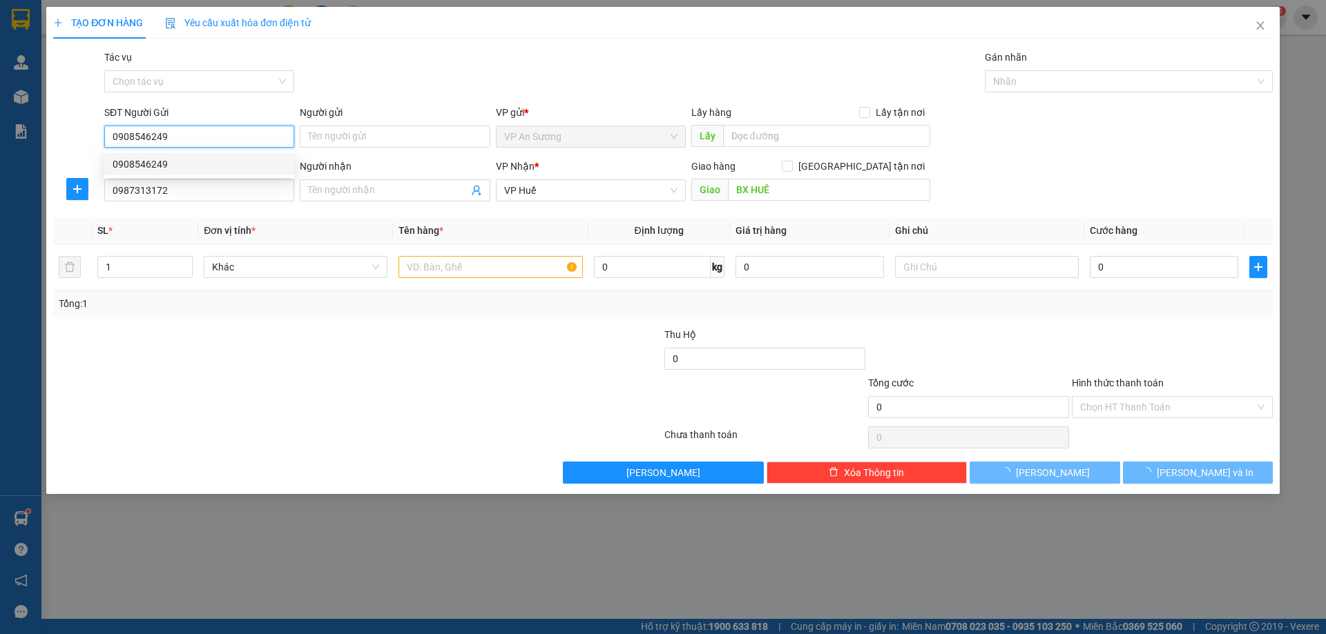
type input "200.000"
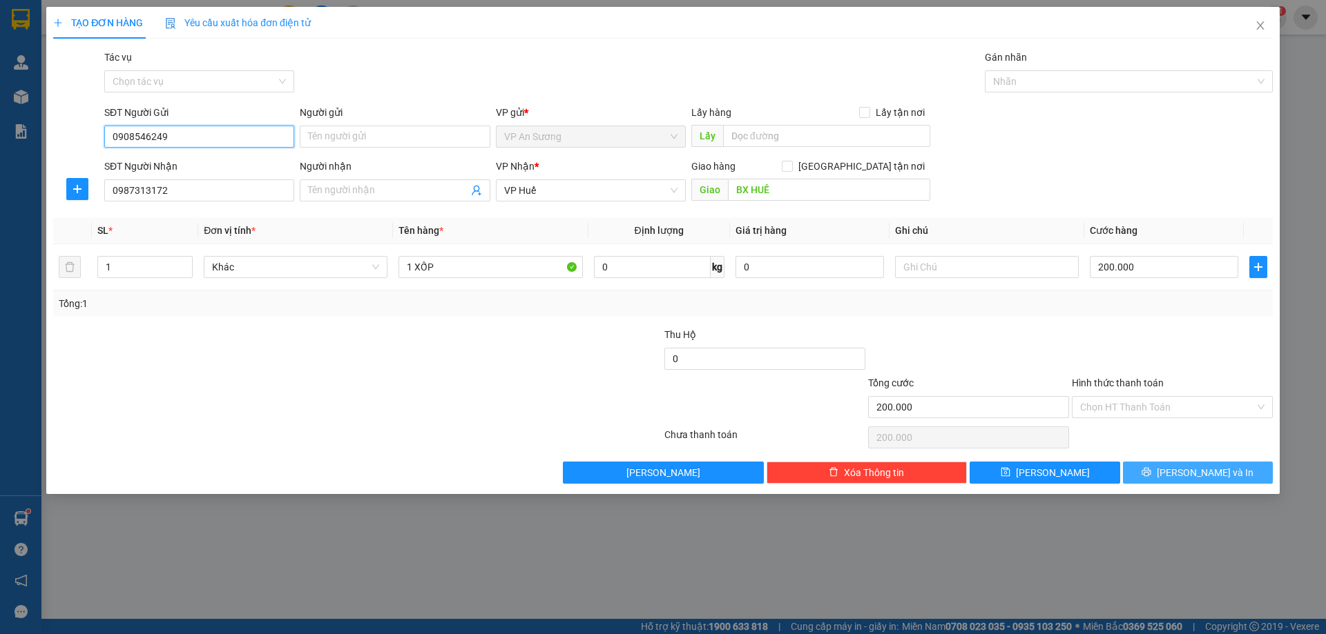
type input "0908546249"
click at [1199, 469] on span "[PERSON_NAME] và In" at bounding box center [1204, 472] width 97 height 15
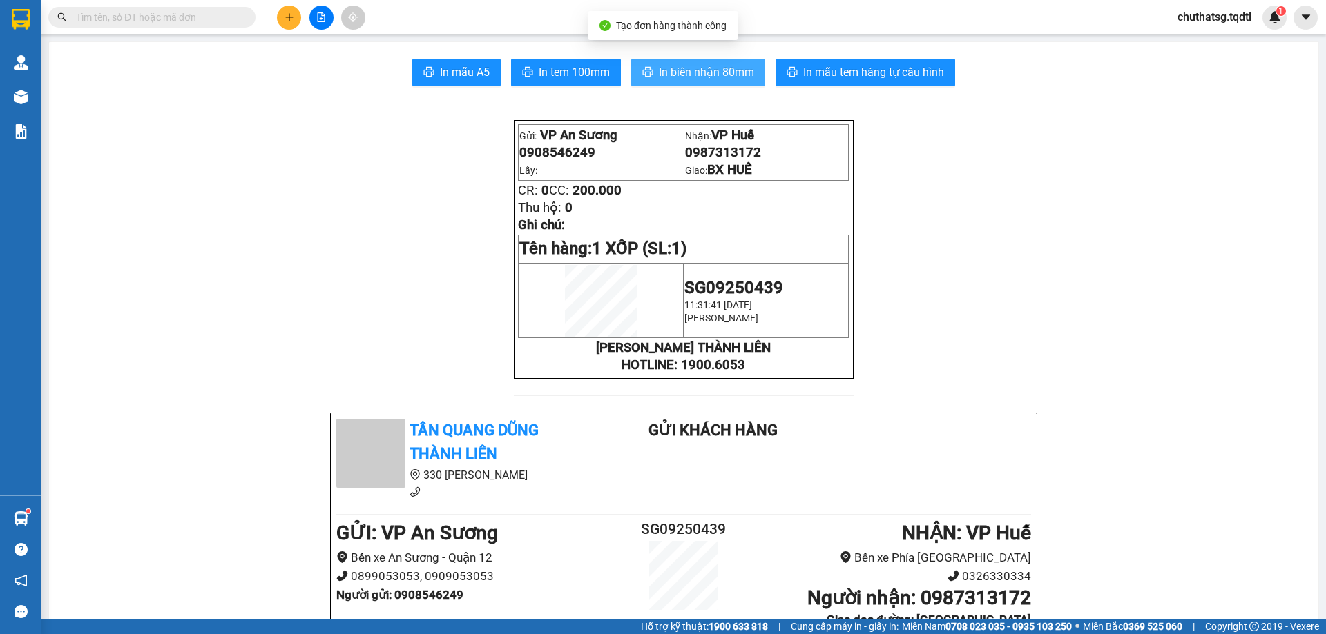
click at [692, 69] on span "In biên nhận 80mm" at bounding box center [706, 72] width 95 height 17
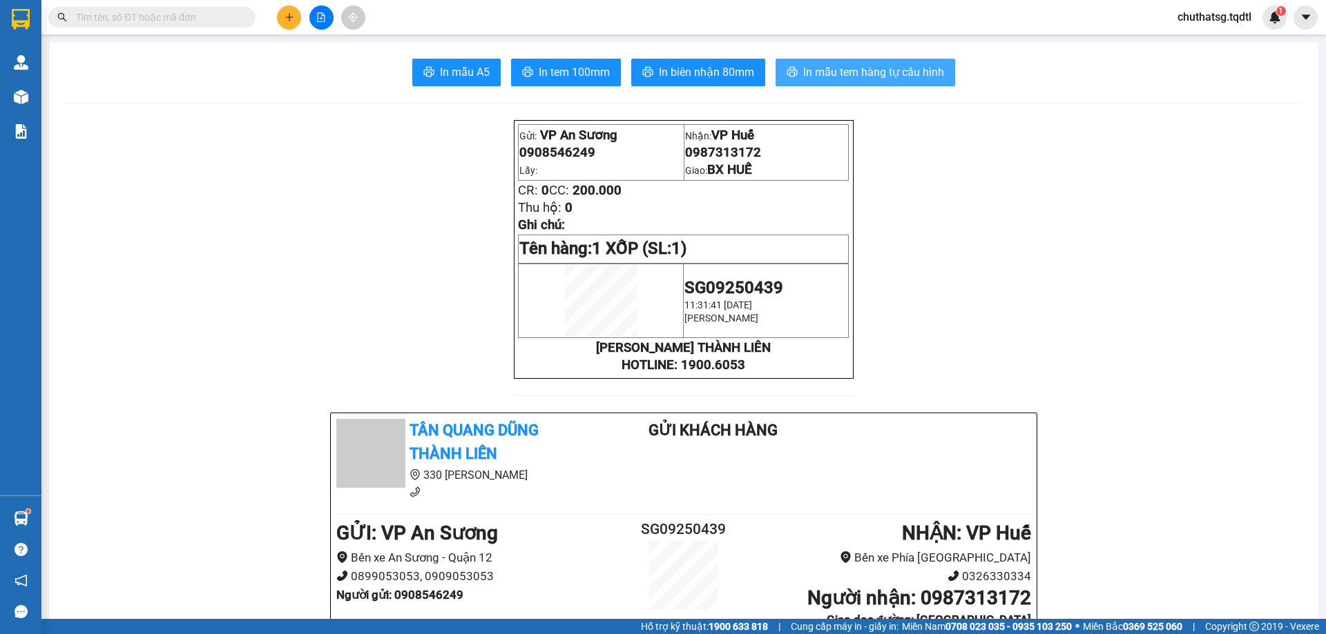
drag, startPoint x: 862, startPoint y: 68, endPoint x: 869, endPoint y: 73, distance: 8.4
click at [865, 70] on span "In mẫu tem hàng tự cấu hình" at bounding box center [873, 72] width 141 height 17
click at [284, 13] on button at bounding box center [289, 18] width 24 height 24
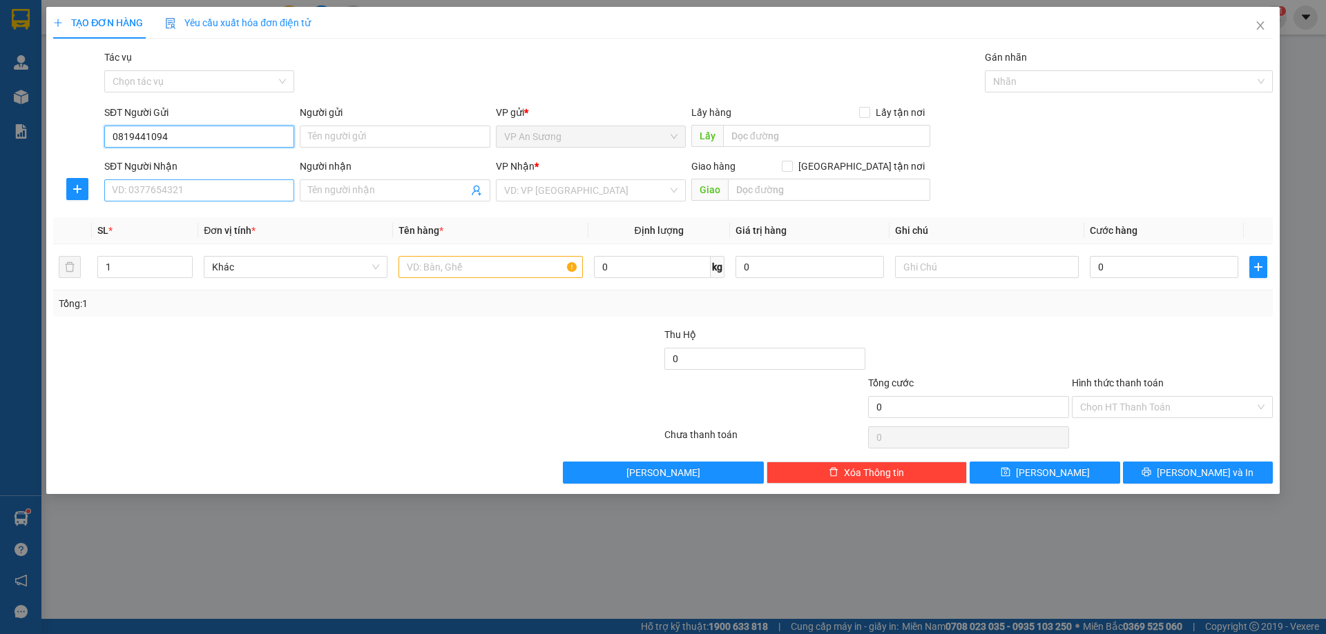
type input "0819441094"
click at [205, 188] on input "SĐT Người Nhận" at bounding box center [199, 191] width 190 height 22
type input "0965607143"
click at [568, 185] on input "search" at bounding box center [586, 190] width 164 height 21
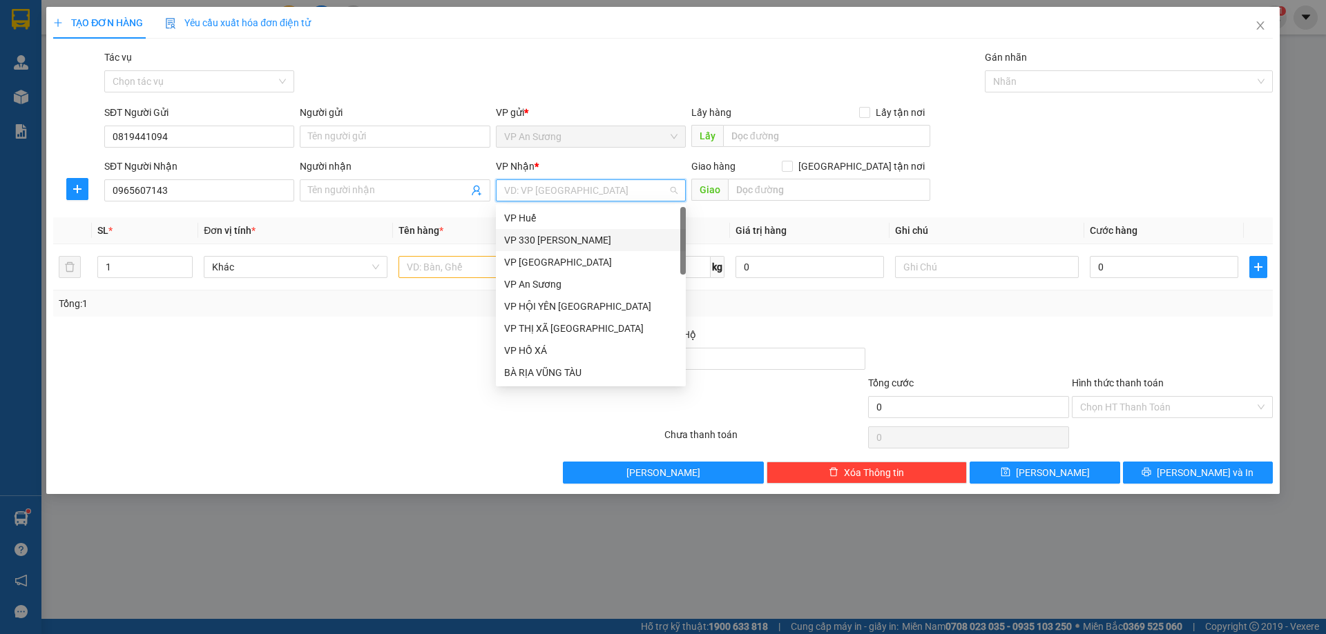
click at [543, 236] on div "VP 330 [PERSON_NAME]" at bounding box center [590, 240] width 173 height 15
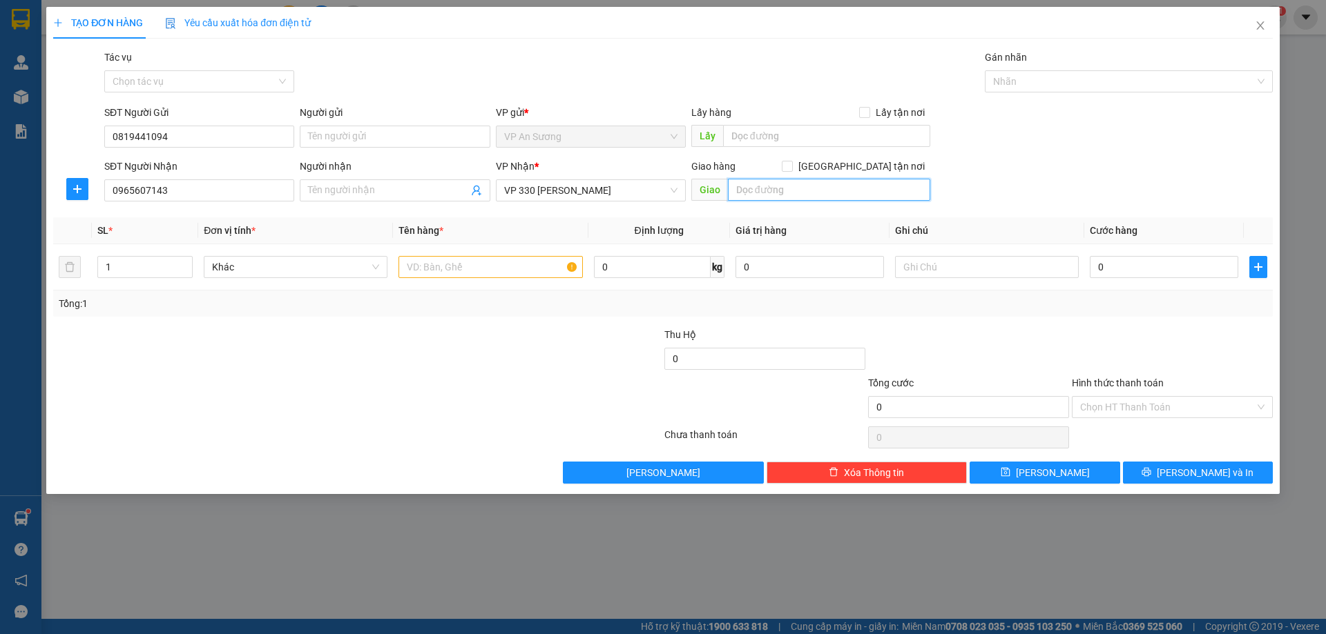
click at [765, 187] on input "text" at bounding box center [829, 190] width 202 height 22
type input "TR"
click at [121, 275] on input "1" at bounding box center [145, 267] width 94 height 21
type input "3"
click at [417, 262] on input "text" at bounding box center [490, 267] width 184 height 22
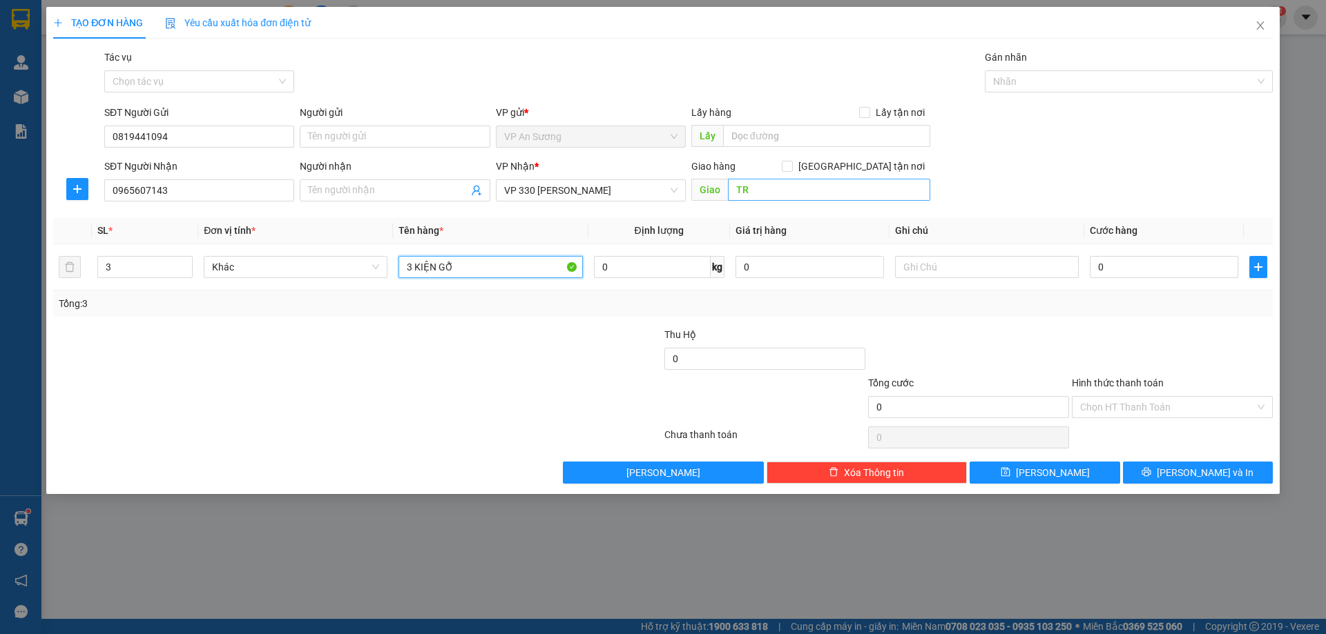
type input "3 KIỆN GỖ"
click at [761, 193] on input "TR" at bounding box center [829, 190] width 202 height 22
type input "TRIỆU BÌNH TRIỆU PHONG"
click at [1136, 273] on input "0" at bounding box center [1163, 267] width 148 height 22
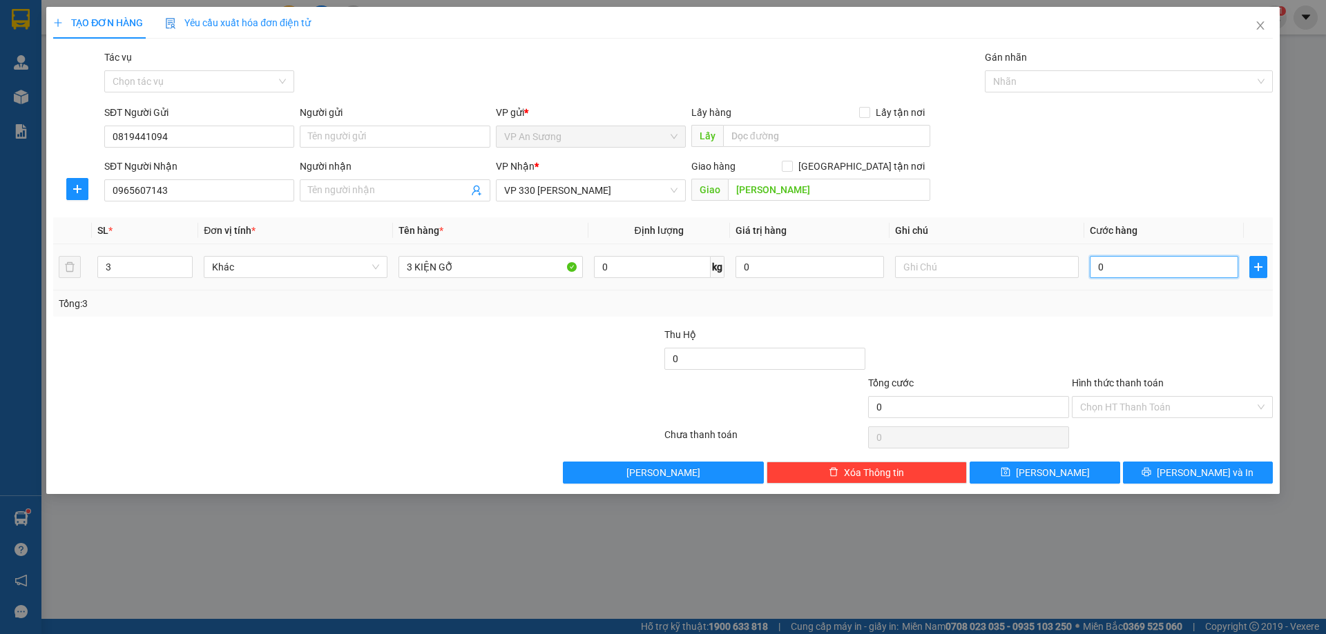
type input "06"
type input "6"
type input "060"
type input "60"
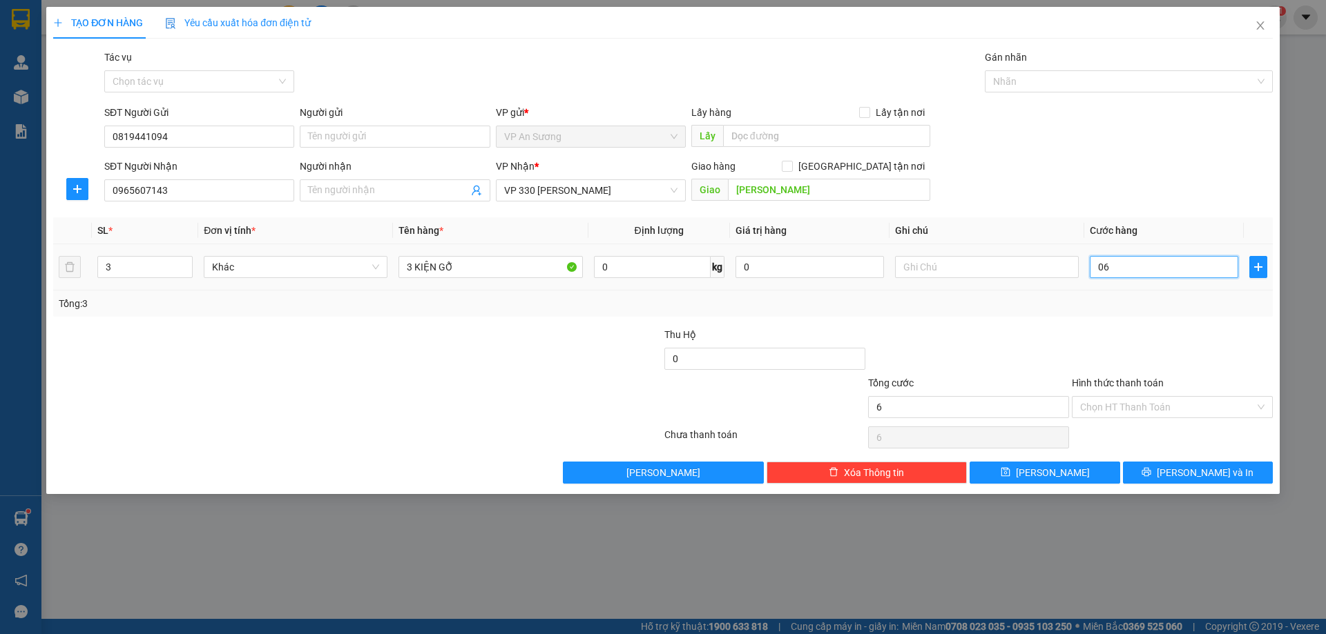
type input "60"
type input "0.600"
type input "600"
type input "600.000"
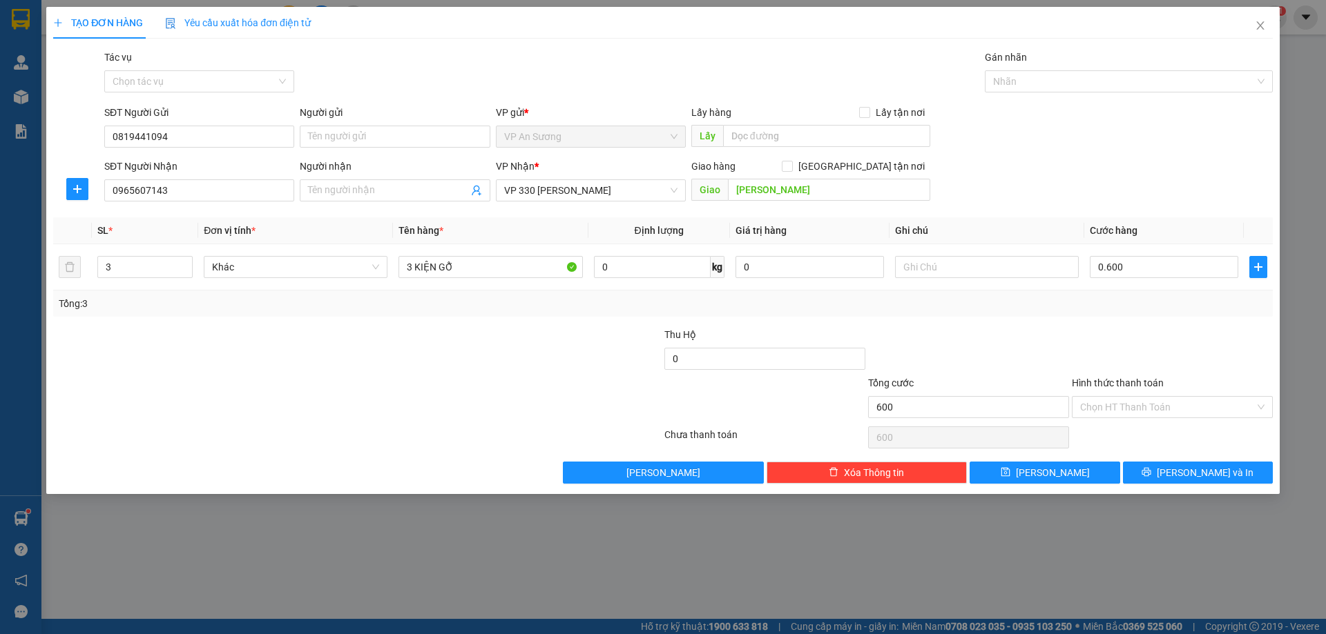
type input "600.000"
click at [1104, 334] on div at bounding box center [1172, 351] width 204 height 48
click at [1217, 471] on span "[PERSON_NAME] và In" at bounding box center [1204, 472] width 97 height 15
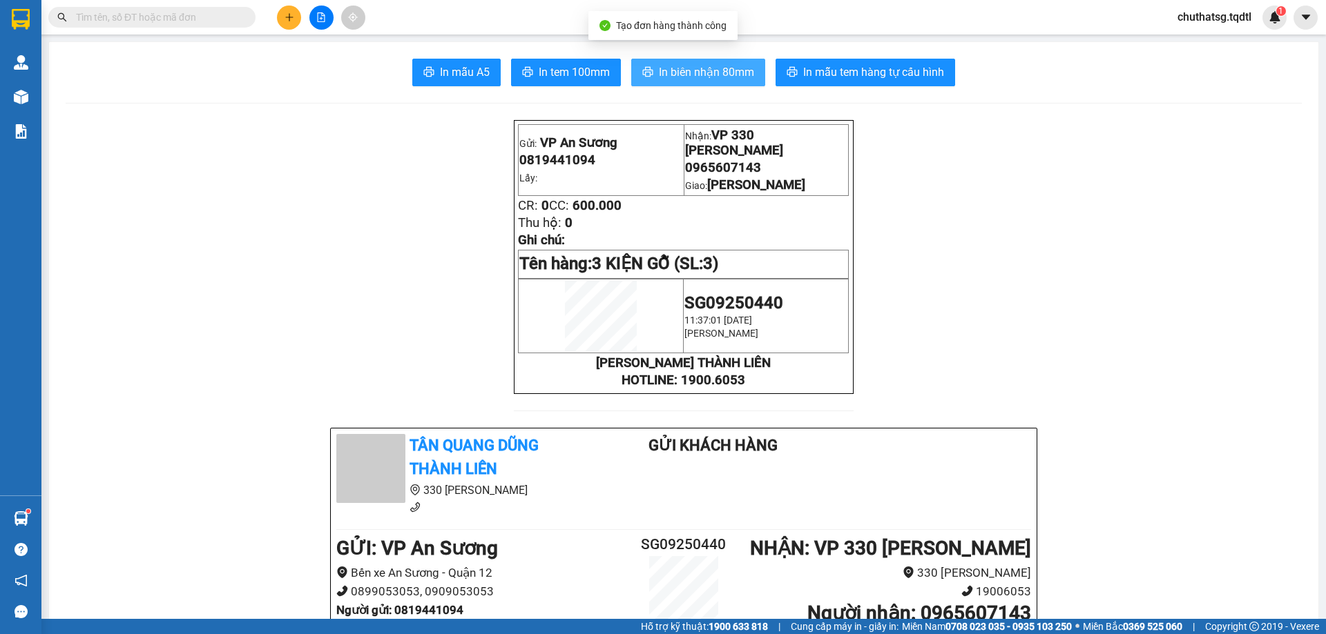
click at [699, 68] on span "In biên nhận 80mm" at bounding box center [706, 72] width 95 height 17
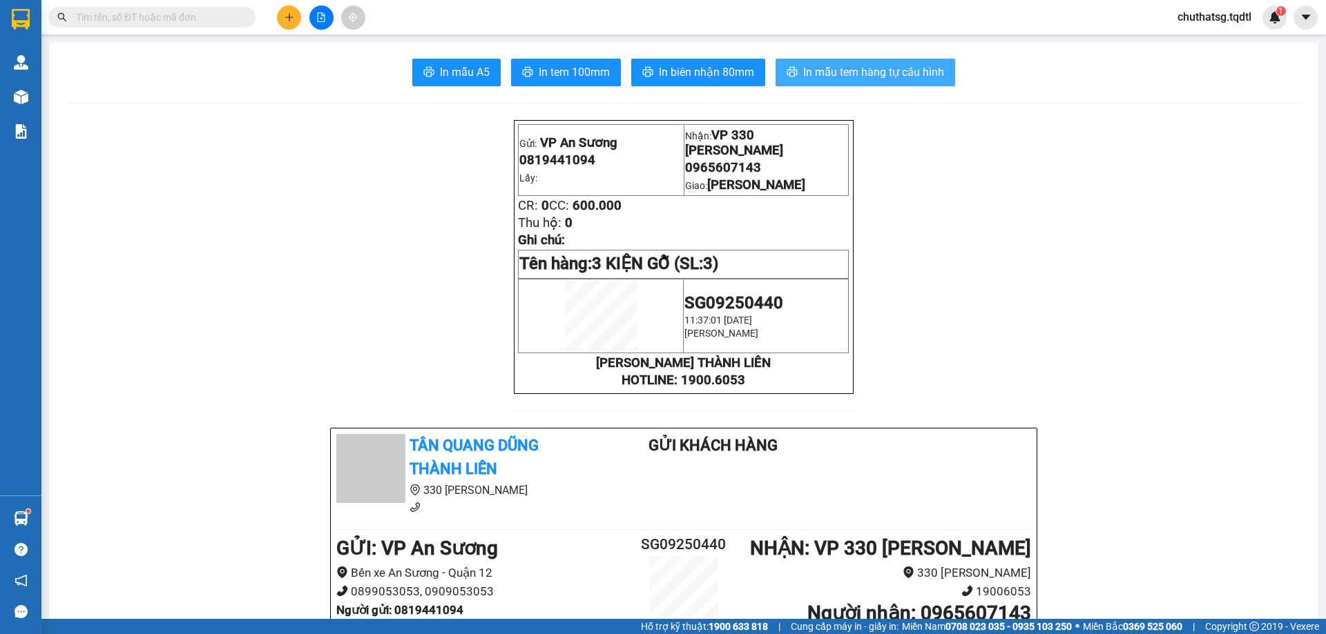
click at [853, 67] on span "In mẫu tem hàng tự cấu hình" at bounding box center [873, 72] width 141 height 17
click at [320, 19] on icon "file-add" at bounding box center [322, 17] width 8 height 10
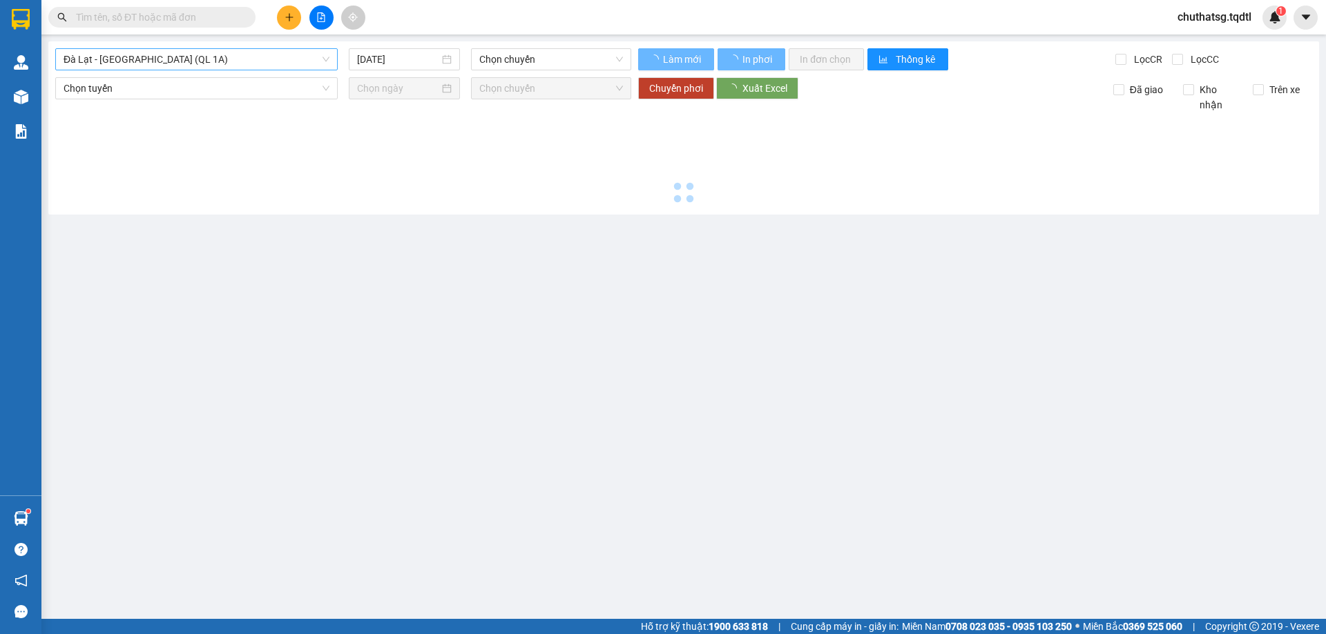
click at [229, 61] on span "Đà Lạt - [GEOGRAPHIC_DATA] (QL 1A)" at bounding box center [197, 59] width 266 height 21
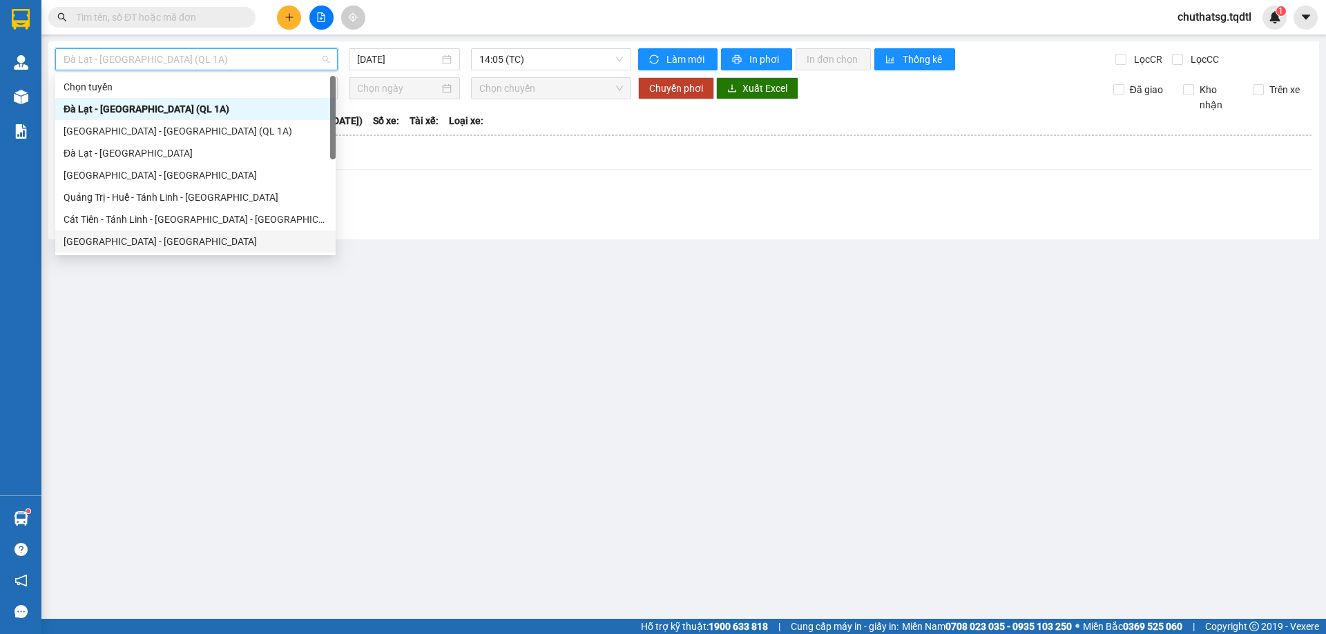
drag, startPoint x: 135, startPoint y: 242, endPoint x: 147, endPoint y: 226, distance: 19.7
click at [137, 241] on div "[GEOGRAPHIC_DATA] - [GEOGRAPHIC_DATA]" at bounding box center [196, 241] width 264 height 15
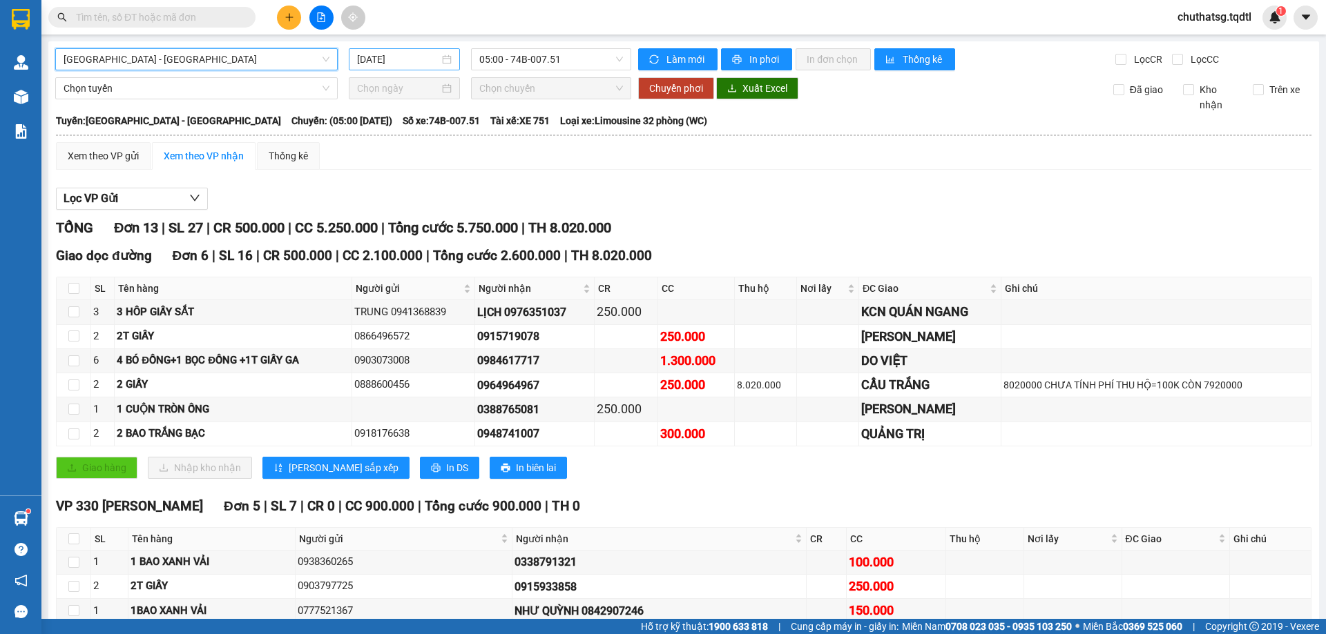
click at [414, 59] on input "[DATE]" at bounding box center [398, 59] width 82 height 15
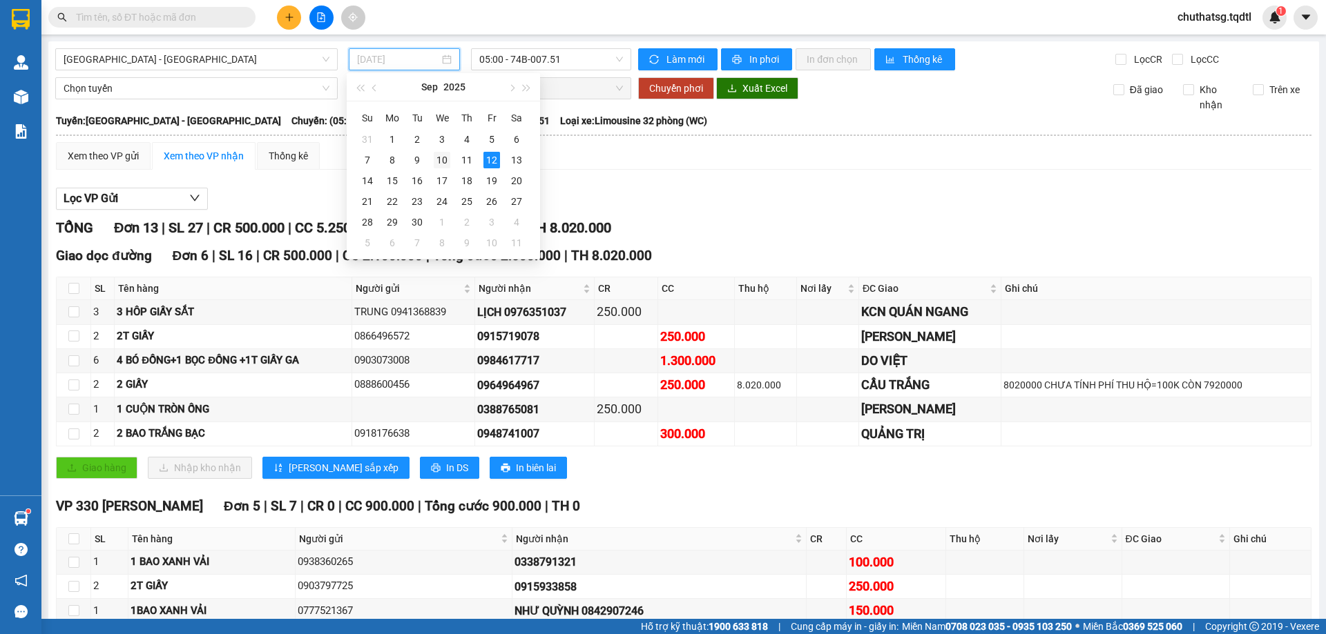
click at [438, 161] on div "10" at bounding box center [442, 160] width 17 height 17
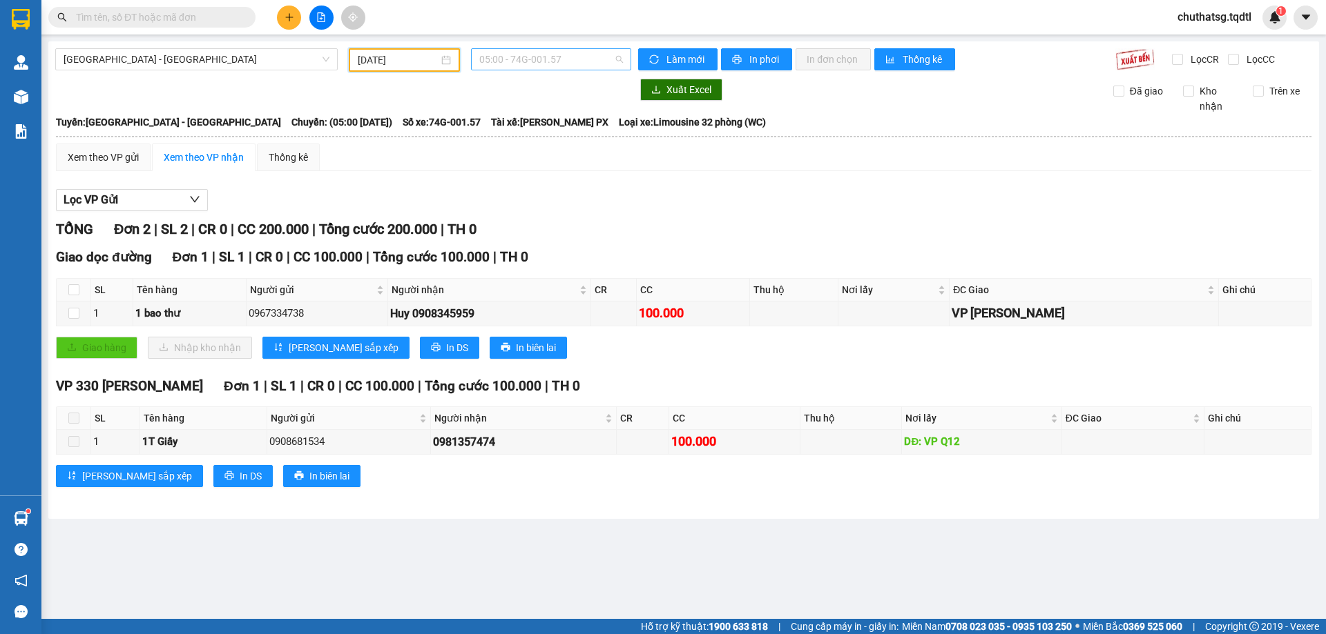
click at [573, 59] on span "05:00 - 74G-001.57" at bounding box center [551, 59] width 144 height 21
click at [527, 128] on div "11:00 - 43H-099.56" at bounding box center [533, 131] width 108 height 15
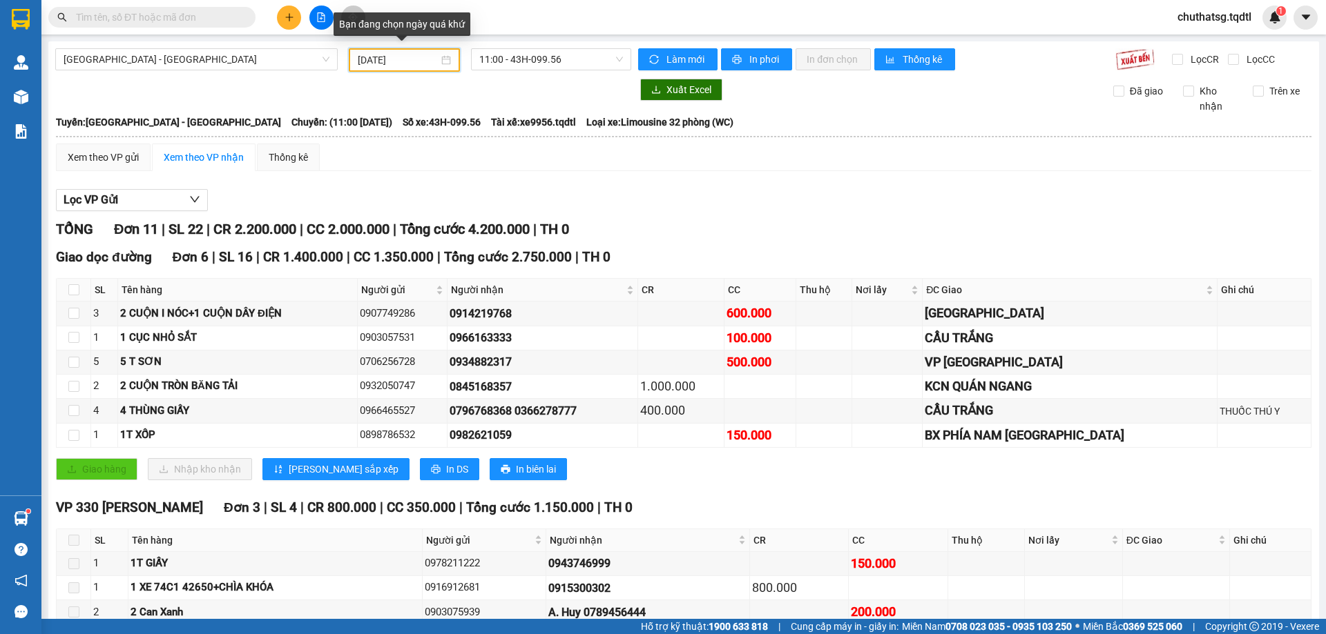
drag, startPoint x: 425, startPoint y: 59, endPoint x: 418, endPoint y: 105, distance: 46.2
click at [425, 59] on input "[DATE]" at bounding box center [398, 59] width 81 height 15
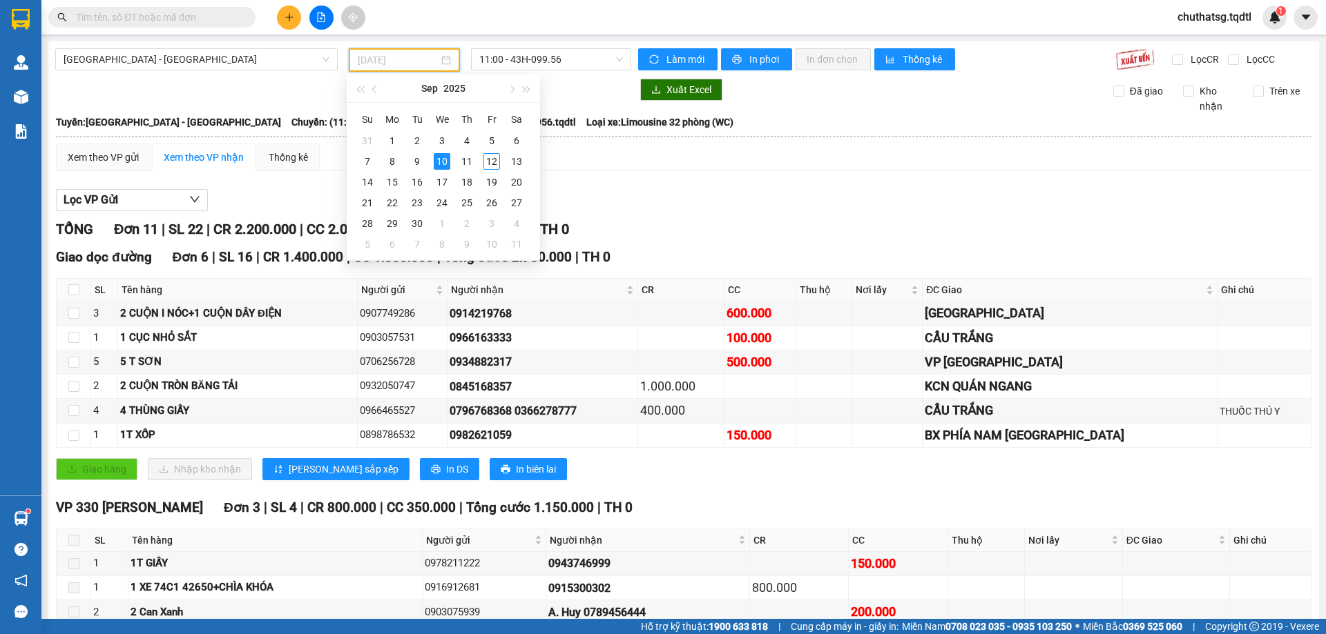
drag, startPoint x: 389, startPoint y: 160, endPoint x: 540, endPoint y: 88, distance: 166.8
click at [394, 156] on div "8" at bounding box center [392, 161] width 17 height 17
type input "08/09/2025"
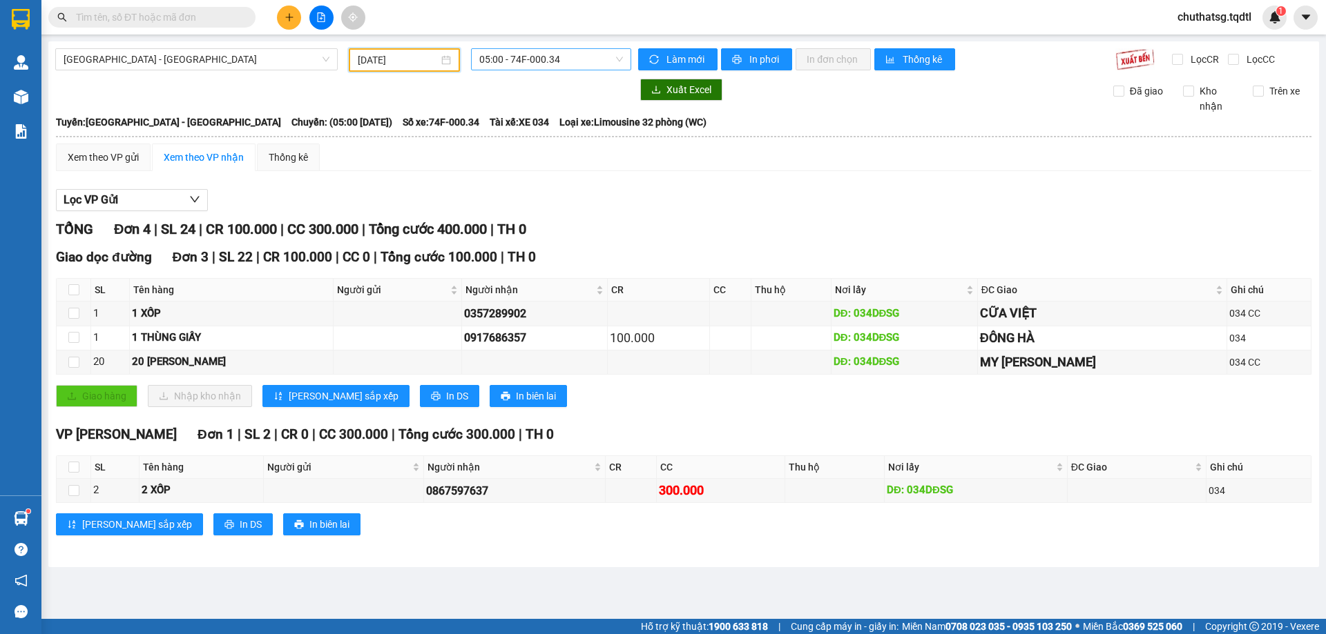
click at [574, 57] on span "05:00 - 74F-000.34" at bounding box center [551, 59] width 144 height 21
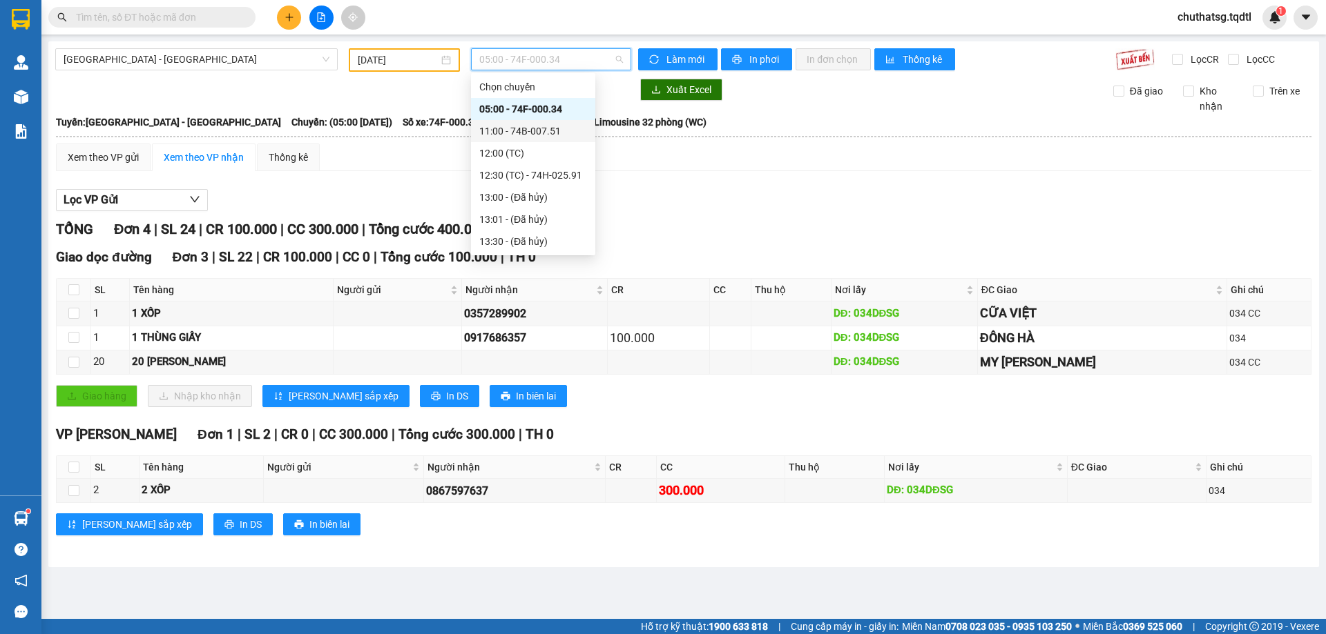
click at [527, 129] on div "11:00 - 74B-007.51" at bounding box center [533, 131] width 108 height 15
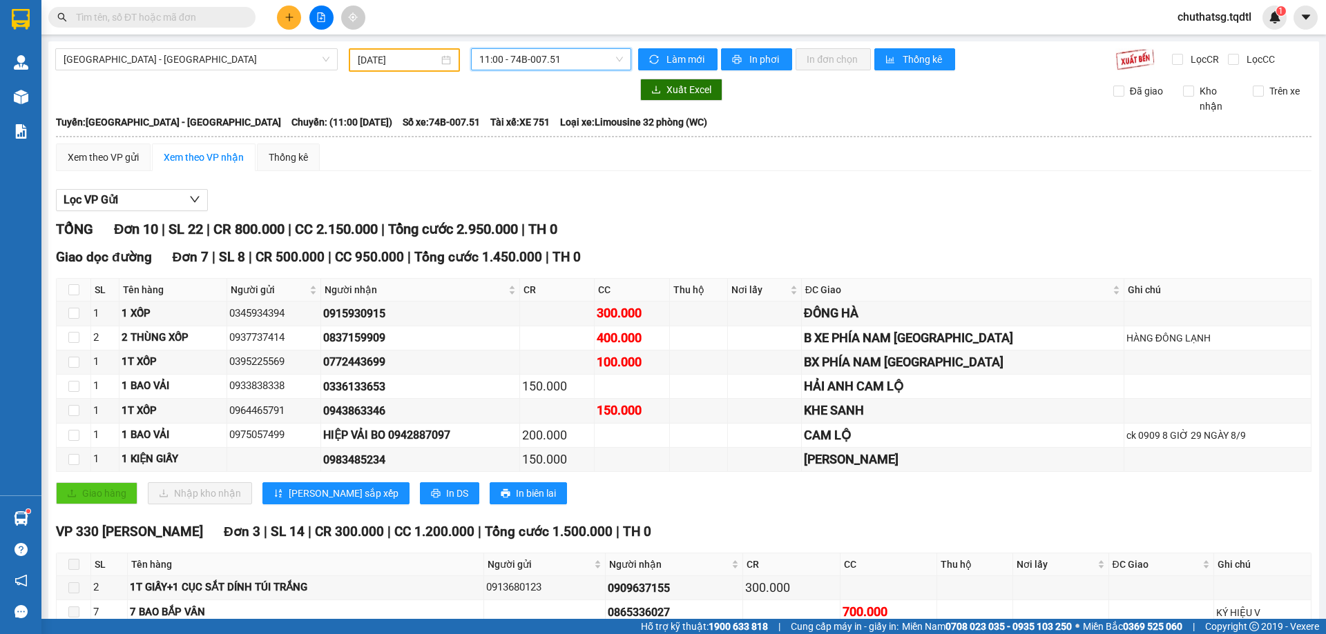
scroll to position [101, 0]
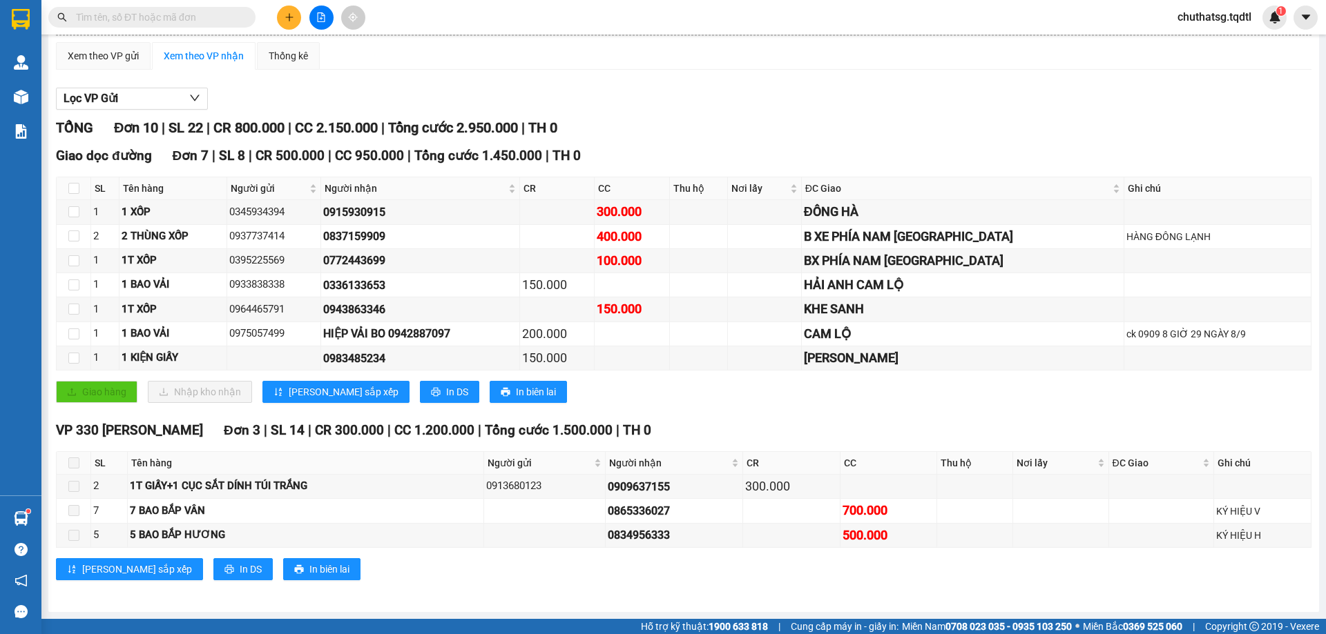
drag, startPoint x: 745, startPoint y: 82, endPoint x: 759, endPoint y: 80, distance: 14.6
click at [757, 81] on div "Lọc VP Gửi TỔNG Đơn 10 | SL 22 | CR 800.000 | CC 2.150.000 | Tổng cước 2.950.0…" at bounding box center [683, 339] width 1255 height 517
click at [288, 15] on icon "plus" at bounding box center [289, 17] width 10 height 10
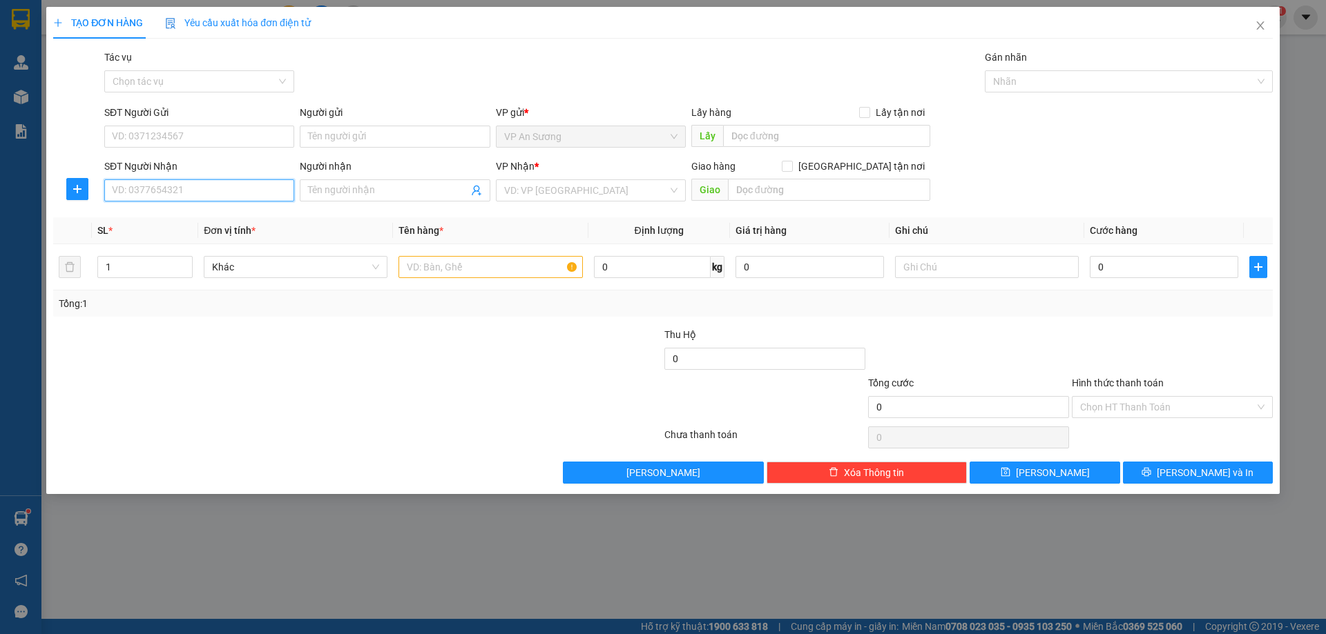
click at [212, 197] on input "SĐT Người Nhận" at bounding box center [199, 191] width 190 height 22
drag, startPoint x: 142, startPoint y: 219, endPoint x: 138, endPoint y: 202, distance: 17.6
click at [140, 219] on div "0865336027" at bounding box center [199, 218] width 173 height 15
type input "0865336027"
type input "700.000"
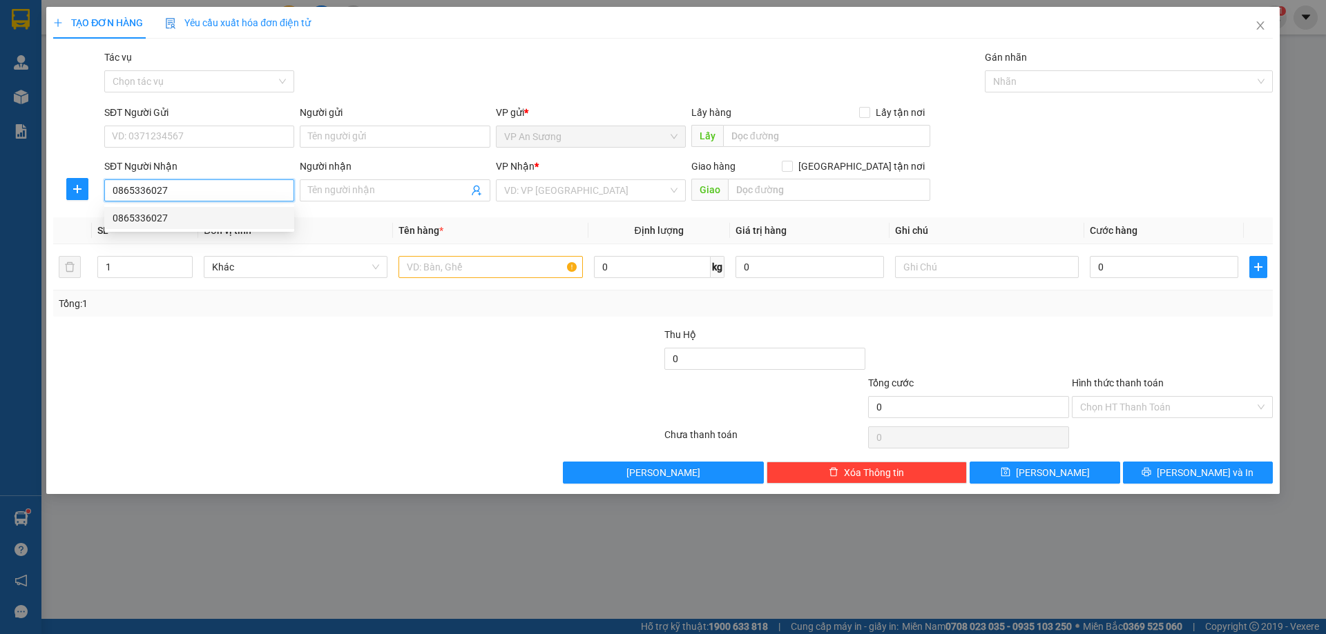
type input "700.000"
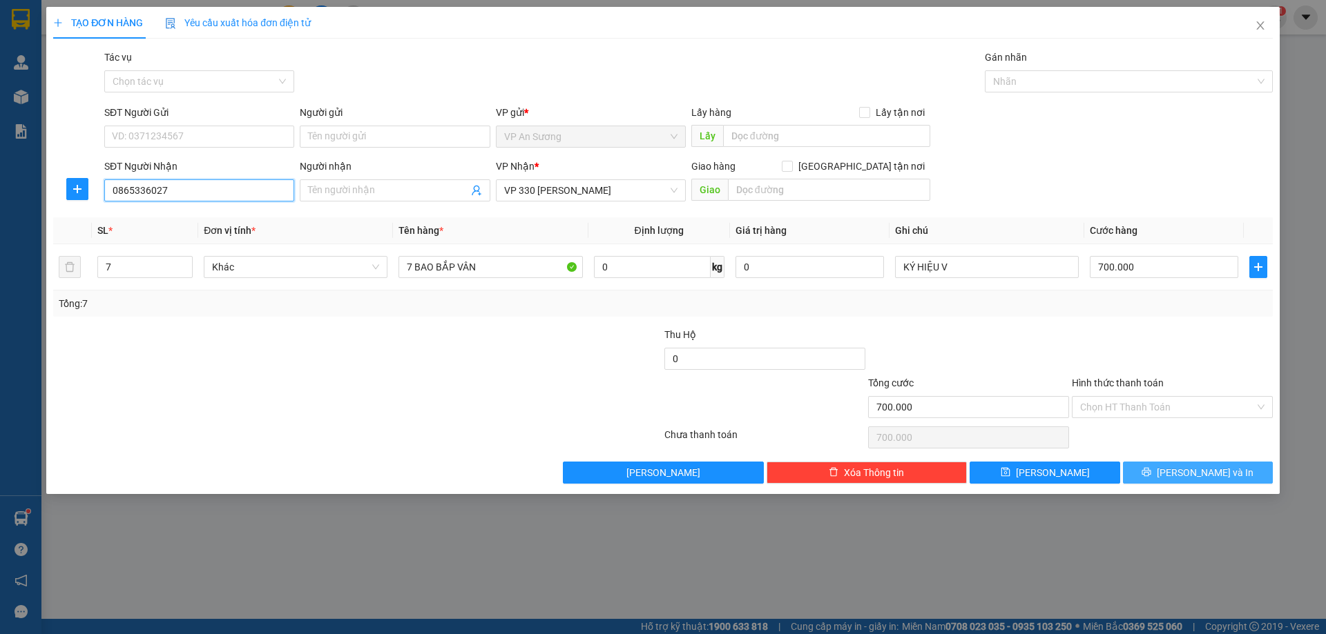
type input "0865336027"
click at [1192, 471] on span "[PERSON_NAME] và In" at bounding box center [1204, 472] width 97 height 15
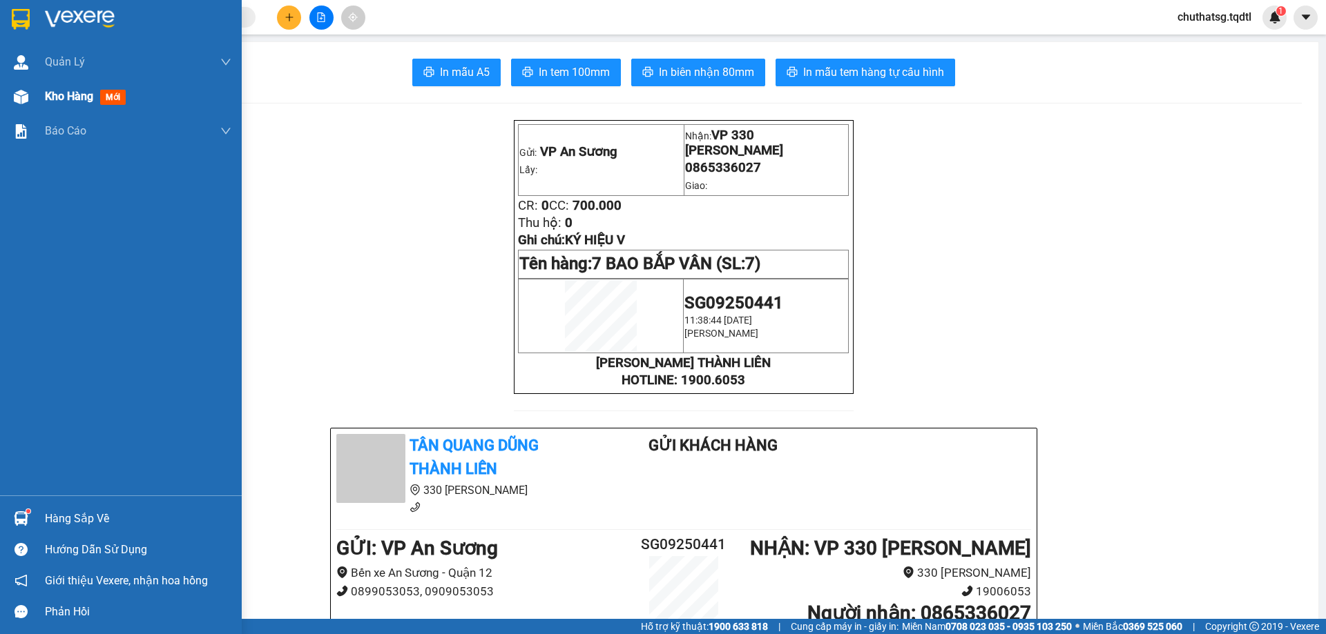
click at [71, 93] on span "Kho hàng" at bounding box center [69, 96] width 48 height 13
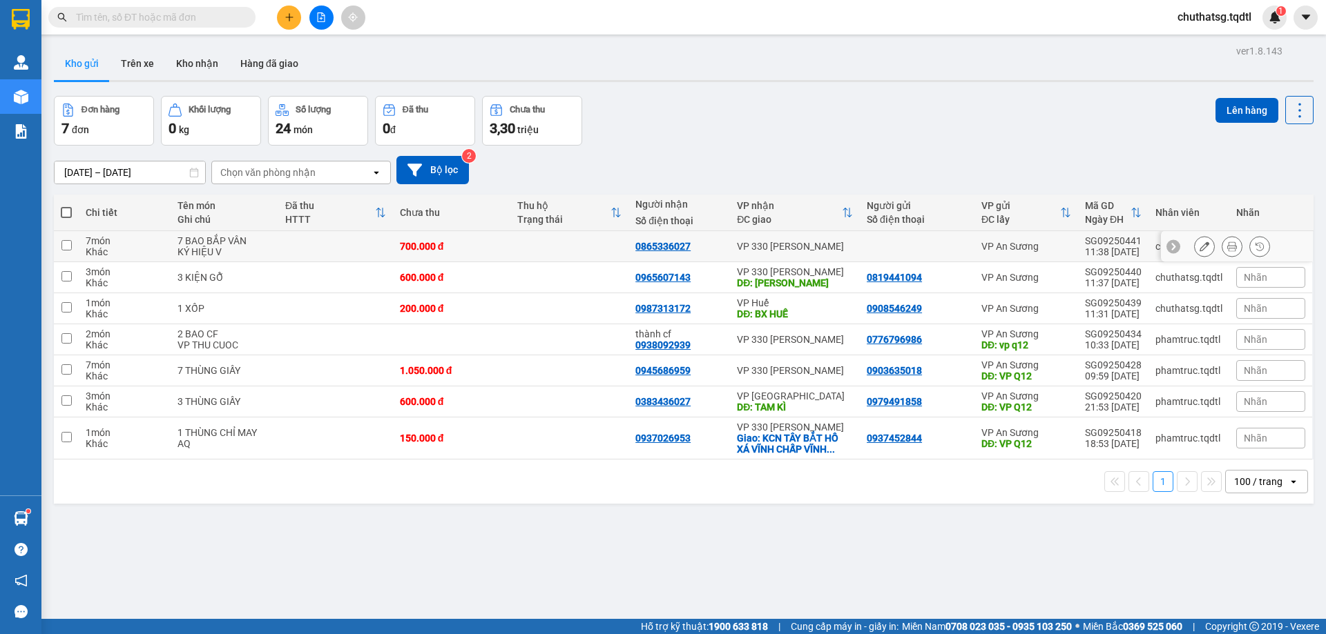
click at [68, 243] on input "checkbox" at bounding box center [66, 245] width 10 height 10
checkbox input "true"
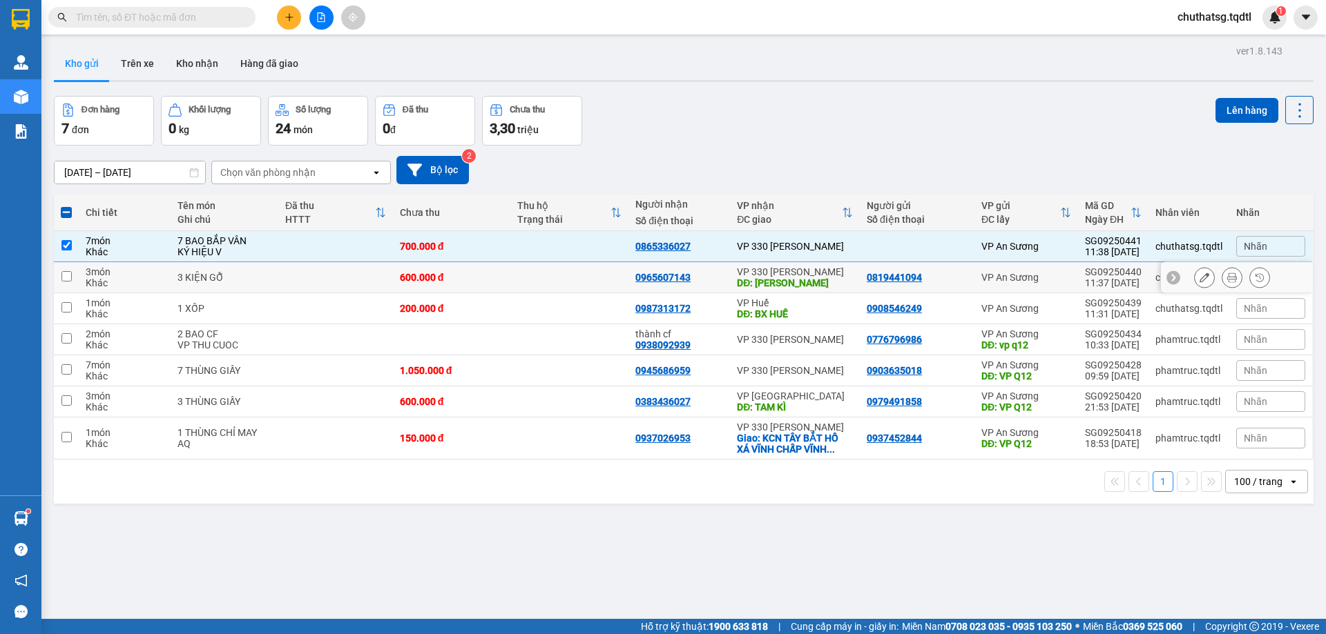
drag, startPoint x: 63, startPoint y: 280, endPoint x: 117, endPoint y: 285, distance: 54.1
click at [66, 280] on input "checkbox" at bounding box center [66, 276] width 10 height 10
checkbox input "true"
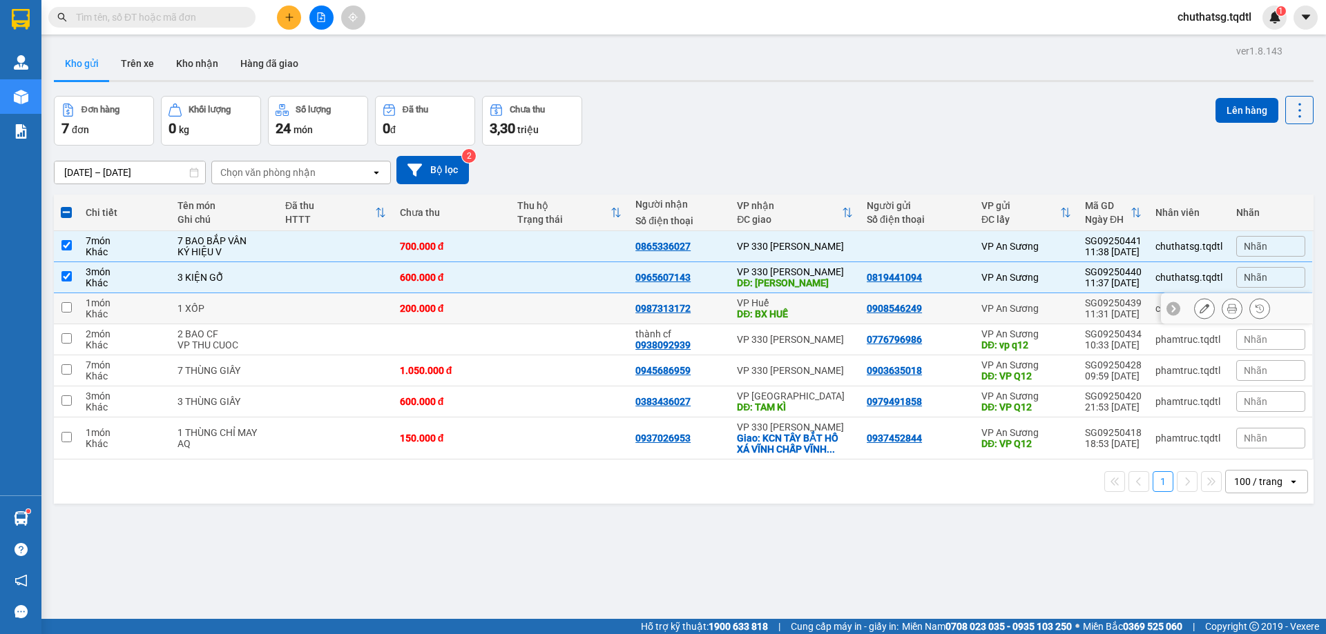
drag, startPoint x: 66, startPoint y: 318, endPoint x: 95, endPoint y: 317, distance: 29.7
click at [91, 317] on tr "1 món Khác 1 XỐP 200.000 đ 0987313172 VP Huế DĐ: BX HUẾ 0908546249 VP An Sương …" at bounding box center [683, 308] width 1259 height 31
checkbox input "true"
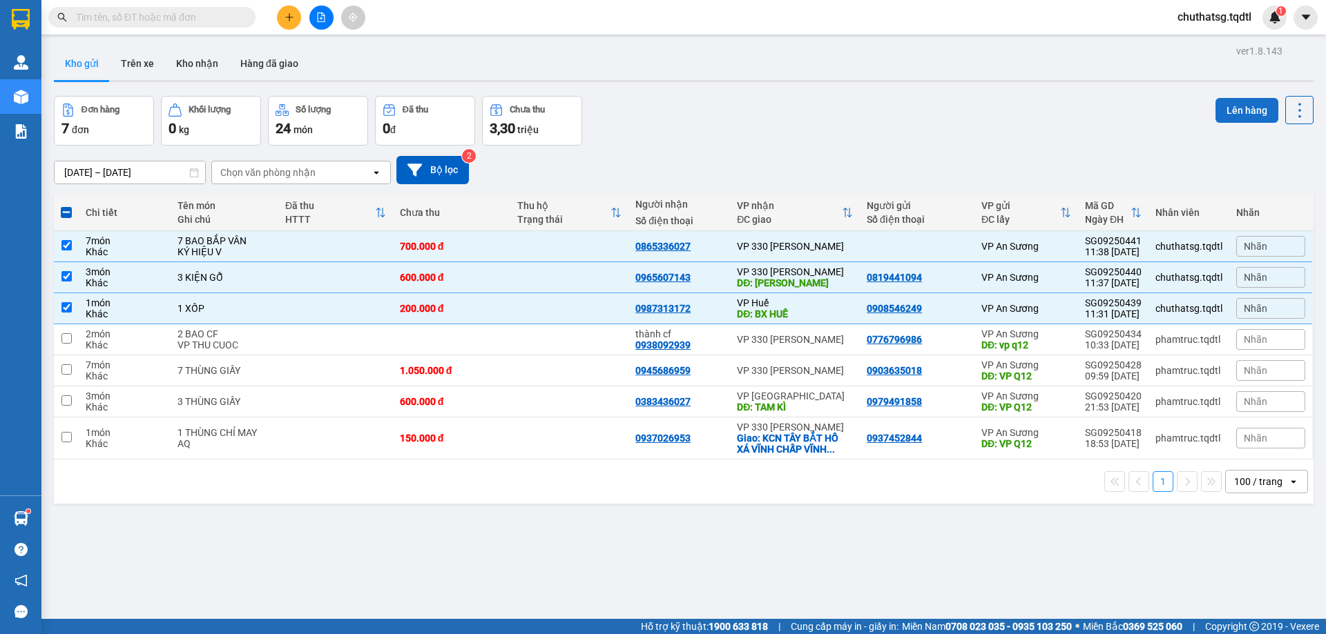
click at [1228, 105] on button "Lên hàng" at bounding box center [1246, 110] width 63 height 25
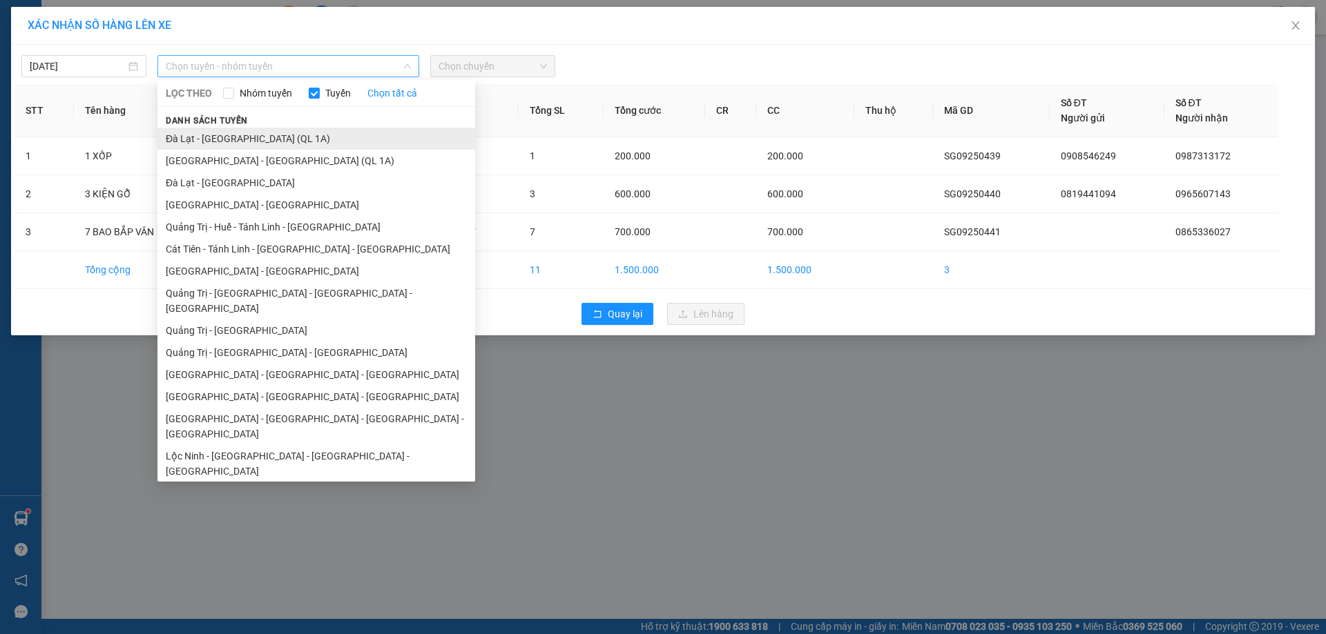
drag, startPoint x: 293, startPoint y: 64, endPoint x: 336, endPoint y: 146, distance: 92.6
click at [296, 70] on span "Chọn tuyến - nhóm tuyến" at bounding box center [288, 66] width 245 height 21
drag, startPoint x: 255, startPoint y: 270, endPoint x: 262, endPoint y: 262, distance: 10.8
click at [260, 266] on li "[GEOGRAPHIC_DATA] - [GEOGRAPHIC_DATA]" at bounding box center [316, 271] width 318 height 22
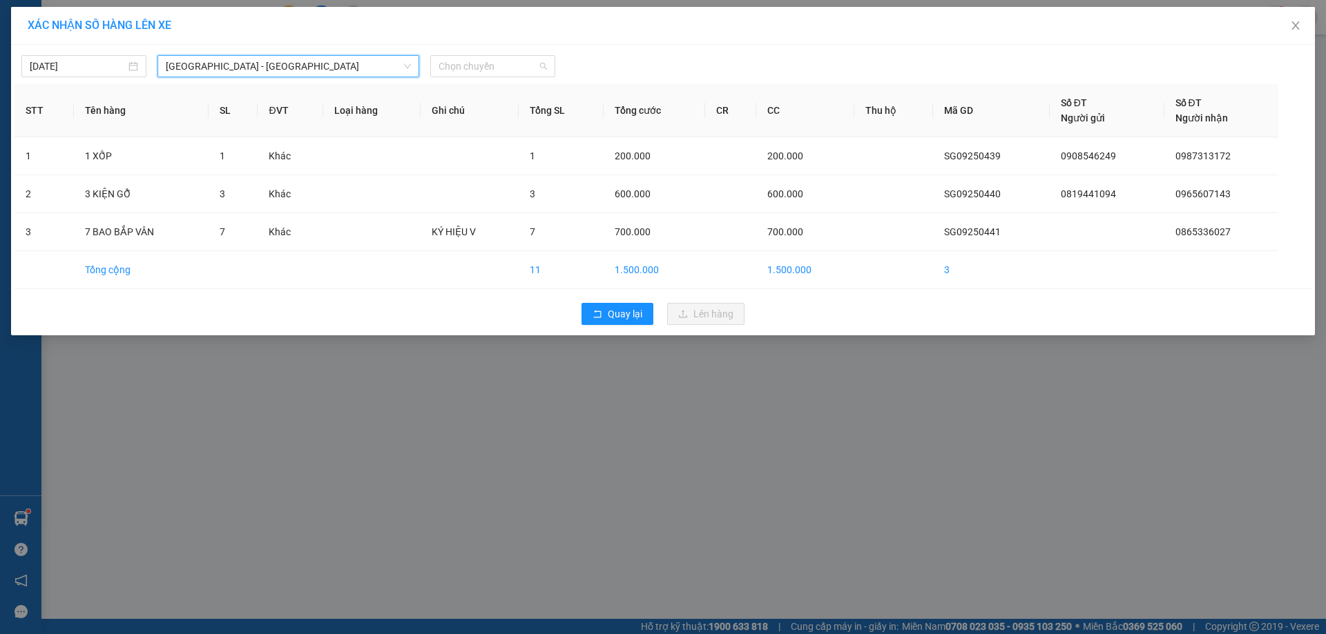
drag, startPoint x: 514, startPoint y: 61, endPoint x: 533, endPoint y: 86, distance: 31.6
click at [516, 61] on span "Chọn chuyến" at bounding box center [492, 66] width 108 height 21
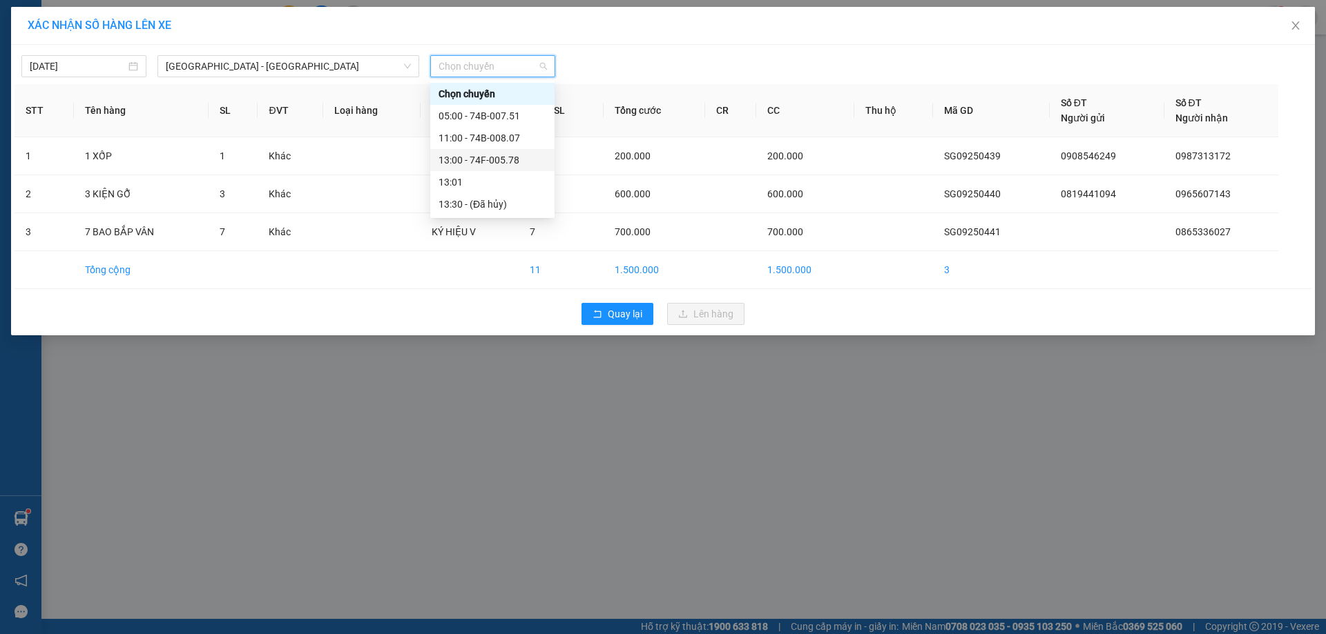
click at [482, 154] on div "13:00 - 74F-005.78" at bounding box center [492, 160] width 108 height 15
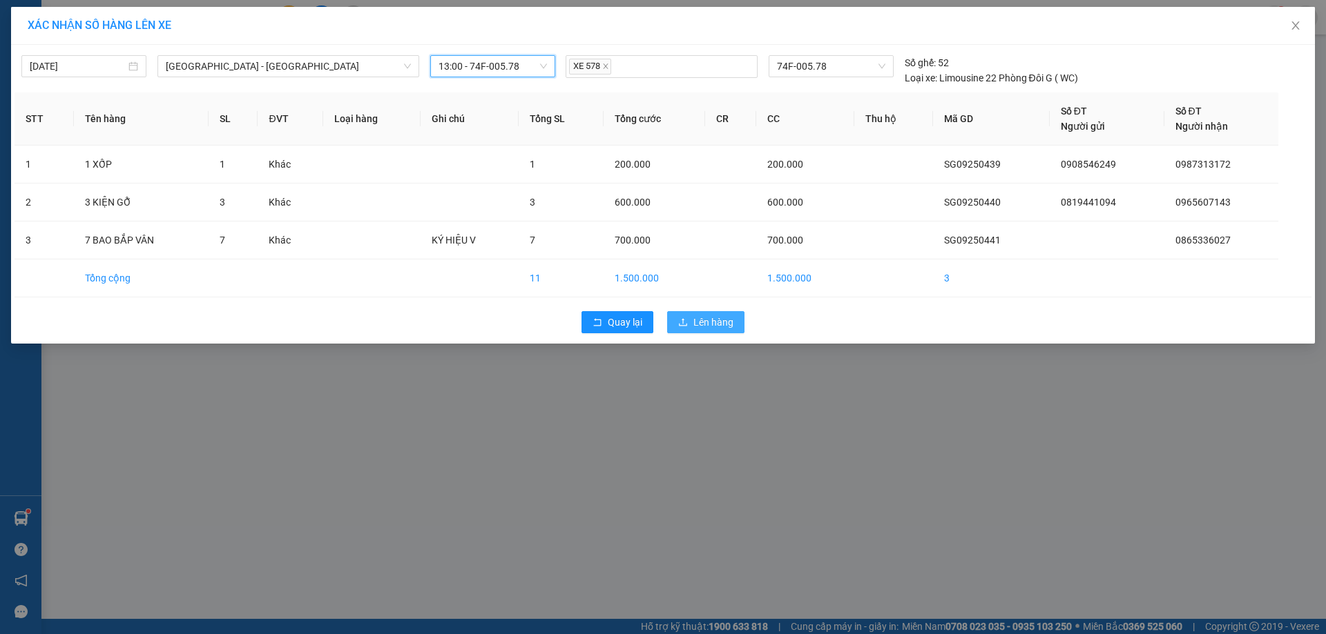
click at [724, 320] on span "Lên hàng" at bounding box center [713, 322] width 40 height 15
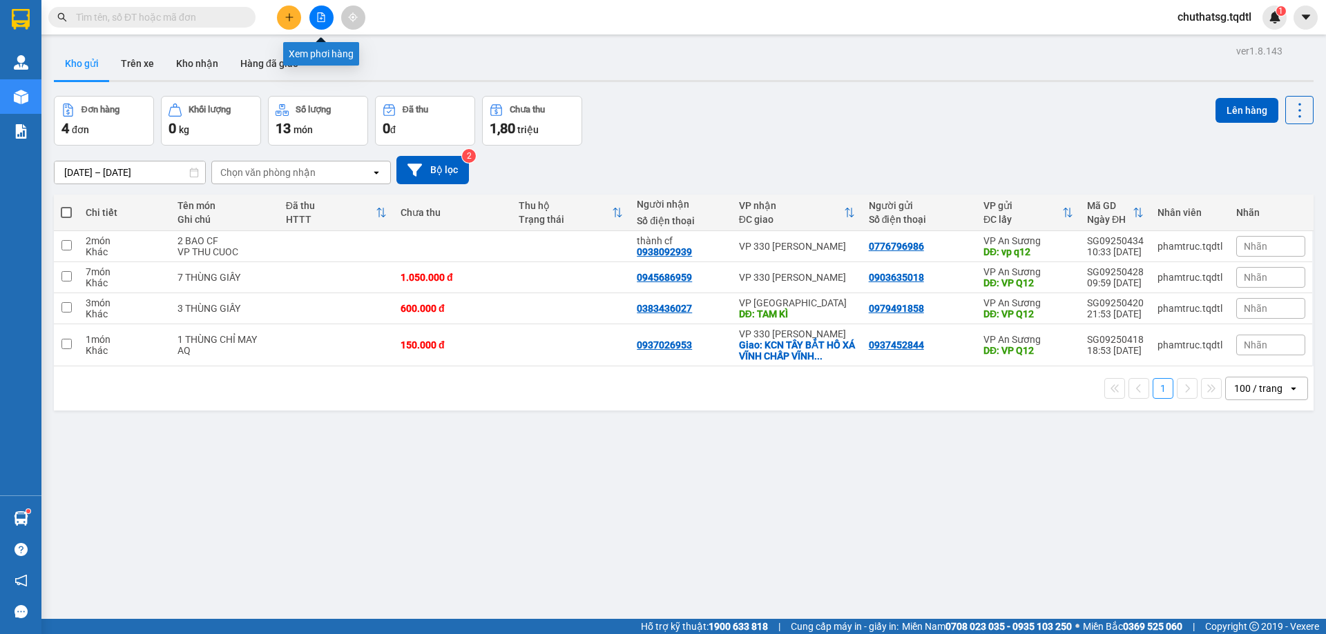
click at [319, 17] on icon "file-add" at bounding box center [321, 17] width 10 height 10
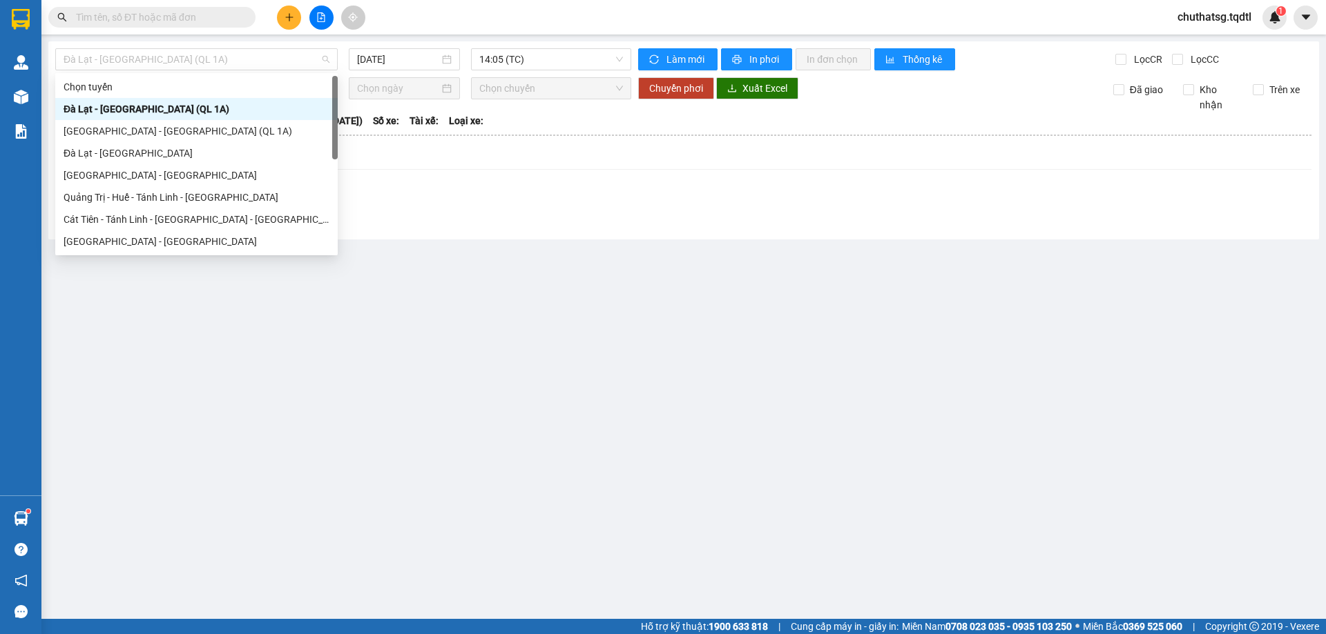
drag, startPoint x: 292, startPoint y: 61, endPoint x: 255, endPoint y: 94, distance: 49.4
click at [287, 70] on div "Đà Lạt - Sài Gòn (QL 1A) 12/09/2025 14:05 (TC) Làm mới In phơi In đơn chọn Thốn…" at bounding box center [683, 140] width 1270 height 198
drag, startPoint x: 84, startPoint y: 240, endPoint x: 91, endPoint y: 222, distance: 18.6
click at [88, 235] on div "[GEOGRAPHIC_DATA] - [GEOGRAPHIC_DATA]" at bounding box center [197, 241] width 266 height 15
type input "[DATE]"
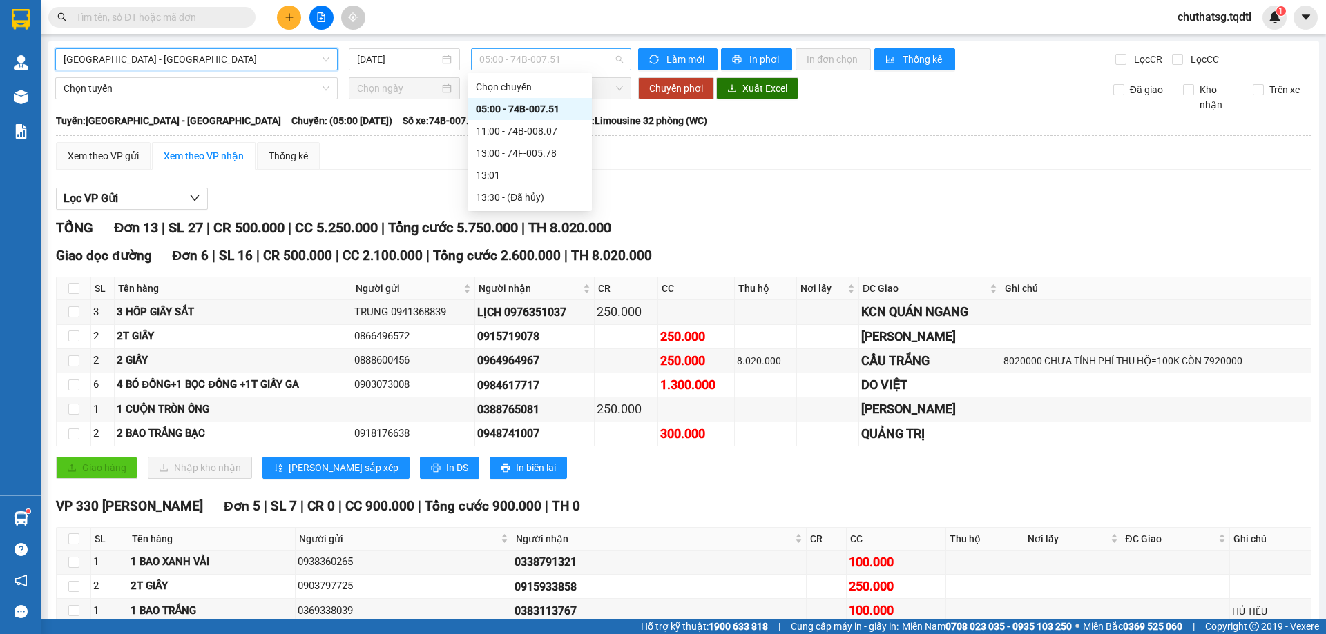
click at [573, 61] on span "05:00 - 74B-007.51" at bounding box center [551, 59] width 144 height 21
click at [516, 151] on div "13:00 - 74F-005.78" at bounding box center [530, 153] width 108 height 15
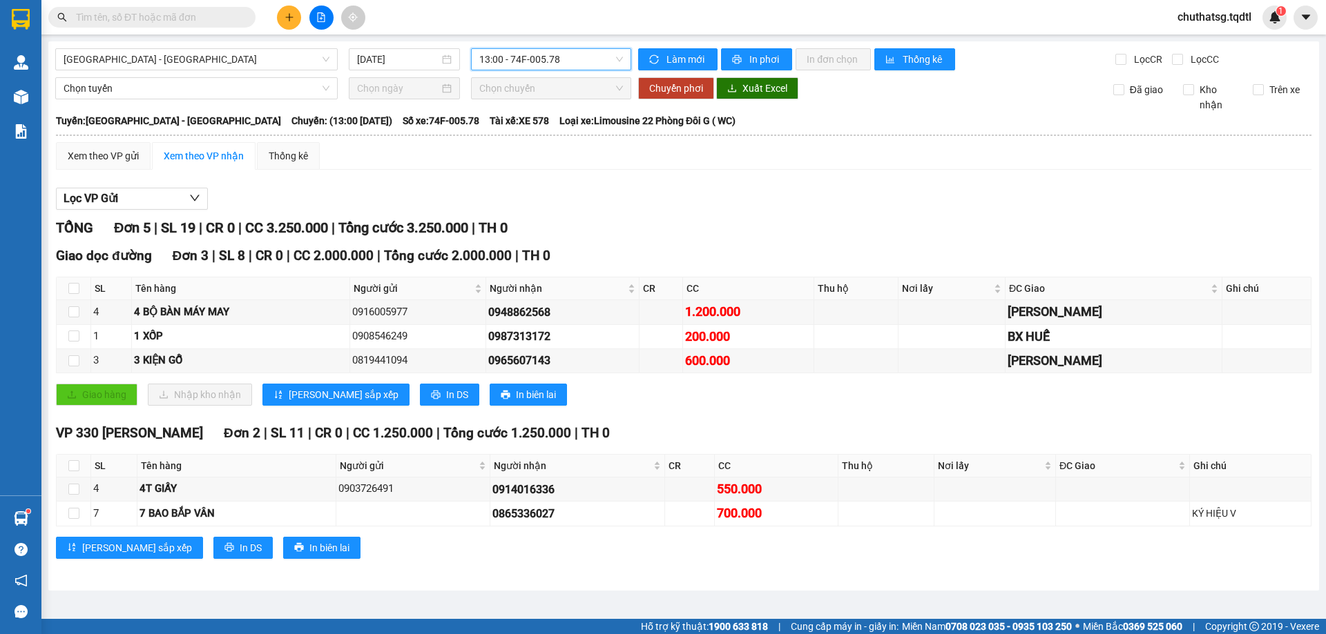
click at [583, 55] on span "13:00 - 74F-005.78" at bounding box center [551, 59] width 144 height 21
click at [758, 199] on div "Lọc VP Gửi" at bounding box center [683, 199] width 1255 height 23
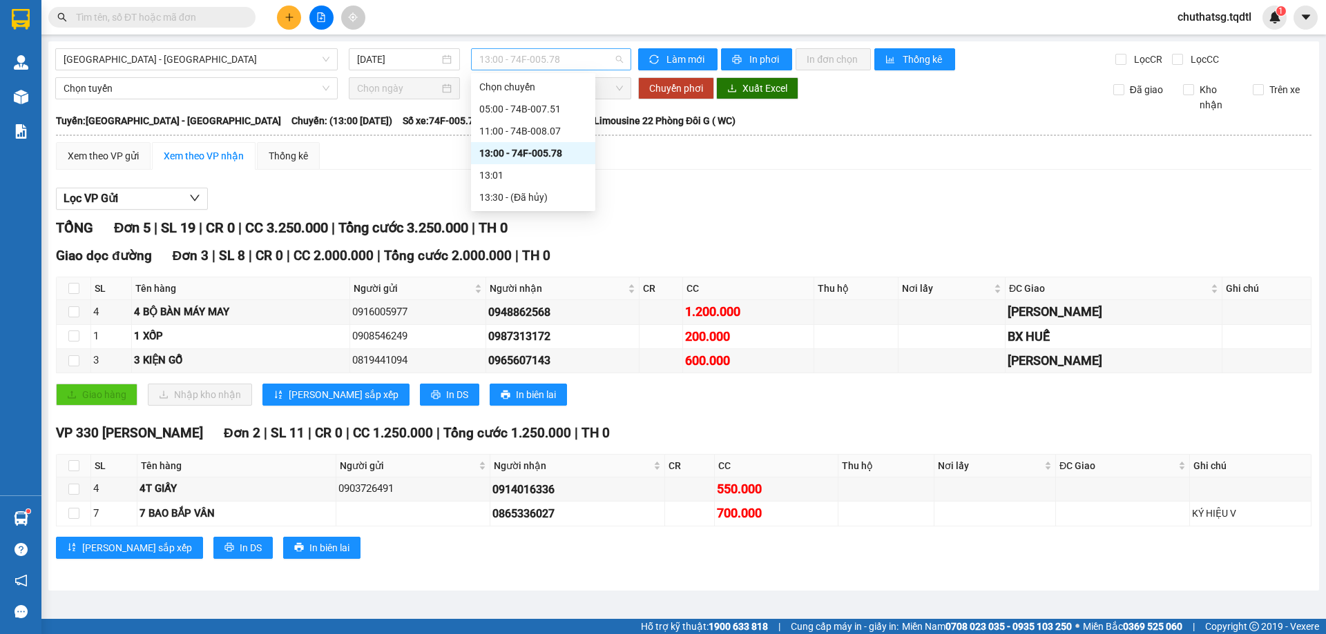
drag, startPoint x: 585, startPoint y: 56, endPoint x: 601, endPoint y: 110, distance: 56.6
click at [585, 57] on span "13:00 - 74F-005.78" at bounding box center [551, 59] width 144 height 21
click at [538, 128] on div "11:00 - 74B-008.07" at bounding box center [533, 131] width 108 height 15
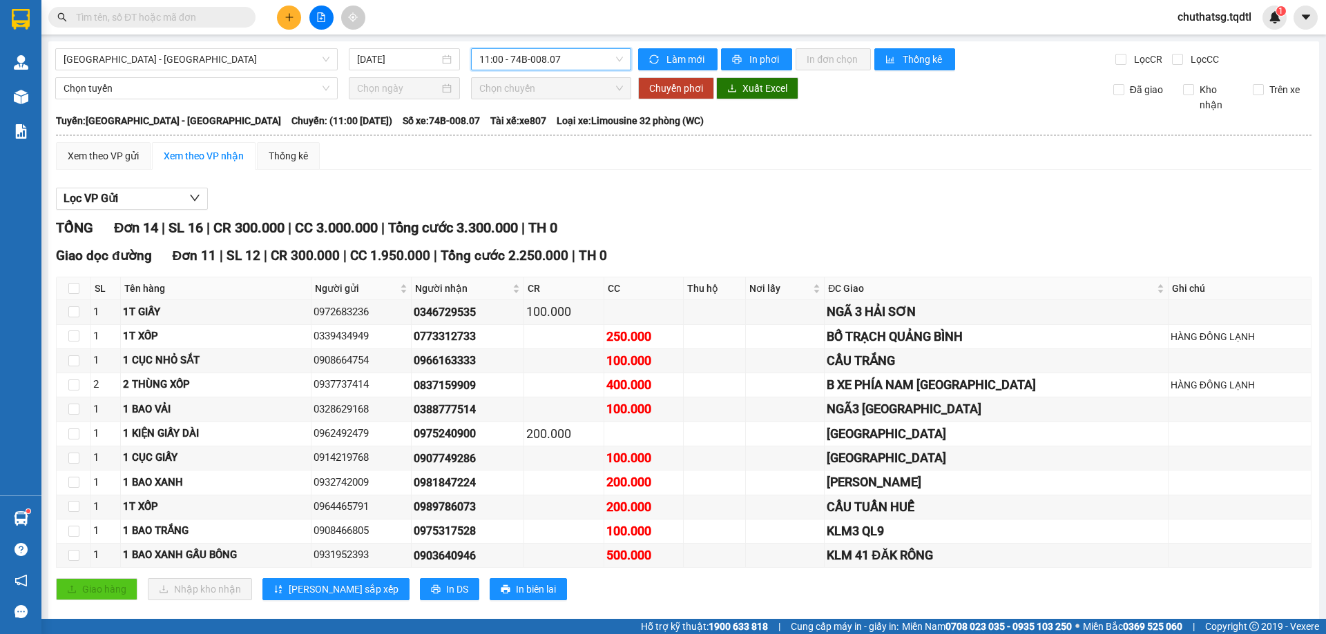
click at [580, 53] on span "11:00 - 74B-008.07" at bounding box center [551, 59] width 144 height 21
click at [530, 151] on div "13:00 - 74F-005.78" at bounding box center [530, 153] width 108 height 15
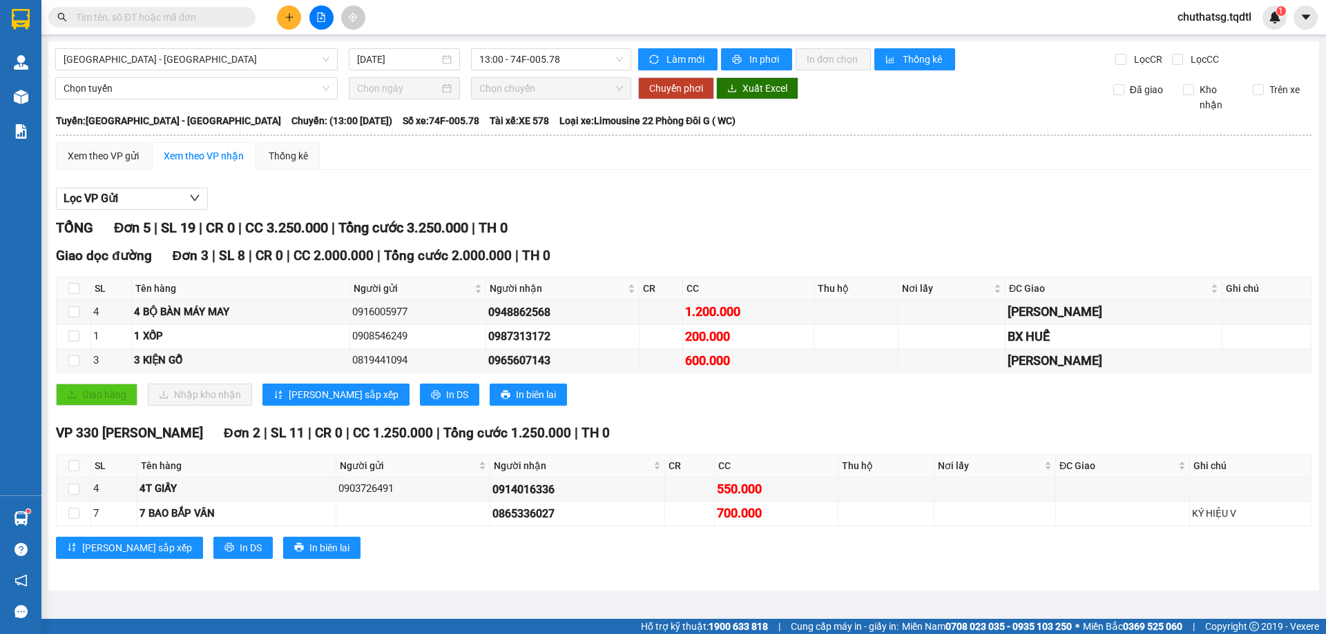
click at [110, 14] on input "text" at bounding box center [157, 17] width 163 height 15
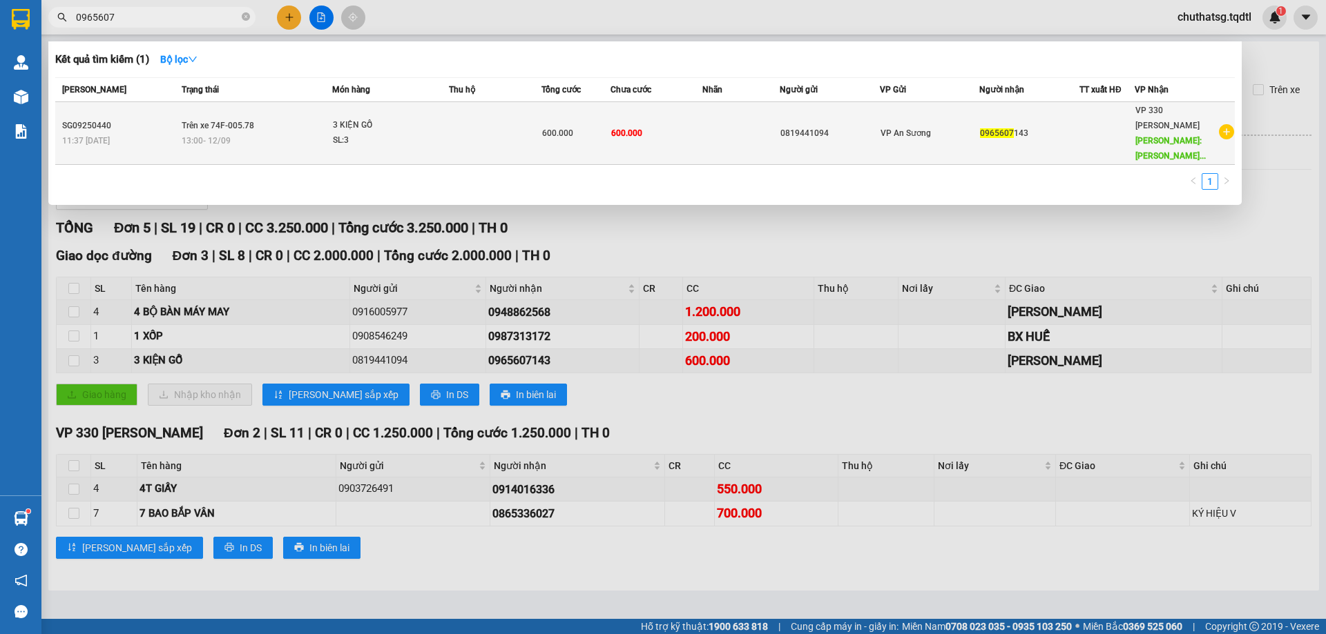
type input "0965607"
click at [711, 122] on td at bounding box center [740, 133] width 77 height 63
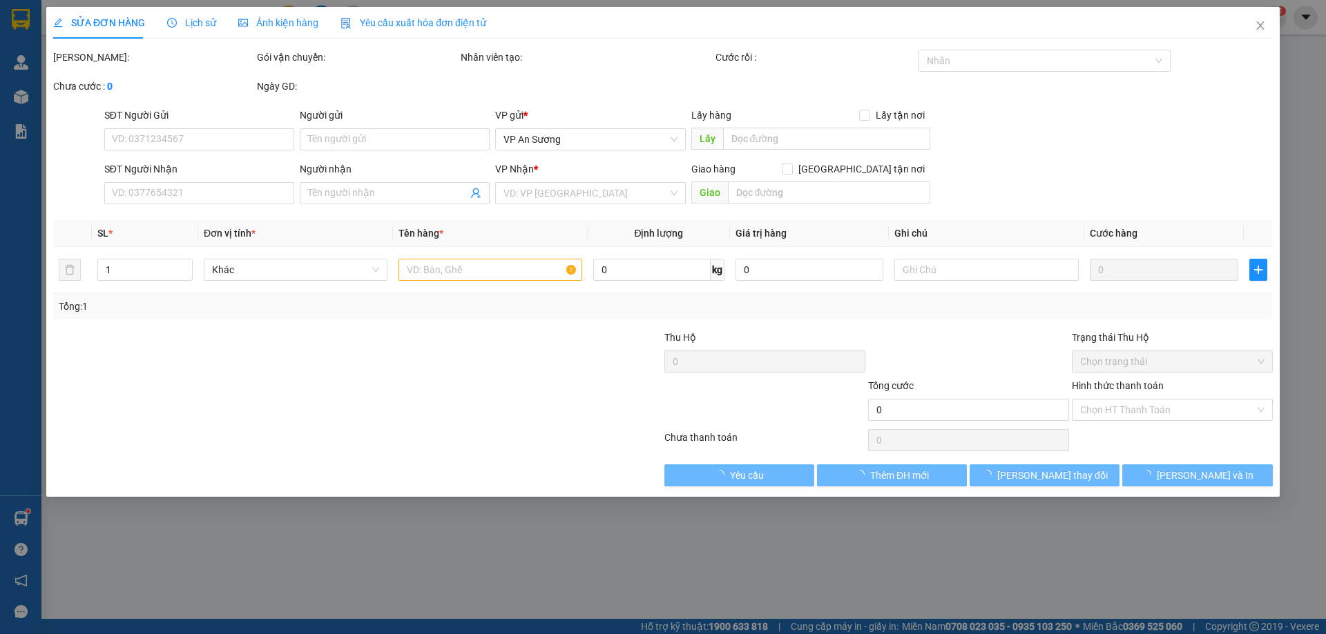
type input "0819441094"
type input "0965607143"
type input "TRIỆU BÌNH TRIỆU PHONG"
type input "600.000"
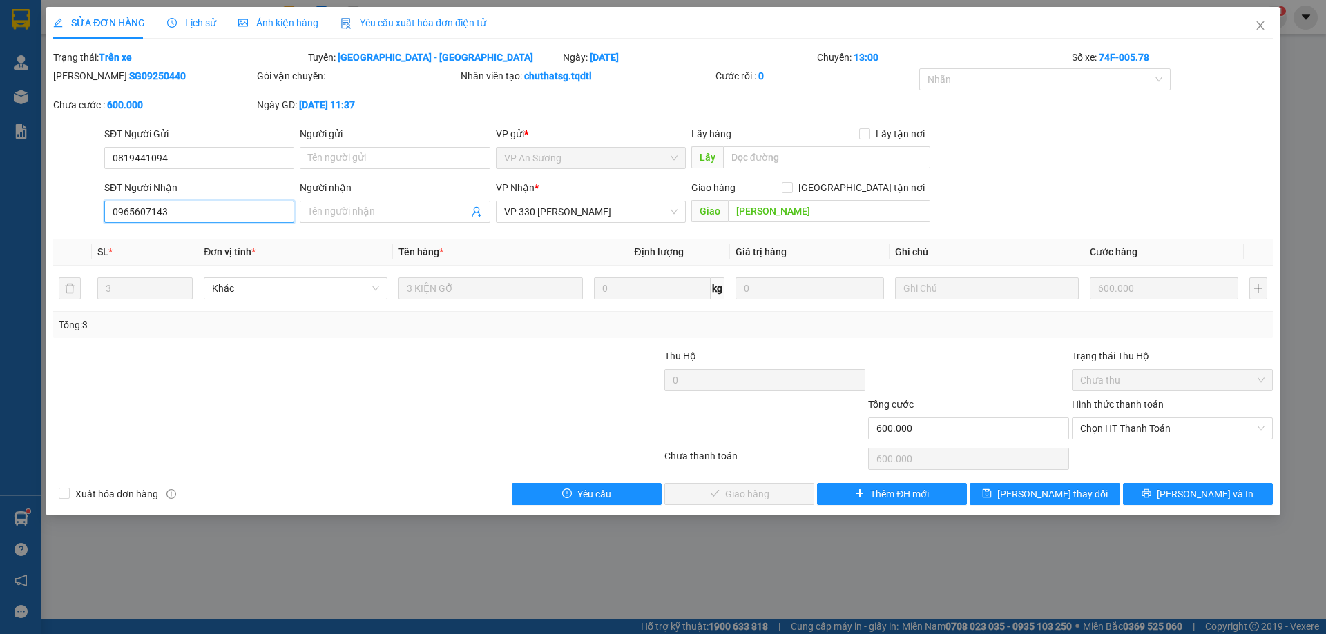
click at [149, 210] on input "0965607143" at bounding box center [199, 212] width 190 height 22
type input "0965609143"
click at [1200, 493] on span "[PERSON_NAME] và In" at bounding box center [1204, 494] width 97 height 15
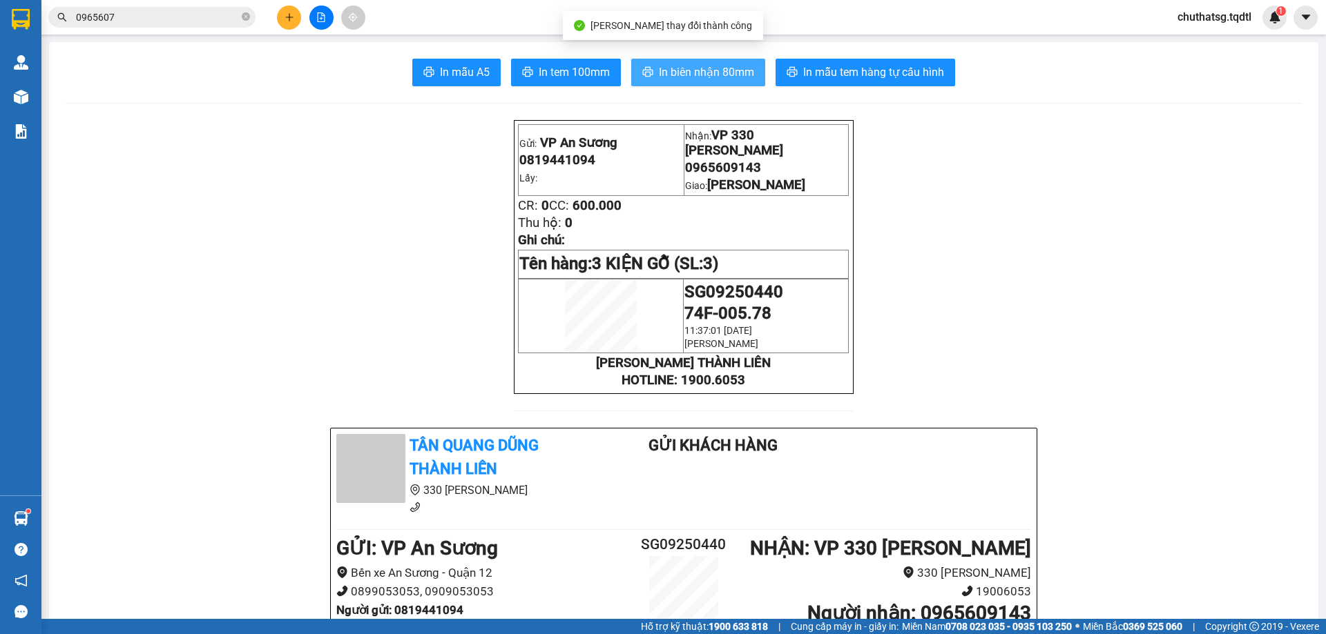
click at [700, 68] on span "In biên nhận 80mm" at bounding box center [706, 72] width 95 height 17
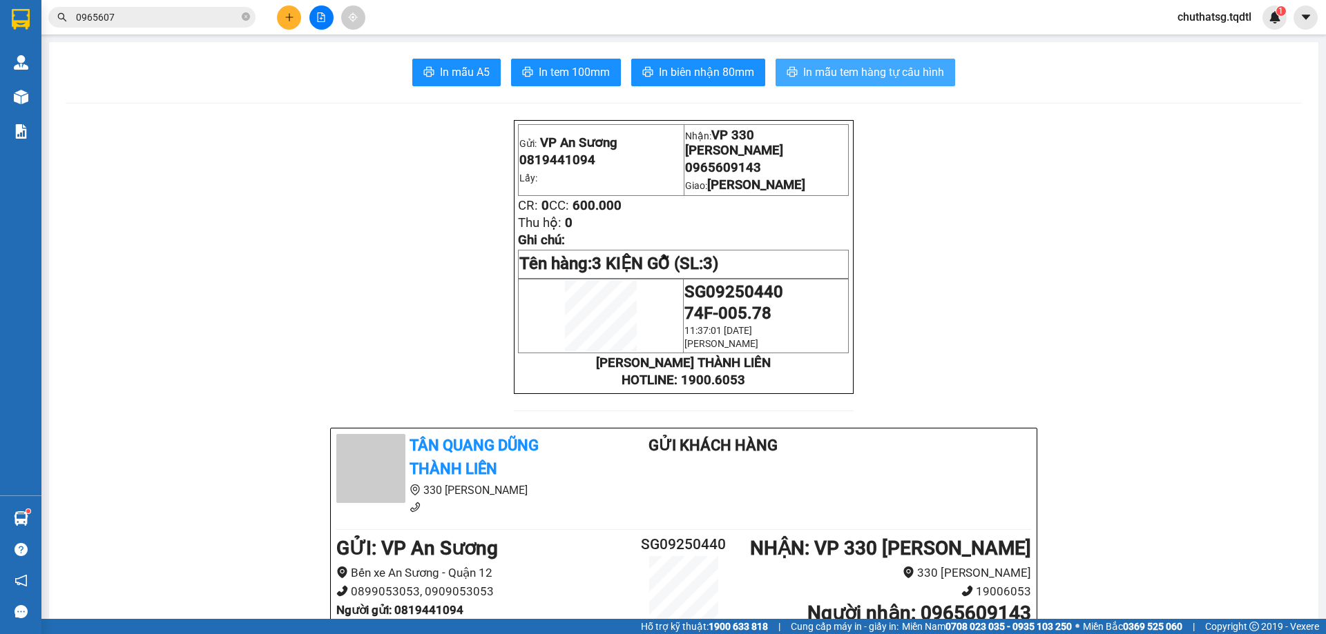
click at [879, 68] on span "In mẫu tem hàng tự cấu hình" at bounding box center [873, 72] width 141 height 17
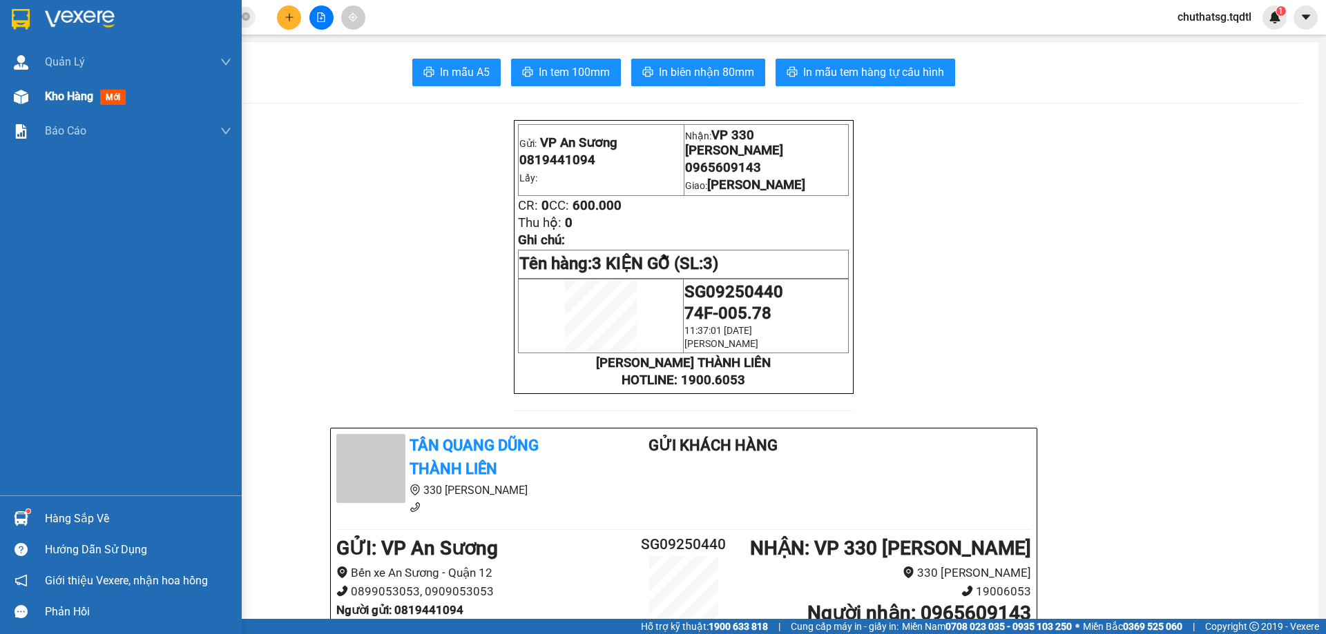
click at [57, 98] on span "Kho hàng" at bounding box center [69, 96] width 48 height 13
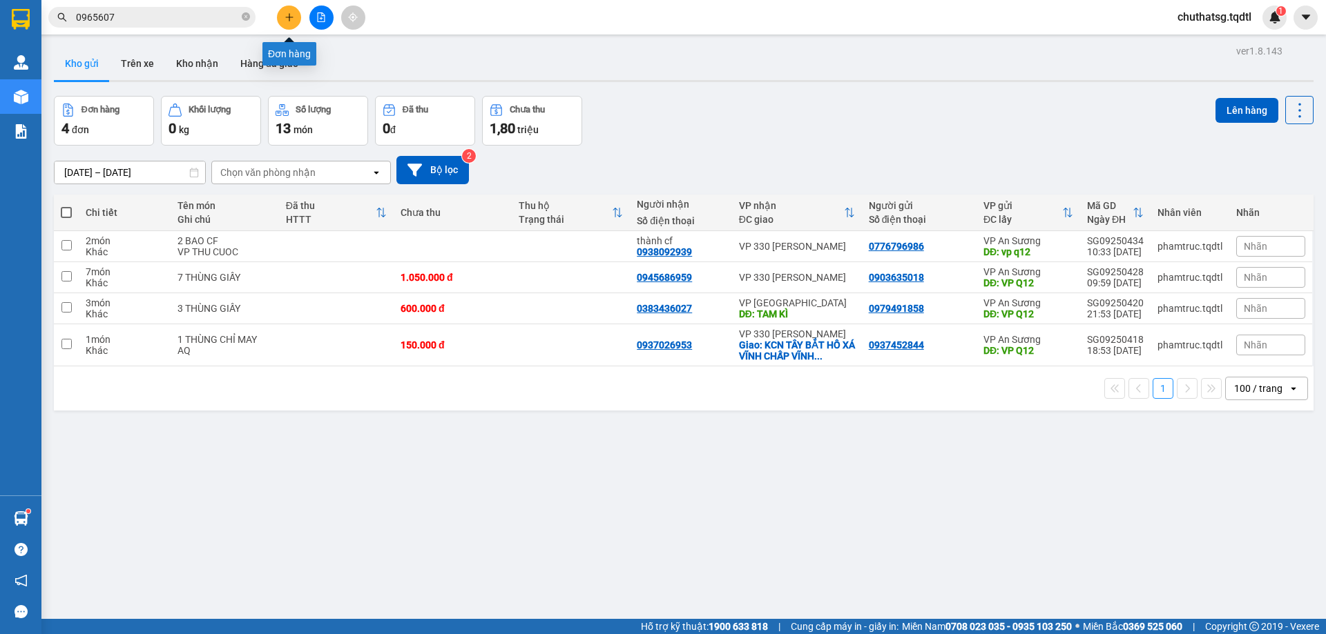
click at [291, 18] on icon "plus" at bounding box center [289, 17] width 10 height 10
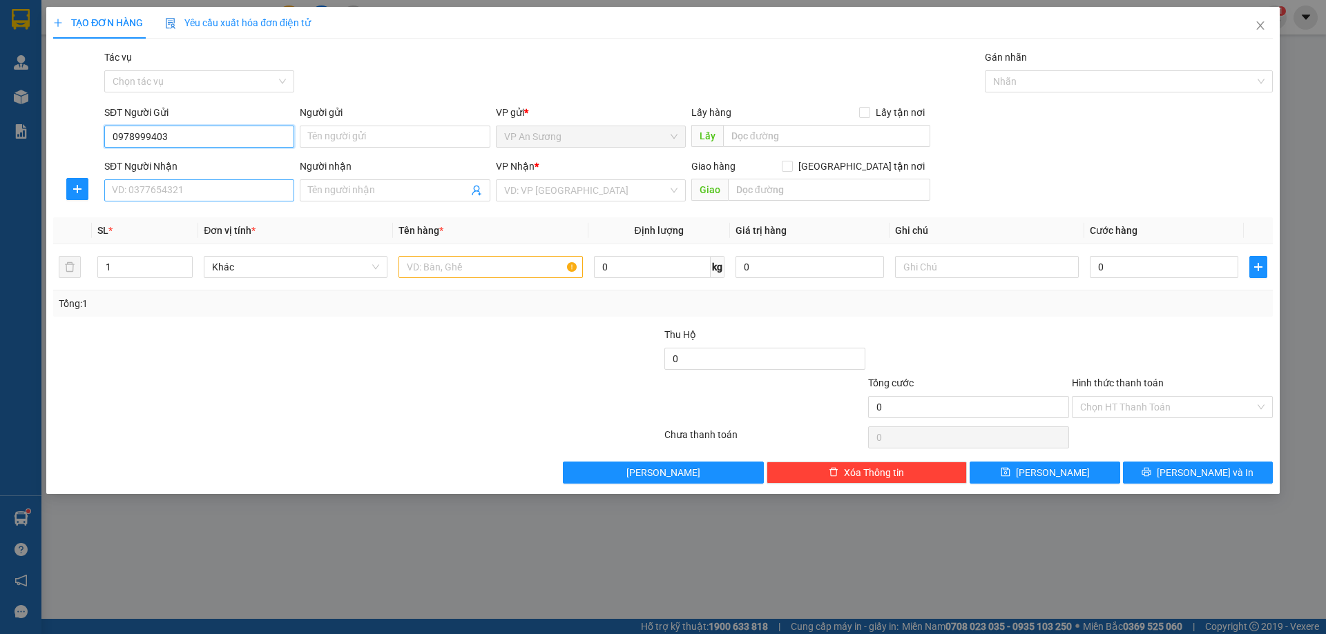
type input "0978999403"
click at [213, 197] on input "SĐT Người Nhận" at bounding box center [199, 191] width 190 height 22
type input "0972471001"
click at [592, 192] on input "search" at bounding box center [586, 190] width 164 height 21
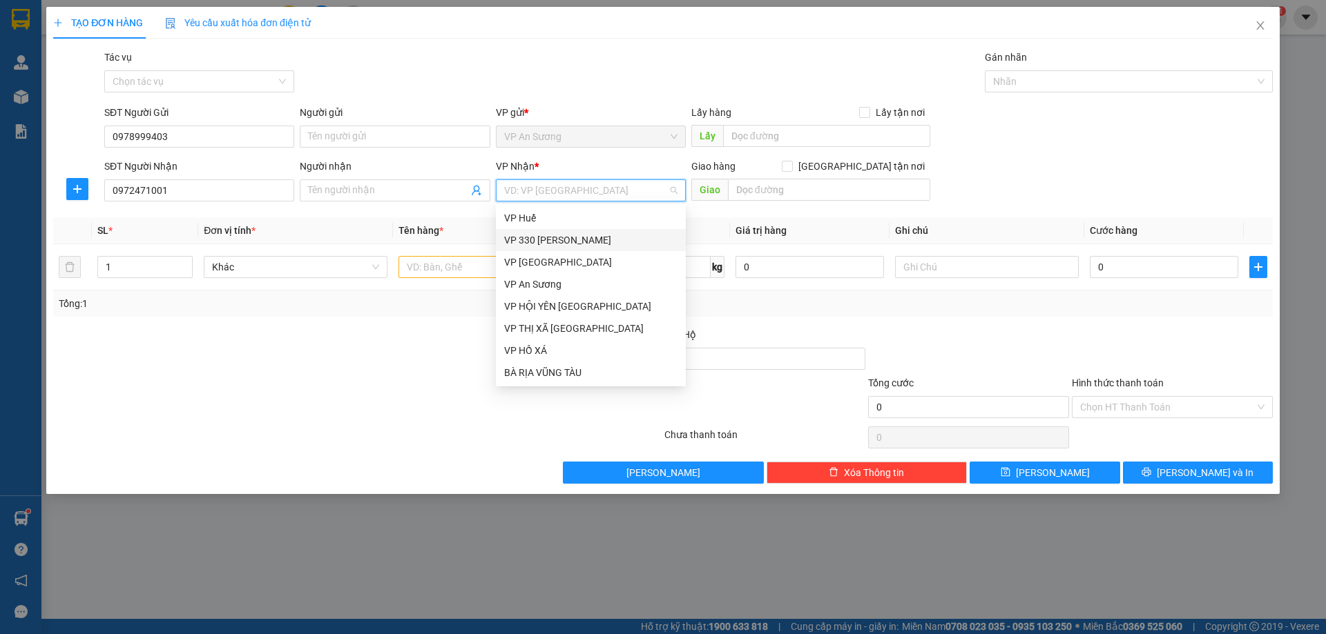
click at [553, 239] on div "VP 330 [PERSON_NAME]" at bounding box center [590, 240] width 173 height 15
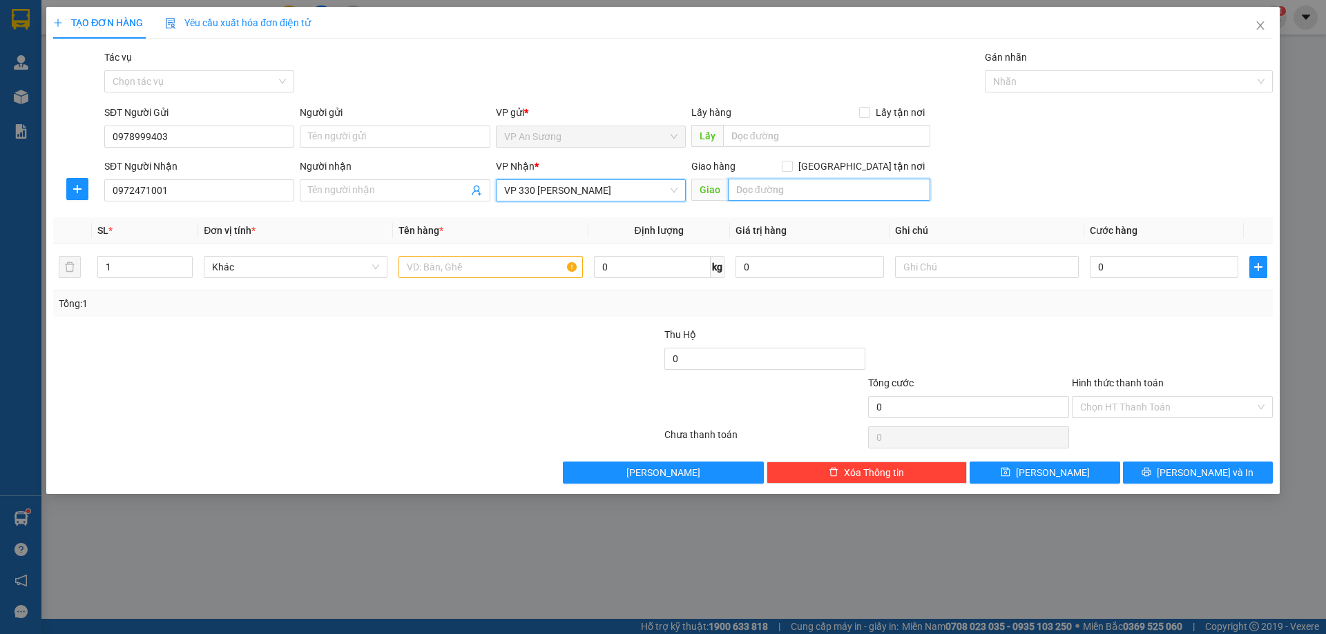
click at [766, 189] on input "text" at bounding box center [829, 190] width 202 height 22
type input "KHE SANH"
click at [438, 272] on input "text" at bounding box center [490, 267] width 184 height 22
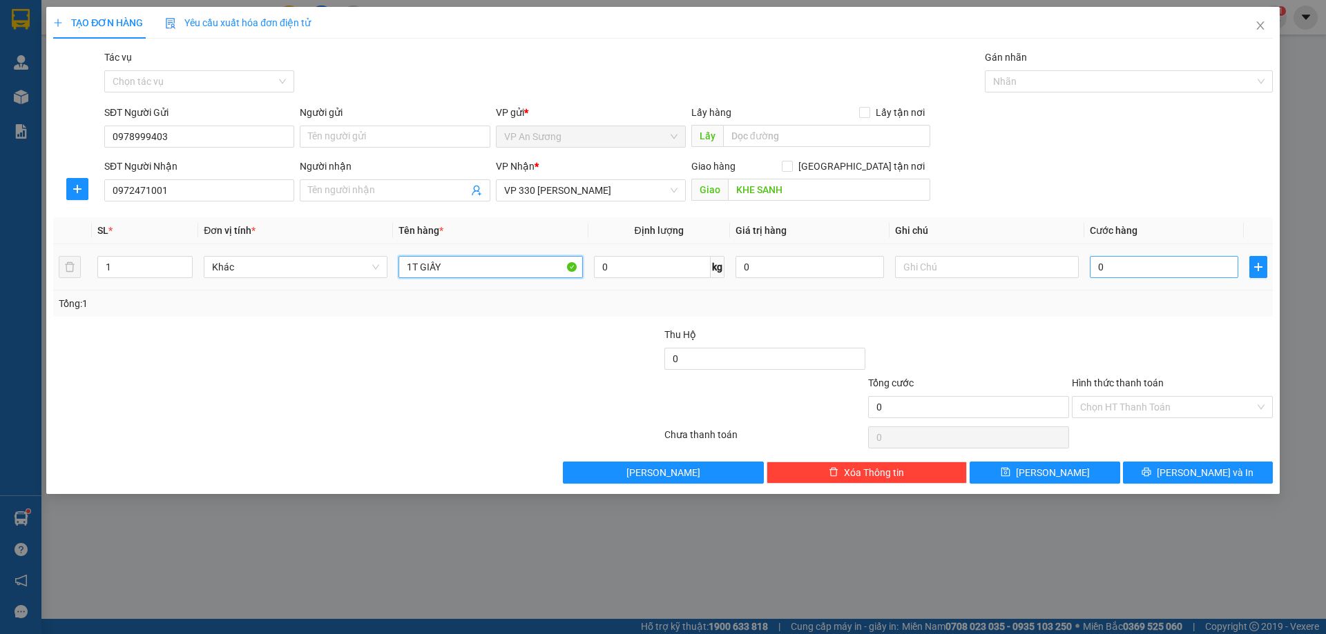
type input "1T GIẤY"
click at [1140, 265] on input "0" at bounding box center [1163, 267] width 148 height 22
click at [1088, 337] on div at bounding box center [1172, 351] width 204 height 48
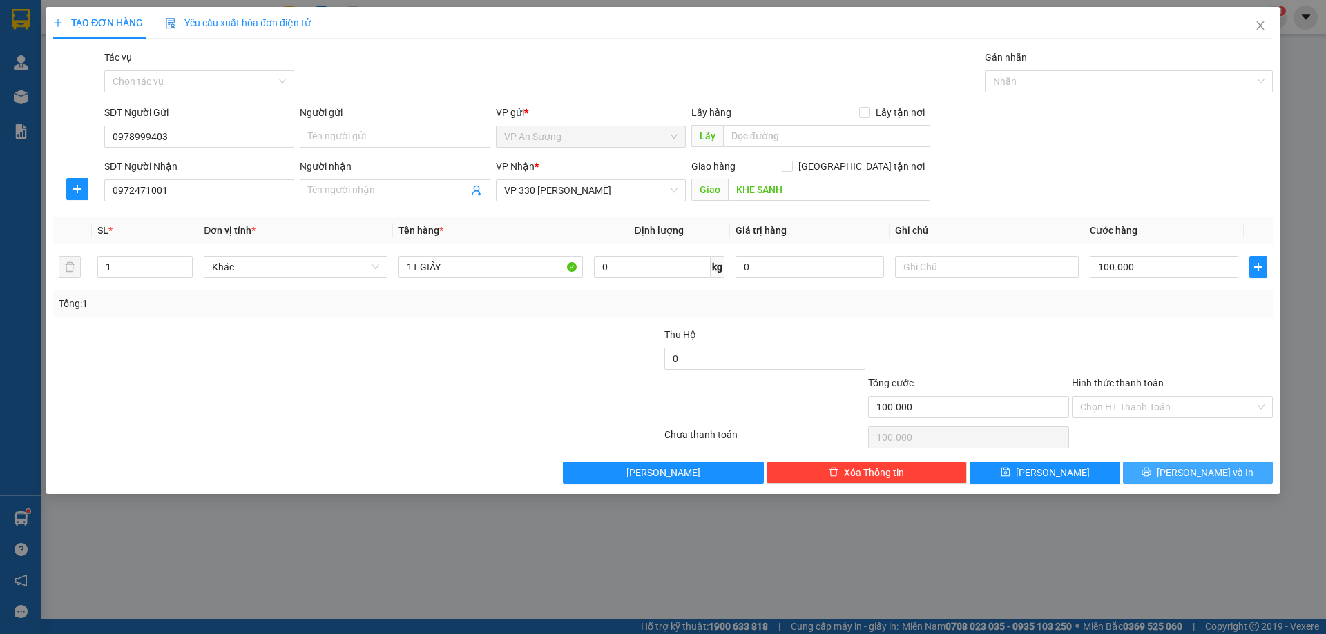
click at [1193, 471] on span "[PERSON_NAME] và In" at bounding box center [1204, 472] width 97 height 15
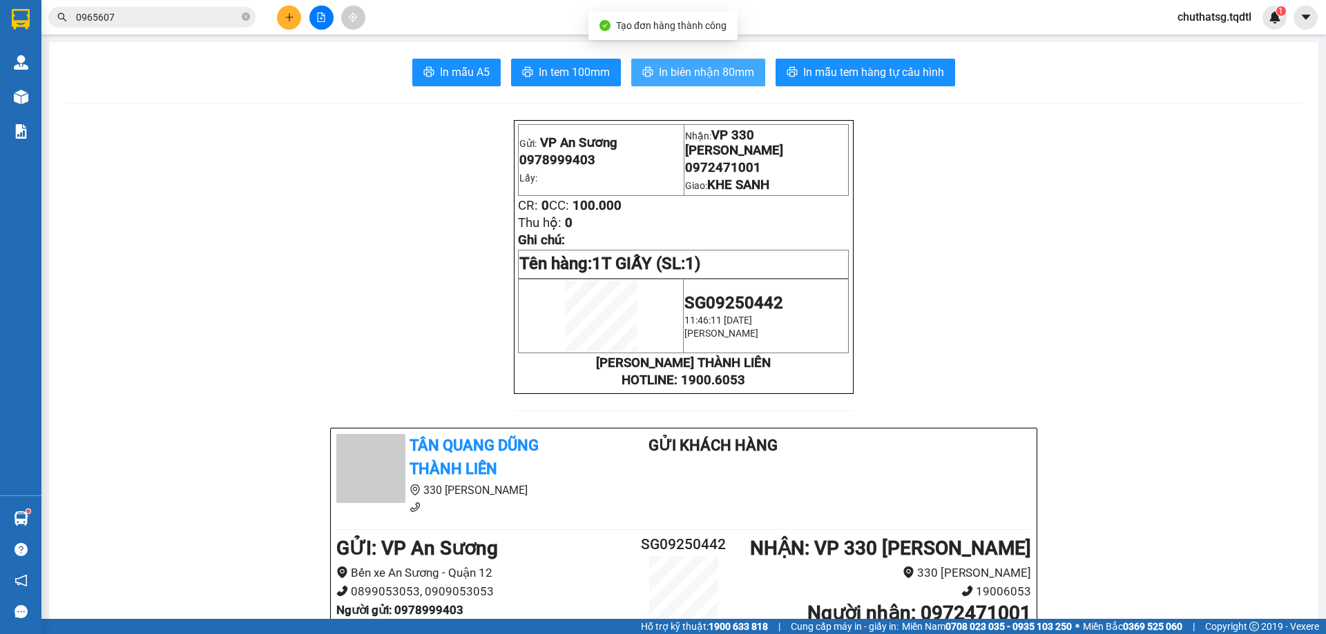
click at [694, 66] on span "In biên nhận 80mm" at bounding box center [706, 72] width 95 height 17
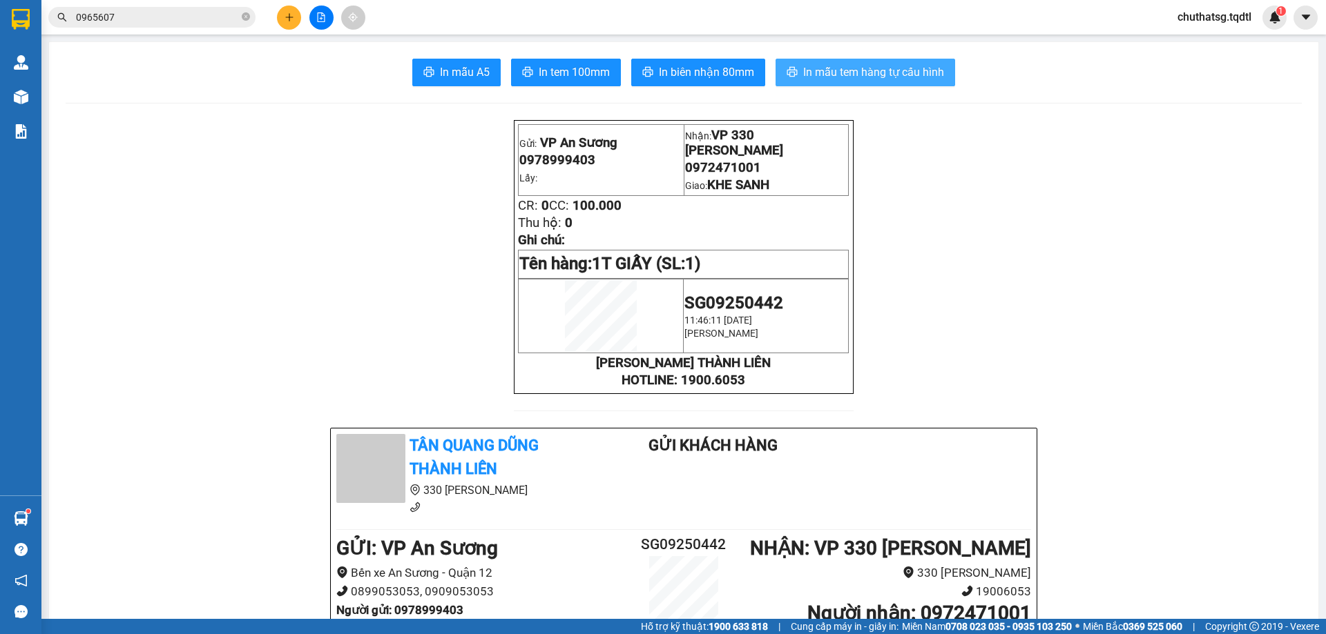
drag, startPoint x: 865, startPoint y: 67, endPoint x: 1000, endPoint y: 96, distance: 137.7
click at [865, 66] on span "In mẫu tem hàng tự cấu hình" at bounding box center [873, 72] width 141 height 17
click at [297, 16] on button at bounding box center [289, 18] width 24 height 24
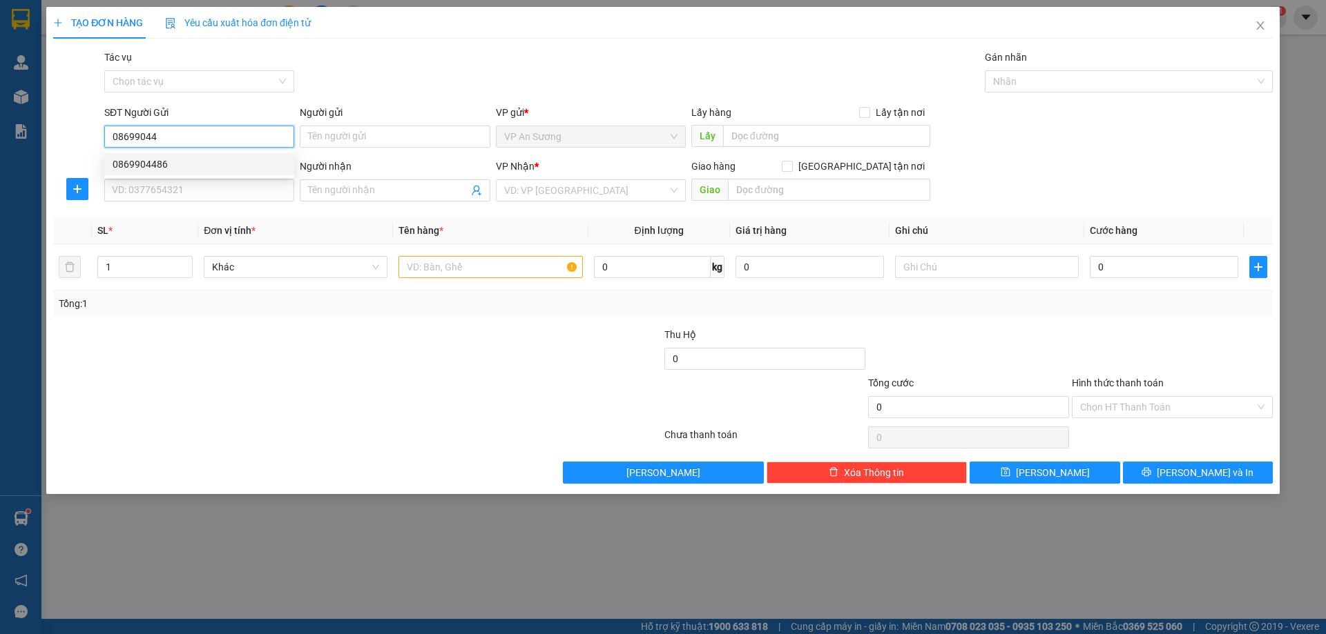
click at [138, 162] on div "0869904486" at bounding box center [199, 164] width 173 height 15
type input "0869904486"
type input "0335195888"
type input "bx vinh"
type input "400.000"
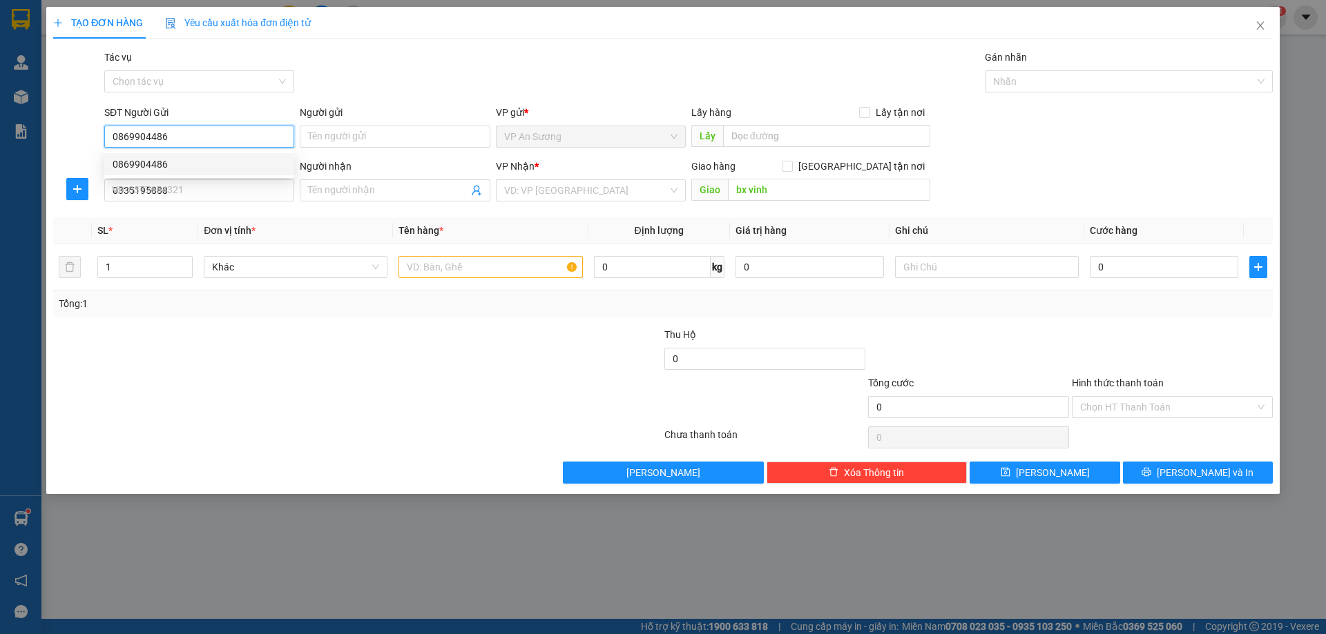
type input "400.000"
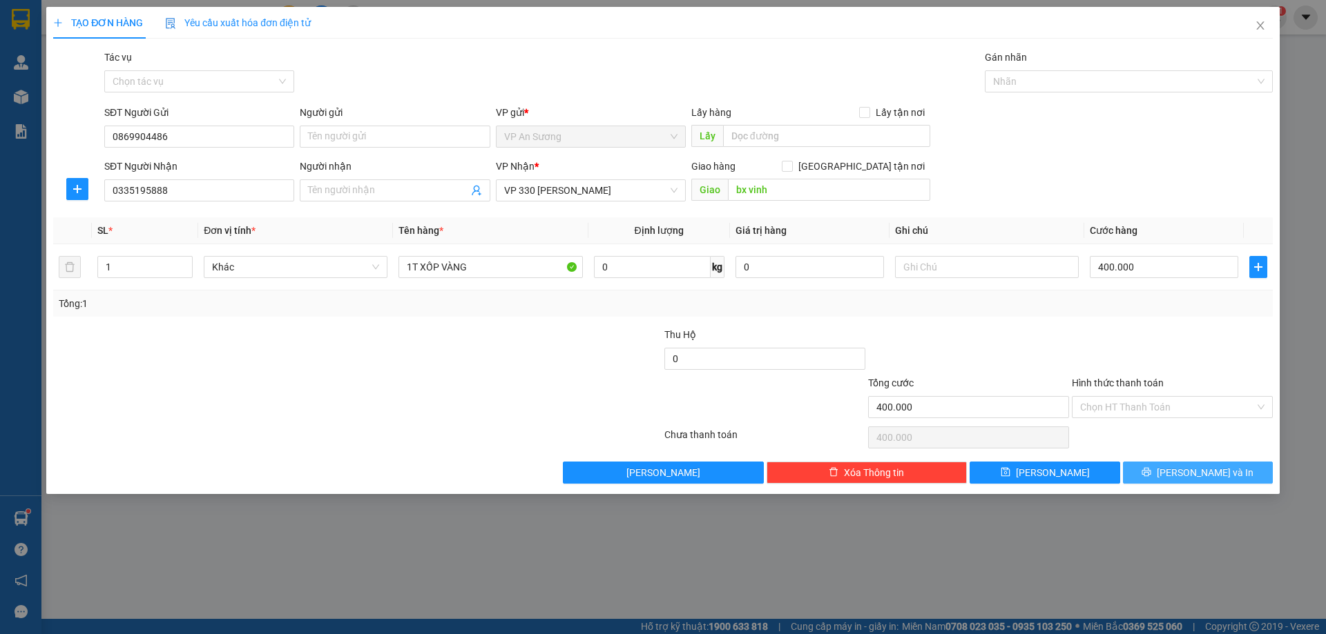
click at [1203, 472] on span "[PERSON_NAME] và In" at bounding box center [1204, 472] width 97 height 15
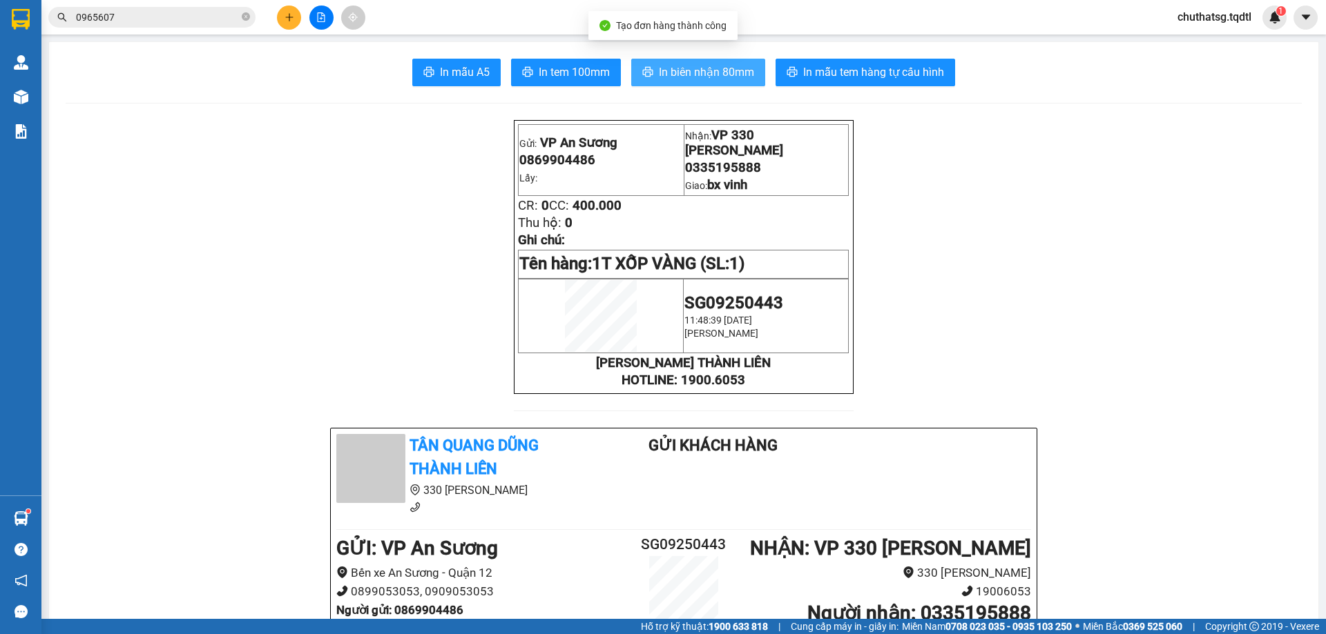
drag, startPoint x: 700, startPoint y: 66, endPoint x: 841, endPoint y: 163, distance: 170.8
click at [718, 84] on button "In biên nhận 80mm" at bounding box center [698, 73] width 134 height 28
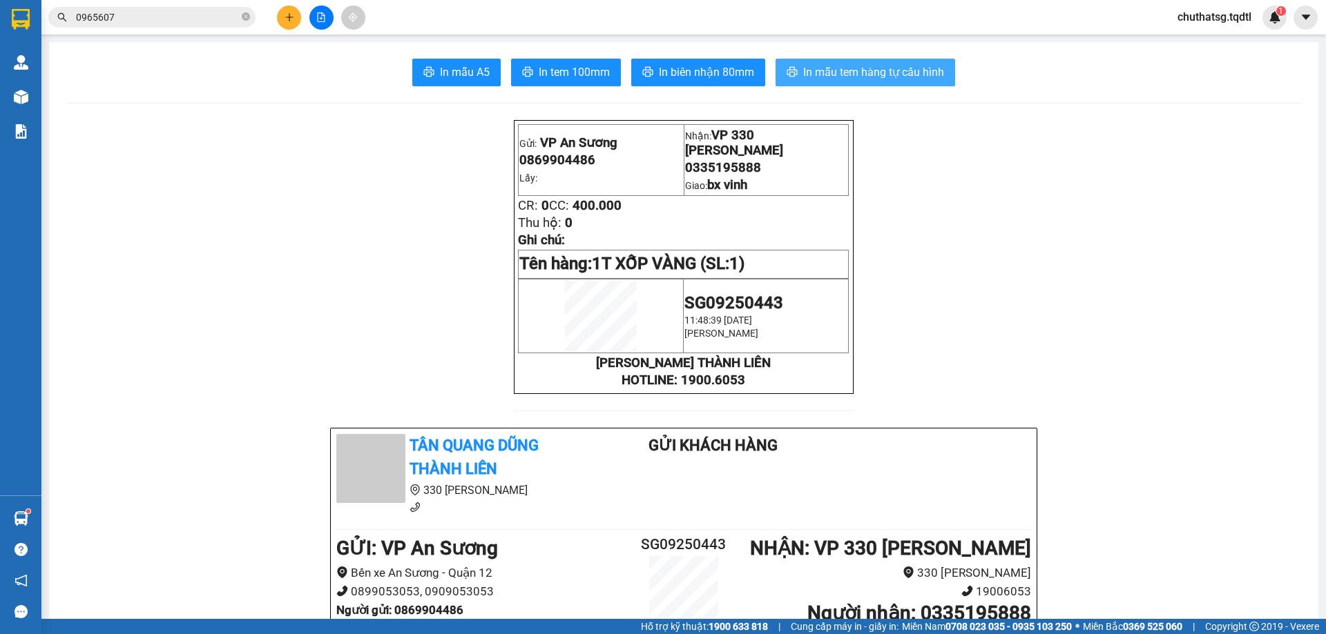
drag, startPoint x: 846, startPoint y: 68, endPoint x: 886, endPoint y: 84, distance: 43.3
click at [846, 68] on span "In mẫu tem hàng tự cấu hình" at bounding box center [873, 72] width 141 height 17
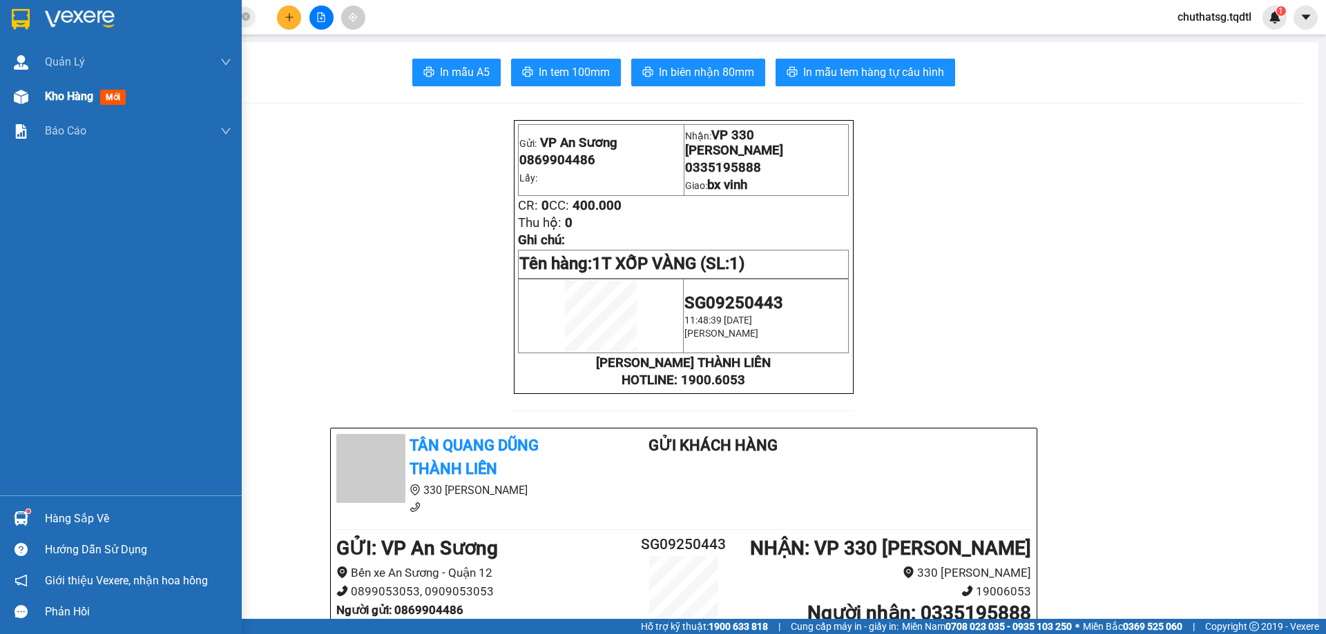
click at [61, 99] on span "Kho hàng" at bounding box center [69, 96] width 48 height 13
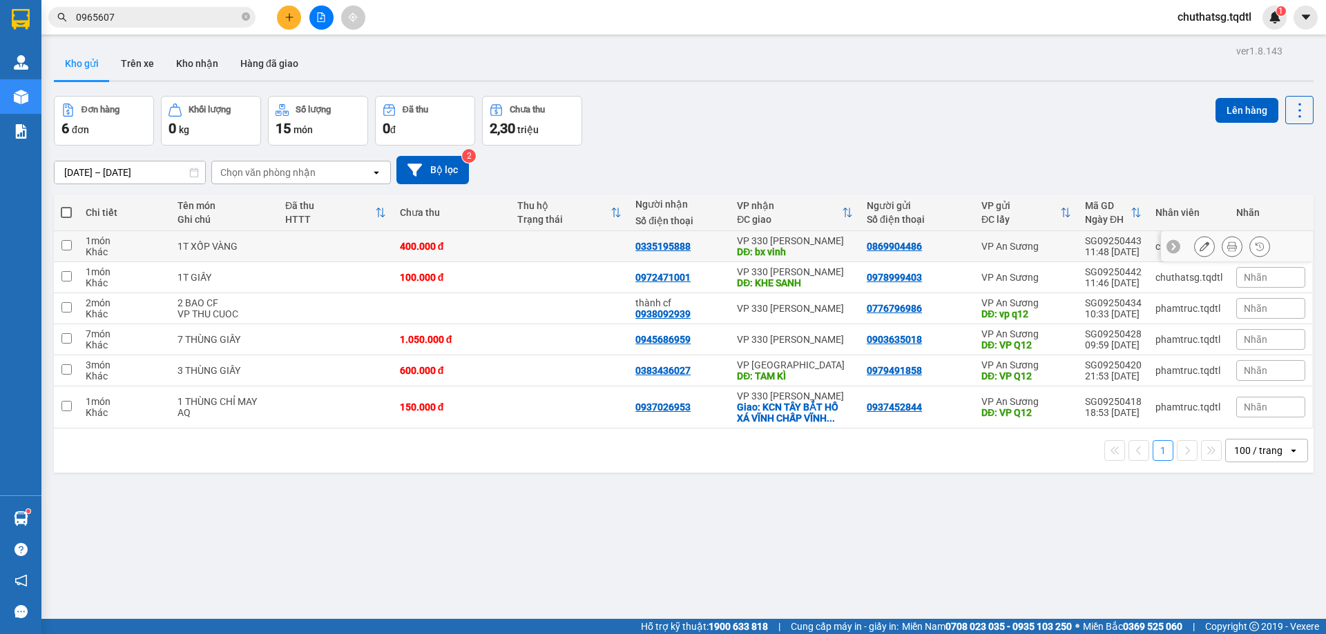
click at [68, 242] on input "checkbox" at bounding box center [66, 245] width 10 height 10
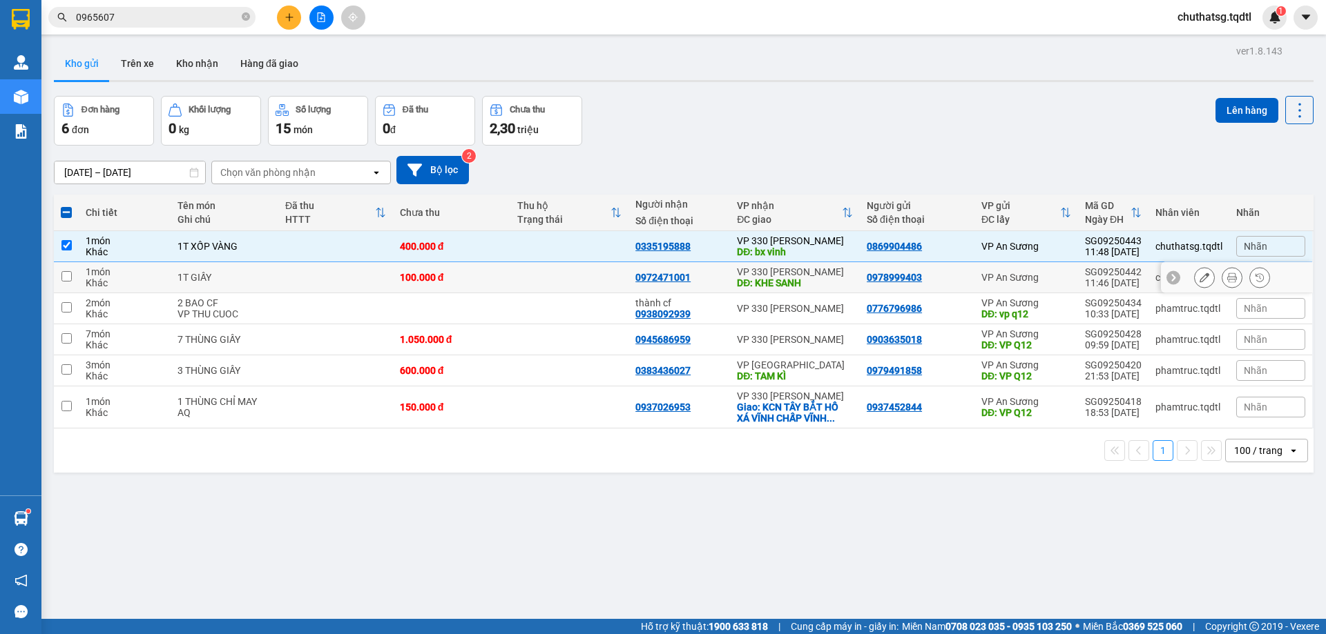
drag, startPoint x: 64, startPoint y: 277, endPoint x: 134, endPoint y: 268, distance: 71.0
click at [70, 273] on input "checkbox" at bounding box center [66, 276] width 10 height 10
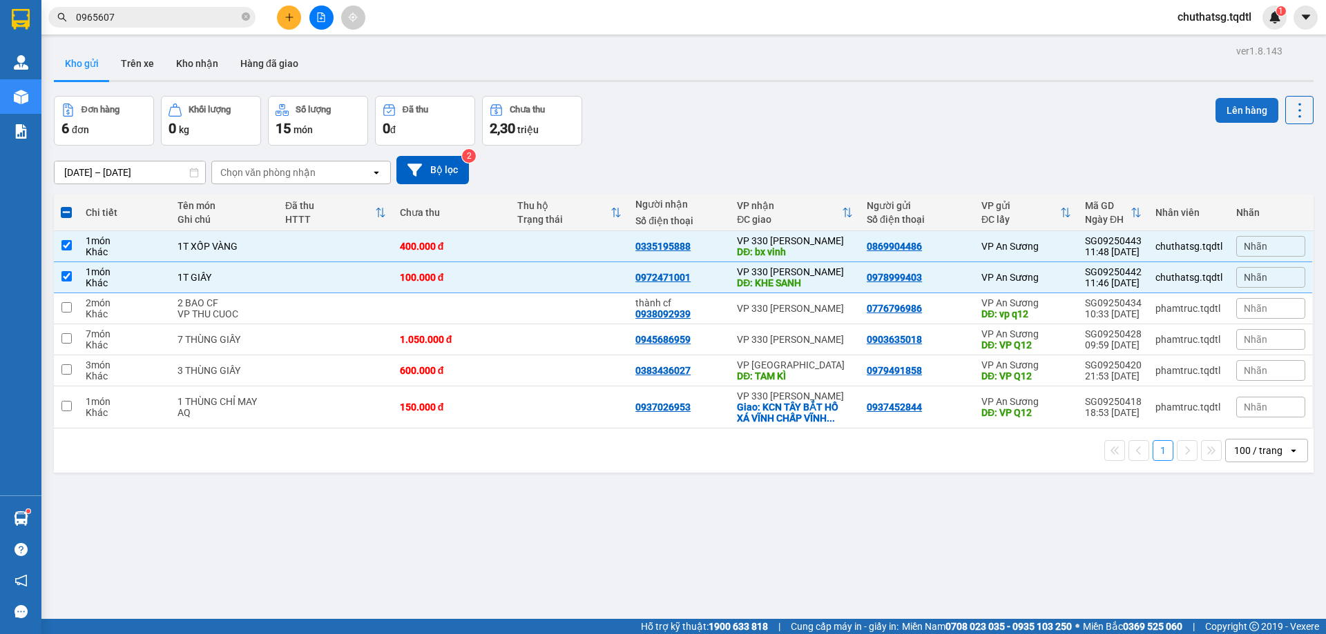
click at [1226, 104] on button "Lên hàng" at bounding box center [1246, 110] width 63 height 25
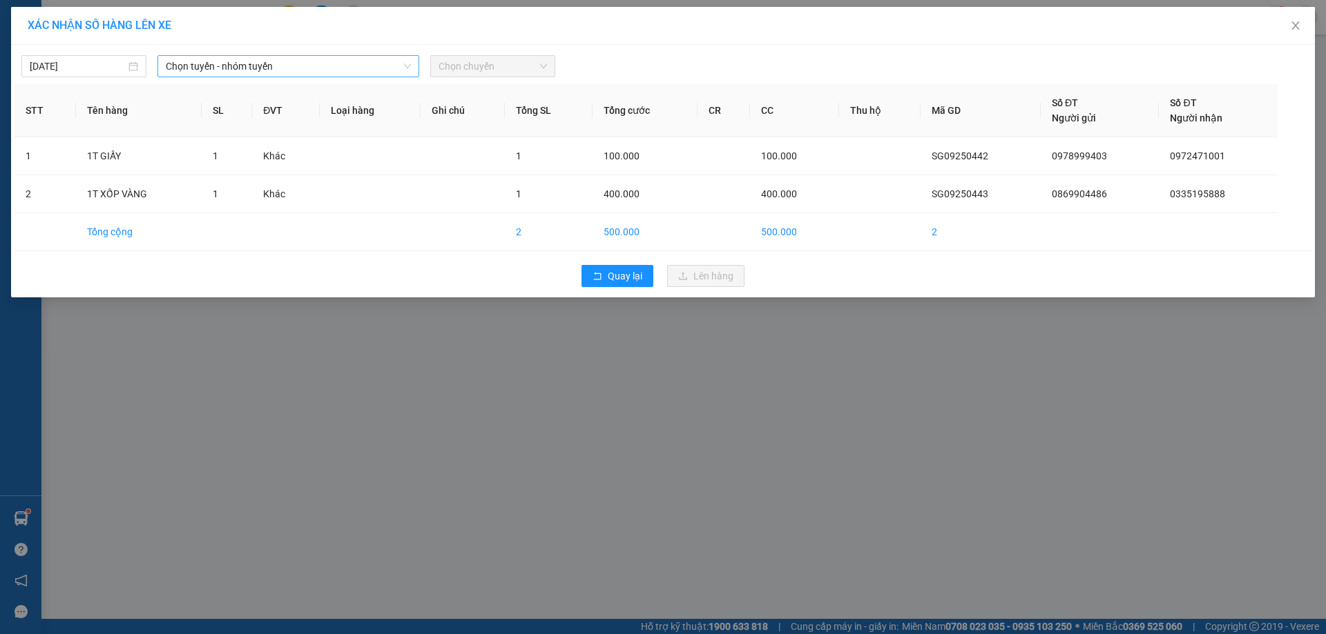
drag, startPoint x: 308, startPoint y: 66, endPoint x: 308, endPoint y: 75, distance: 9.0
click at [308, 70] on span "Chọn tuyến - nhóm tuyến" at bounding box center [288, 66] width 245 height 21
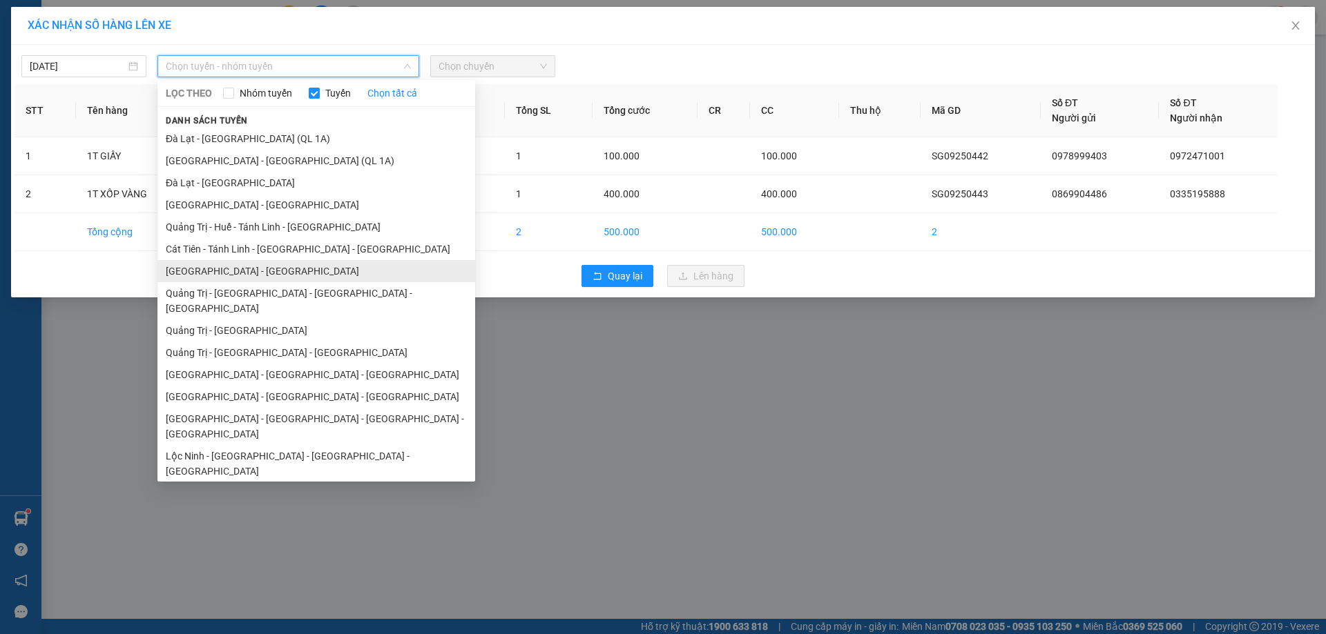
click at [248, 269] on li "[GEOGRAPHIC_DATA] - [GEOGRAPHIC_DATA]" at bounding box center [316, 271] width 318 height 22
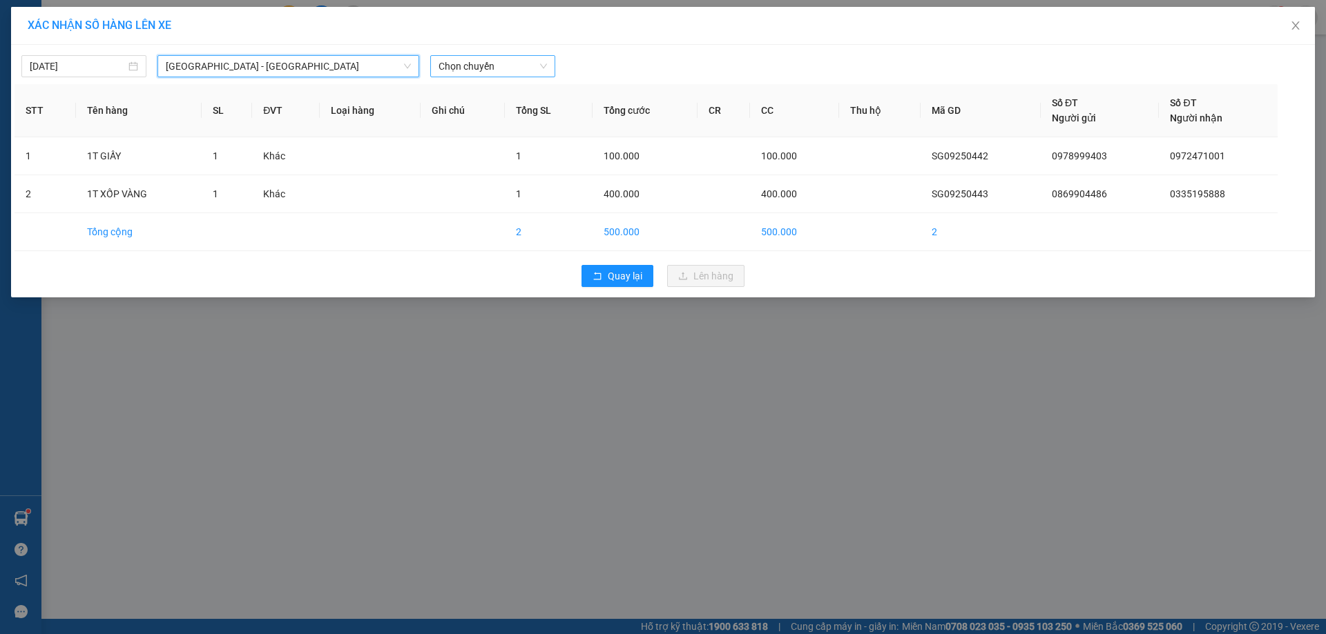
drag, startPoint x: 507, startPoint y: 64, endPoint x: 508, endPoint y: 74, distance: 10.4
click at [507, 65] on span "Chọn chuyến" at bounding box center [492, 66] width 108 height 21
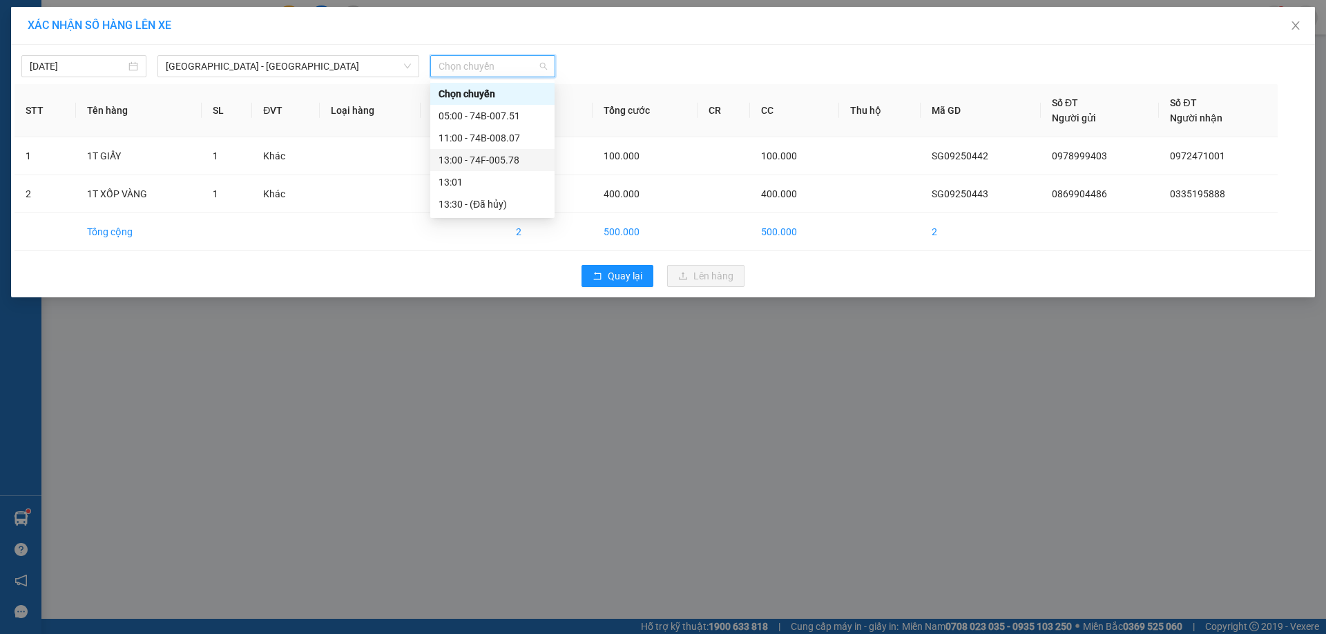
click at [487, 156] on div "13:00 - 74F-005.78" at bounding box center [492, 160] width 108 height 15
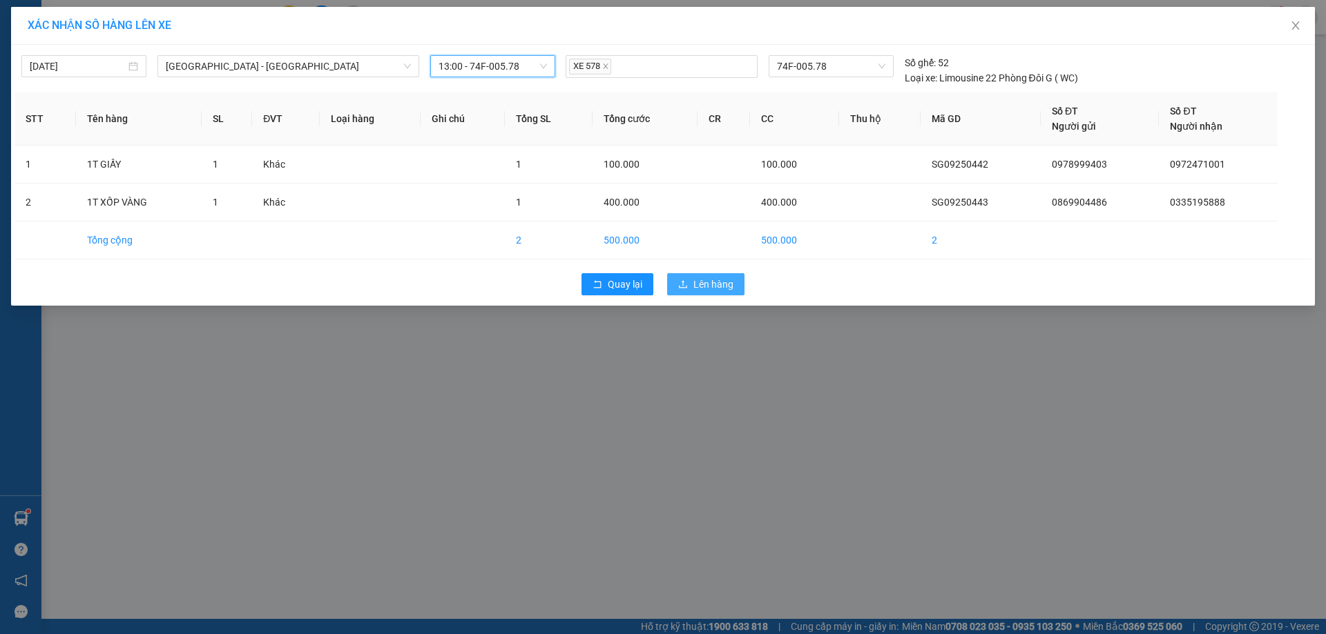
click at [713, 287] on span "Lên hàng" at bounding box center [713, 284] width 40 height 15
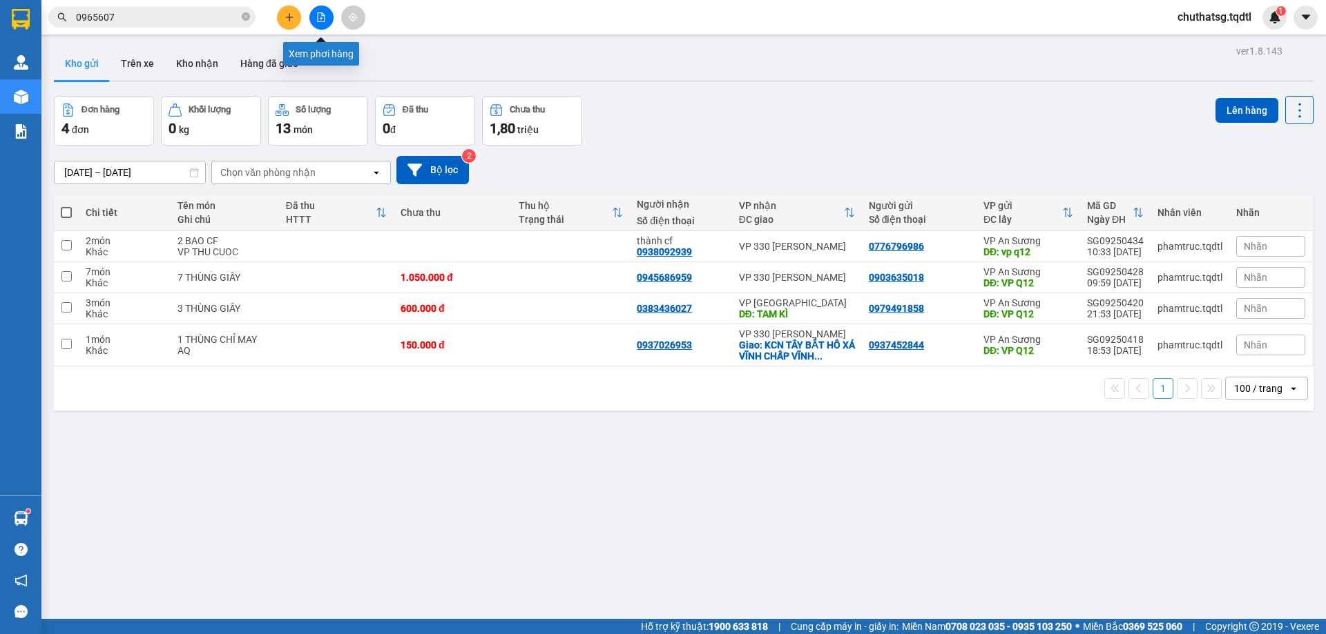
click at [318, 19] on icon "file-add" at bounding box center [321, 17] width 10 height 10
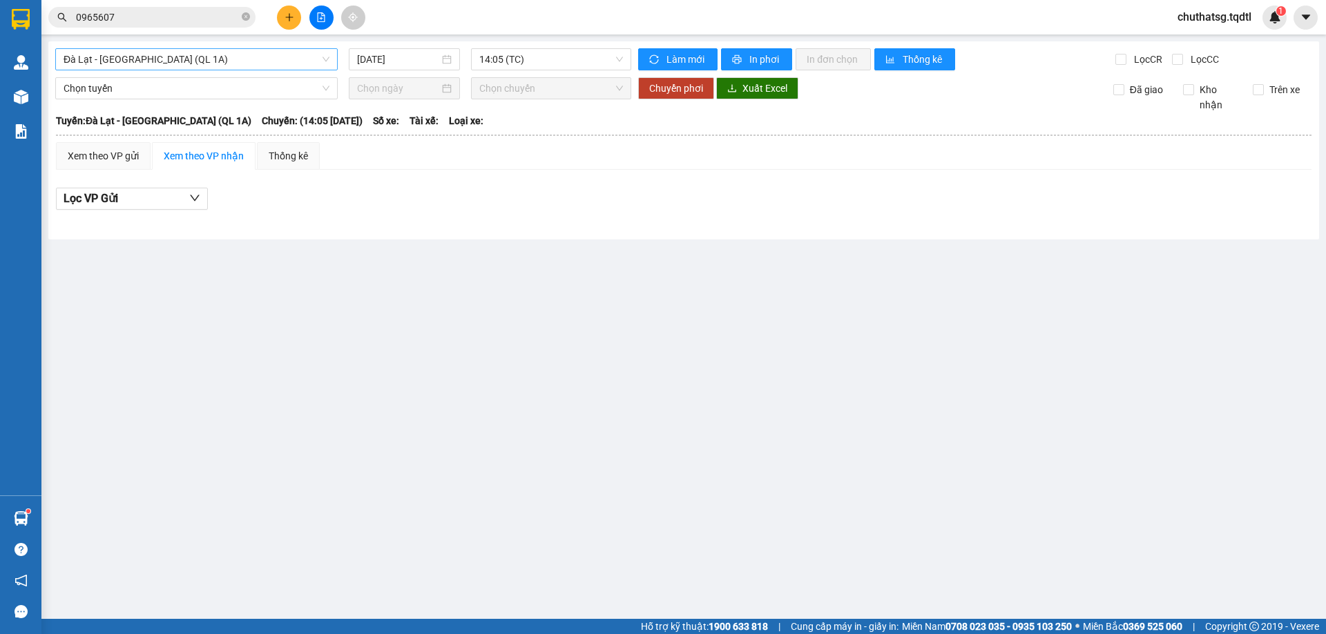
click at [255, 61] on span "Đà Lạt - [GEOGRAPHIC_DATA] (QL 1A)" at bounding box center [197, 59] width 266 height 21
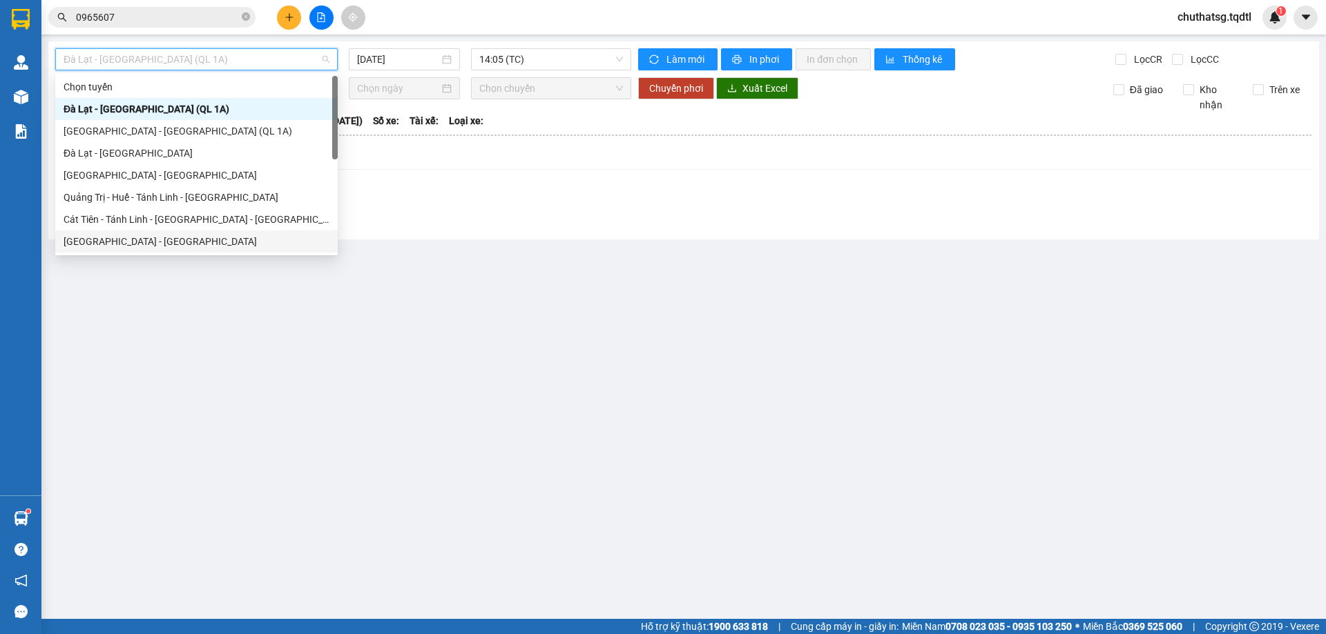
drag, startPoint x: 95, startPoint y: 240, endPoint x: 95, endPoint y: 224, distance: 15.9
click at [94, 234] on div "[GEOGRAPHIC_DATA] - [GEOGRAPHIC_DATA]" at bounding box center [197, 241] width 266 height 15
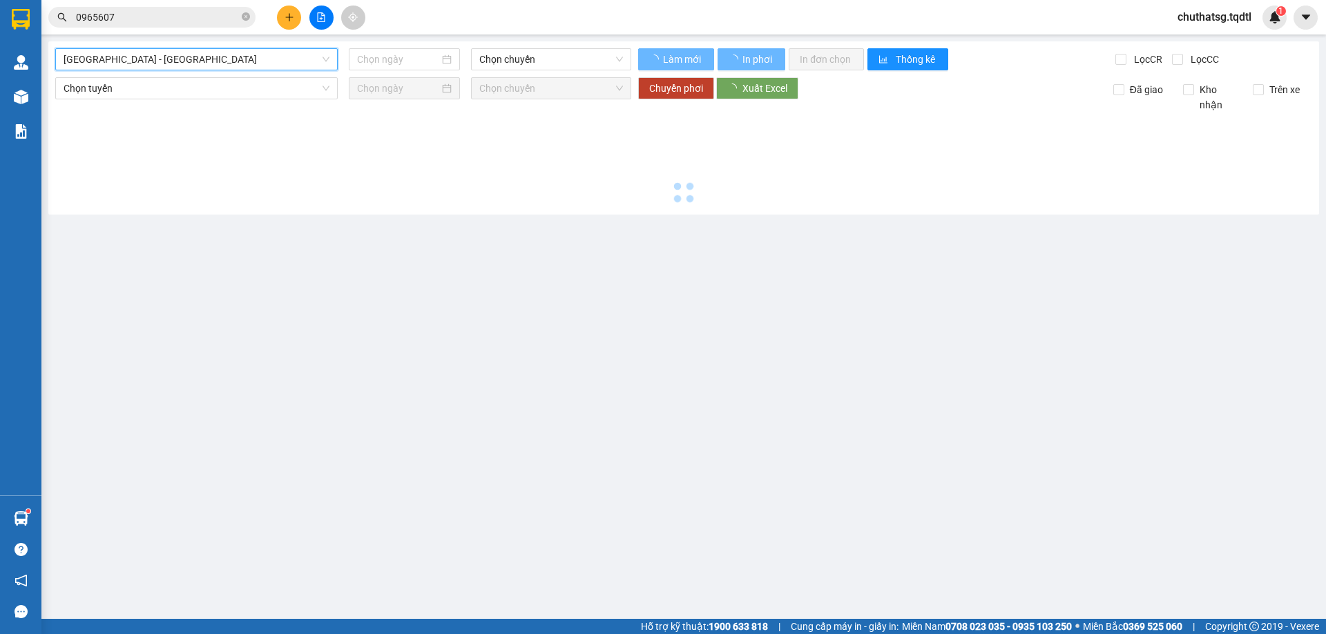
type input "[DATE]"
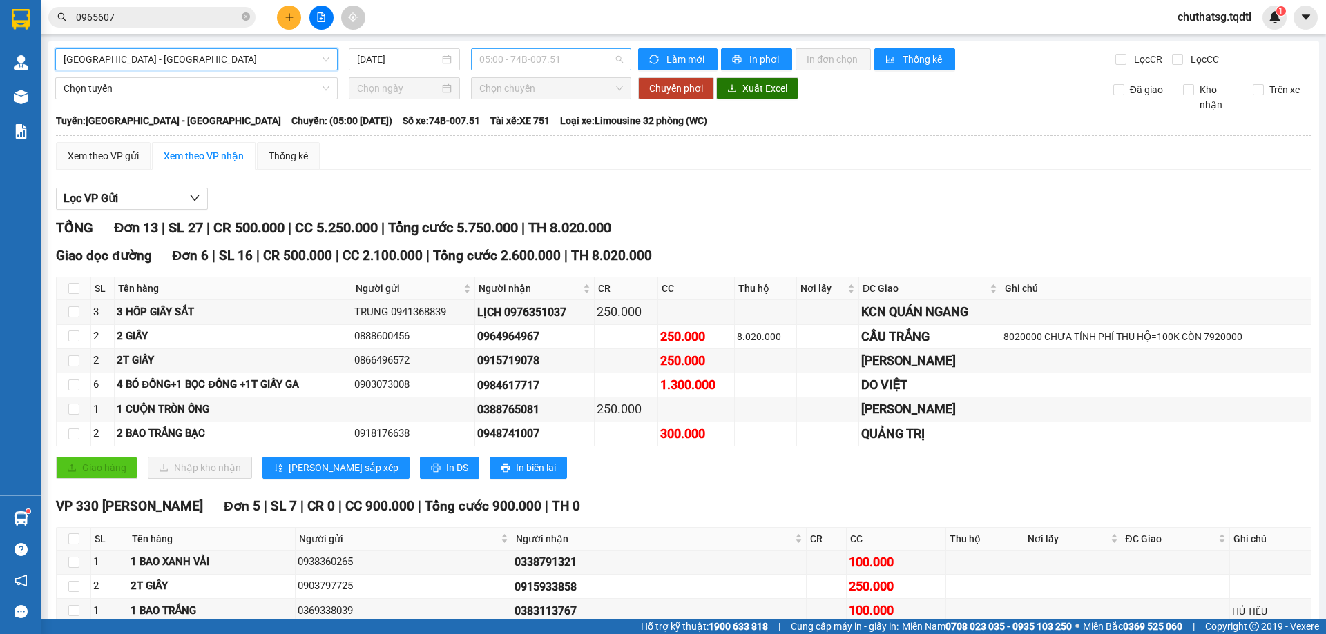
click at [570, 61] on span "05:00 - 74B-007.51" at bounding box center [551, 59] width 144 height 21
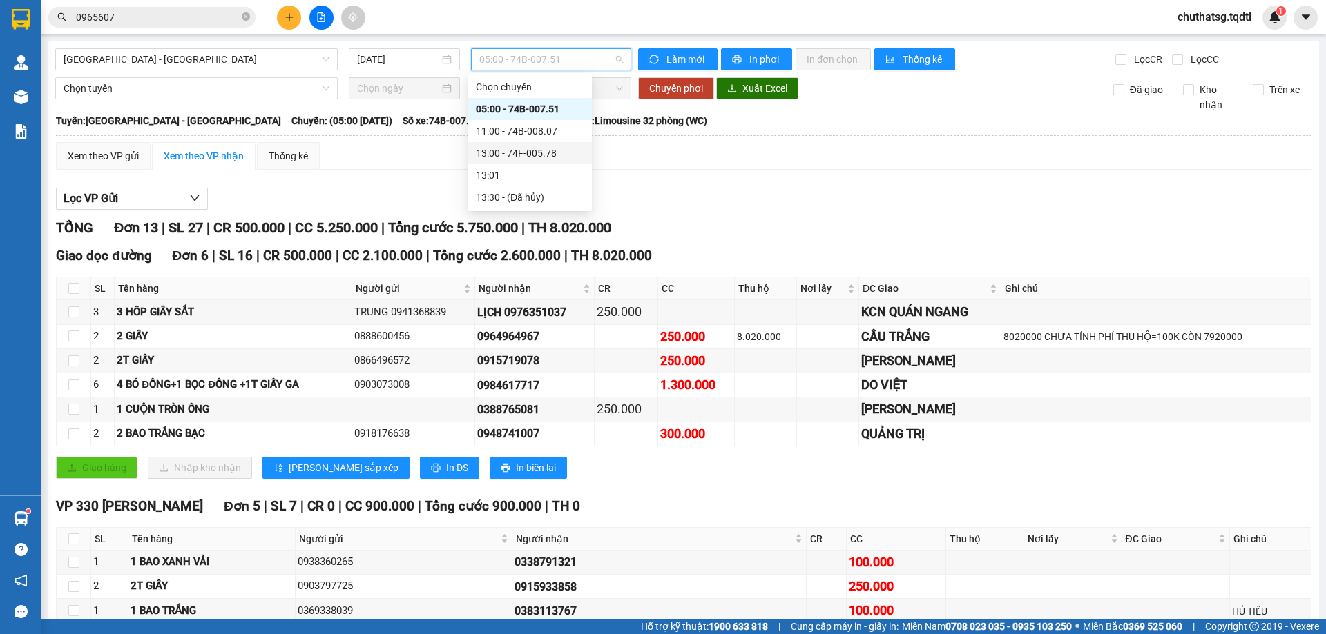
click at [520, 151] on div "13:00 - 74F-005.78" at bounding box center [530, 153] width 108 height 15
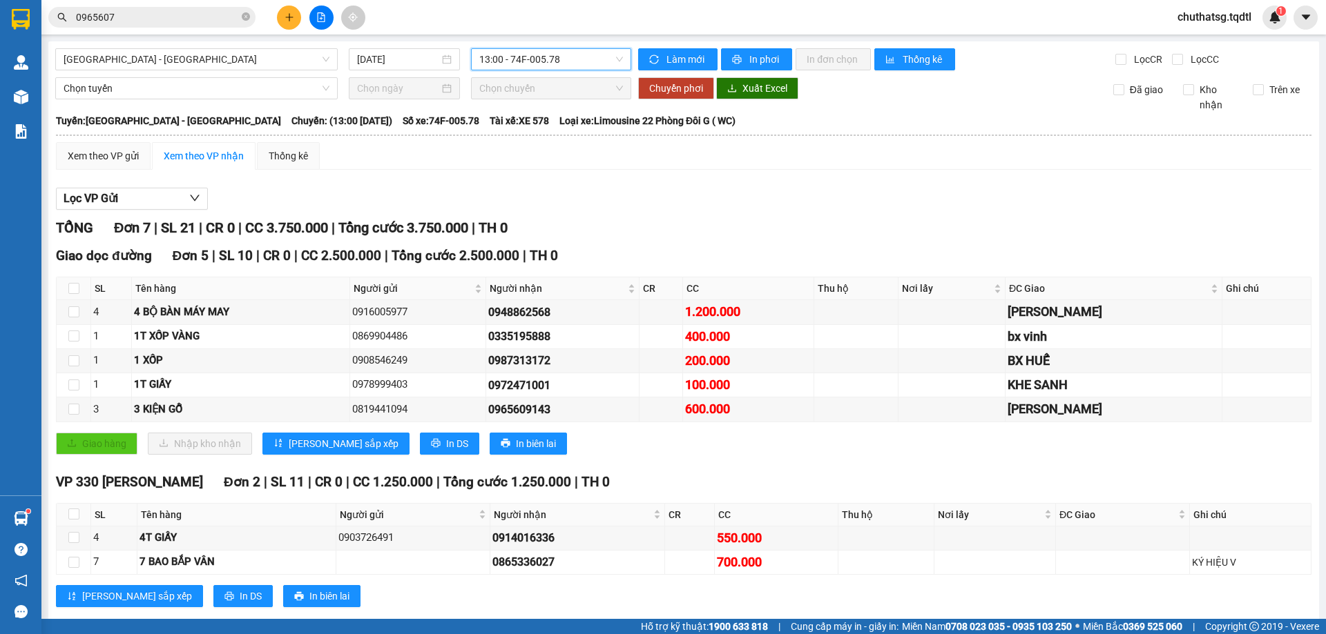
click at [565, 63] on span "13:00 - 74F-005.78" at bounding box center [551, 59] width 144 height 21
click at [540, 128] on div "11:00 - 74B-008.07" at bounding box center [530, 131] width 108 height 15
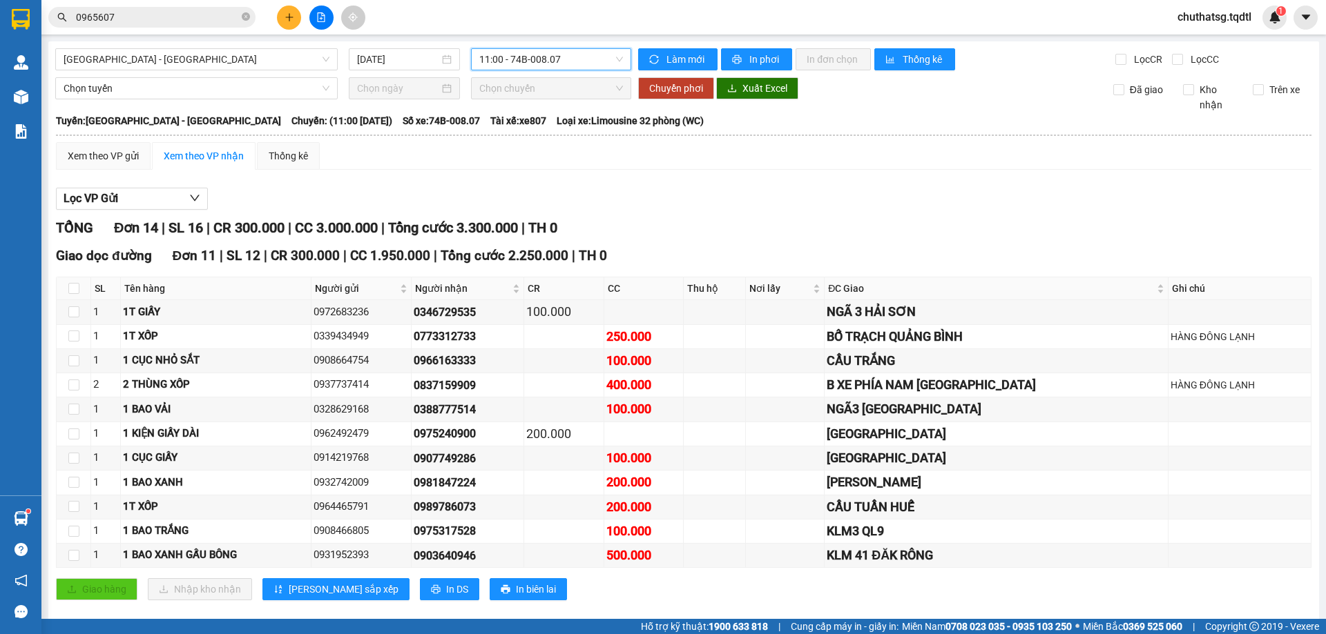
click at [573, 61] on span "11:00 - 74B-008.07" at bounding box center [551, 59] width 144 height 21
click at [521, 149] on div "13:00 - 74F-005.78" at bounding box center [530, 153] width 108 height 15
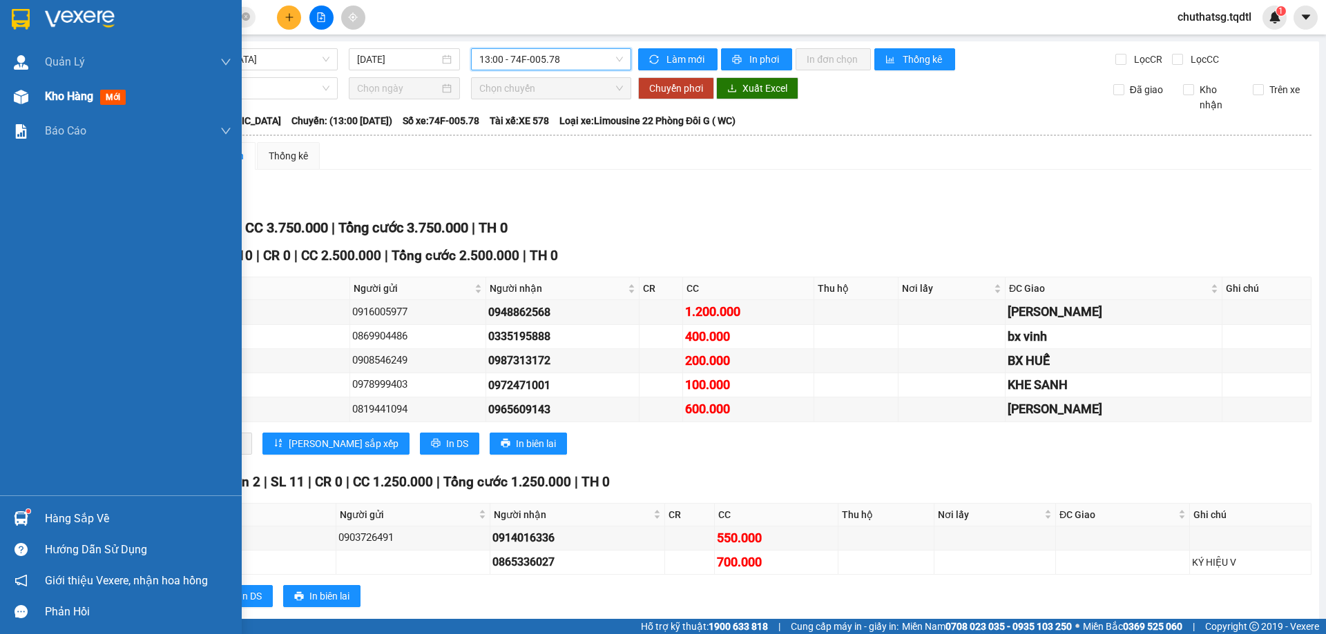
click at [63, 88] on div "Kho hàng mới" at bounding box center [88, 96] width 86 height 17
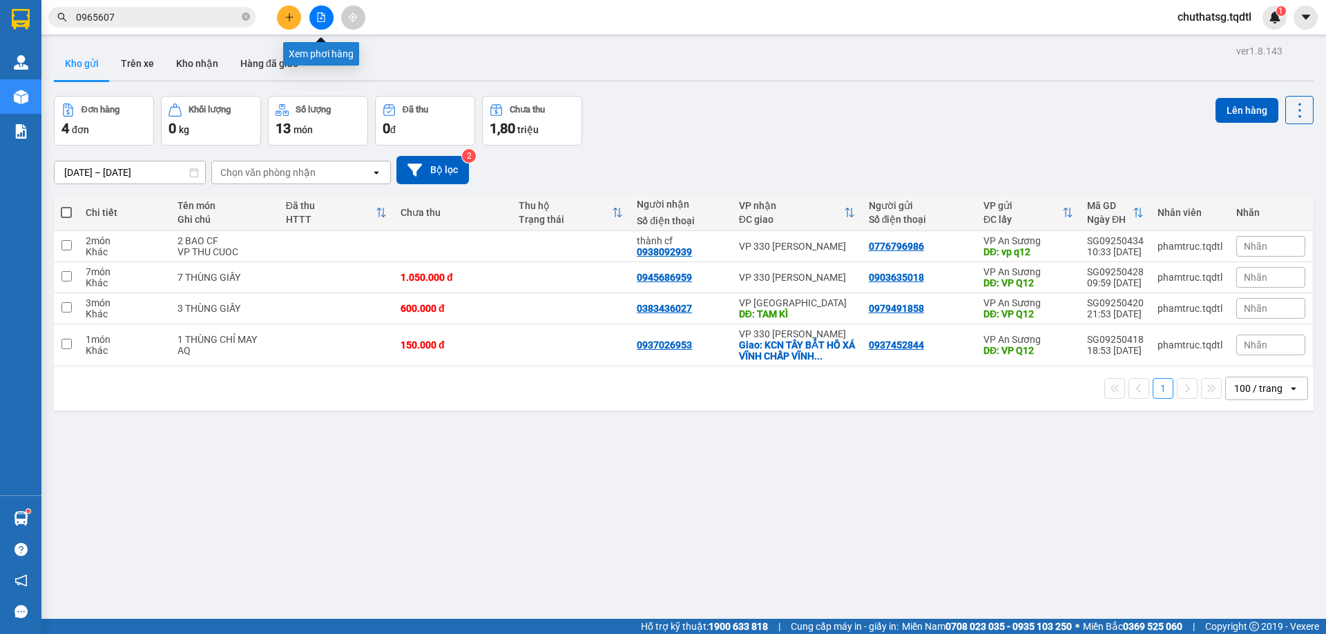
click at [318, 17] on icon "file-add" at bounding box center [322, 17] width 8 height 10
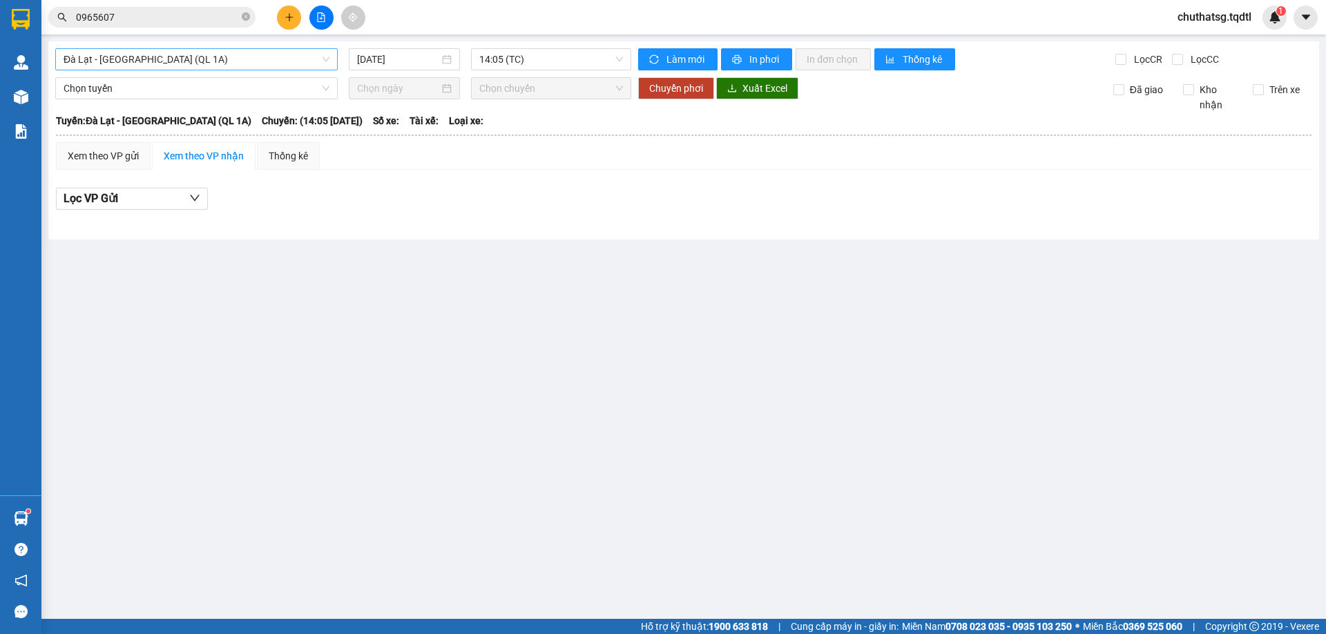
click at [217, 58] on span "Đà Lạt - [GEOGRAPHIC_DATA] (QL 1A)" at bounding box center [197, 59] width 266 height 21
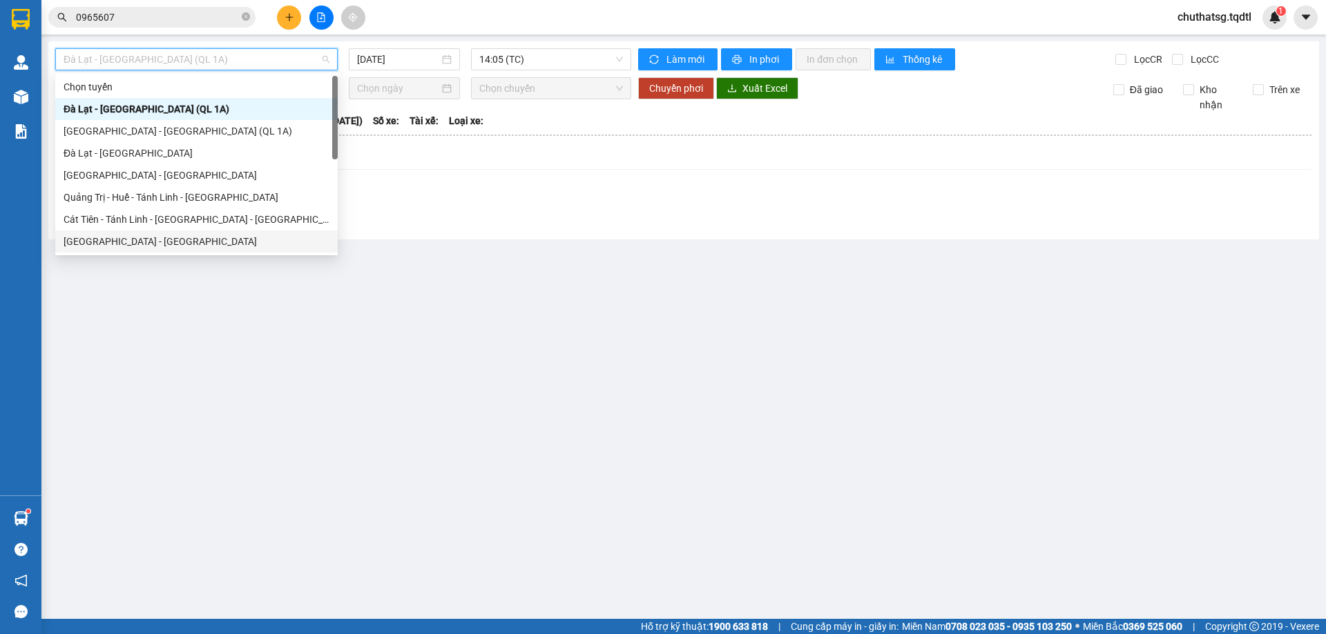
click at [104, 235] on div "[GEOGRAPHIC_DATA] - [GEOGRAPHIC_DATA]" at bounding box center [197, 241] width 266 height 15
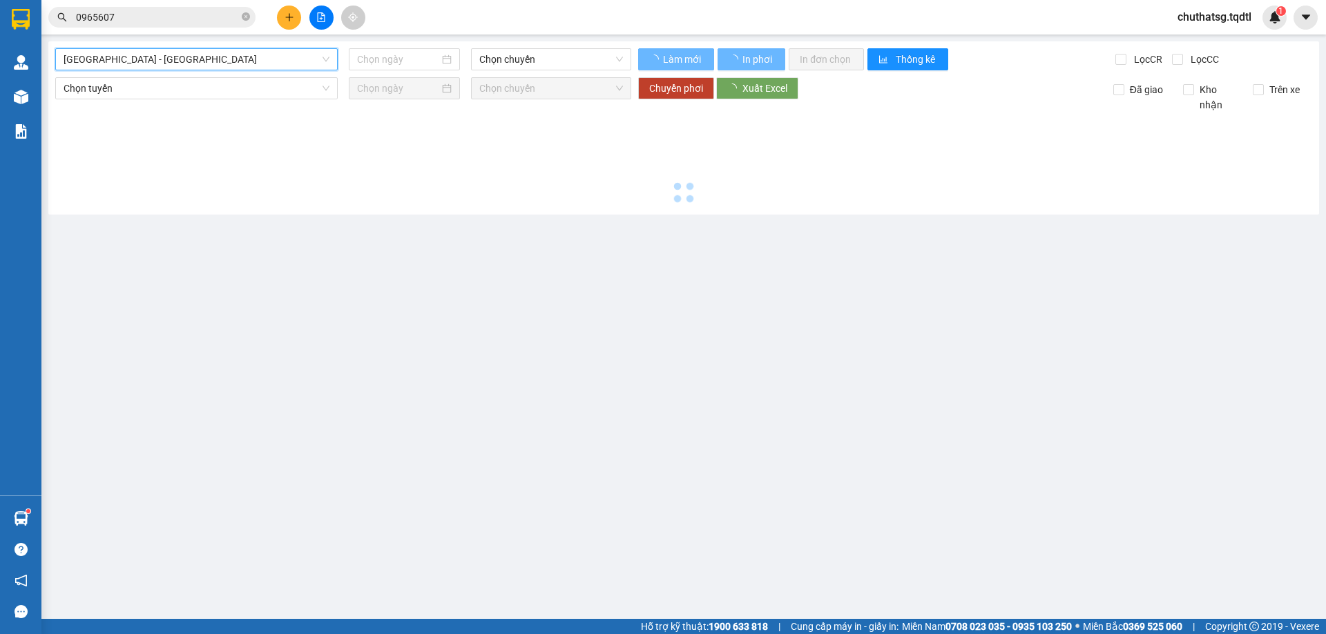
type input "[DATE]"
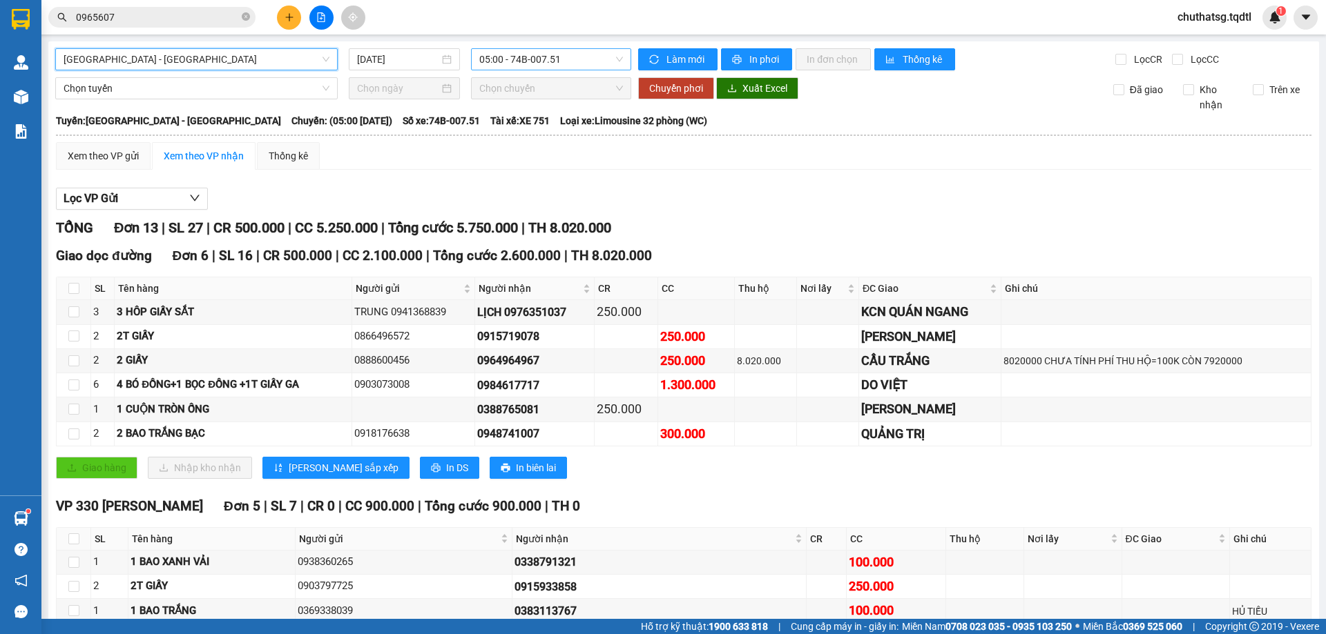
click at [591, 63] on span "05:00 - 74B-007.51" at bounding box center [551, 59] width 144 height 21
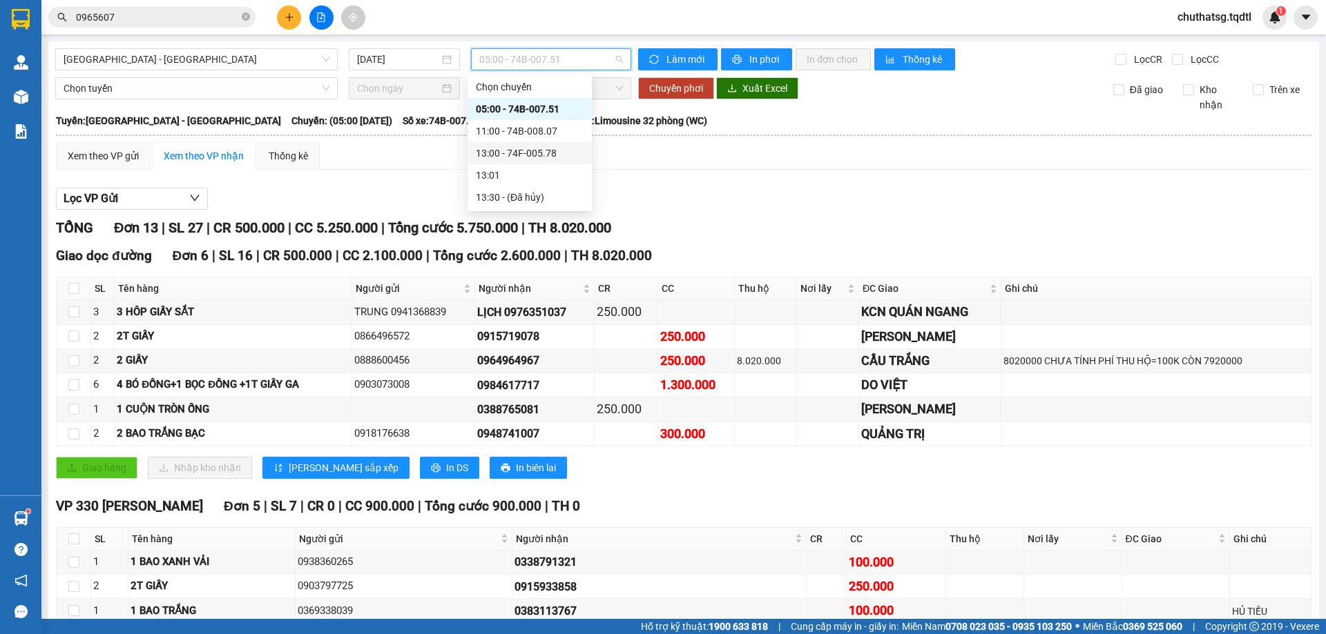
click at [512, 153] on div "13:00 - 74F-005.78" at bounding box center [530, 153] width 108 height 15
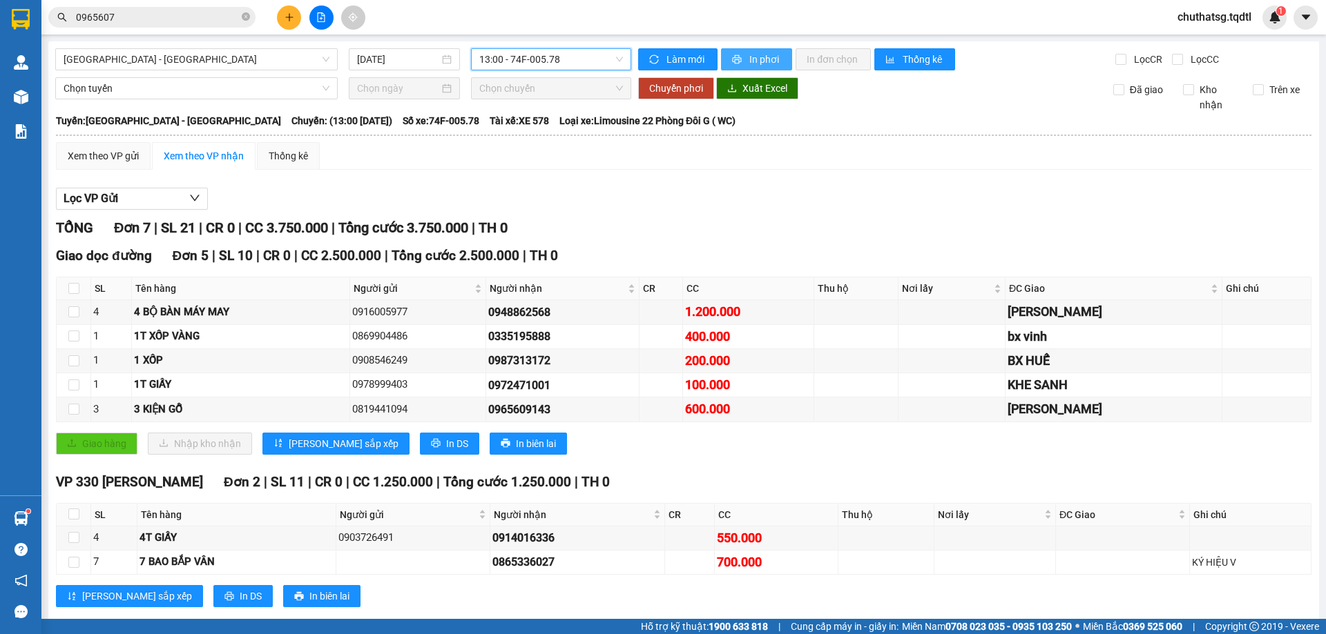
click at [732, 56] on icon "printer" at bounding box center [737, 60] width 10 height 10
click at [735, 57] on icon "printer" at bounding box center [737, 60] width 10 height 10
click at [284, 14] on icon "plus" at bounding box center [289, 17] width 10 height 10
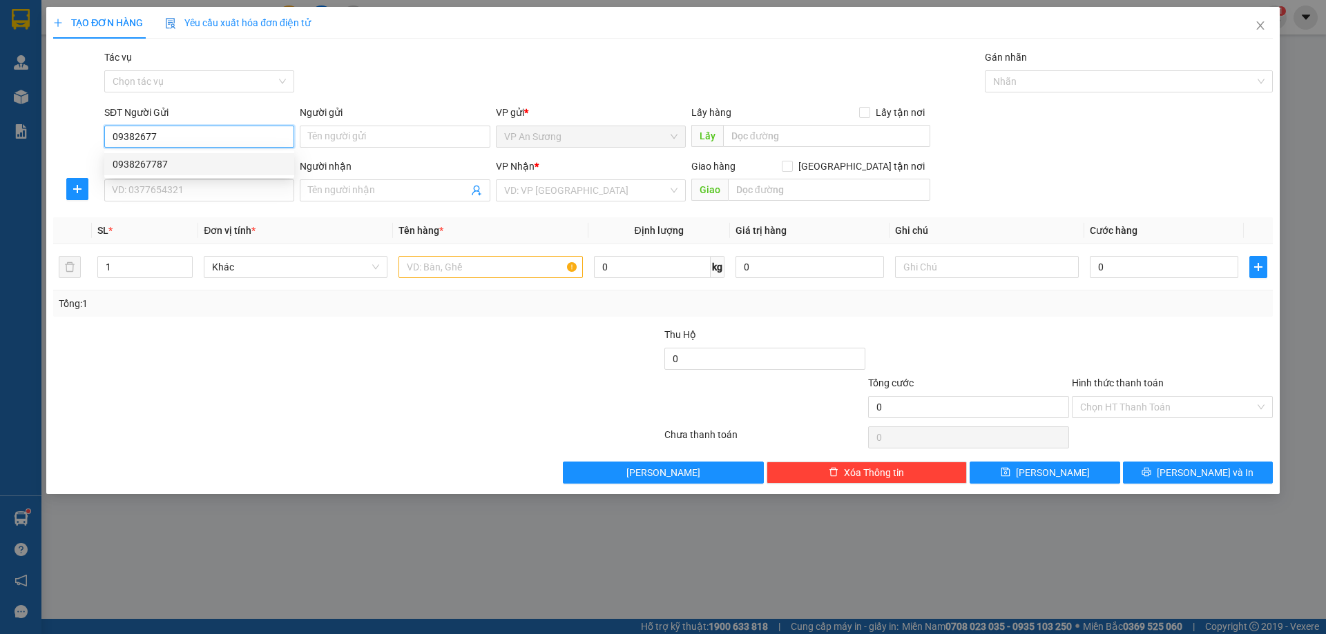
click at [139, 160] on div "0938267787" at bounding box center [199, 164] width 173 height 15
type input "0938267787"
type input "0914470998"
type input "100.000"
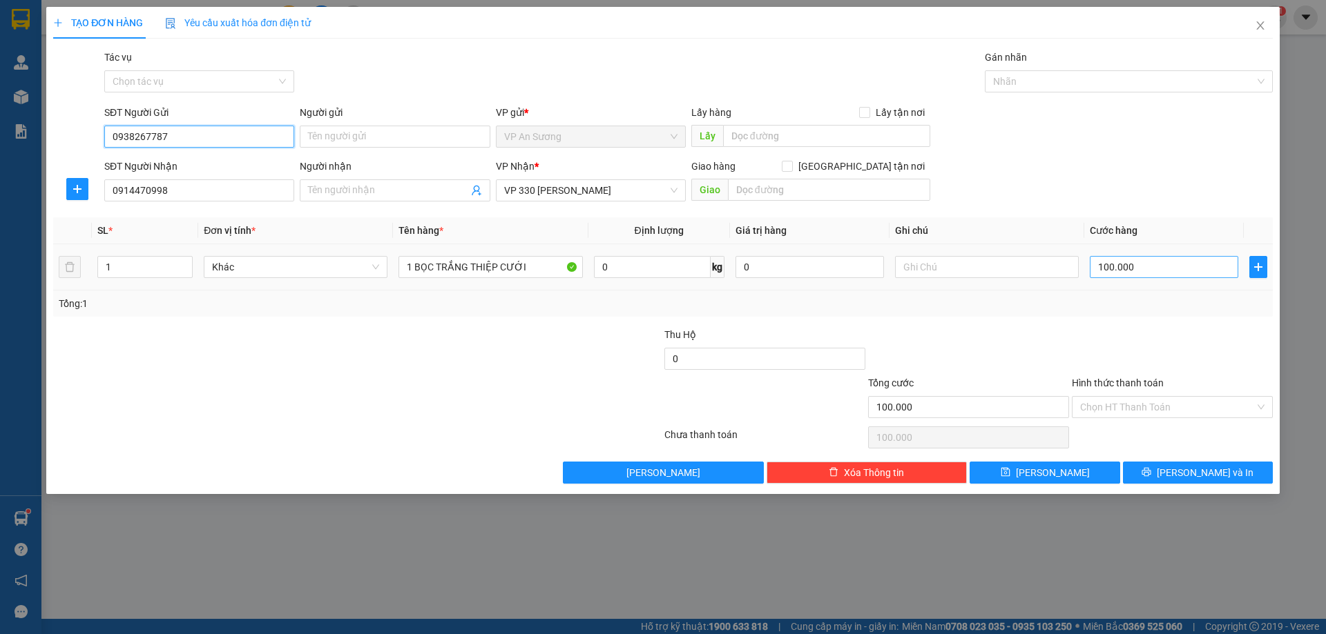
type input "0938267787"
click at [1146, 272] on input "100.000" at bounding box center [1163, 267] width 148 height 22
type input "0"
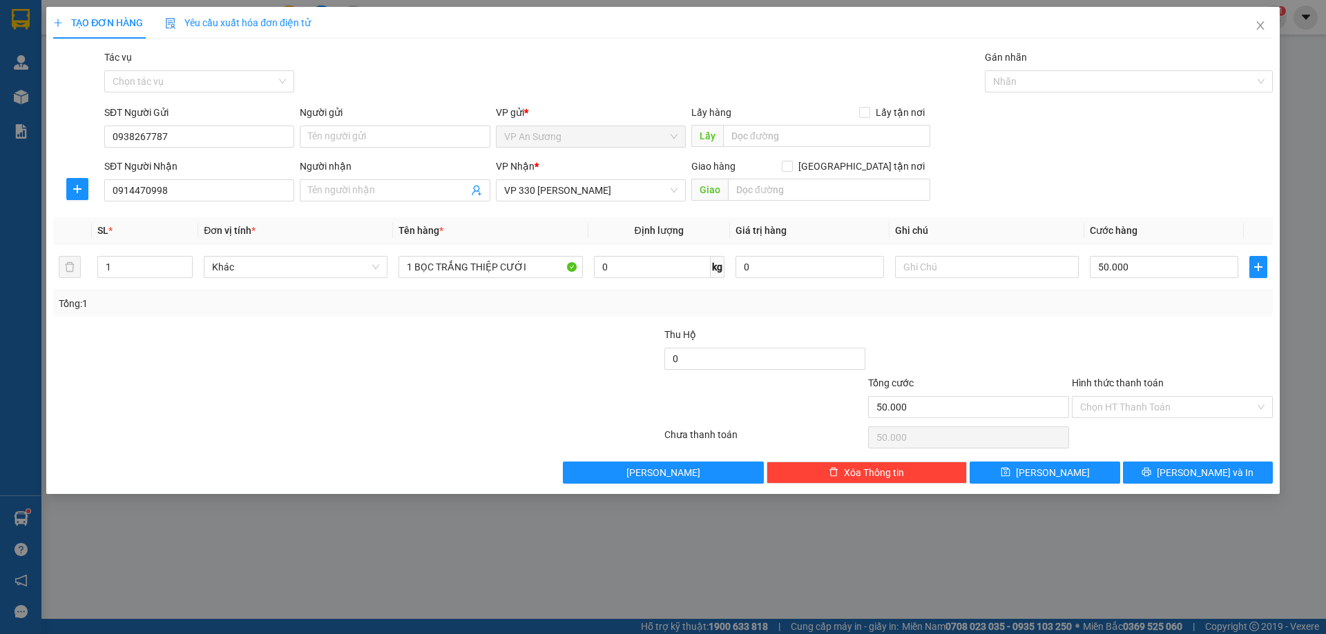
click at [1143, 347] on div at bounding box center [1172, 351] width 204 height 48
click at [1203, 470] on span "[PERSON_NAME] và In" at bounding box center [1204, 472] width 97 height 15
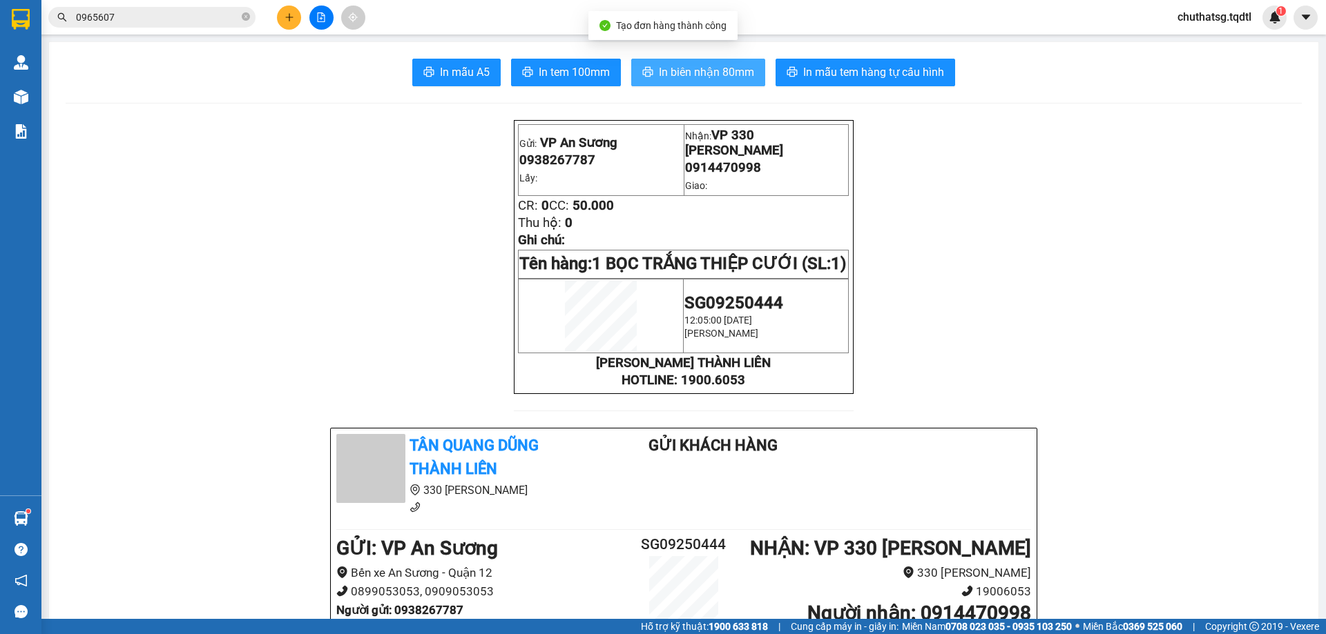
drag, startPoint x: 701, startPoint y: 69, endPoint x: 804, endPoint y: 125, distance: 116.5
click at [712, 73] on span "In biên nhận 80mm" at bounding box center [706, 72] width 95 height 17
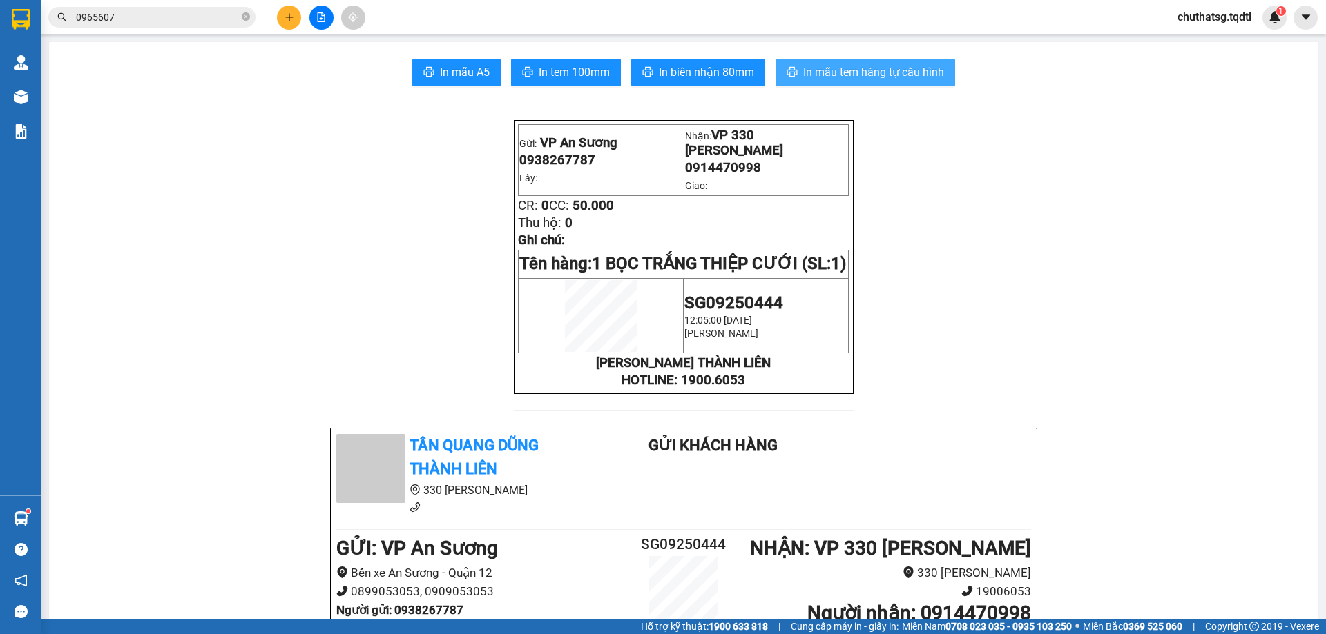
click at [845, 65] on span "In mẫu tem hàng tự cấu hình" at bounding box center [873, 72] width 141 height 17
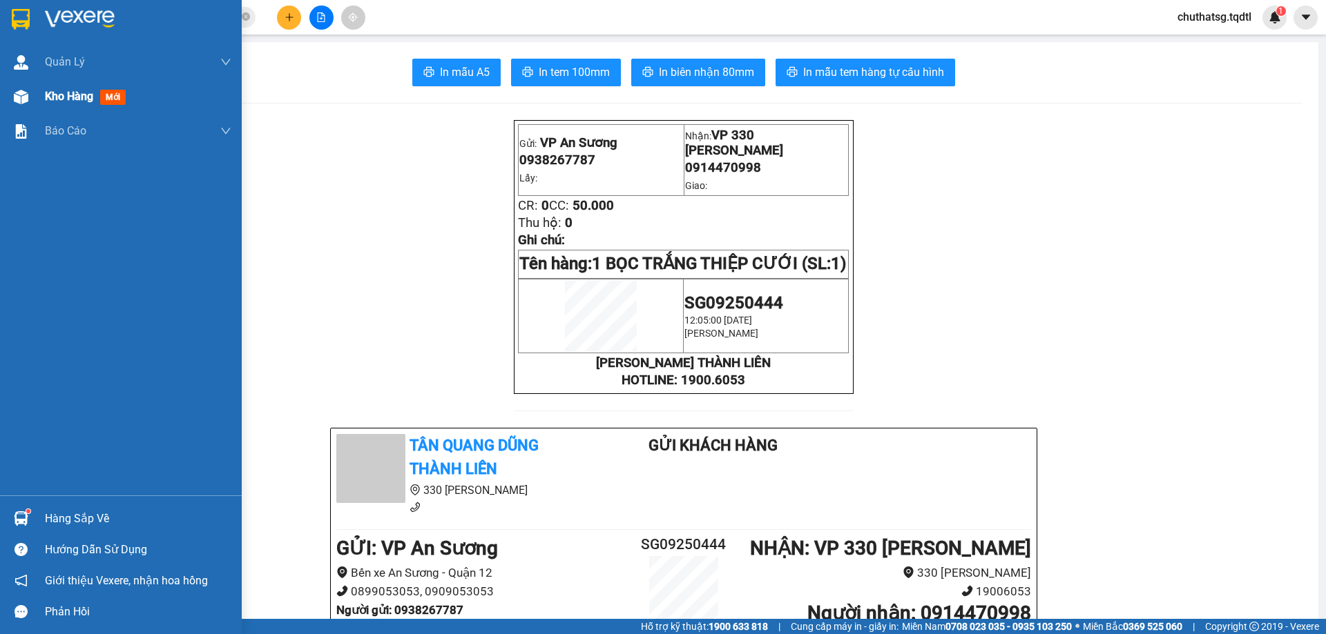
click at [73, 92] on span "Kho hàng" at bounding box center [69, 96] width 48 height 13
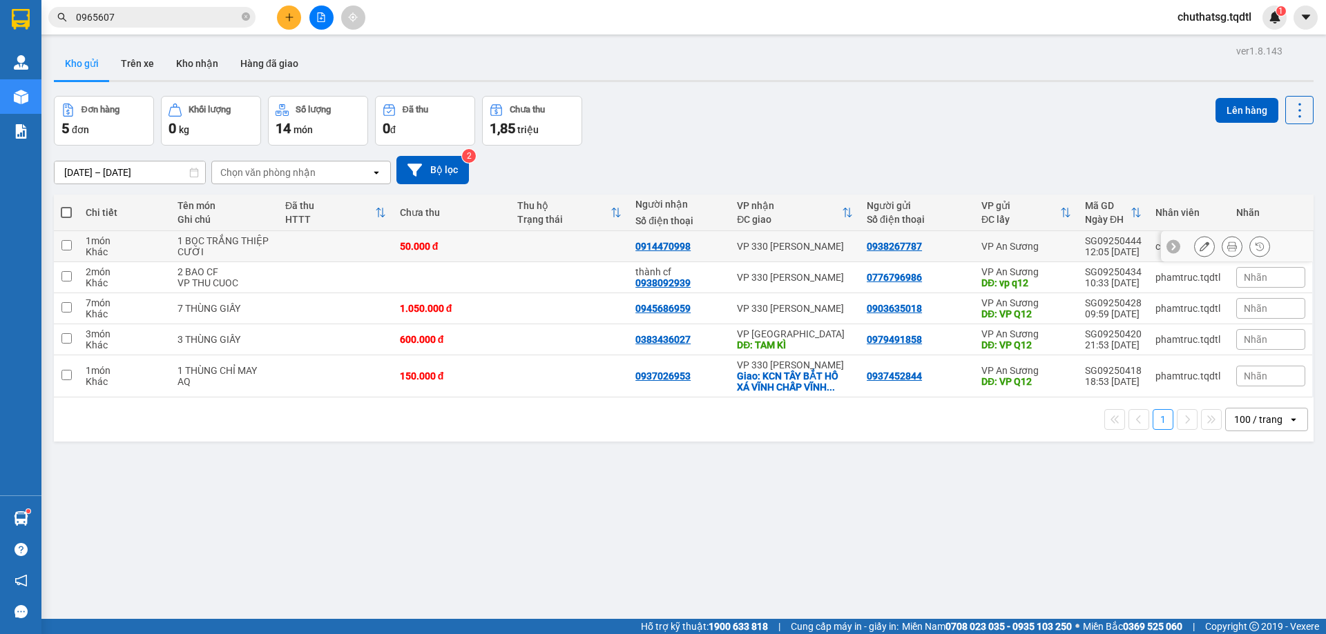
drag, startPoint x: 67, startPoint y: 246, endPoint x: 115, endPoint y: 230, distance: 50.2
click at [68, 244] on input "checkbox" at bounding box center [66, 245] width 10 height 10
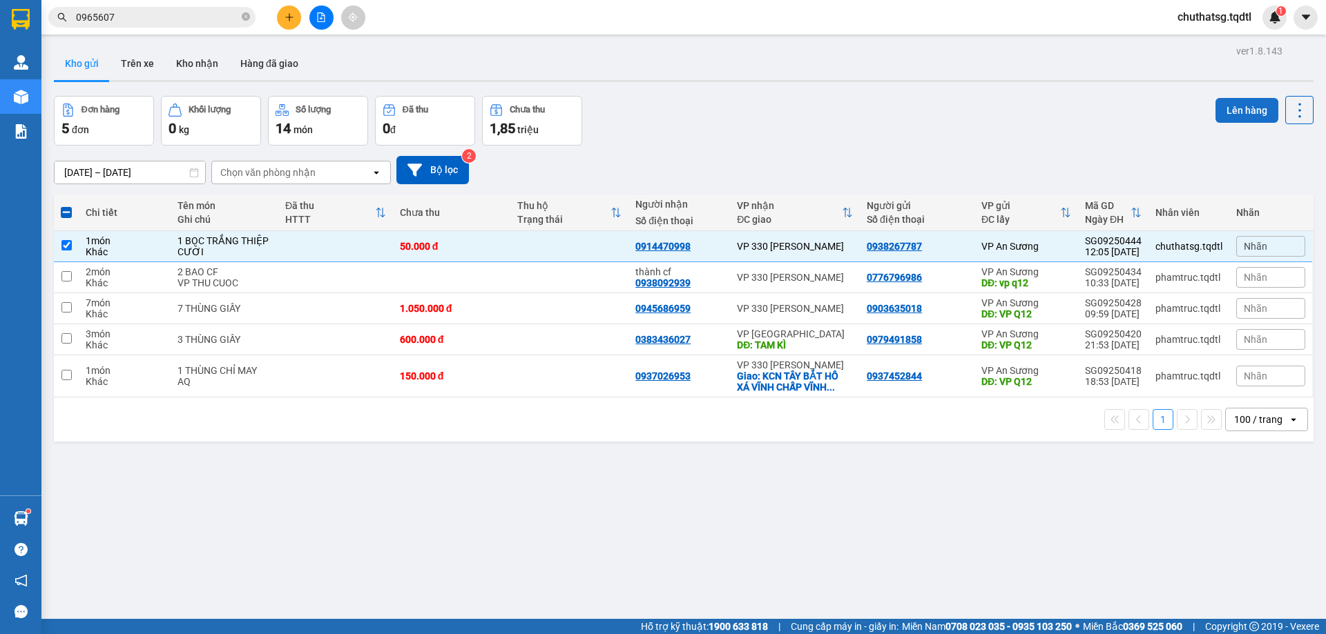
click at [1222, 107] on button "Lên hàng" at bounding box center [1246, 110] width 63 height 25
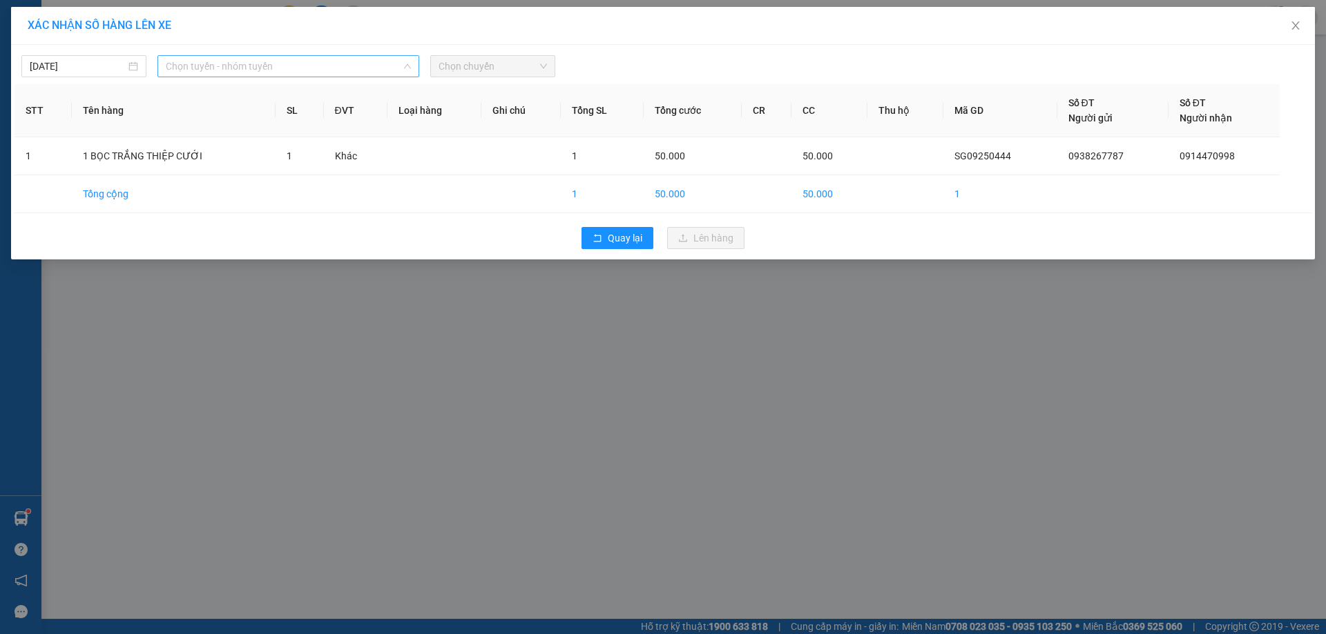
click at [325, 71] on span "Chọn tuyến - nhóm tuyến" at bounding box center [288, 66] width 245 height 21
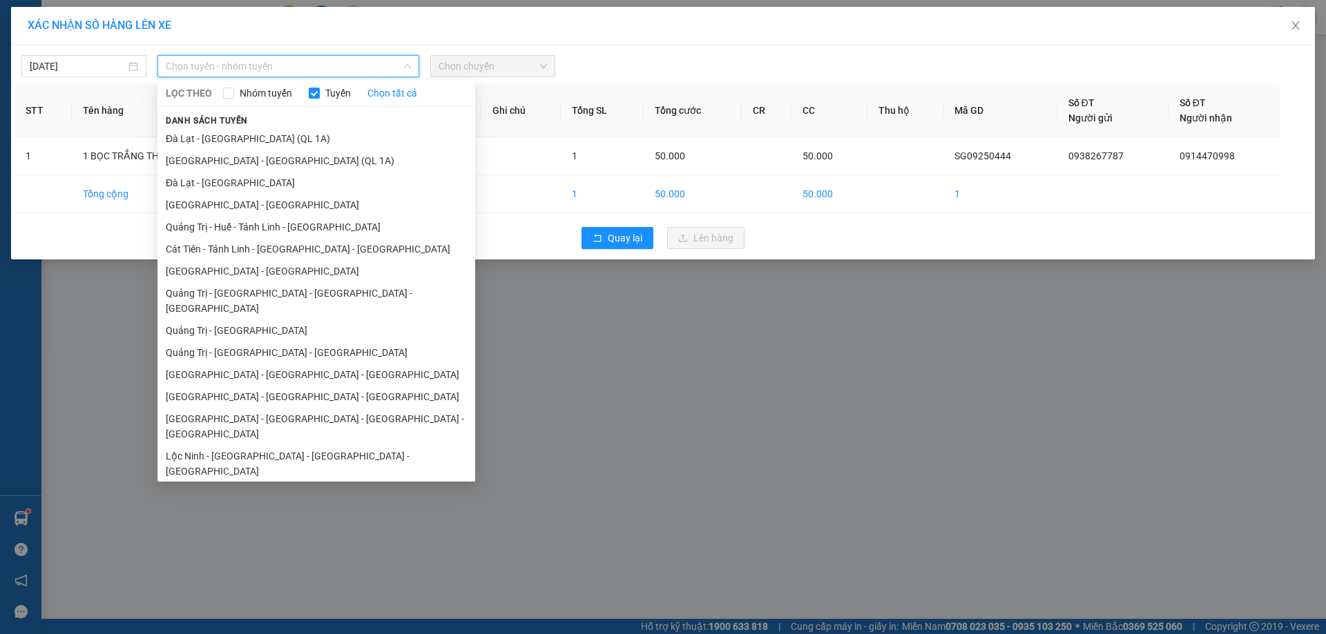
drag, startPoint x: 236, startPoint y: 269, endPoint x: 246, endPoint y: 253, distance: 19.0
click at [242, 262] on li "[GEOGRAPHIC_DATA] - [GEOGRAPHIC_DATA]" at bounding box center [316, 271] width 318 height 22
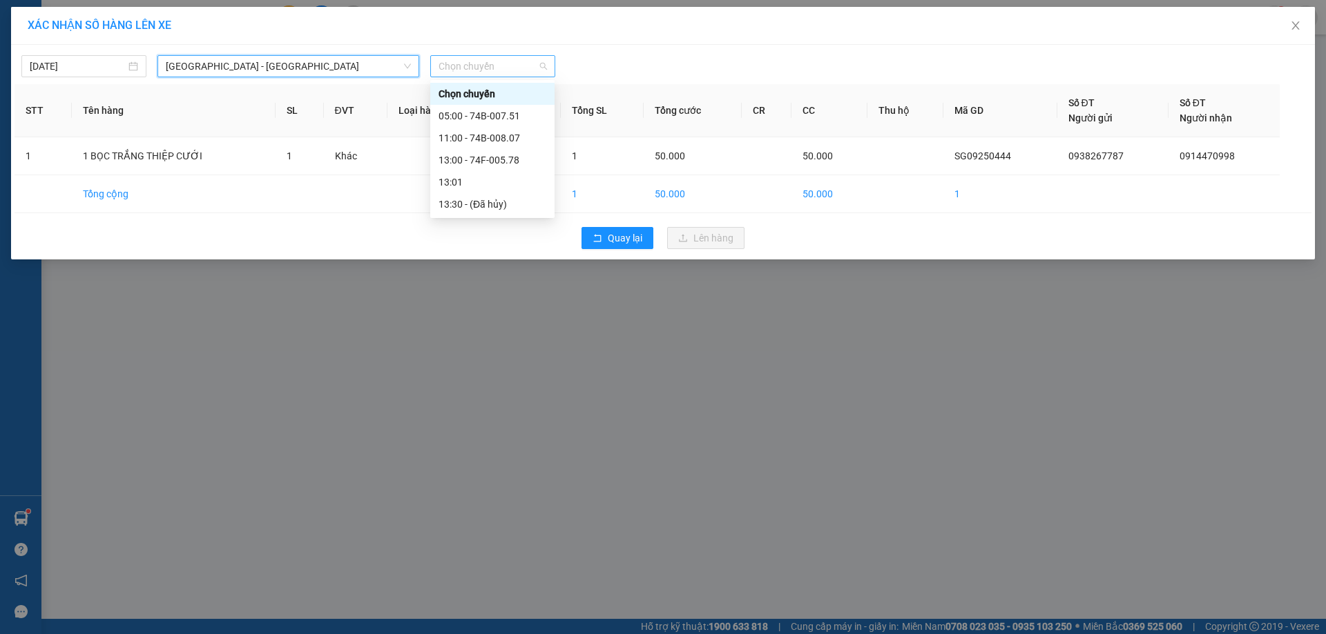
drag, startPoint x: 483, startPoint y: 72, endPoint x: 491, endPoint y: 79, distance: 10.3
click at [487, 72] on span "Chọn chuyến" at bounding box center [492, 66] width 108 height 21
click at [480, 156] on div "13:00 - 74F-005.78" at bounding box center [492, 160] width 108 height 15
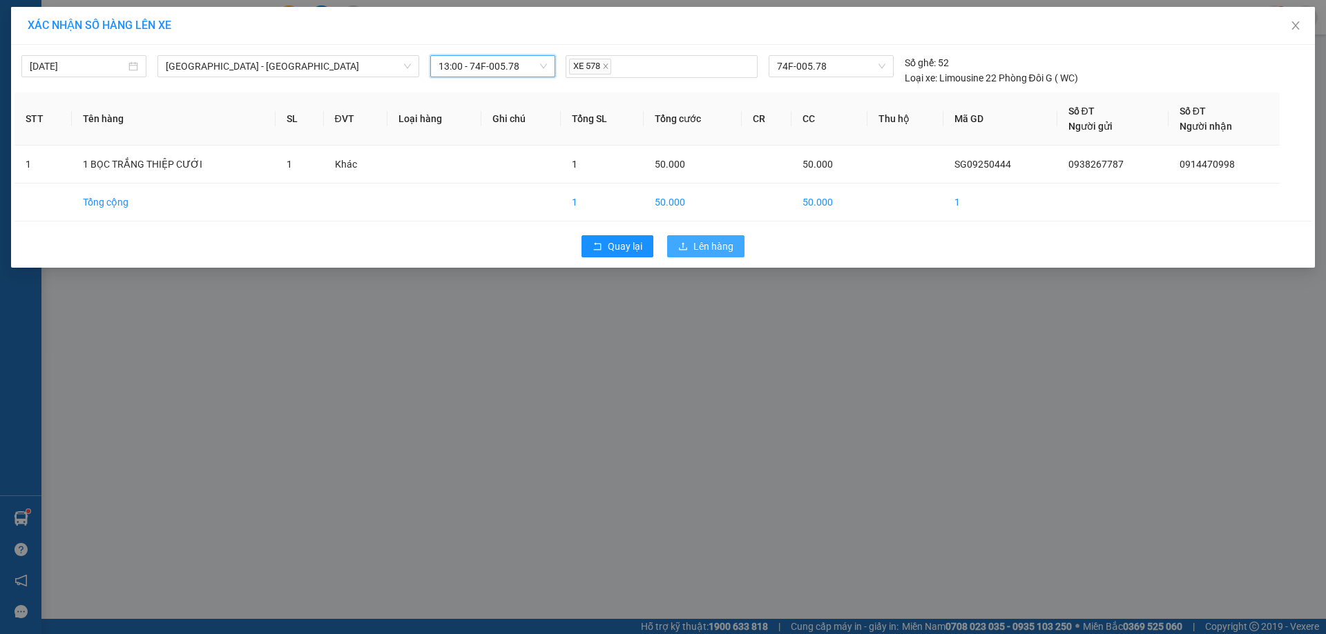
click at [711, 246] on span "Lên hàng" at bounding box center [713, 246] width 40 height 15
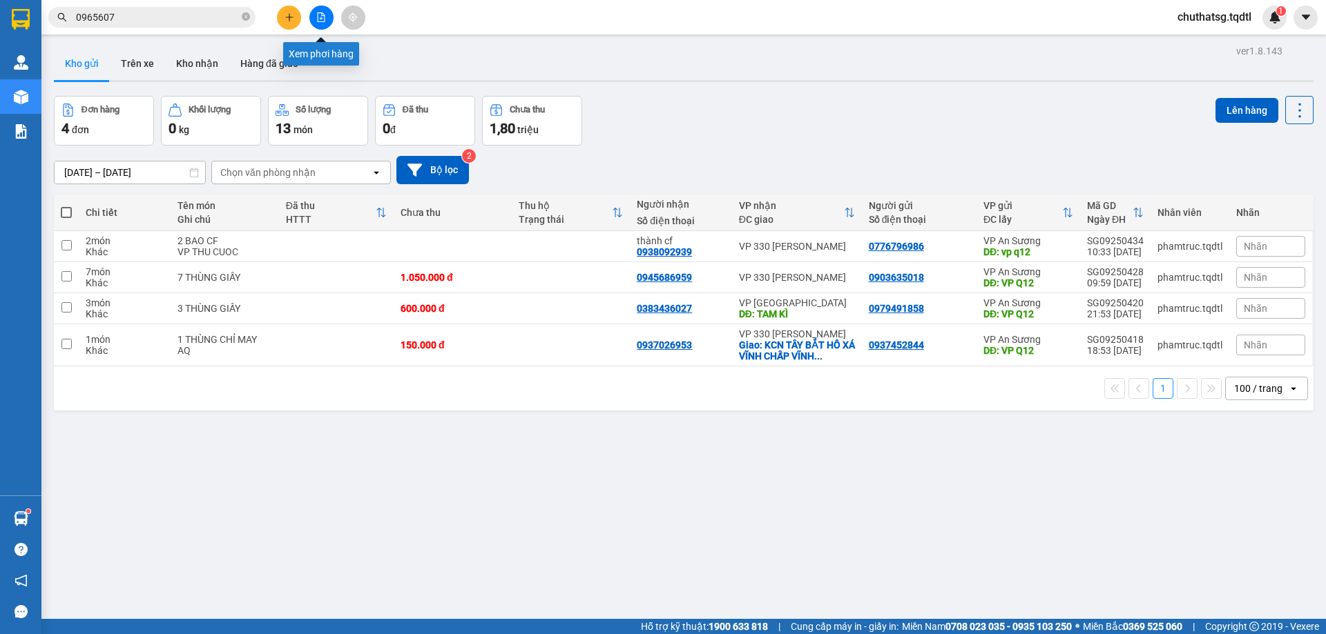
click at [320, 14] on icon "file-add" at bounding box center [321, 17] width 10 height 10
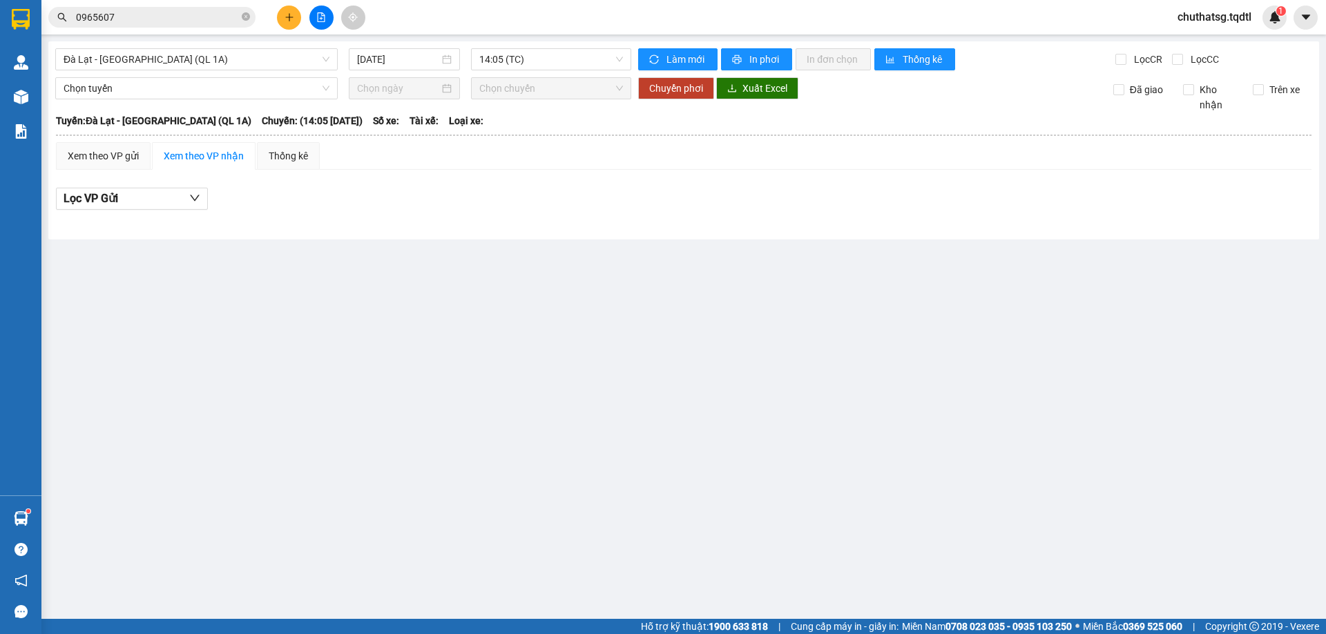
drag, startPoint x: 226, startPoint y: 64, endPoint x: 222, endPoint y: 72, distance: 8.3
click at [225, 64] on span "Đà Lạt - [GEOGRAPHIC_DATA] (QL 1A)" at bounding box center [197, 59] width 266 height 21
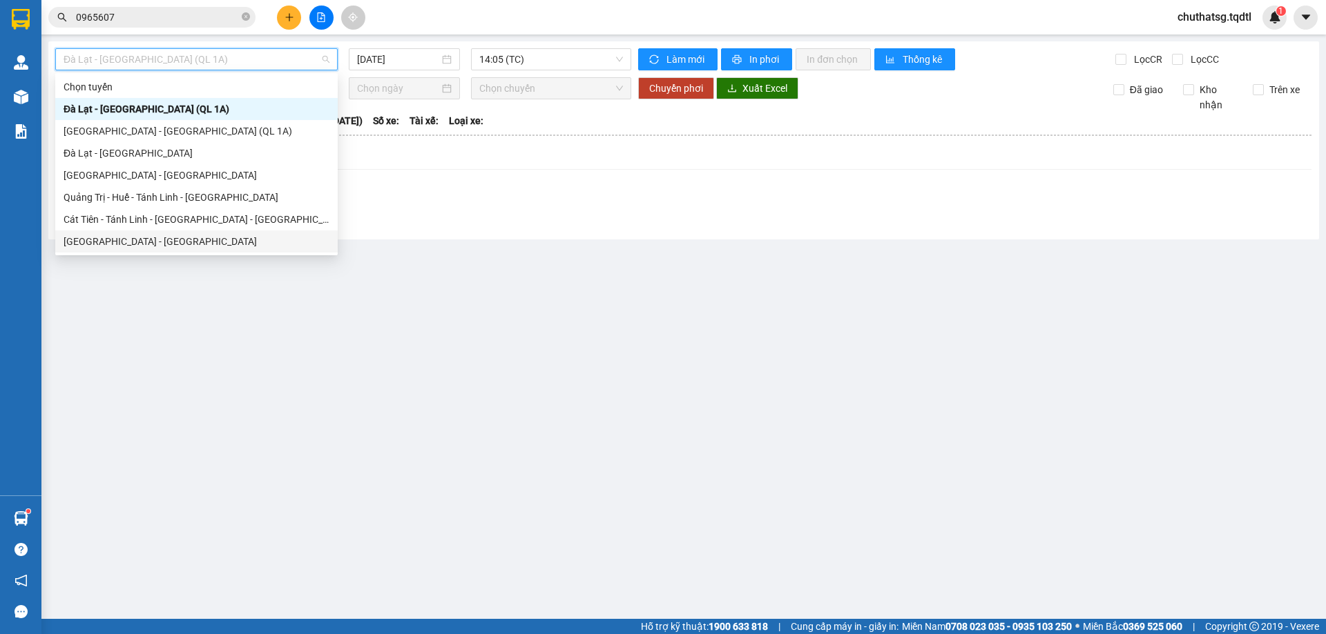
click at [118, 237] on div "[GEOGRAPHIC_DATA] - [GEOGRAPHIC_DATA]" at bounding box center [197, 241] width 266 height 15
type input "[DATE]"
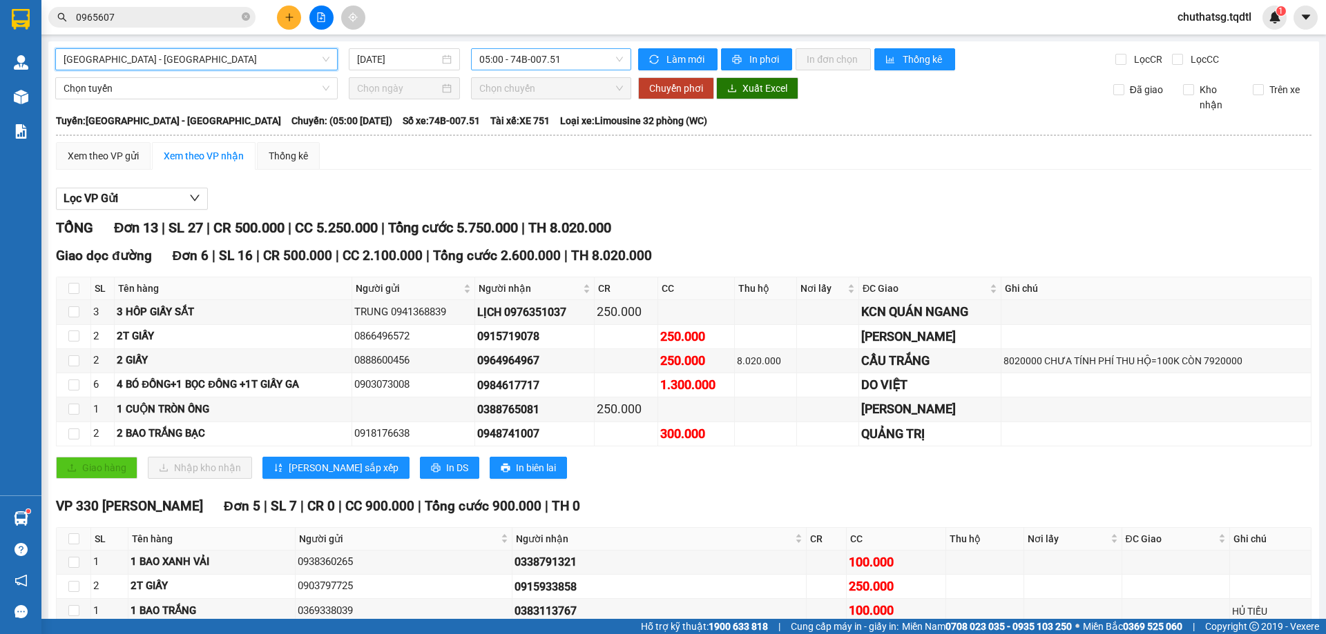
drag, startPoint x: 577, startPoint y: 61, endPoint x: 571, endPoint y: 68, distance: 9.3
click at [576, 61] on span "05:00 - 74B-007.51" at bounding box center [551, 59] width 144 height 21
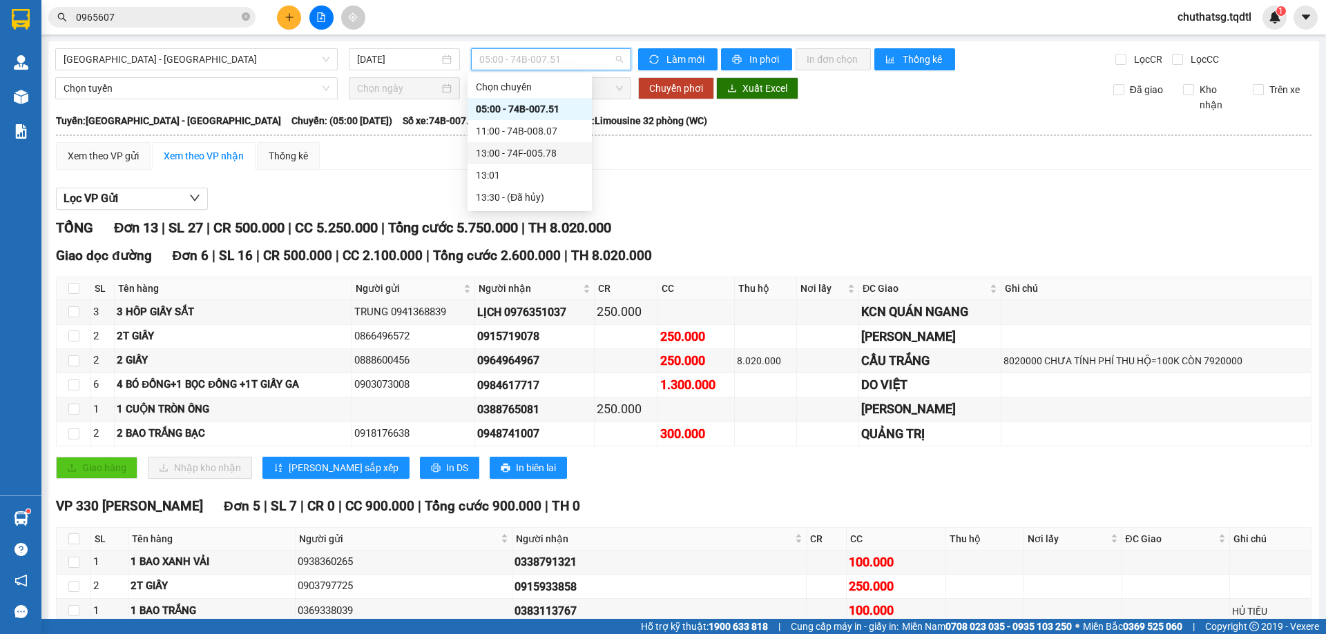
click at [535, 151] on div "13:00 - 74F-005.78" at bounding box center [530, 153] width 108 height 15
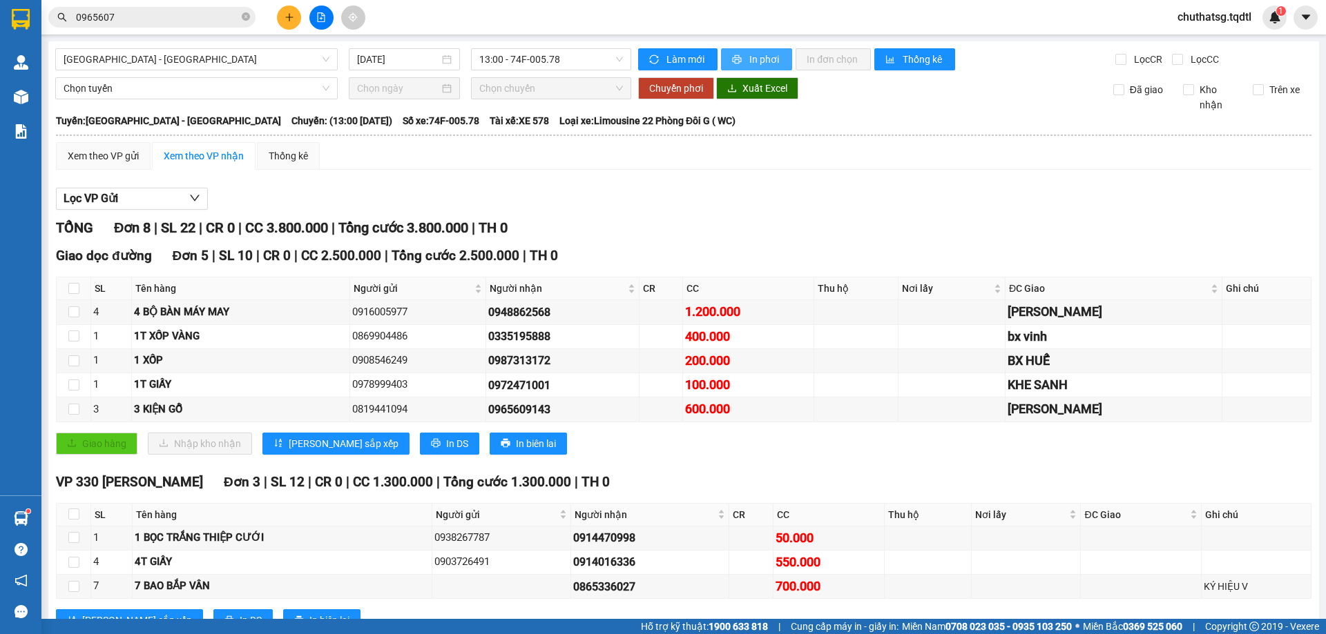
click at [733, 55] on icon "printer" at bounding box center [737, 59] width 9 height 9
click at [291, 16] on icon "plus" at bounding box center [289, 17] width 10 height 10
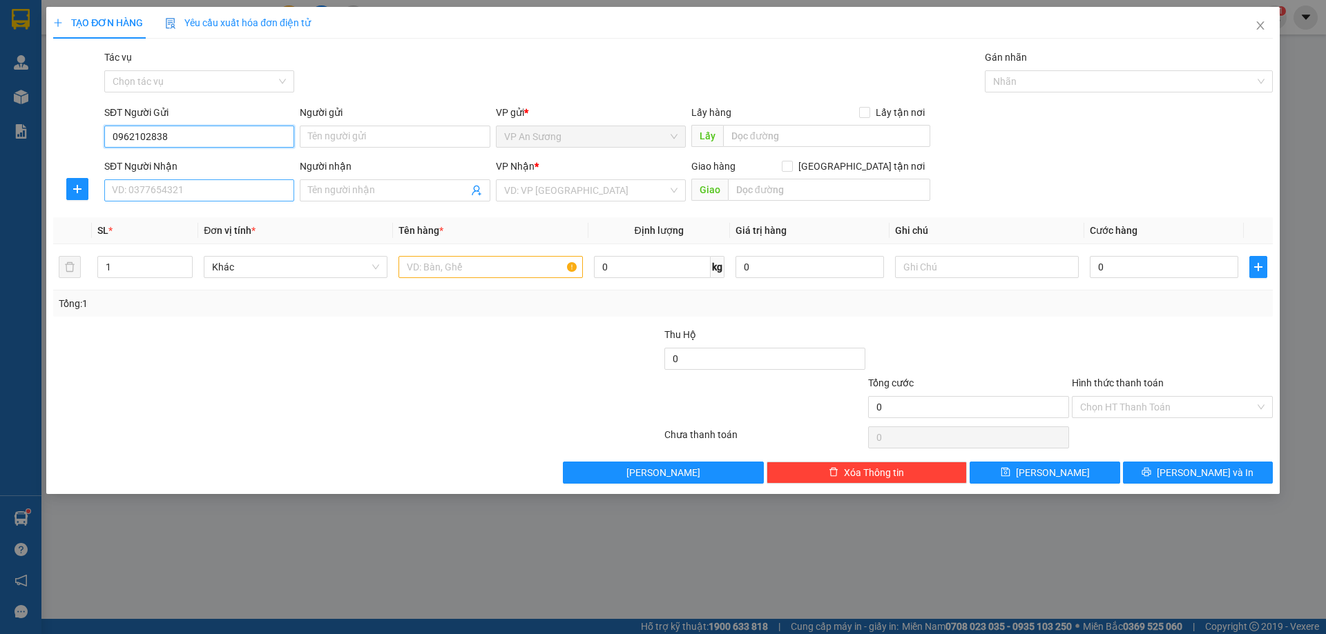
type input "0962102838"
click at [217, 194] on input "SĐT Người Nhận" at bounding box center [199, 191] width 190 height 22
type input "0332160484"
click at [568, 194] on input "search" at bounding box center [586, 190] width 164 height 21
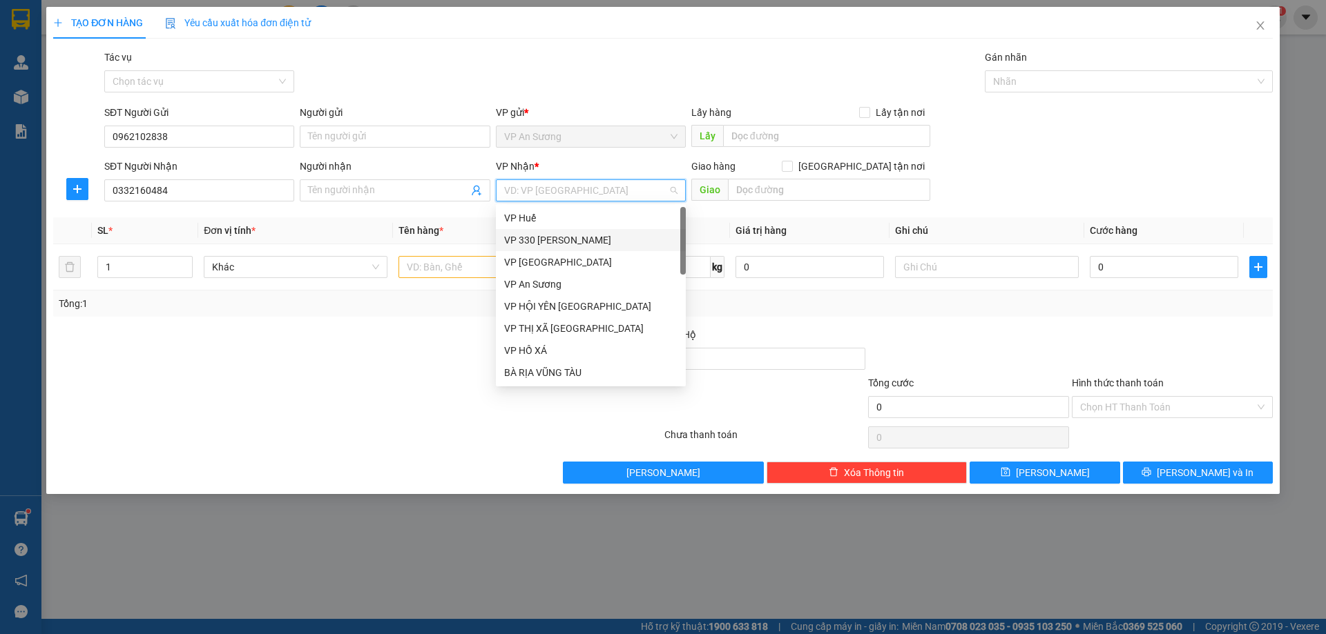
click at [539, 239] on div "VP 330 [PERSON_NAME]" at bounding box center [590, 240] width 173 height 15
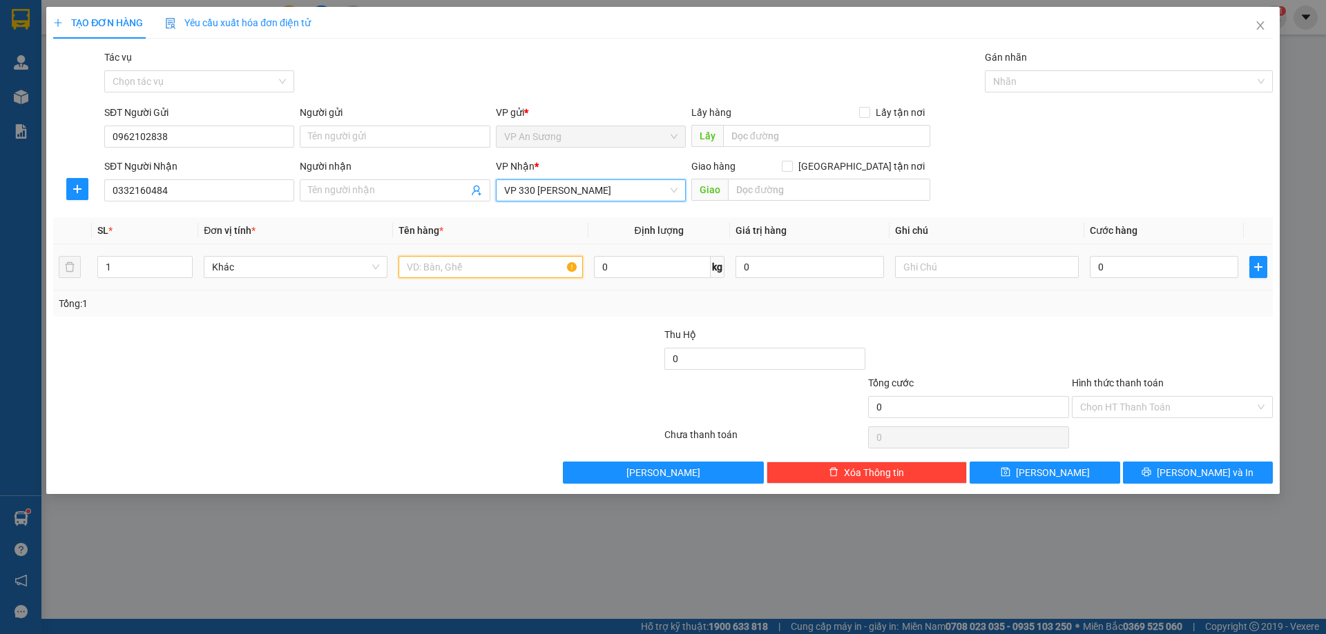
click at [436, 269] on input "text" at bounding box center [490, 267] width 184 height 22
type input "1T GIẤY"
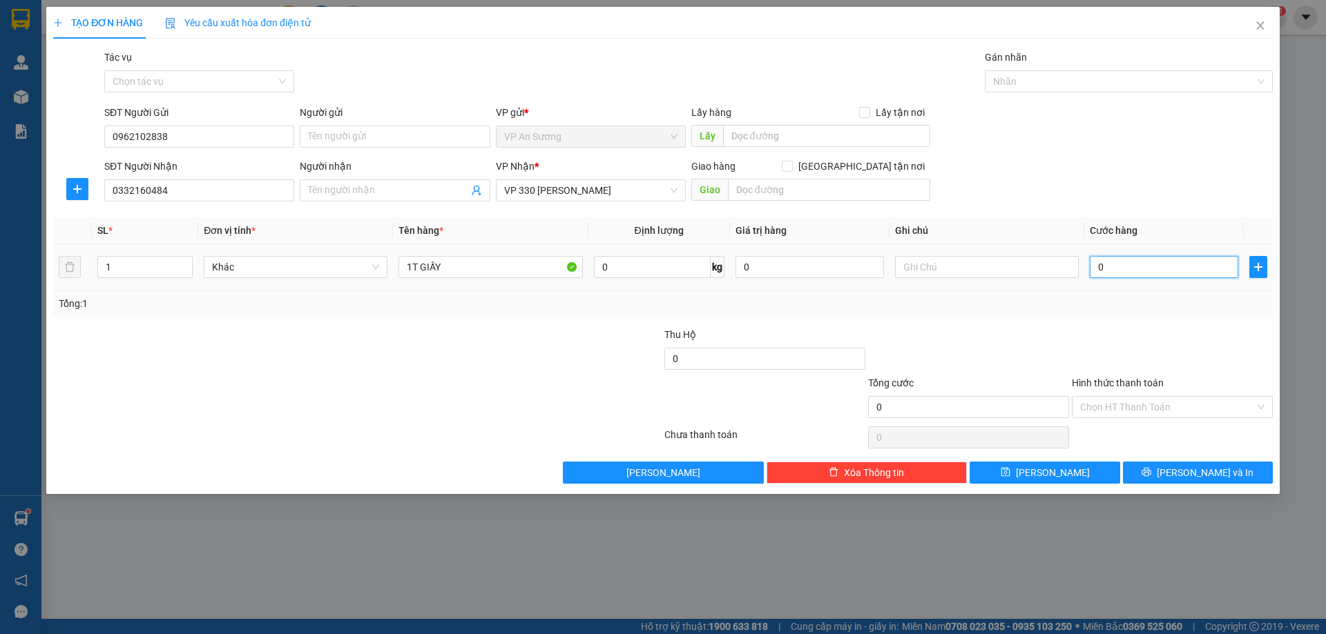
click at [1155, 268] on input "0" at bounding box center [1163, 267] width 148 height 22
type input "01"
type input "1"
type input "015"
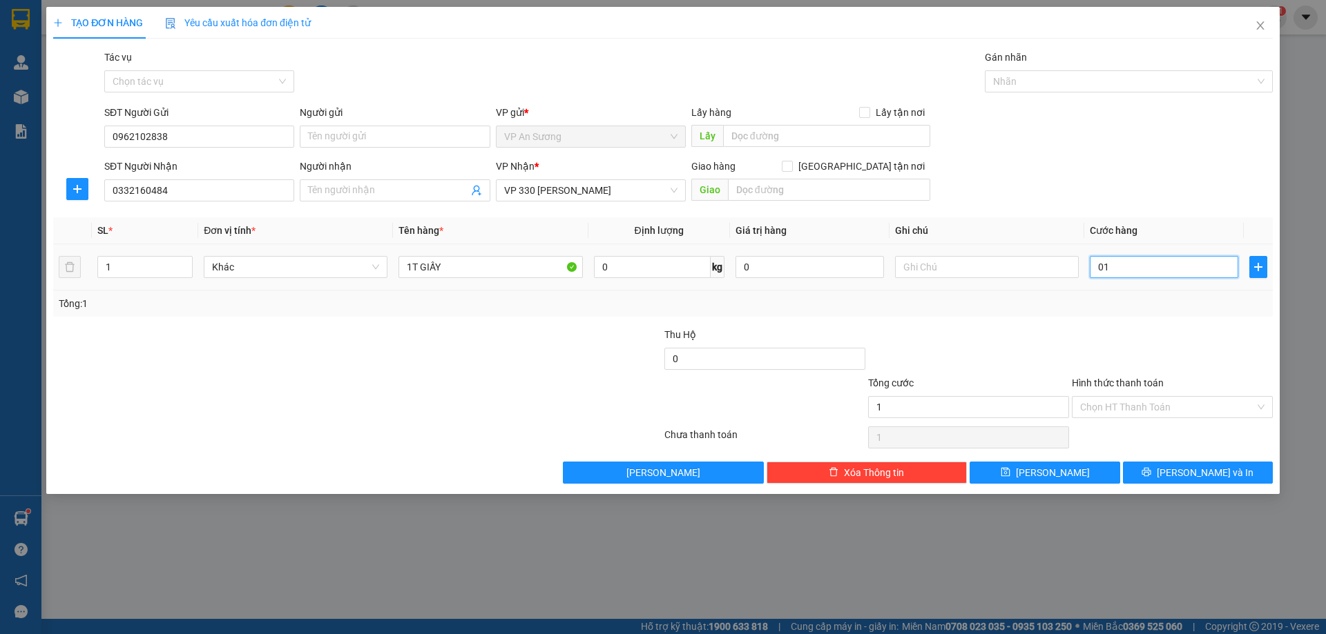
type input "15"
type input "0.150"
type input "150"
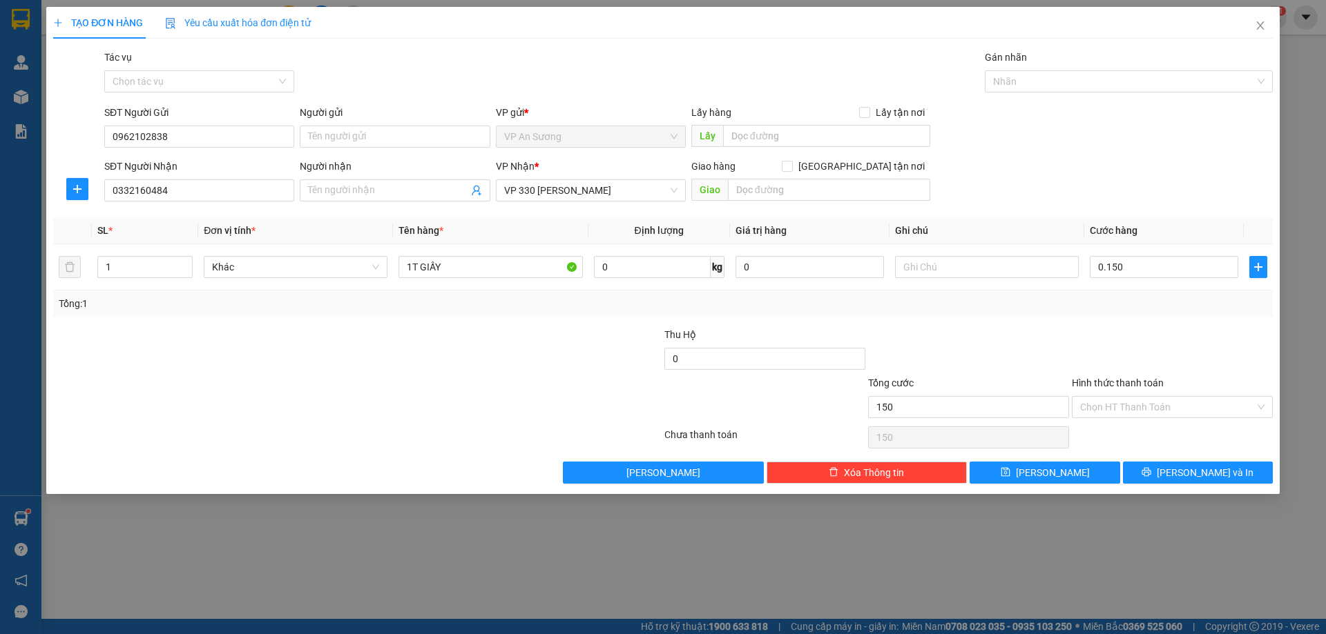
type input "150.000"
drag, startPoint x: 1062, startPoint y: 316, endPoint x: 1034, endPoint y: 325, distance: 29.0
click at [1050, 321] on div "Transit Pickup Surcharge Ids Transit Deliver Surcharge Ids Transit Deliver Surc…" at bounding box center [662, 267] width 1219 height 434
click at [1107, 380] on label "Hình thức thanh toán" at bounding box center [1117, 383] width 92 height 11
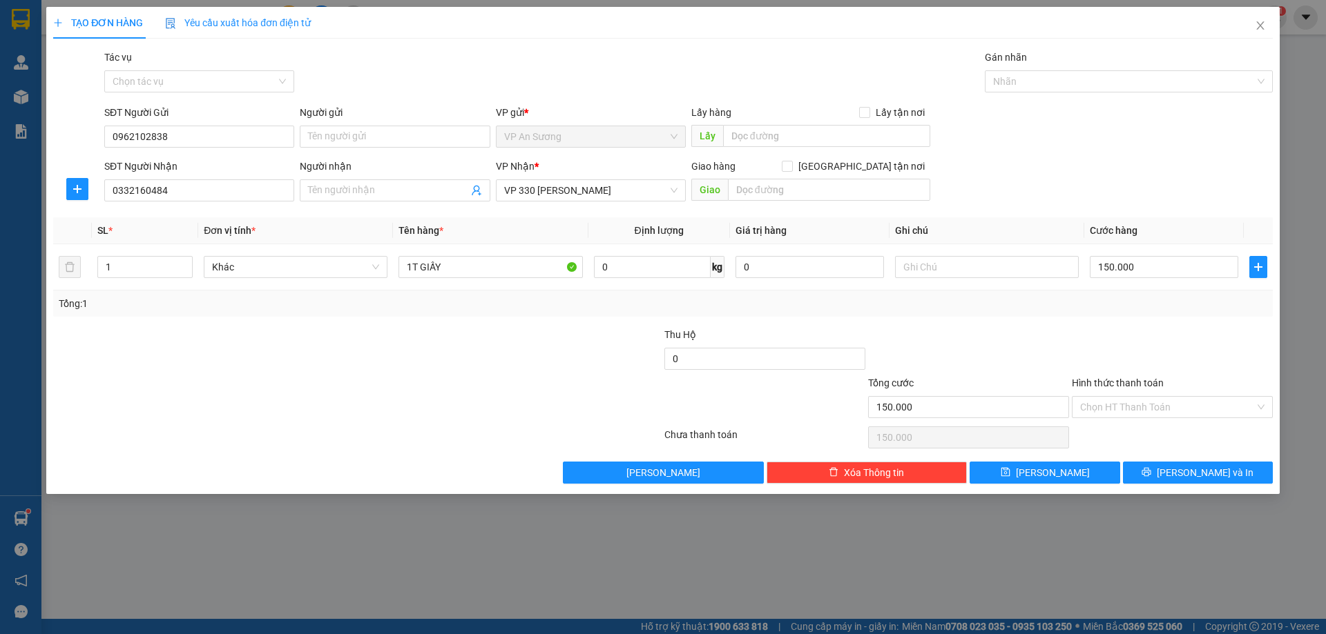
click at [1107, 397] on input "Hình thức thanh toán" at bounding box center [1167, 407] width 175 height 21
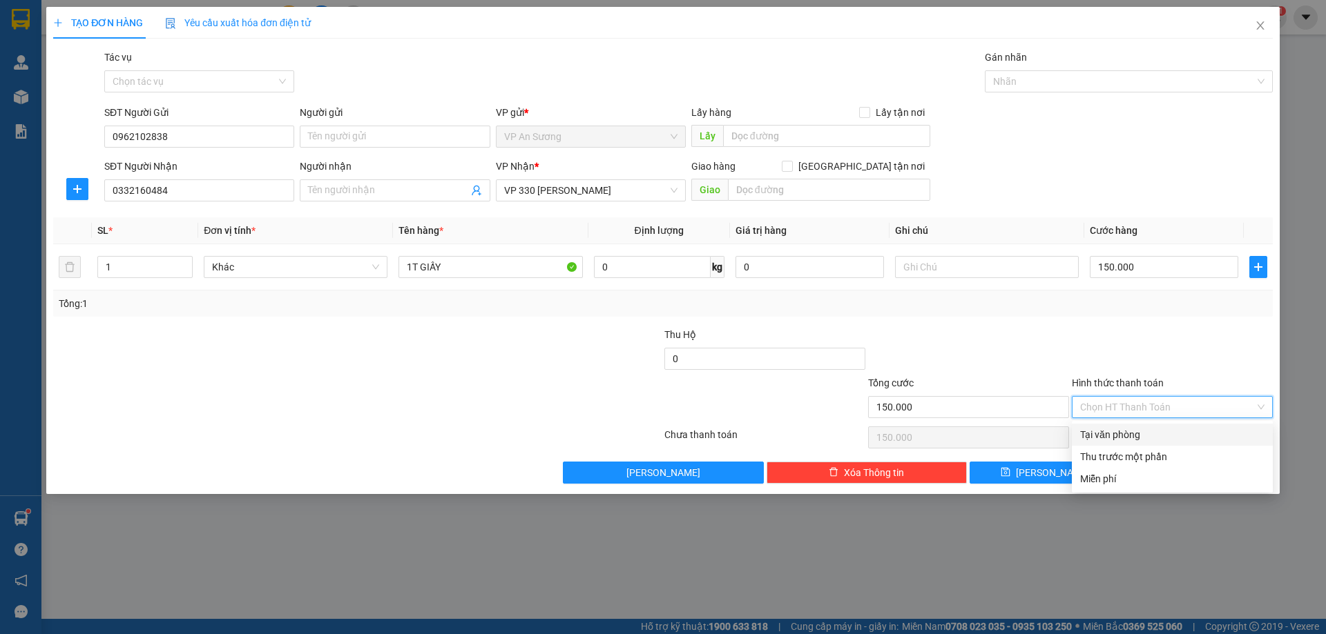
click at [1124, 432] on div "Tại văn phòng" at bounding box center [1172, 434] width 184 height 15
type input "0"
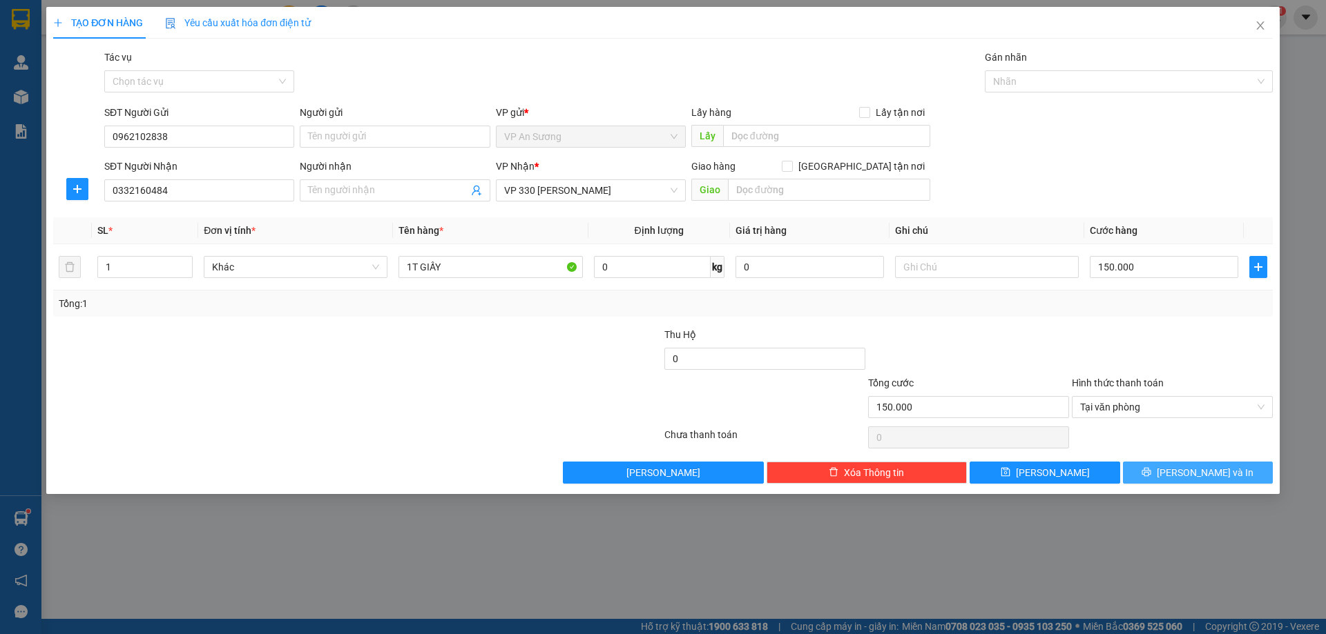
click at [1151, 472] on icon "printer" at bounding box center [1146, 472] width 10 height 10
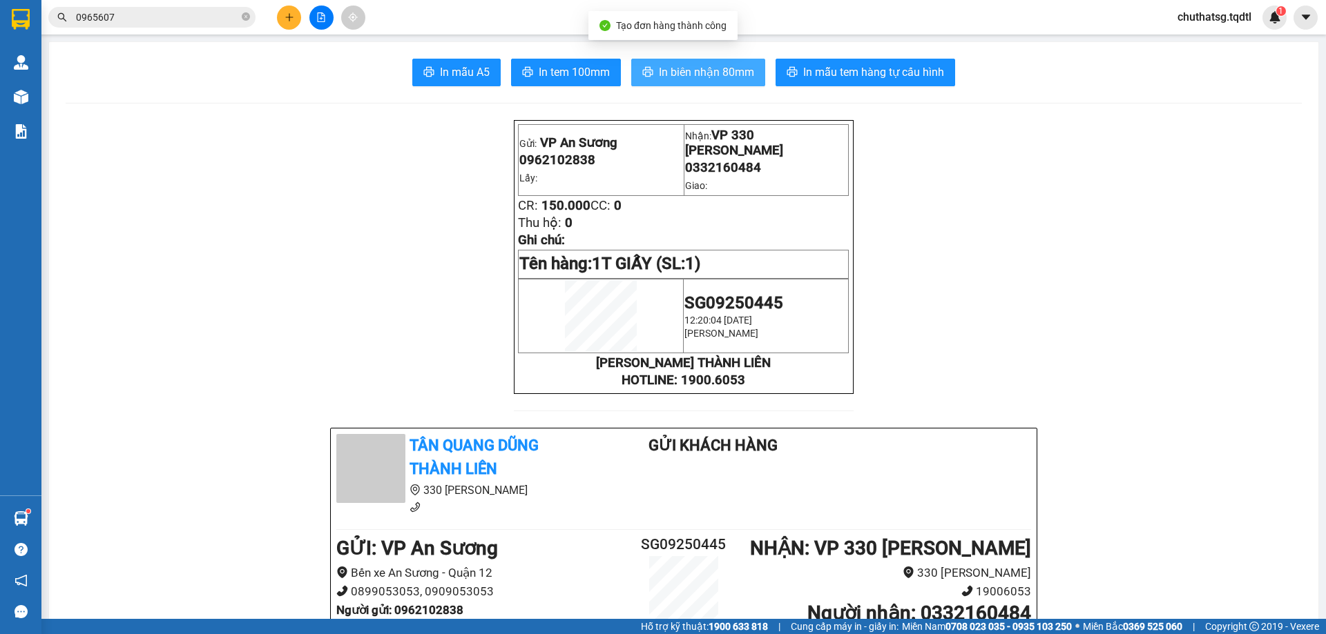
click at [690, 69] on span "In biên nhận 80mm" at bounding box center [706, 72] width 95 height 17
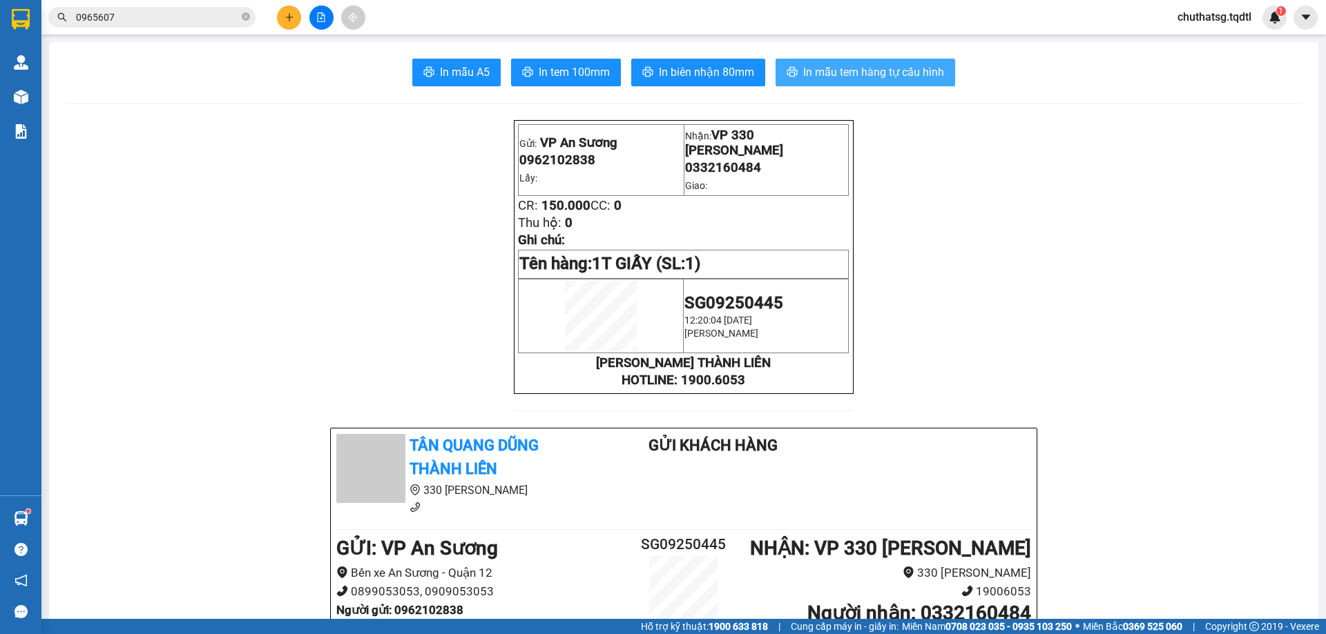
drag, startPoint x: 853, startPoint y: 70, endPoint x: 898, endPoint y: 95, distance: 51.3
click at [854, 70] on span "In mẫu tem hàng tự cấu hình" at bounding box center [873, 72] width 141 height 17
click at [291, 12] on button at bounding box center [289, 18] width 24 height 24
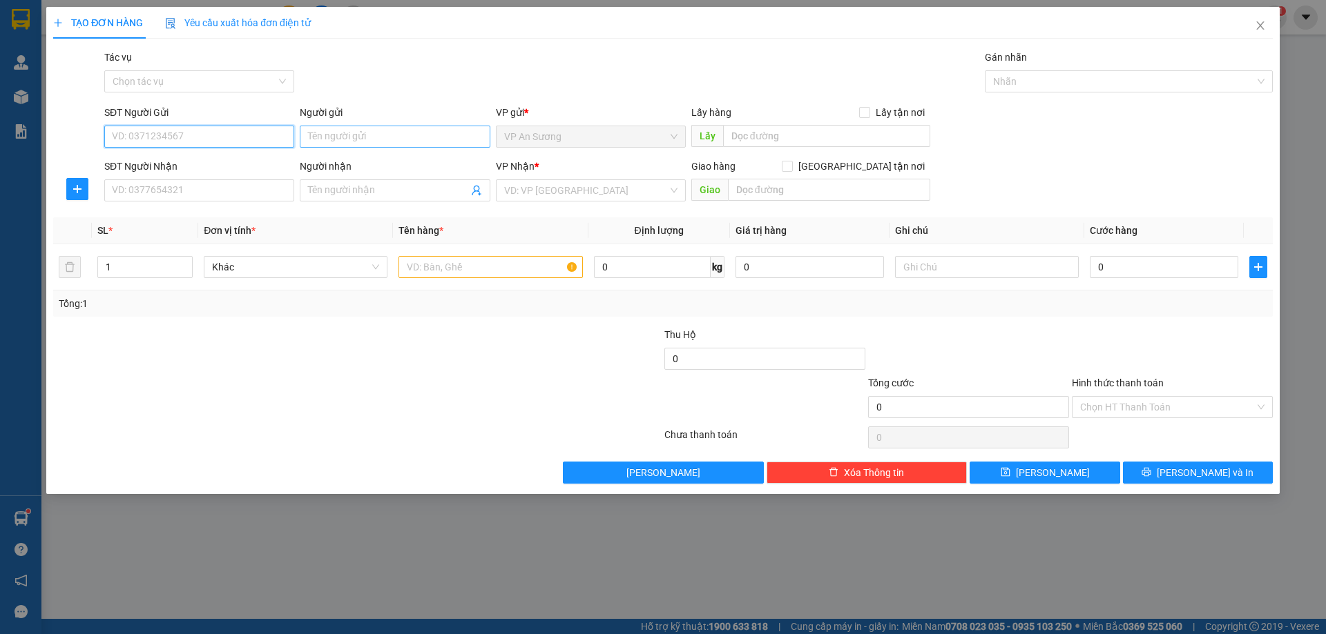
type input "0"
click at [142, 182] on input "SĐT Người Nhận" at bounding box center [199, 191] width 190 height 22
type input "0399759066"
click at [800, 137] on input "text" at bounding box center [826, 136] width 207 height 22
click at [606, 182] on input "search" at bounding box center [586, 190] width 164 height 21
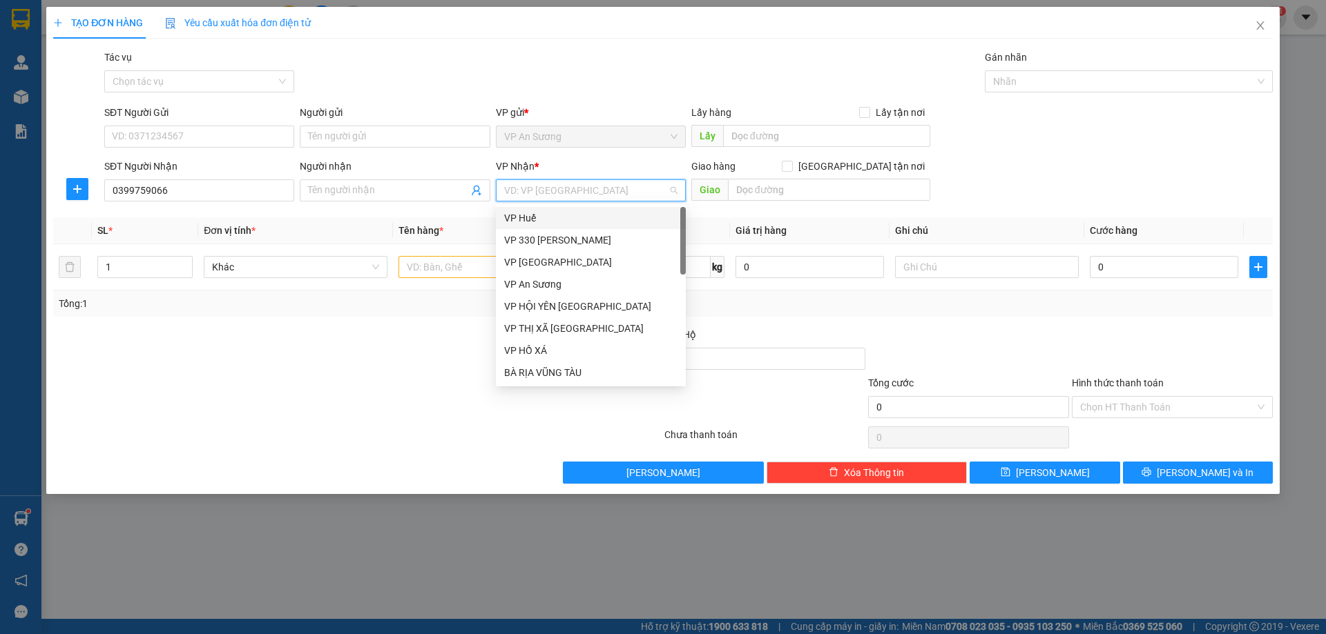
click at [573, 215] on div "VP Huế" at bounding box center [590, 218] width 173 height 15
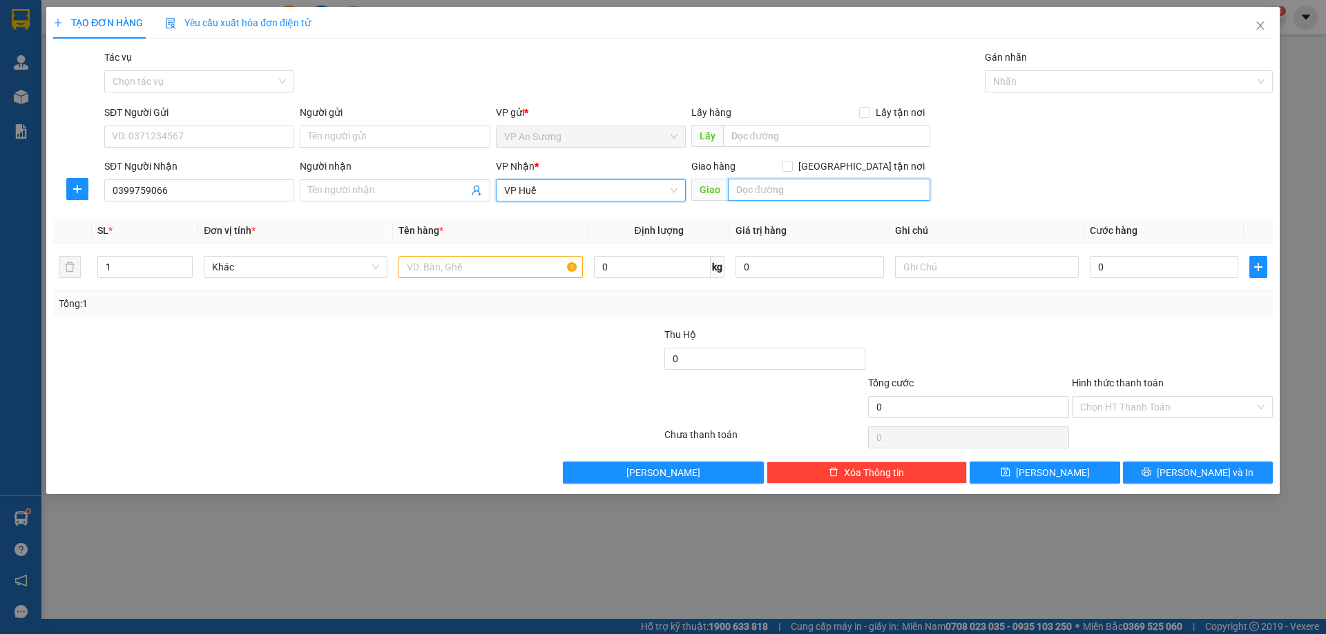
click at [755, 188] on input "text" at bounding box center [829, 190] width 202 height 22
type input "TU HA"
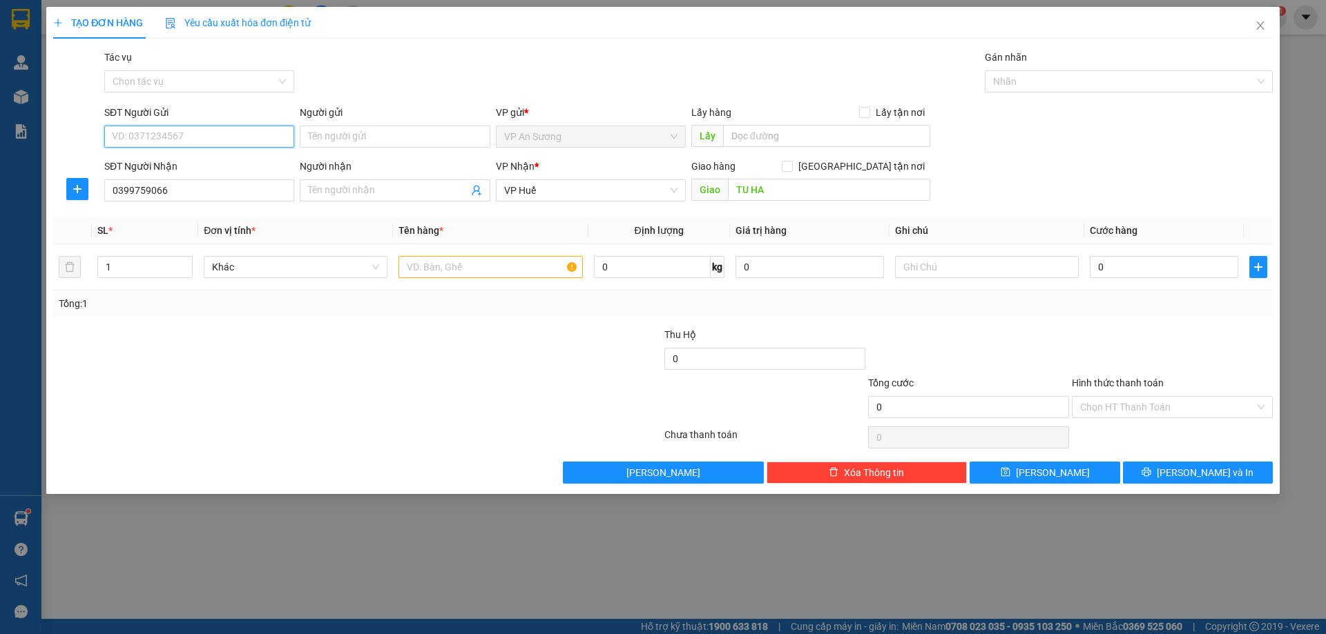
click at [177, 146] on input "SĐT Người Gửi" at bounding box center [199, 137] width 190 height 22
type input "0372537237"
click at [149, 276] on input "1" at bounding box center [145, 267] width 94 height 21
type input "7"
click at [428, 260] on input "text" at bounding box center [490, 267] width 184 height 22
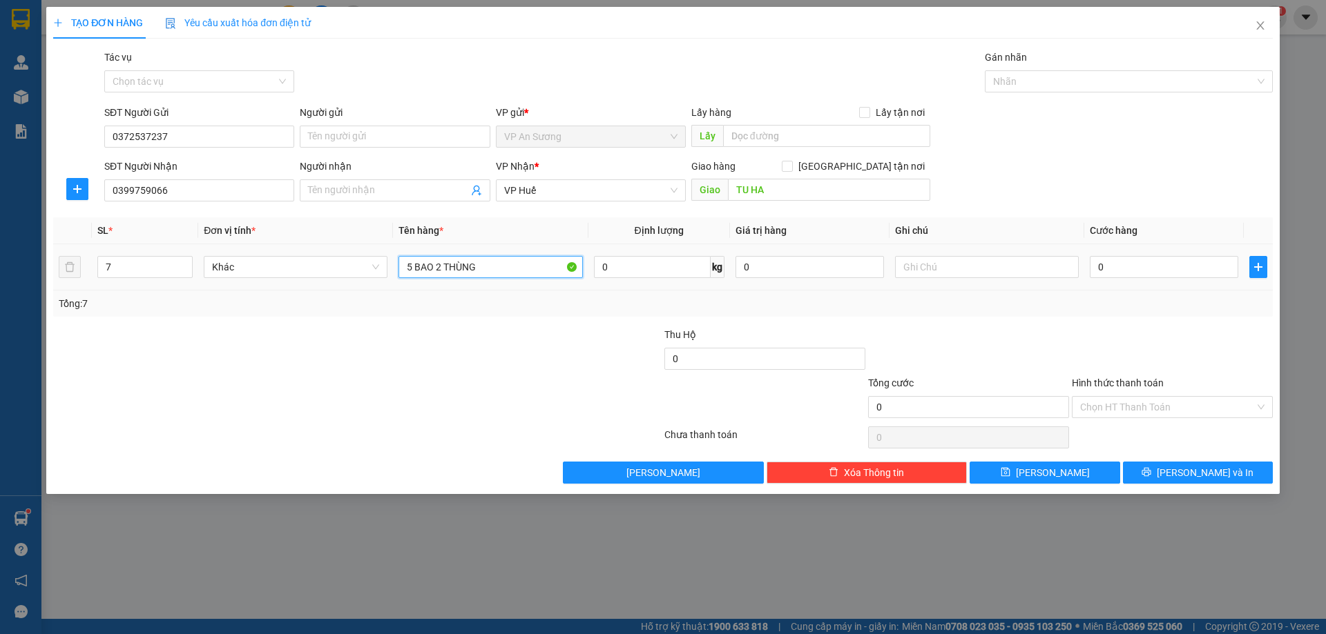
type input "5 BAO 2 THÙNG"
click at [1119, 278] on div "0" at bounding box center [1163, 267] width 148 height 28
click at [1121, 275] on input "0" at bounding box center [1163, 267] width 148 height 22
type input "6"
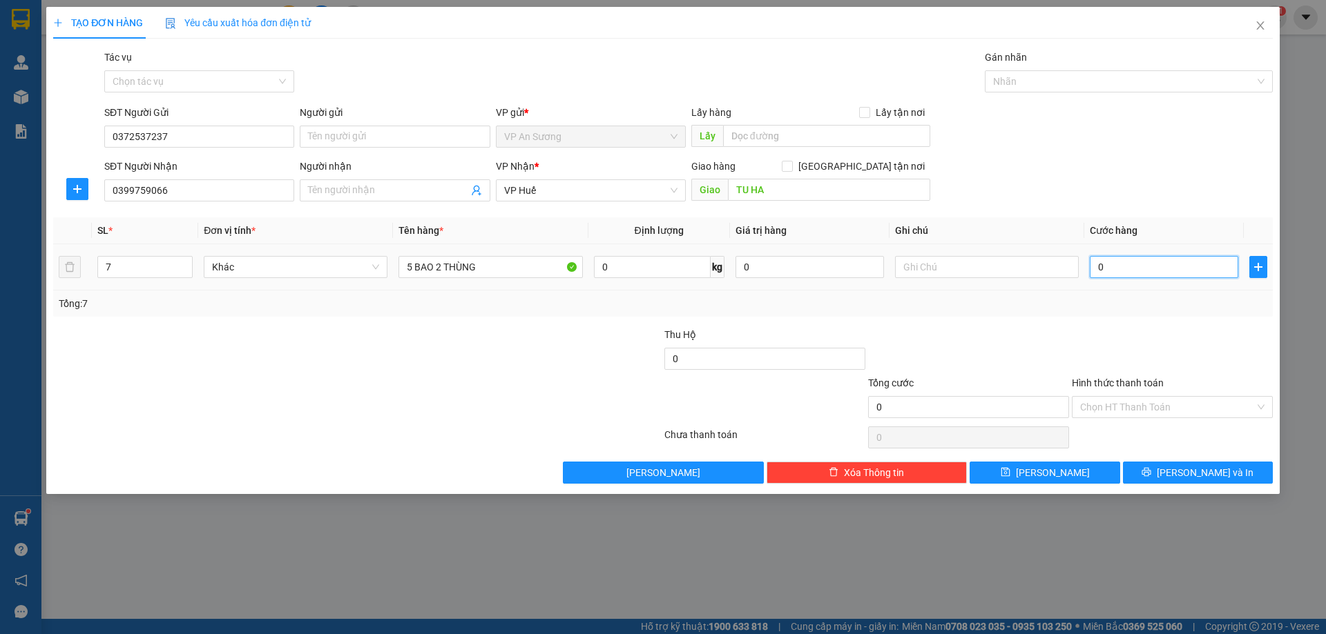
type input "6"
type input "60"
type input "600"
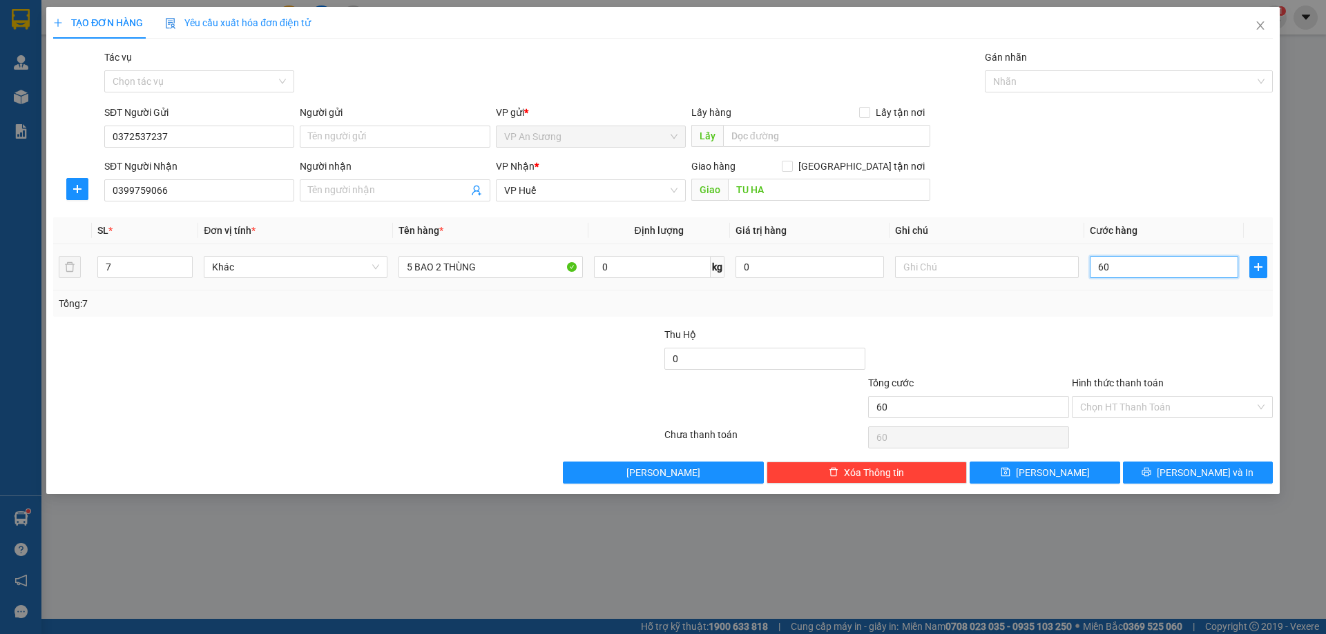
type input "600"
type input "600.000"
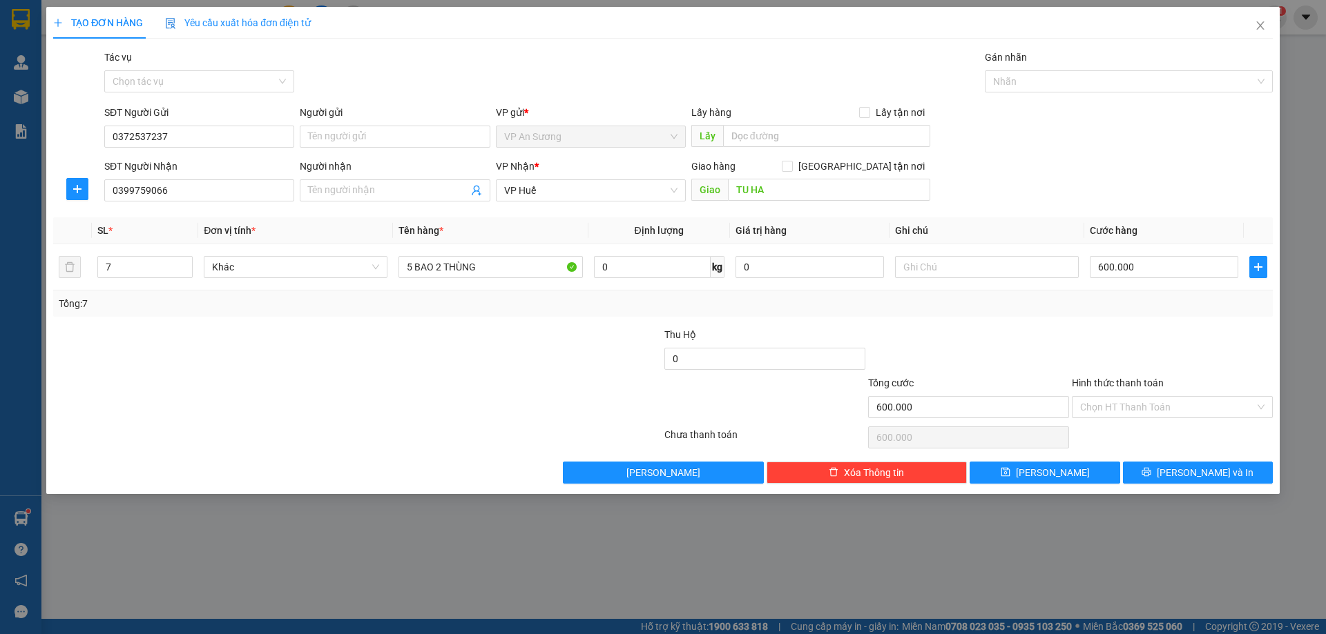
click at [1014, 162] on div "SĐT Người Nhận 0399759066 Người nhận Tên người nhận VP Nhận * VP Huế Giao hàng …" at bounding box center [688, 183] width 1174 height 48
click at [1187, 472] on span "[PERSON_NAME] và In" at bounding box center [1204, 472] width 97 height 15
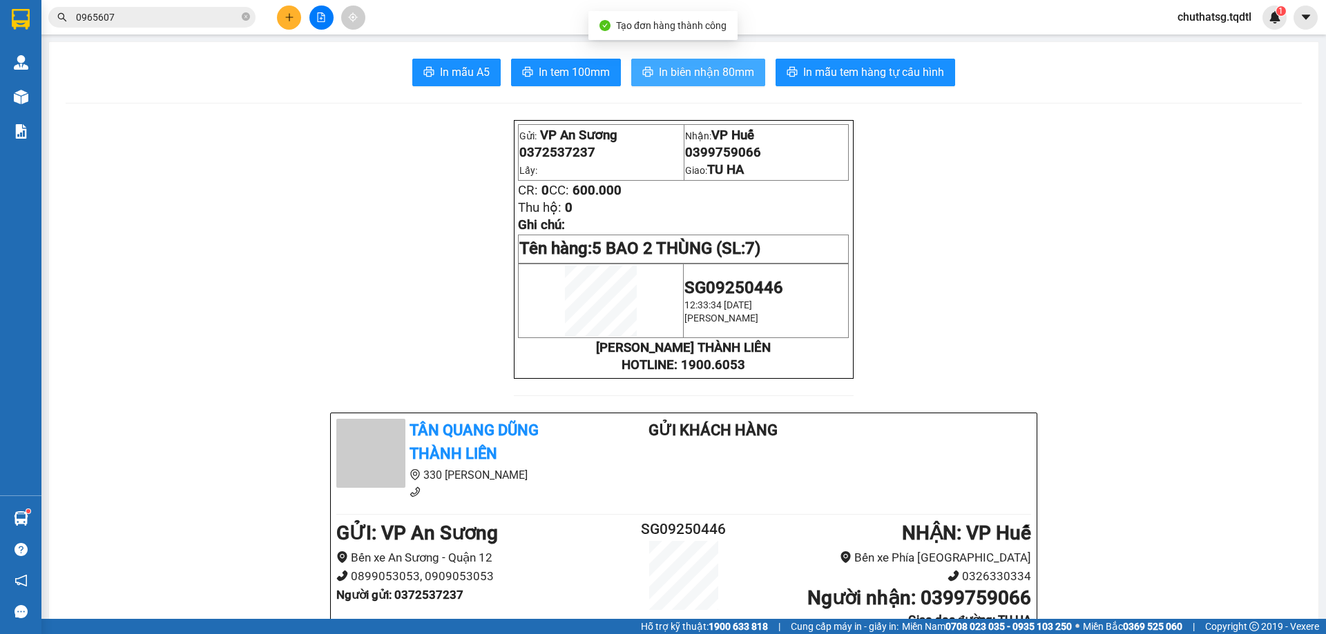
click at [736, 76] on span "In biên nhận 80mm" at bounding box center [706, 72] width 95 height 17
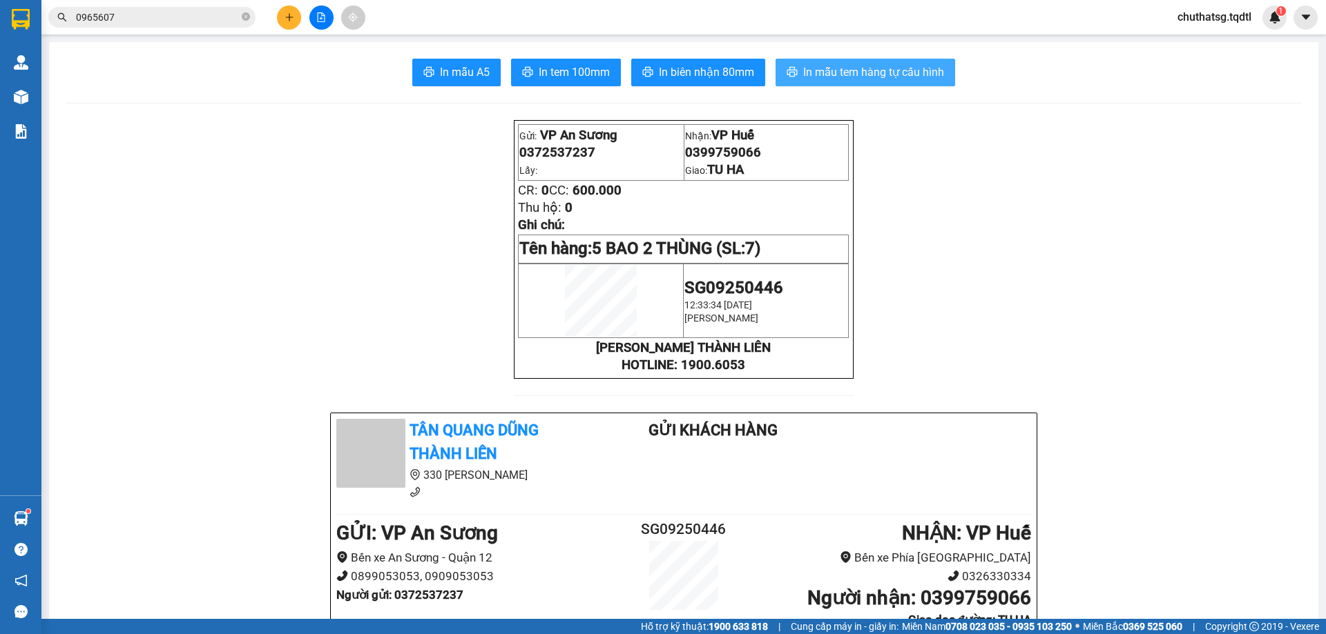
click at [901, 75] on span "In mẫu tem hàng tự cấu hình" at bounding box center [873, 72] width 141 height 17
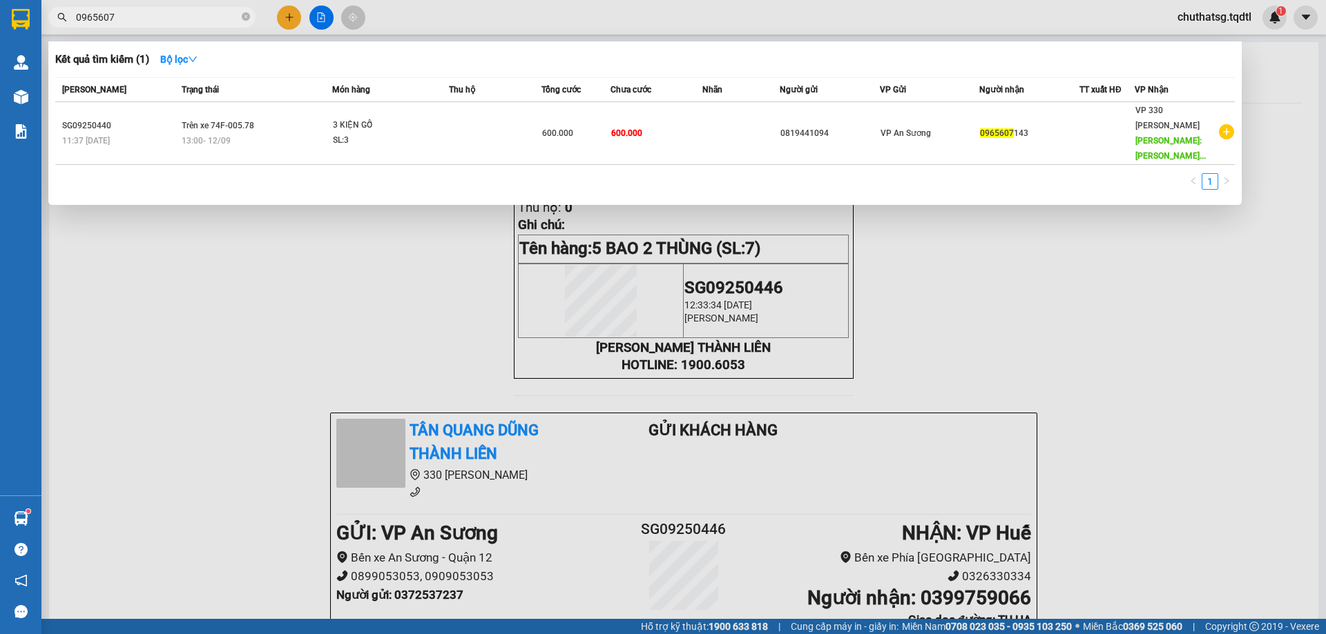
click at [191, 10] on input "0965607" at bounding box center [157, 17] width 163 height 15
type input "0"
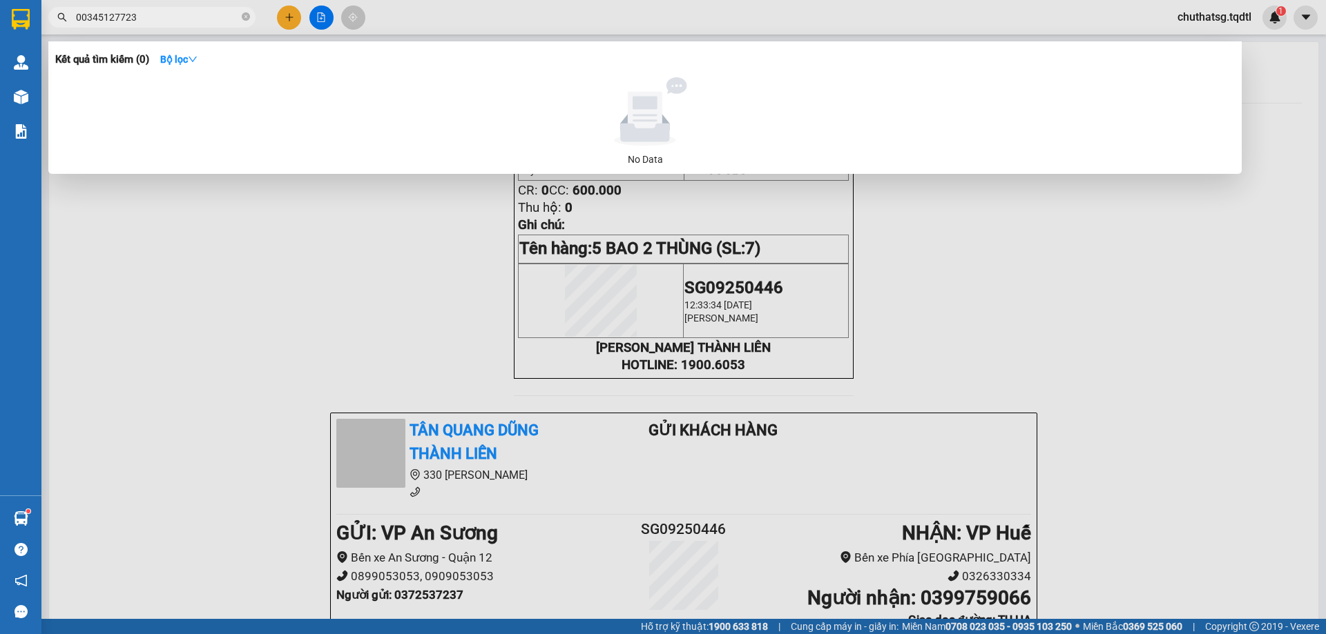
click at [84, 19] on input "00345127723" at bounding box center [157, 17] width 163 height 15
click at [117, 17] on input "0345127723" at bounding box center [157, 17] width 163 height 15
click at [202, 187] on div at bounding box center [663, 317] width 1326 height 634
click at [172, 21] on input "0345127123" at bounding box center [157, 17] width 163 height 15
click at [109, 18] on input "0345127123" at bounding box center [157, 17] width 163 height 15
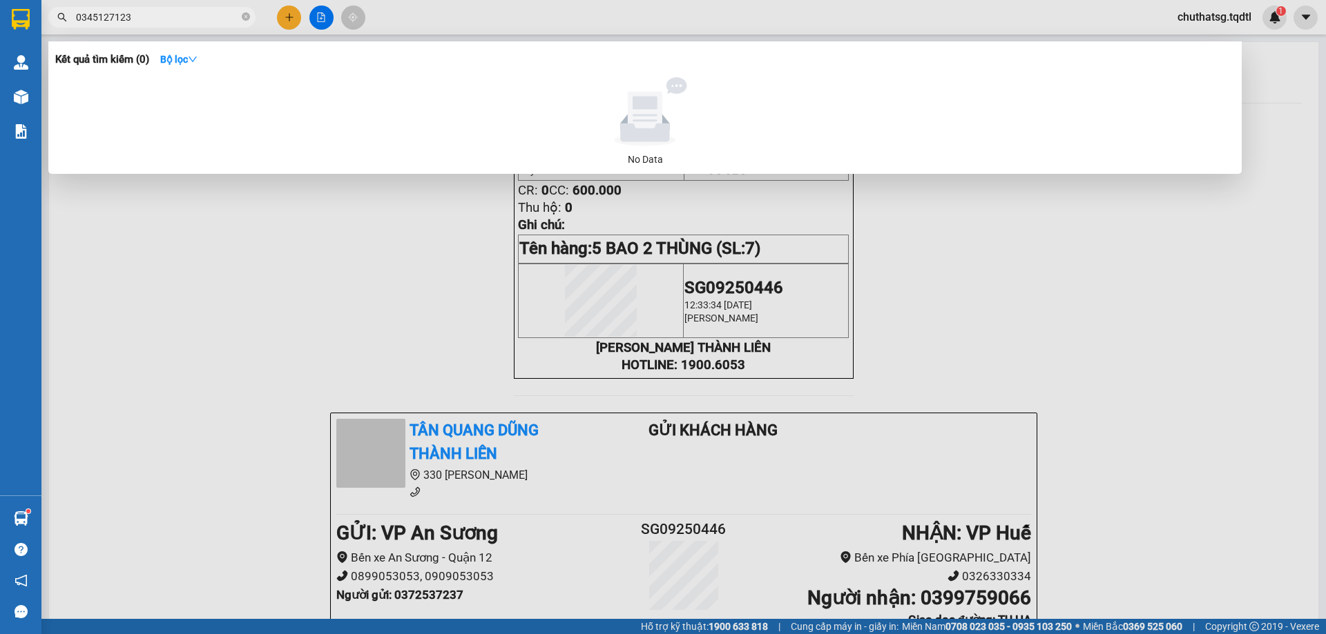
click at [112, 19] on input "0345127123" at bounding box center [157, 17] width 163 height 15
type input "0345123723"
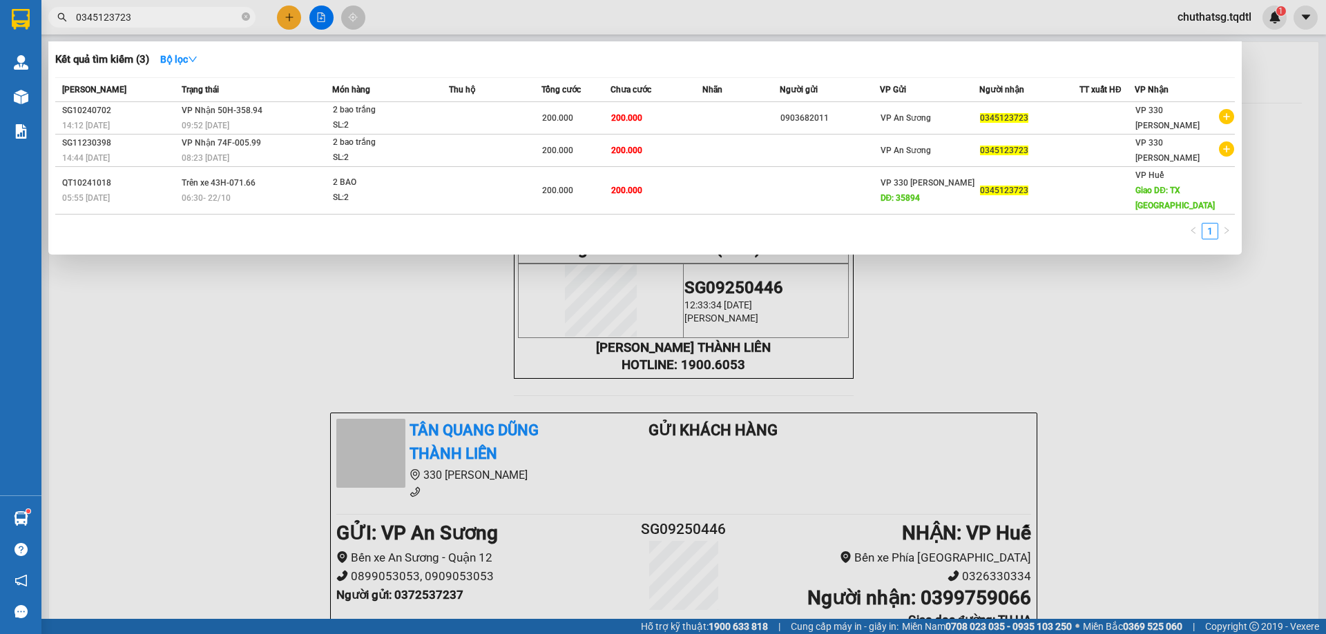
click at [175, 21] on input "0345123723" at bounding box center [157, 17] width 163 height 15
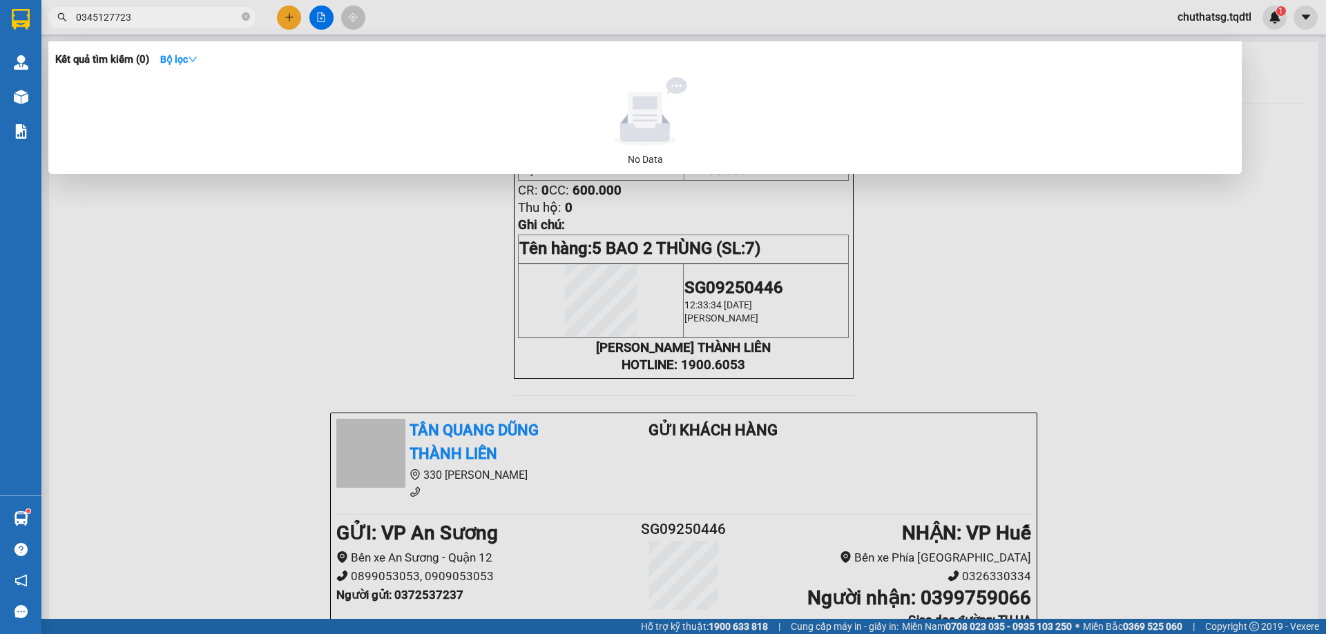
type input "0345127723"
click at [274, 236] on div at bounding box center [663, 317] width 1326 height 634
click at [170, 20] on input "0345127723" at bounding box center [157, 17] width 163 height 15
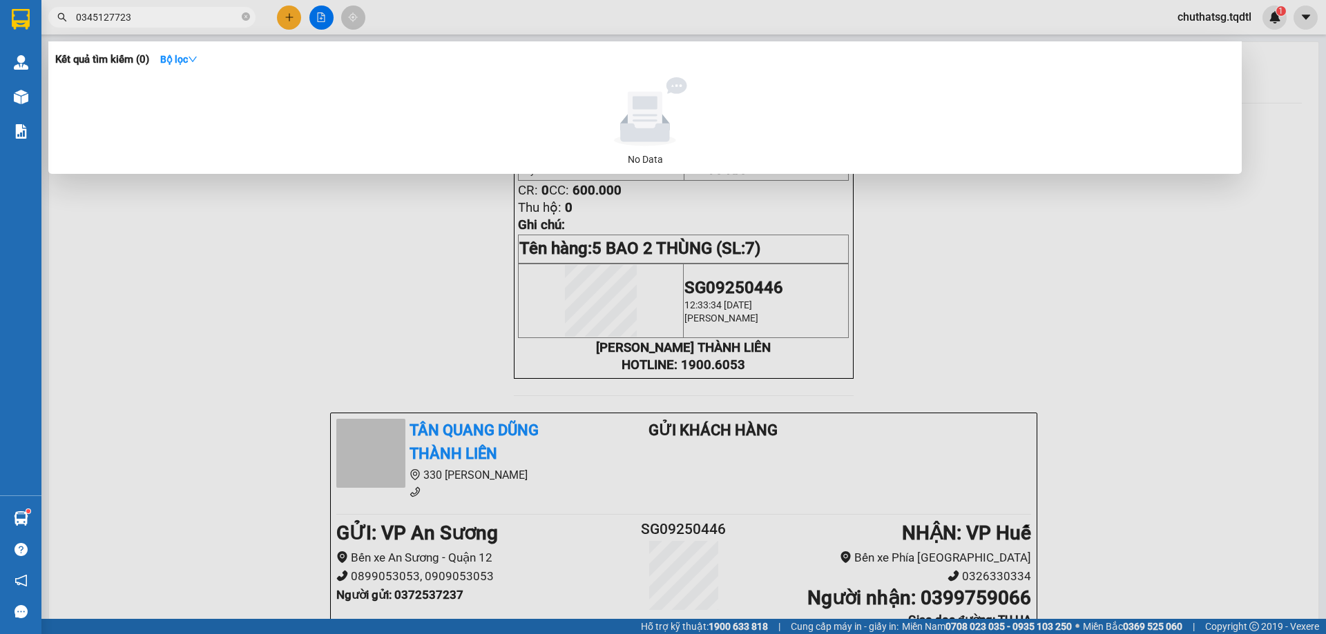
click at [170, 20] on input "0345127723" at bounding box center [157, 17] width 163 height 15
click at [185, 21] on input "0345127723" at bounding box center [157, 17] width 163 height 15
drag, startPoint x: 316, startPoint y: 10, endPoint x: 318, endPoint y: 32, distance: 22.3
click at [316, 12] on div at bounding box center [663, 317] width 1326 height 634
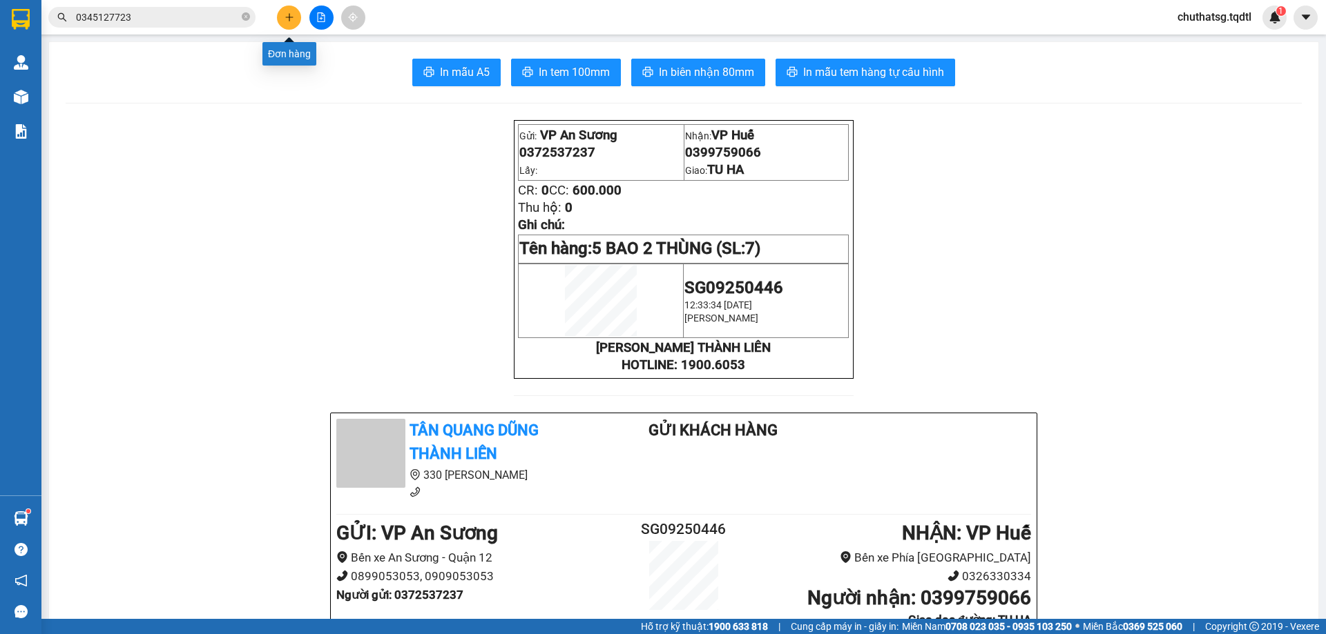
click at [295, 24] on button at bounding box center [289, 18] width 24 height 24
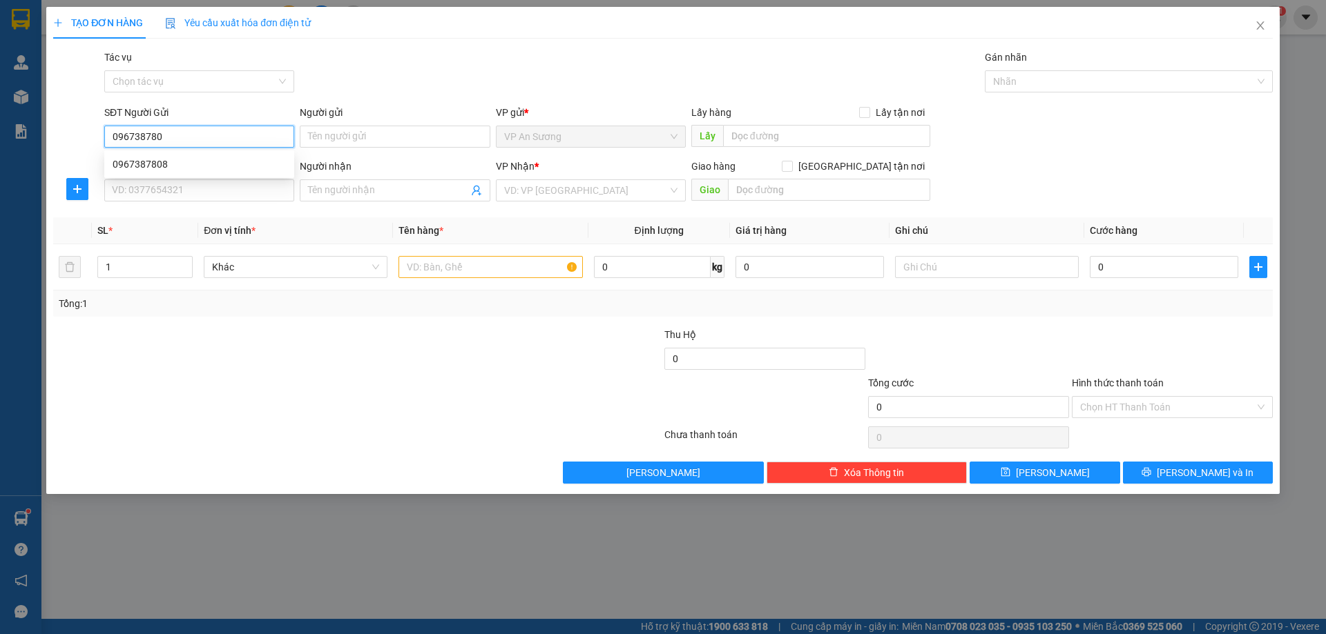
type input "0967387808"
click at [153, 162] on div "0967387808" at bounding box center [199, 164] width 173 height 15
type input "0349787679"
type input "BỒ BẢN TRIỆU TRẠCH TRIỆU PHONG"
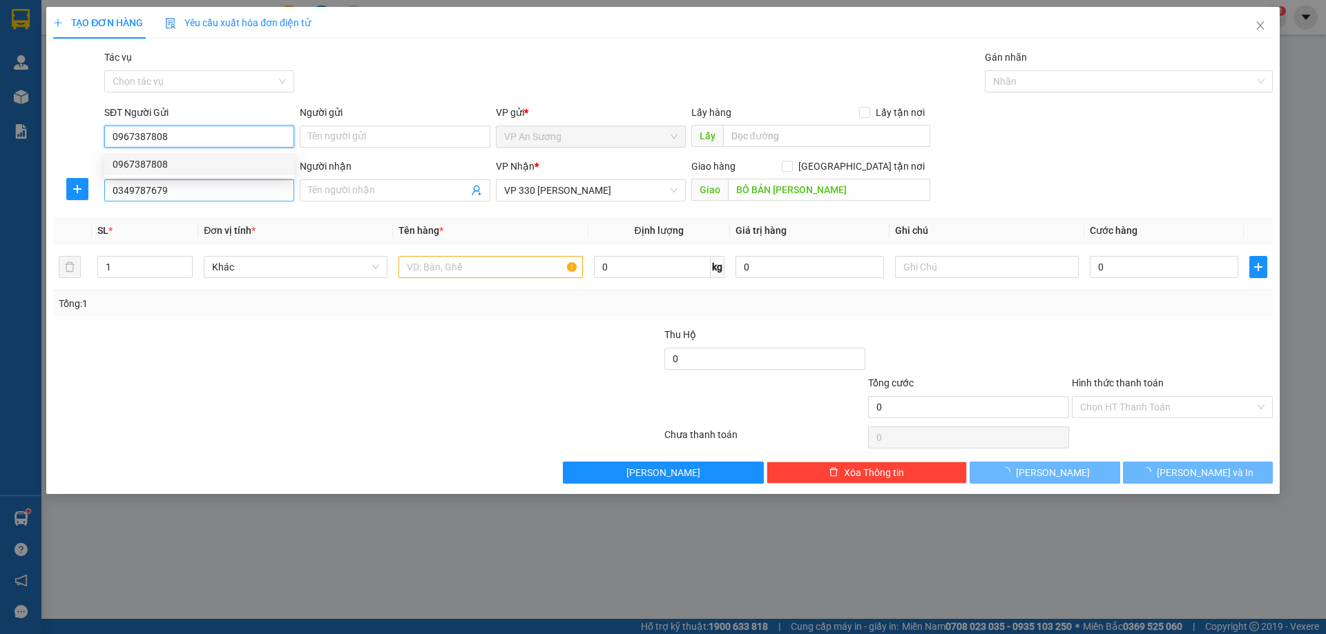
type input "350.000"
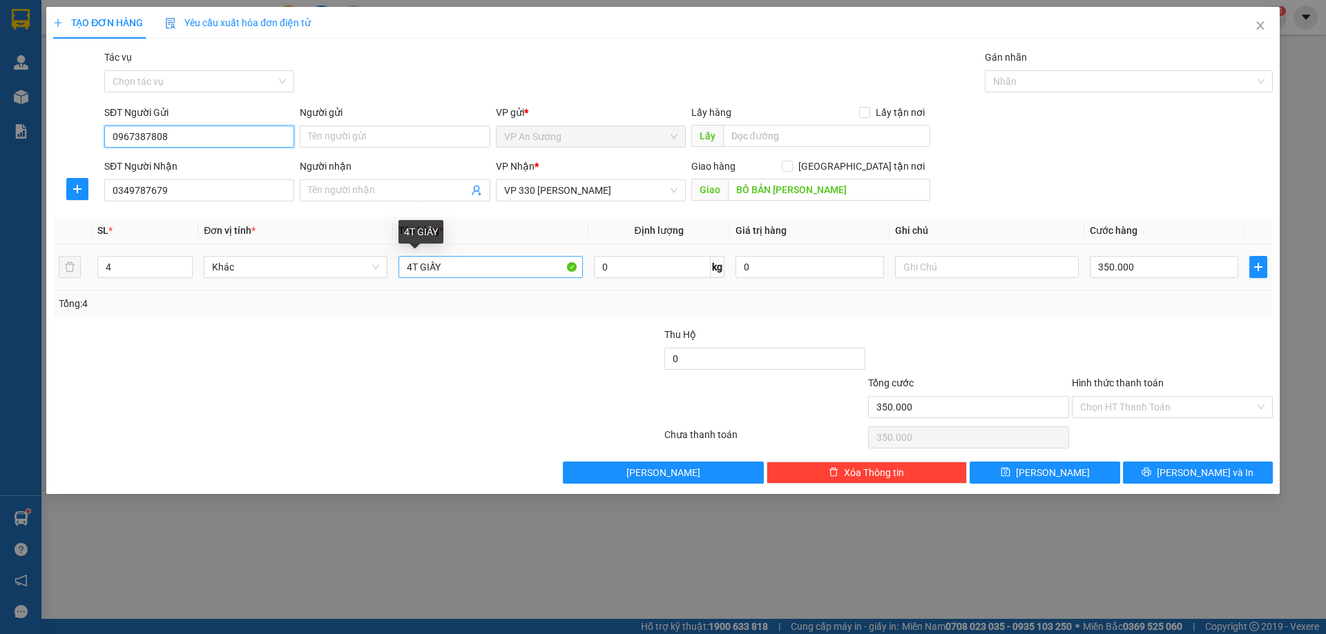
type input "0967387808"
click at [413, 266] on input "4T GIẤY" at bounding box center [490, 267] width 184 height 22
type input "3T GIẤY"
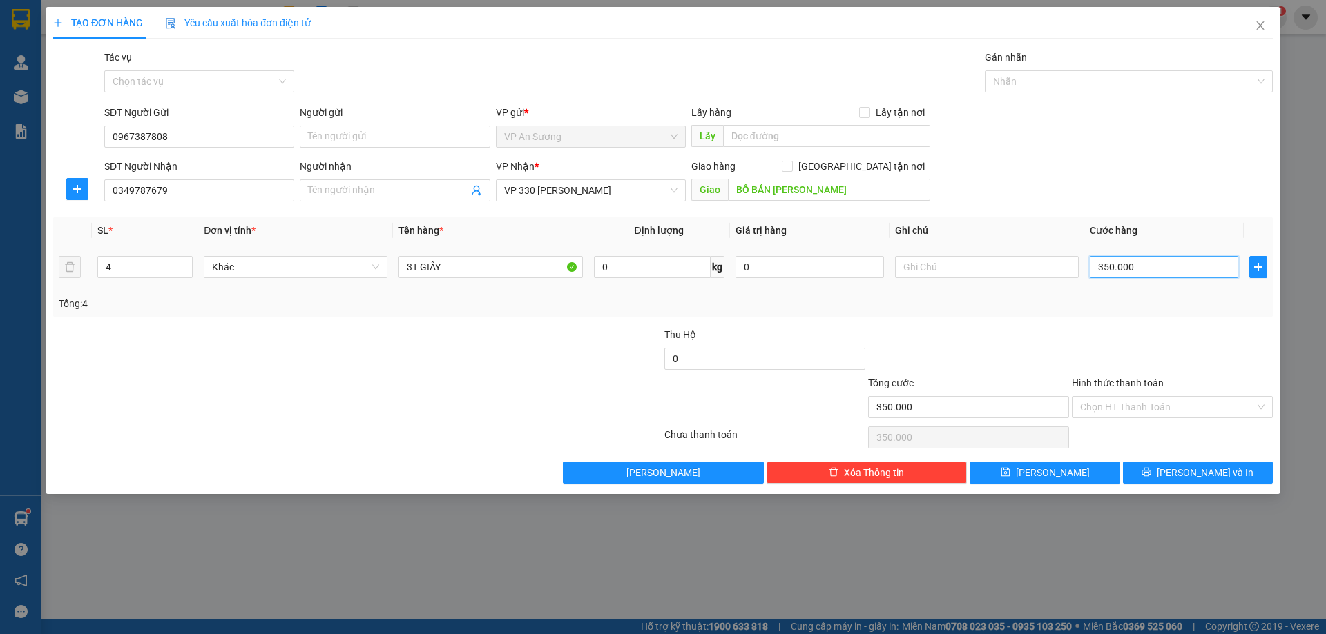
click at [1158, 269] on input "350.000" at bounding box center [1163, 267] width 148 height 22
type input "0"
type input "3"
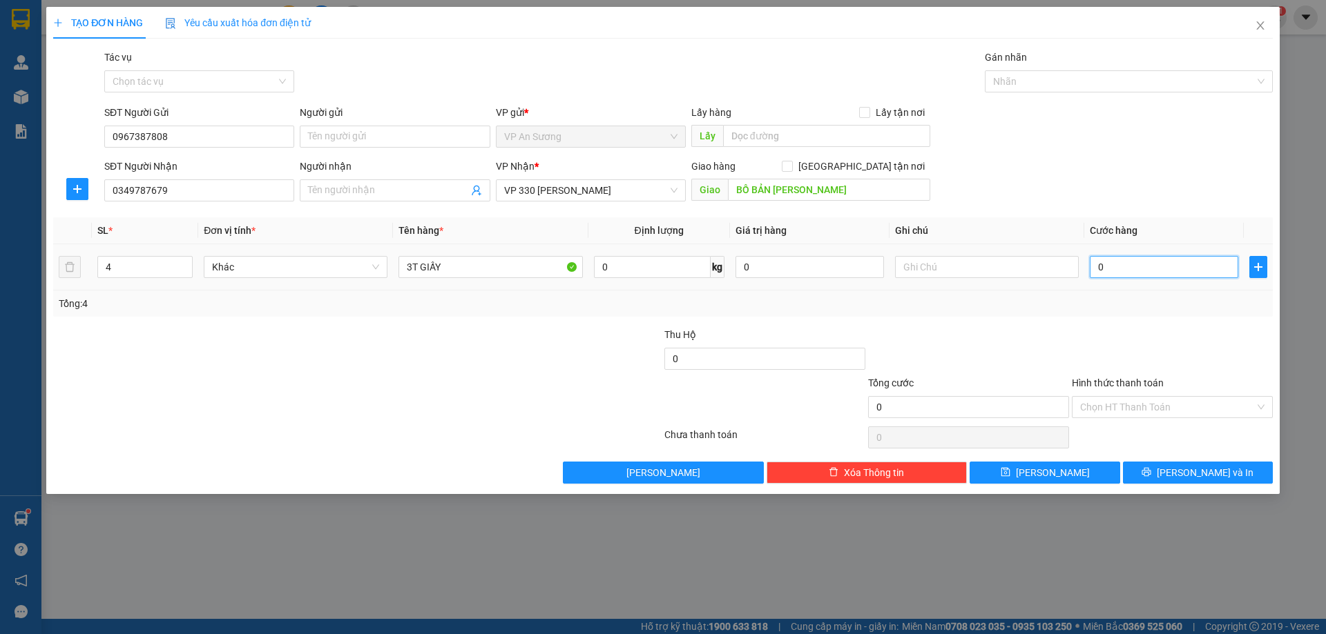
type input "3"
type input "03"
type input "30"
type input "030"
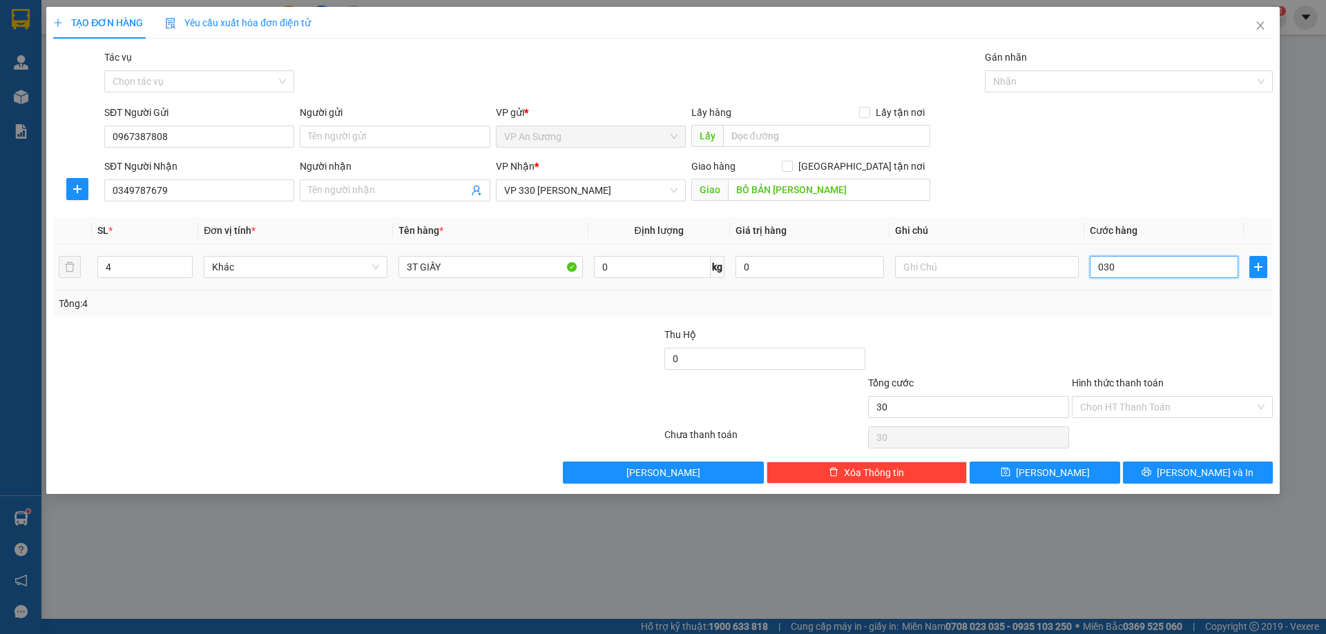
type input "300"
click at [924, 407] on input "300.000" at bounding box center [968, 407] width 201 height 22
click at [1151, 469] on icon "printer" at bounding box center [1146, 472] width 10 height 10
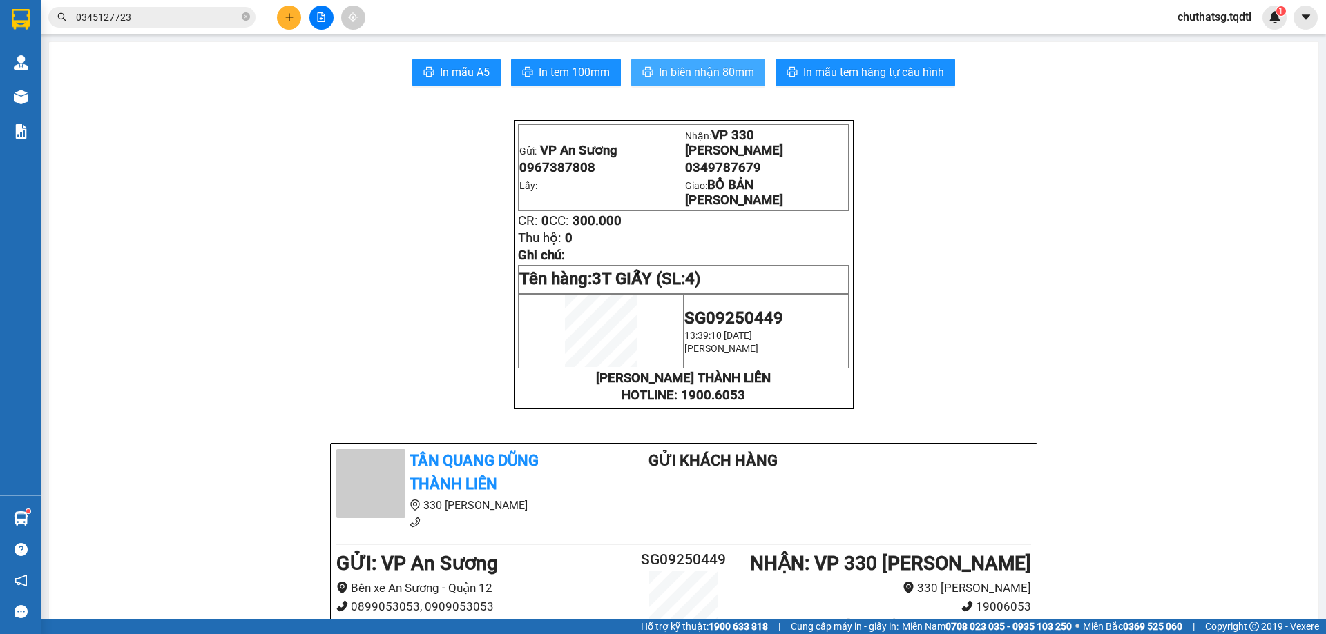
click at [692, 76] on span "In biên nhận 80mm" at bounding box center [706, 72] width 95 height 17
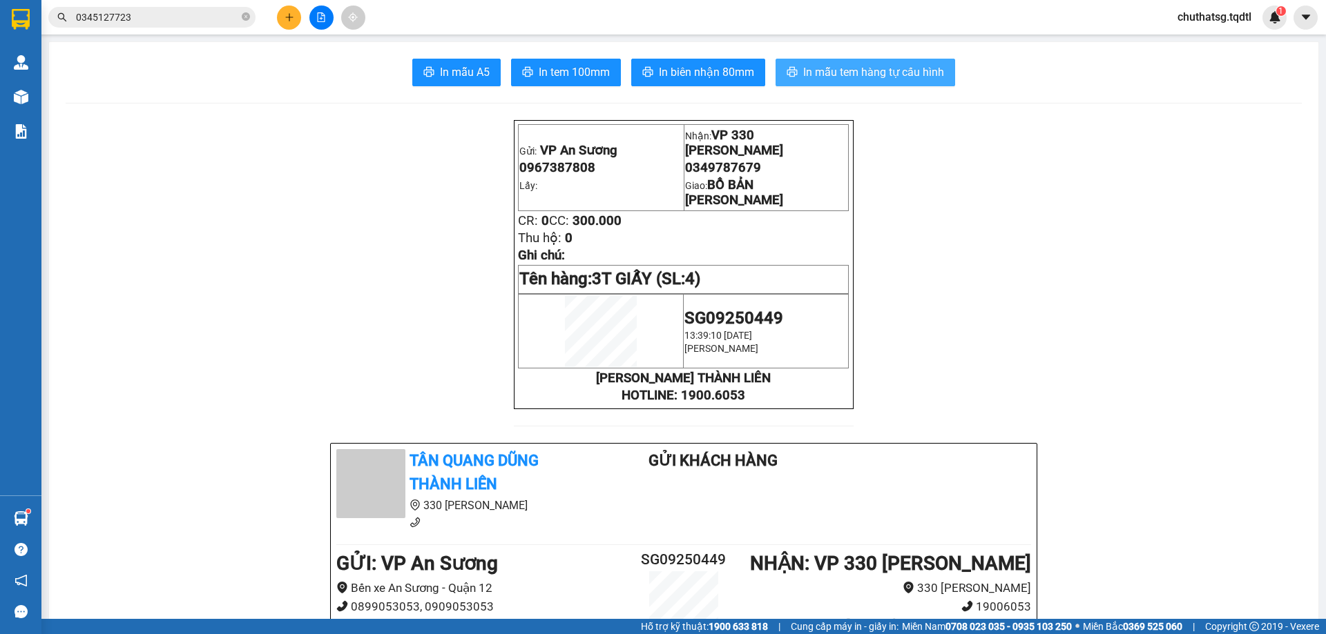
click at [837, 70] on span "In mẫu tem hàng tự cấu hình" at bounding box center [873, 72] width 141 height 17
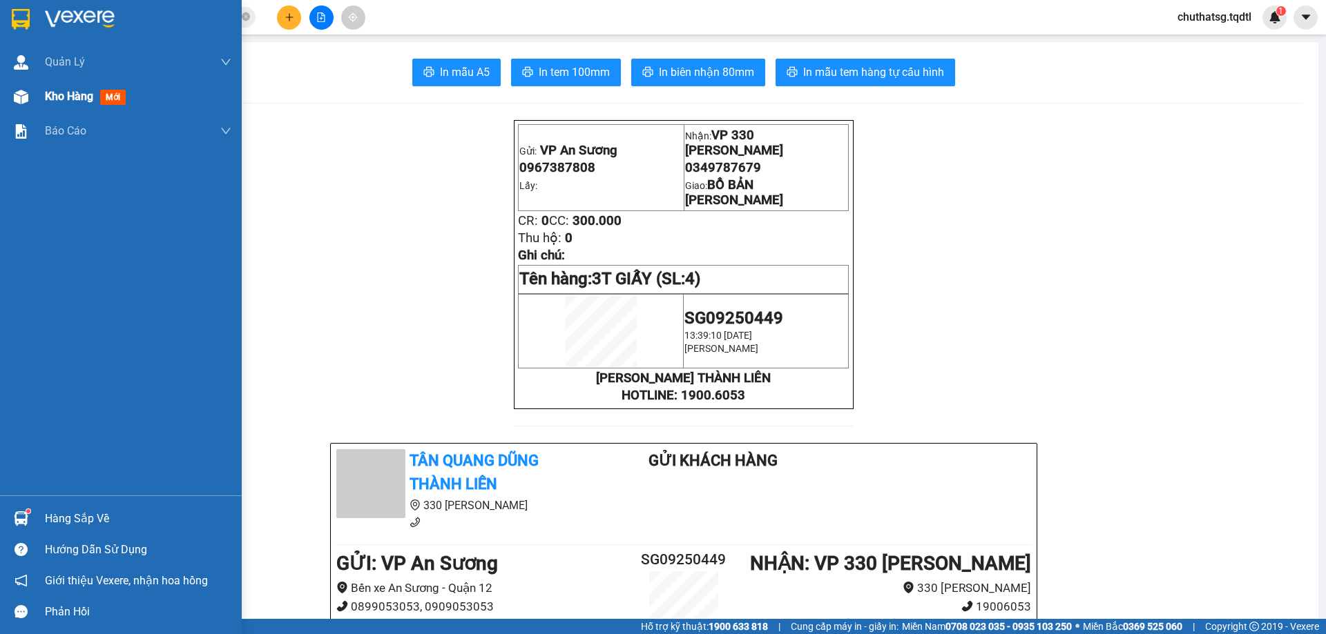
click at [56, 98] on span "Kho hàng" at bounding box center [69, 96] width 48 height 13
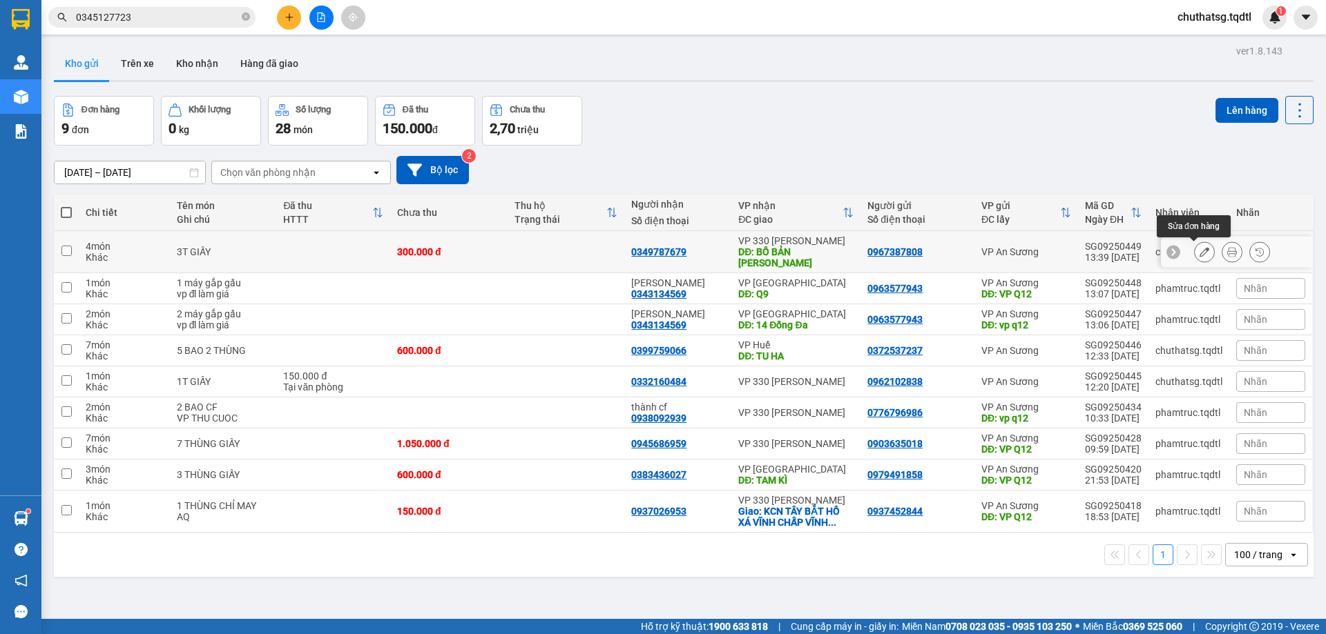
click at [1199, 247] on icon at bounding box center [1204, 252] width 10 height 10
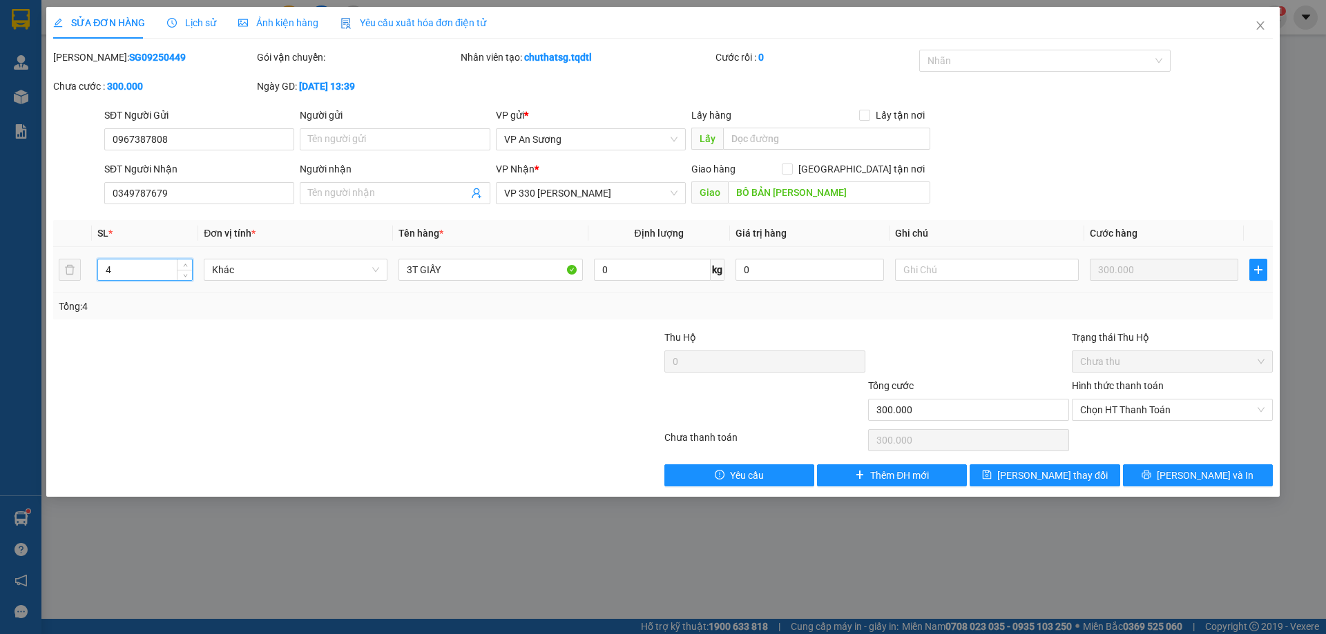
click at [117, 268] on input "4" at bounding box center [145, 270] width 94 height 21
click at [1212, 476] on span "[PERSON_NAME] và In" at bounding box center [1204, 475] width 97 height 15
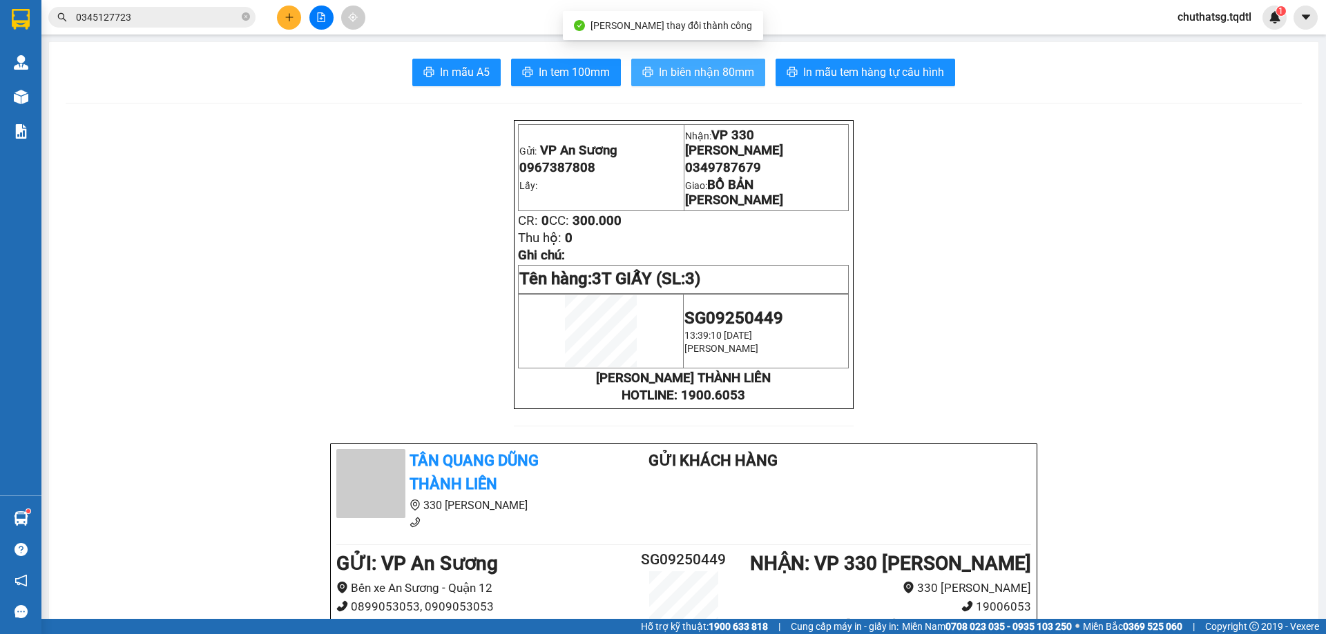
click at [696, 65] on span "In biên nhận 80mm" at bounding box center [706, 72] width 95 height 17
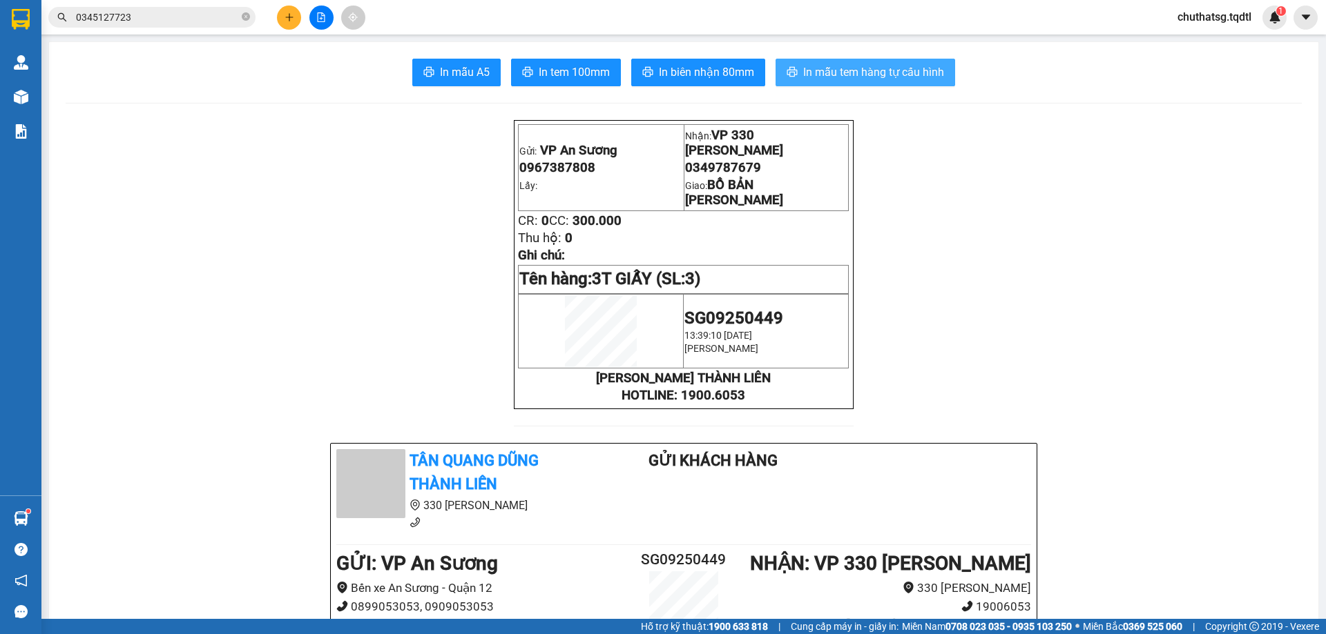
drag, startPoint x: 857, startPoint y: 66, endPoint x: 934, endPoint y: 74, distance: 77.7
click at [873, 68] on span "In mẫu tem hàng tự cấu hình" at bounding box center [873, 72] width 141 height 17
click at [294, 16] on button at bounding box center [289, 18] width 24 height 24
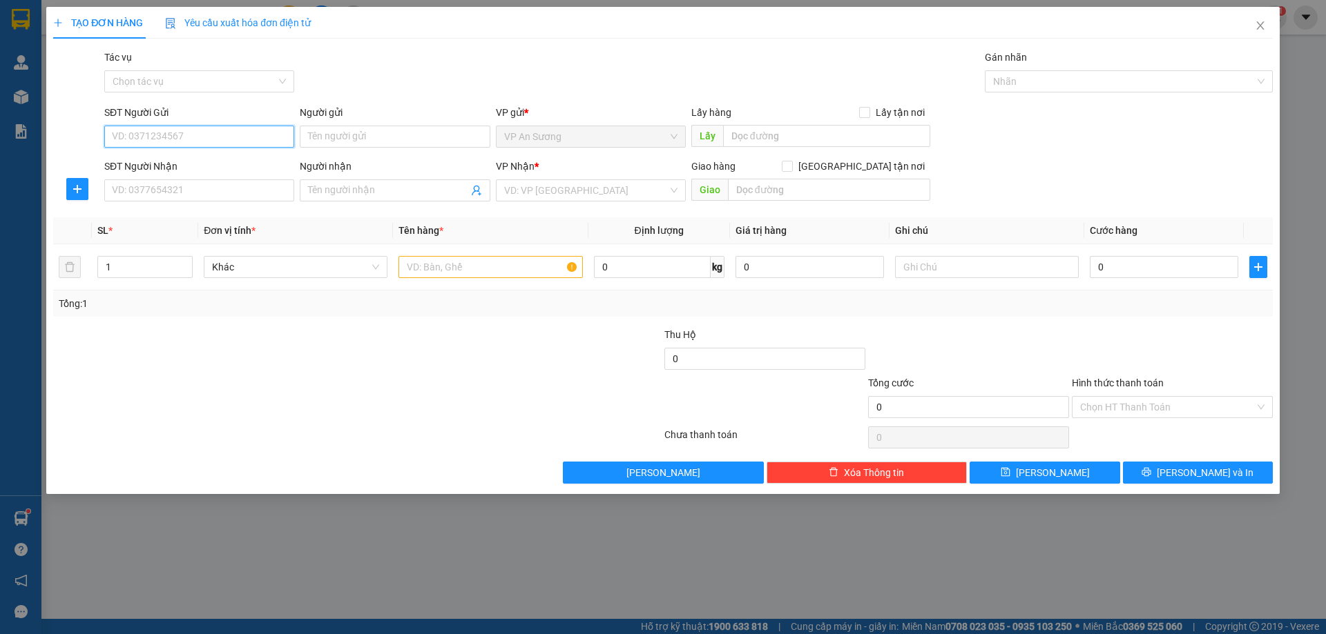
click at [220, 142] on input "SĐT Người Gửi" at bounding box center [199, 137] width 190 height 22
click at [133, 157] on div "0978883541" at bounding box center [199, 164] width 173 height 15
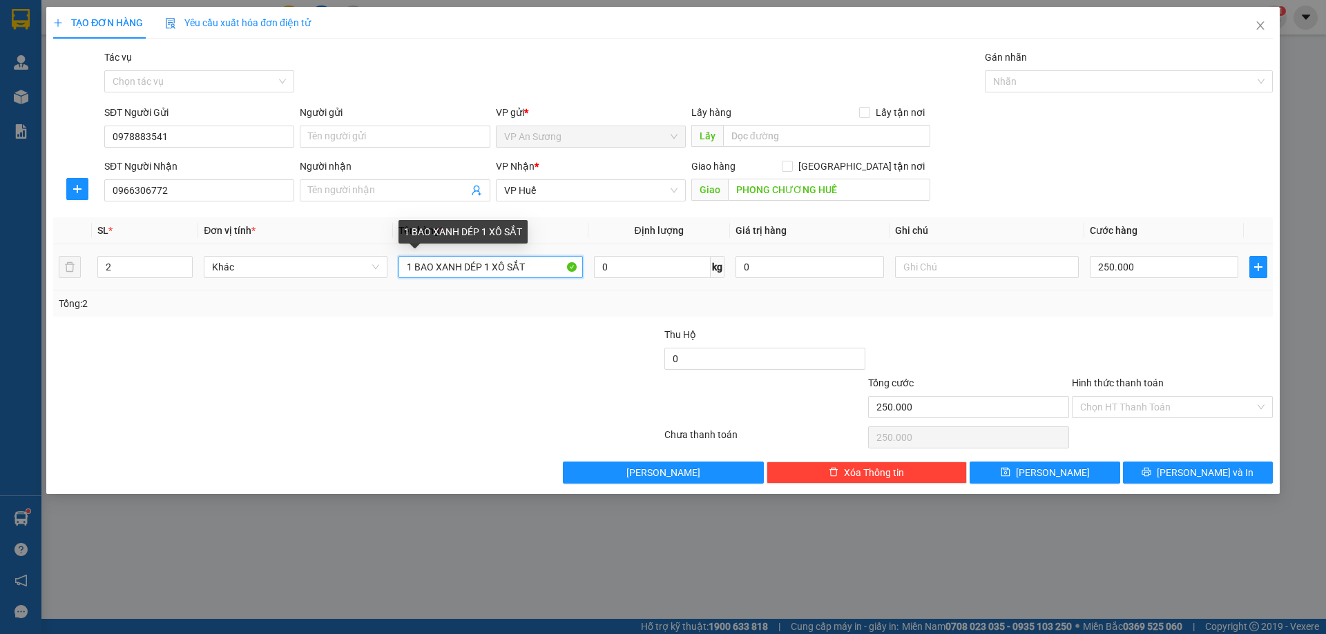
click at [539, 268] on input "1 BAO XANH DÉP 1 XÔ SẮT" at bounding box center [490, 267] width 184 height 22
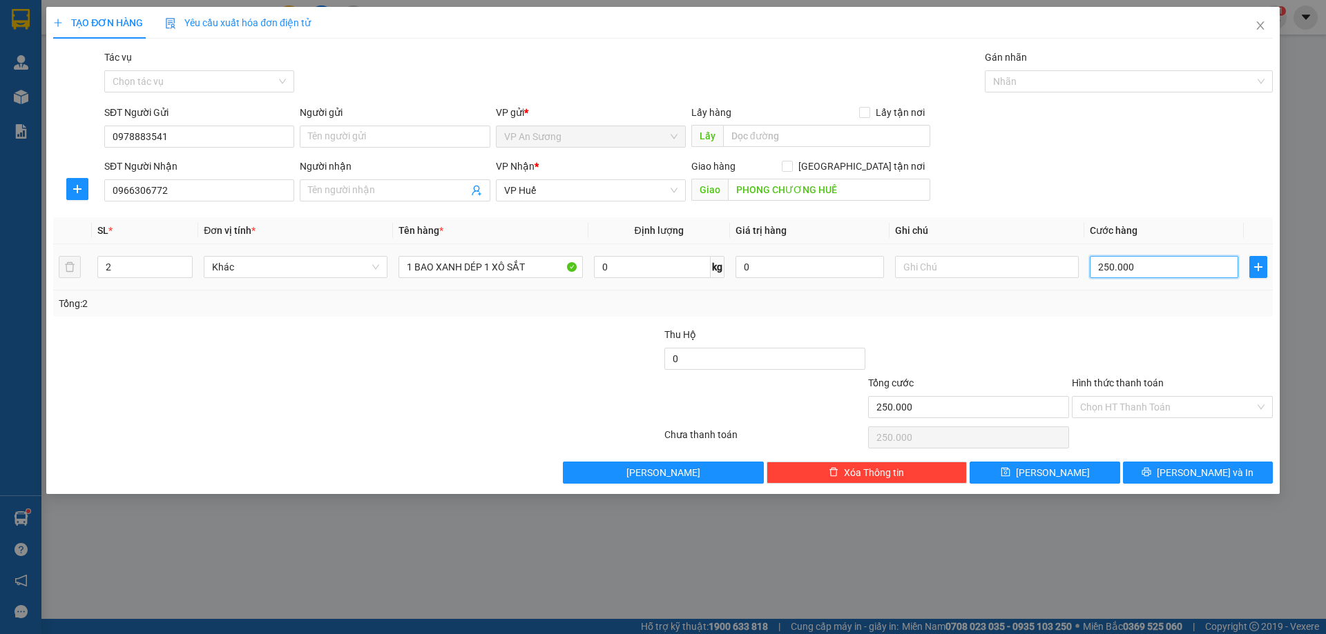
click at [1170, 271] on input "250.000" at bounding box center [1163, 267] width 148 height 22
drag, startPoint x: 969, startPoint y: 408, endPoint x: 1103, endPoint y: 408, distance: 134.6
click at [970, 410] on input "250.000" at bounding box center [968, 407] width 201 height 22
click at [1122, 400] on input "Hình thức thanh toán" at bounding box center [1167, 407] width 175 height 21
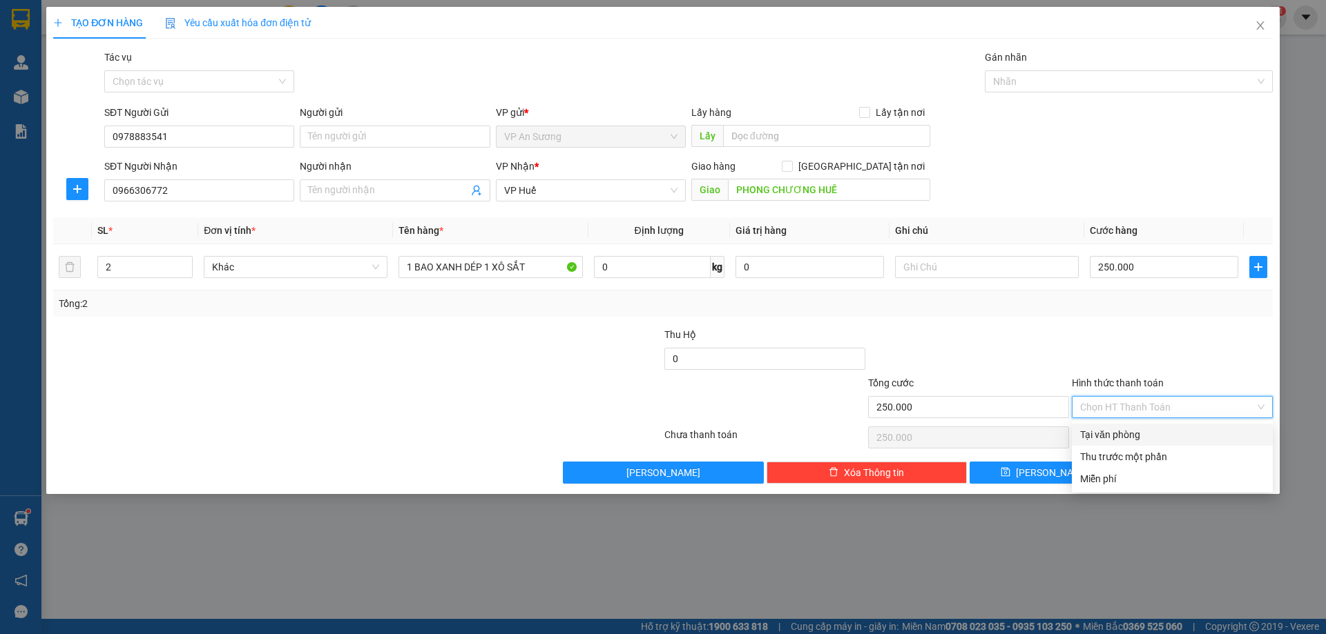
click at [1123, 433] on div "Tại văn phòng" at bounding box center [1172, 434] width 184 height 15
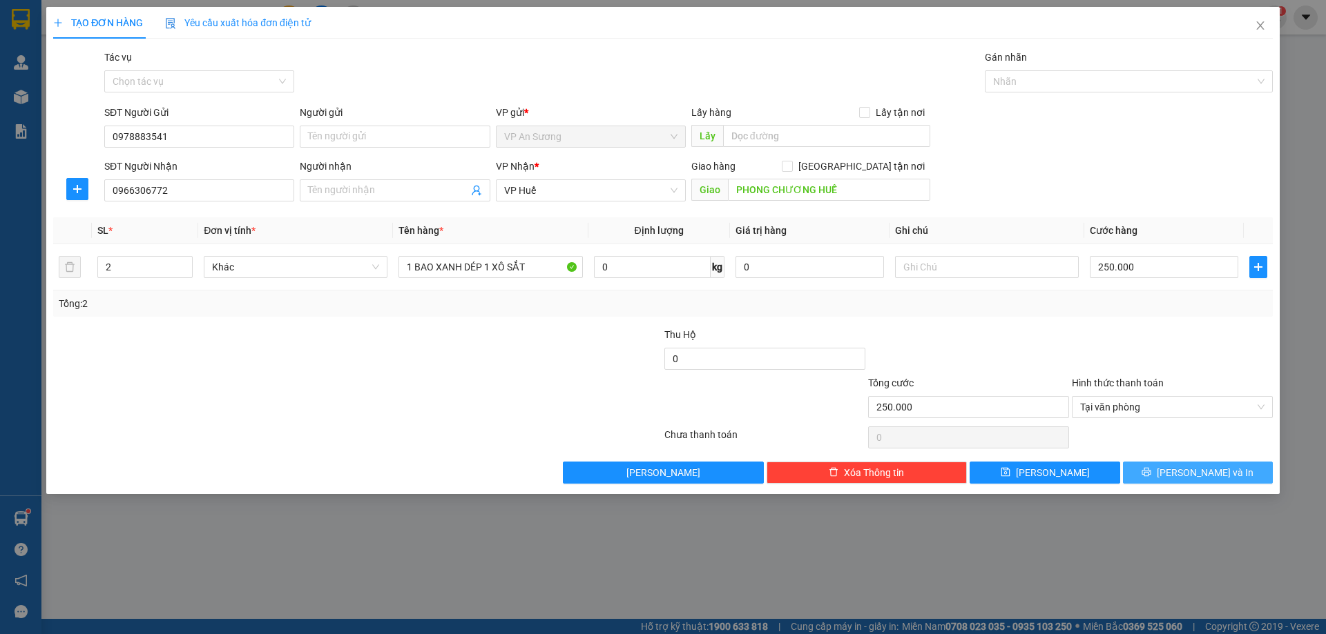
click at [1163, 468] on button "[PERSON_NAME] và In" at bounding box center [1198, 473] width 150 height 22
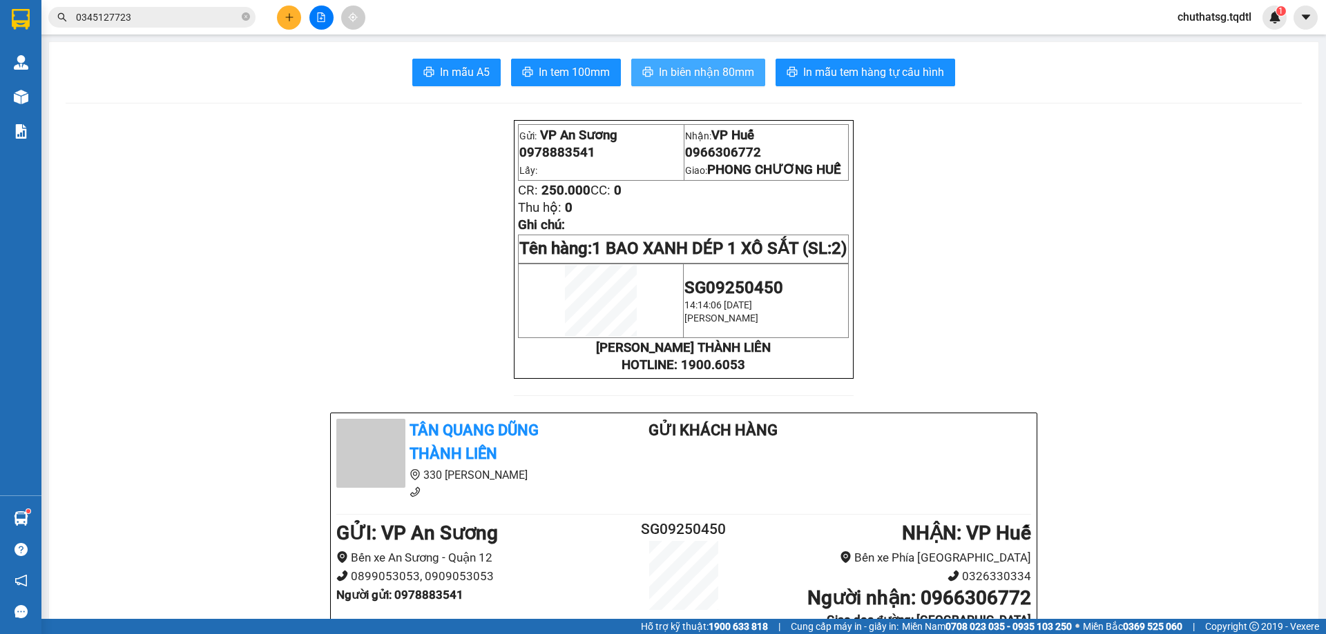
click at [714, 78] on span "In biên nhận 80mm" at bounding box center [706, 72] width 95 height 17
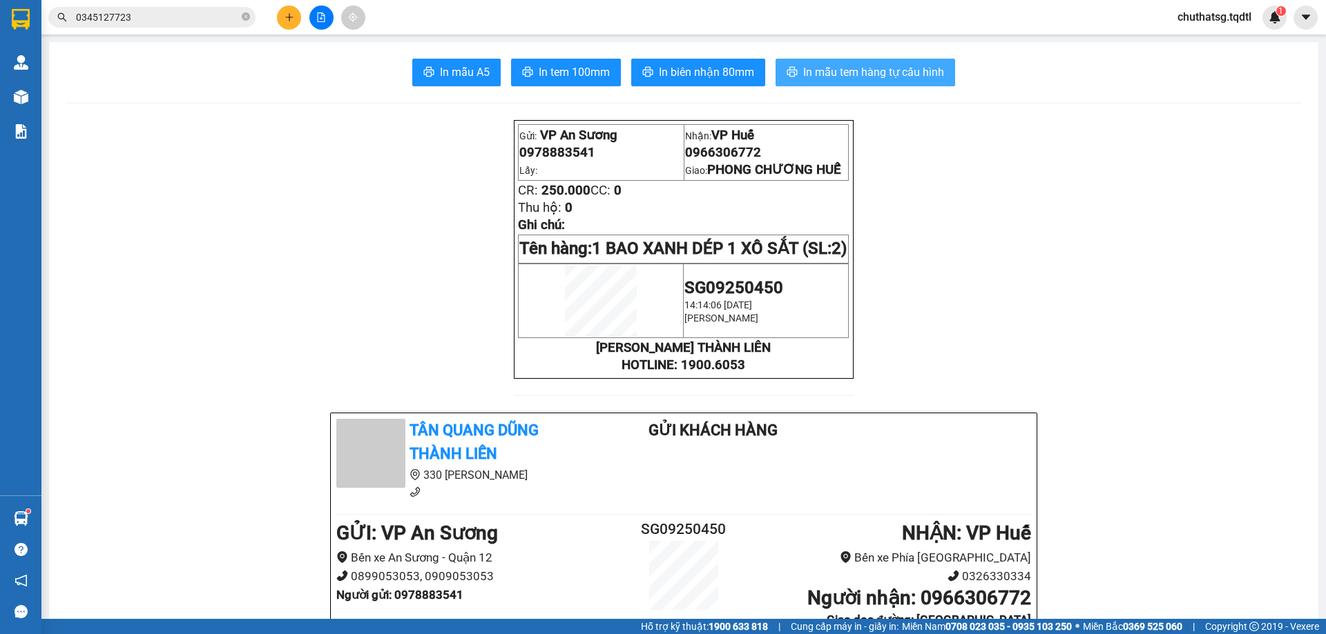
click at [834, 71] on span "In mẫu tem hàng tự cấu hình" at bounding box center [873, 72] width 141 height 17
click at [292, 25] on button at bounding box center [289, 18] width 24 height 24
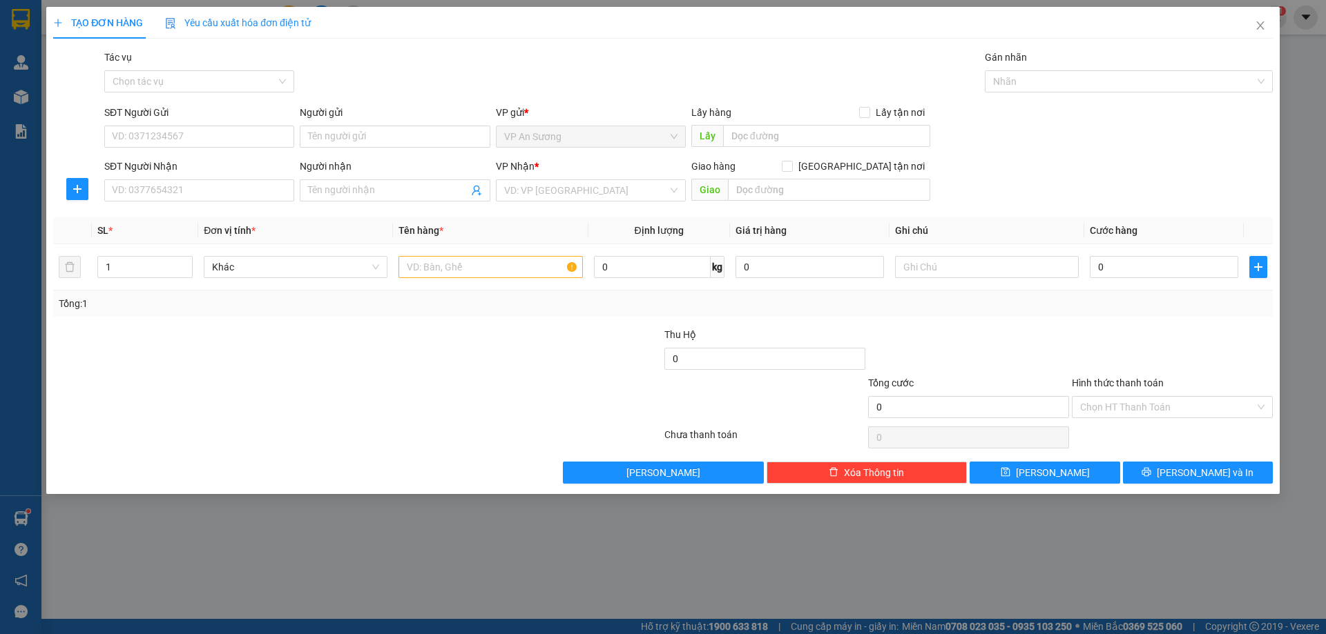
click at [258, 151] on div "SĐT Người Gửi VD: 0371234567" at bounding box center [199, 129] width 190 height 48
click at [177, 135] on input "SĐT Người Gửi" at bounding box center [199, 137] width 190 height 22
drag, startPoint x: 205, startPoint y: 191, endPoint x: 222, endPoint y: 194, distance: 17.6
click at [214, 191] on input "SĐT Người Nhận" at bounding box center [199, 191] width 190 height 22
click at [156, 219] on div "0869354233" at bounding box center [199, 218] width 173 height 15
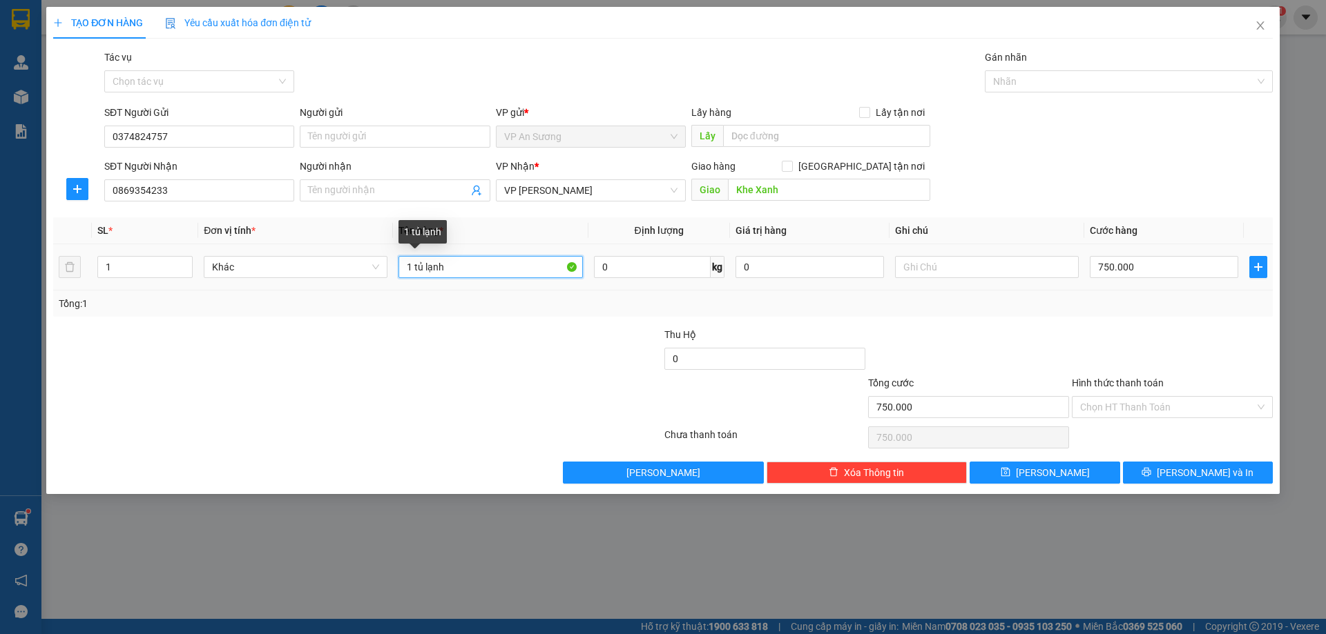
click at [461, 268] on input "1 tủ lạnh" at bounding box center [490, 267] width 184 height 22
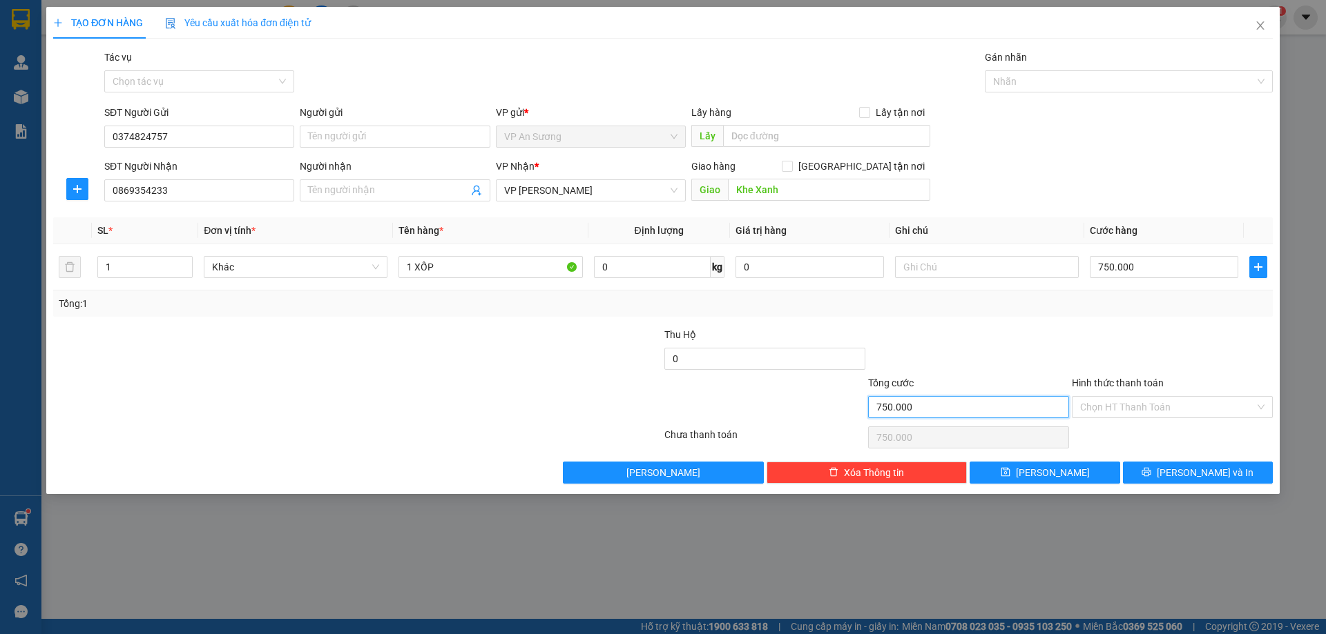
click at [977, 407] on input "750.000" at bounding box center [968, 407] width 201 height 22
click at [988, 402] on input "750.000" at bounding box center [968, 407] width 201 height 22
drag, startPoint x: 970, startPoint y: 410, endPoint x: 909, endPoint y: 399, distance: 61.8
click at [968, 410] on input "750.000" at bounding box center [968, 407] width 201 height 22
click at [915, 406] on input "750.000" at bounding box center [968, 407] width 201 height 22
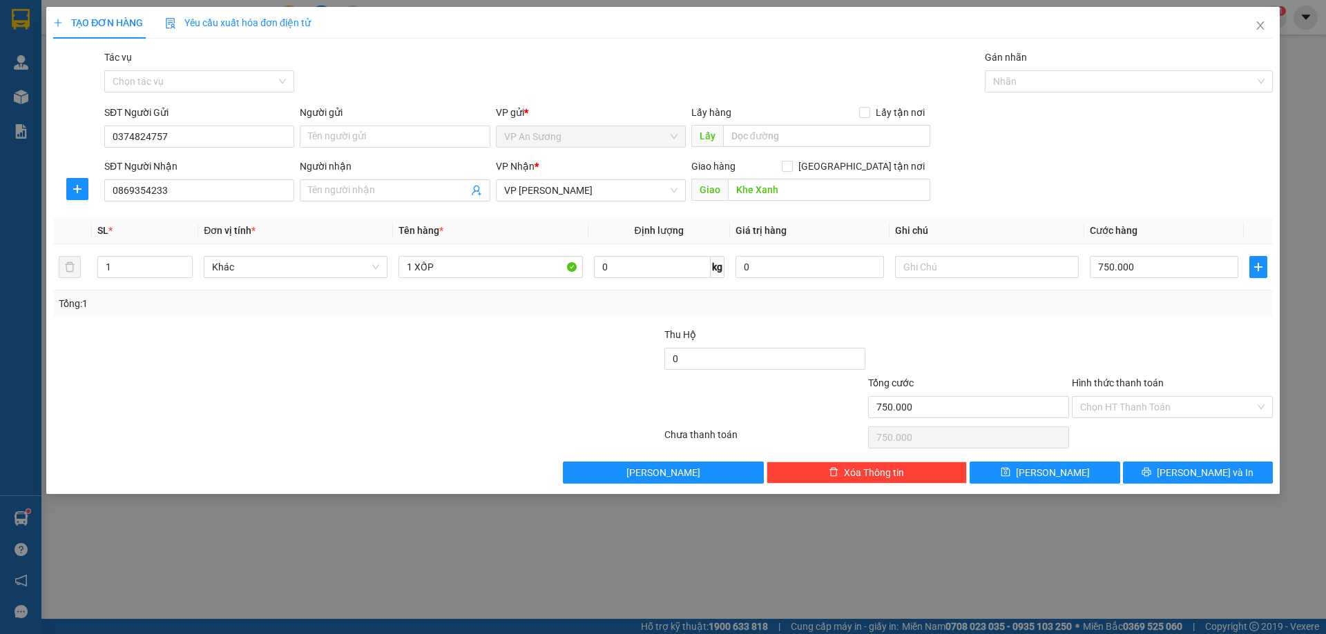
drag, startPoint x: 619, startPoint y: 445, endPoint x: 231, endPoint y: 427, distance: 388.4
click at [573, 448] on div at bounding box center [357, 438] width 611 height 28
click at [922, 412] on input "750.000" at bounding box center [968, 407] width 201 height 22
drag, startPoint x: 920, startPoint y: 412, endPoint x: 898, endPoint y: 401, distance: 24.1
click at [918, 412] on input "750.000" at bounding box center [968, 407] width 201 height 22
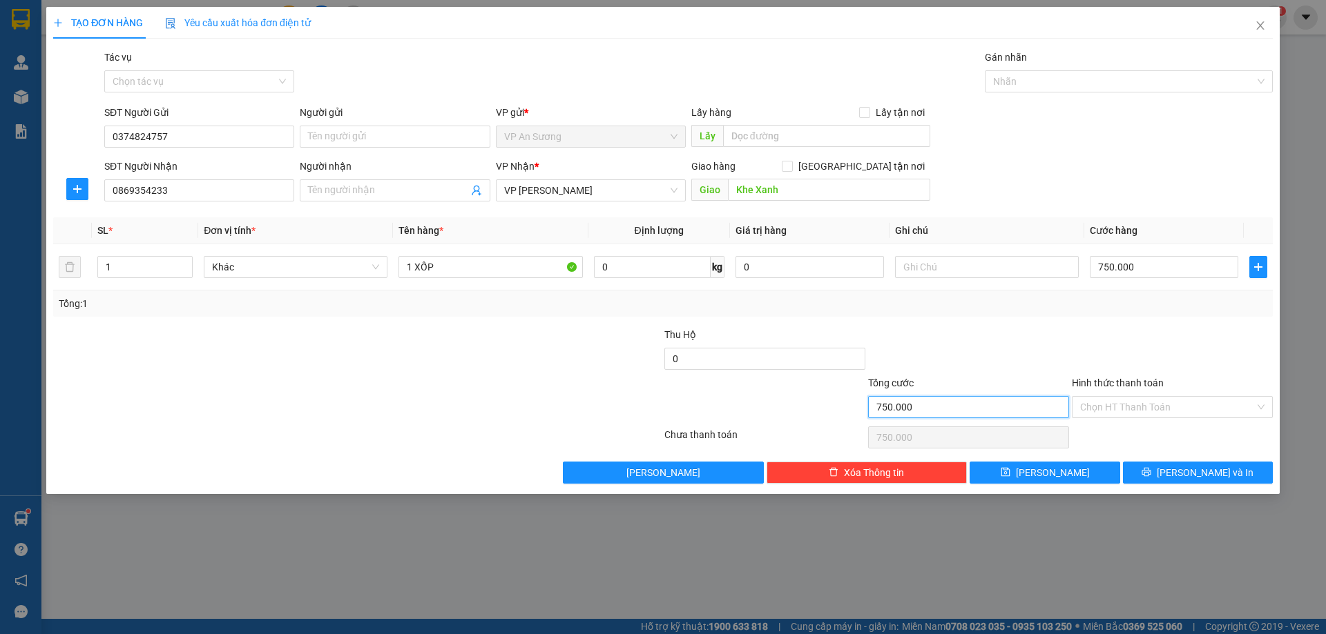
drag, startPoint x: 898, startPoint y: 401, endPoint x: 897, endPoint y: 411, distance: 9.8
click at [897, 405] on input "750.000" at bounding box center [968, 407] width 201 height 22
drag, startPoint x: 897, startPoint y: 411, endPoint x: 869, endPoint y: 398, distance: 31.2
click at [875, 400] on input "750.000" at bounding box center [968, 407] width 201 height 22
click at [869, 398] on input "750.000" at bounding box center [968, 407] width 201 height 22
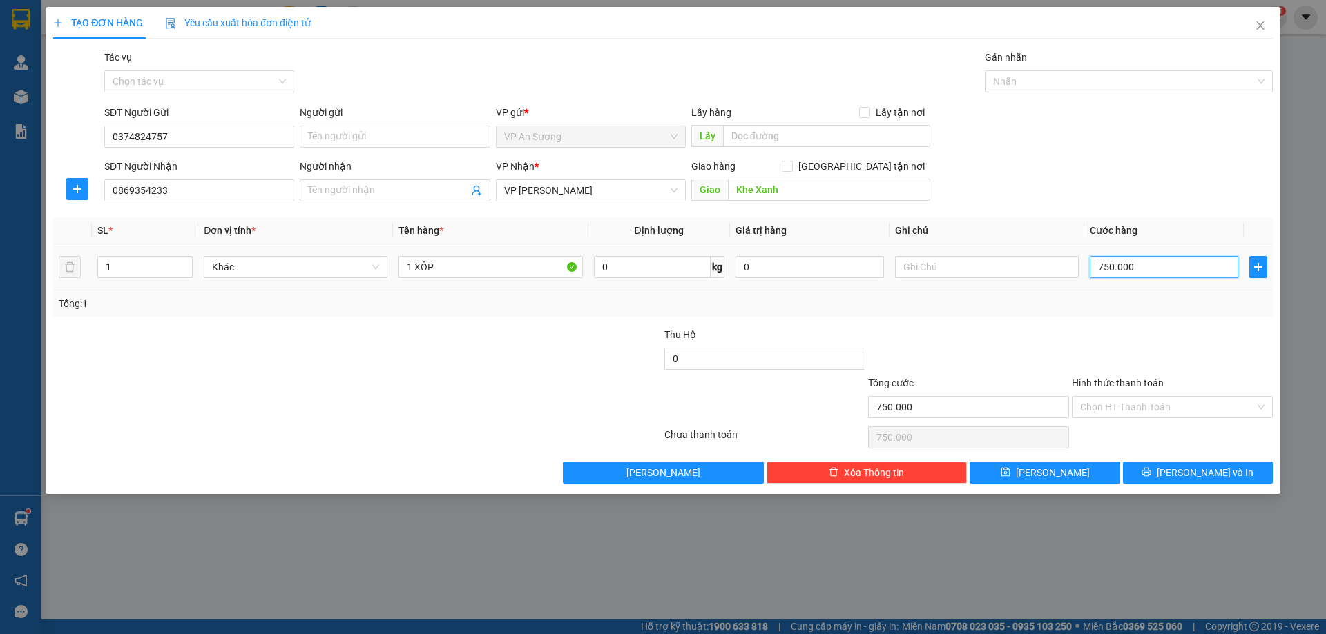
click at [1161, 271] on input "750.000" at bounding box center [1163, 267] width 148 height 22
drag, startPoint x: 917, startPoint y: 409, endPoint x: 909, endPoint y: 427, distance: 19.8
click at [914, 411] on input "300.000" at bounding box center [968, 407] width 201 height 22
drag, startPoint x: 1167, startPoint y: 472, endPoint x: 1123, endPoint y: 482, distance: 45.4
click at [1154, 474] on button "[PERSON_NAME] và In" at bounding box center [1198, 473] width 150 height 22
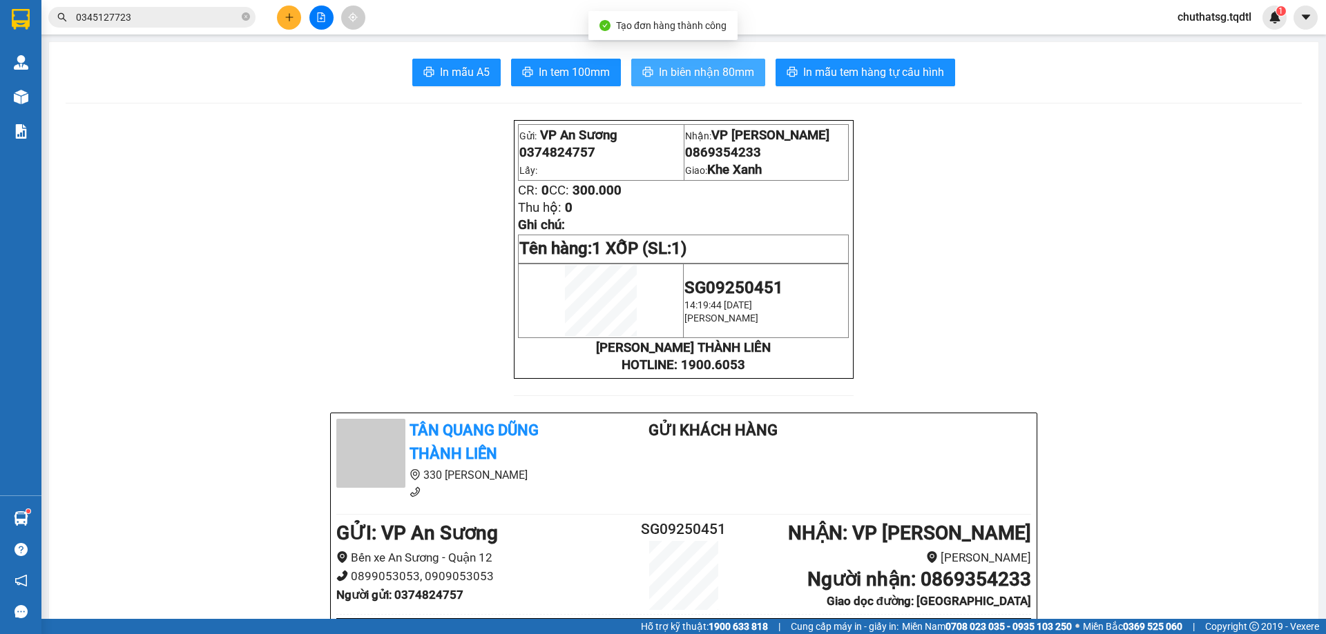
drag, startPoint x: 711, startPoint y: 70, endPoint x: 894, endPoint y: 205, distance: 227.1
click at [709, 72] on span "In biên nhận 80mm" at bounding box center [706, 72] width 95 height 17
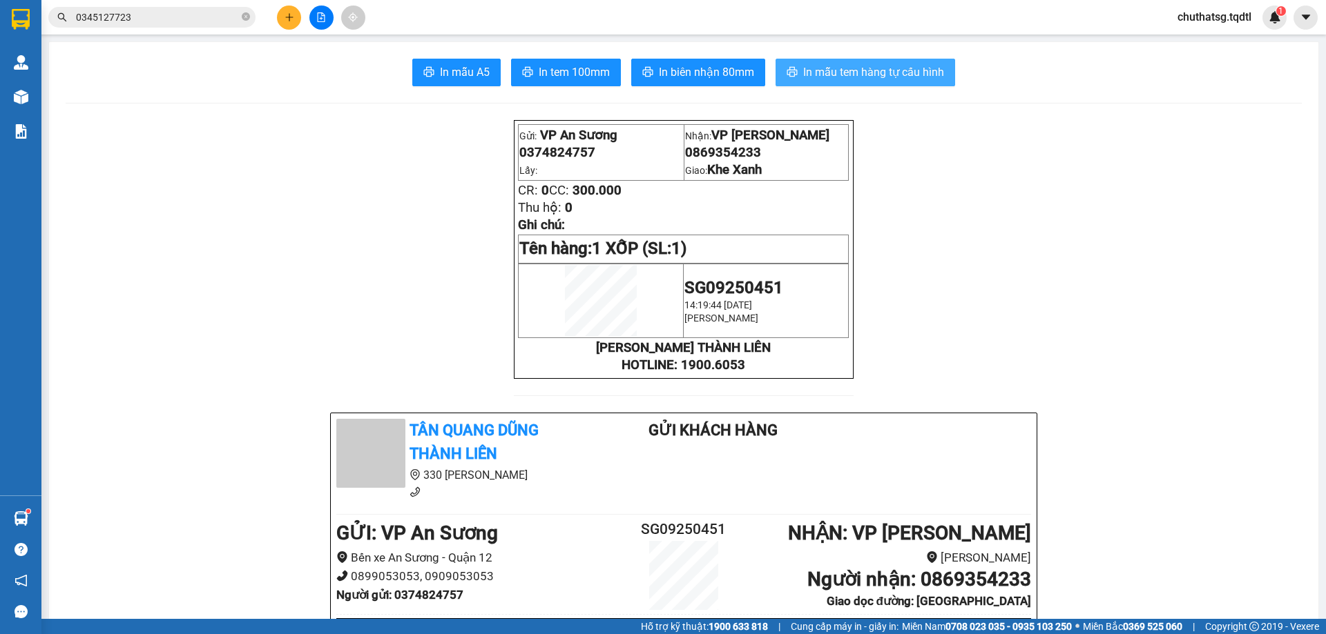
drag, startPoint x: 846, startPoint y: 68, endPoint x: 880, endPoint y: 191, distance: 127.3
click at [849, 68] on span "In mẫu tem hàng tự cấu hình" at bounding box center [873, 72] width 141 height 17
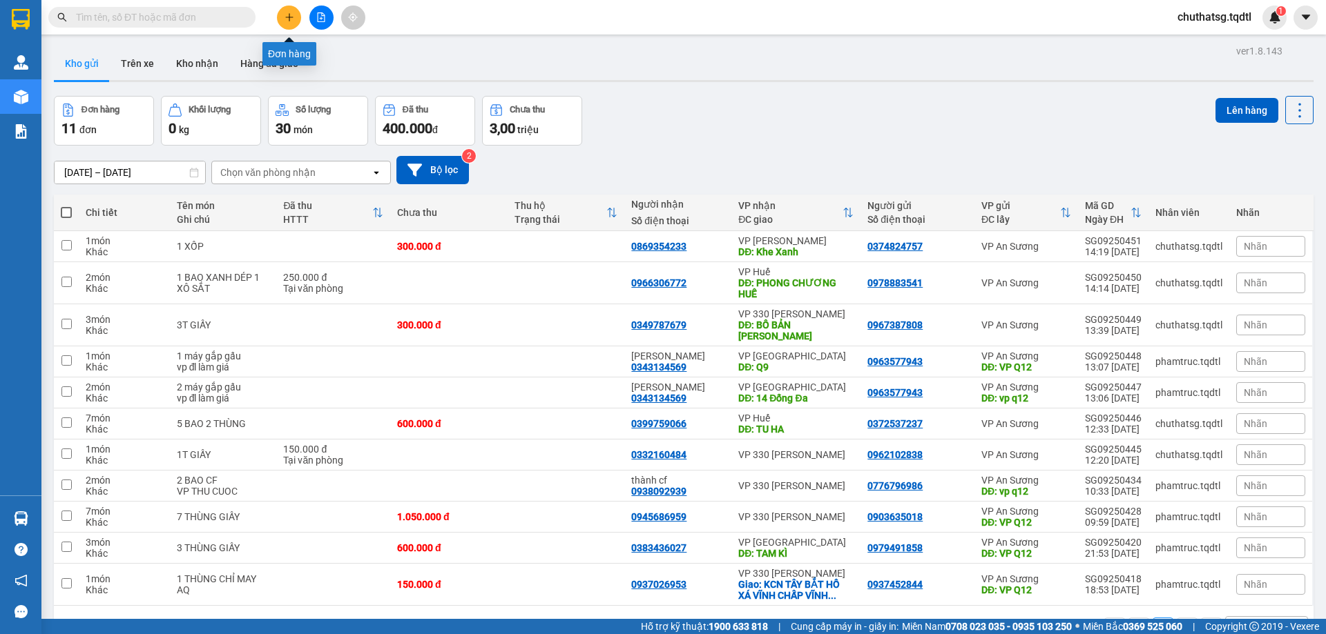
click at [295, 14] on button at bounding box center [289, 18] width 24 height 24
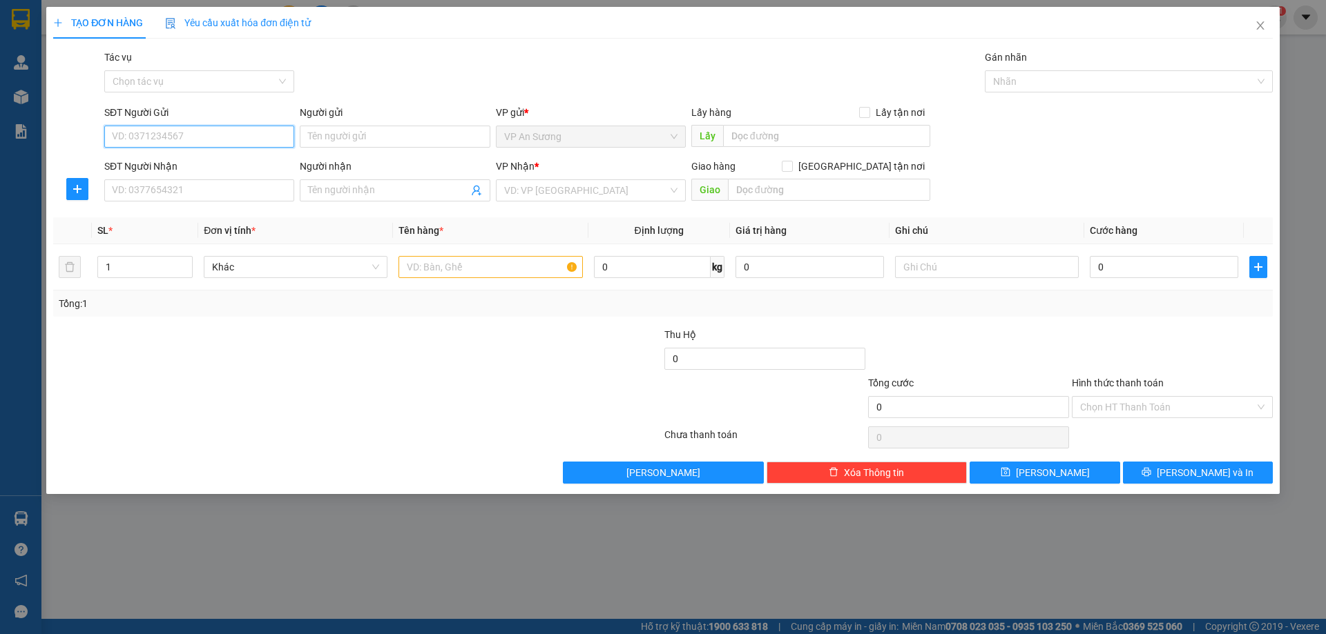
click at [236, 132] on input "SĐT Người Gửi" at bounding box center [199, 137] width 190 height 22
type input "0908813060"
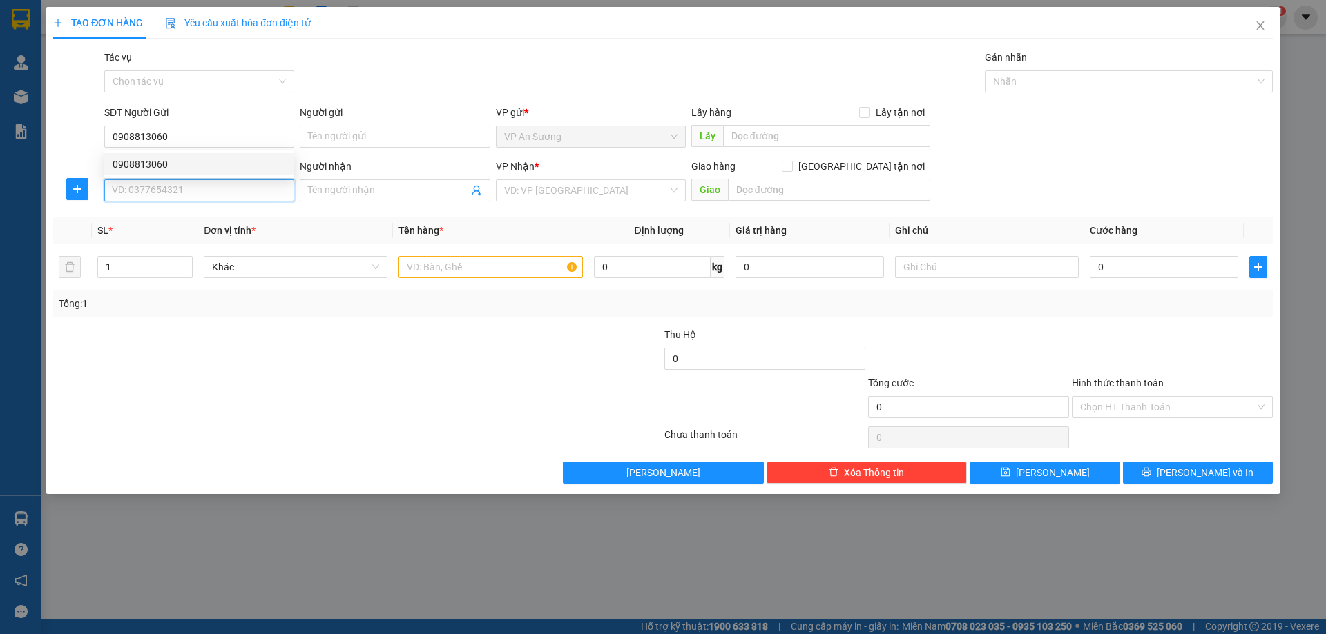
click at [195, 186] on input "SĐT Người Nhận" at bounding box center [199, 191] width 190 height 22
click at [243, 217] on div "0904943337" at bounding box center [199, 218] width 173 height 15
type input "0904943337"
type input "CỬA TÙNG"
type input "300.000"
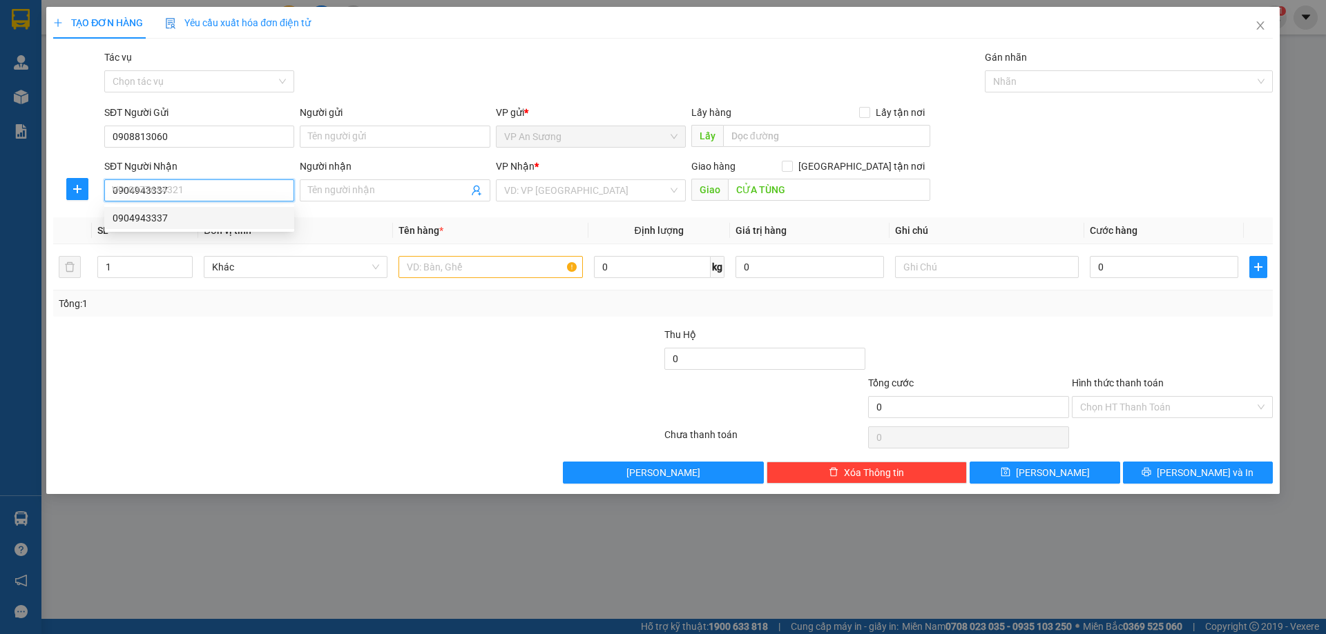
type input "300.000"
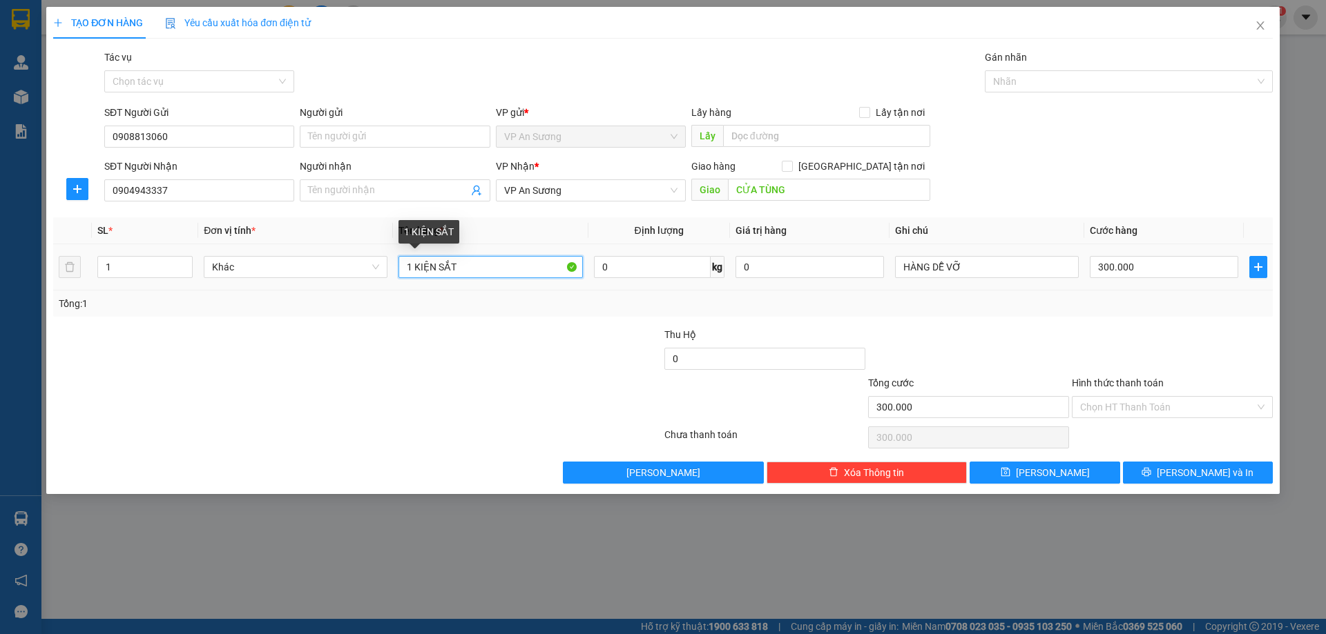
click at [510, 266] on input "1 KIỆN SẮT" at bounding box center [490, 267] width 184 height 22
type input "1 THÙNG GIẤY"
click at [1161, 264] on input "300.000" at bounding box center [1163, 267] width 148 height 22
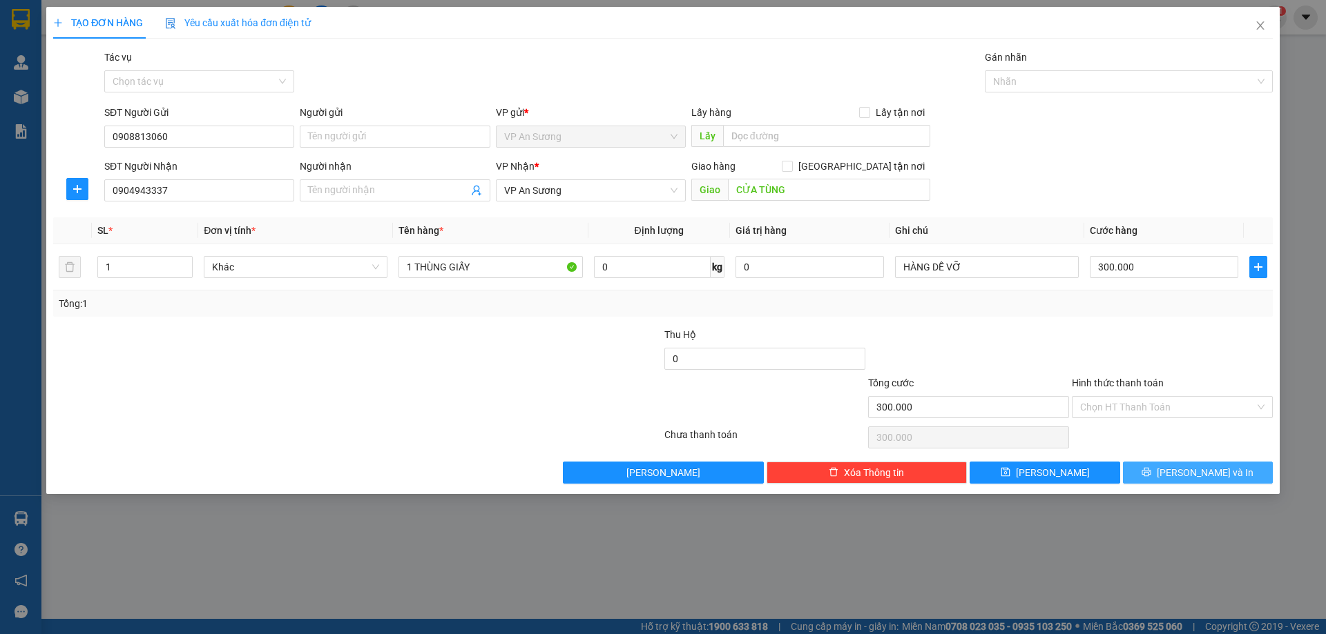
click at [1210, 476] on span "[PERSON_NAME] và In" at bounding box center [1204, 472] width 97 height 15
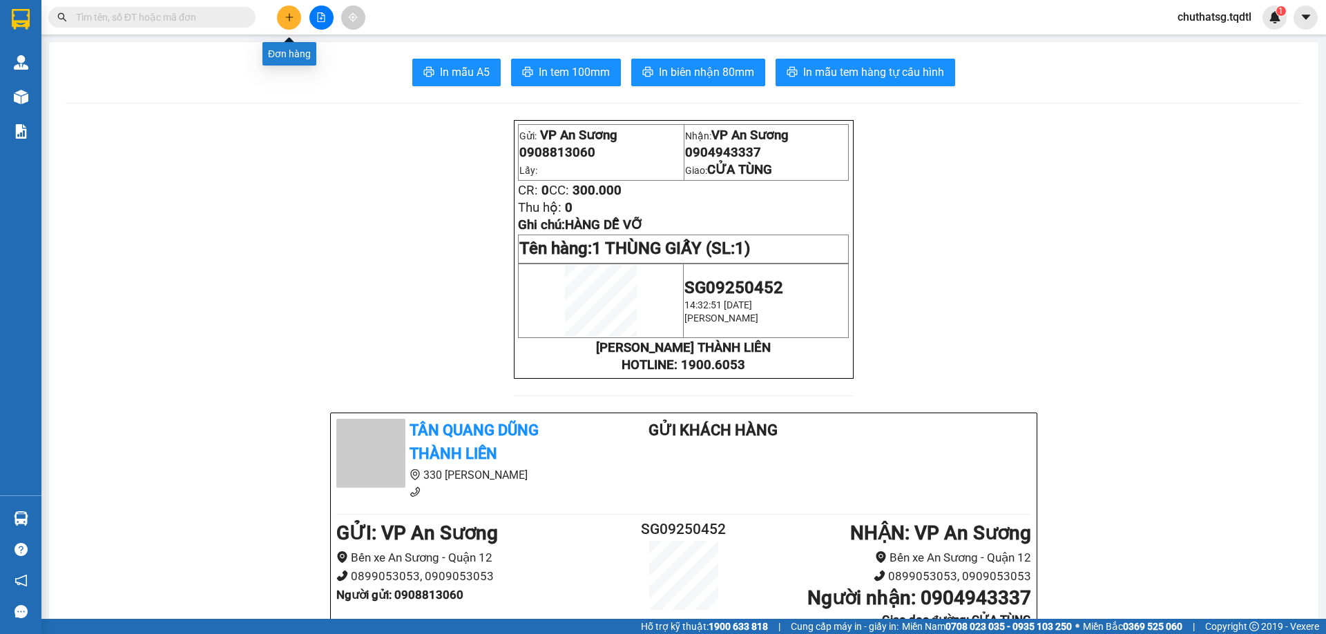
click at [287, 20] on icon "plus" at bounding box center [289, 17] width 10 height 10
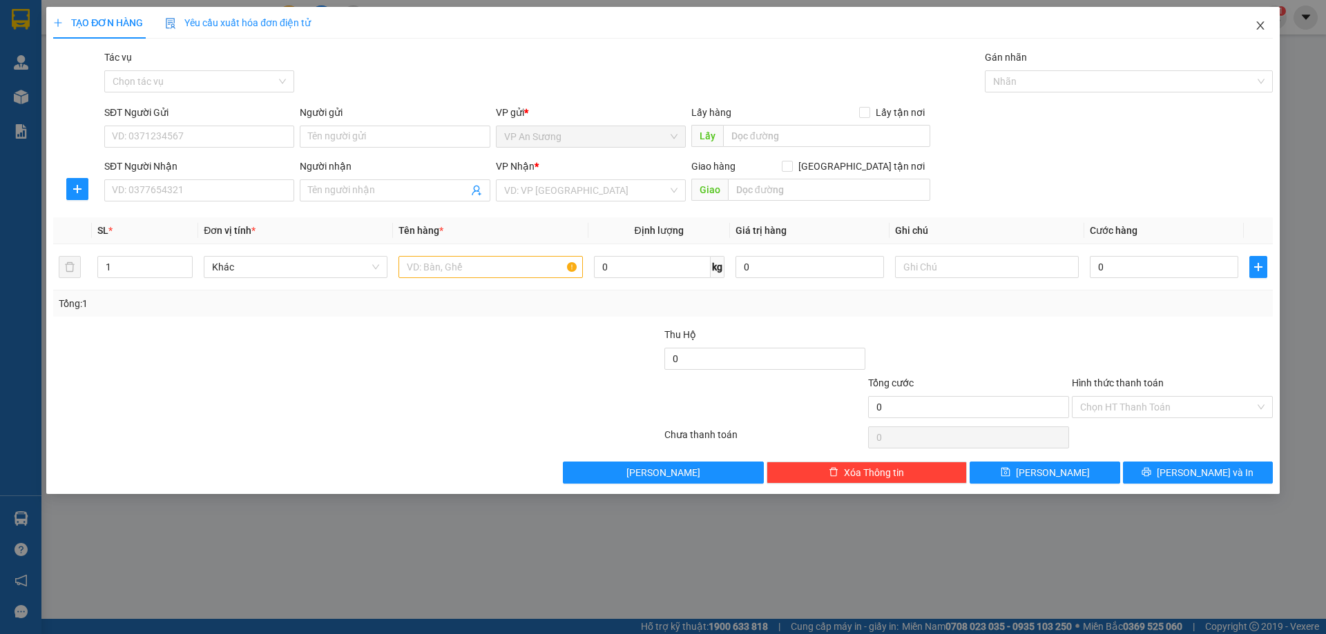
click at [1255, 21] on icon "close" at bounding box center [1259, 25] width 11 height 11
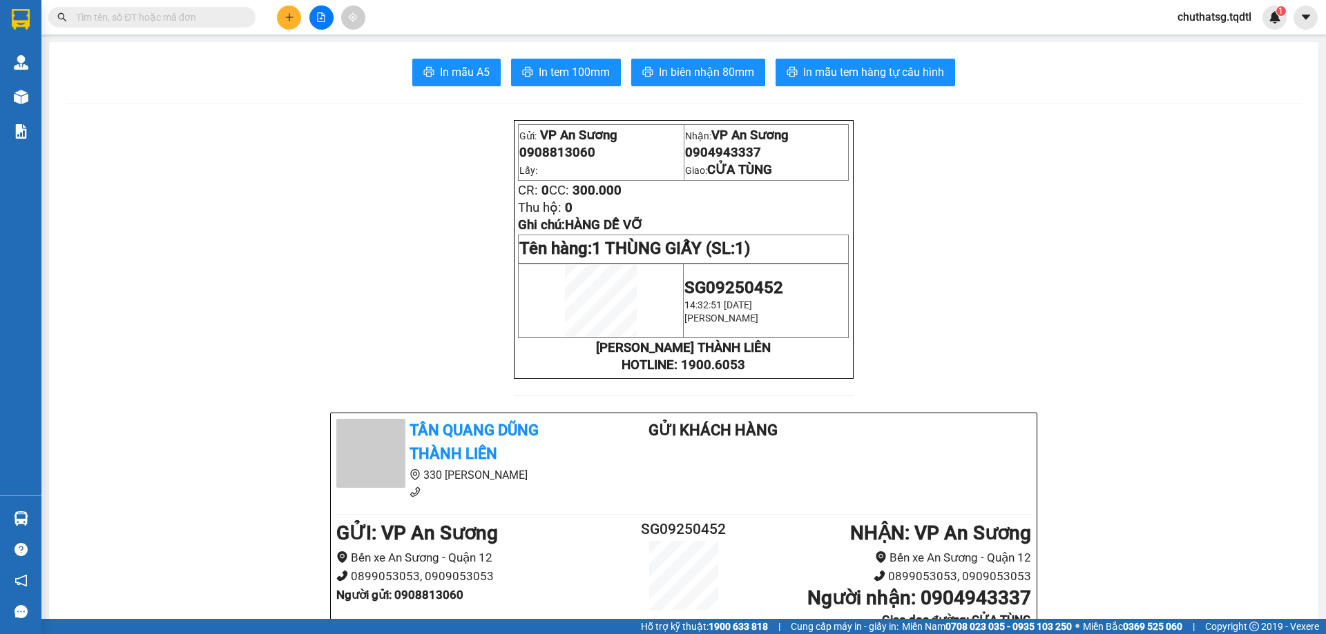
click at [621, 198] on span "300.000" at bounding box center [596, 190] width 49 height 15
click at [286, 10] on button at bounding box center [289, 18] width 24 height 24
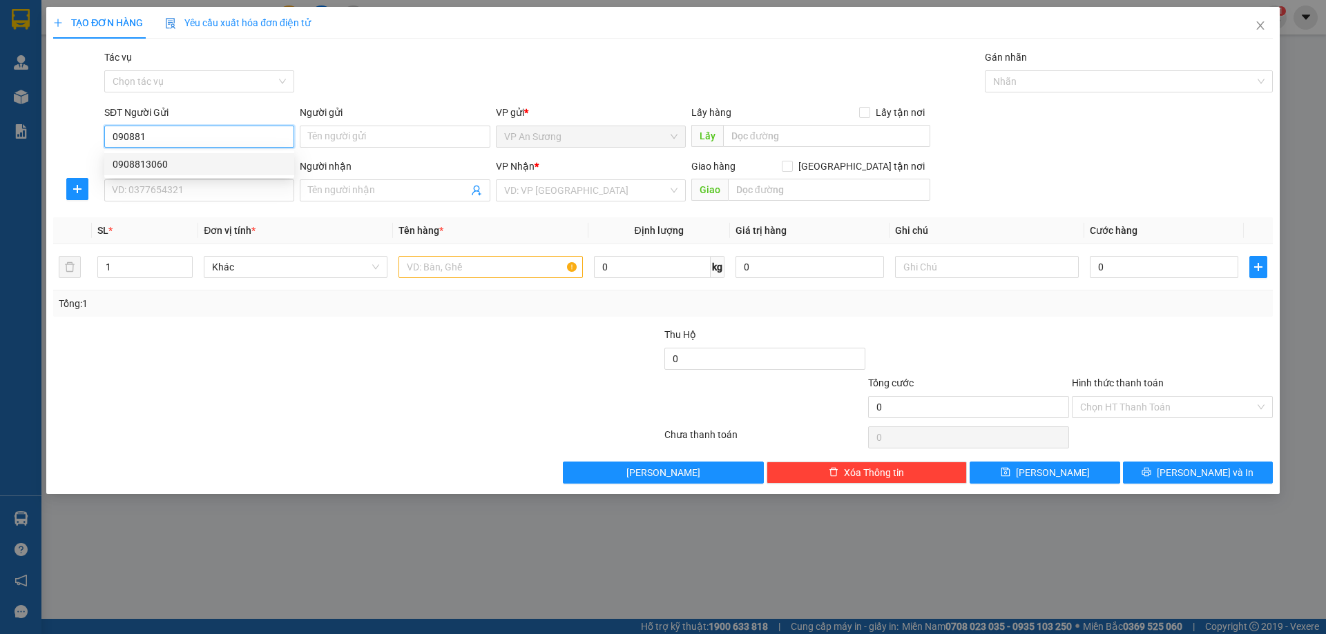
click at [162, 166] on div "0908813060" at bounding box center [199, 164] width 173 height 15
type input "0908813060"
type input "0904943337"
type input "CỬA TÙNG"
type input "300.000"
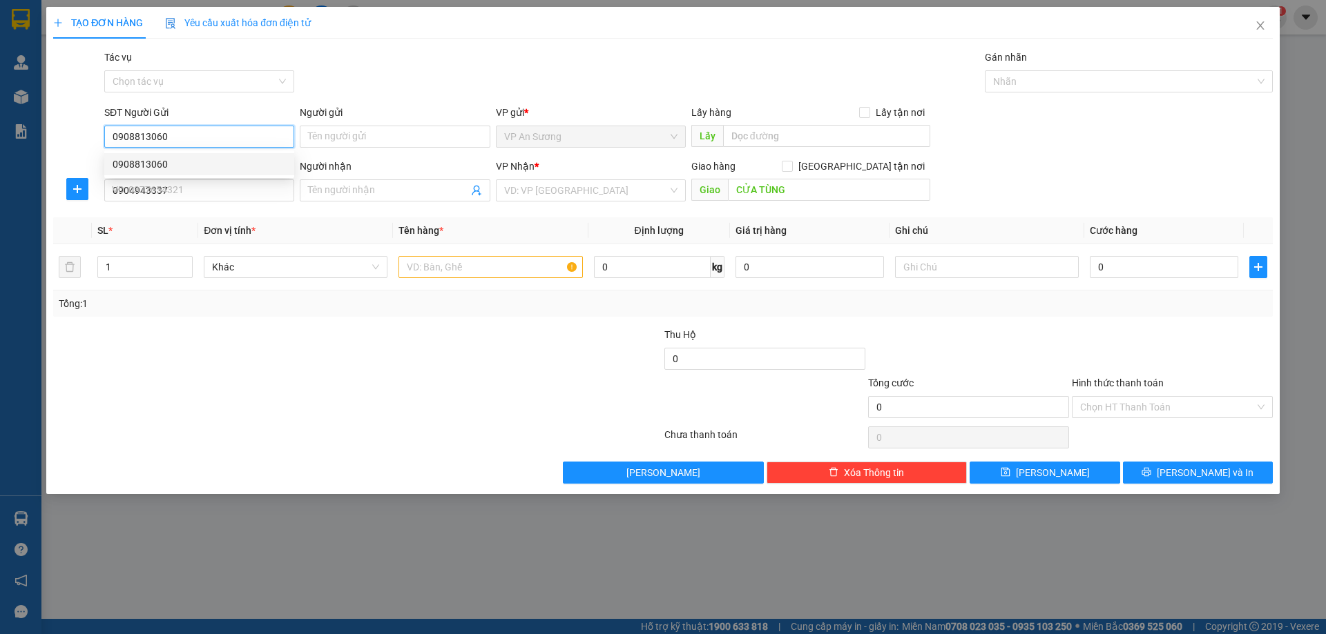
type input "300.000"
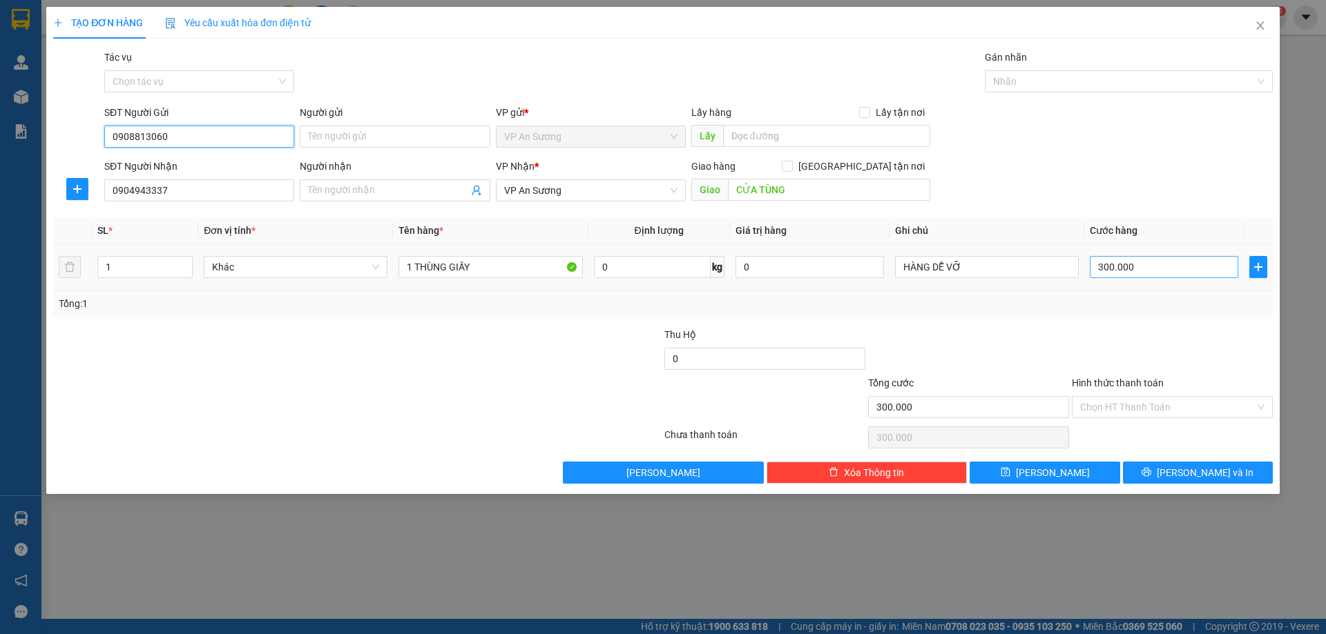
type input "0908813060"
click at [1158, 266] on input "300.000" at bounding box center [1163, 267] width 148 height 22
type input "0"
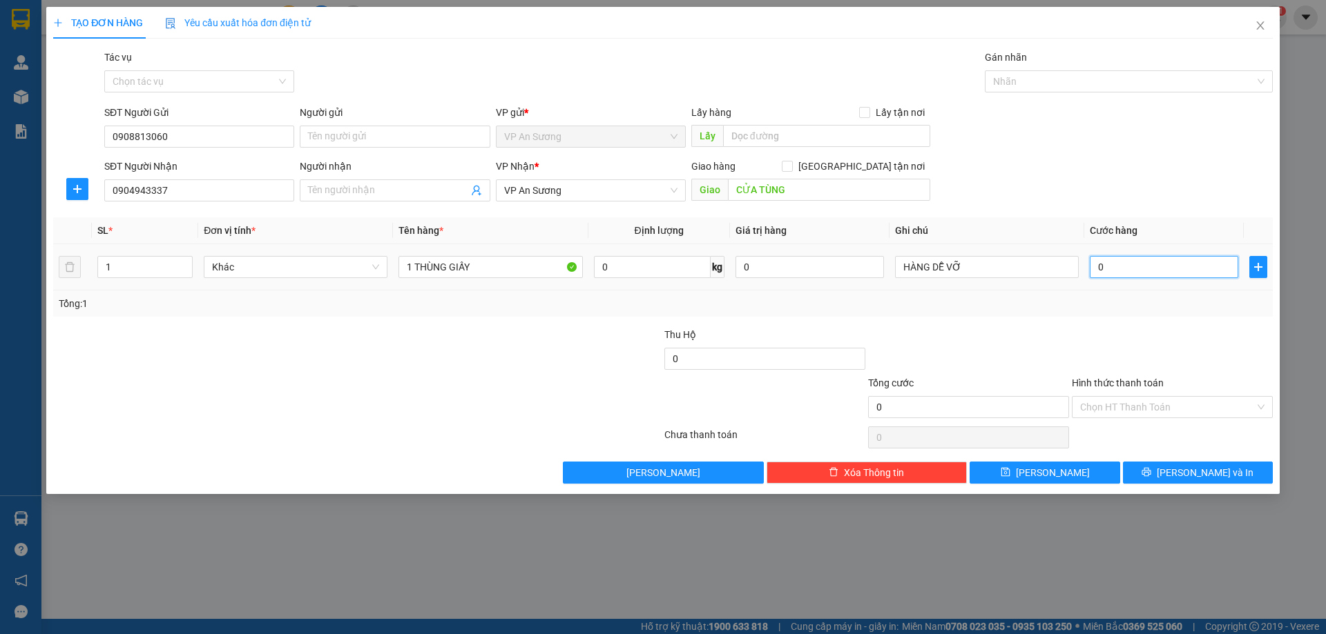
type input "2"
type input "02"
type input "25"
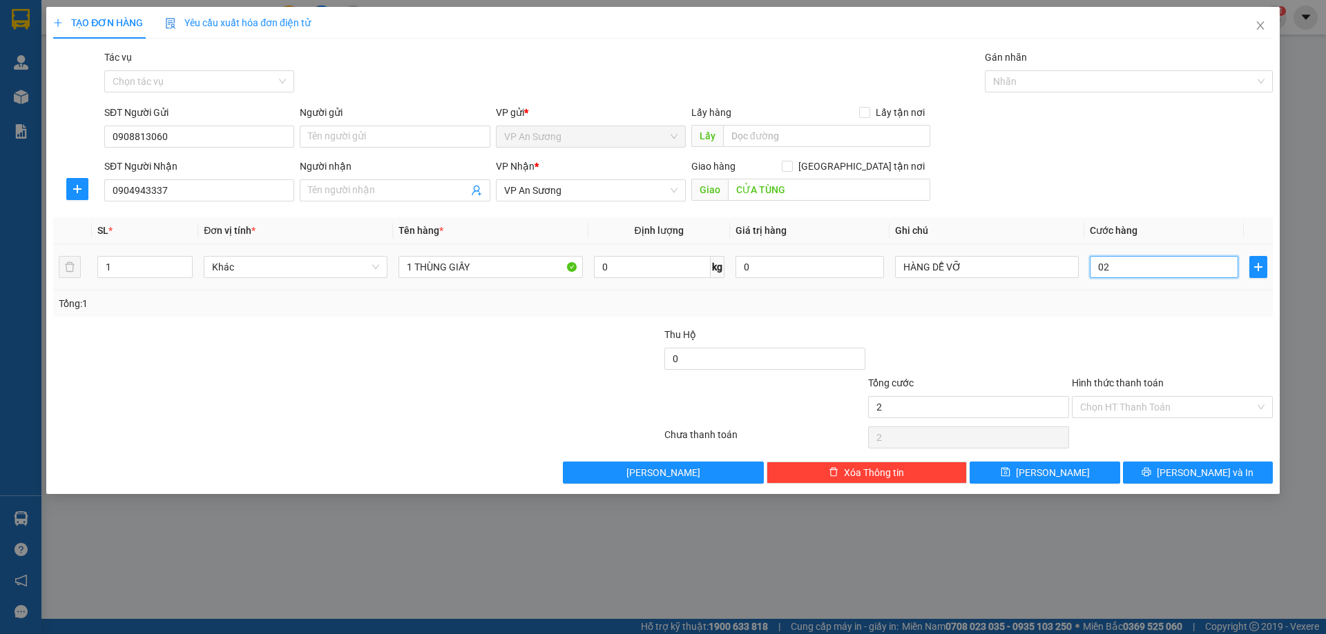
type input "025"
type input "250"
type input "0.250"
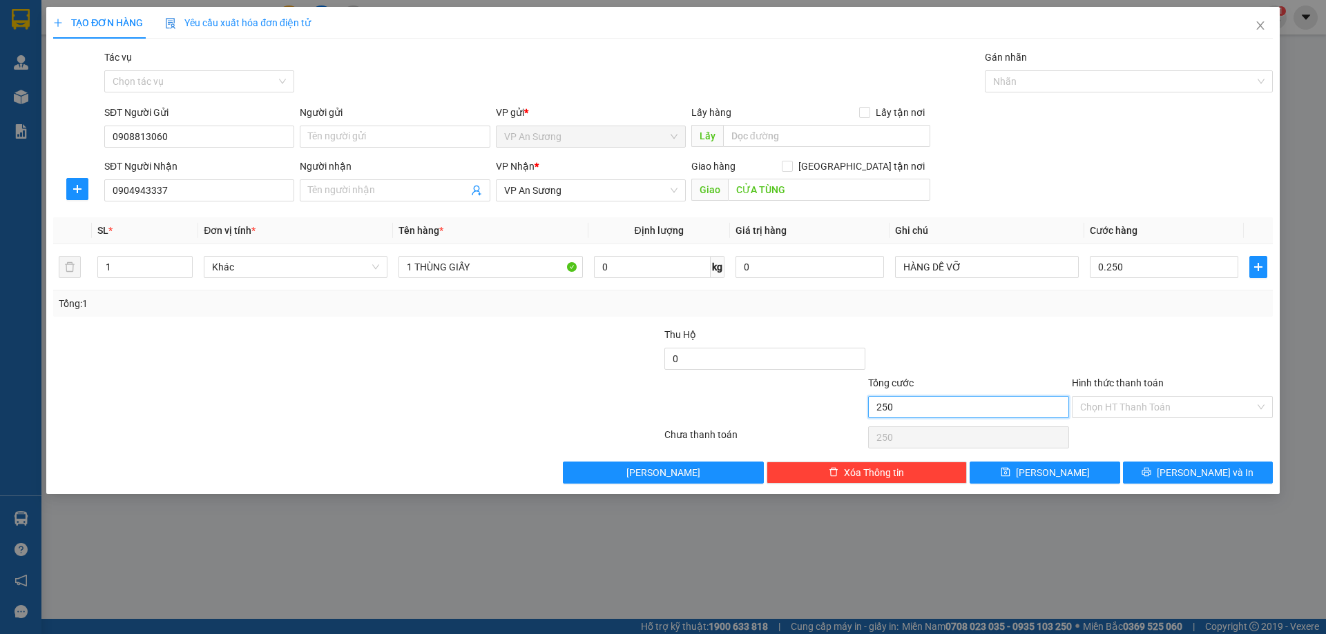
type input "250.000"
drag, startPoint x: 970, startPoint y: 402, endPoint x: 967, endPoint y: 459, distance: 57.4
click at [969, 405] on input "250.000" at bounding box center [968, 407] width 201 height 22
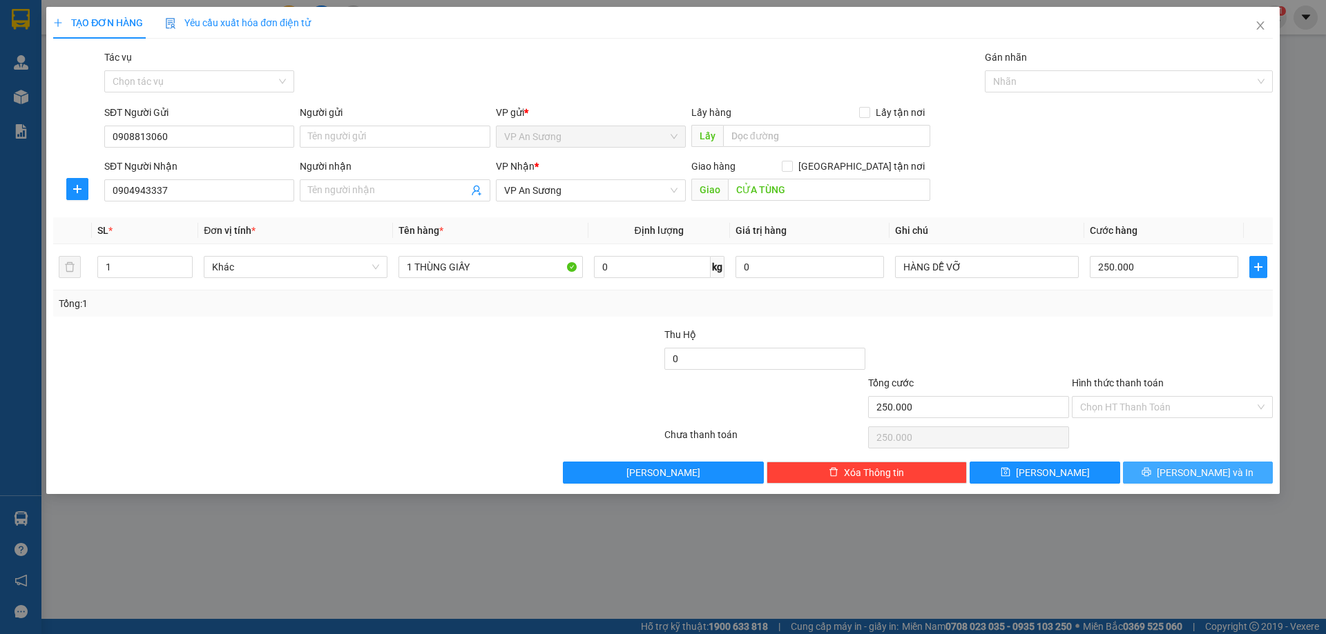
click at [1193, 476] on span "[PERSON_NAME] và In" at bounding box center [1204, 472] width 97 height 15
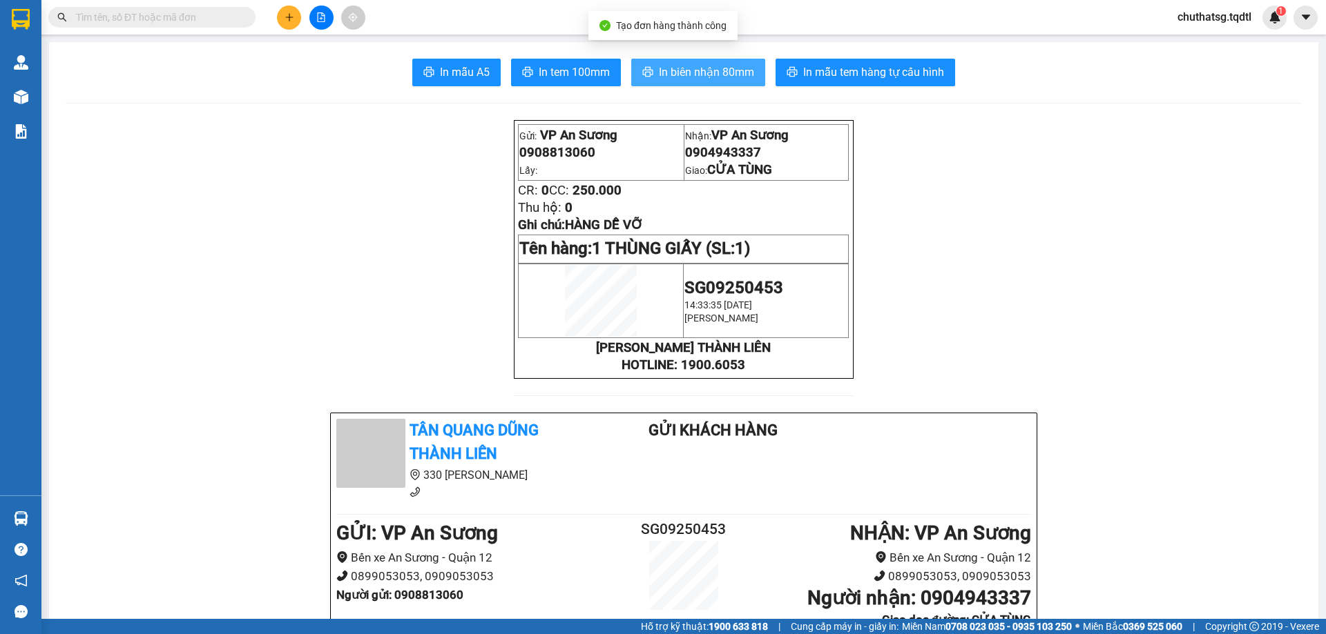
click at [696, 75] on span "In biên nhận 80mm" at bounding box center [706, 72] width 95 height 17
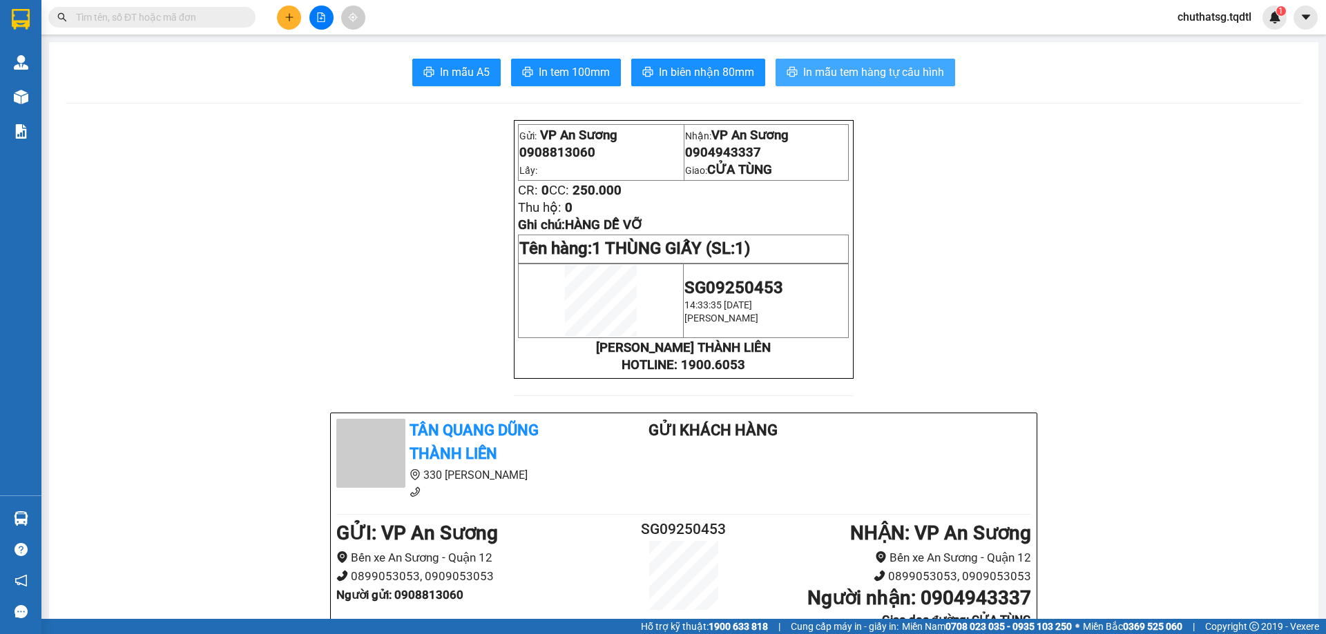
click at [833, 65] on span "In mẫu tem hàng tự cấu hình" at bounding box center [873, 72] width 141 height 17
click at [284, 17] on icon "plus" at bounding box center [289, 17] width 10 height 10
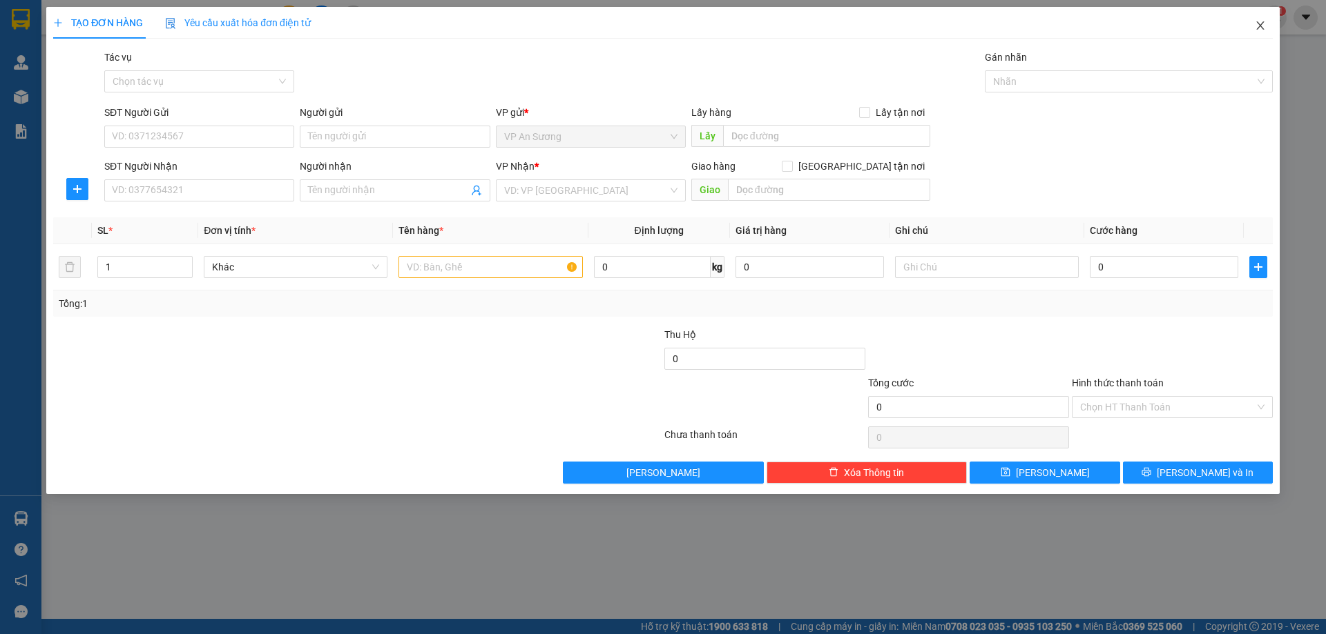
click at [1258, 19] on span "Close" at bounding box center [1260, 26] width 39 height 39
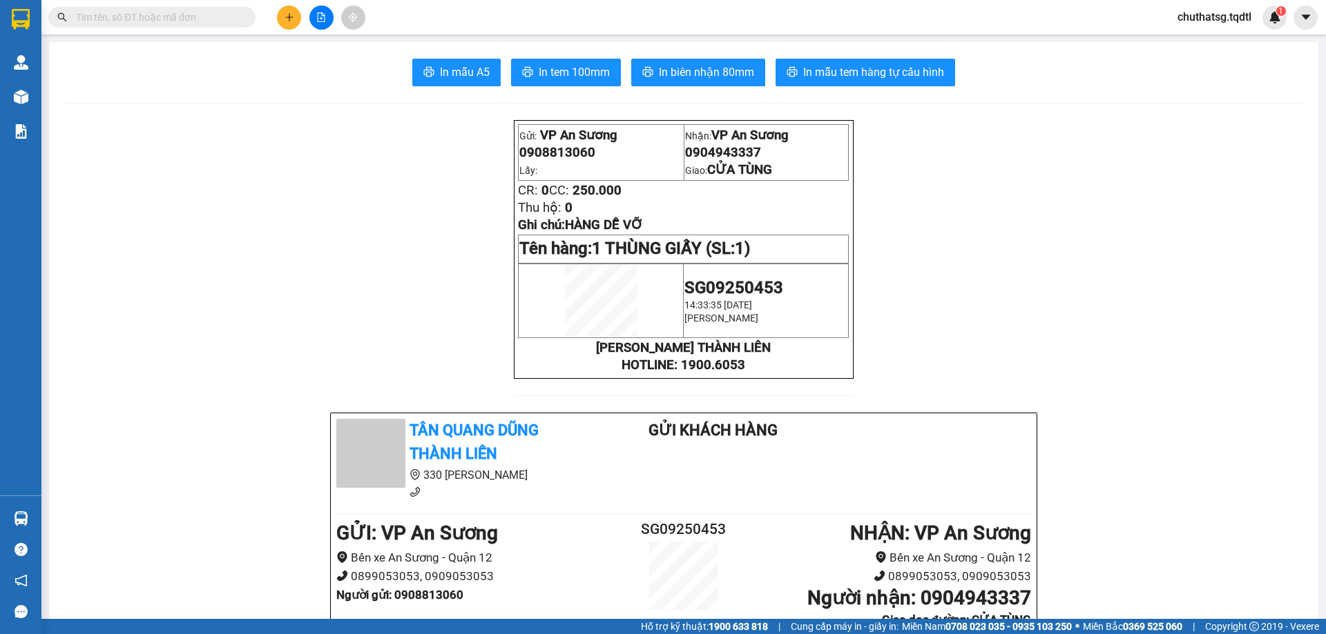
click at [189, 18] on input "text" at bounding box center [157, 17] width 163 height 15
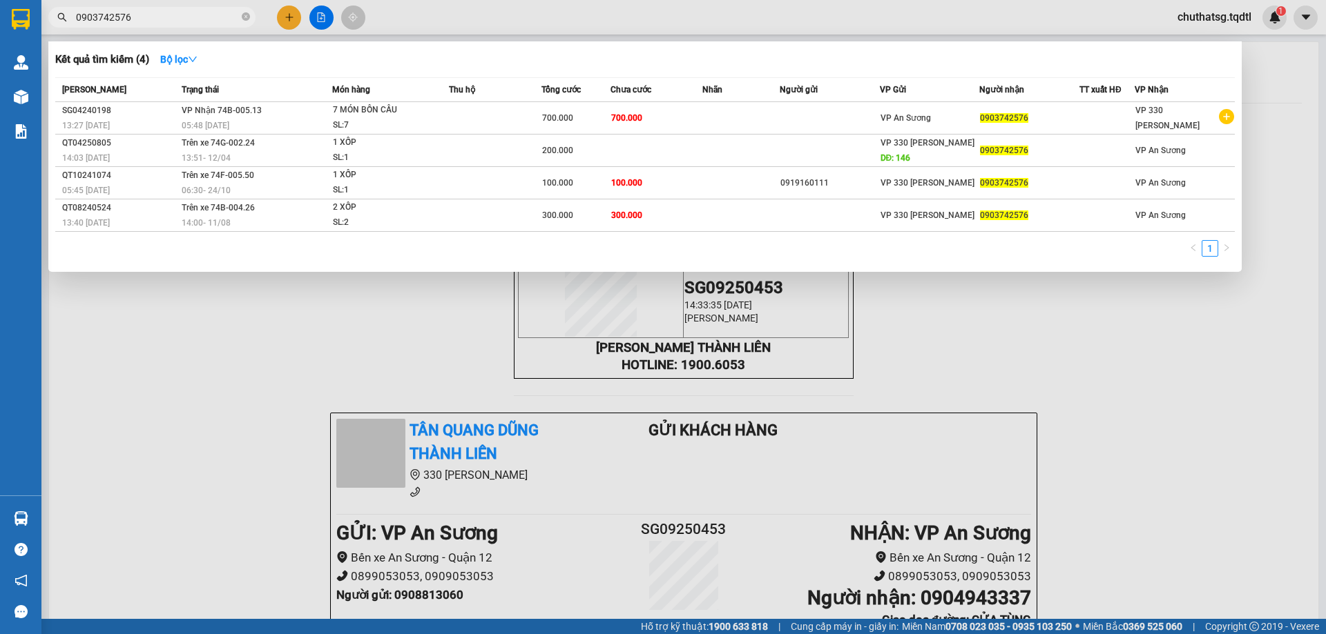
type input "0903742576"
click at [426, 62] on div "Kết quả tìm kiếm ( 4 ) Bộ lọc" at bounding box center [644, 59] width 1179 height 22
click at [1136, 386] on div at bounding box center [663, 317] width 1326 height 634
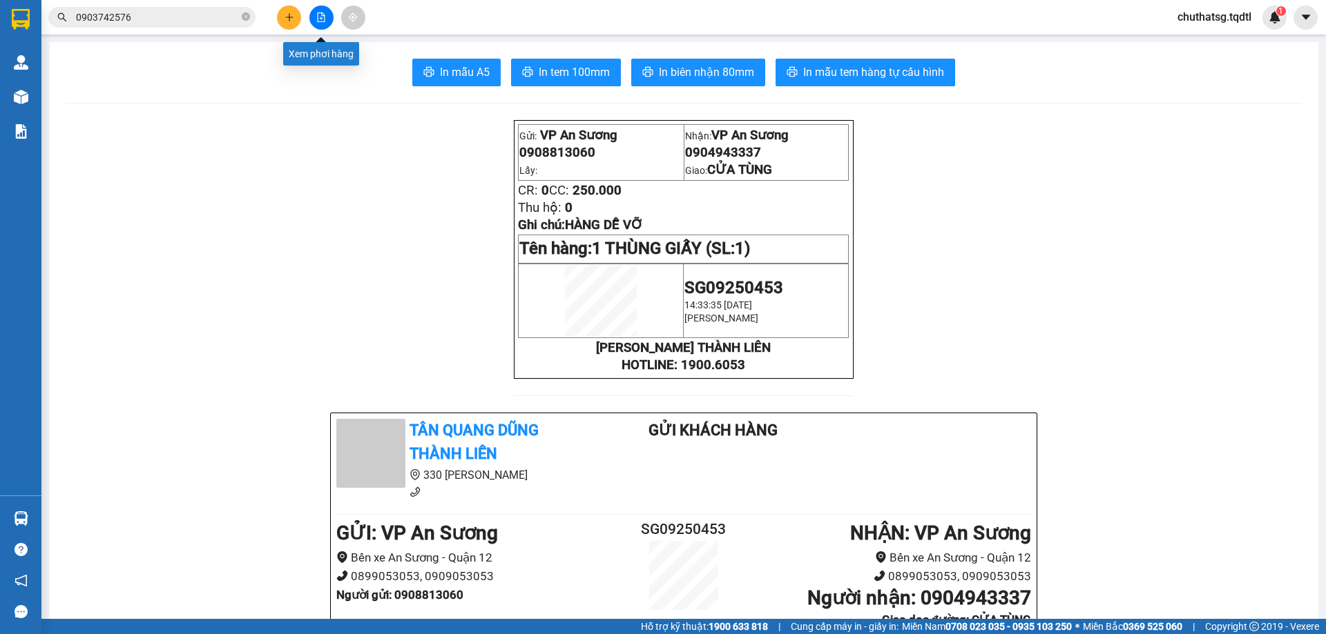
click at [324, 9] on button at bounding box center [321, 18] width 24 height 24
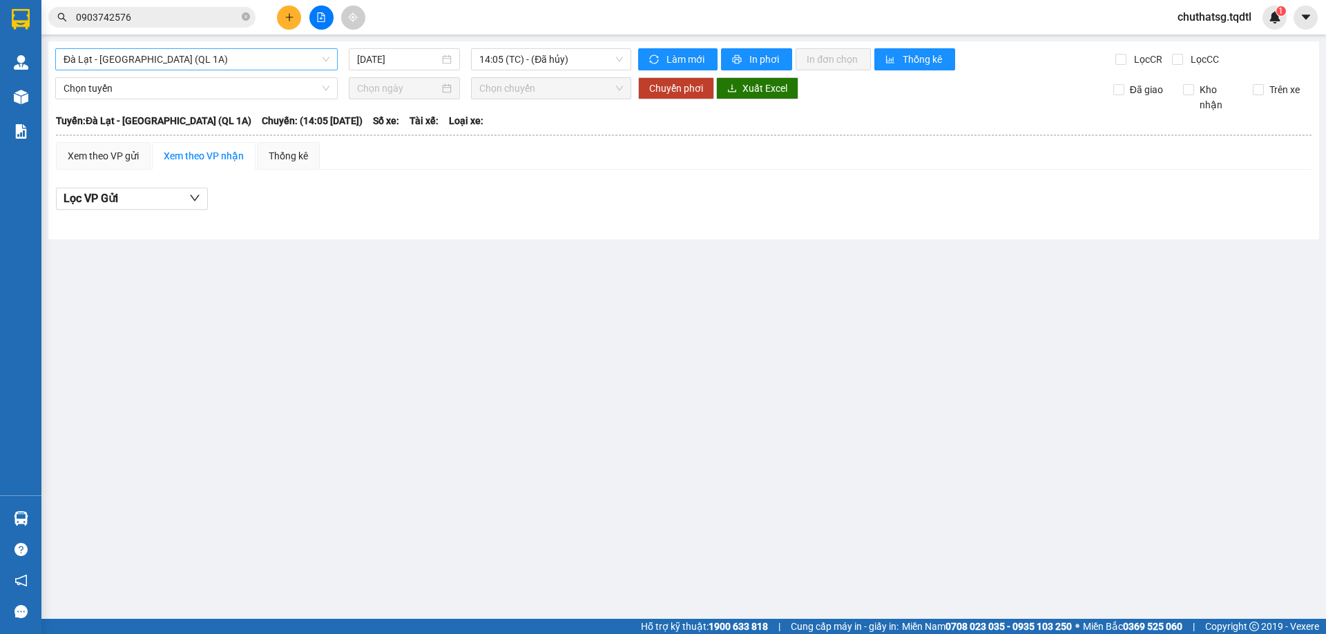
click at [228, 60] on span "Đà Lạt - [GEOGRAPHIC_DATA] (QL 1A)" at bounding box center [197, 59] width 266 height 21
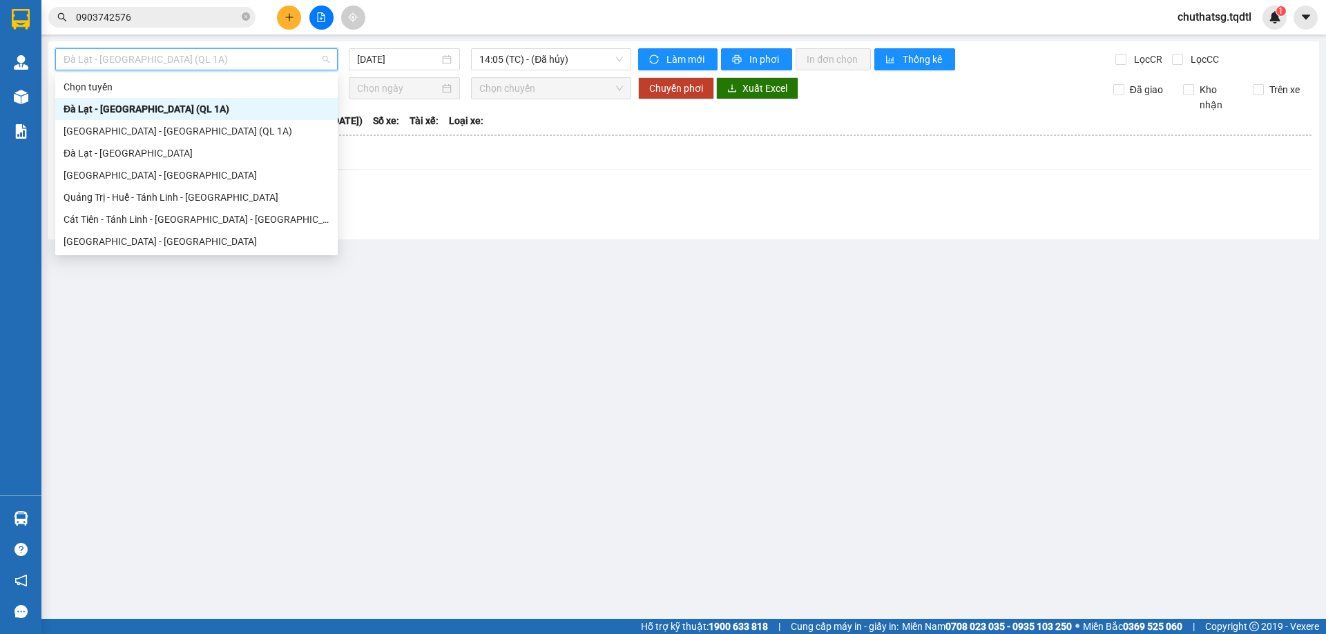
type input "Q"
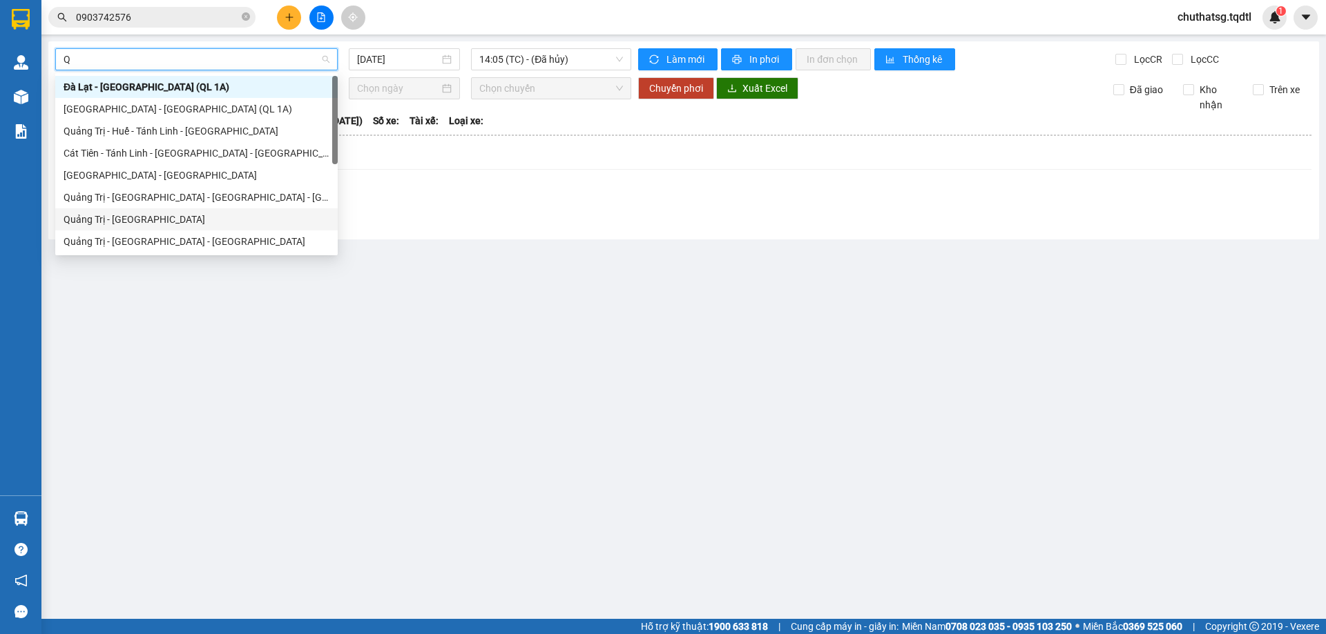
click at [102, 220] on div "Quảng Trị - [GEOGRAPHIC_DATA]" at bounding box center [197, 219] width 266 height 15
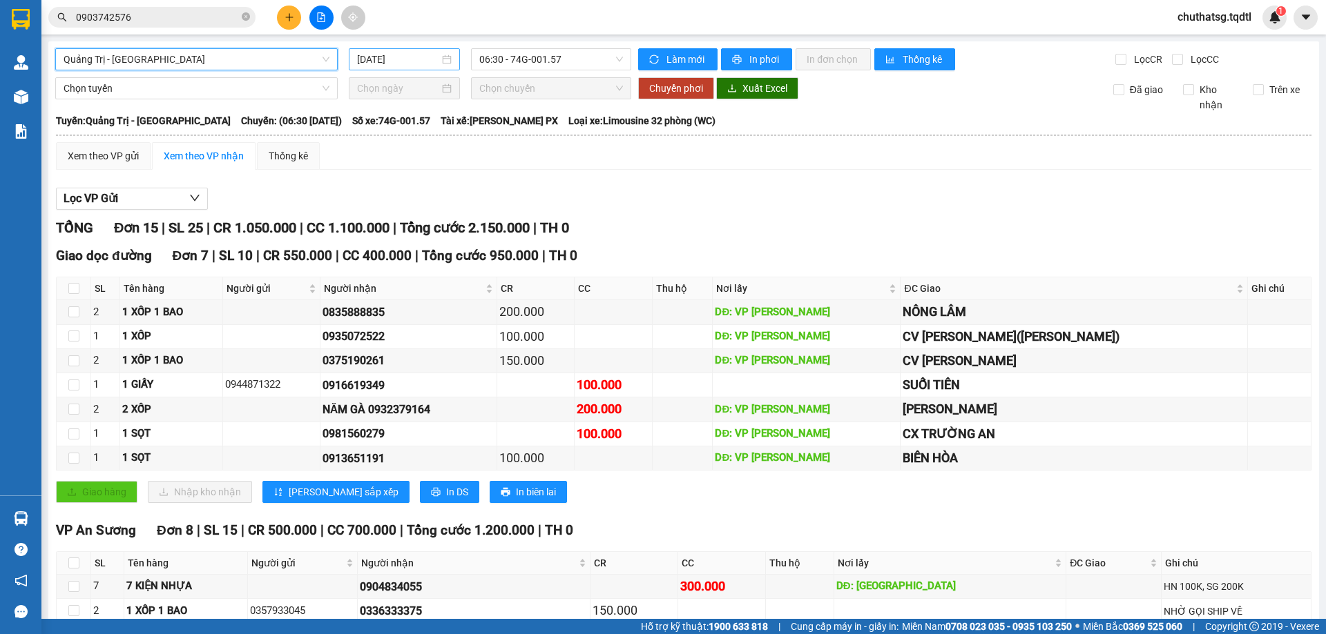
drag, startPoint x: 401, startPoint y: 60, endPoint x: 419, endPoint y: 69, distance: 20.1
click at [407, 64] on input "[DATE]" at bounding box center [398, 59] width 82 height 15
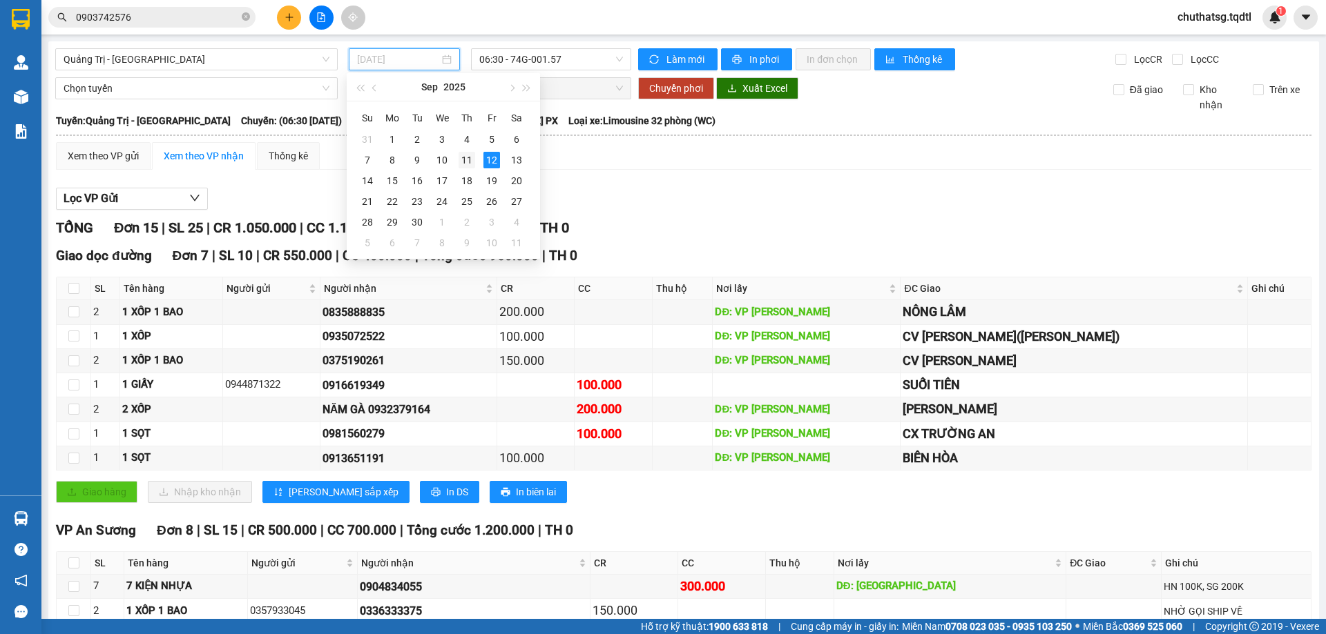
click at [464, 158] on div "11" at bounding box center [466, 160] width 17 height 17
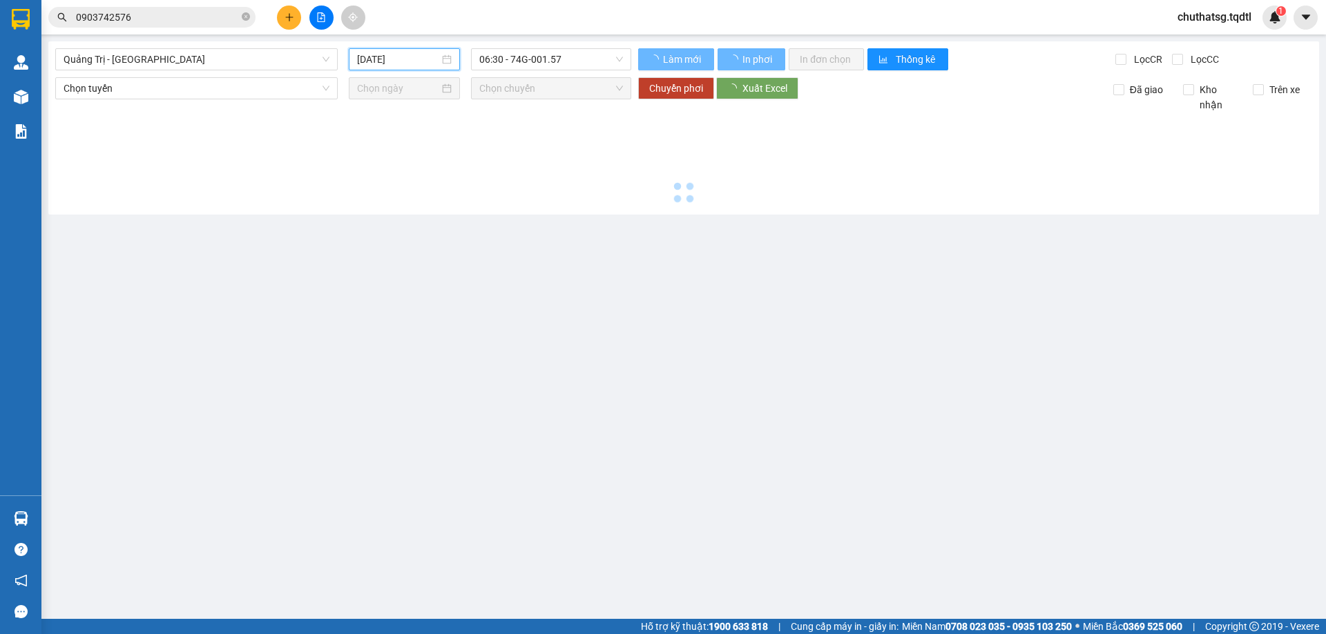
type input "[DATE]"
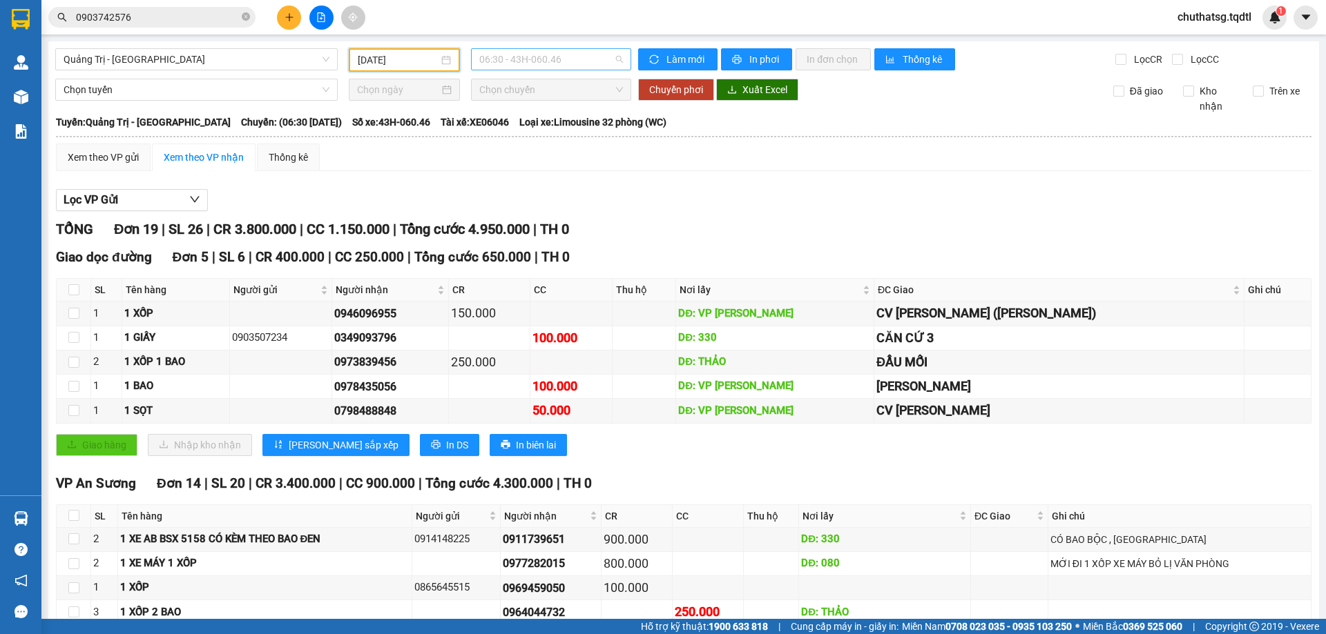
click at [585, 61] on span "06:30 - 43H-060.46" at bounding box center [551, 59] width 144 height 21
click at [531, 126] on div "13:51 - 43H-060.14" at bounding box center [530, 131] width 108 height 15
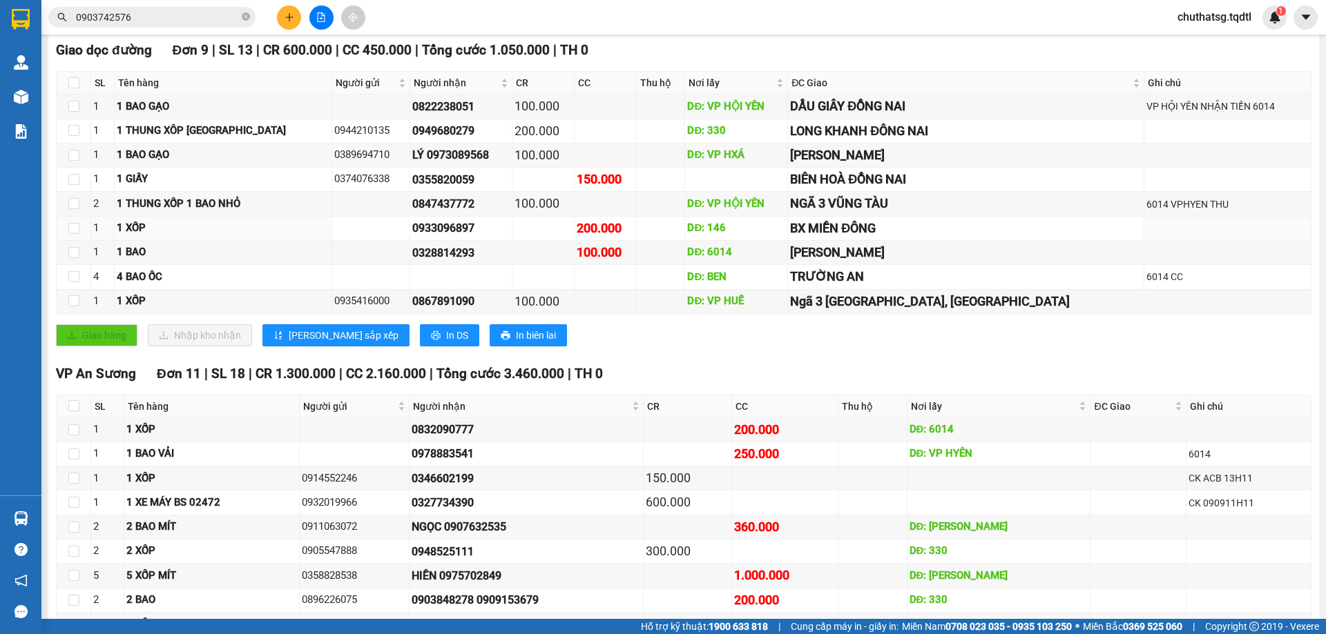
scroll to position [345, 0]
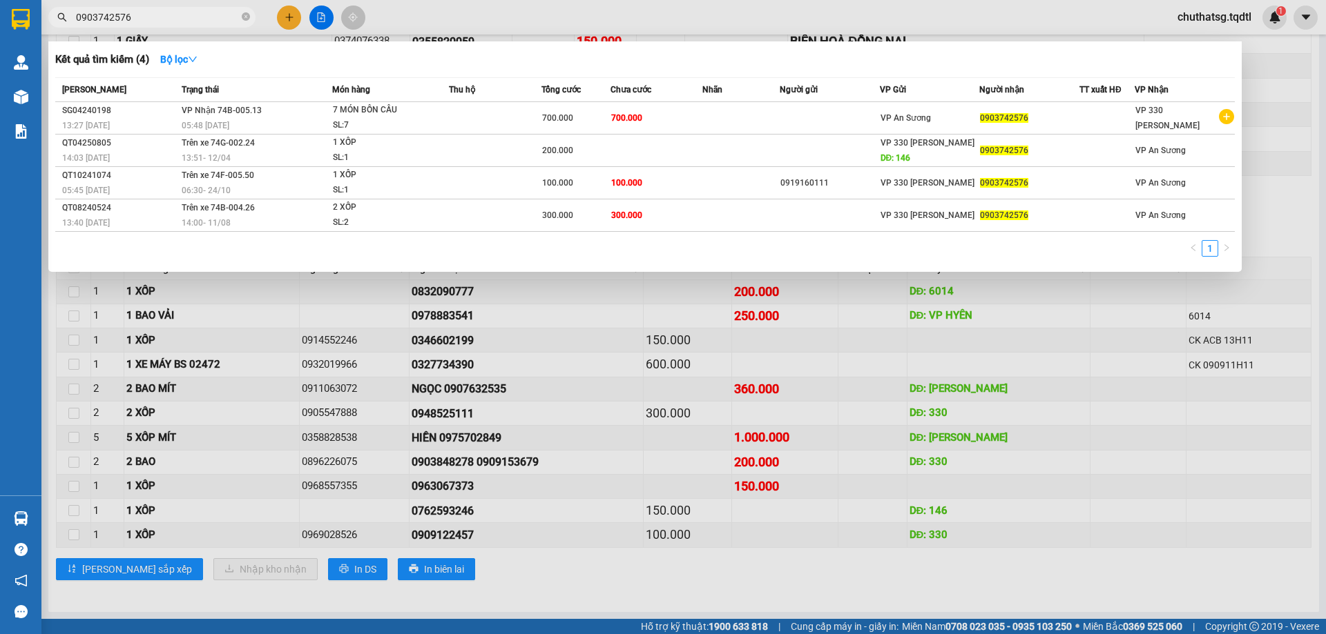
click at [180, 19] on input "0903742576" at bounding box center [157, 17] width 163 height 15
type input "0"
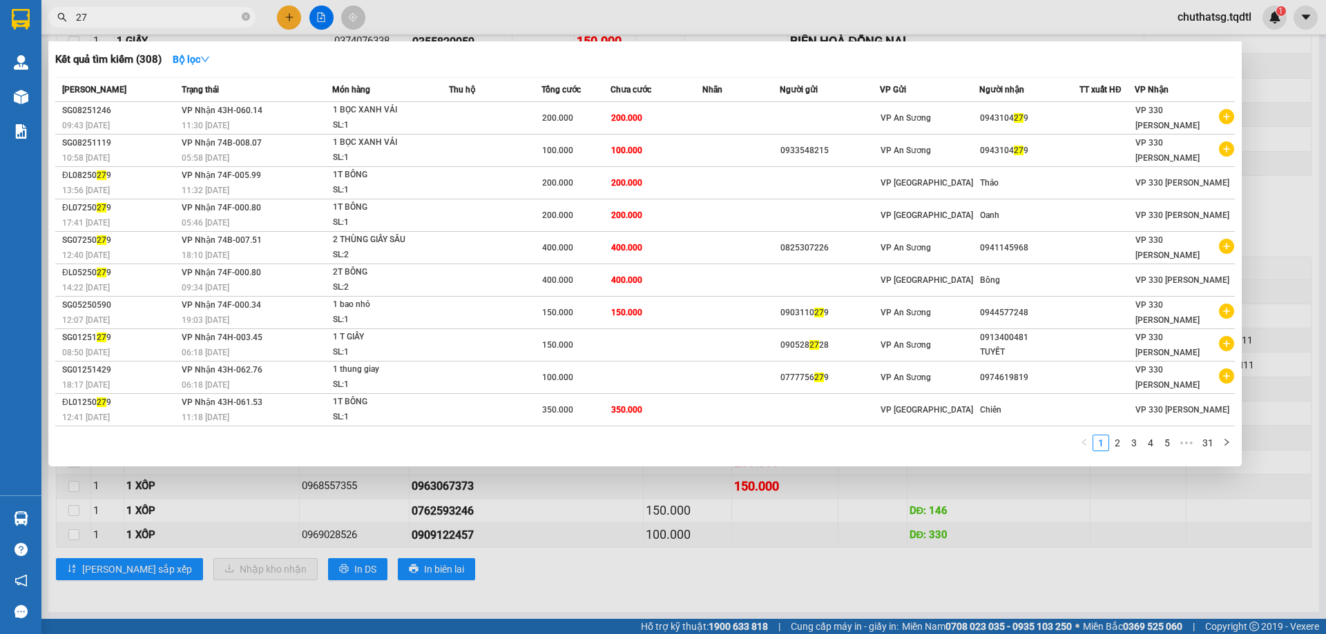
type input "2"
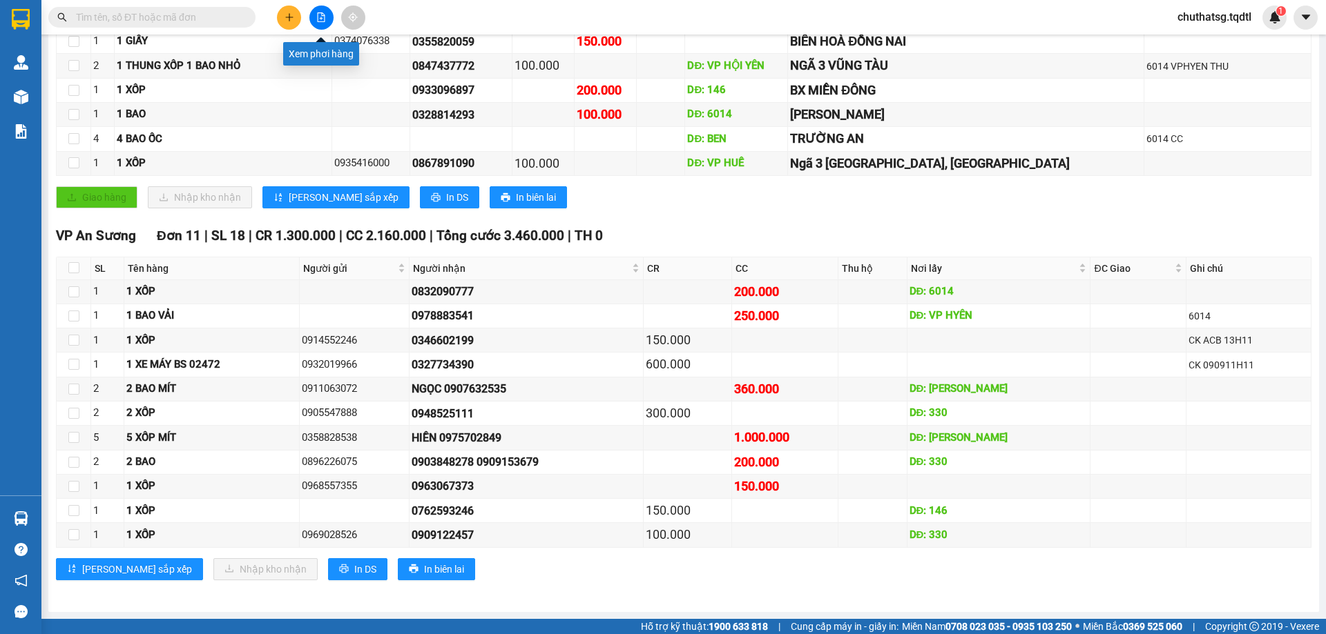
click at [314, 13] on button at bounding box center [321, 18] width 24 height 24
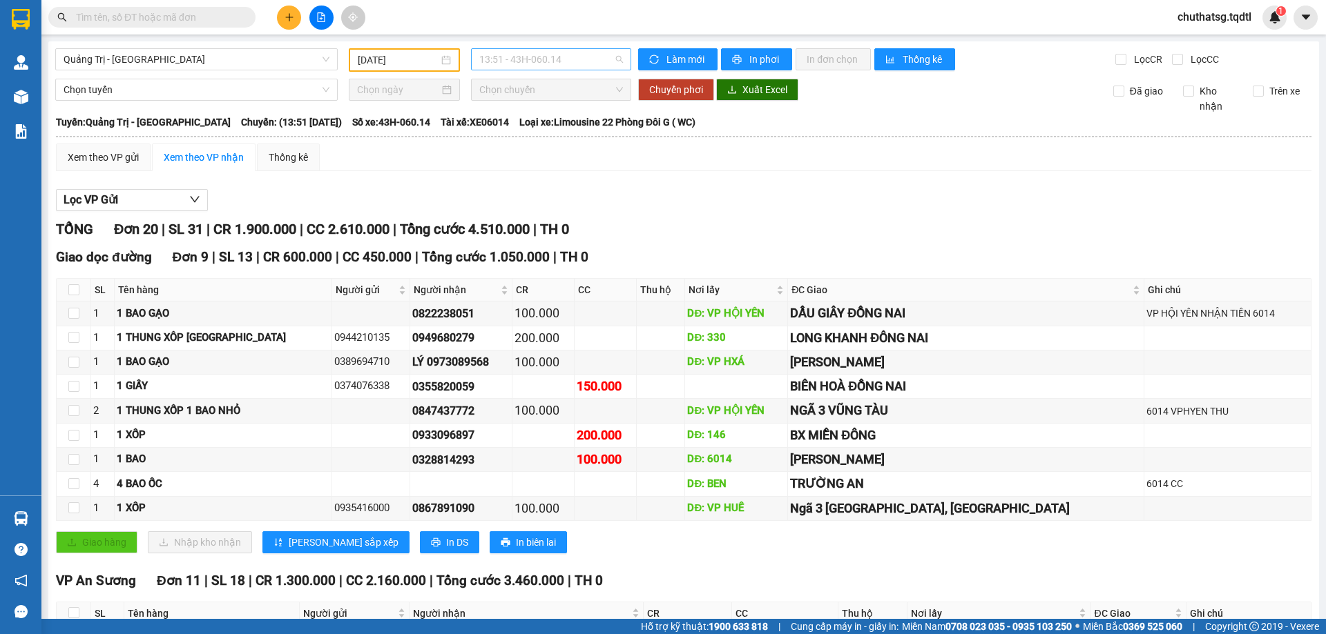
click at [568, 59] on span "13:51 - 43H-060.14" at bounding box center [551, 59] width 144 height 21
click at [543, 106] on div "06:30 - 43H-060.46" at bounding box center [530, 108] width 108 height 15
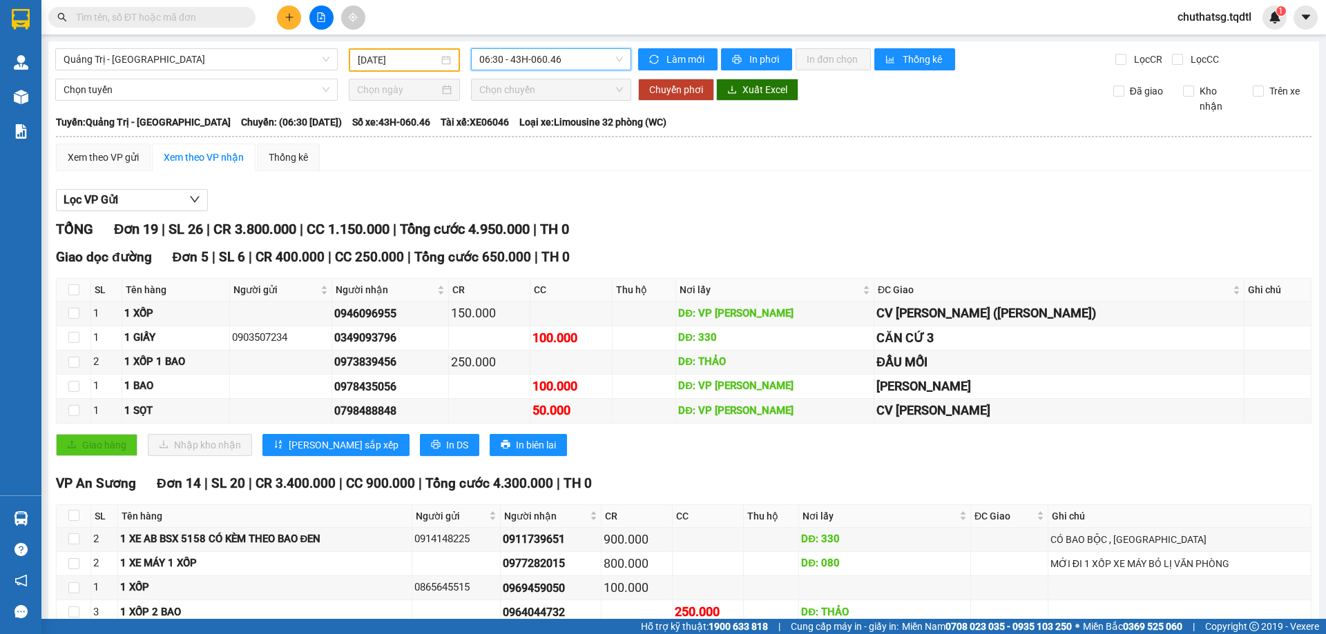
click at [204, 17] on input "text" at bounding box center [157, 17] width 163 height 15
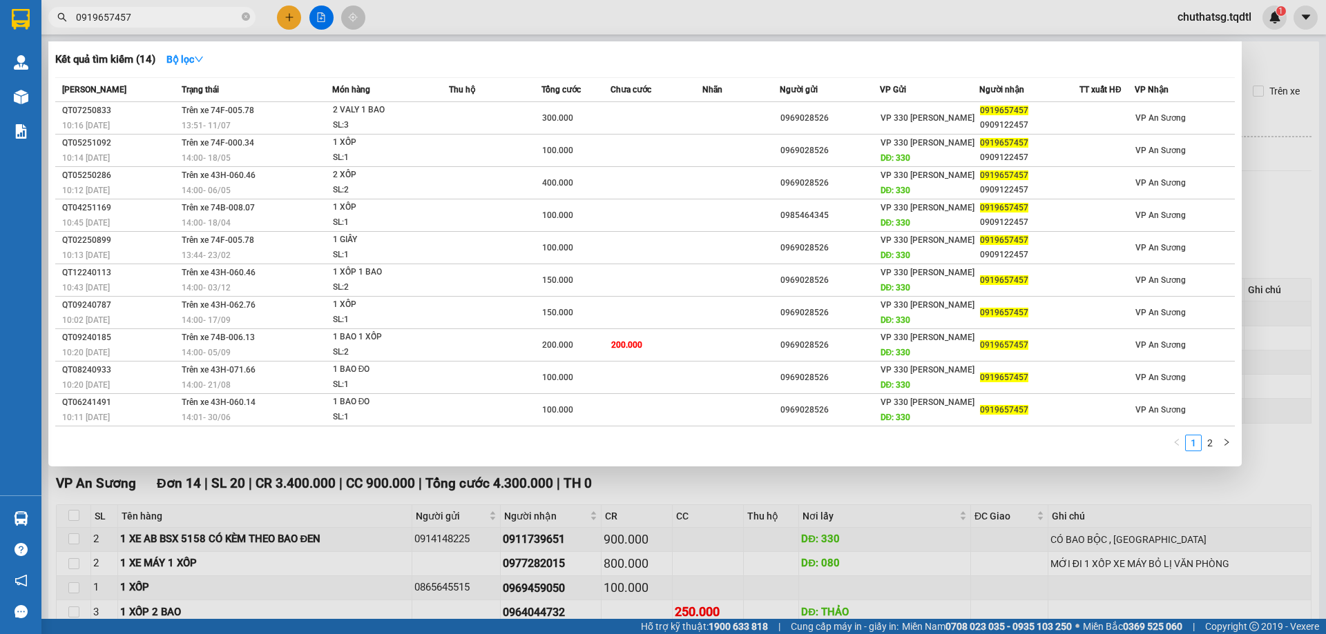
click at [149, 20] on input "0919657457" at bounding box center [157, 17] width 163 height 15
click at [156, 19] on input "0919657457" at bounding box center [157, 17] width 163 height 15
type input "0"
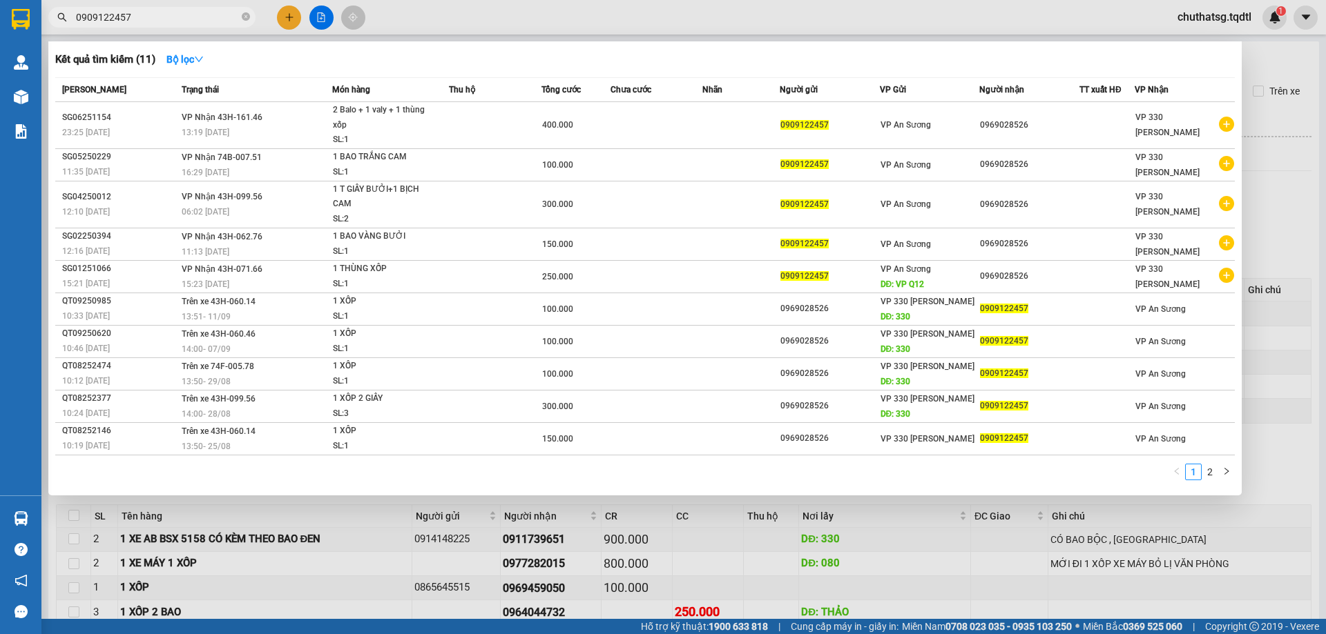
click at [167, 14] on input "0909122457" at bounding box center [157, 17] width 163 height 15
click at [168, 17] on input "0909122457" at bounding box center [157, 17] width 163 height 15
type input "0909122457"
click at [1277, 462] on div at bounding box center [663, 317] width 1326 height 634
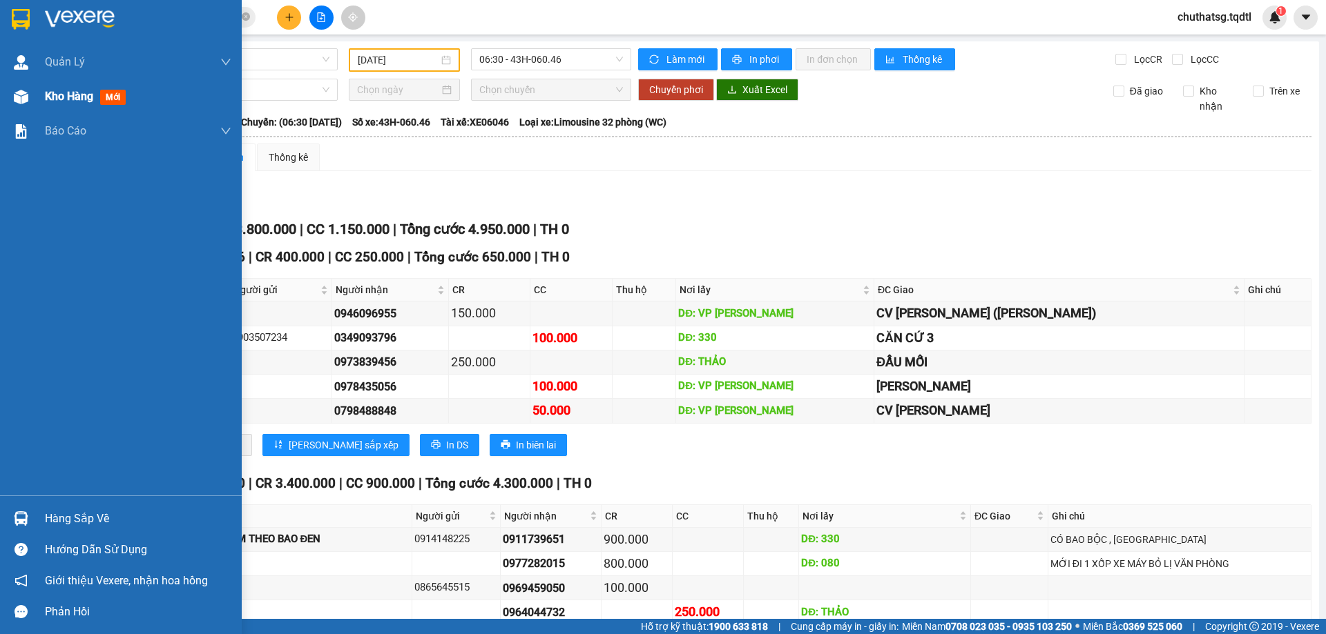
click at [58, 94] on span "Kho hàng" at bounding box center [69, 96] width 48 height 13
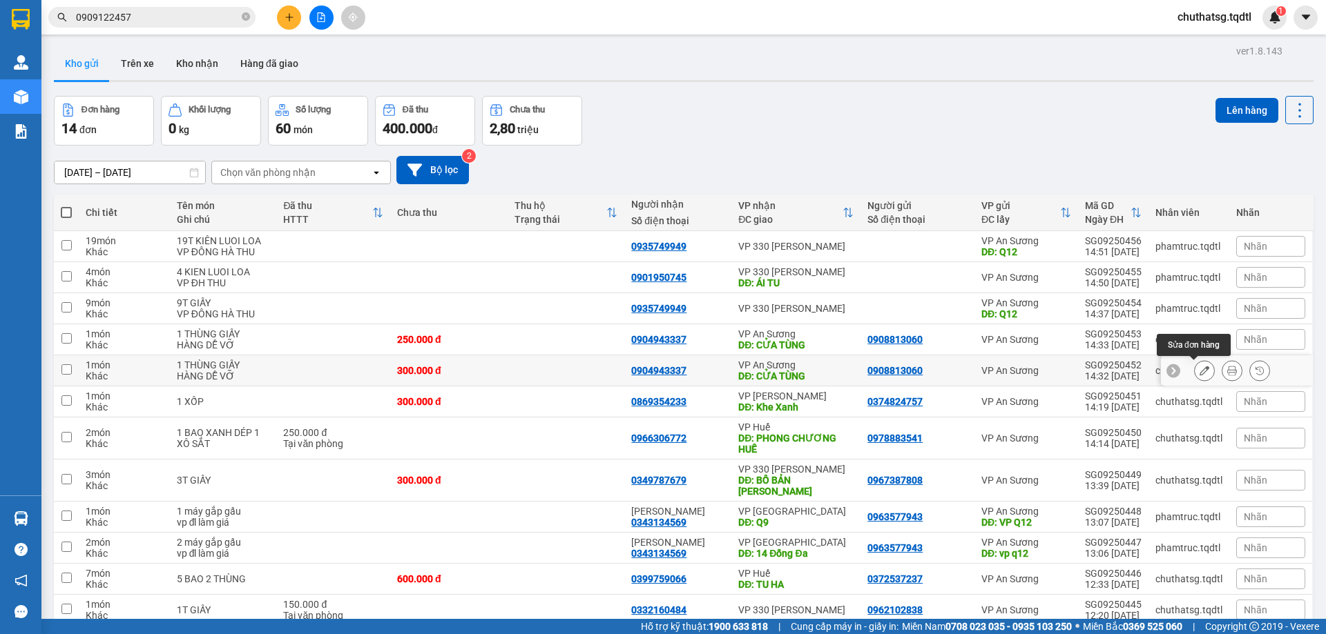
click at [1199, 369] on icon at bounding box center [1204, 371] width 10 height 10
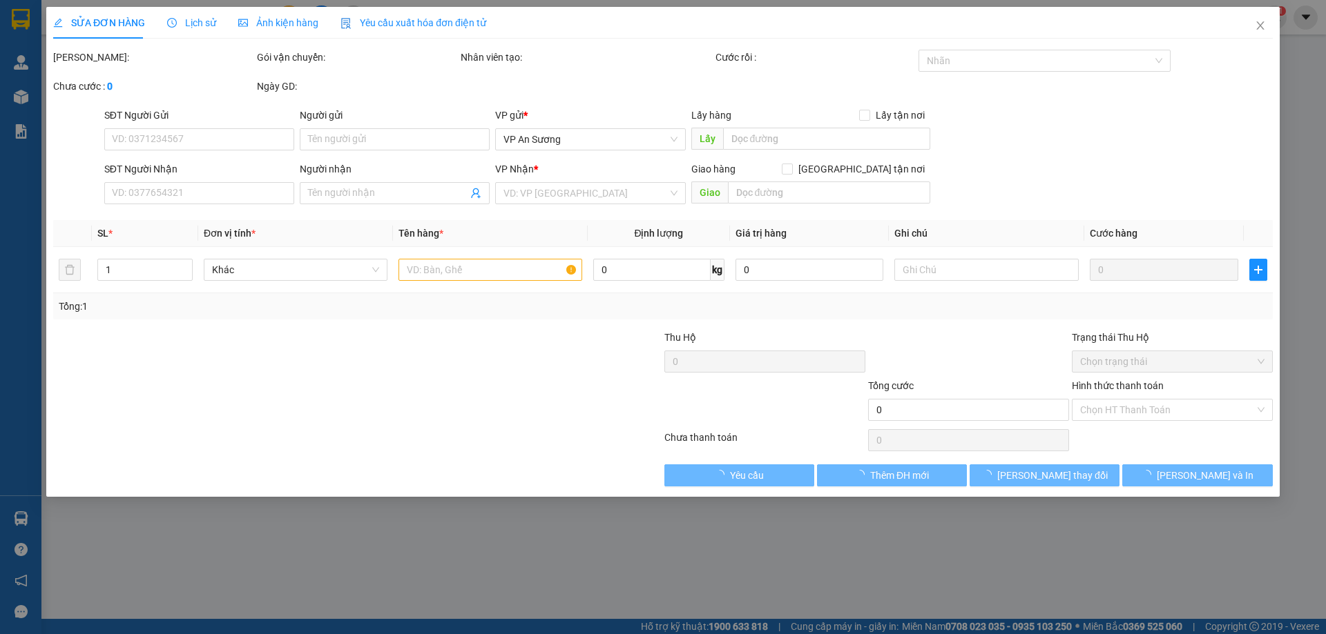
type input "0908813060"
type input "0904943337"
type input "CỬA TÙNG"
type input "300.000"
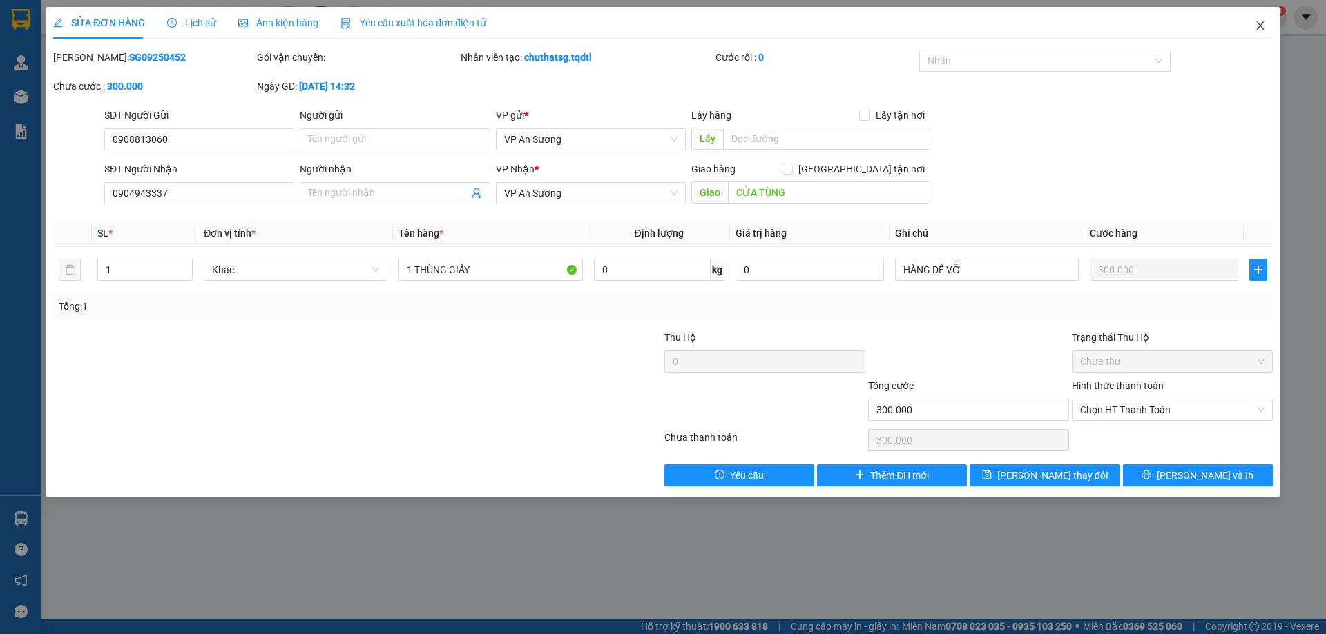
click at [1259, 26] on icon "close" at bounding box center [1259, 25] width 11 height 11
